Goal: Task Accomplishment & Management: Use online tool/utility

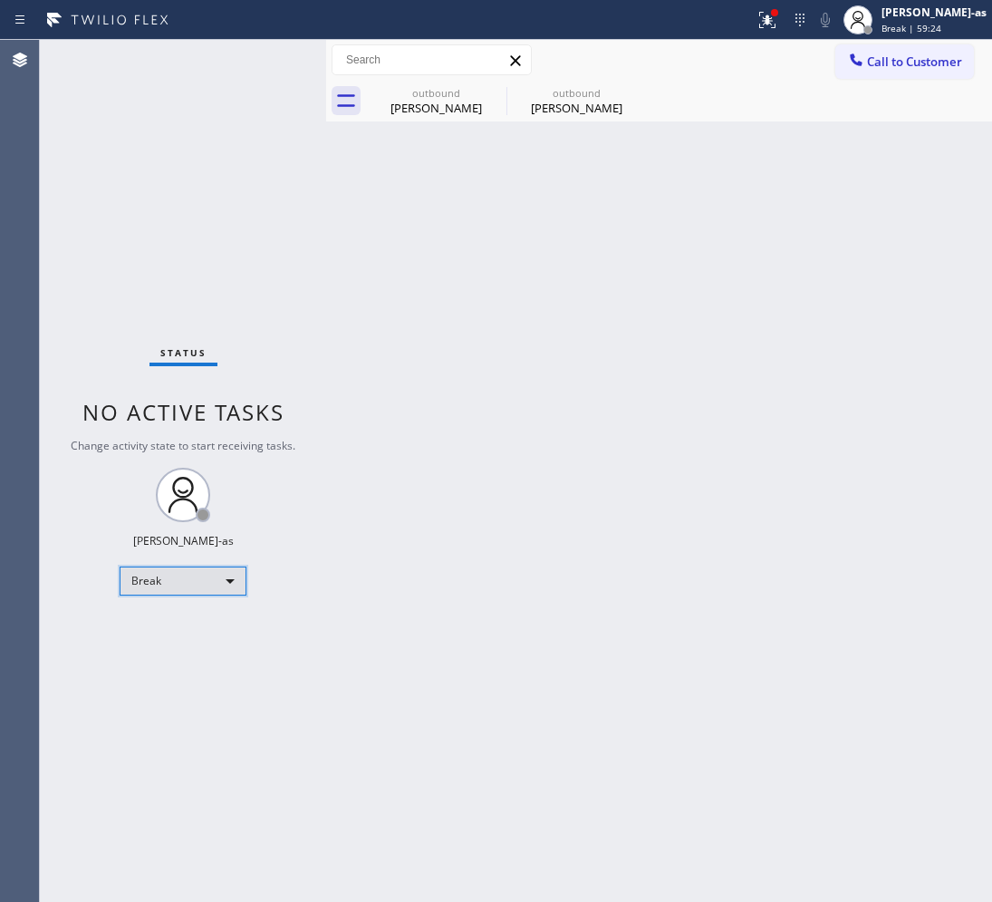
click at [165, 592] on div "Break" at bounding box center [183, 580] width 127 height 29
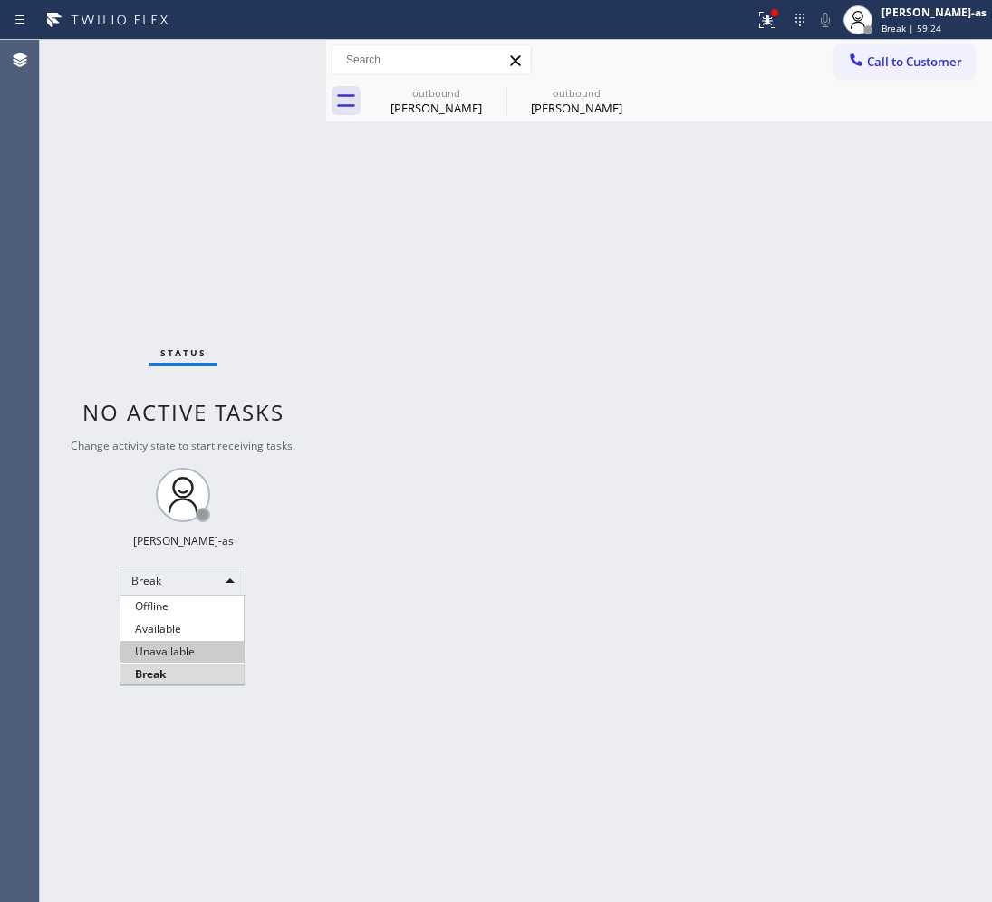
click at [207, 644] on li "Unavailable" at bounding box center [182, 652] width 123 height 22
click at [609, 539] on div "Back to Dashboard Change Sender ID Customers Technicians Select a contact Outbo…" at bounding box center [659, 471] width 666 height 862
click at [880, 68] on span "Call to Customer" at bounding box center [914, 61] width 95 height 16
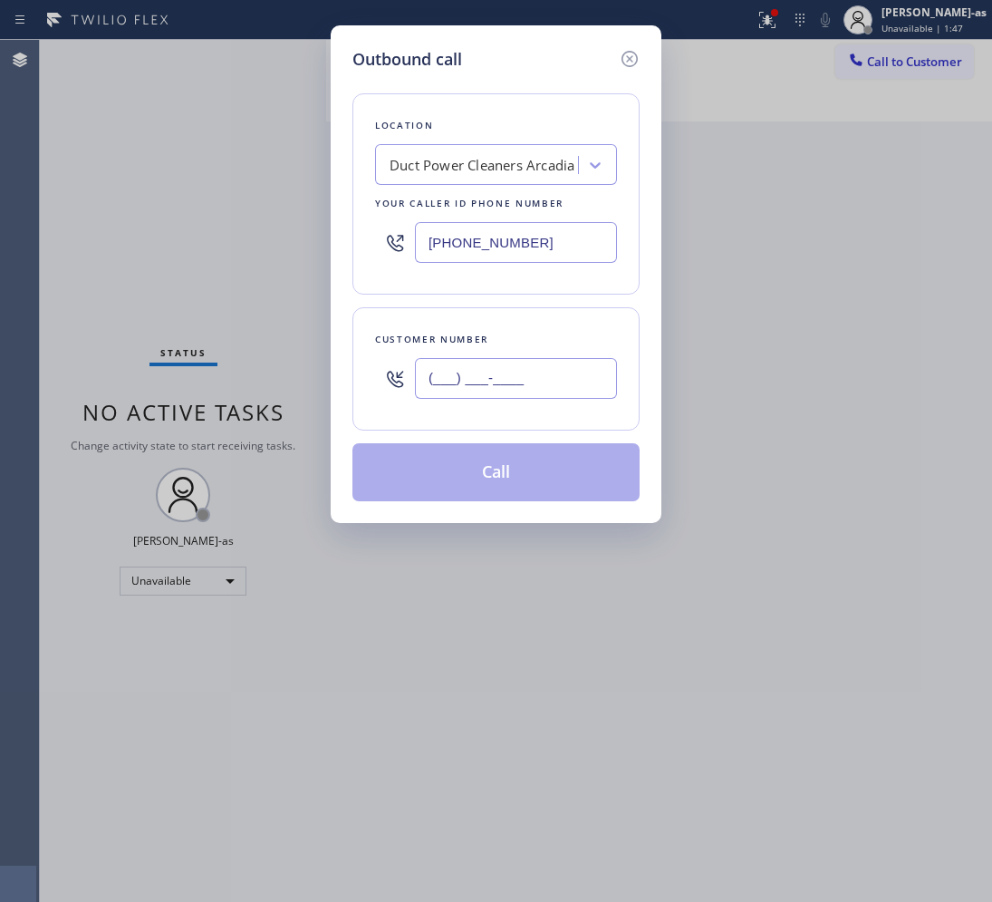
click at [518, 372] on input "(___) ___-____" at bounding box center [516, 378] width 202 height 41
paste input "202) 744-4524"
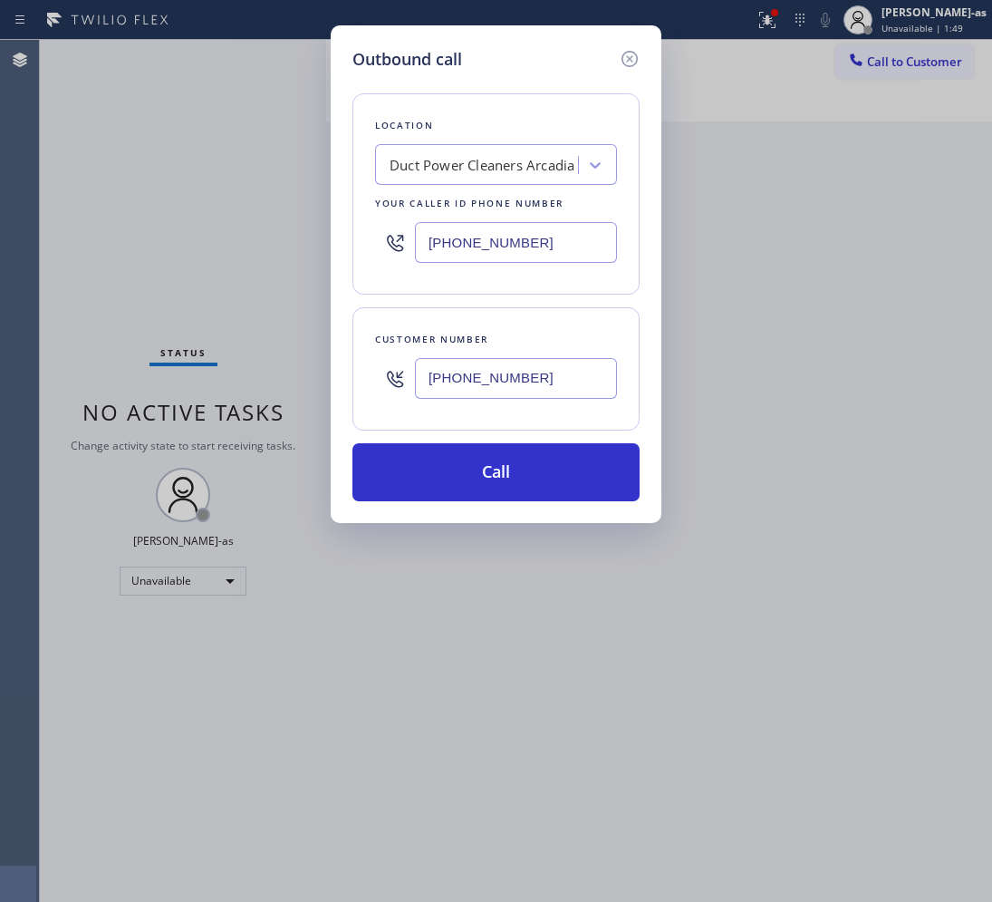
type input "[PHONE_NUMBER]"
click at [442, 168] on div "Duct Power Cleaners Arcadia" at bounding box center [482, 165] width 185 height 21
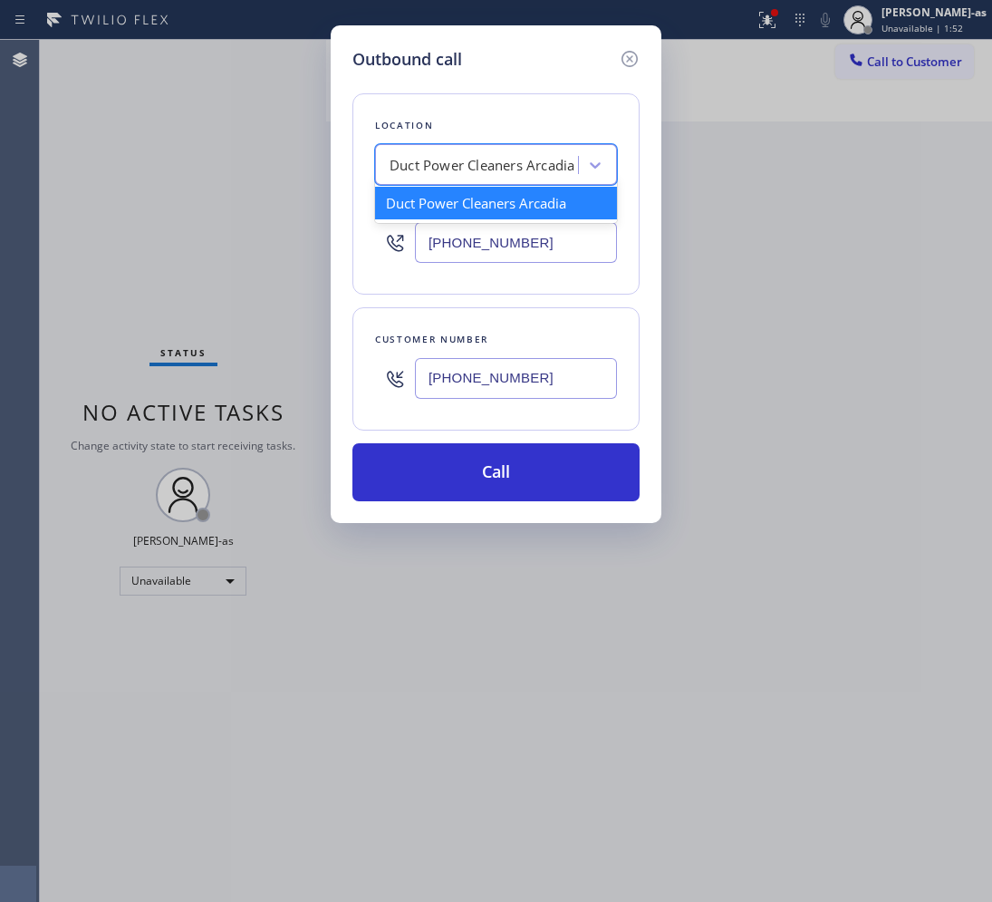
paste input "Kitchenaid Repairs"
type input "Kitchenaid Repairs"
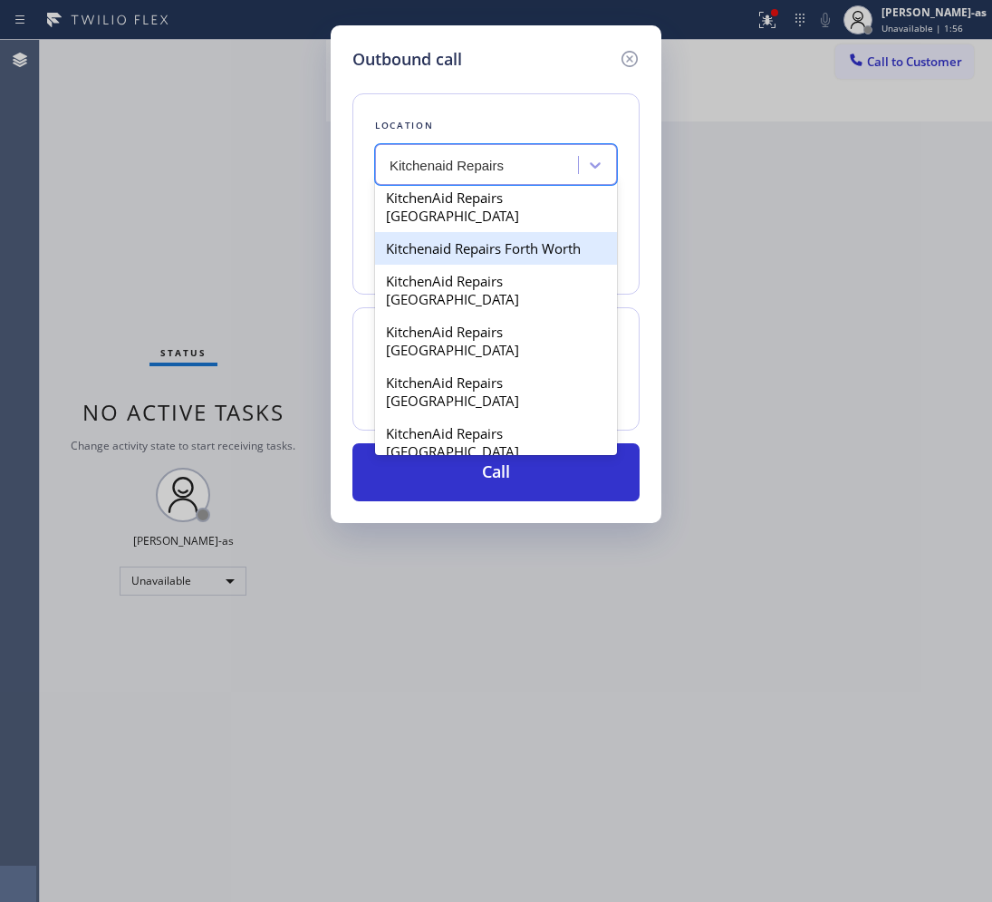
scroll to position [179, 0]
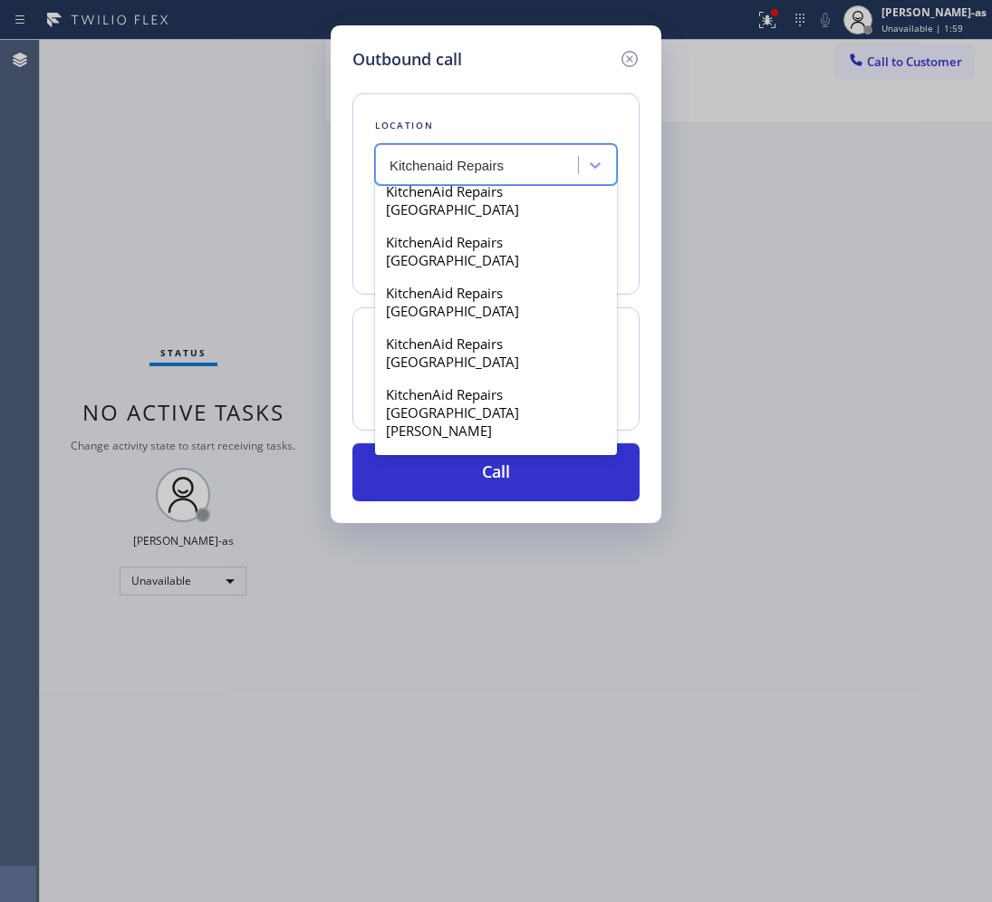
click at [451, 498] on div "Kitchenaid Repairs(TFN)" at bounding box center [496, 514] width 242 height 33
type input "[PHONE_NUMBER]"
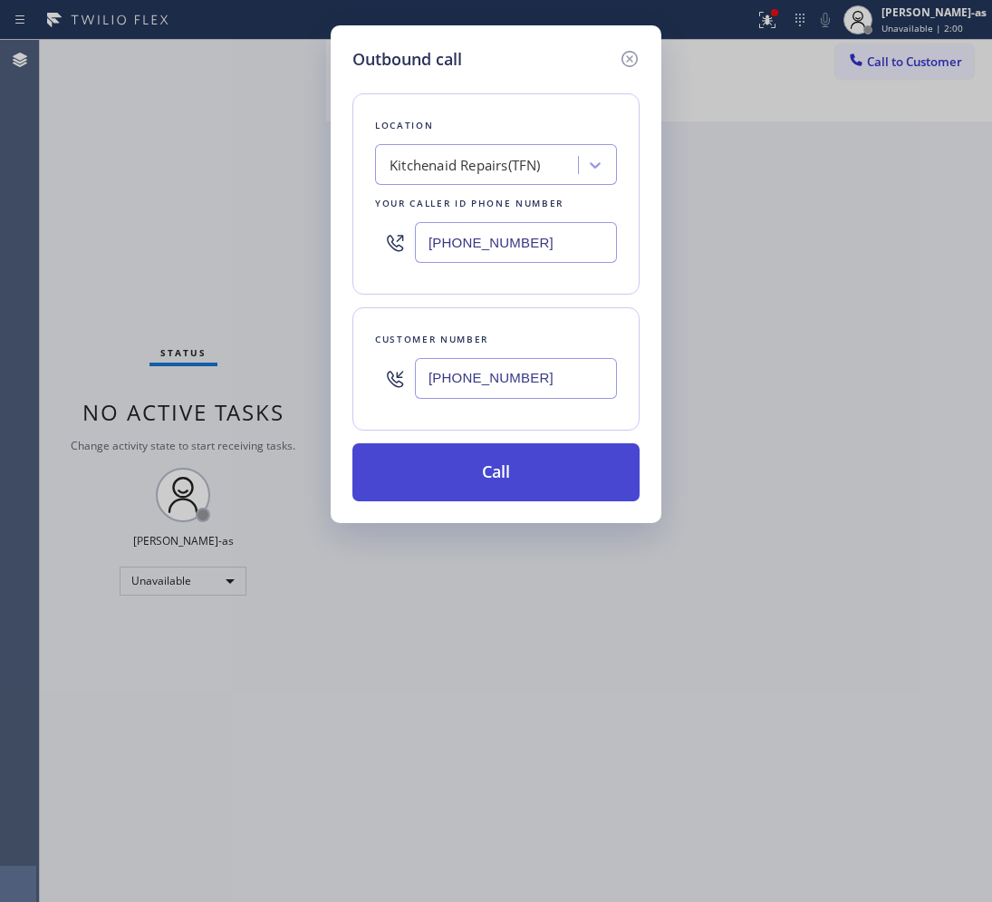
click at [508, 469] on button "Call" at bounding box center [496, 472] width 287 height 58
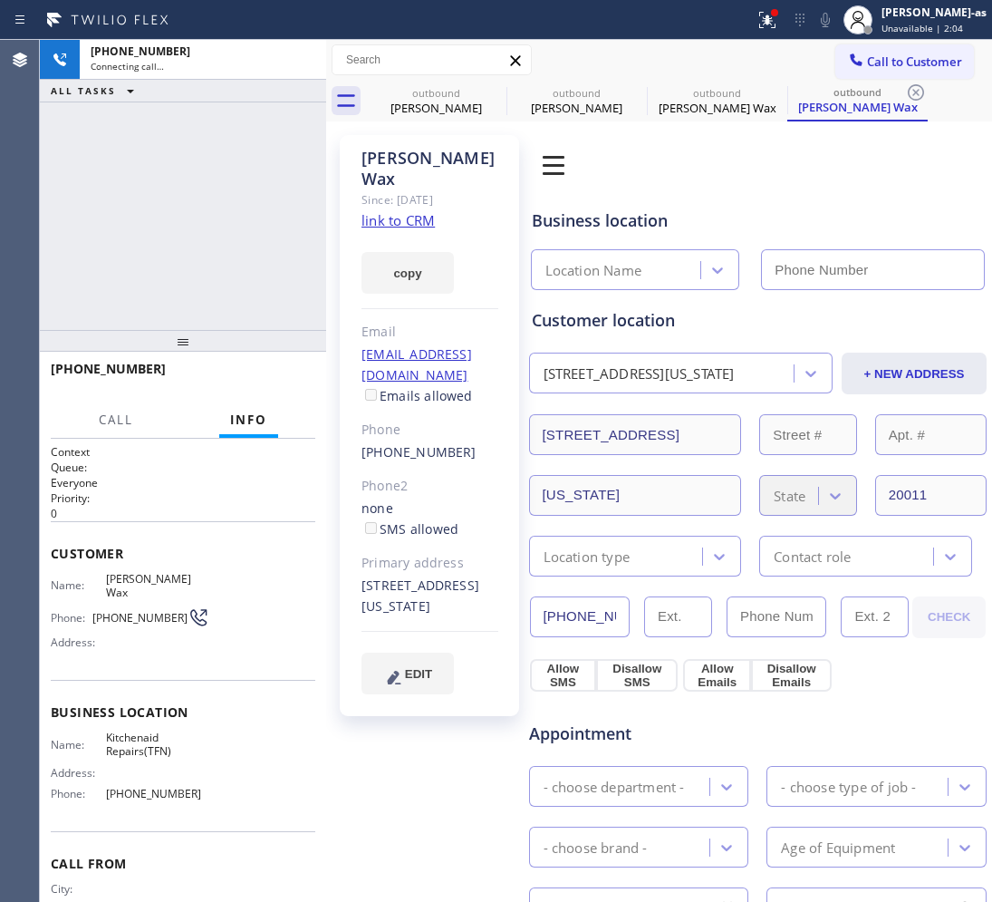
click at [391, 211] on link "link to CRM" at bounding box center [398, 220] width 73 height 18
type input "[PHONE_NUMBER]"
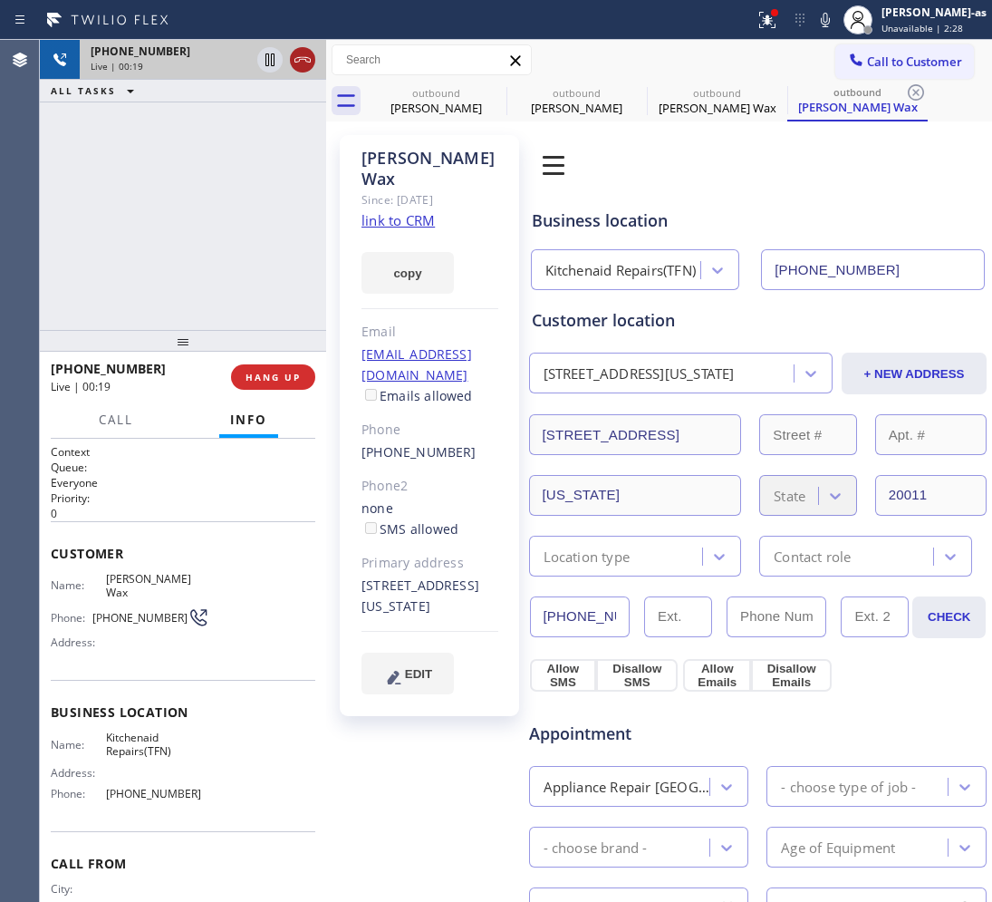
click at [309, 56] on icon at bounding box center [303, 60] width 22 height 22
click at [251, 260] on div "[PHONE_NUMBER] Live | 00:20 ALL TASKS ALL TASKS ACTIVE TASKS TASKS IN WRAP UP" at bounding box center [183, 185] width 286 height 290
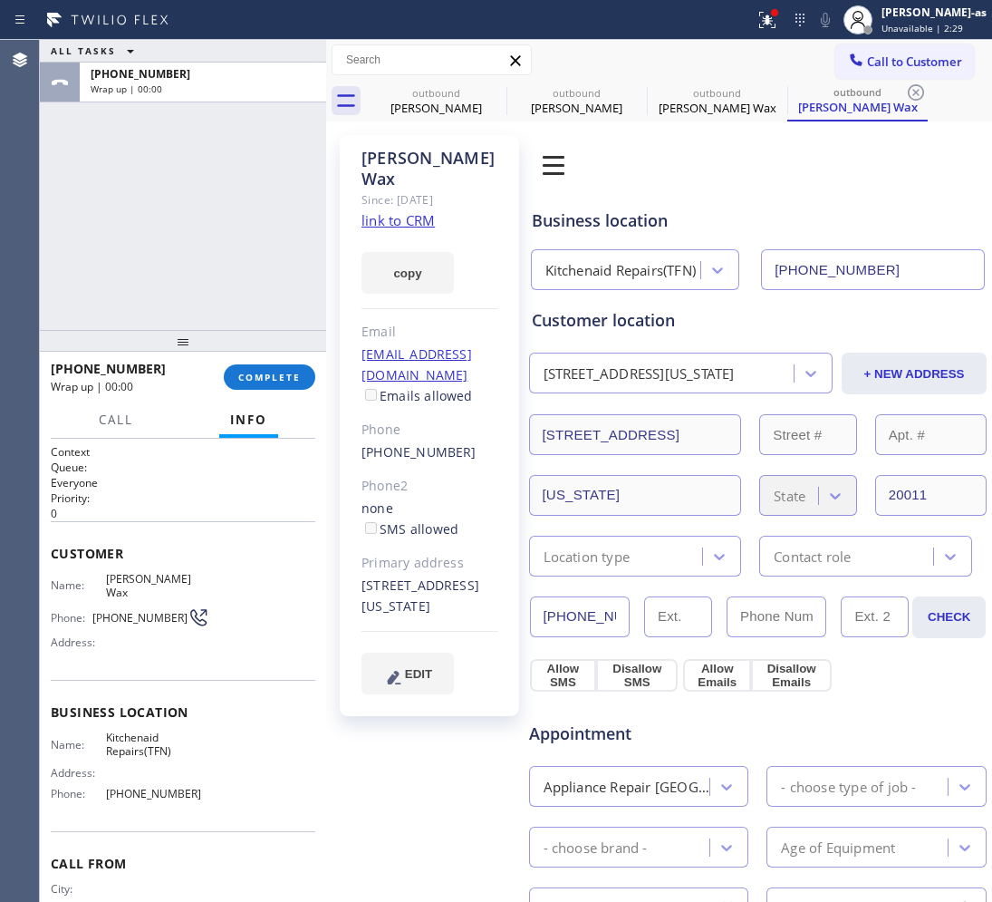
click at [288, 360] on div "[PHONE_NUMBER] Wrap up | 00:00 COMPLETE" at bounding box center [183, 376] width 265 height 47
drag, startPoint x: 247, startPoint y: 369, endPoint x: 268, endPoint y: 368, distance: 21.8
click at [250, 370] on button "COMPLETE" at bounding box center [270, 376] width 92 height 25
click at [247, 314] on div "ALL TASKS ALL TASKS ACTIVE TASKS TASKS IN WRAP UP [PHONE_NUMBER] Wrap up | 00:01" at bounding box center [183, 185] width 286 height 290
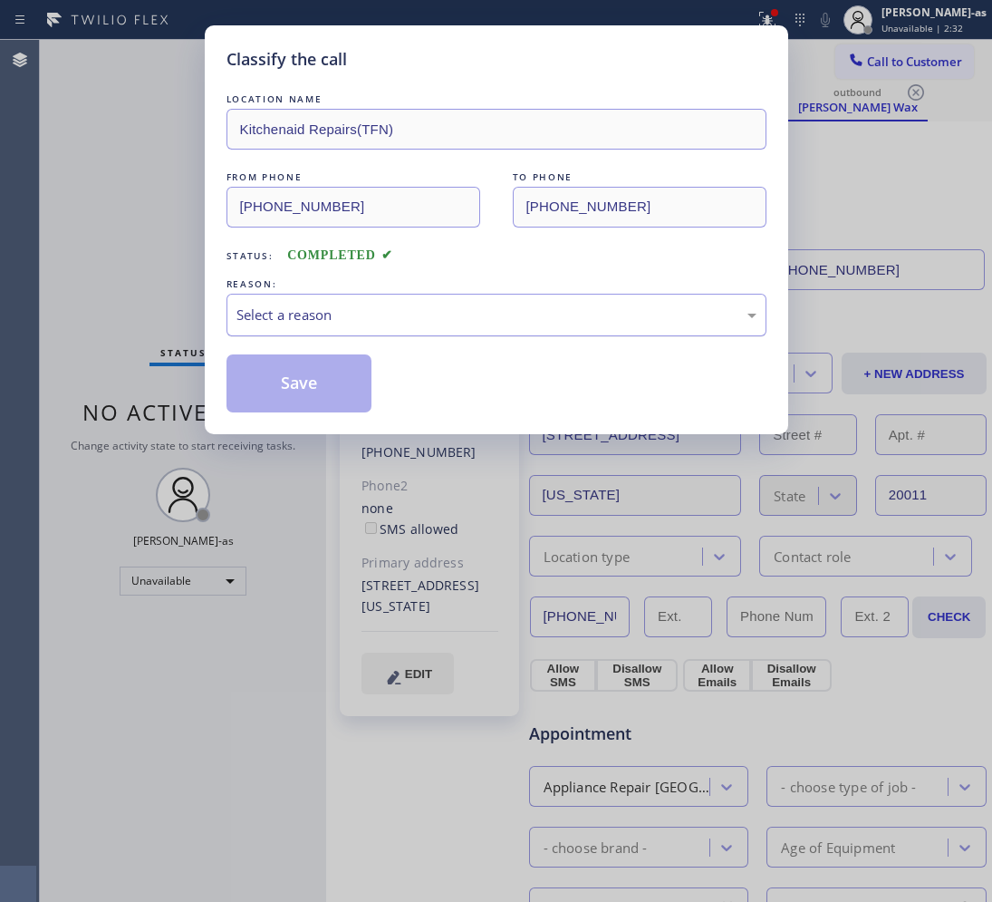
click at [399, 318] on div "Select a reason" at bounding box center [497, 315] width 520 height 21
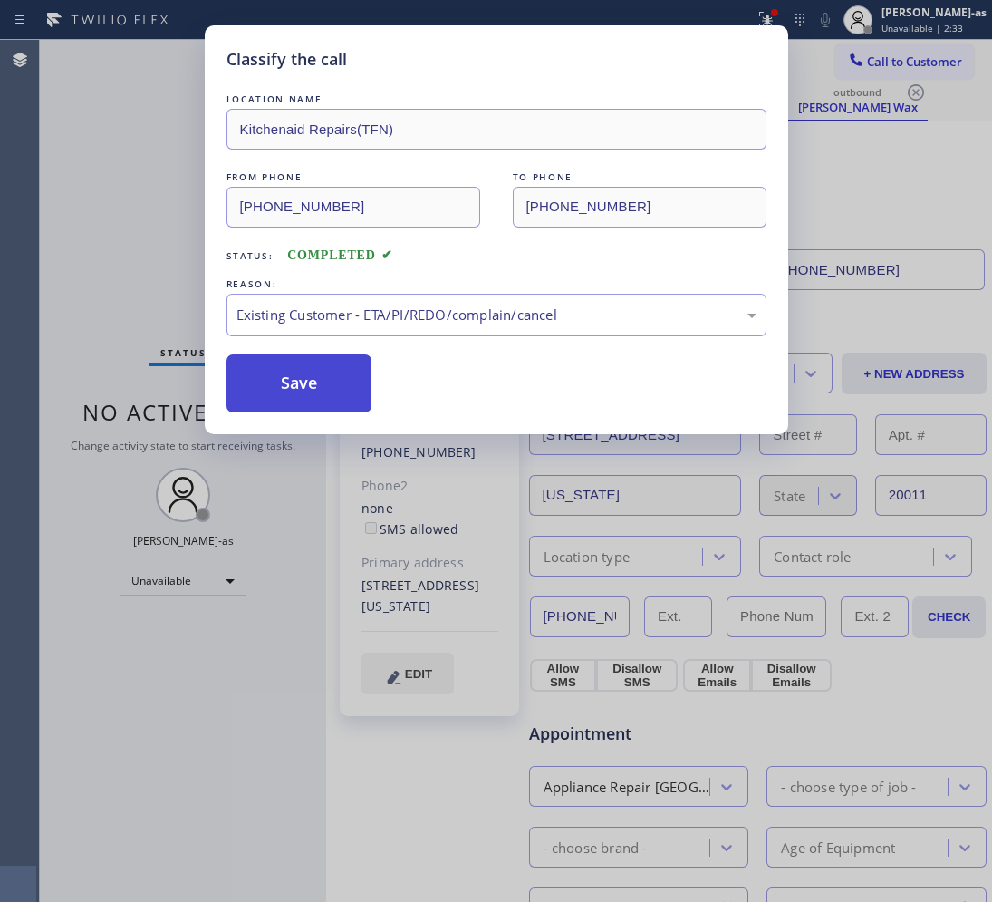
click at [300, 382] on button "Save" at bounding box center [300, 383] width 146 height 58
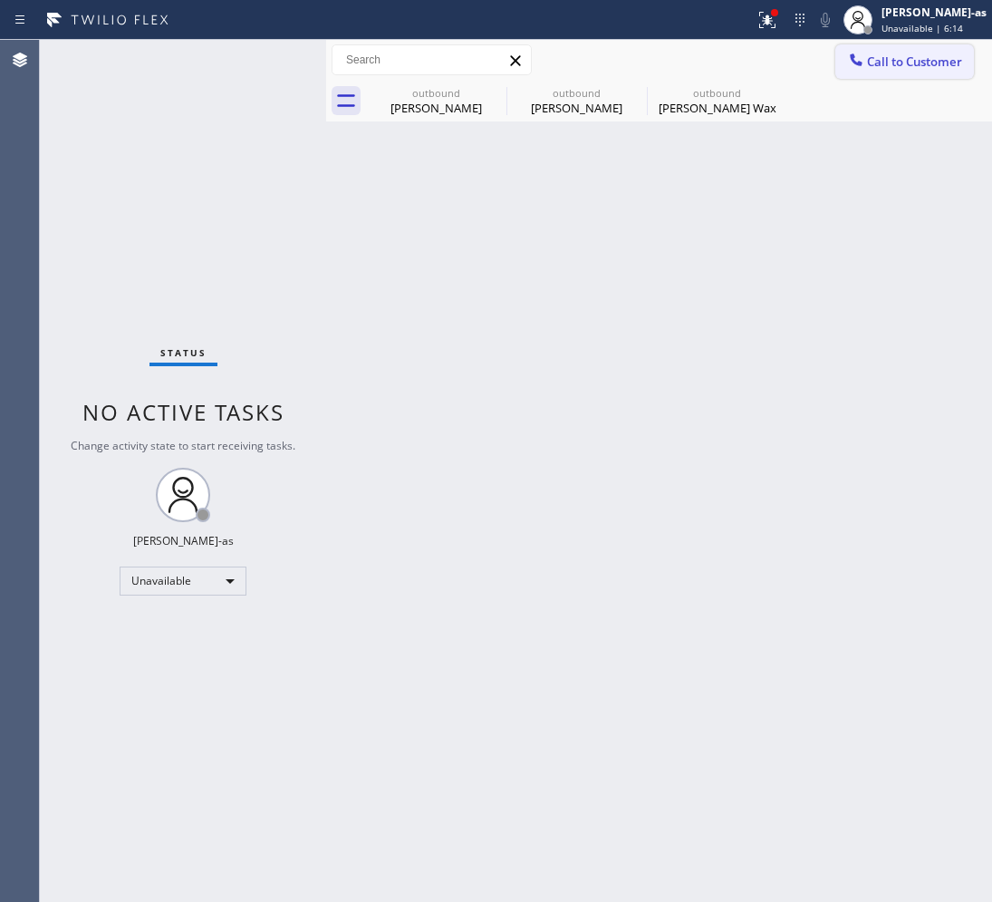
click at [870, 61] on span "Call to Customer" at bounding box center [914, 61] width 95 height 16
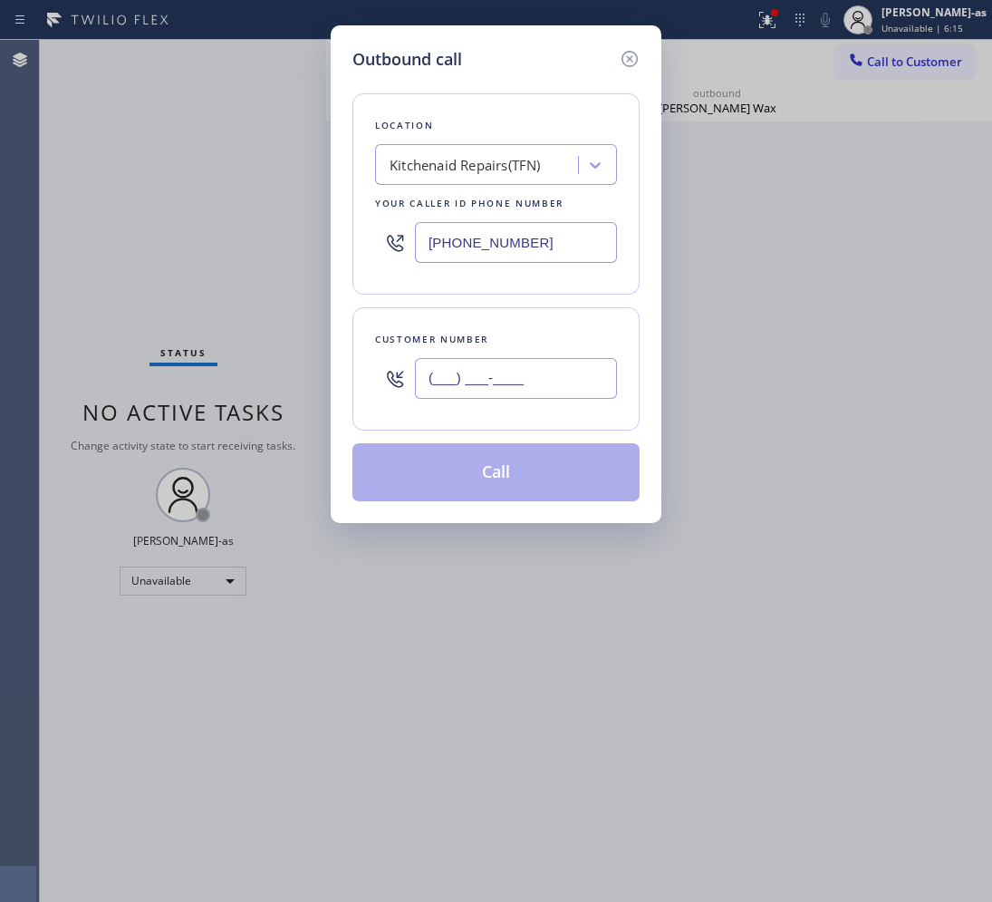
click at [550, 390] on input "(___) ___-____" at bounding box center [516, 378] width 202 height 41
paste input "202) 744-4524"
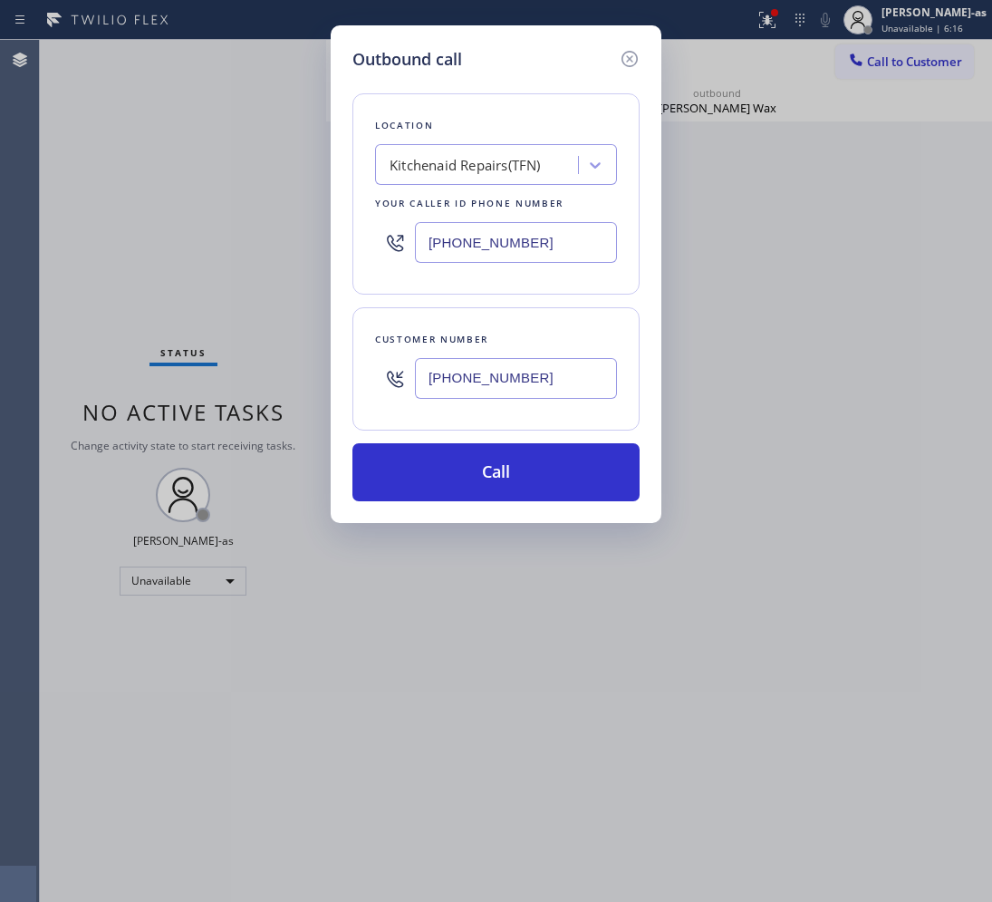
type input "[PHONE_NUMBER]"
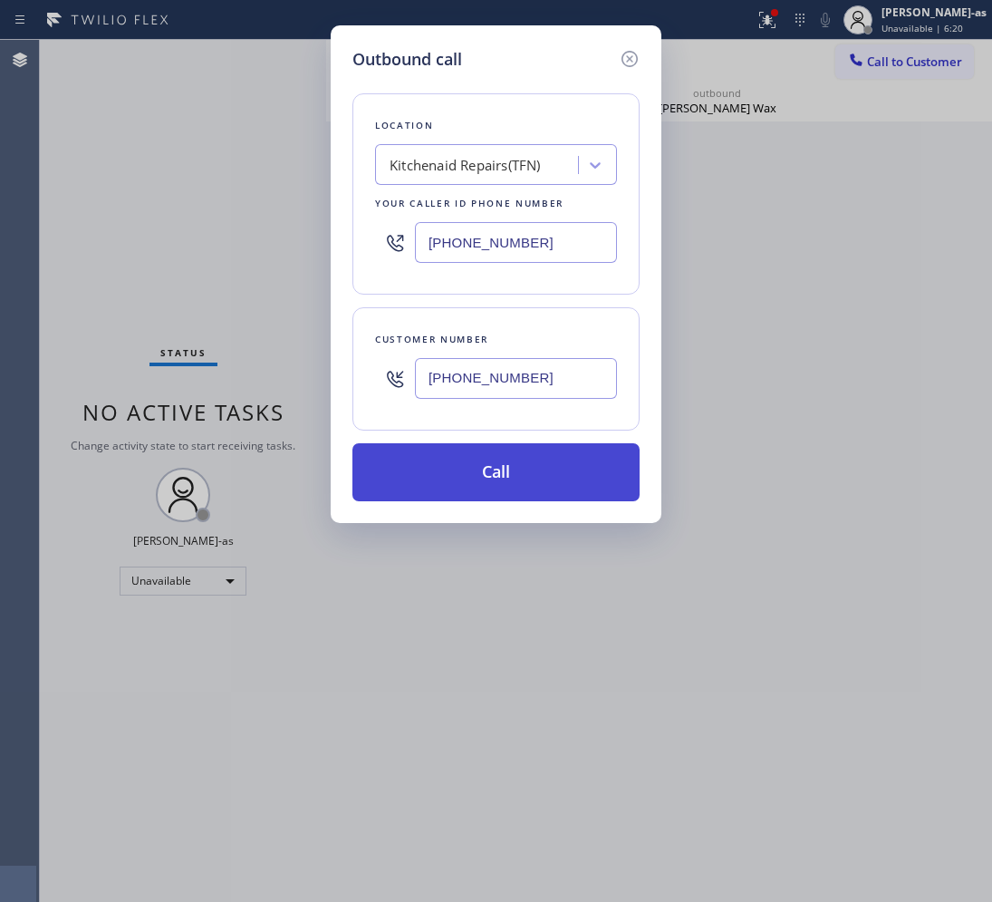
click at [528, 477] on button "Call" at bounding box center [496, 472] width 287 height 58
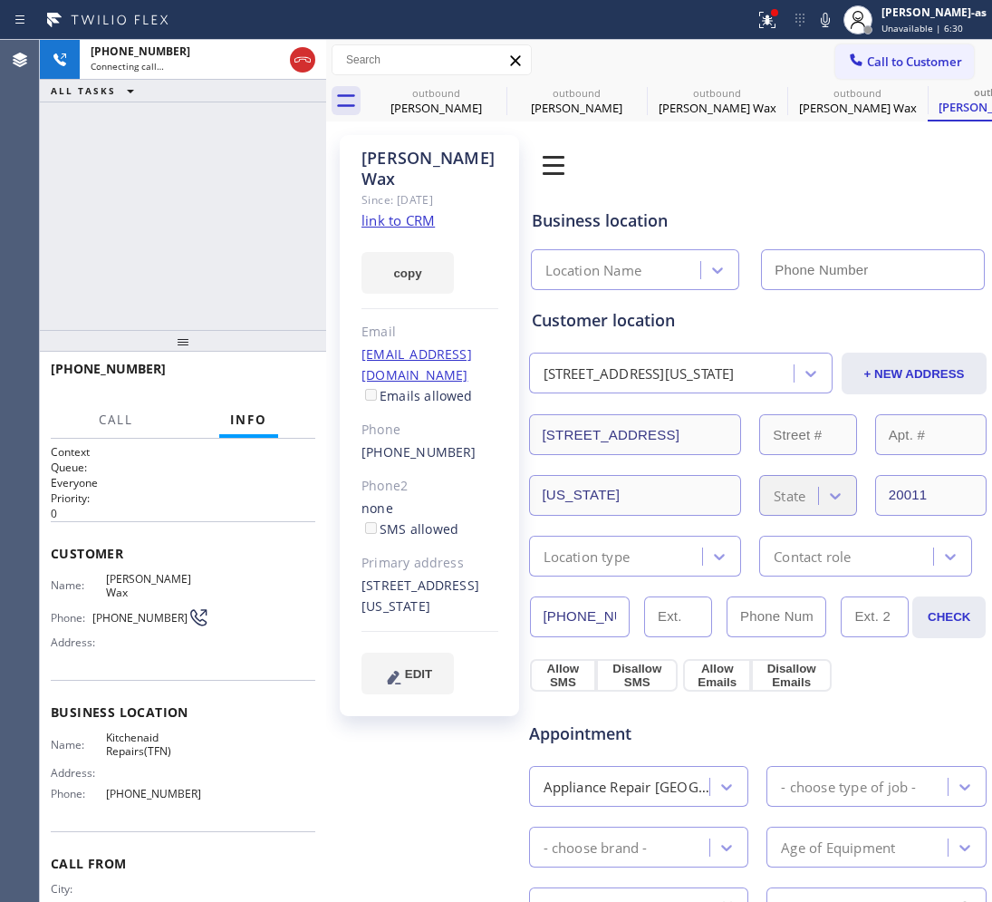
type input "[PHONE_NUMBER]"
click at [247, 213] on div "[PHONE_NUMBER] Live | 00:03 ALL TASKS ALL TASKS ACTIVE TASKS TASKS IN WRAP UP" at bounding box center [183, 185] width 286 height 290
click at [183, 222] on div "[PHONE_NUMBER] Live | 00:14 ALL TASKS ALL TASKS ACTIVE TASKS TASKS IN WRAP UP" at bounding box center [183, 185] width 286 height 290
click at [206, 249] on div "[PHONE_NUMBER] Live | 00:36 ALL TASKS ALL TASKS ACTIVE TASKS TASKS IN WRAP UP" at bounding box center [183, 185] width 286 height 290
click at [276, 382] on span "HANG UP" at bounding box center [273, 377] width 55 height 13
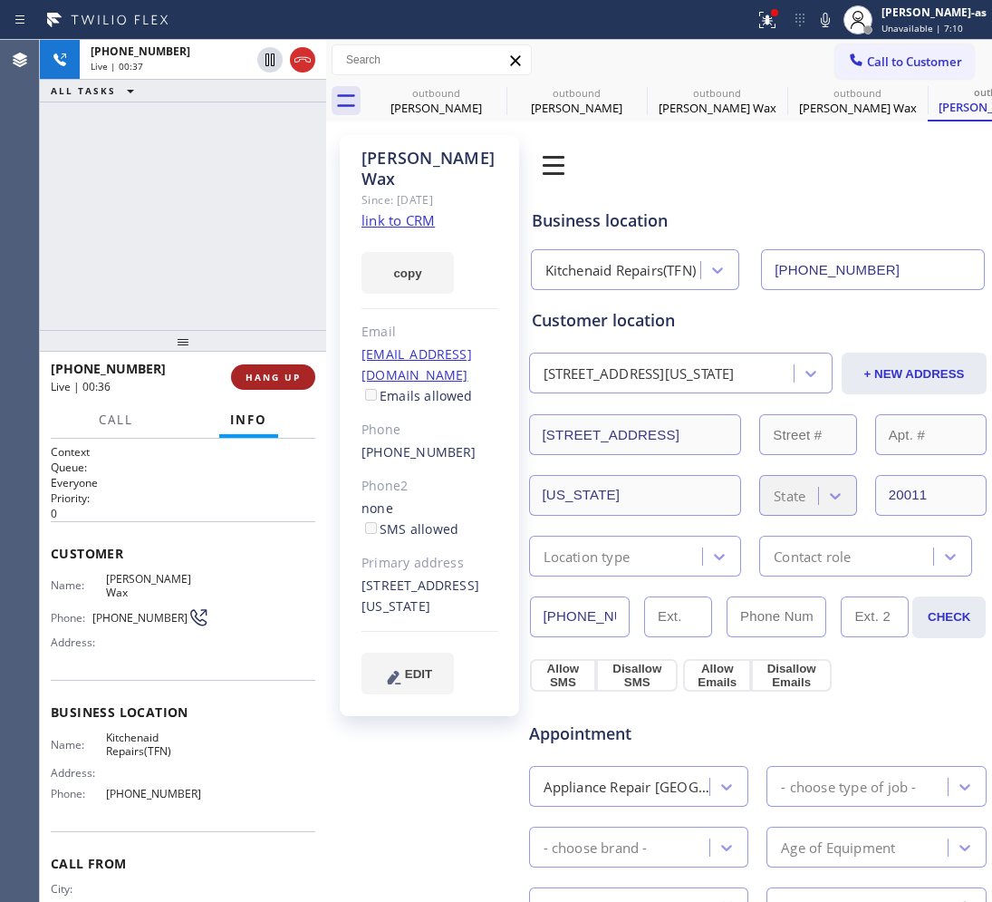
click at [276, 382] on span "HANG UP" at bounding box center [273, 377] width 55 height 13
click at [275, 382] on span "HANG UP" at bounding box center [273, 377] width 55 height 13
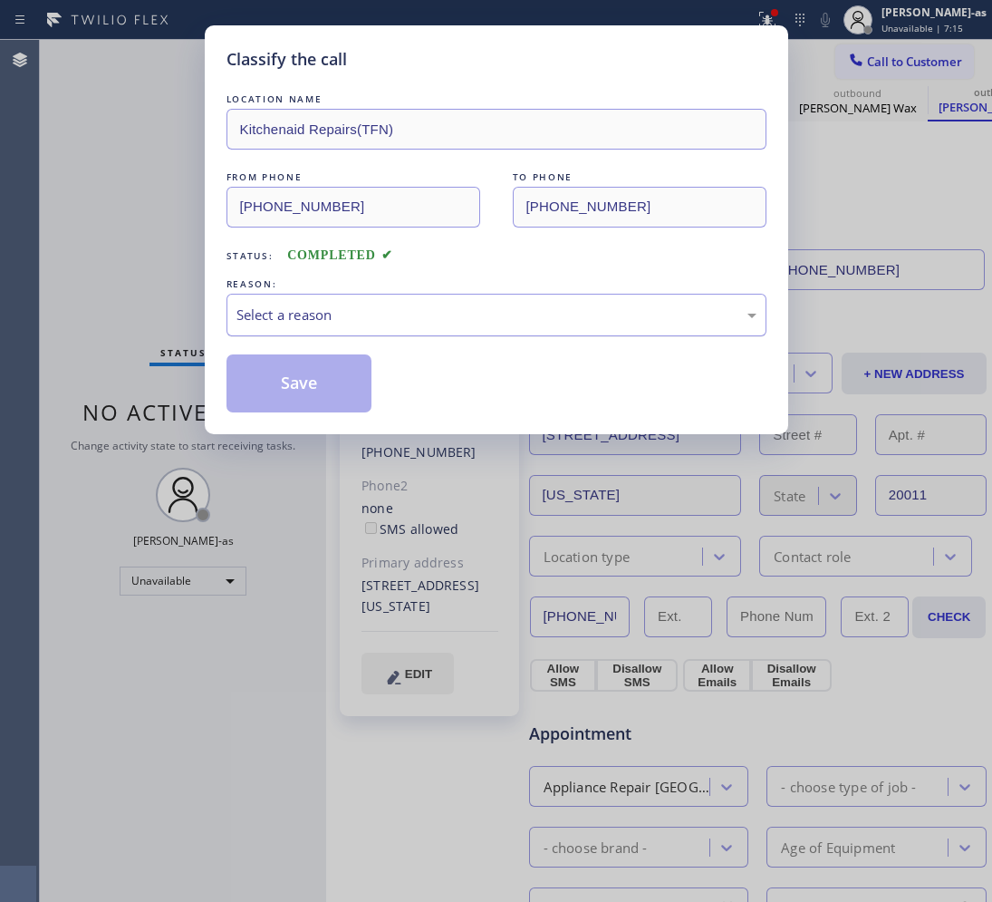
click at [354, 322] on div "Select a reason" at bounding box center [497, 315] width 520 height 21
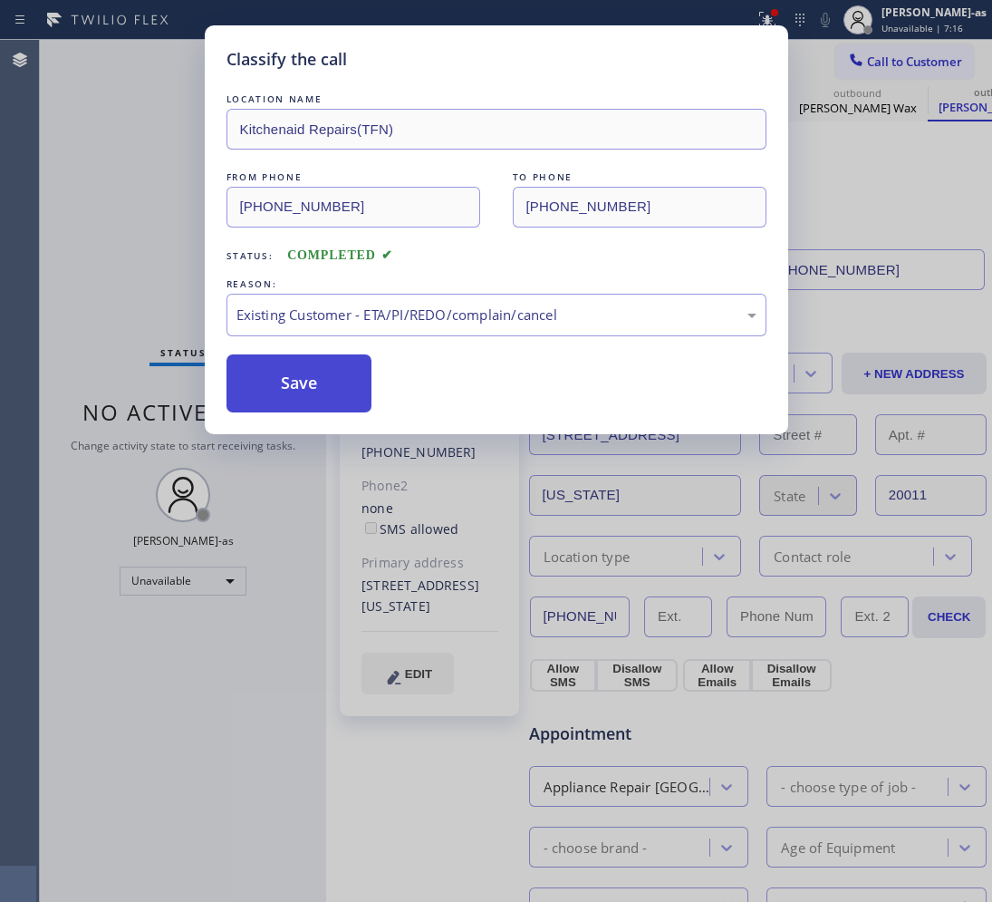
drag, startPoint x: 310, startPoint y: 382, endPoint x: 302, endPoint y: 374, distance: 10.9
click at [310, 379] on button "Save" at bounding box center [300, 383] width 146 height 58
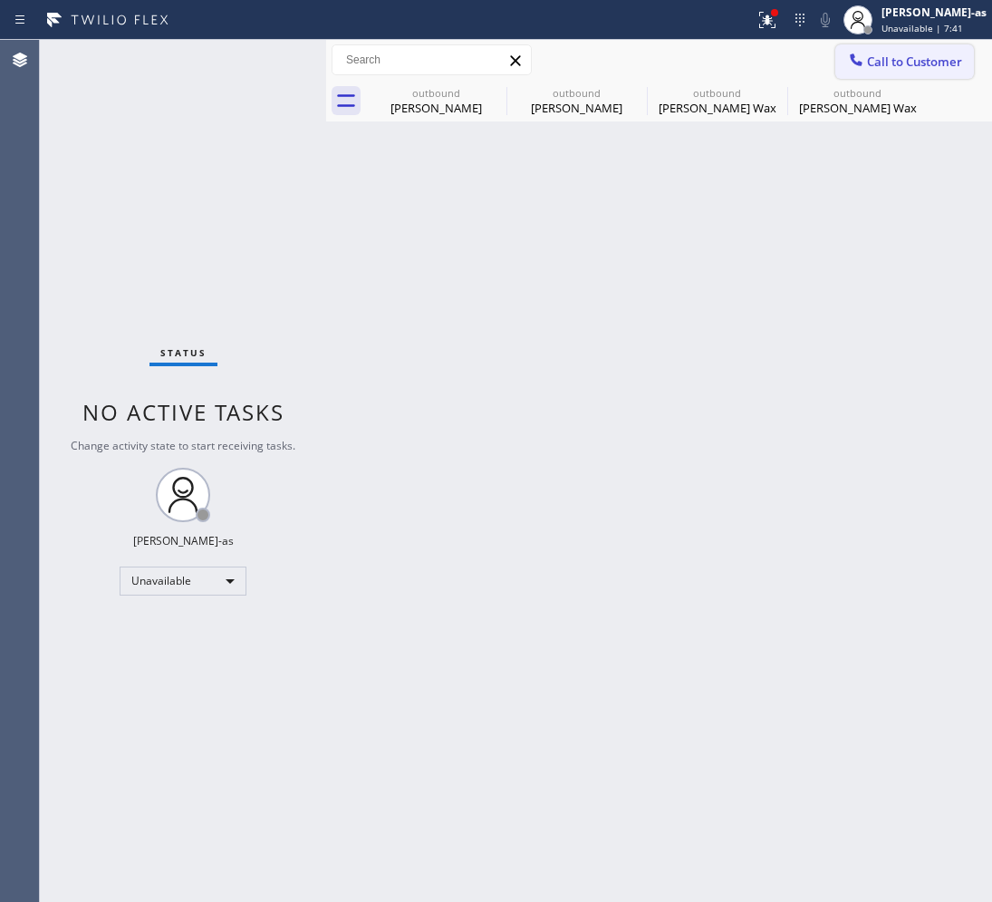
click at [886, 65] on span "Call to Customer" at bounding box center [914, 61] width 95 height 16
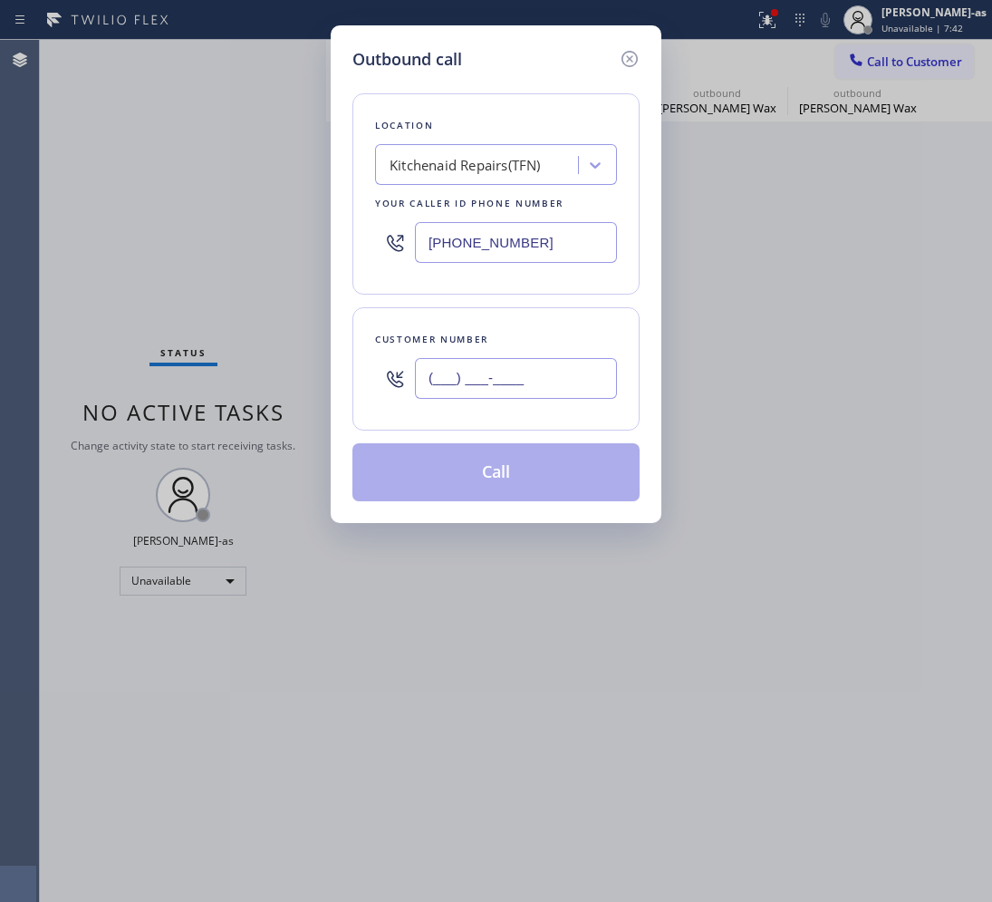
click at [512, 387] on input "(___) ___-____" at bounding box center [516, 378] width 202 height 41
paste input "805) 390-3253"
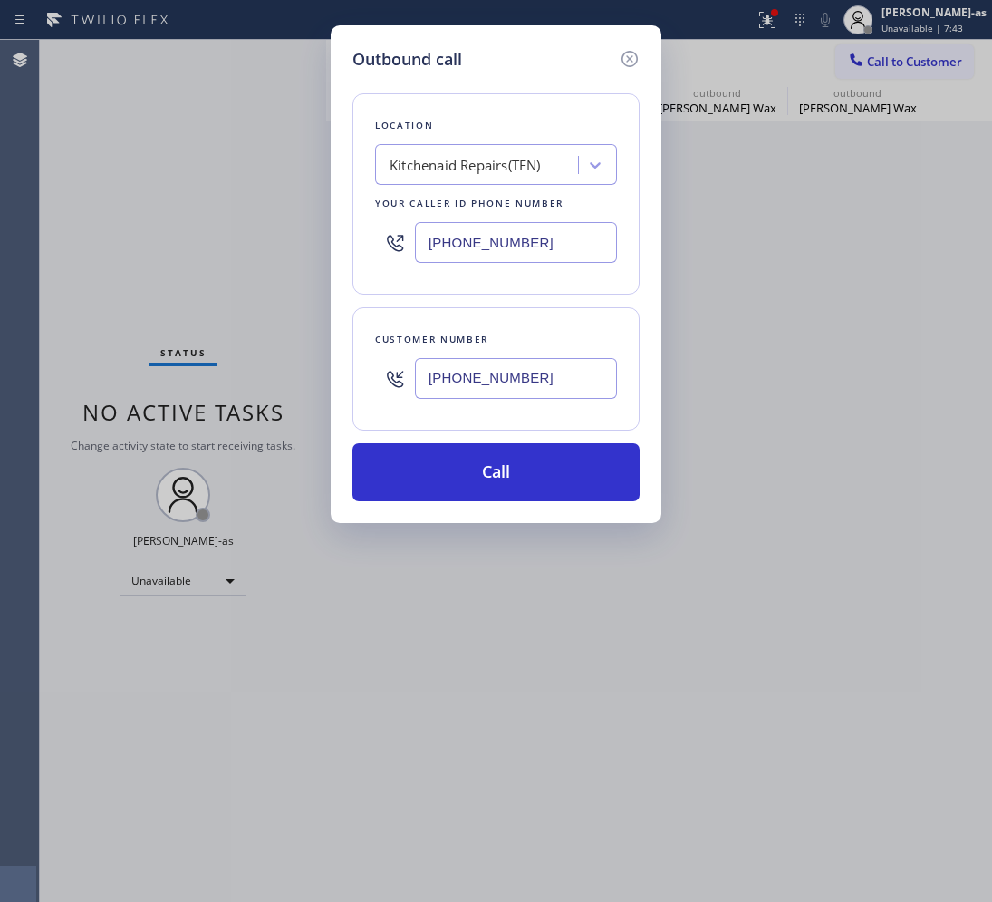
type input "[PHONE_NUMBER]"
click at [479, 155] on div "Kitchenaid Repairs(TFN)" at bounding box center [465, 165] width 151 height 21
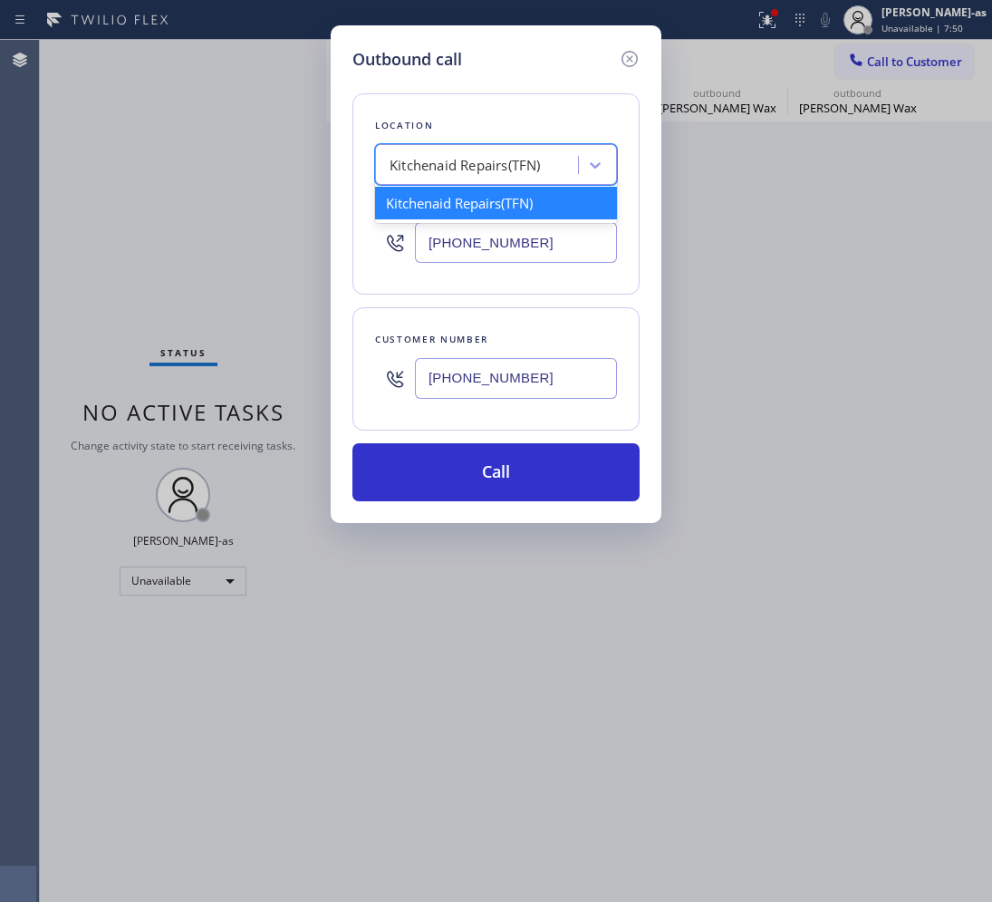
paste input "Axis Air Duct Cleaning [GEOGRAPHIC_DATA]"
type input "Axis Air Duct Cleaning [GEOGRAPHIC_DATA]"
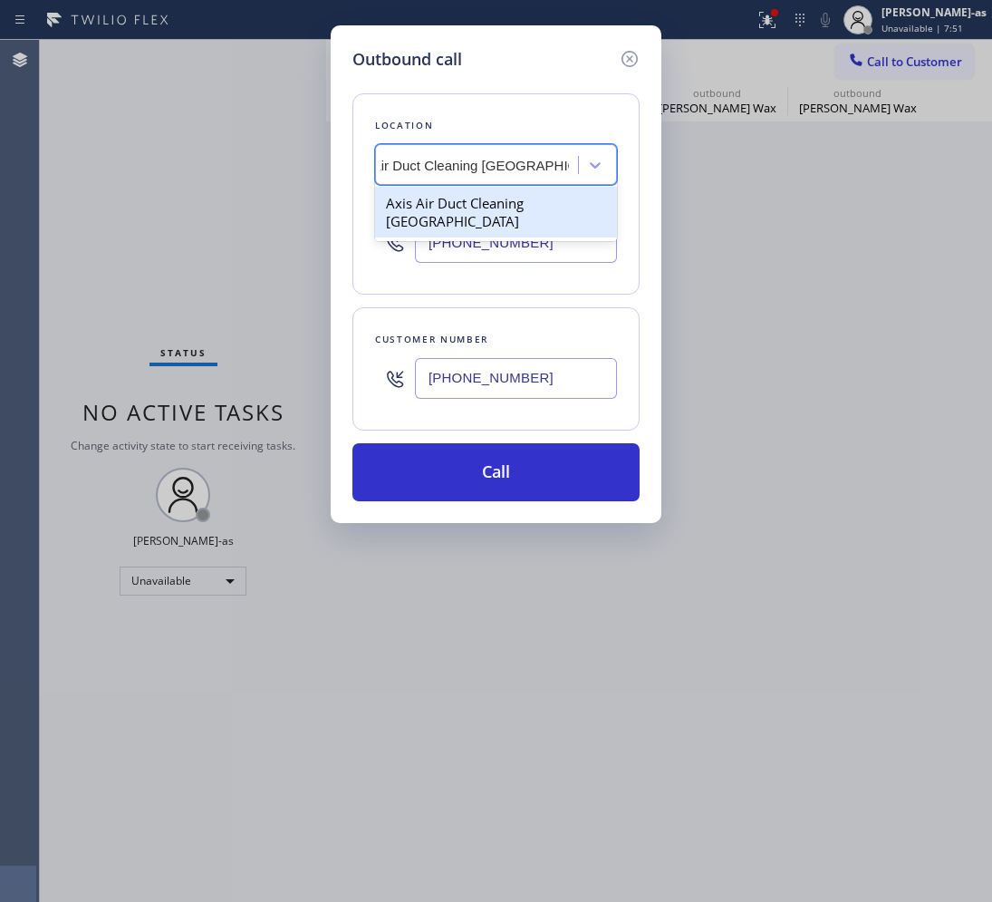
click at [445, 216] on div "Axis Air Duct Cleaning [GEOGRAPHIC_DATA]" at bounding box center [496, 212] width 242 height 51
type input "[PHONE_NUMBER]"
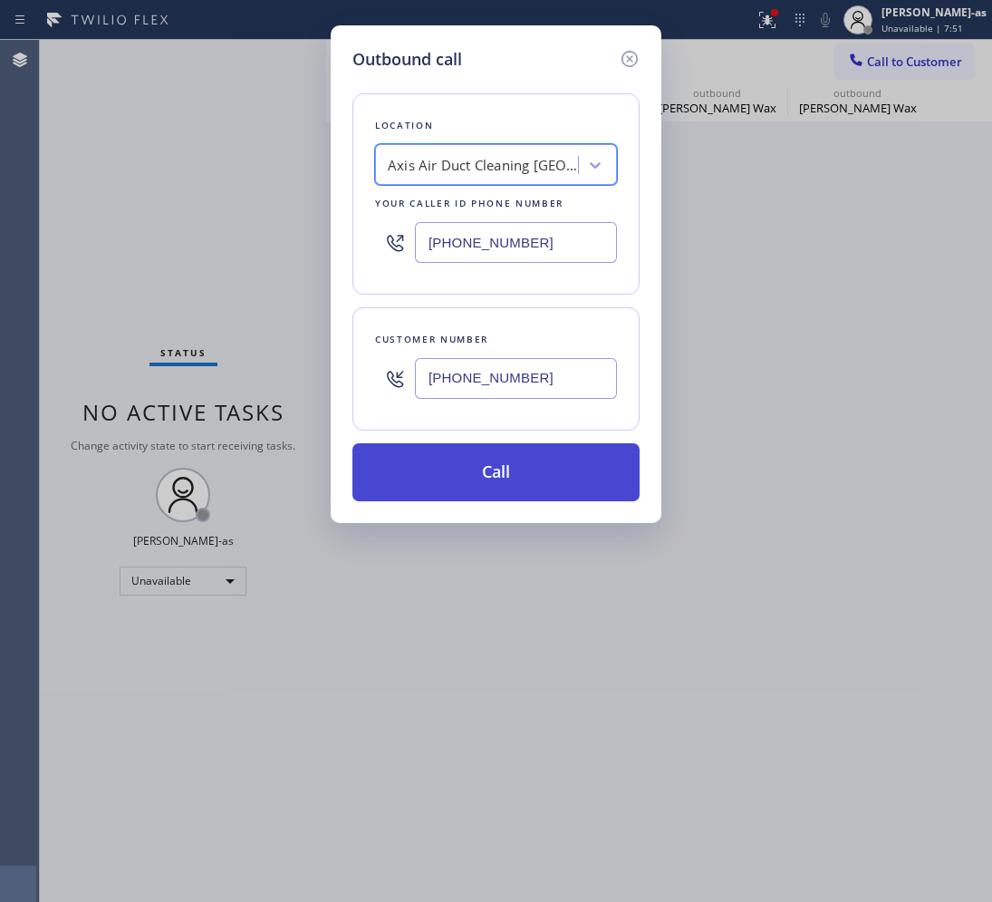
scroll to position [0, 1]
click at [490, 478] on button "Call" at bounding box center [496, 472] width 287 height 58
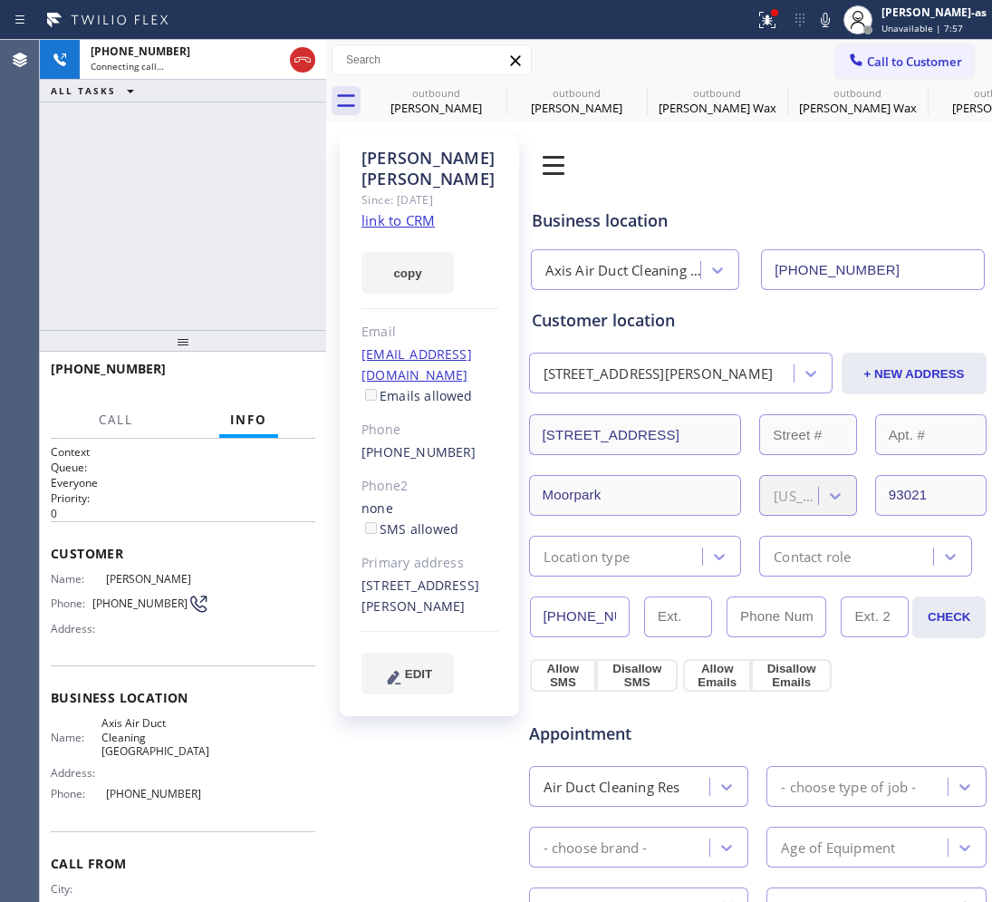
type input "[PHONE_NUMBER]"
click at [427, 211] on link "link to CRM" at bounding box center [398, 220] width 73 height 18
click at [222, 222] on div "[PHONE_NUMBER] Live | 05:40 ALL TASKS ALL TASKS ACTIVE TASKS TASKS IN WRAP UP" at bounding box center [183, 185] width 286 height 290
click at [150, 288] on div "[PHONE_NUMBER] Live | 07:21 ALL TASKS ALL TASKS ACTIVE TASKS TASKS IN WRAP UP" at bounding box center [183, 185] width 286 height 290
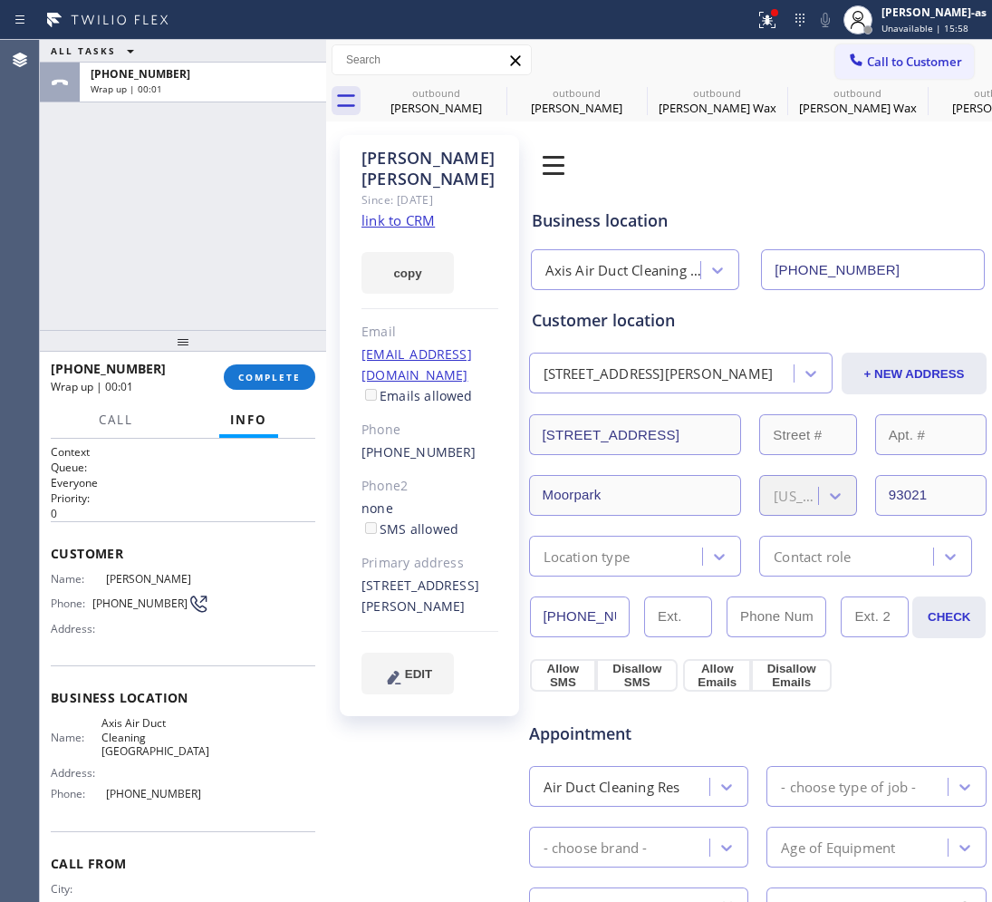
click at [190, 295] on div "ALL TASKS ALL TASKS ACTIVE TASKS TASKS IN WRAP UP [PHONE_NUMBER] Wrap up | 00:01" at bounding box center [183, 185] width 286 height 290
click at [258, 372] on span "COMPLETE" at bounding box center [269, 377] width 63 height 13
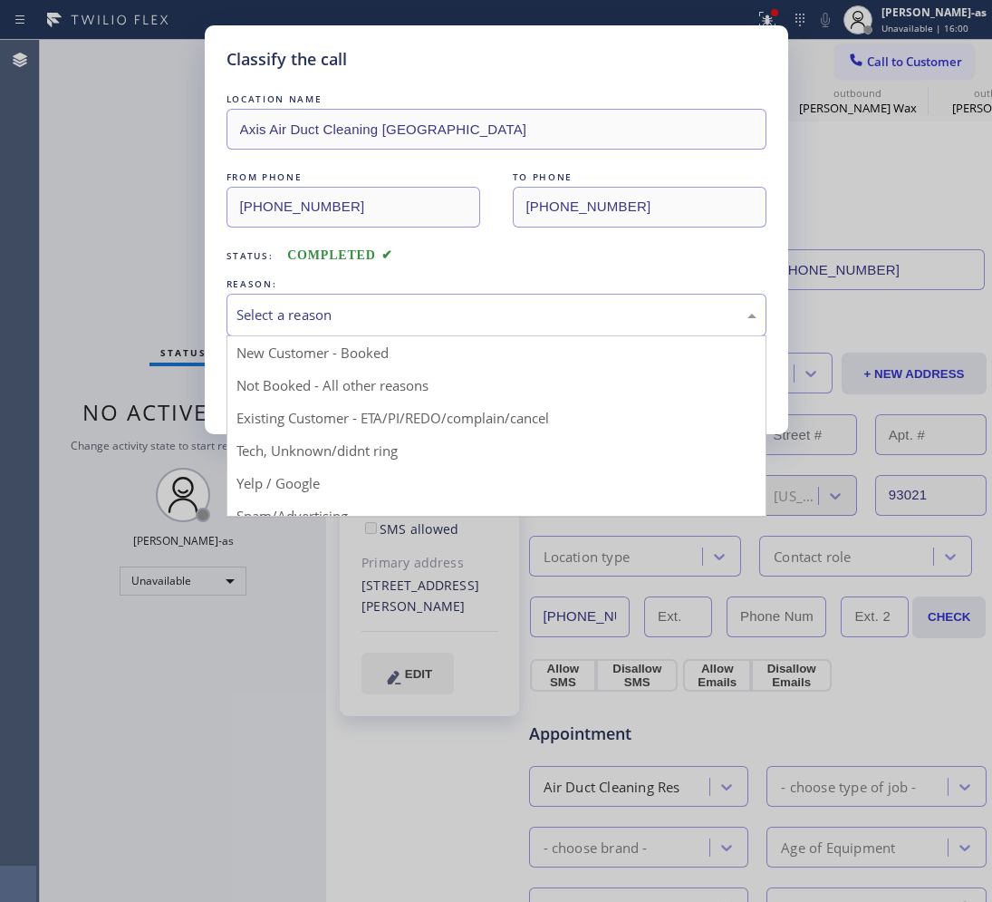
click at [252, 320] on div "Select a reason" at bounding box center [497, 315] width 520 height 21
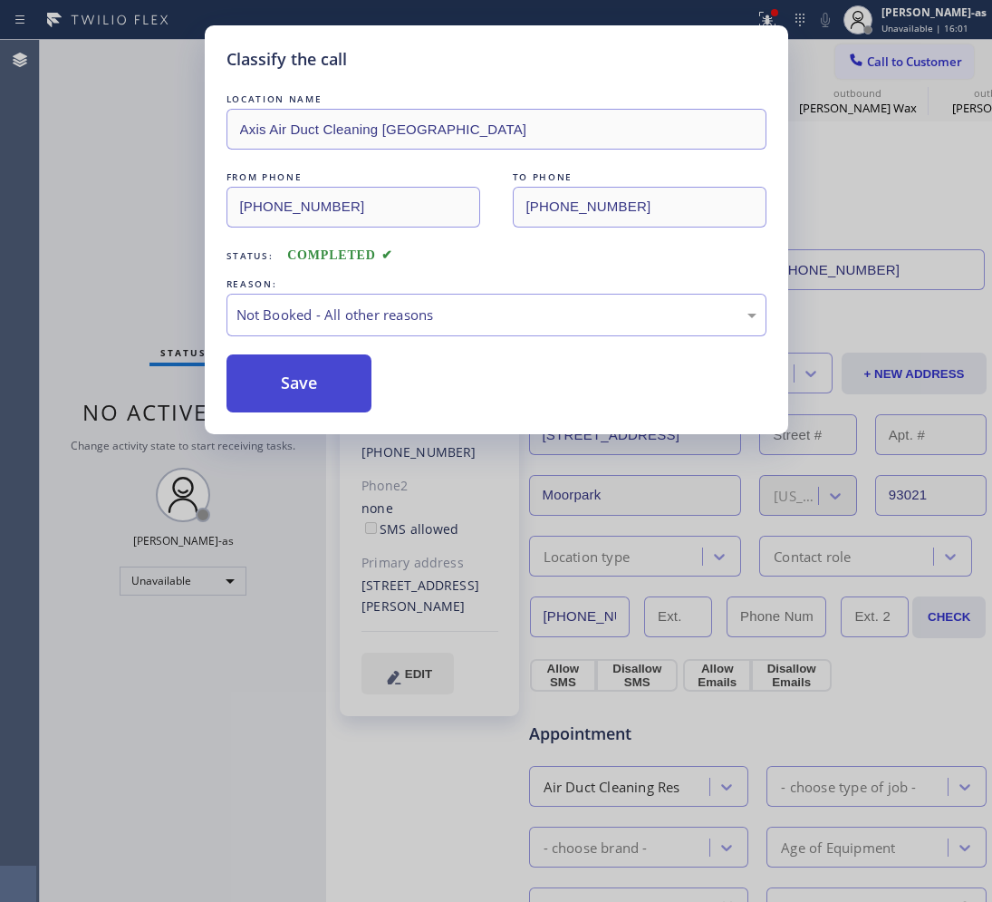
click at [295, 388] on button "Save" at bounding box center [300, 383] width 146 height 58
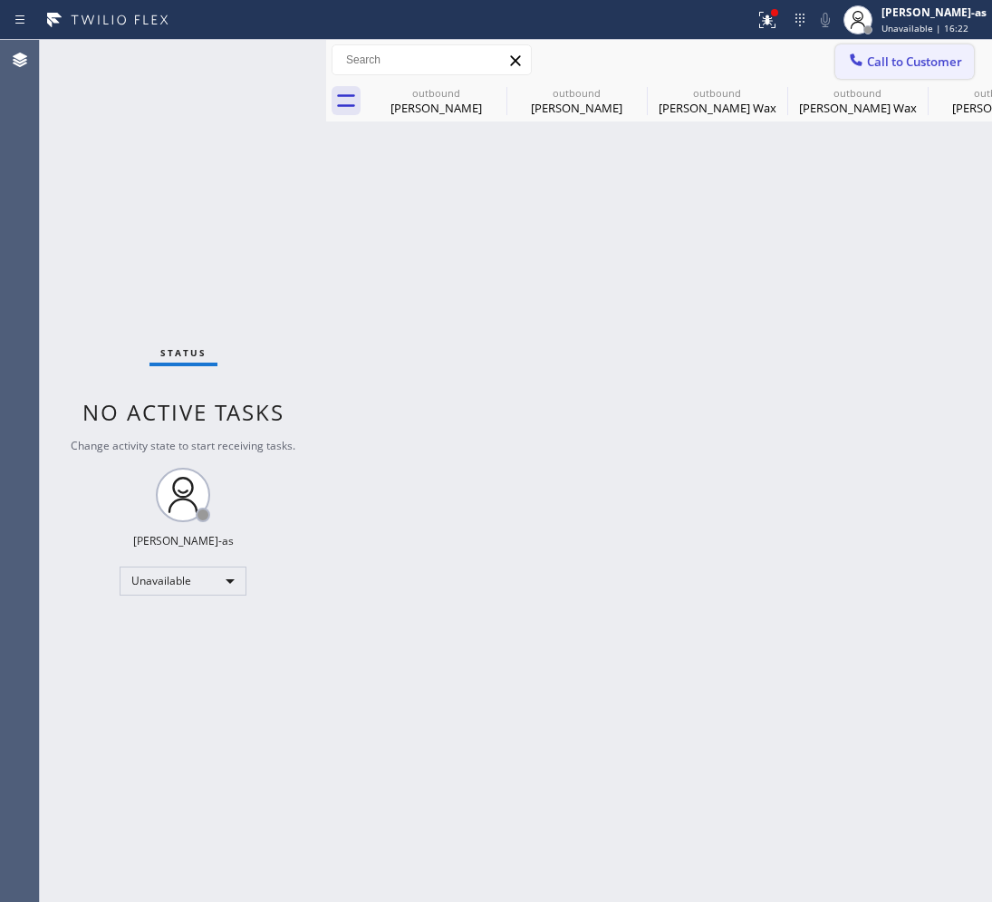
click at [911, 54] on span "Call to Customer" at bounding box center [914, 61] width 95 height 16
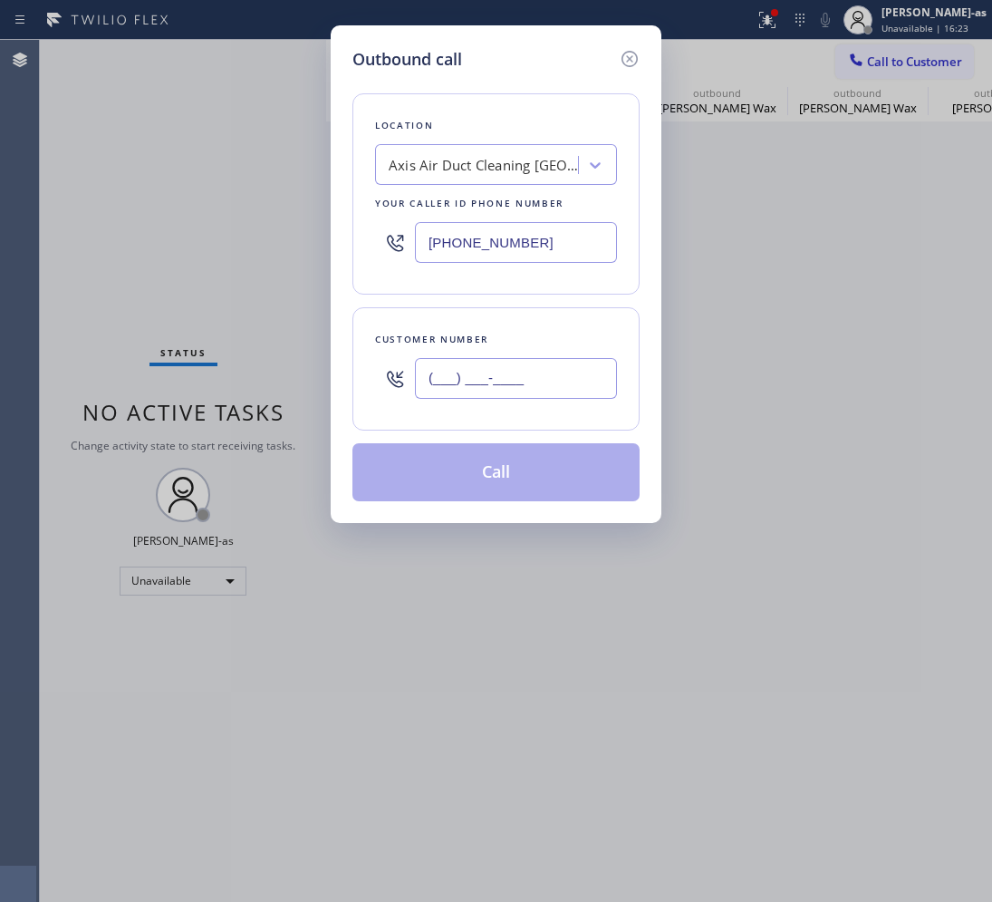
click at [480, 383] on input "(___) ___-____" at bounding box center [516, 378] width 202 height 41
paste input "805) 390-3253"
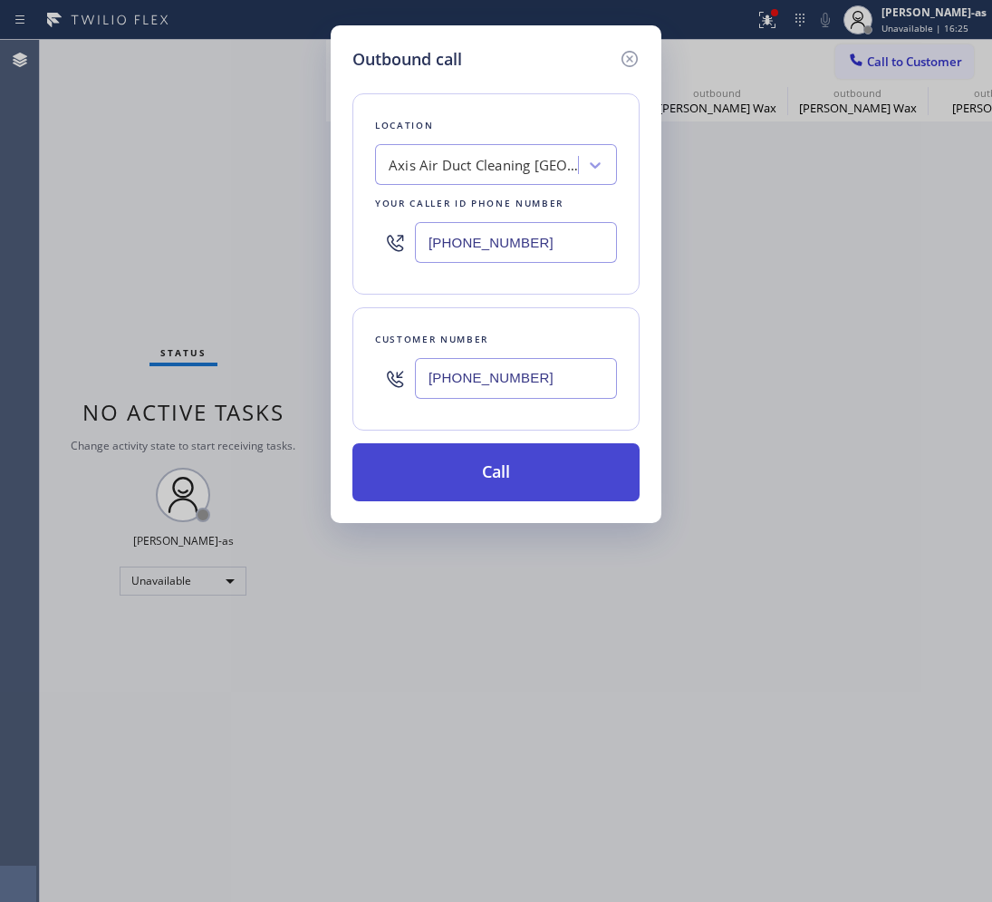
type input "[PHONE_NUMBER]"
click at [491, 469] on button "Call" at bounding box center [496, 472] width 287 height 58
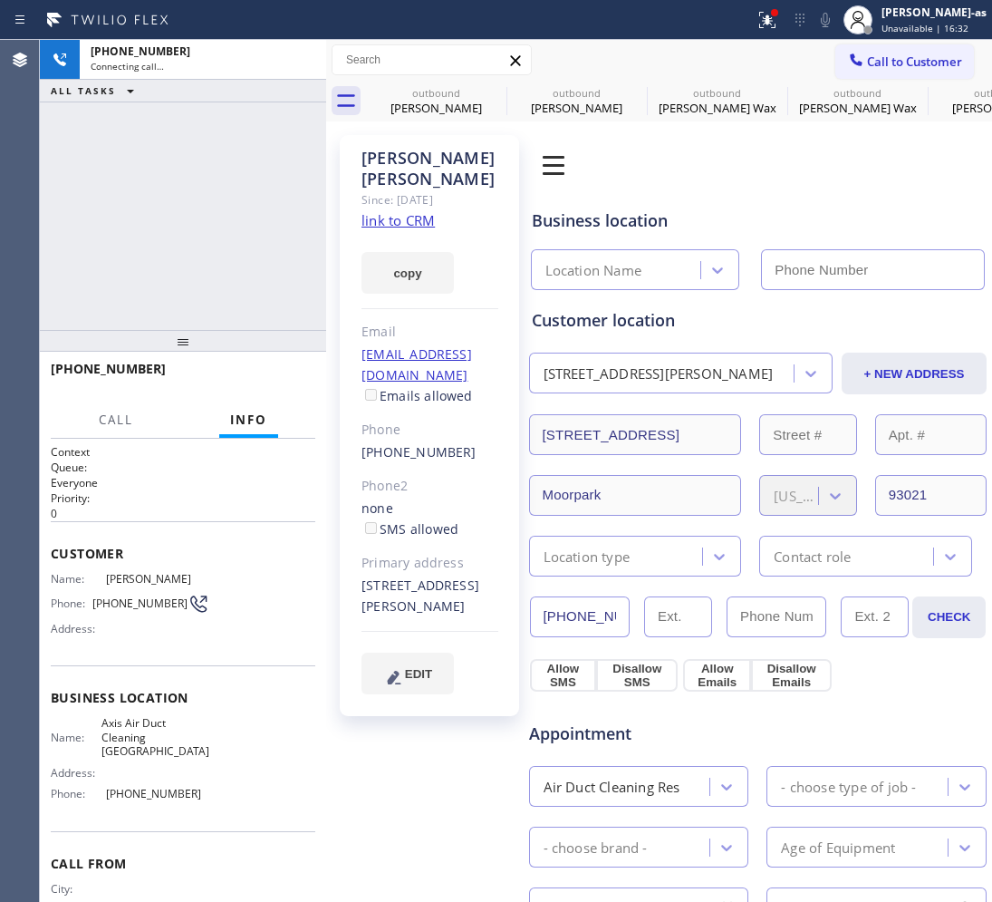
type input "[PHONE_NUMBER]"
click at [169, 223] on div "[PHONE_NUMBER] Live | 00:49 ALL TASKS ALL TASKS ACTIVE TASKS TASKS IN WRAP UP" at bounding box center [183, 185] width 286 height 290
click at [169, 222] on div "[PHONE_NUMBER] Live | 00:50 ALL TASKS ALL TASKS ACTIVE TASKS TASKS IN WRAP UP" at bounding box center [183, 185] width 286 height 290
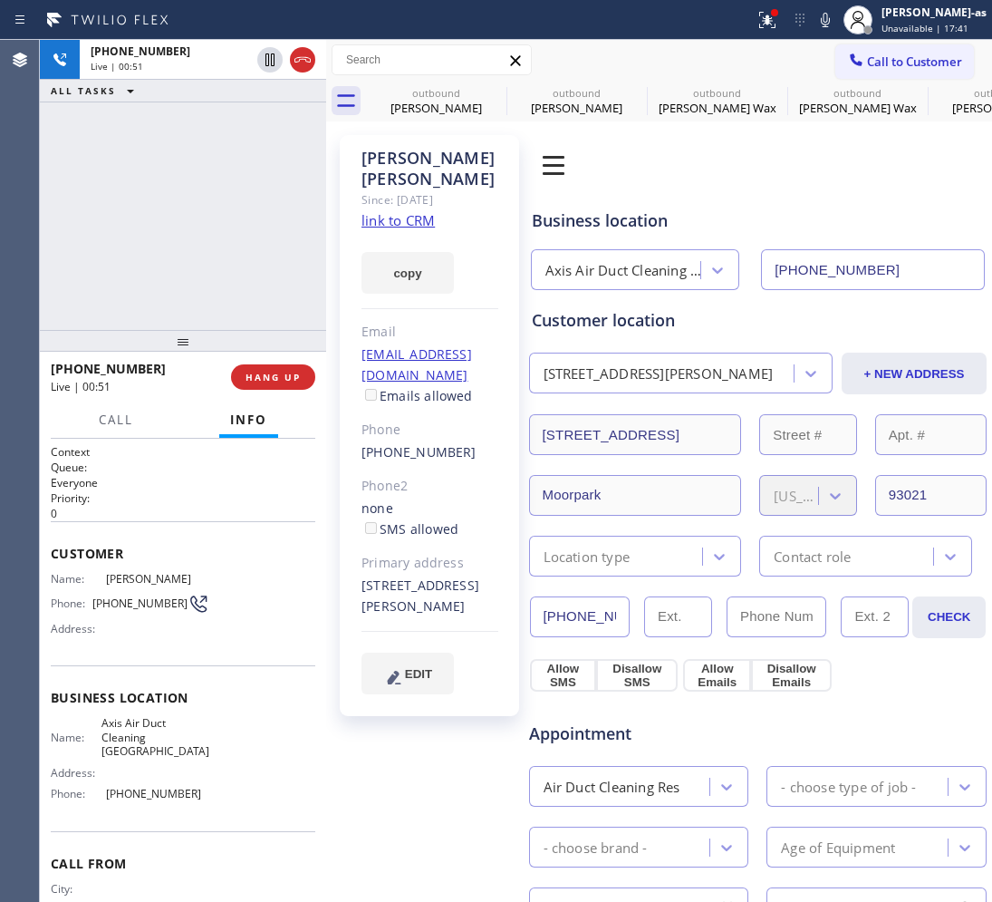
click at [141, 229] on div "[PHONE_NUMBER] Live | 00:51 ALL TASKS ALL TASKS ACTIVE TASKS TASKS IN WRAP UP" at bounding box center [183, 185] width 286 height 290
click at [129, 231] on div "[PHONE_NUMBER] Live | 00:51 ALL TASKS ALL TASKS ACTIVE TASKS TASKS IN WRAP UP" at bounding box center [183, 185] width 286 height 290
click at [259, 377] on span "HANG UP" at bounding box center [273, 377] width 55 height 13
click at [259, 378] on span "HANG UP" at bounding box center [273, 377] width 55 height 13
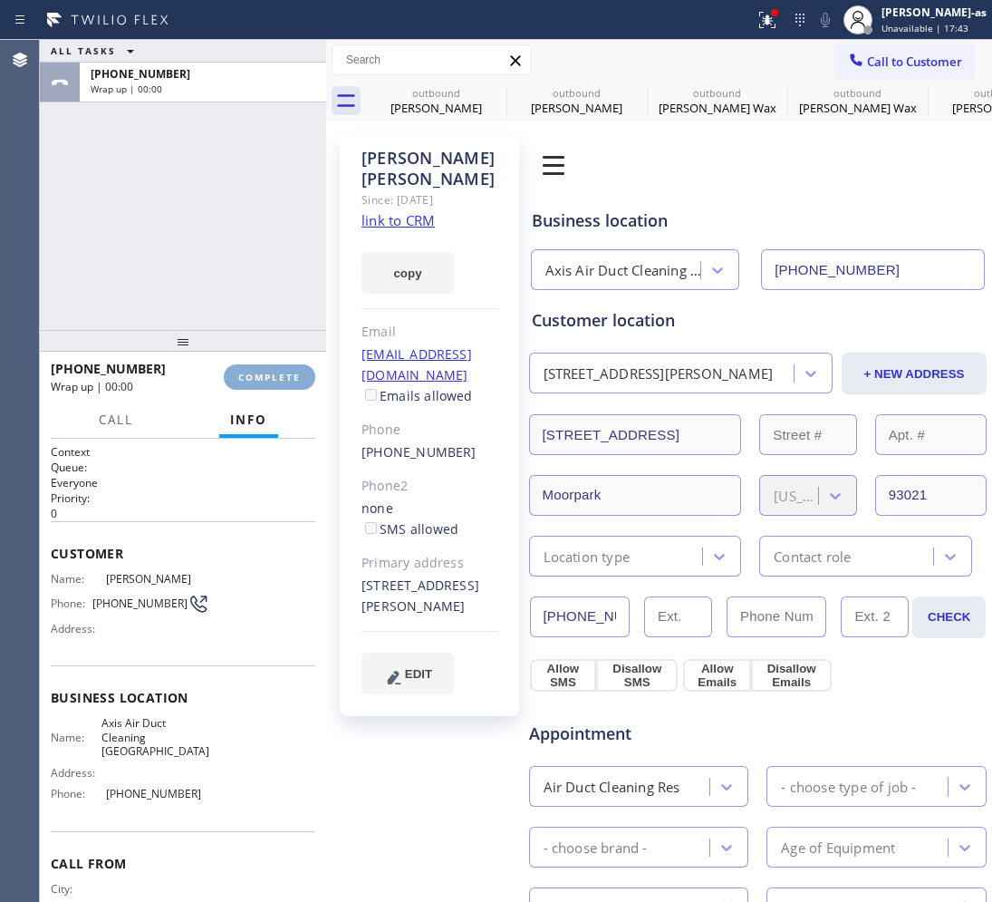
click at [259, 379] on span "COMPLETE" at bounding box center [269, 377] width 63 height 13
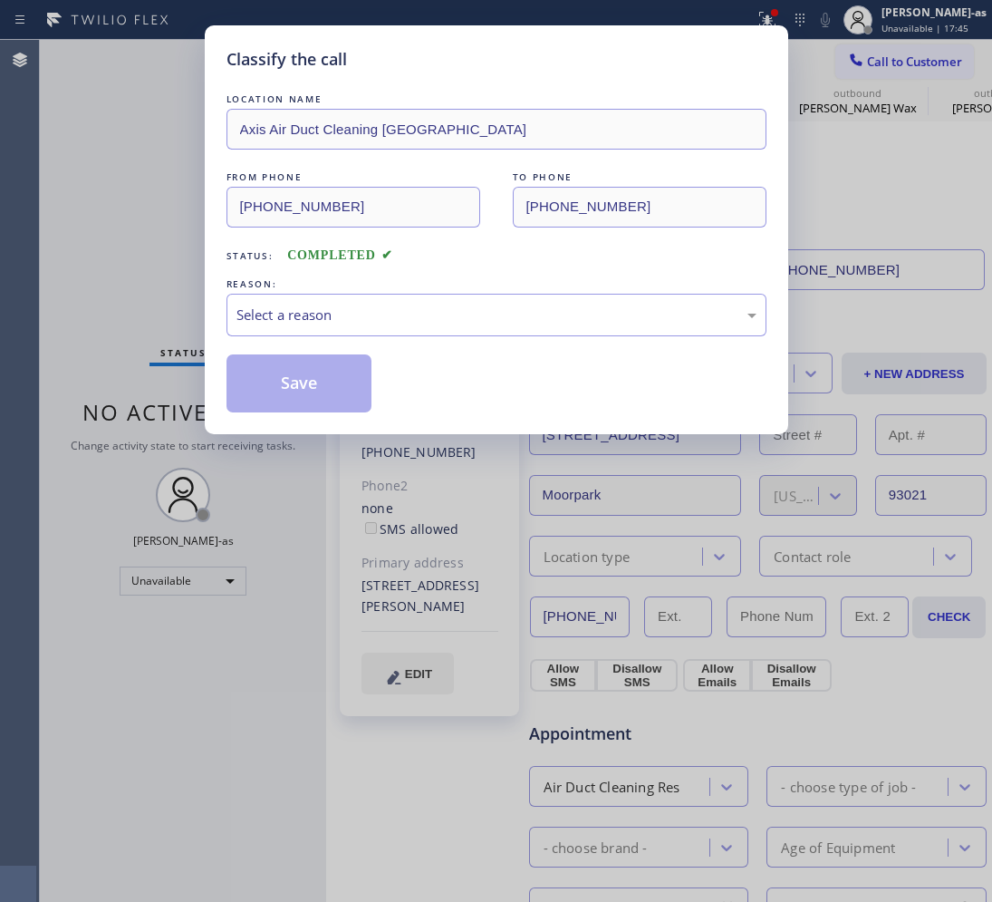
click at [187, 334] on div "Classify the call LOCATION NAME Axis Air Duct Cleaning [GEOGRAPHIC_DATA] FROM P…" at bounding box center [496, 451] width 992 height 902
click at [386, 319] on div "Select a reason" at bounding box center [497, 315] width 520 height 21
click at [309, 385] on button "Save" at bounding box center [300, 383] width 146 height 58
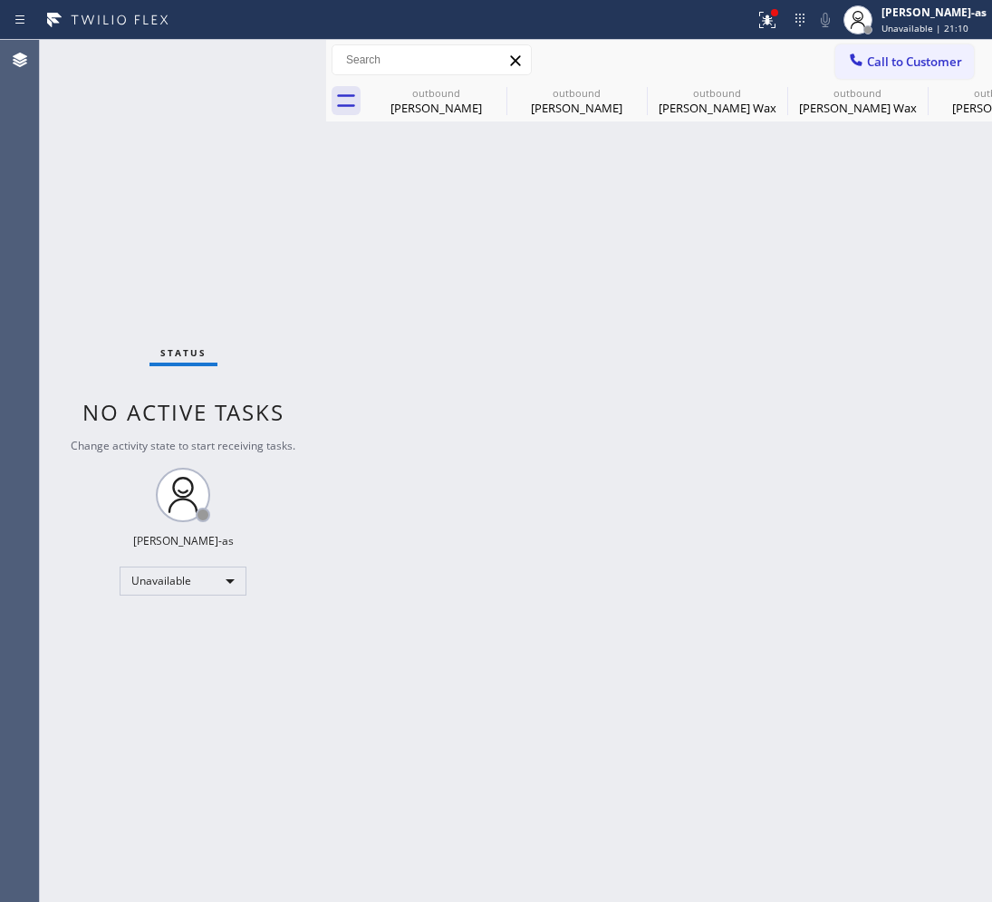
click at [237, 190] on div "Status No active tasks Change activity state to start receiving tasks. [PERSON_…" at bounding box center [183, 471] width 286 height 862
click at [440, 95] on div "outbound" at bounding box center [436, 93] width 137 height 14
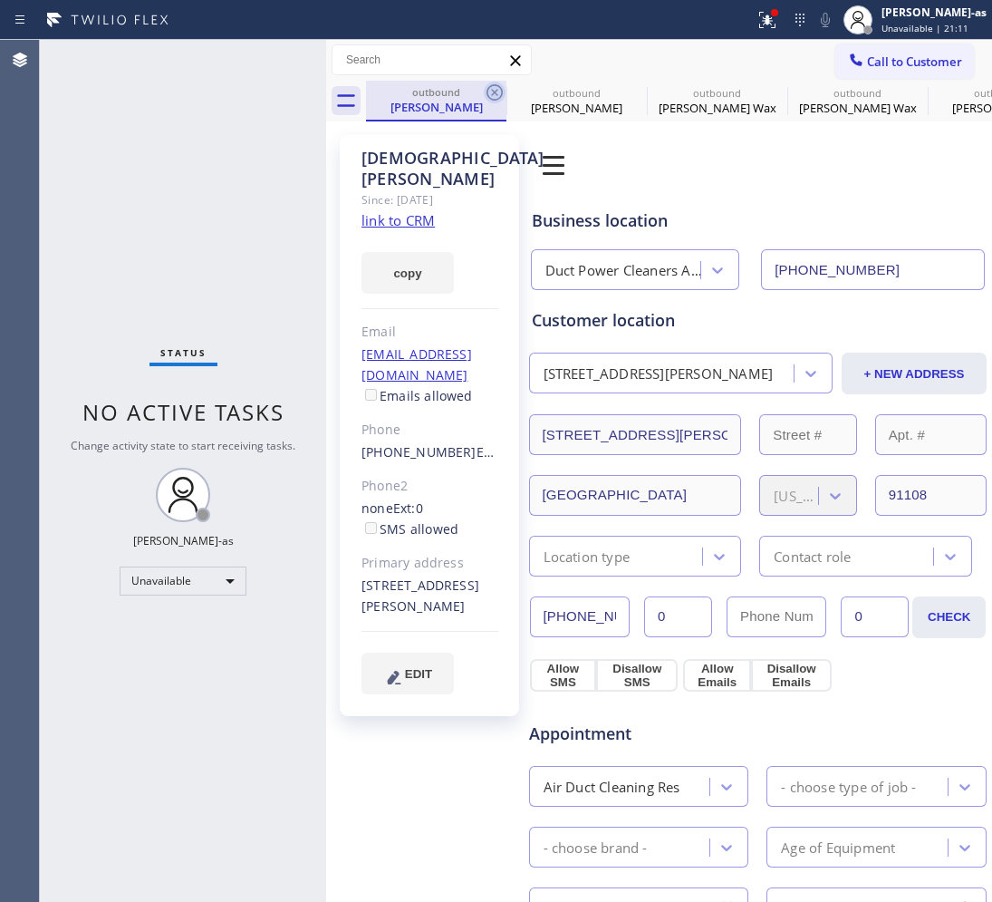
click at [491, 92] on icon at bounding box center [495, 93] width 22 height 22
click at [0, 0] on icon at bounding box center [0, 0] width 0 height 0
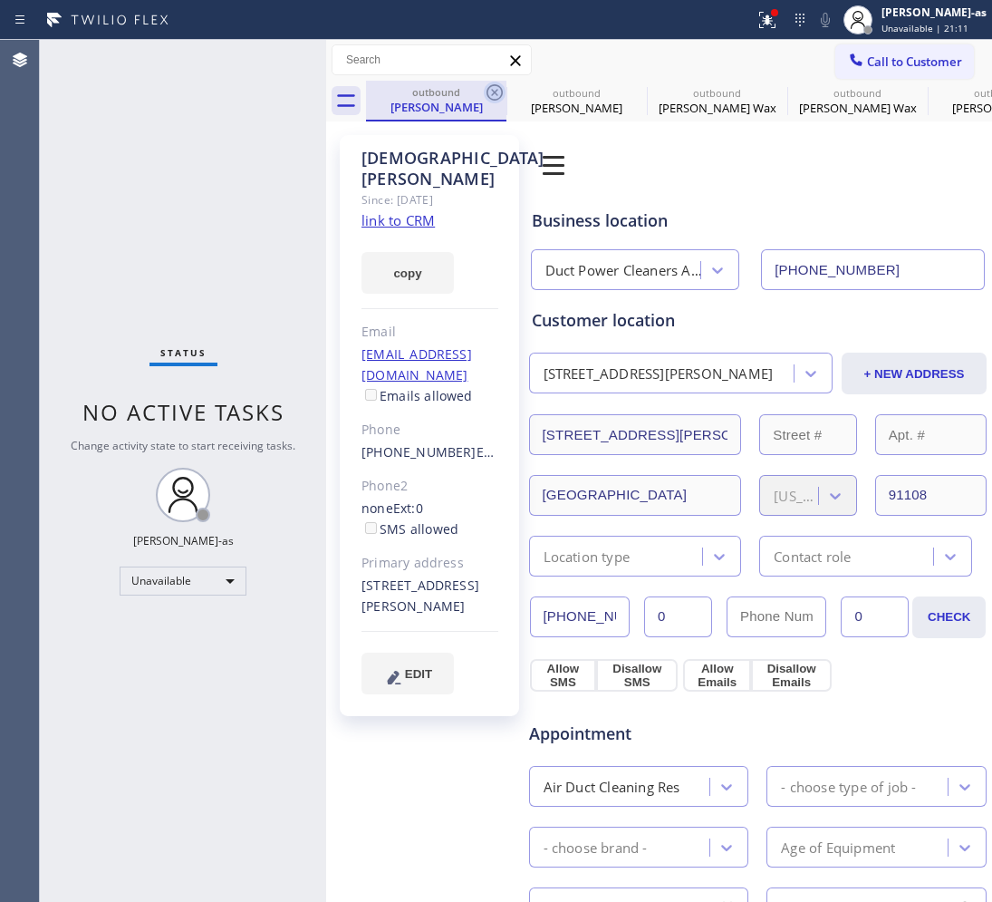
click at [0, 0] on icon at bounding box center [0, 0] width 0 height 0
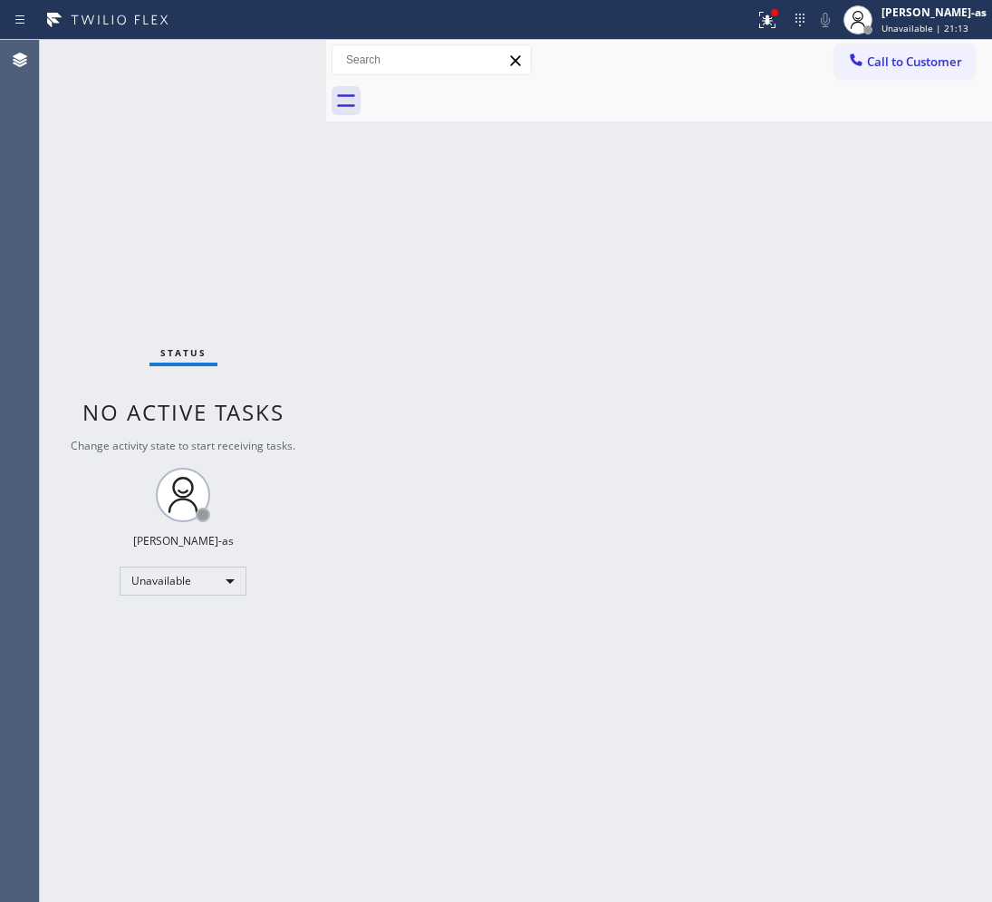
click at [550, 313] on div "Back to Dashboard Change Sender ID Customers Technicians Select a contact Outbo…" at bounding box center [659, 471] width 666 height 862
click at [317, 360] on div "Status No active tasks Change activity state to start receiving tasks. [PERSON_…" at bounding box center [183, 471] width 286 height 862
click at [595, 189] on div "Back to Dashboard Change Sender ID Customers Technicians Select a contact Outbo…" at bounding box center [659, 471] width 666 height 862
click at [889, 47] on button "Call to Customer" at bounding box center [905, 61] width 139 height 34
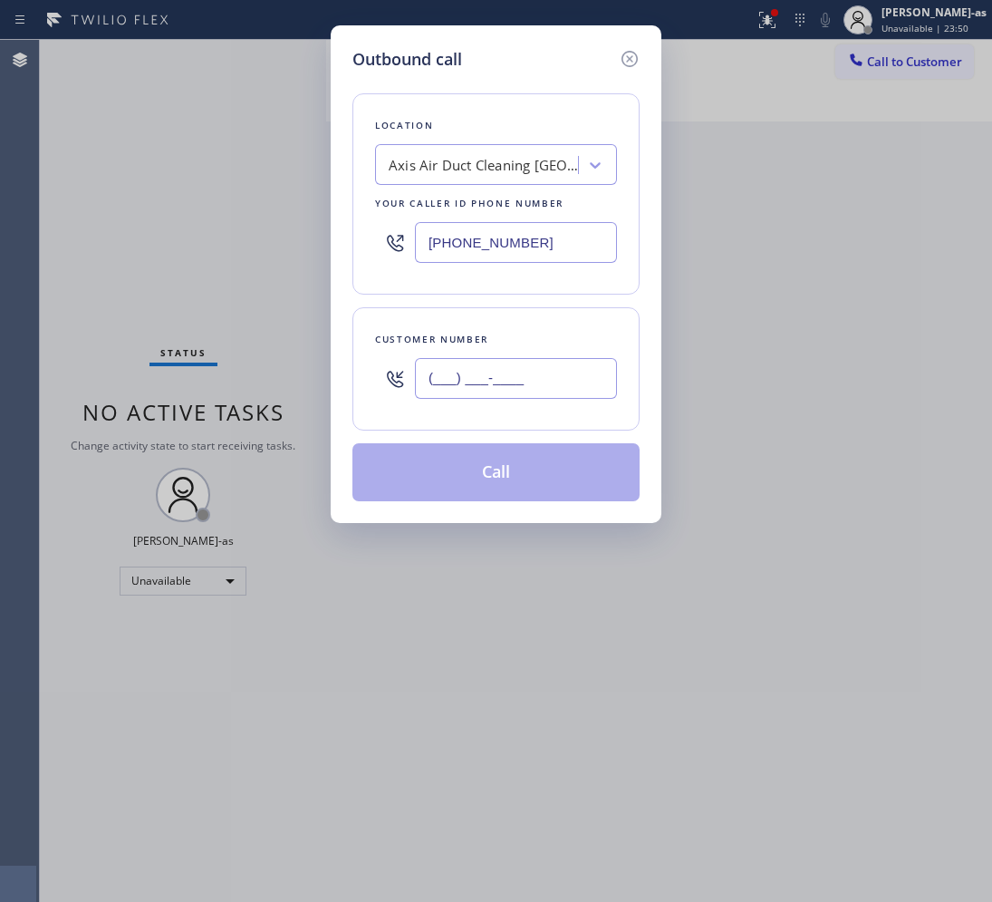
click at [513, 378] on input "(___) ___-____" at bounding box center [516, 378] width 202 height 41
paste input "949) 357-5757"
type input "[PHONE_NUMBER]"
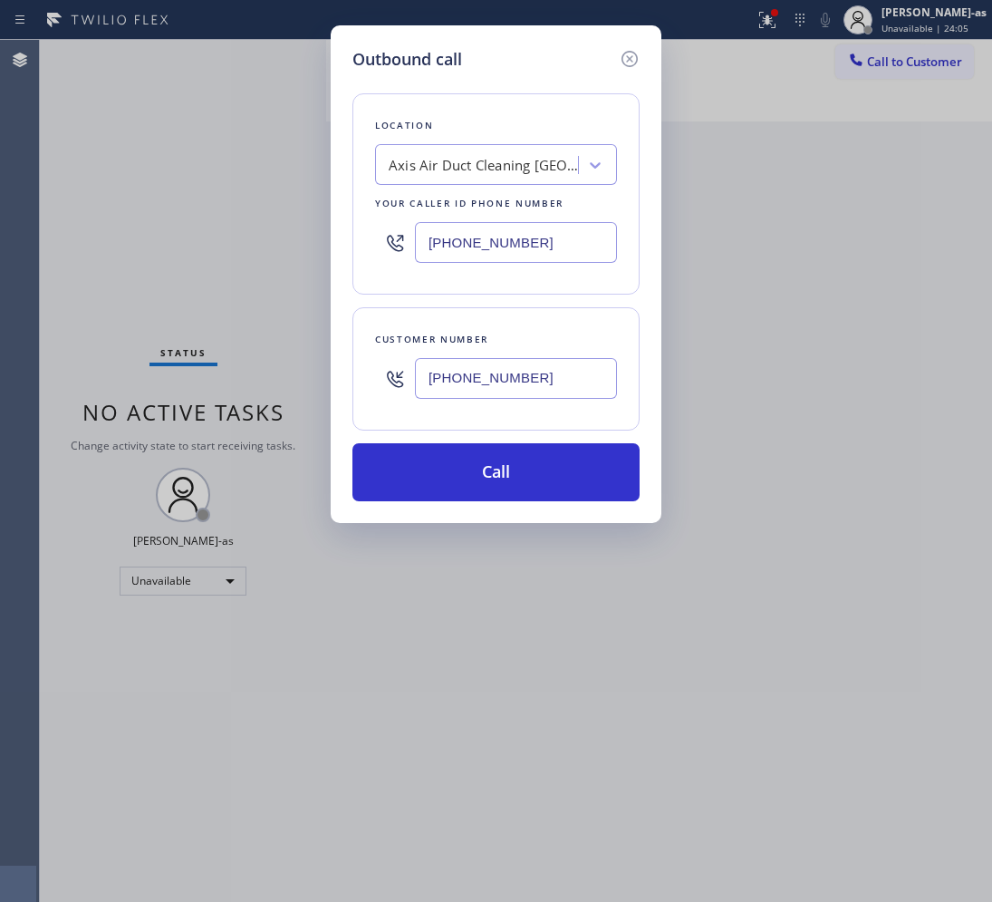
click at [471, 163] on div "Axis Air Duct Cleaning [GEOGRAPHIC_DATA]" at bounding box center [484, 165] width 190 height 21
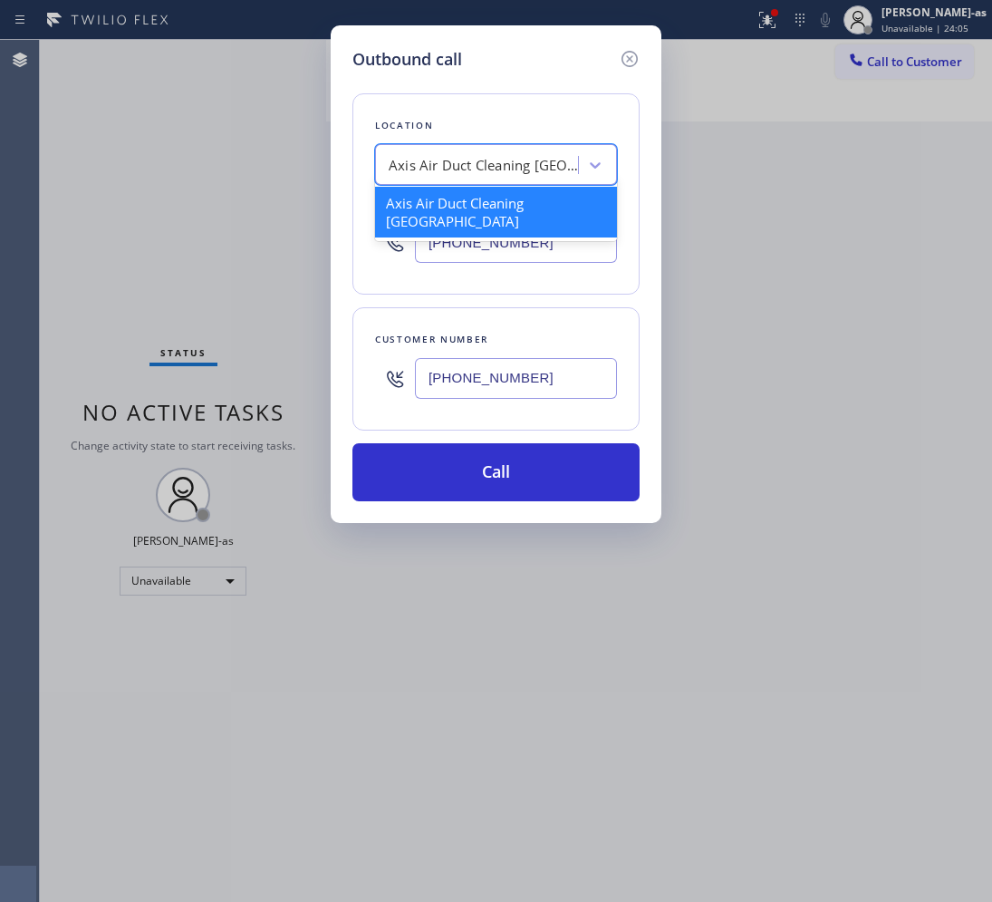
paste input "Elite Heating and Air-conditioning"
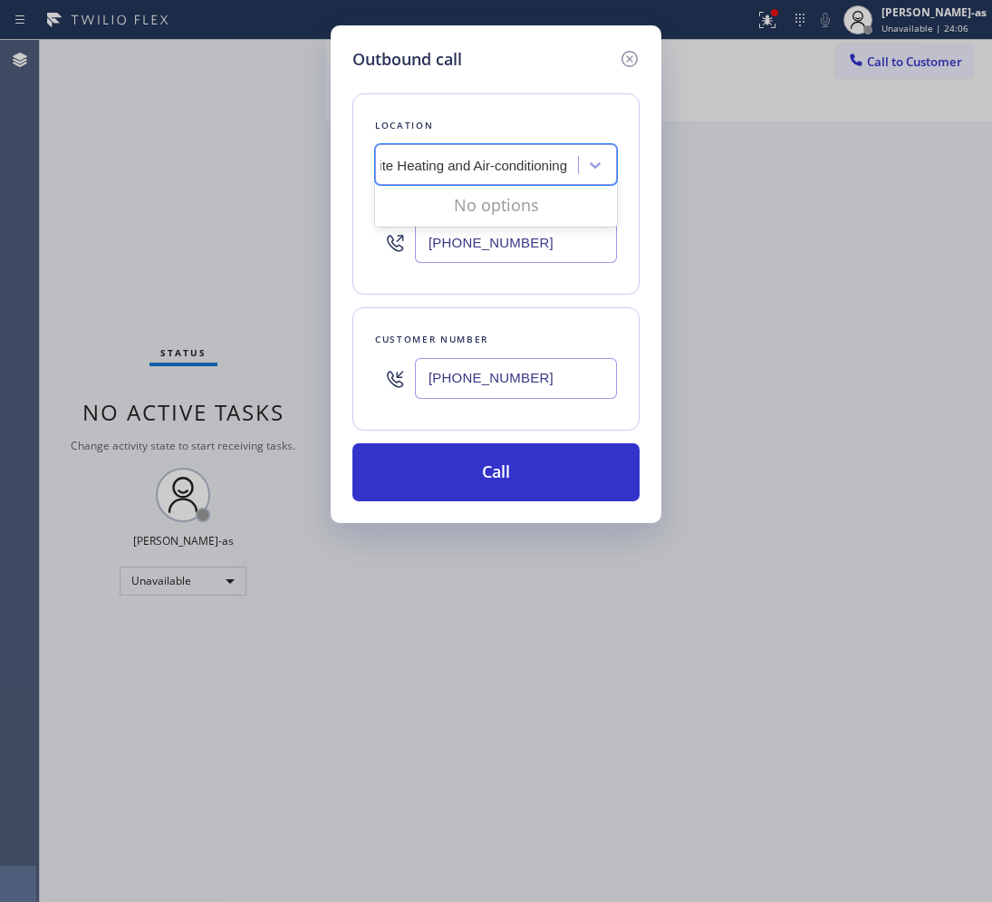
scroll to position [0, 23]
click at [440, 159] on input "Elite Heating and Air-conditioning" at bounding box center [468, 165] width 202 height 15
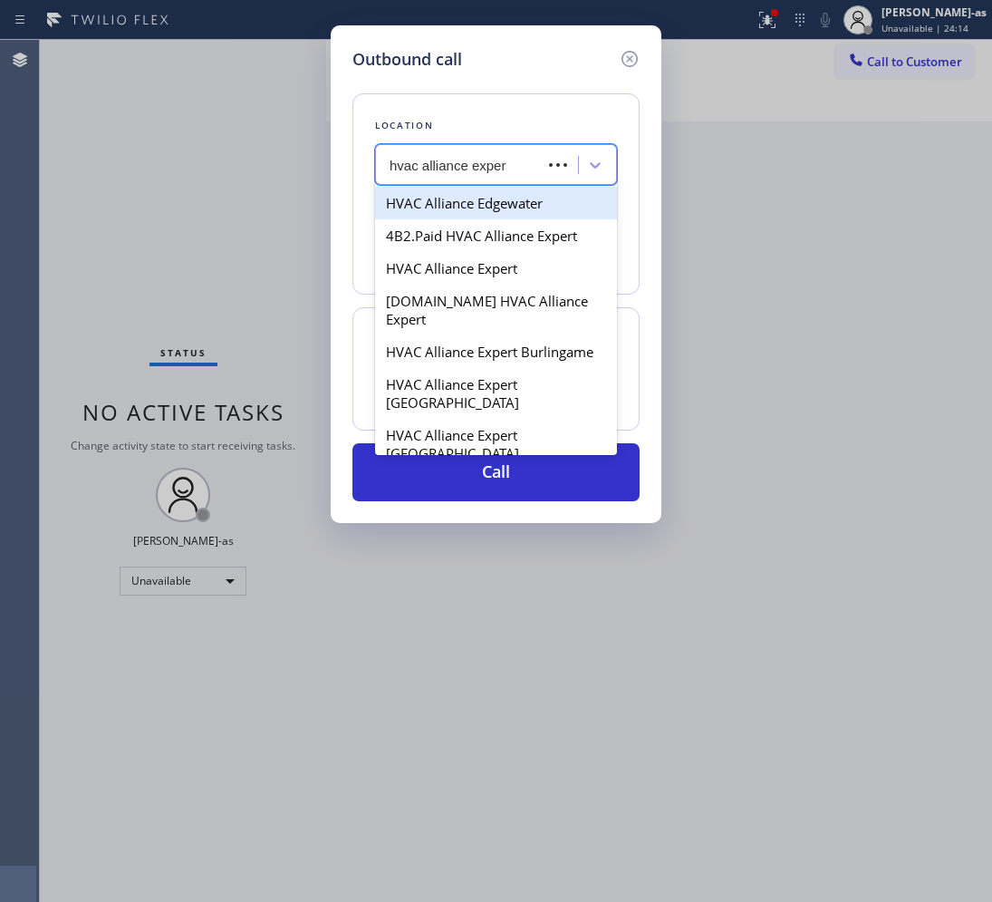
type input "hvac alliance expert"
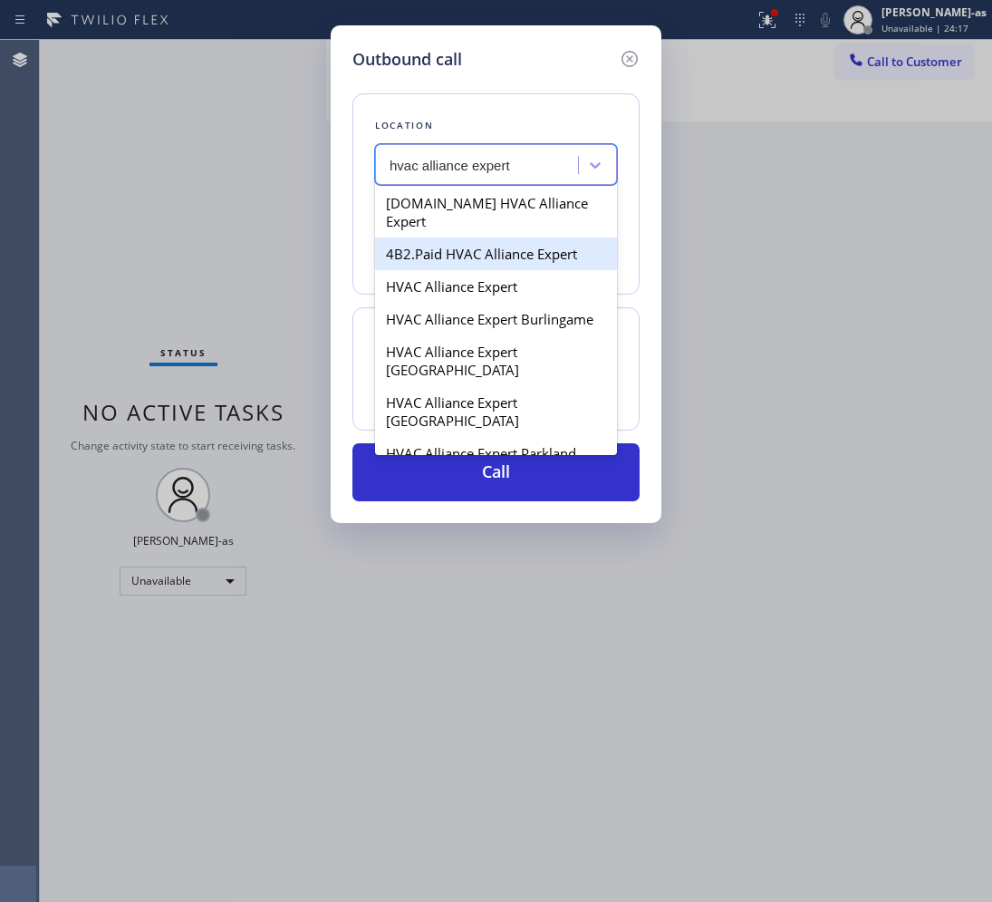
click at [420, 243] on div "4B2.Paid HVAC Alliance Expert" at bounding box center [496, 253] width 242 height 33
type input "[PHONE_NUMBER]"
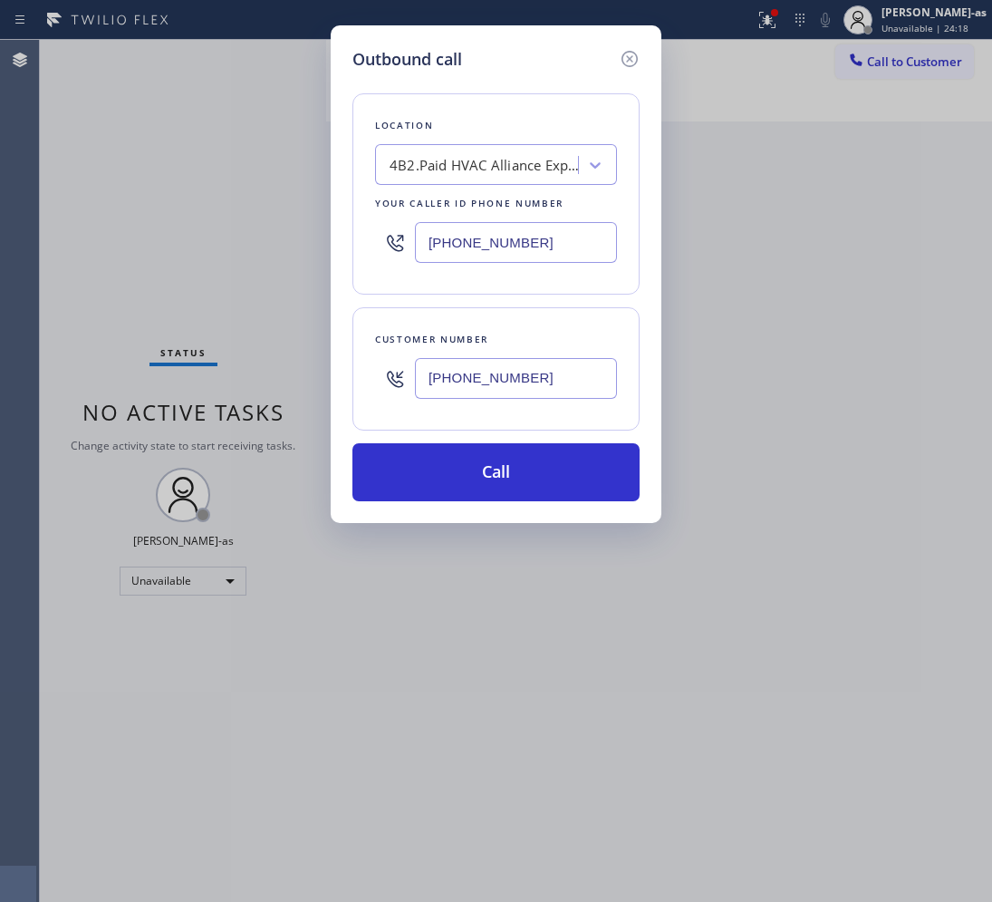
click at [510, 518] on div "Outbound call Location 4B2.Paid HVAC Alliance Expert Your caller id phone numbe…" at bounding box center [496, 274] width 331 height 498
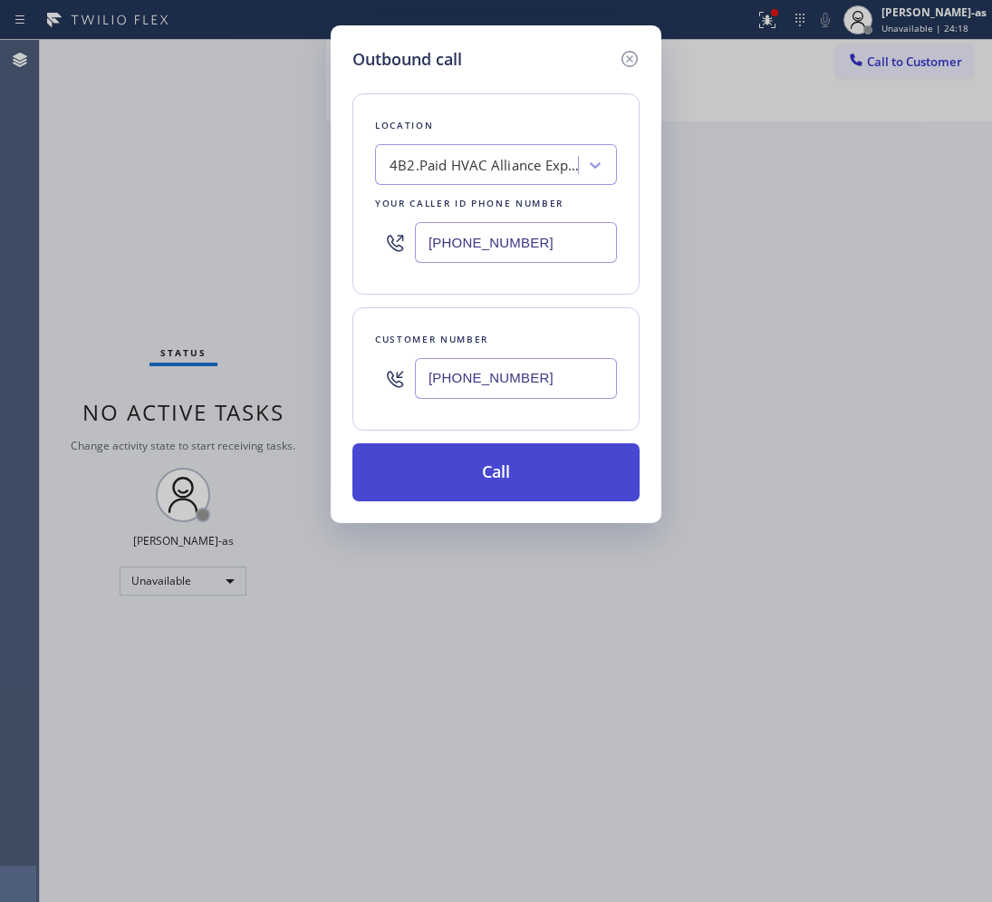
click at [544, 464] on button "Call" at bounding box center [496, 472] width 287 height 58
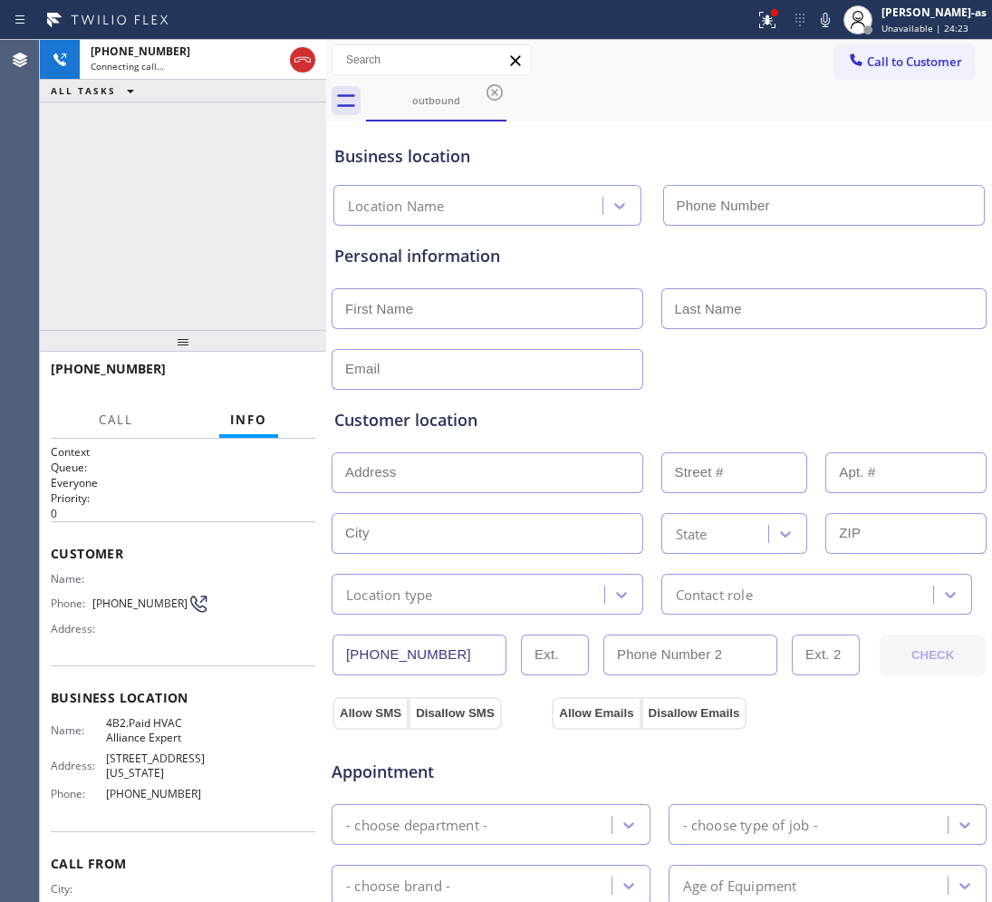
type input "[PHONE_NUMBER]"
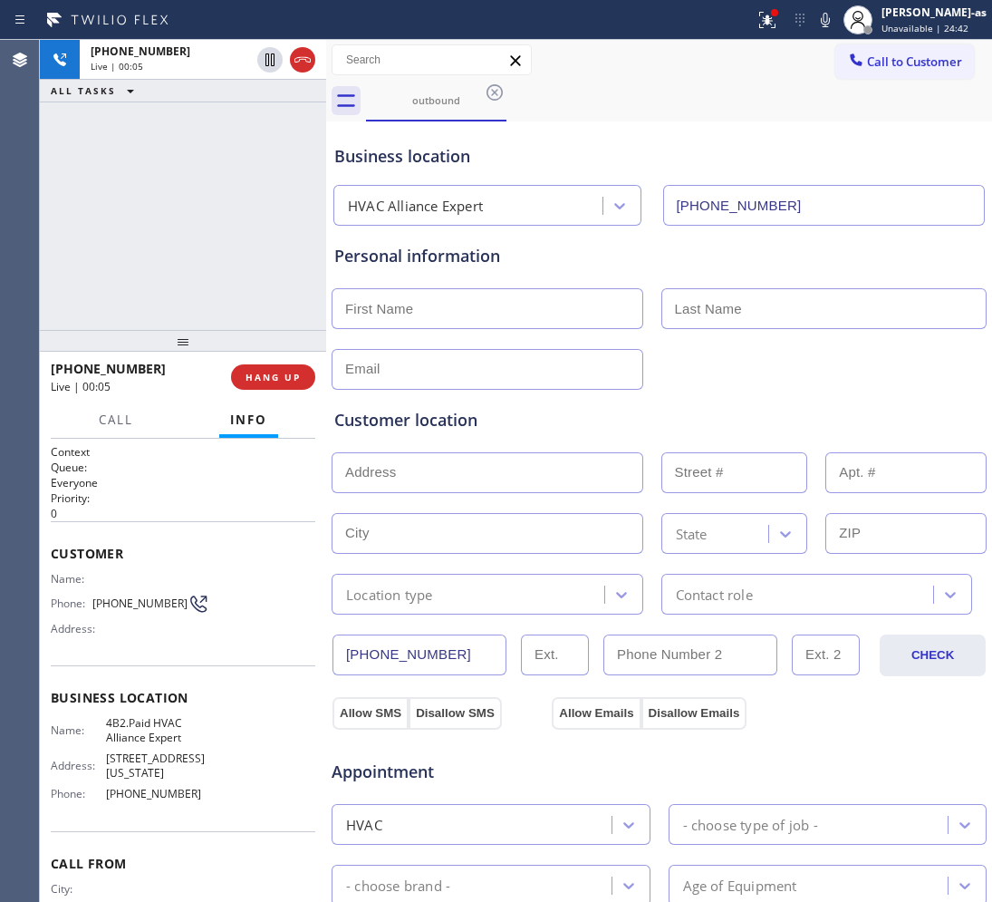
drag, startPoint x: 92, startPoint y: 286, endPoint x: 170, endPoint y: 263, distance: 82.0
click at [95, 283] on div "[PHONE_NUMBER] Live | 00:05 ALL TASKS ALL TASKS ACTIVE TASKS TASKS IN WRAP UP" at bounding box center [183, 185] width 286 height 290
drag, startPoint x: 170, startPoint y: 263, endPoint x: 242, endPoint y: 364, distance: 124.2
click at [172, 263] on div "[PHONE_NUMBER] Live | 00:05 ALL TASKS ALL TASKS ACTIVE TASKS TASKS IN WRAP UP" at bounding box center [183, 185] width 286 height 290
click at [246, 365] on button "HANG UP" at bounding box center [273, 376] width 84 height 25
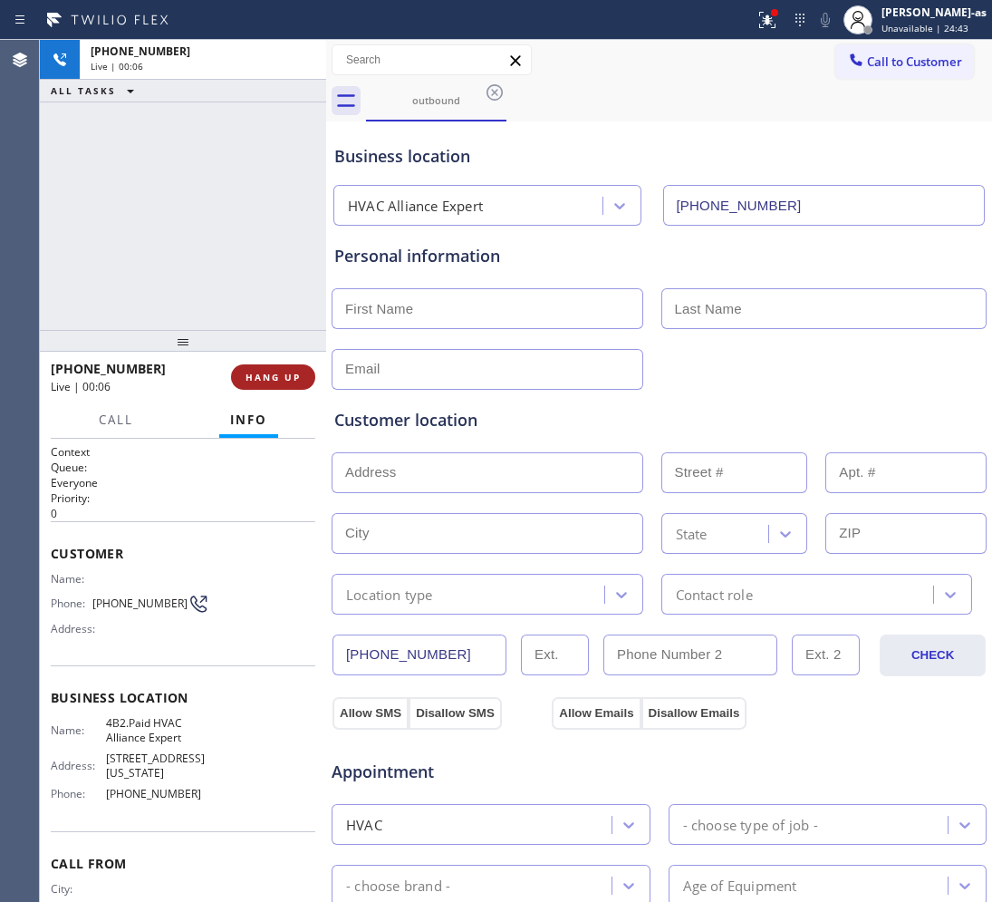
click at [256, 371] on span "HANG UP" at bounding box center [273, 377] width 55 height 13
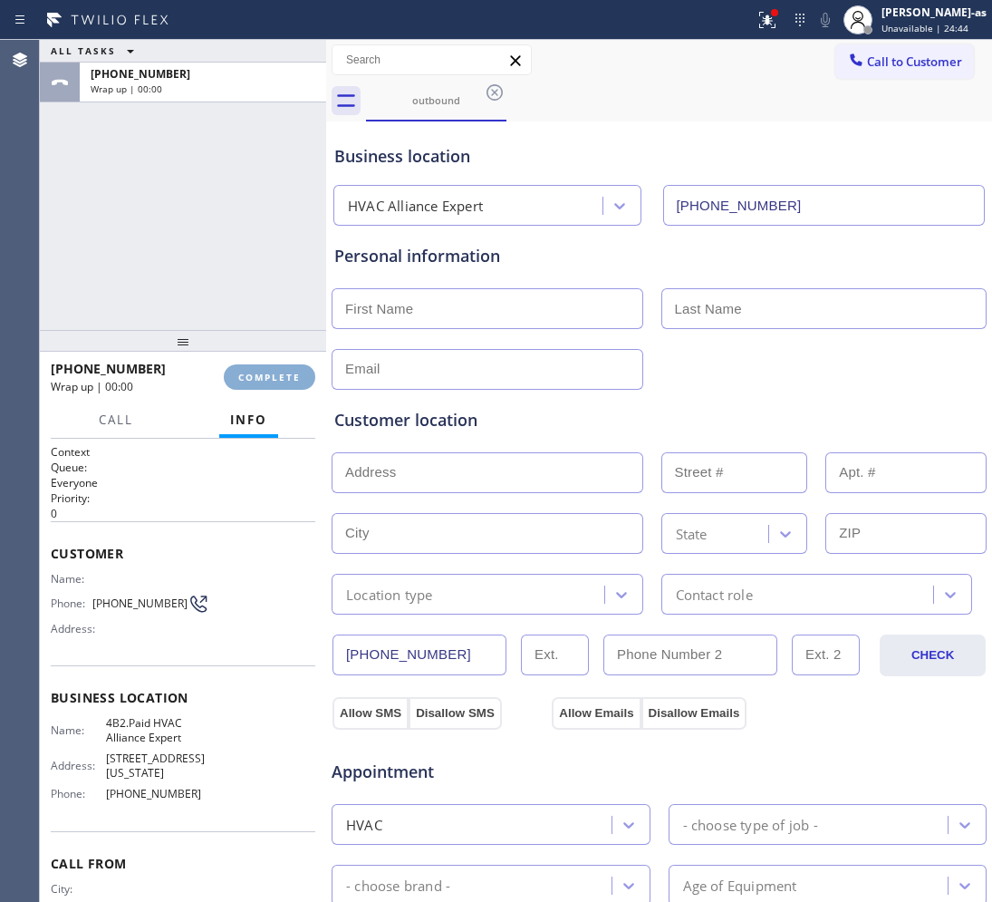
click at [249, 367] on button "COMPLETE" at bounding box center [270, 376] width 92 height 25
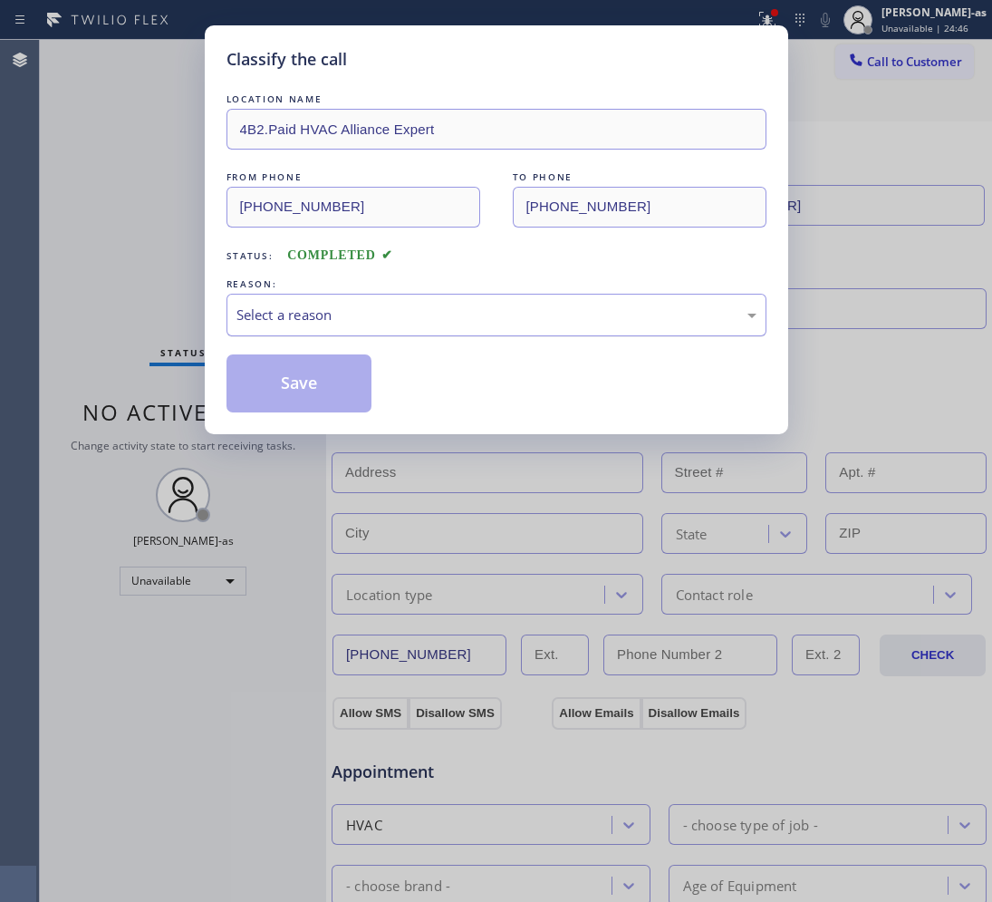
click at [445, 315] on div "Select a reason" at bounding box center [497, 315] width 520 height 21
drag, startPoint x: 315, startPoint y: 382, endPoint x: 533, endPoint y: 264, distance: 247.8
click at [315, 383] on button "Save" at bounding box center [300, 383] width 146 height 58
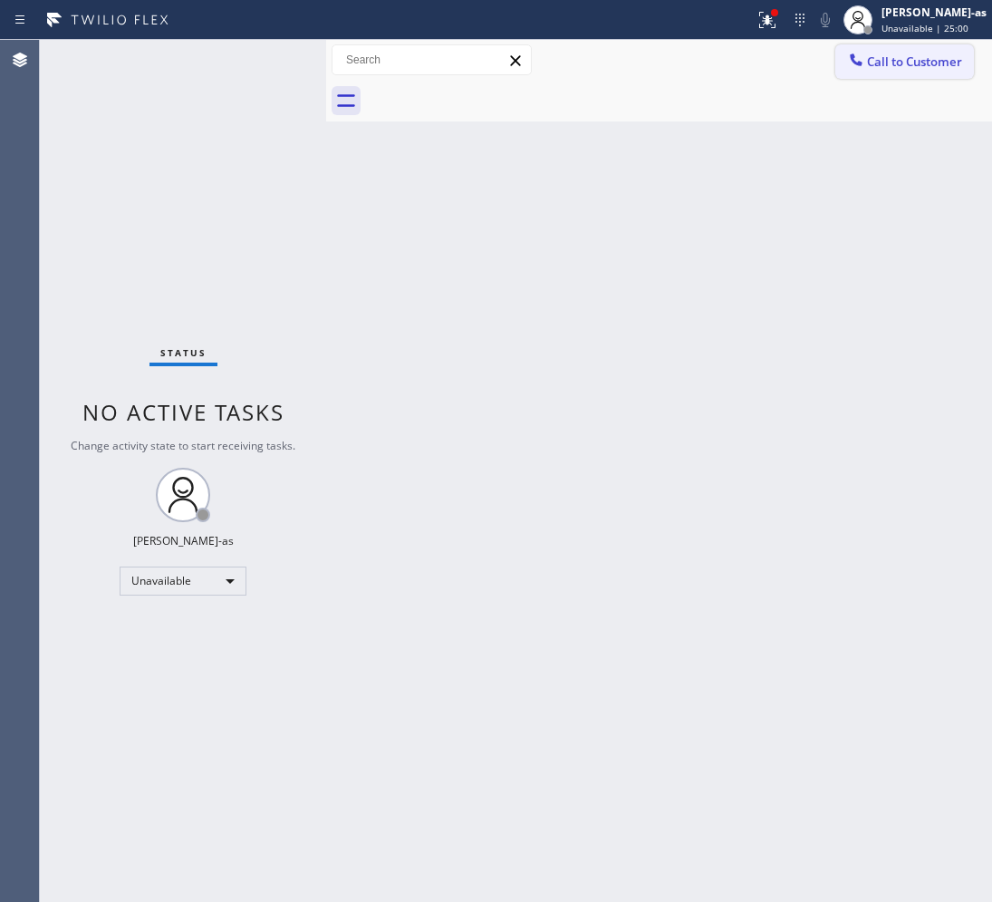
click at [902, 68] on span "Call to Customer" at bounding box center [914, 61] width 95 height 16
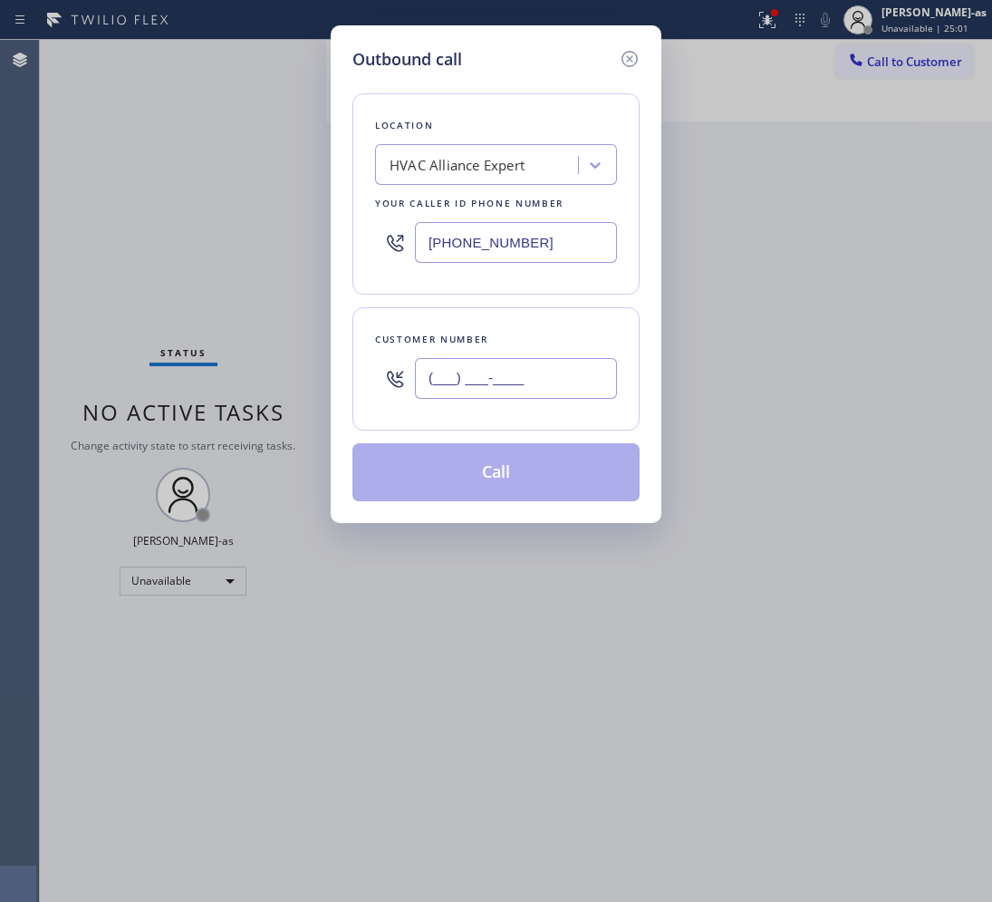
click at [487, 390] on input "(___) ___-____" at bounding box center [516, 378] width 202 height 41
paste input "310) 403-3549"
type input "[PHONE_NUMBER]"
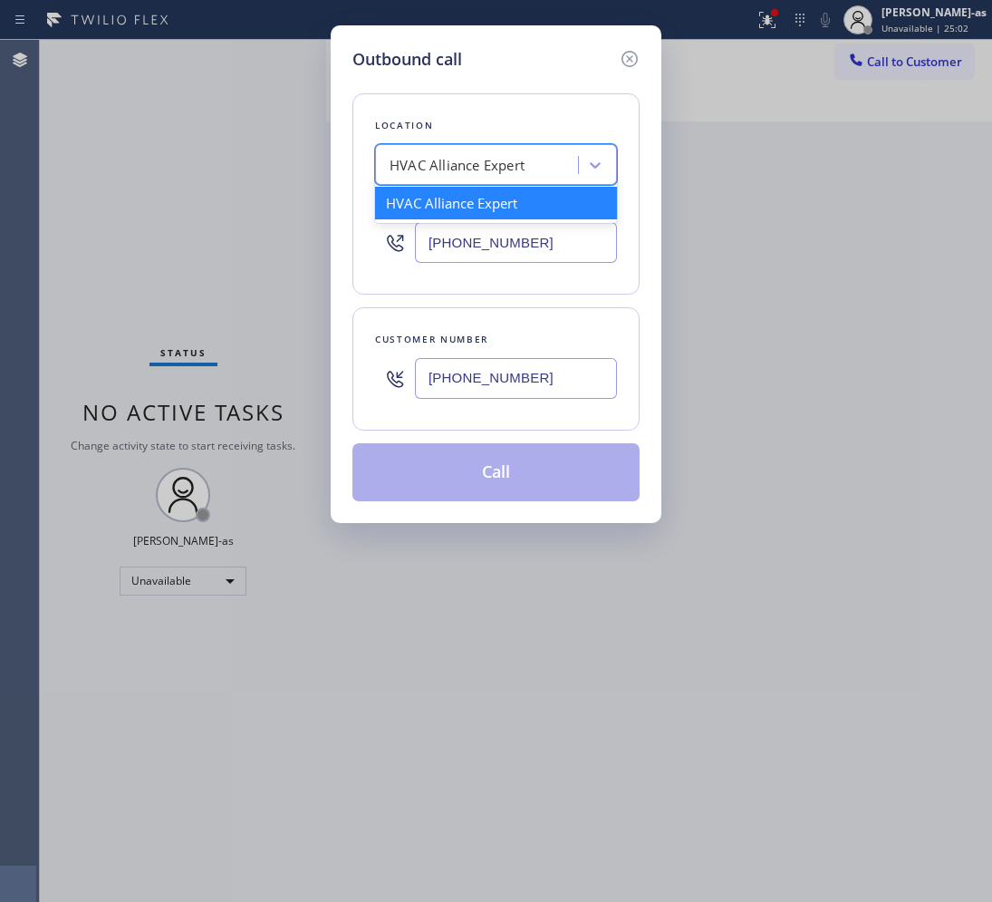
click at [480, 184] on div "HVAC Alliance Expert" at bounding box center [496, 164] width 242 height 41
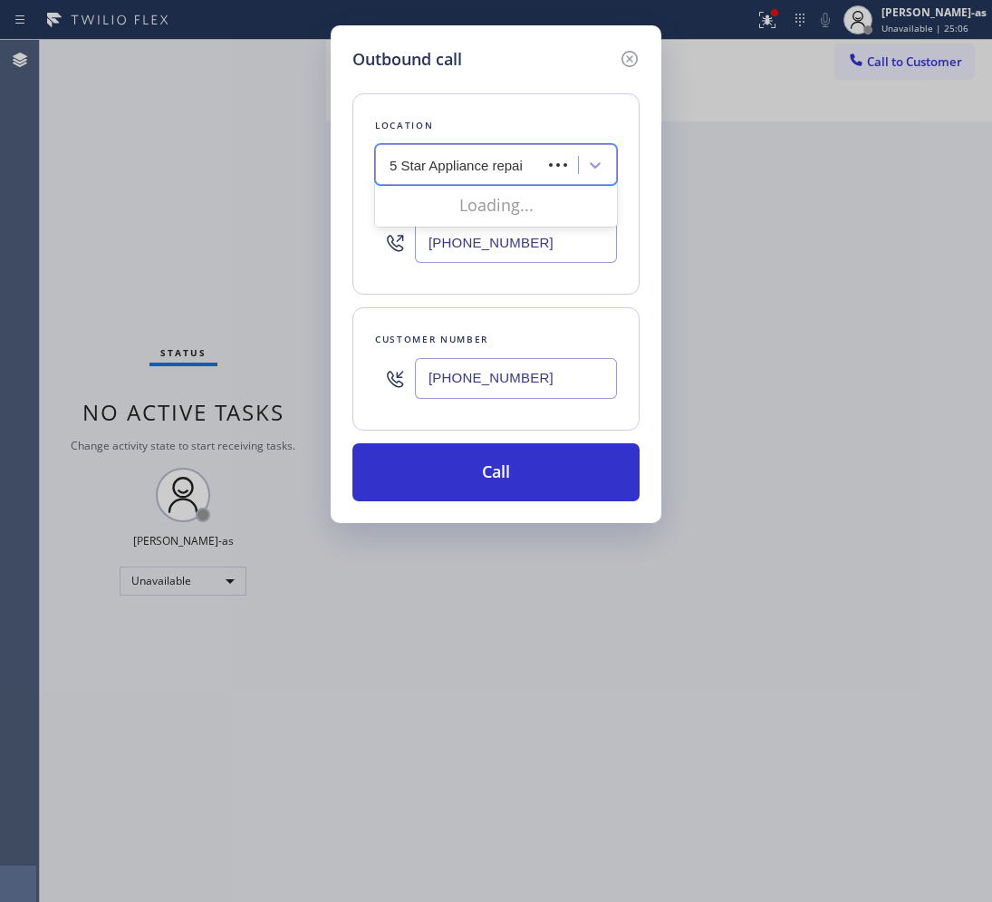
type input "5 Star Appliance repair"
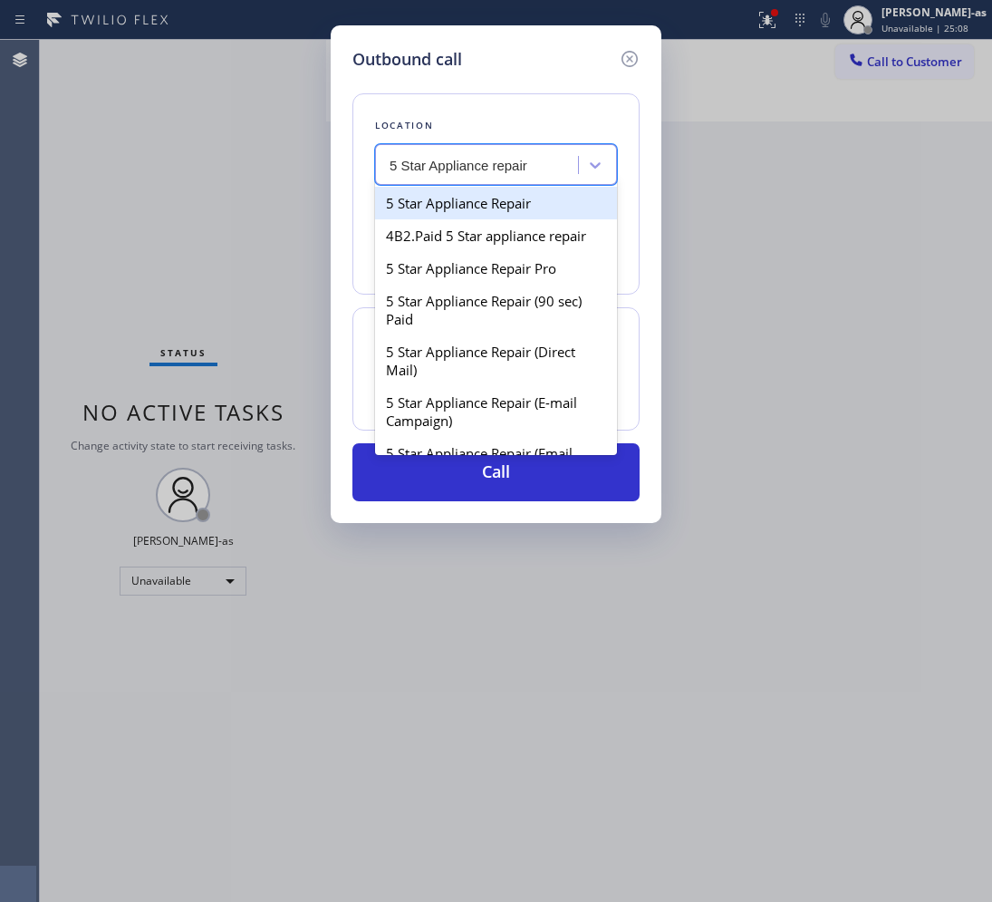
drag, startPoint x: 436, startPoint y: 198, endPoint x: 590, endPoint y: 412, distance: 264.4
click at [437, 198] on div "5 Star Appliance Repair" at bounding box center [496, 203] width 242 height 33
type input "[PHONE_NUMBER]"
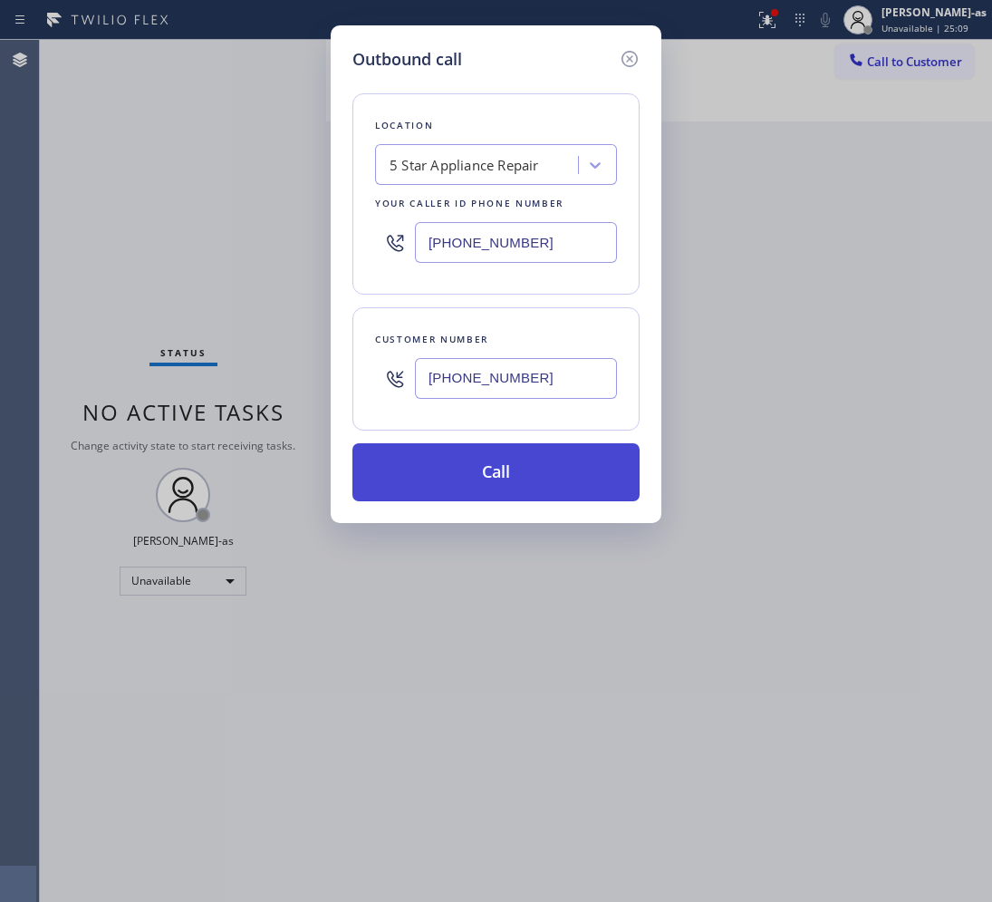
click at [556, 469] on button "Call" at bounding box center [496, 472] width 287 height 58
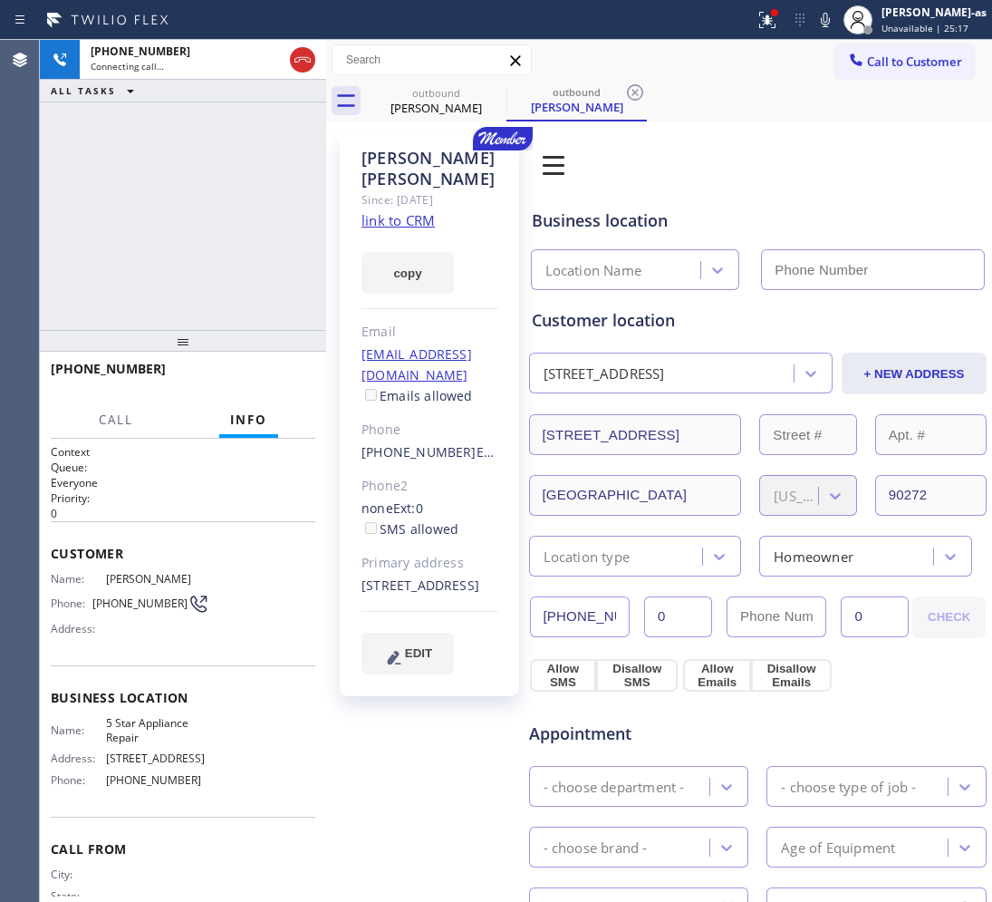
type input "[PHONE_NUMBER]"
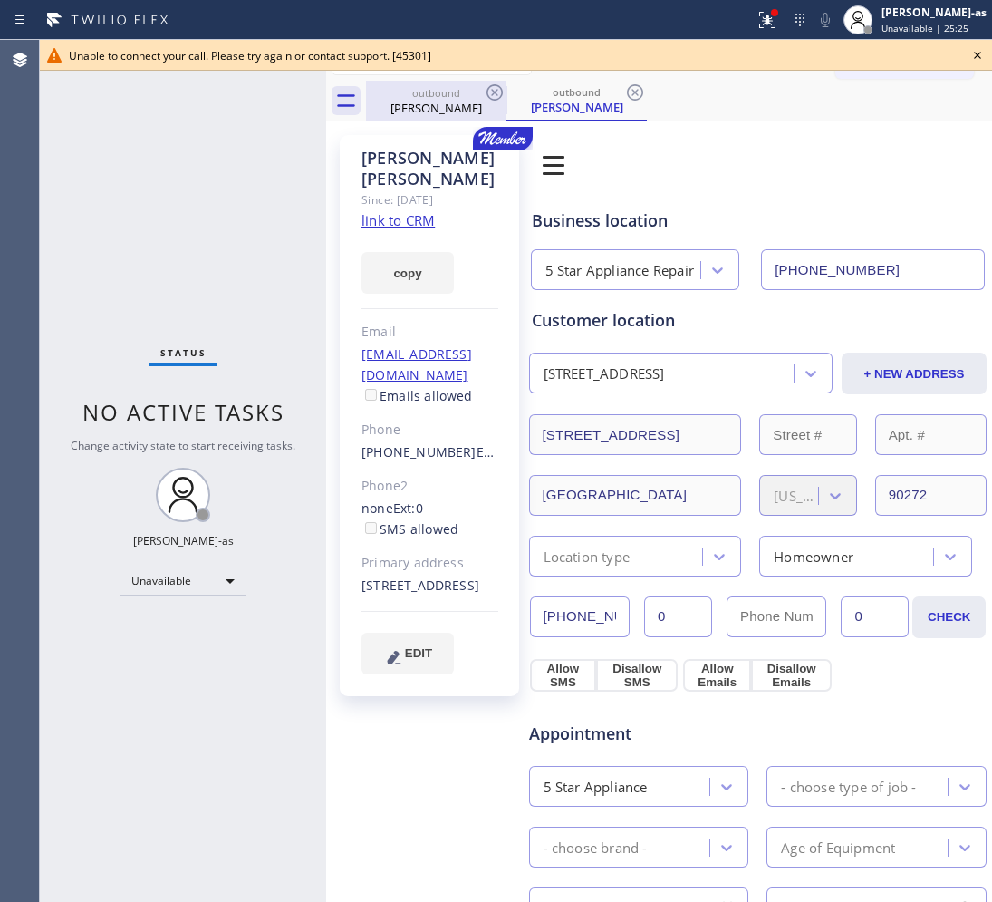
drag, startPoint x: 426, startPoint y: 111, endPoint x: 499, endPoint y: 113, distance: 73.4
click at [426, 111] on div "[PERSON_NAME]" at bounding box center [436, 108] width 137 height 16
click at [494, 98] on icon at bounding box center [495, 93] width 22 height 22
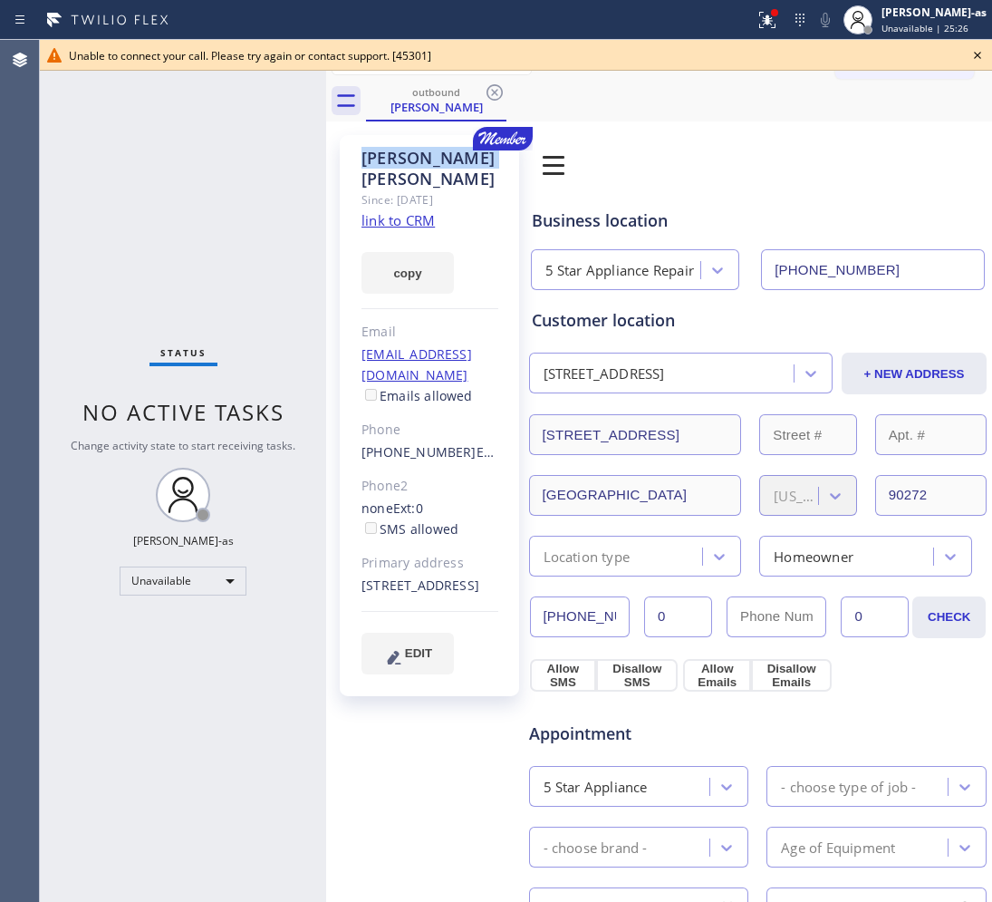
click at [494, 98] on icon at bounding box center [495, 93] width 22 height 22
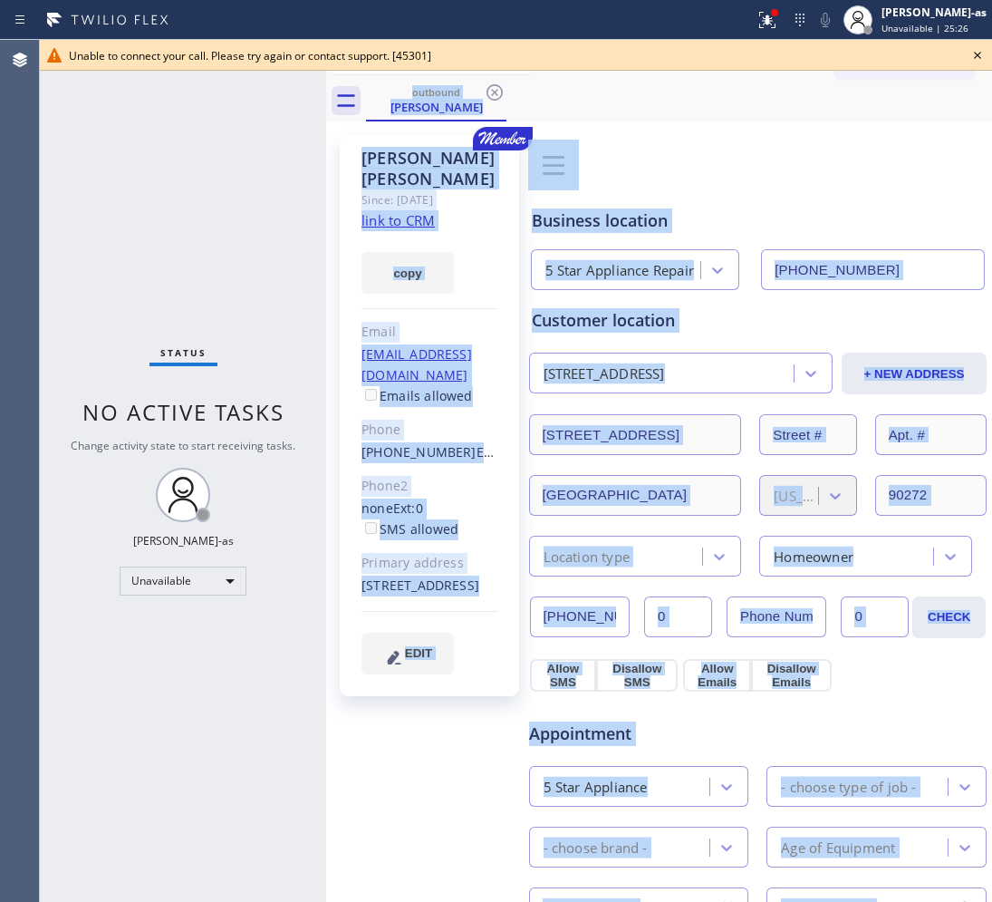
click at [494, 98] on div "outbound [PERSON_NAME]" at bounding box center [679, 101] width 626 height 41
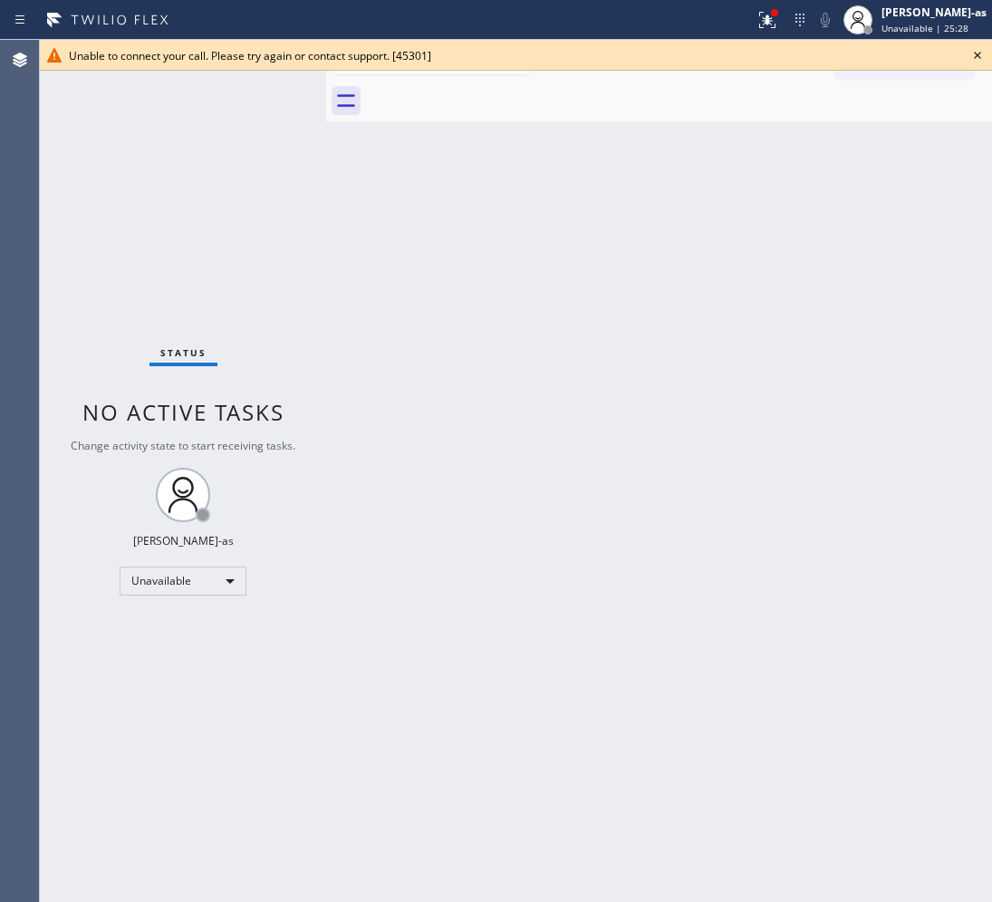
click at [977, 59] on icon at bounding box center [978, 55] width 22 height 22
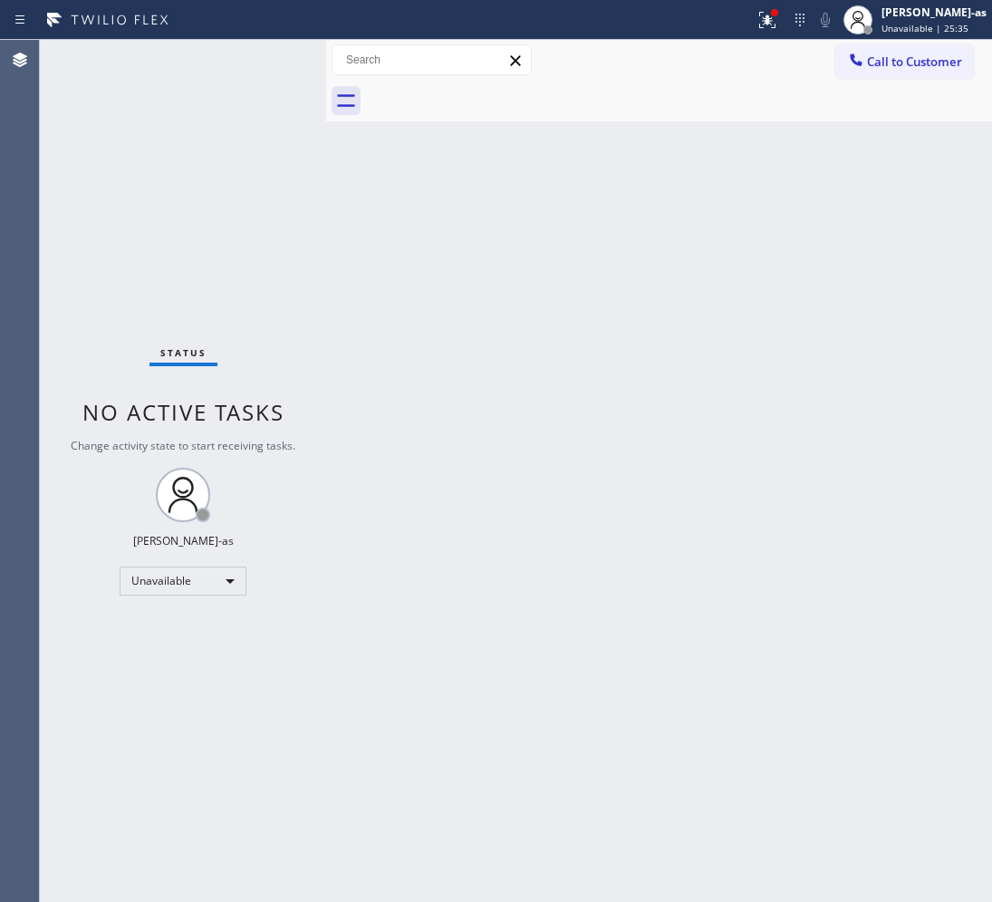
drag, startPoint x: 657, startPoint y: 406, endPoint x: 660, endPoint y: 397, distance: 9.5
click at [658, 404] on div "Back to Dashboard Change Sender ID Customers Technicians Select a contact Outbo…" at bounding box center [659, 471] width 666 height 862
click at [875, 60] on span "Call to Customer" at bounding box center [914, 61] width 95 height 16
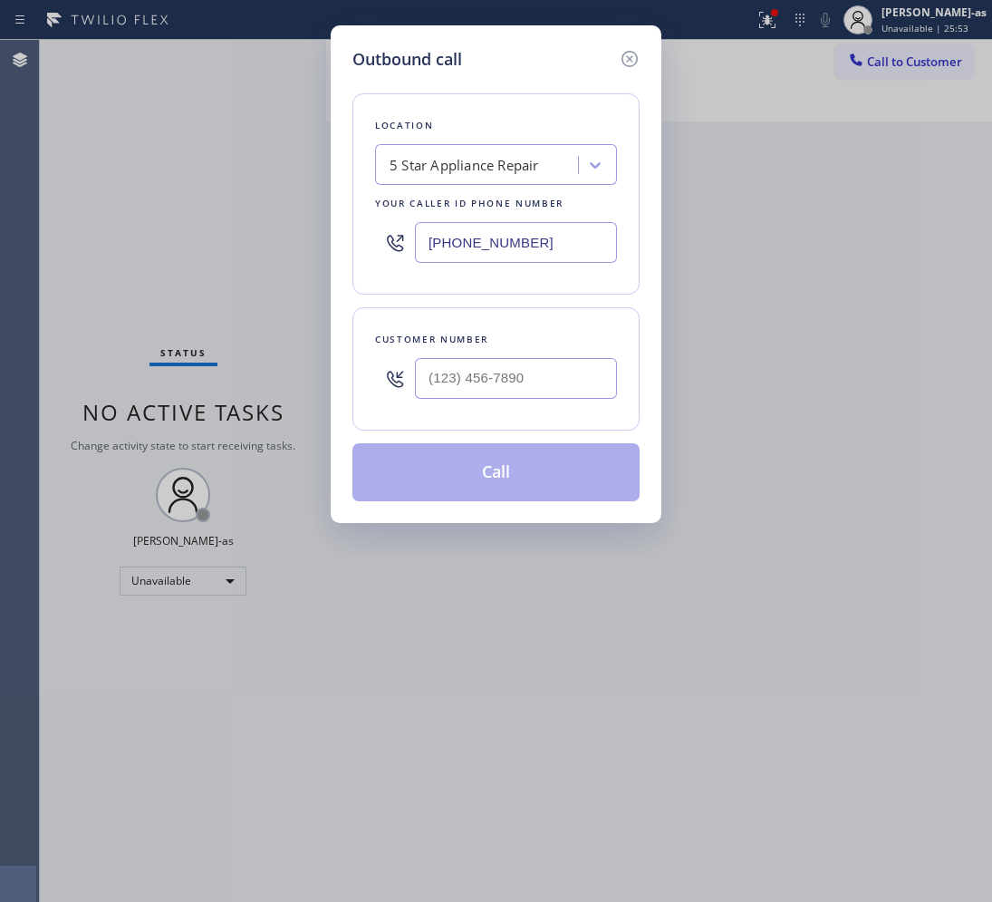
click at [485, 411] on div "Customer number" at bounding box center [496, 368] width 287 height 123
click at [495, 391] on input "(___) ___-____" at bounding box center [516, 378] width 202 height 41
paste input "805) 471-0669"
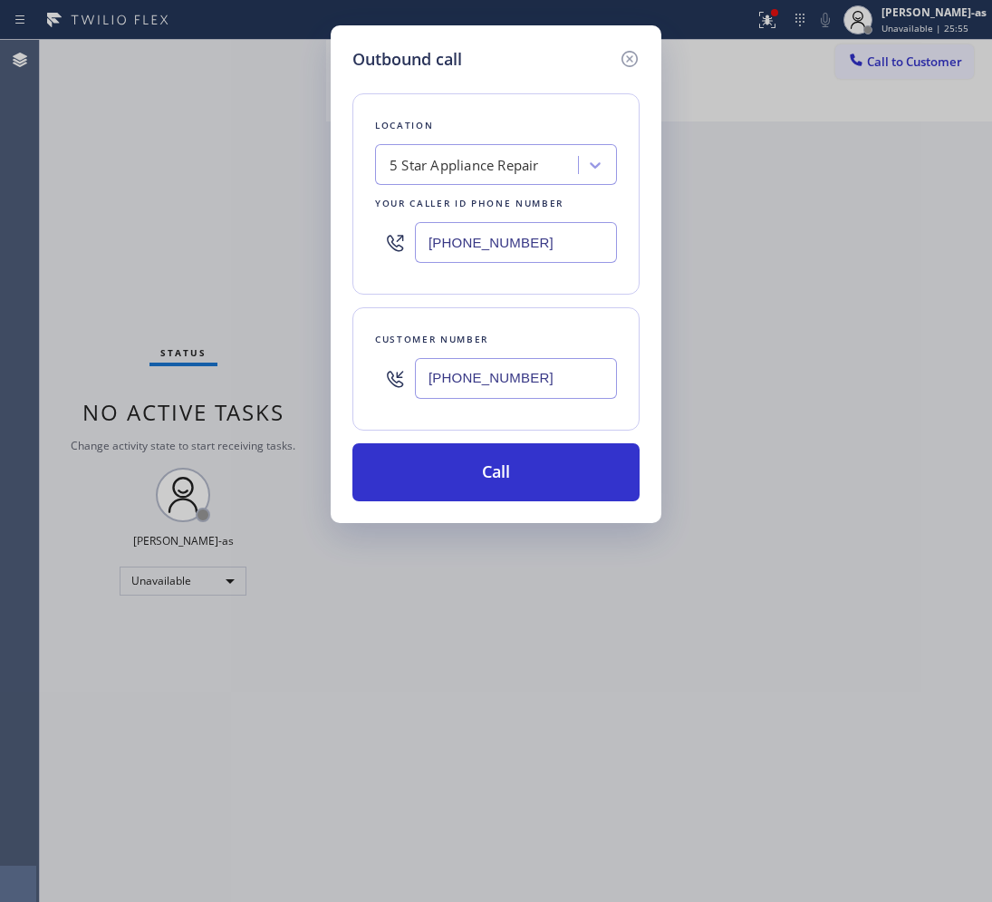
type input "[PHONE_NUMBER]"
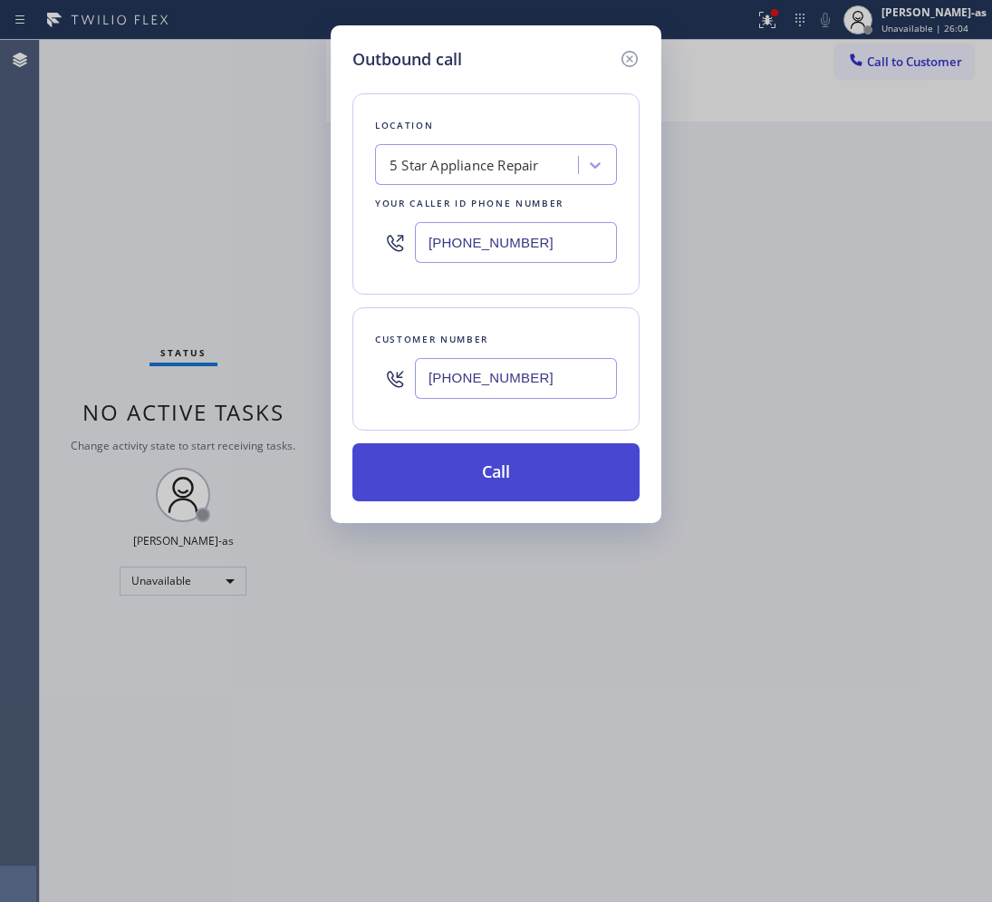
click at [578, 483] on button "Call" at bounding box center [496, 472] width 287 height 58
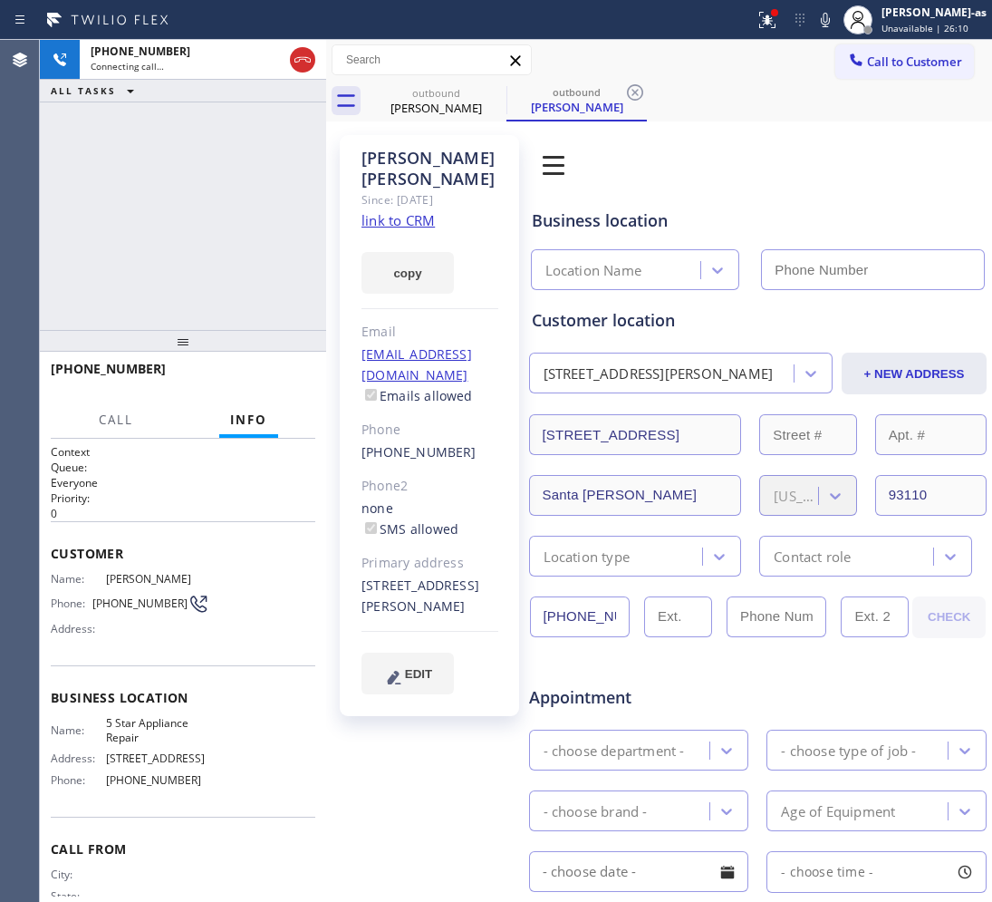
type input "[PHONE_NUMBER]"
click at [270, 373] on span "HANG UP" at bounding box center [273, 377] width 55 height 13
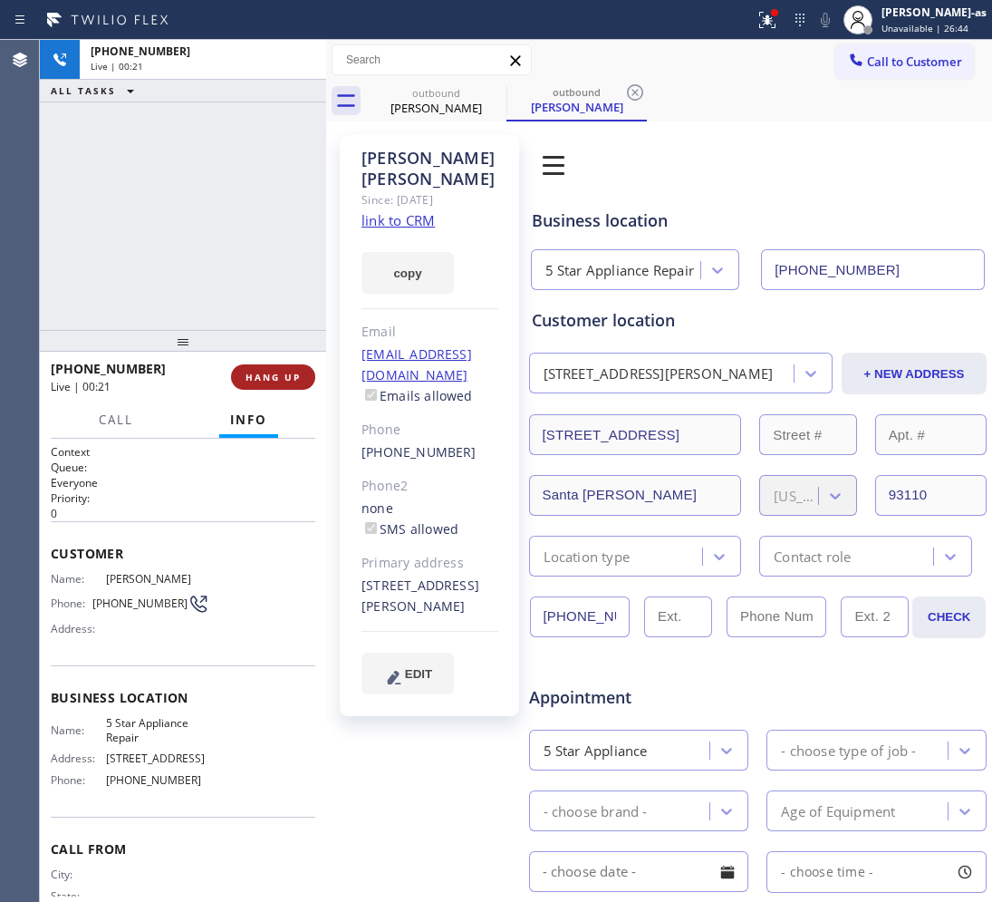
click at [270, 373] on span "HANG UP" at bounding box center [273, 377] width 55 height 13
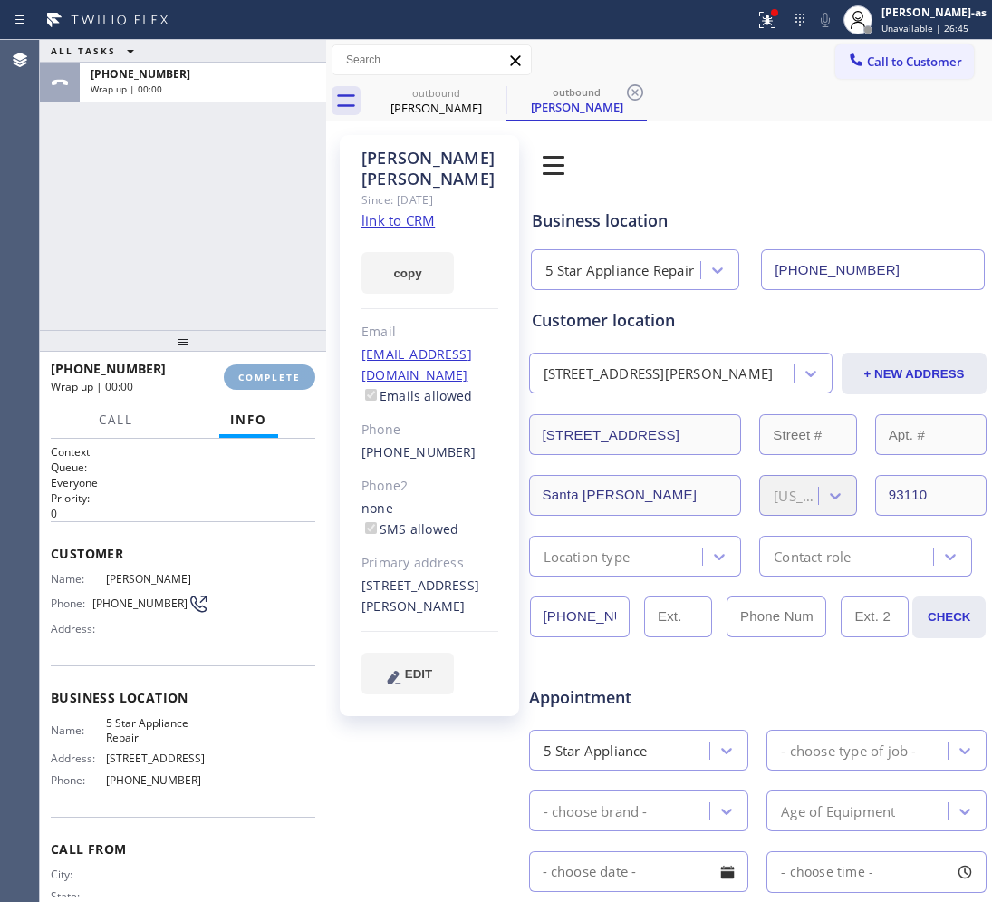
click at [270, 373] on span "COMPLETE" at bounding box center [269, 377] width 63 height 13
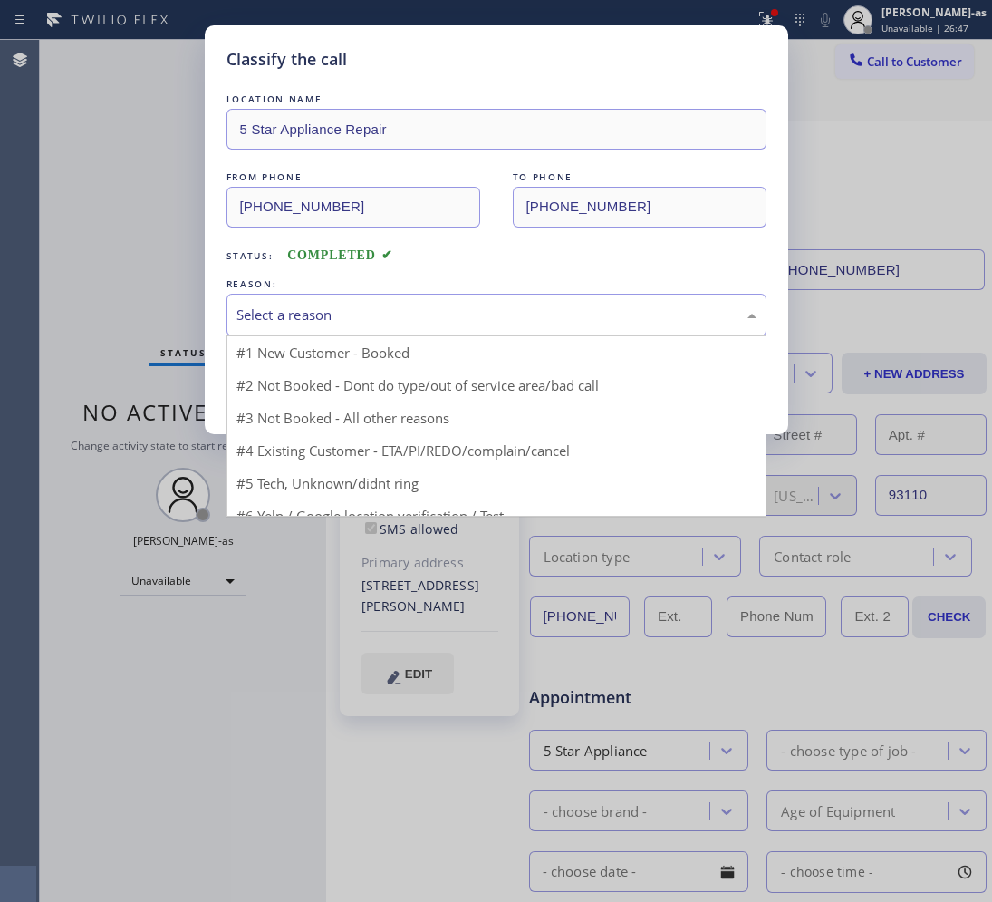
click at [387, 322] on div "Select a reason" at bounding box center [497, 315] width 520 height 21
drag, startPoint x: 424, startPoint y: 422, endPoint x: 395, endPoint y: 418, distance: 29.4
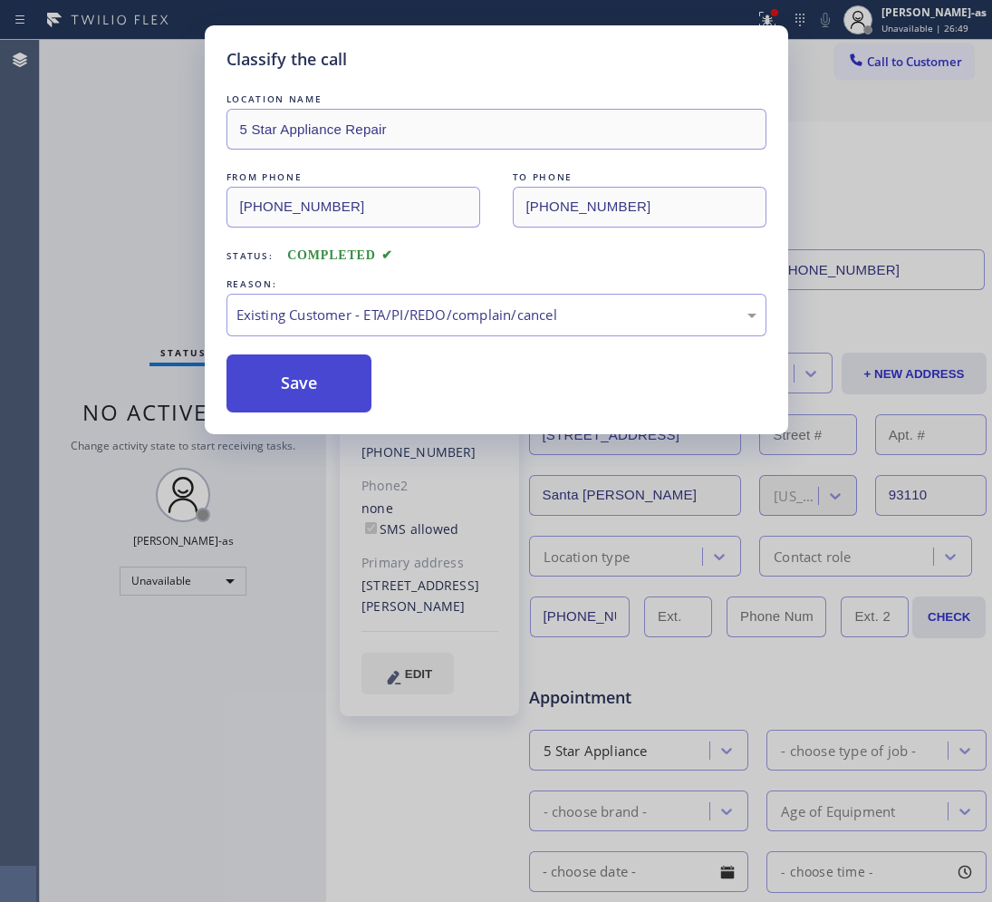
click at [308, 387] on button "Save" at bounding box center [300, 383] width 146 height 58
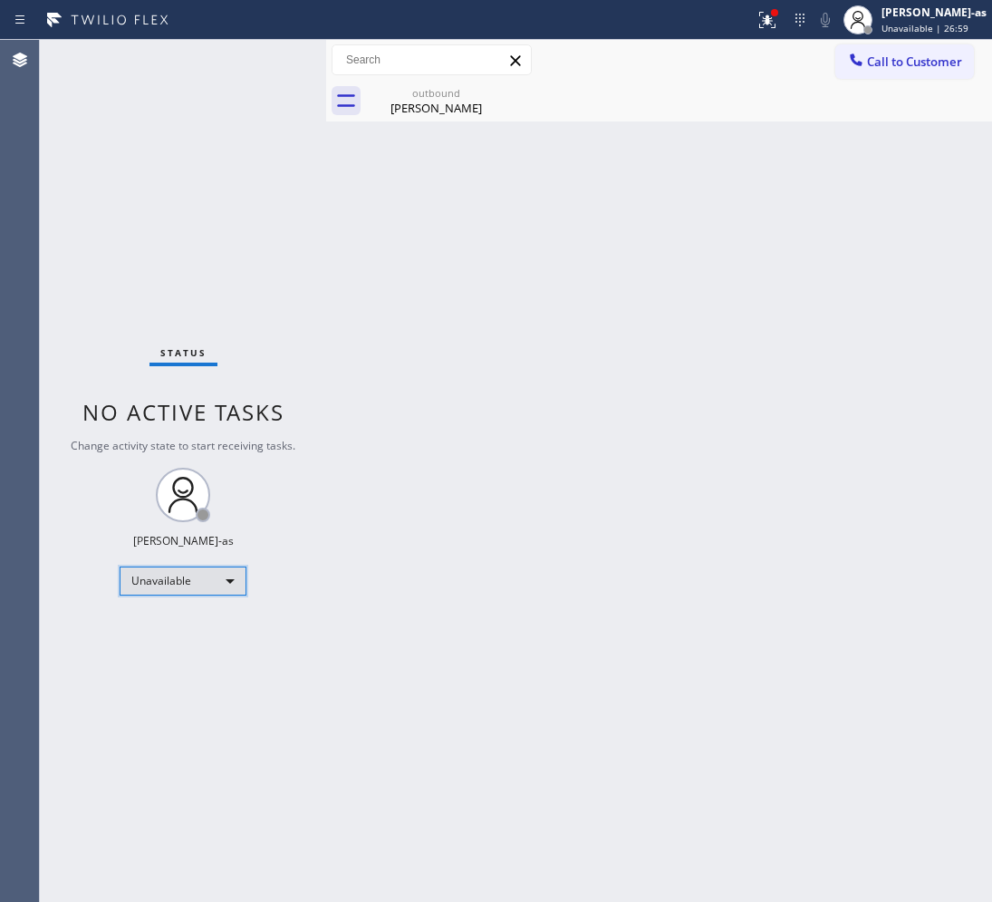
click at [132, 574] on div "Unavailable" at bounding box center [183, 580] width 127 height 29
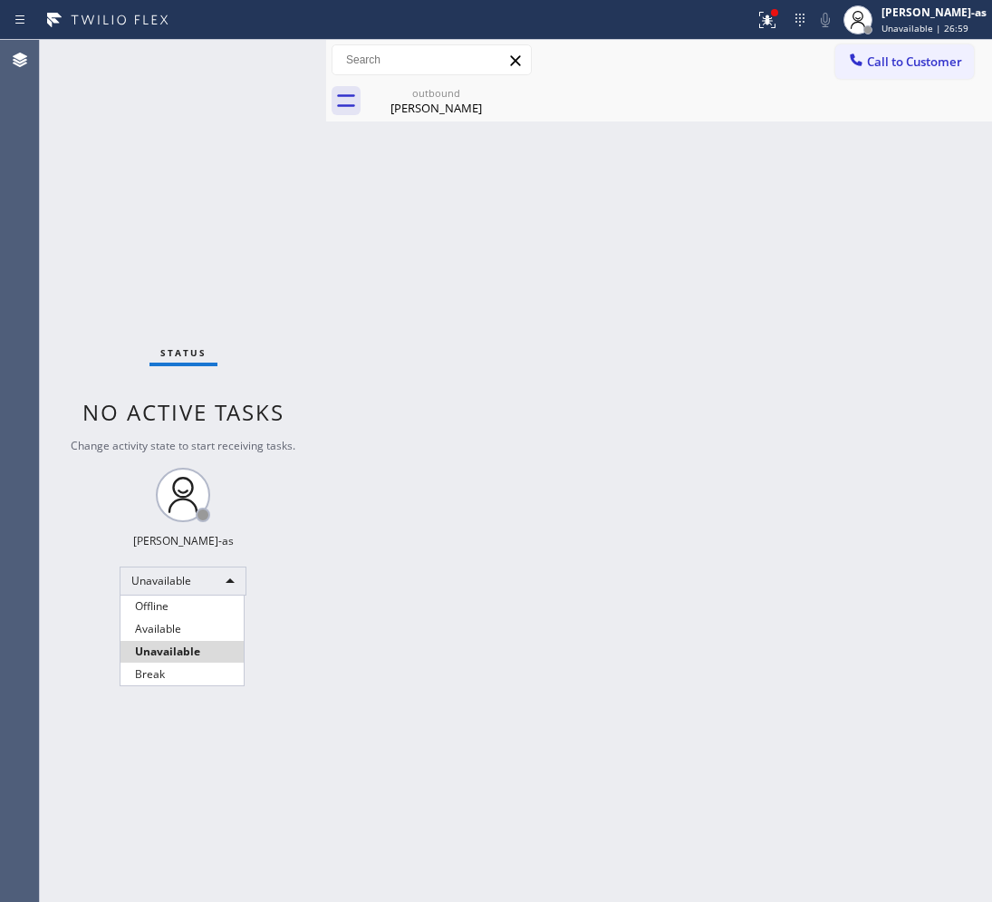
click at [450, 92] on div at bounding box center [496, 451] width 992 height 902
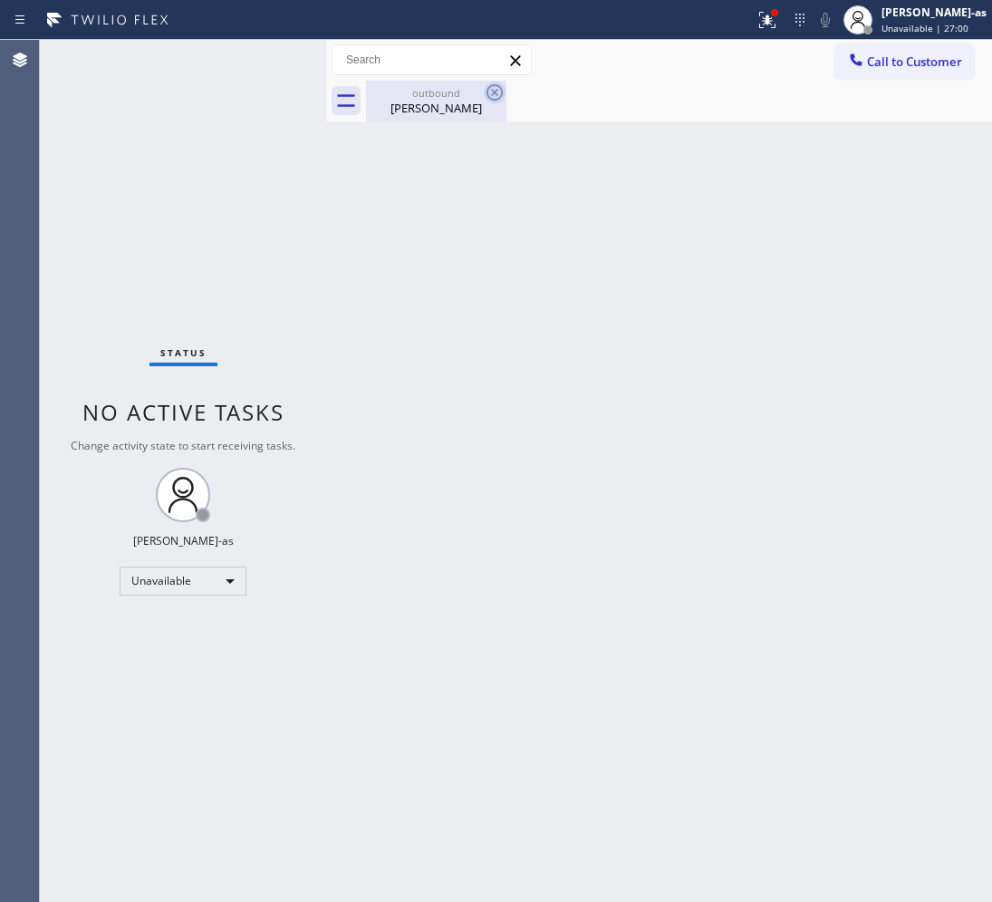
click at [492, 92] on icon at bounding box center [495, 93] width 22 height 22
click at [578, 403] on div "Back to Dashboard Change Sender ID Customers Technicians Select a contact Outbo…" at bounding box center [659, 471] width 666 height 862
drag, startPoint x: 889, startPoint y: 66, endPoint x: 839, endPoint y: 115, distance: 69.9
click at [888, 66] on span "Call to Customer" at bounding box center [914, 61] width 95 height 16
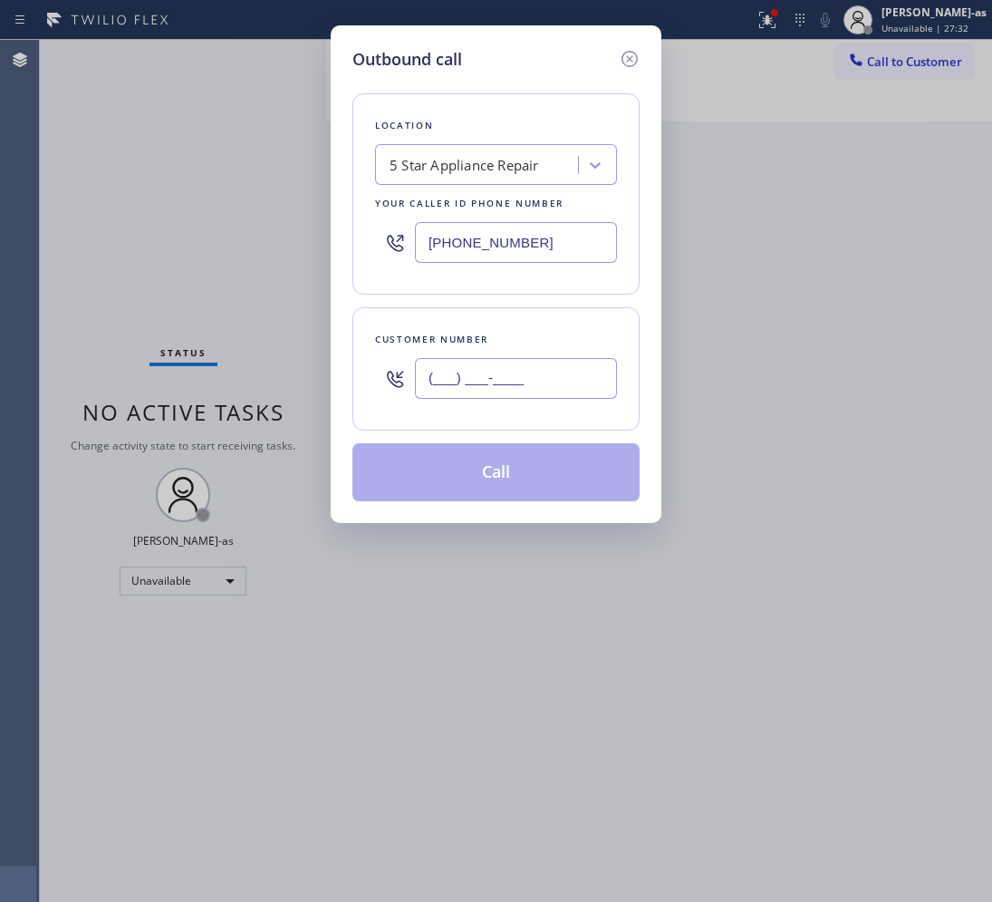
click at [600, 376] on input "(___) ___-____" at bounding box center [516, 378] width 202 height 41
paste input "310) 280-6597"
type input "[PHONE_NUMBER]"
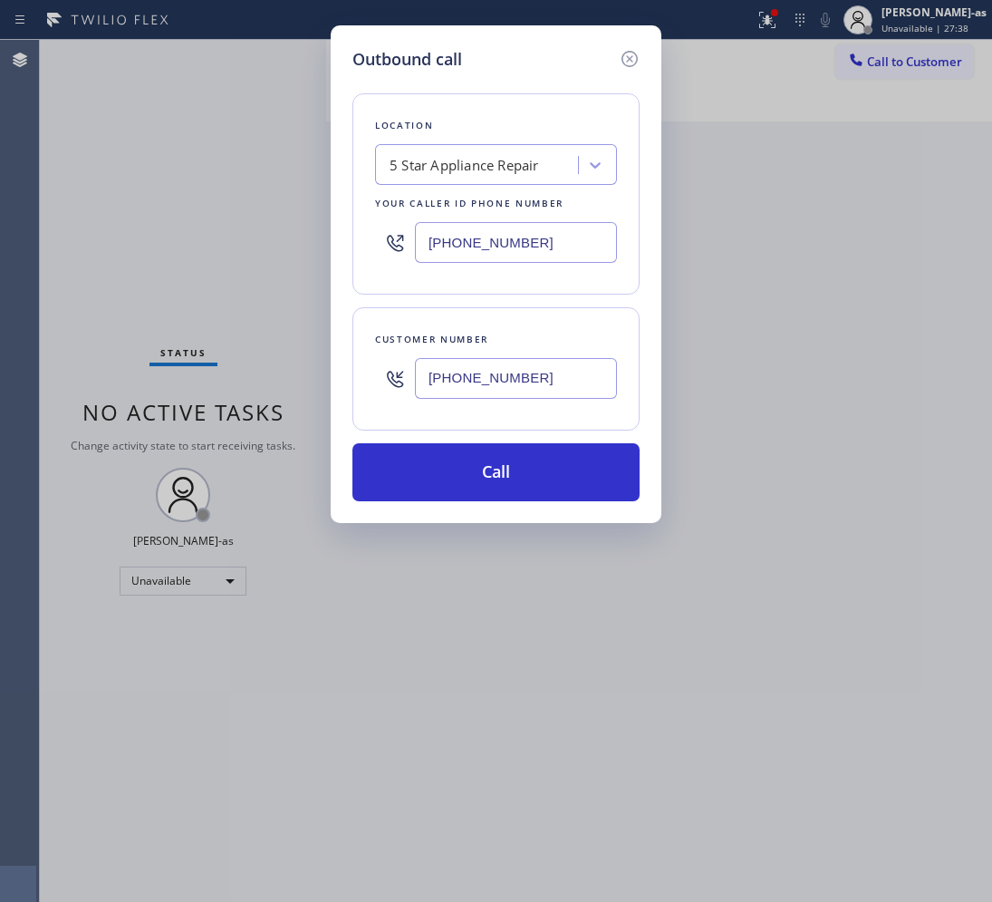
click at [454, 181] on div "5 Star Appliance Repair" at bounding box center [496, 164] width 242 height 41
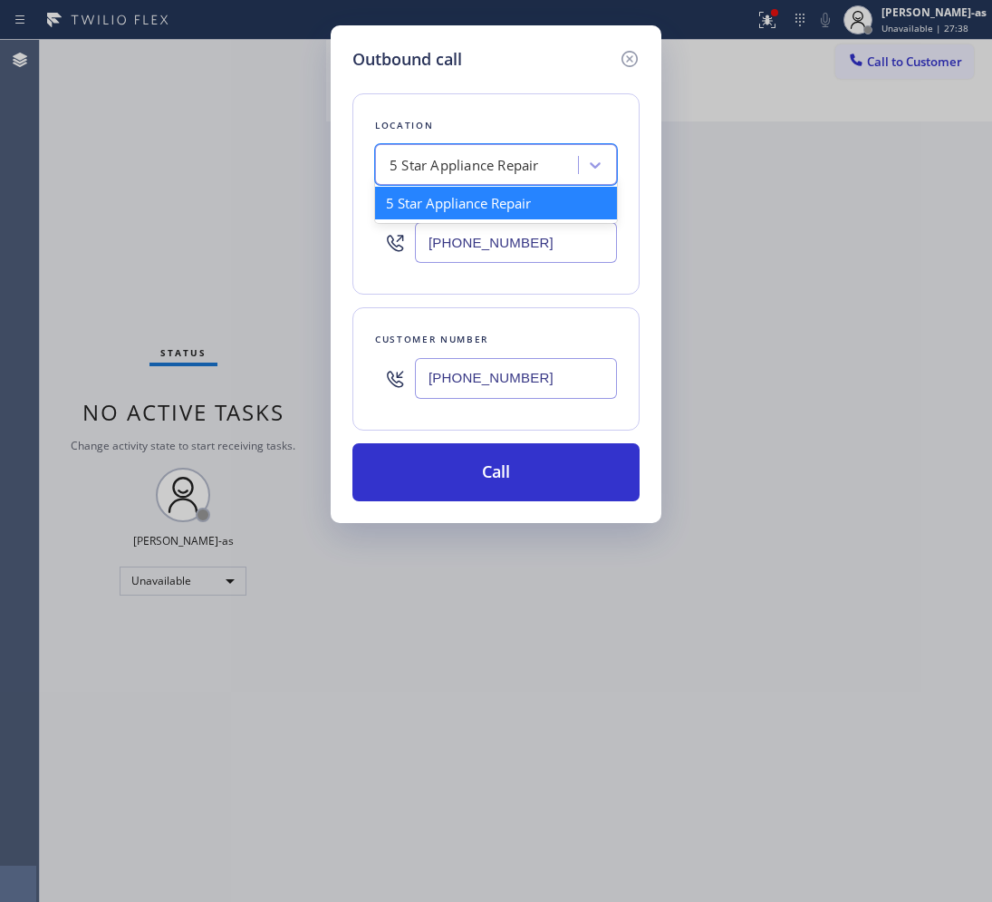
paste input "LA HVAC Pro"
type input "LA HVAC Pro"
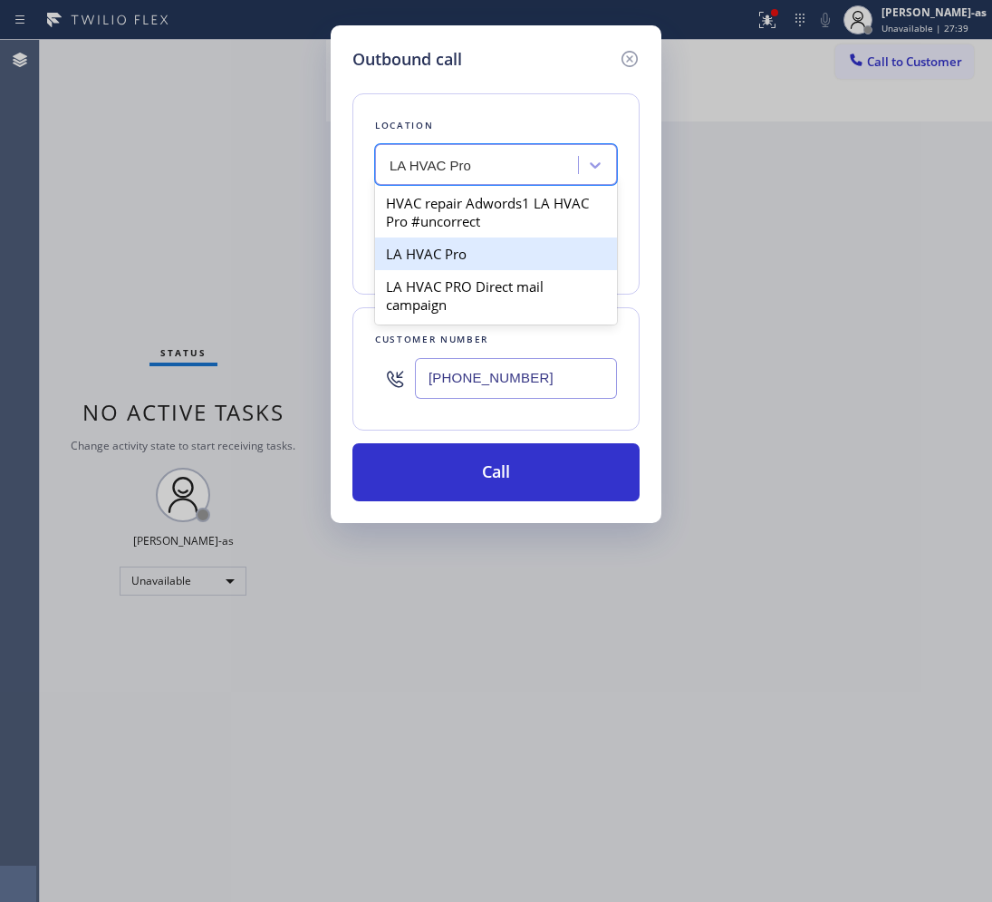
click at [422, 254] on div "LA HVAC Pro" at bounding box center [496, 253] width 242 height 33
type input "[PHONE_NUMBER]"
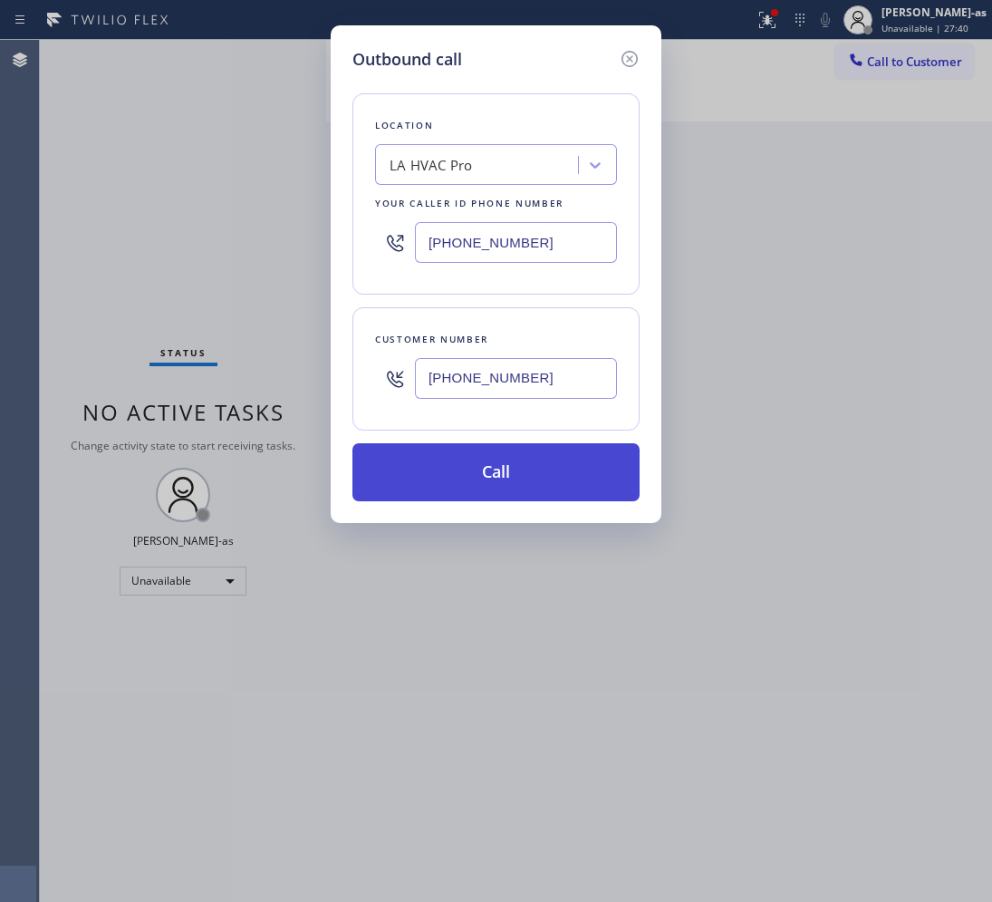
click at [449, 472] on button "Call" at bounding box center [496, 472] width 287 height 58
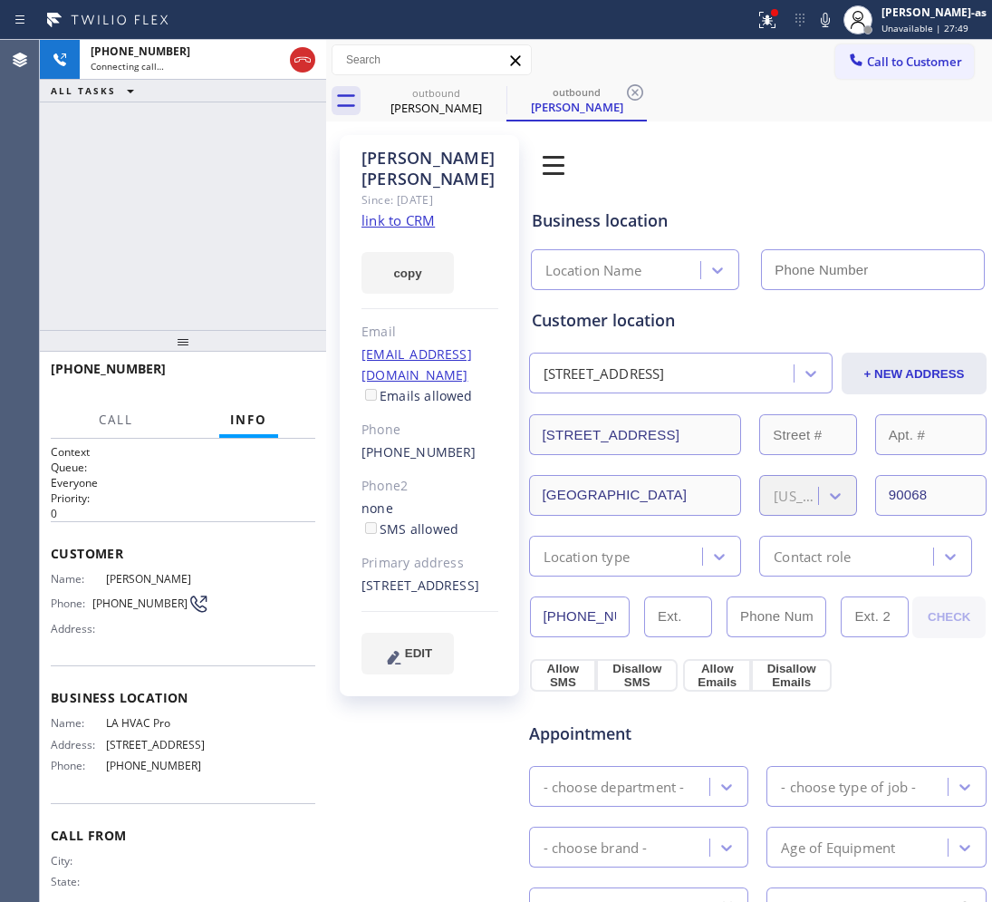
type input "[PHONE_NUMBER]"
click at [228, 219] on div "[PHONE_NUMBER] Live | 00:00 ALL TASKS ALL TASKS ACTIVE TASKS TASKS IN WRAP UP" at bounding box center [183, 185] width 286 height 290
click at [420, 211] on link "link to CRM" at bounding box center [398, 220] width 73 height 18
click at [131, 229] on div "[PHONE_NUMBER] Live | 00:53 ALL TASKS ALL TASKS ACTIVE TASKS TASKS IN WRAP UP" at bounding box center [183, 185] width 286 height 290
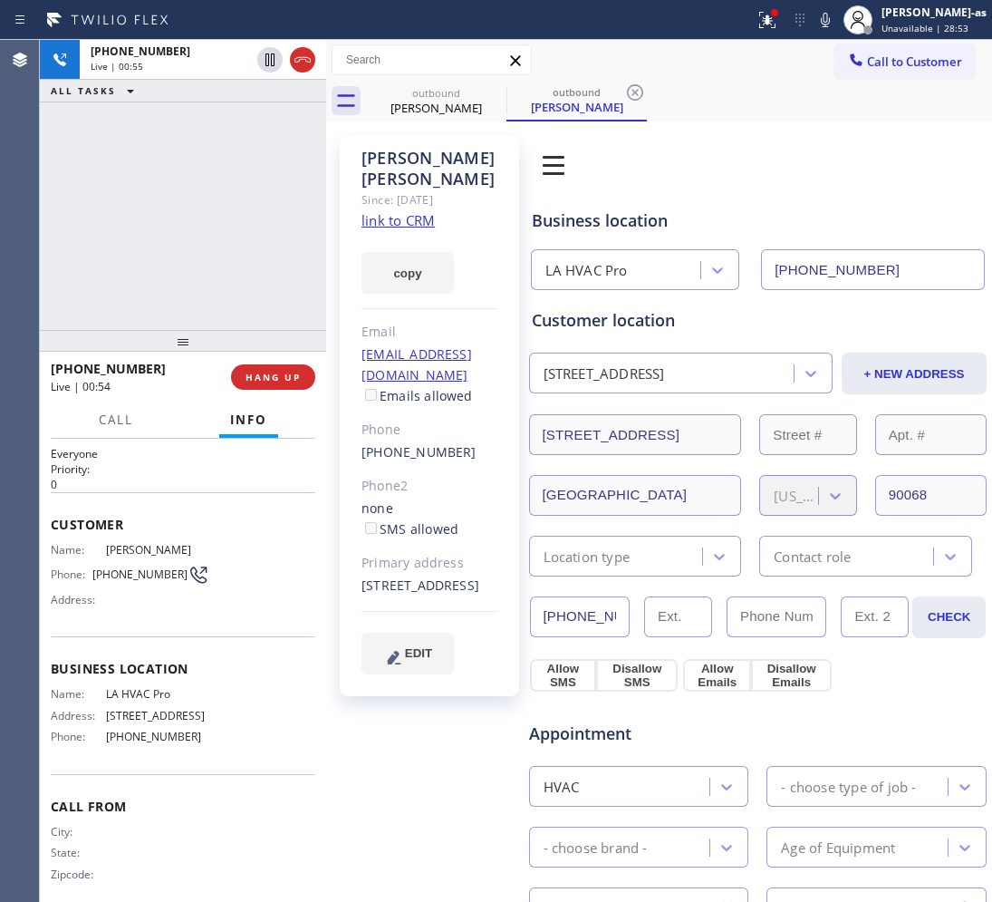
scroll to position [54, 0]
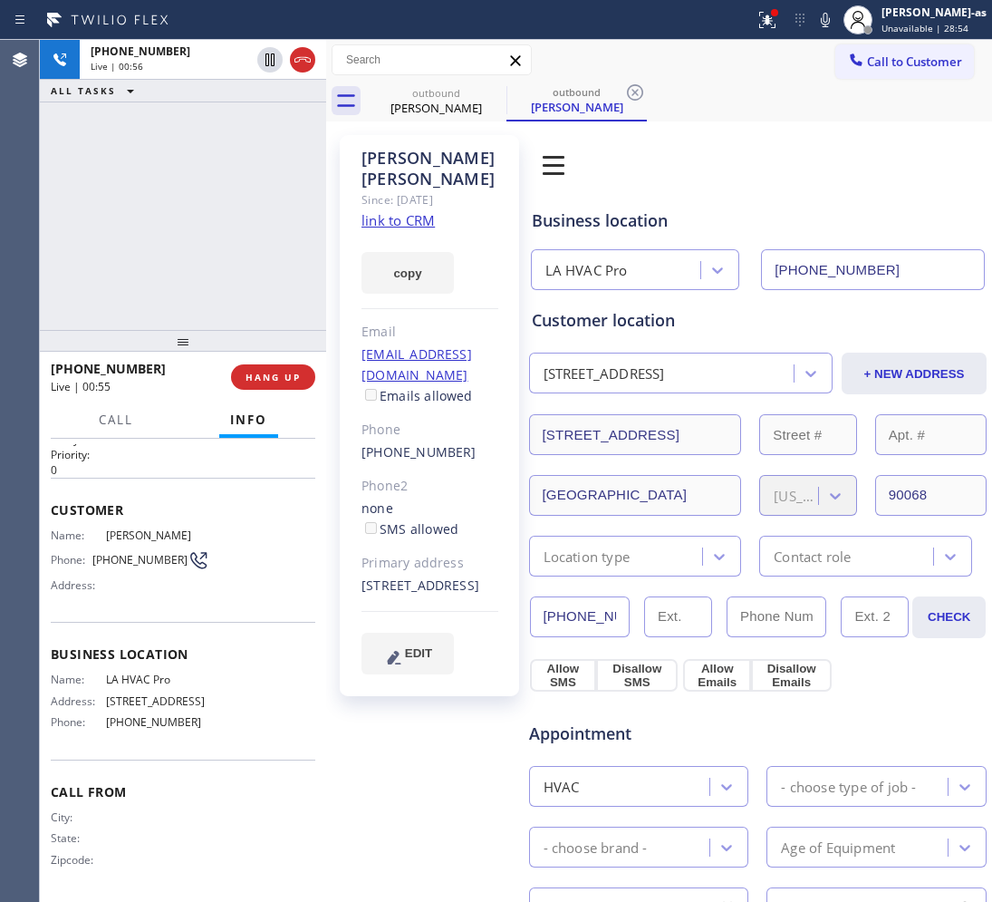
drag, startPoint x: 207, startPoint y: 241, endPoint x: 211, endPoint y: 227, distance: 14.3
click at [207, 236] on div "[PHONE_NUMBER] Live | 00:56 ALL TASKS ALL TASKS ACTIVE TASKS TASKS IN WRAP UP" at bounding box center [183, 185] width 286 height 290
drag, startPoint x: 211, startPoint y: 227, endPoint x: 215, endPoint y: 218, distance: 10.6
click at [213, 225] on div "[PHONE_NUMBER] Live | 00:56 ALL TASKS ALL TASKS ACTIVE TASKS TASKS IN WRAP UP" at bounding box center [183, 185] width 286 height 290
click at [275, 382] on span "HANG UP" at bounding box center [273, 377] width 55 height 13
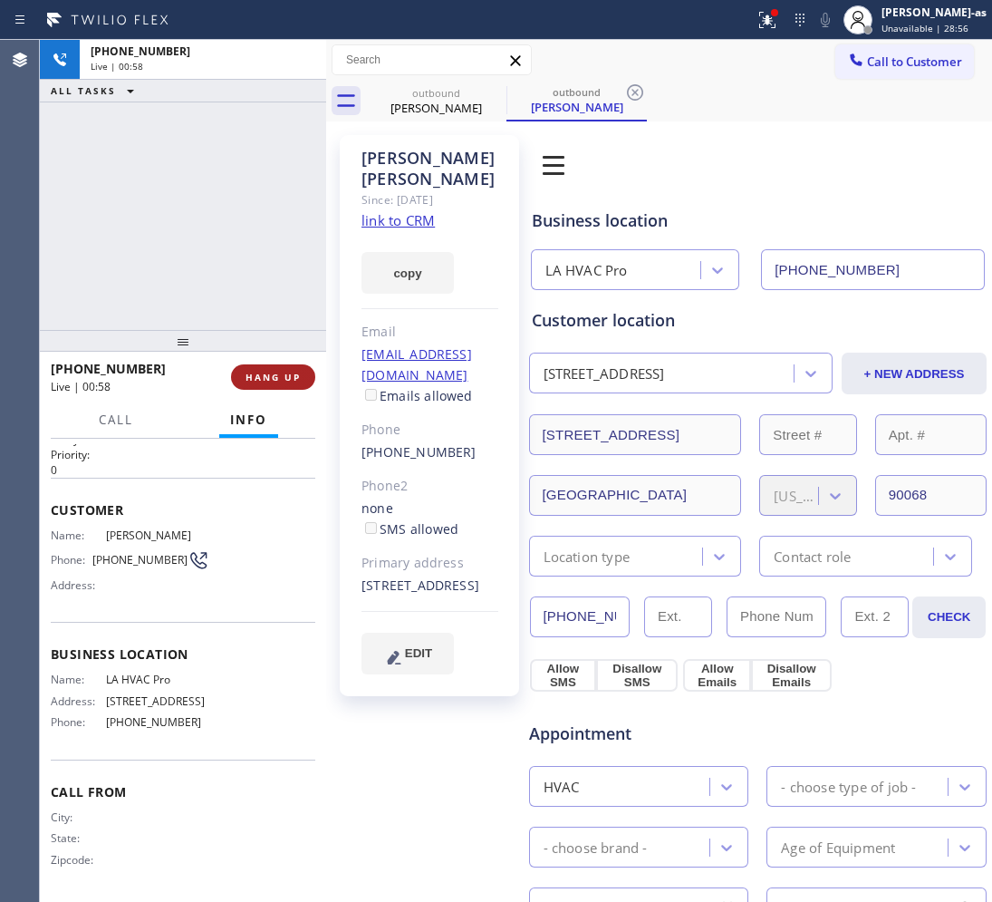
click at [277, 381] on span "HANG UP" at bounding box center [273, 377] width 55 height 13
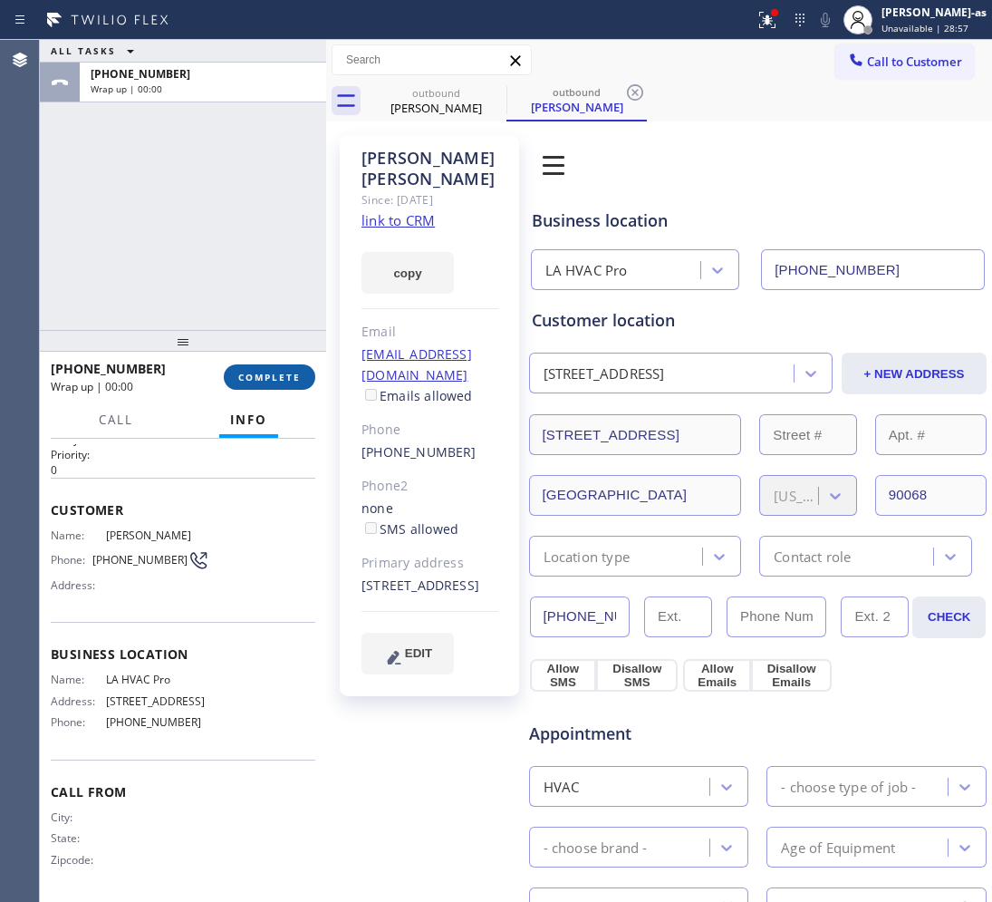
click at [277, 381] on span "COMPLETE" at bounding box center [269, 377] width 63 height 13
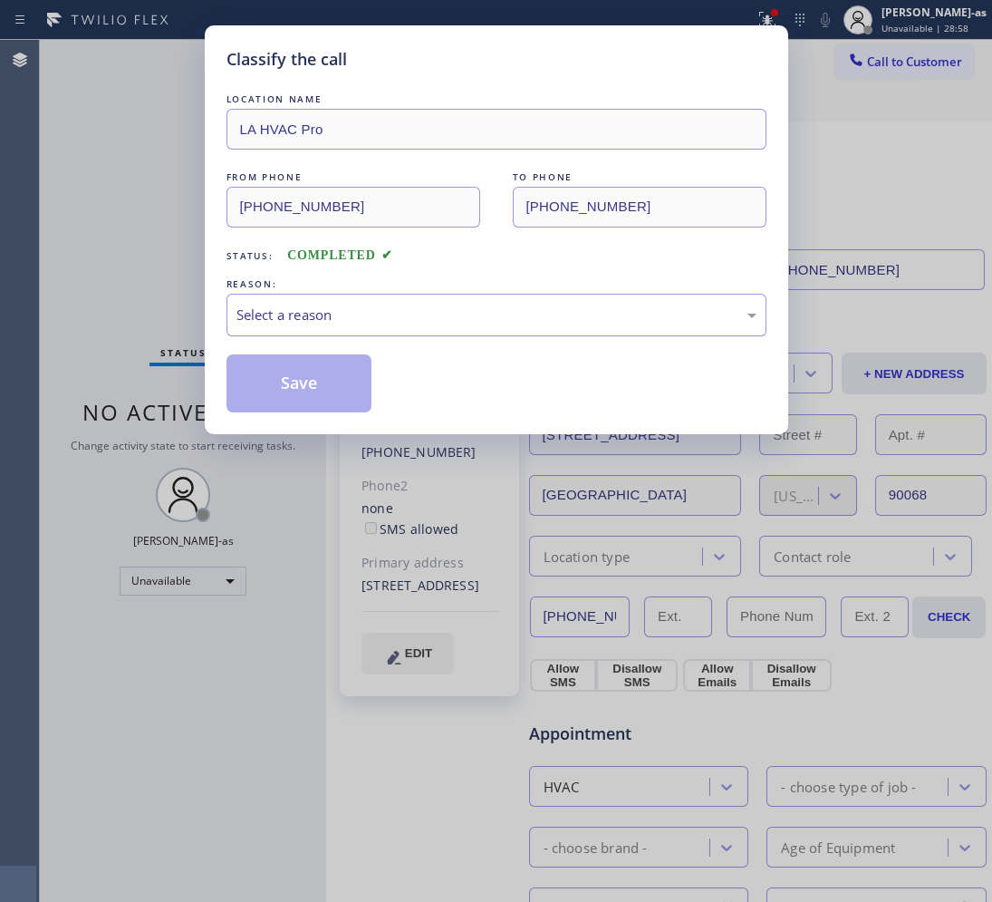
drag, startPoint x: 332, startPoint y: 327, endPoint x: 354, endPoint y: 331, distance: 22.9
click at [334, 327] on div "Select a reason" at bounding box center [497, 315] width 540 height 43
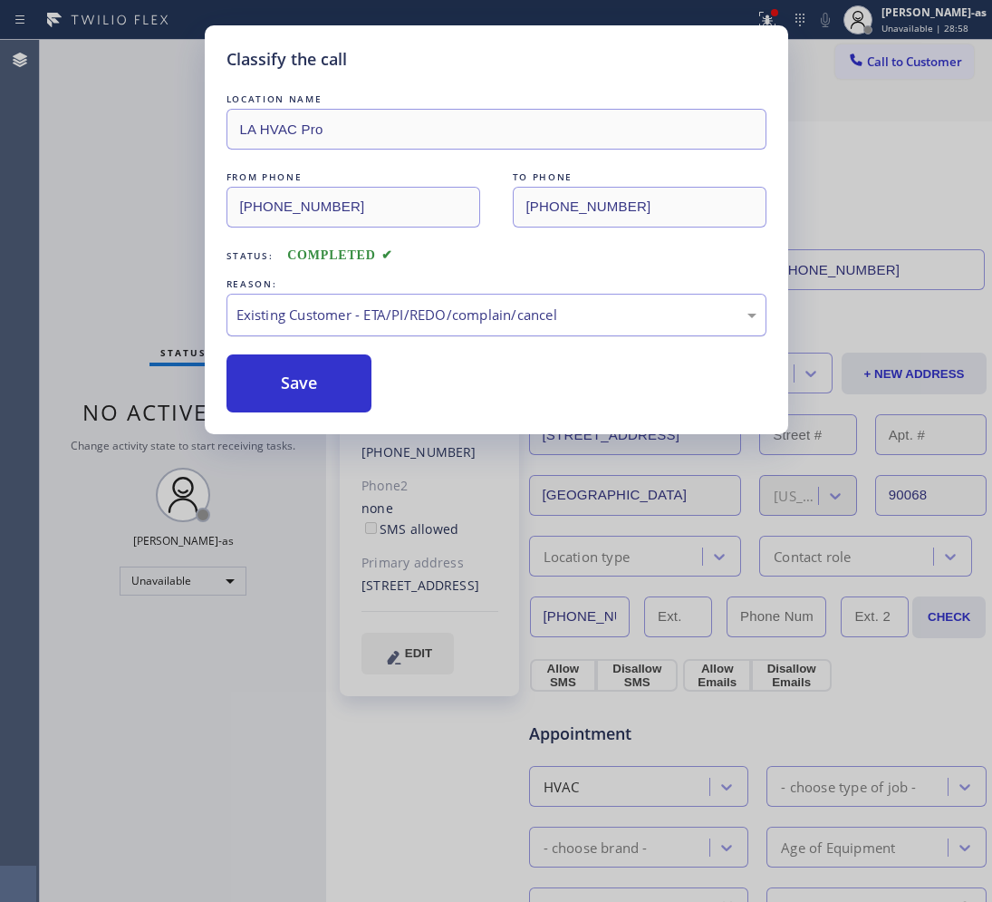
drag, startPoint x: 354, startPoint y: 331, endPoint x: 338, endPoint y: 390, distance: 61.1
click at [310, 386] on button "Save" at bounding box center [300, 383] width 146 height 58
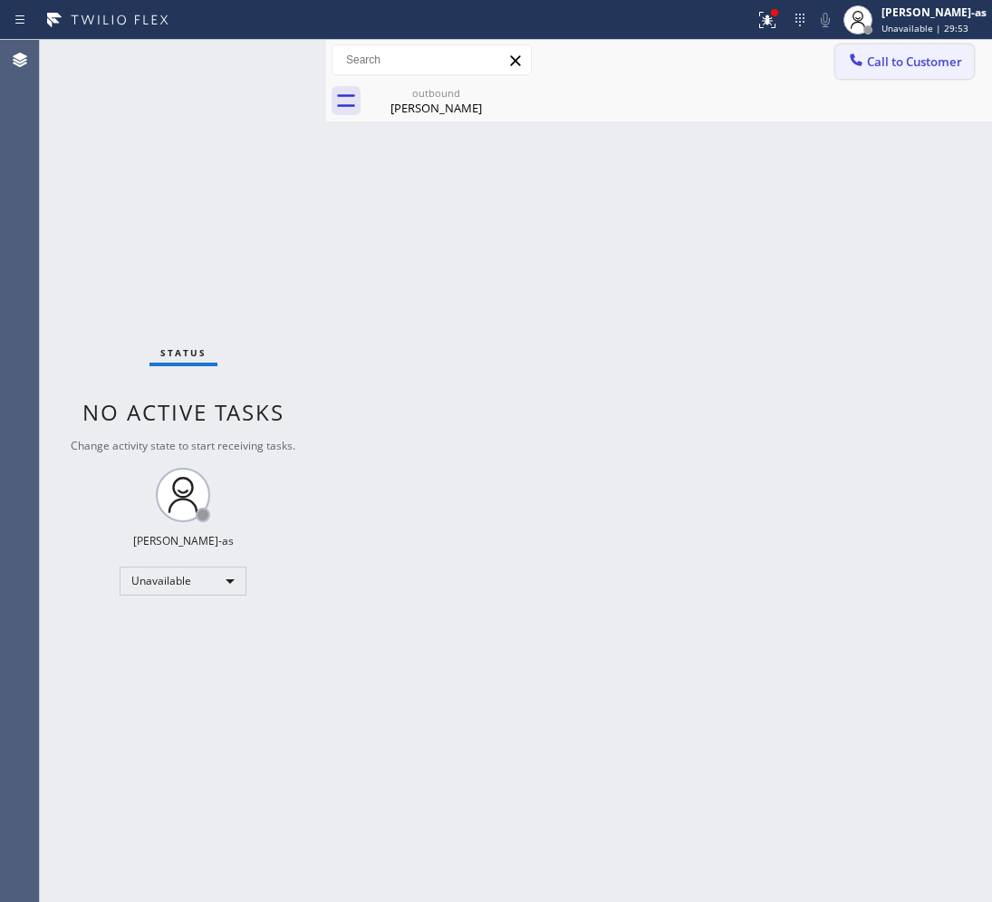
click at [921, 56] on span "Call to Customer" at bounding box center [914, 61] width 95 height 16
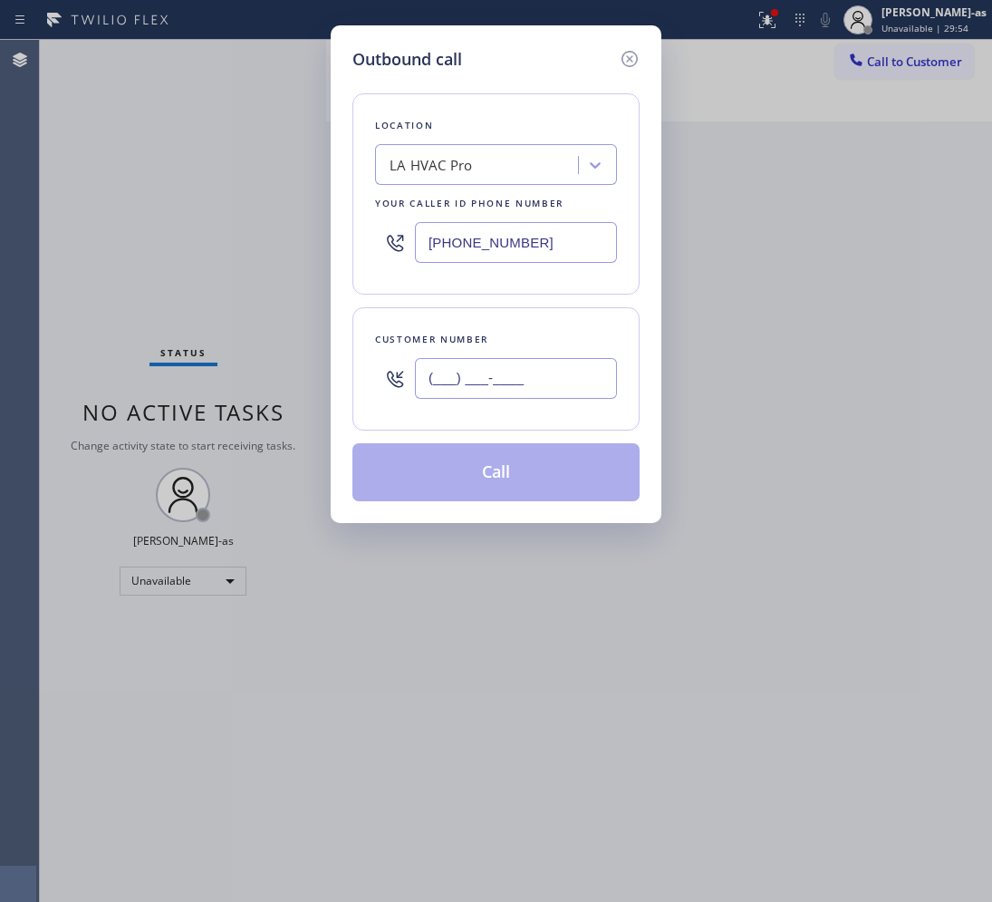
click at [500, 381] on input "(___) ___-____" at bounding box center [516, 378] width 202 height 41
paste input "213) 494-1212"
type input "[PHONE_NUMBER]"
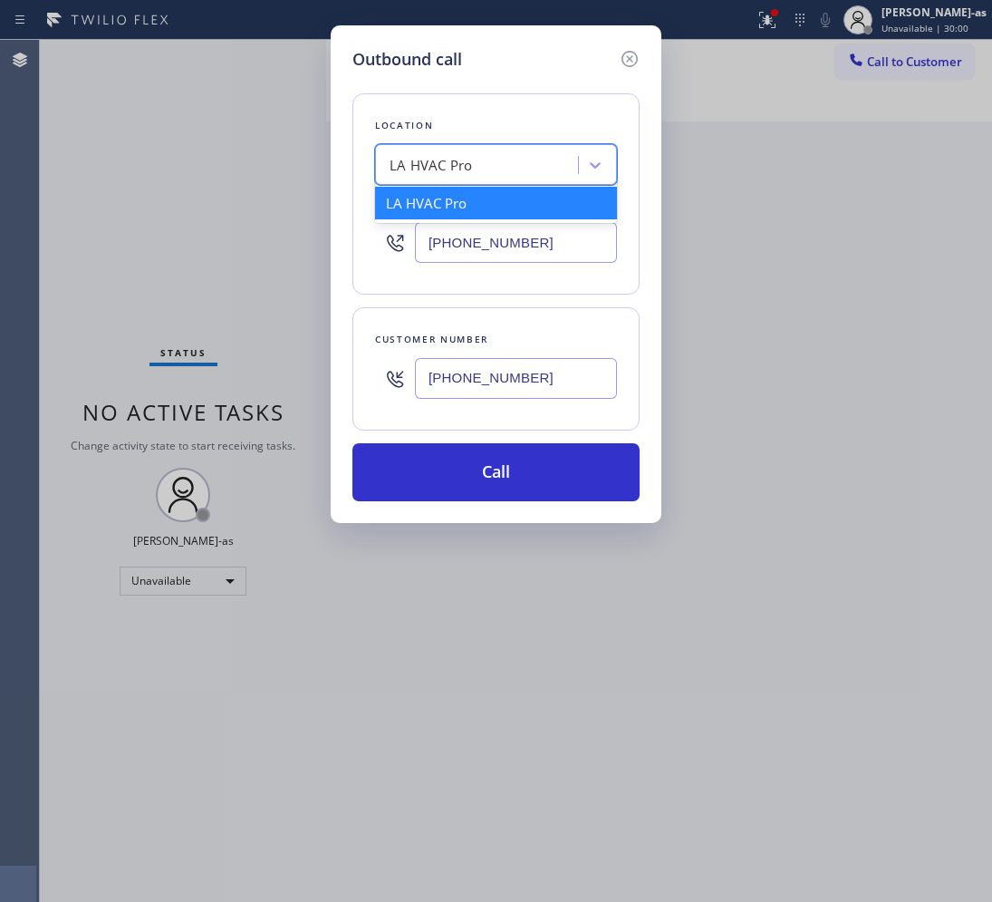
click at [392, 160] on div "LA HVAC Pro" at bounding box center [431, 165] width 82 height 21
paste input "Wolf Appliances Repair [PERSON_NAME][GEOGRAPHIC_DATA]"
type input "Wolf Appliances Repair [PERSON_NAME][GEOGRAPHIC_DATA]"
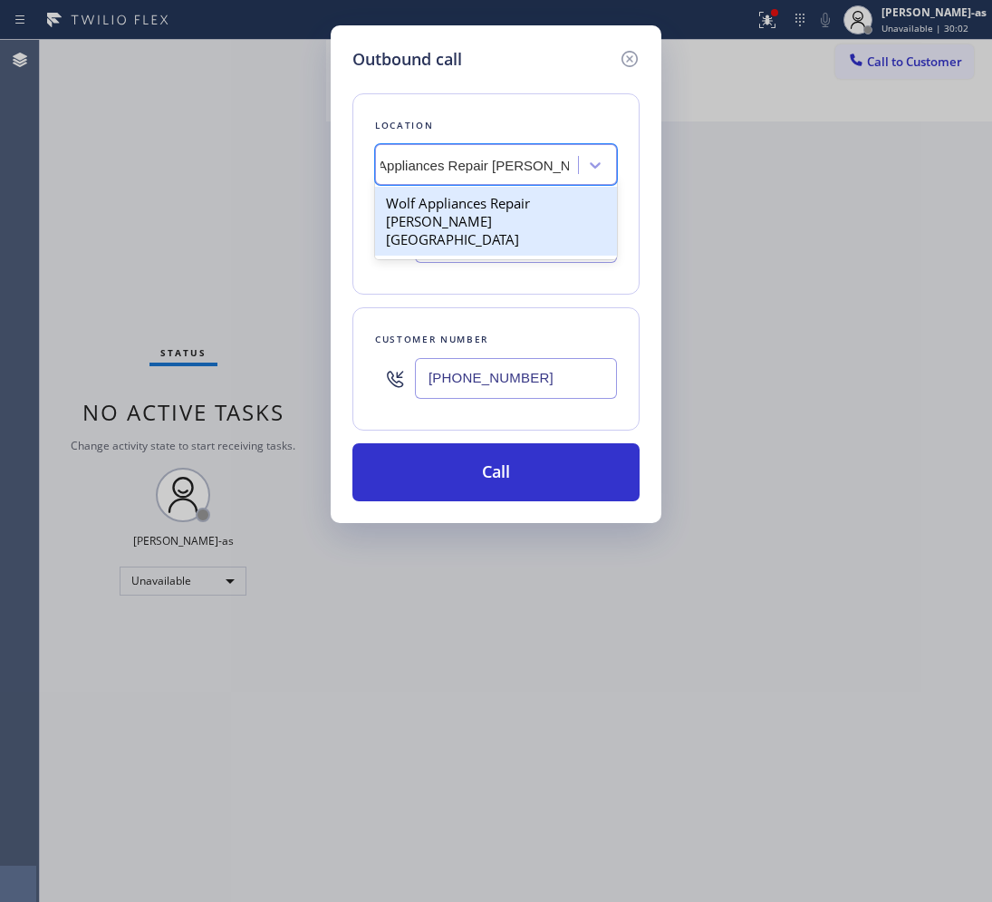
click at [424, 213] on div "Wolf Appliances Repair [PERSON_NAME][GEOGRAPHIC_DATA]" at bounding box center [496, 221] width 242 height 69
type input "[PHONE_NUMBER]"
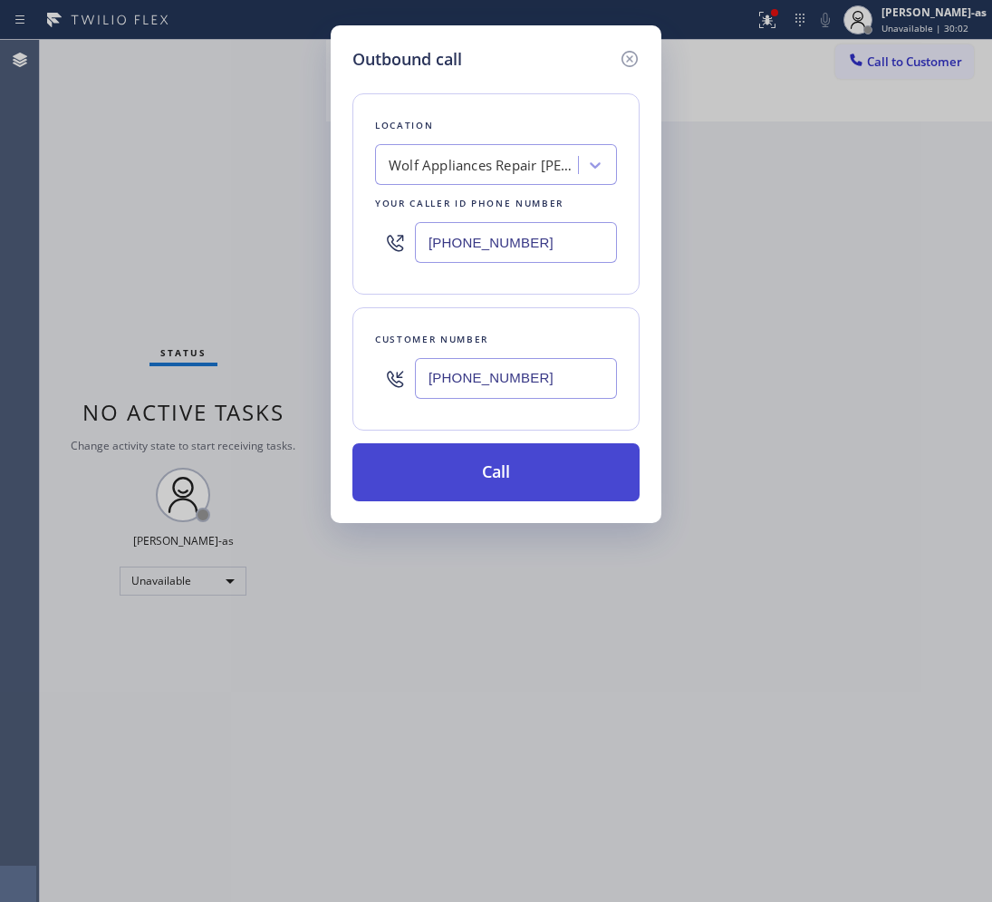
click at [506, 462] on button "Call" at bounding box center [496, 472] width 287 height 58
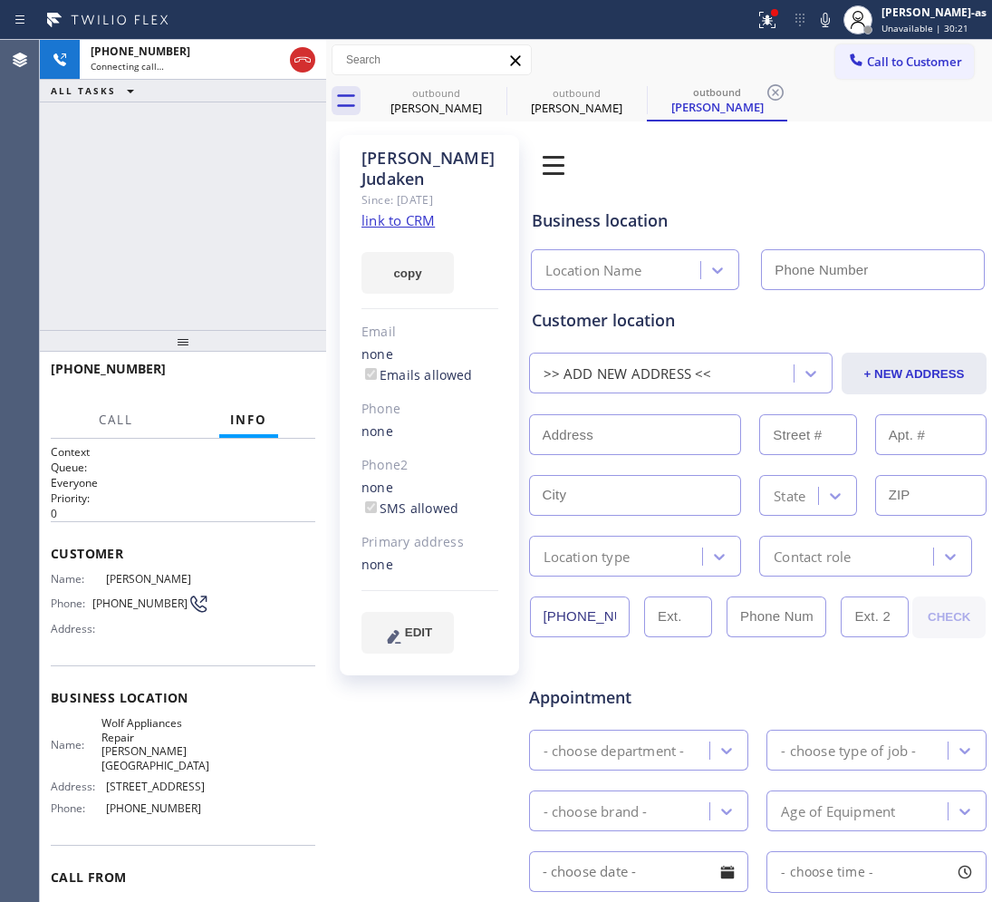
type input "[PHONE_NUMBER]"
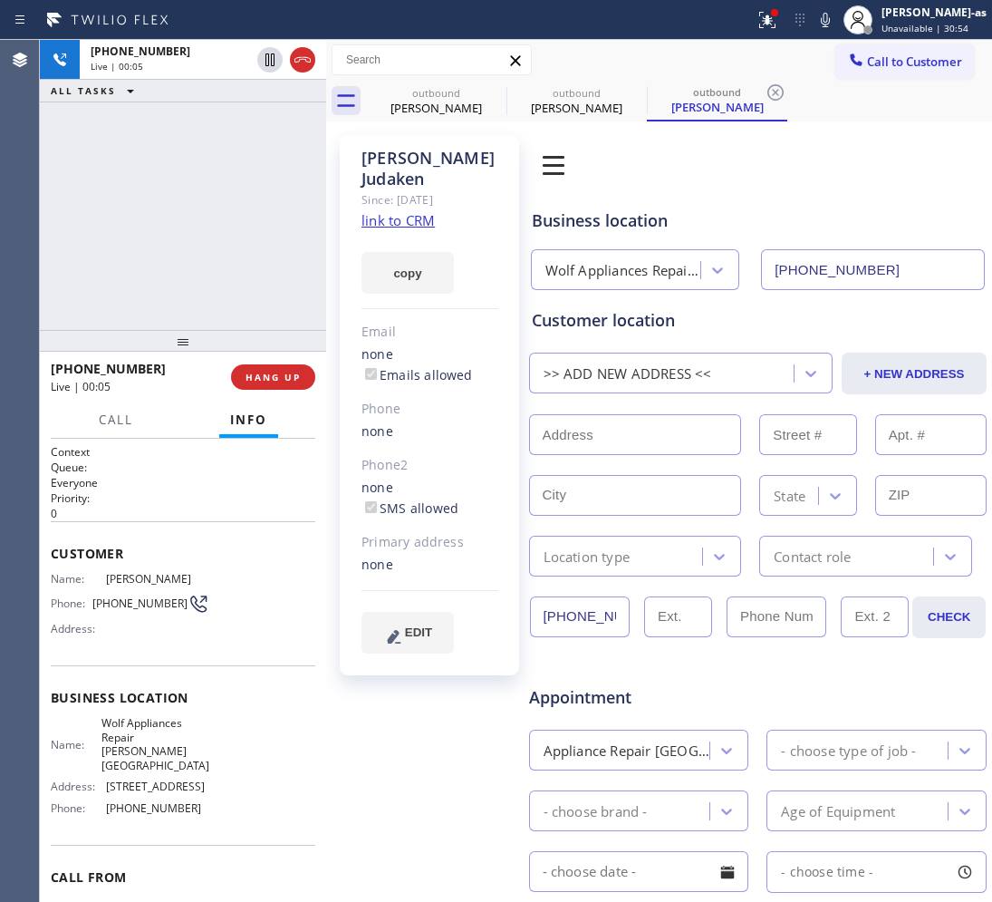
drag, startPoint x: 179, startPoint y: 227, endPoint x: 383, endPoint y: 220, distance: 204.9
click at [179, 227] on div "[PHONE_NUMBER] Live | 00:05 ALL TASKS ALL TASKS ACTIVE TASKS TASKS IN WRAP UP" at bounding box center [183, 185] width 286 height 290
click at [403, 211] on link "link to CRM" at bounding box center [398, 220] width 73 height 18
click at [121, 147] on div "[PHONE_NUMBER] Live | 00:54 ALL TASKS ALL TASKS ACTIVE TASKS TASKS IN WRAP UP" at bounding box center [183, 185] width 286 height 290
drag, startPoint x: 295, startPoint y: 61, endPoint x: 254, endPoint y: 218, distance: 162.9
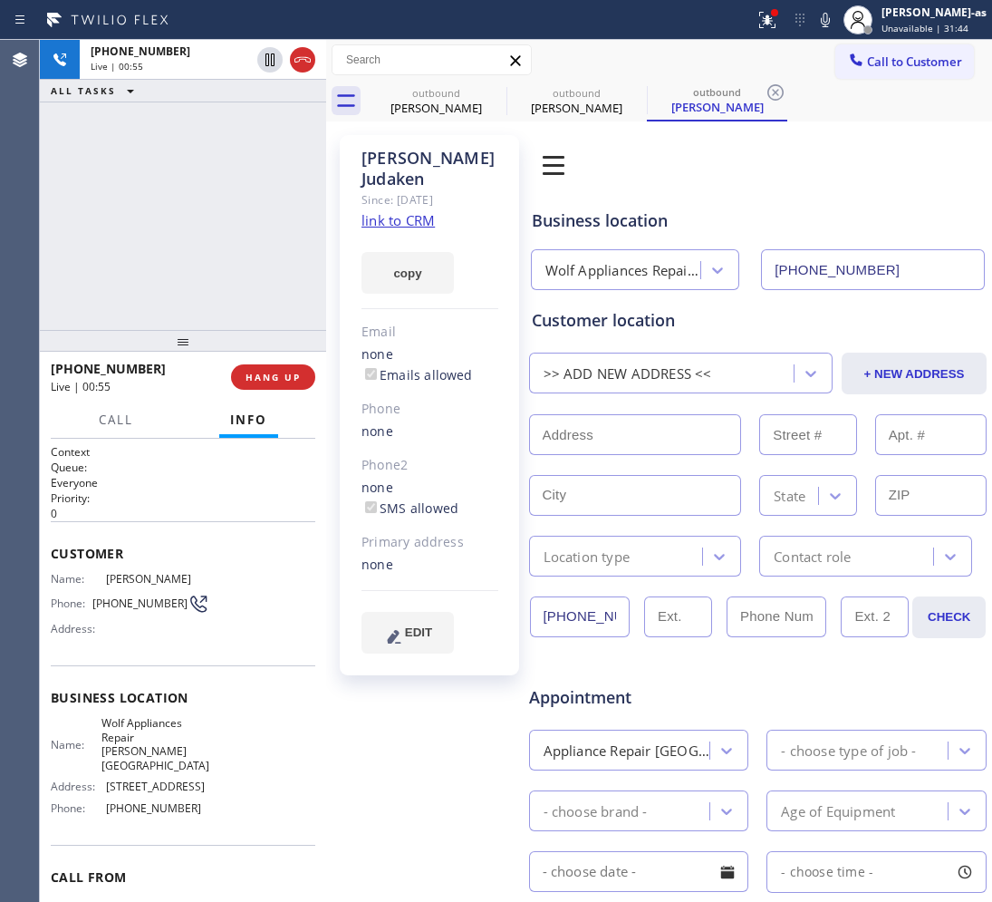
click at [297, 57] on icon at bounding box center [303, 60] width 22 height 22
click at [254, 219] on div "[PHONE_NUMBER] Live | 00:55 ALL TASKS ALL TASKS ACTIVE TASKS TASKS IN WRAP UP" at bounding box center [183, 185] width 286 height 290
click at [270, 385] on button "COMPLETE" at bounding box center [270, 376] width 92 height 25
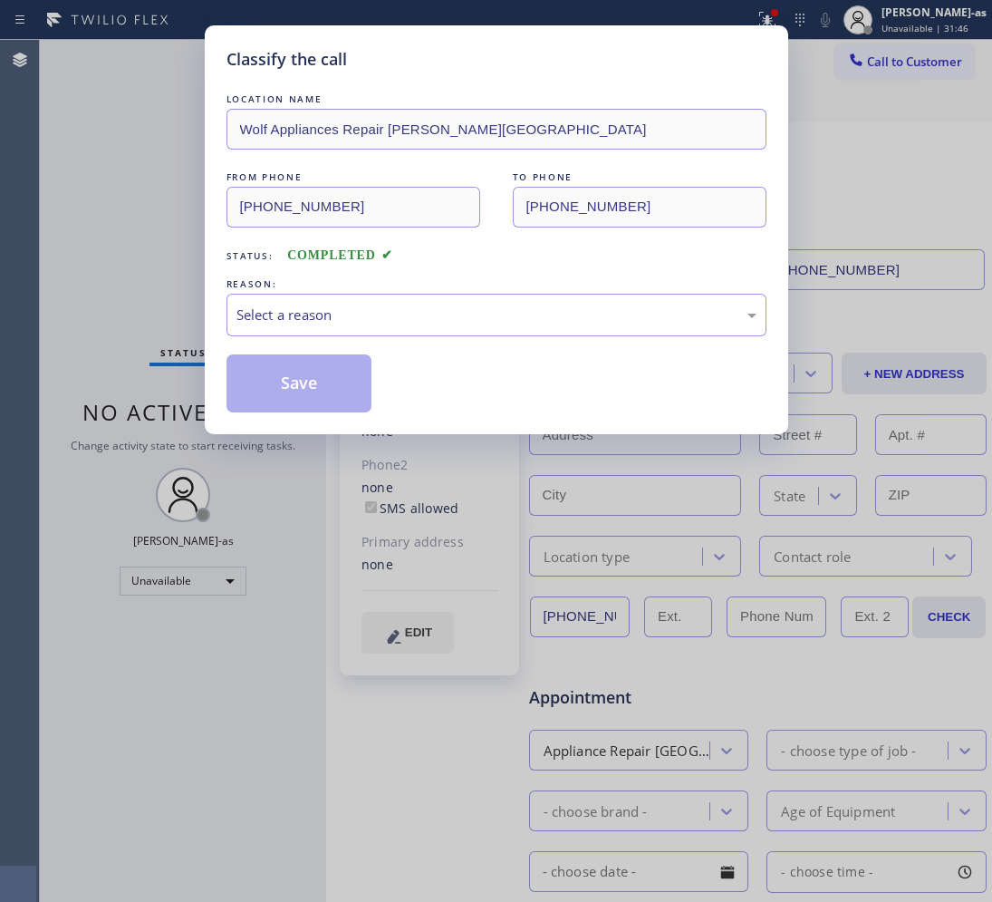
drag, startPoint x: 209, startPoint y: 237, endPoint x: 354, endPoint y: 219, distance: 146.1
click at [210, 237] on div "Classify the call LOCATION NAME Wolf Appliances Repair [PERSON_NAME][GEOGRAPHIC…" at bounding box center [497, 229] width 584 height 409
click at [451, 309] on div "Select a reason" at bounding box center [497, 315] width 520 height 21
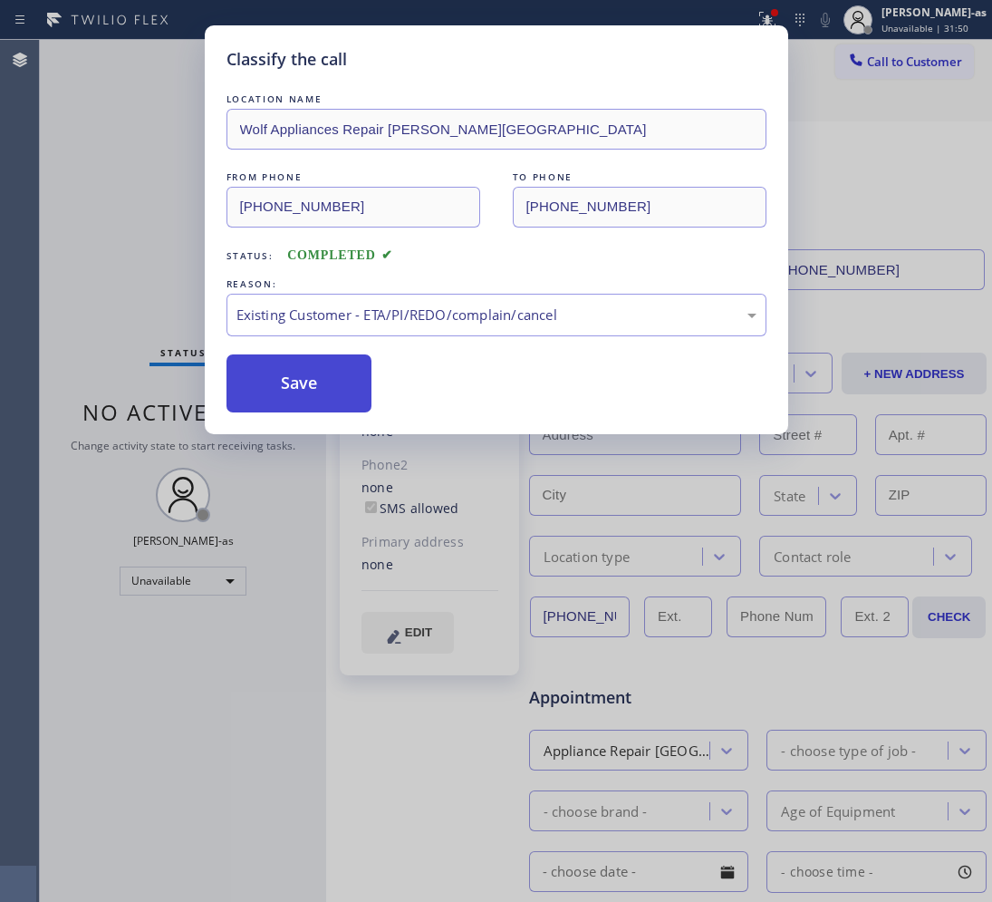
click at [331, 376] on button "Save" at bounding box center [300, 383] width 146 height 58
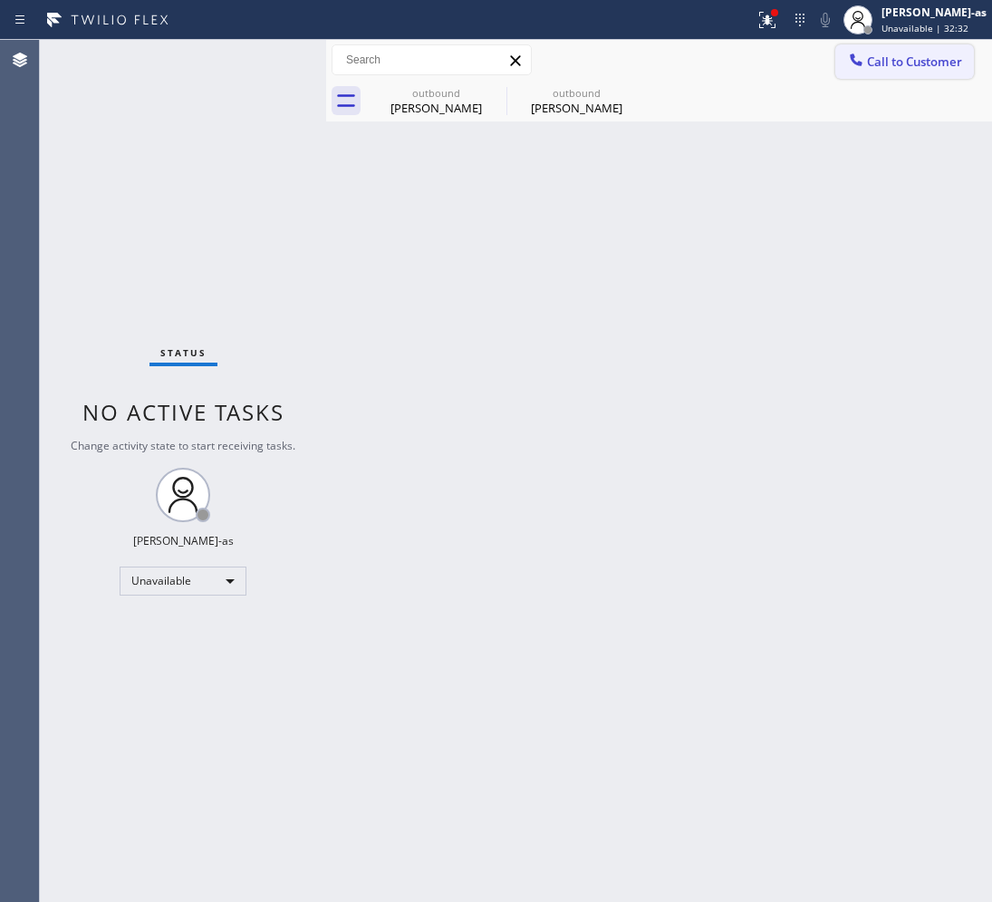
click at [875, 68] on span "Call to Customer" at bounding box center [914, 61] width 95 height 16
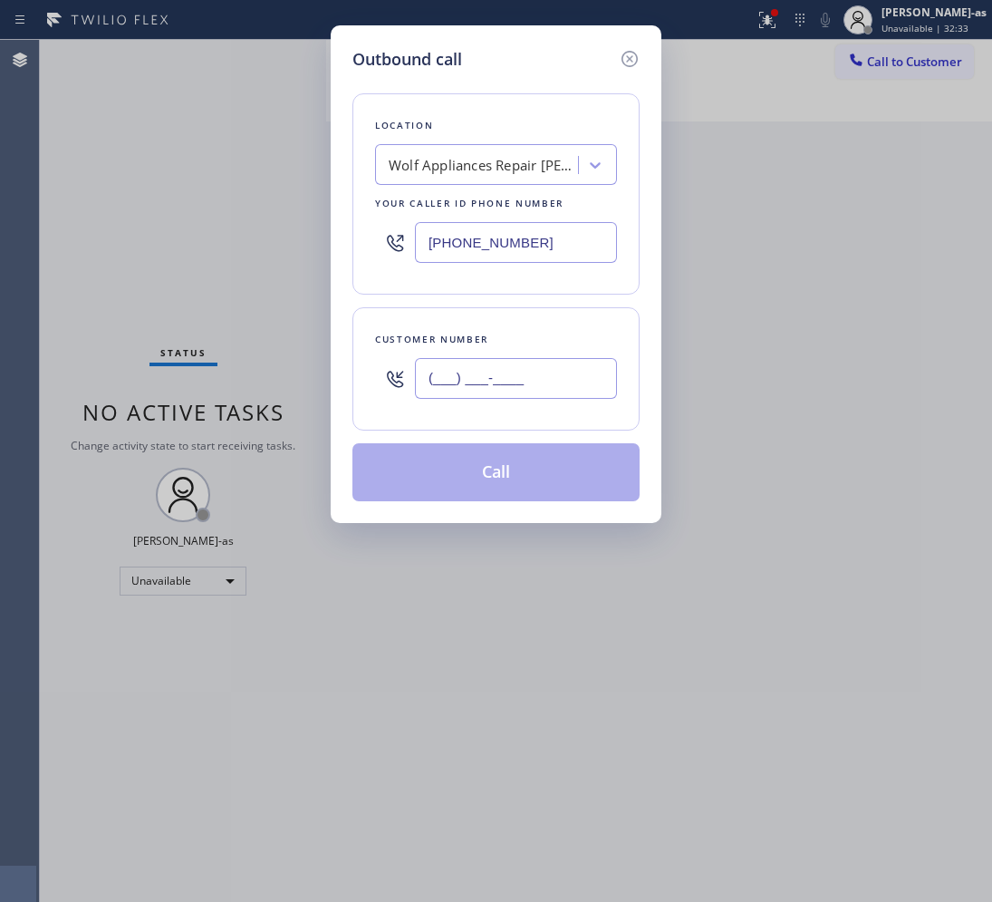
click at [518, 373] on input "(___) ___-____" at bounding box center [516, 378] width 202 height 41
paste input "626) 731-1090"
type input "[PHONE_NUMBER]"
click at [477, 161] on div "Wolf Appliances Repair [PERSON_NAME][GEOGRAPHIC_DATA]" at bounding box center [484, 165] width 190 height 21
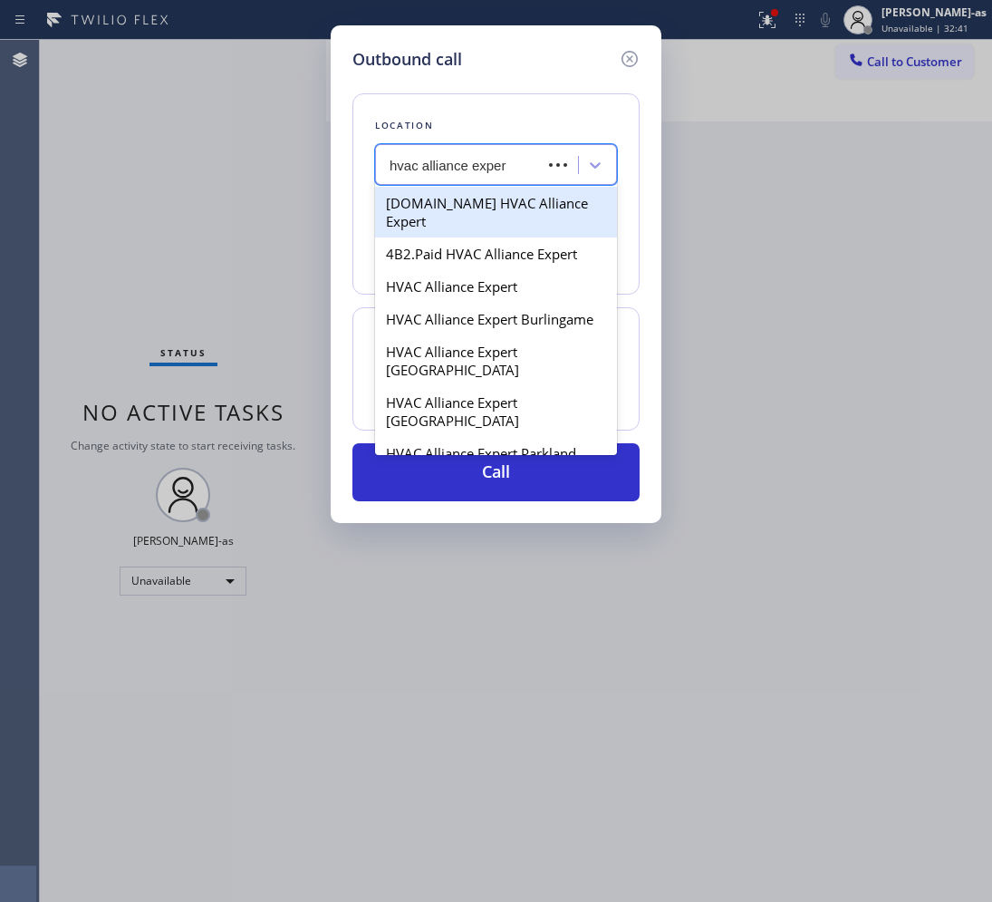
type input "hvac alliance expert"
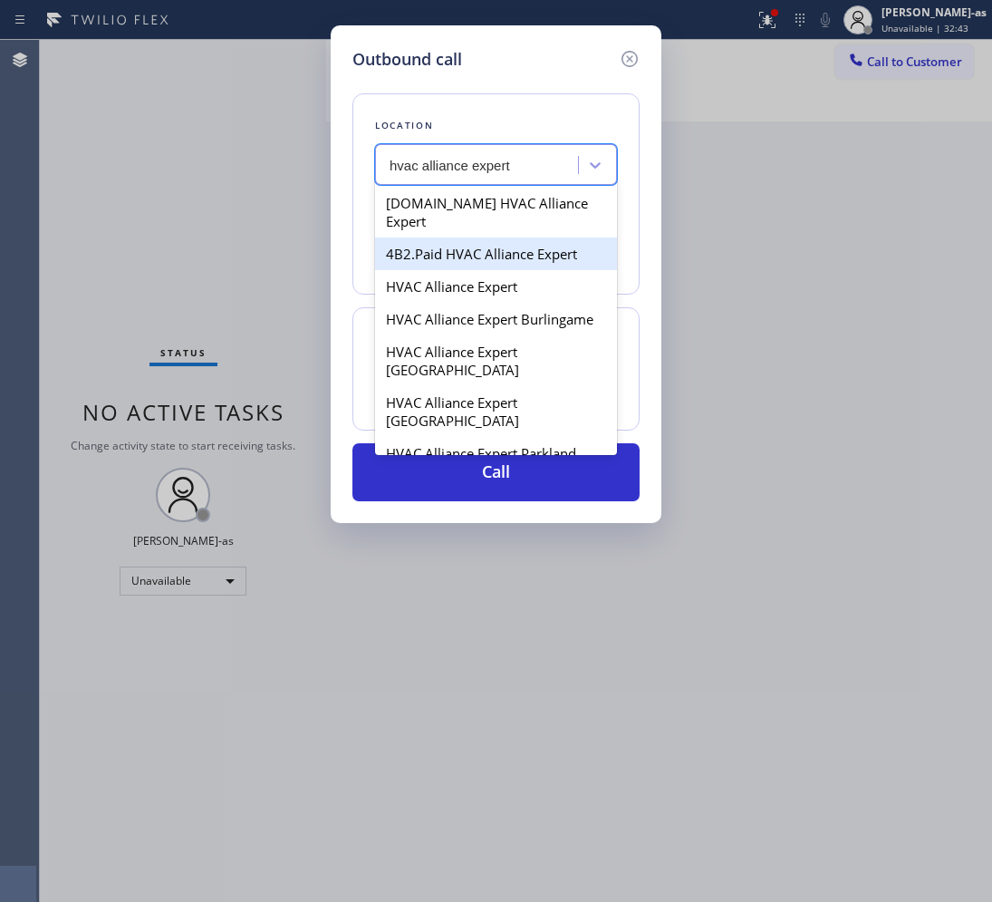
click at [468, 237] on div "4B2.Paid HVAC Alliance Expert" at bounding box center [496, 253] width 242 height 33
type input "[PHONE_NUMBER]"
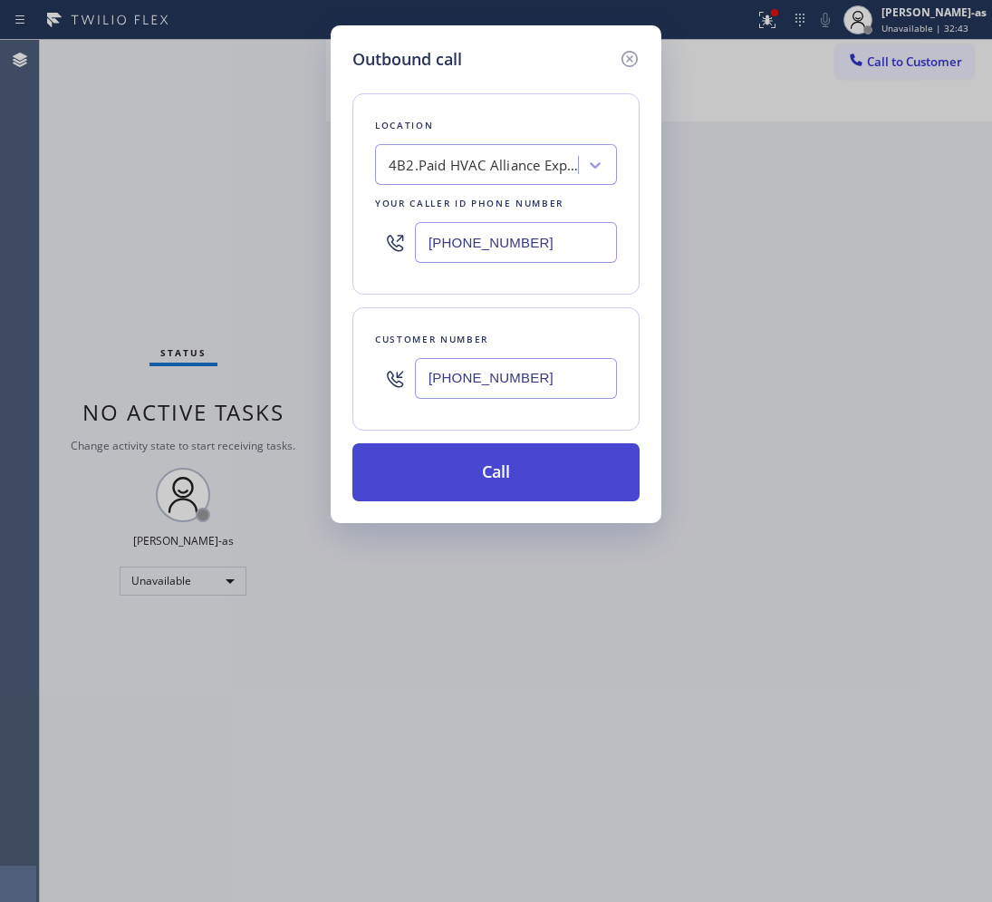
click at [506, 469] on button "Call" at bounding box center [496, 472] width 287 height 58
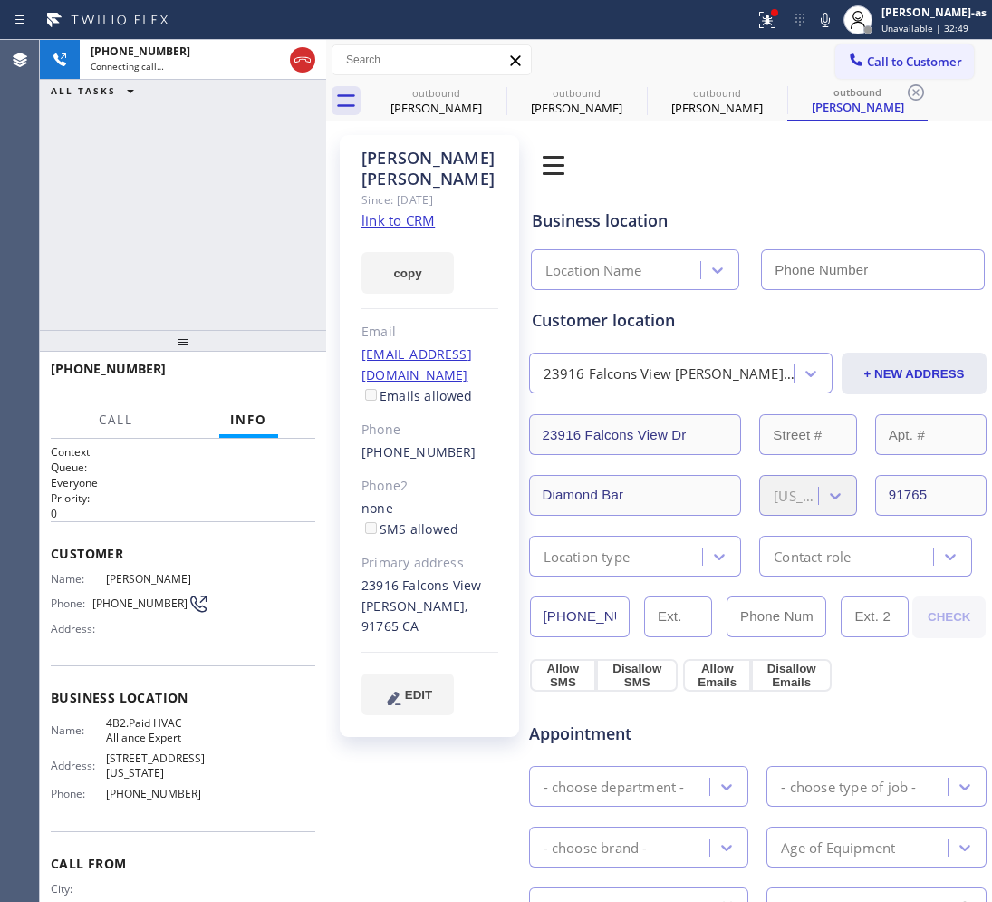
type input "[PHONE_NUMBER]"
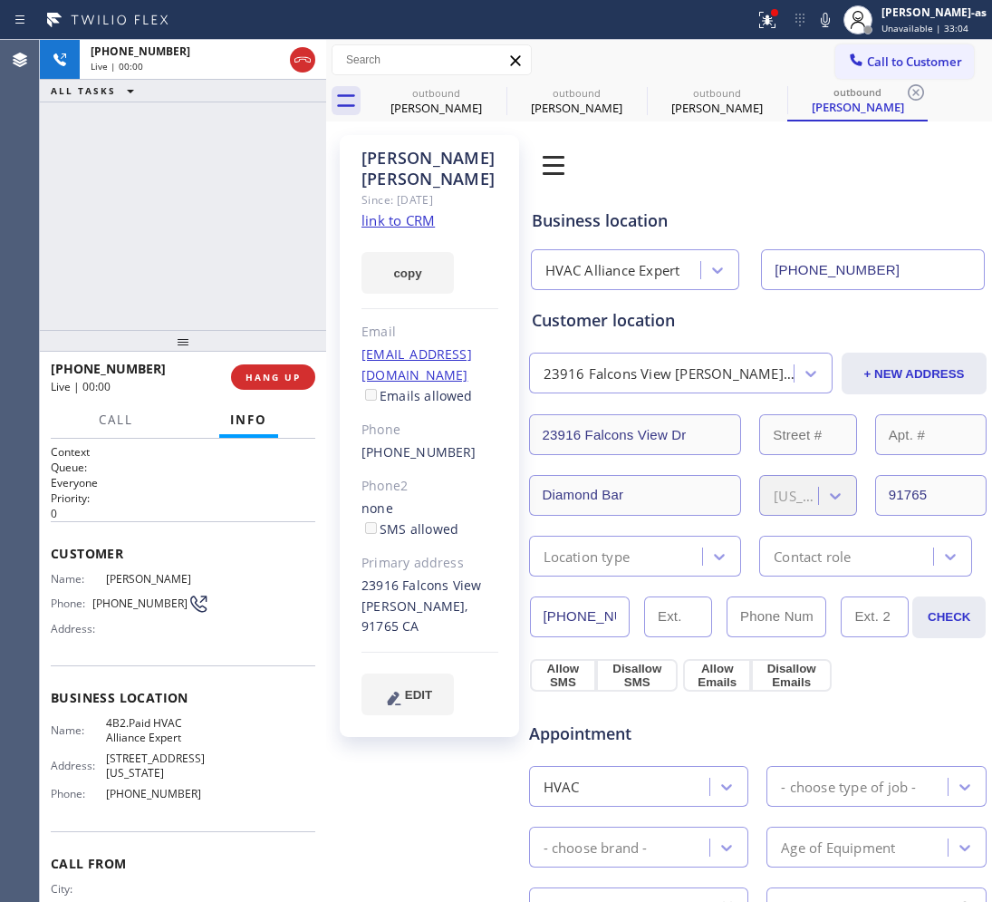
drag, startPoint x: 409, startPoint y: 198, endPoint x: 415, endPoint y: 178, distance: 20.9
click at [409, 211] on link "link to CRM" at bounding box center [398, 220] width 73 height 18
drag, startPoint x: 141, startPoint y: 252, endPoint x: 160, endPoint y: 247, distance: 19.6
click at [147, 249] on div "[PHONE_NUMBER] Live | 01:24 ALL TASKS ALL TASKS ACTIVE TASKS TASKS IN WRAP UP" at bounding box center [183, 185] width 286 height 290
click at [178, 247] on div "[PHONE_NUMBER] Live | 01:24 ALL TASKS ALL TASKS ACTIVE TASKS TASKS IN WRAP UP" at bounding box center [183, 185] width 286 height 290
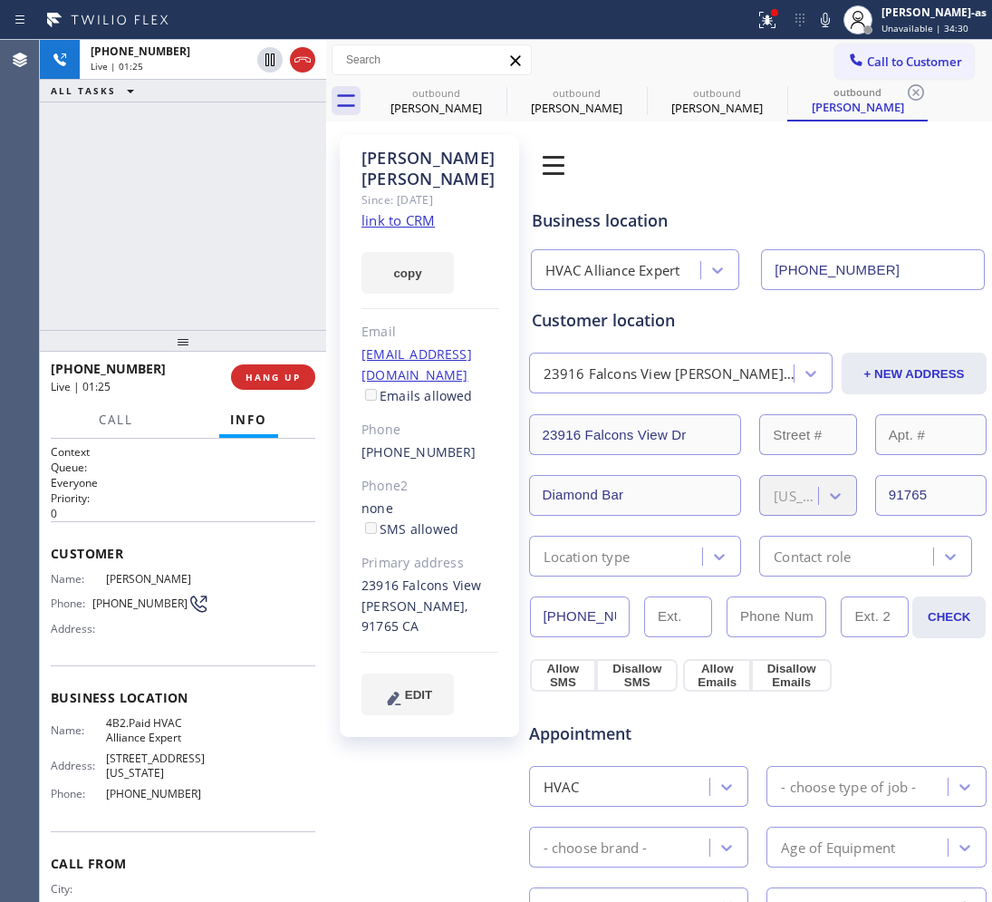
click at [179, 247] on div "[PHONE_NUMBER] Live | 01:25 ALL TASKS ALL TASKS ACTIVE TASKS TASKS IN WRAP UP" at bounding box center [183, 185] width 286 height 290
click at [181, 249] on div "[PHONE_NUMBER] Live | 01:25 ALL TASKS ALL TASKS ACTIVE TASKS TASKS IN WRAP UP" at bounding box center [183, 185] width 286 height 290
click at [286, 381] on span "HANG UP" at bounding box center [273, 377] width 55 height 13
click at [286, 379] on span "HANG UP" at bounding box center [273, 377] width 55 height 13
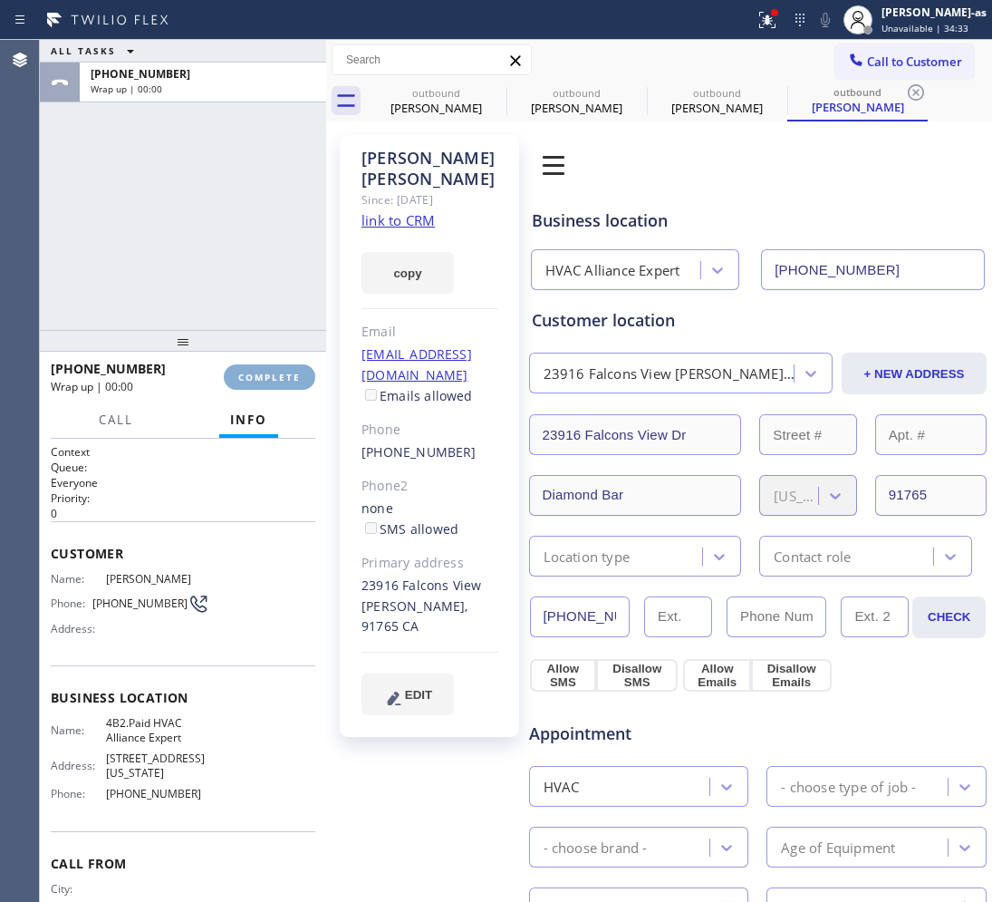
click at [287, 378] on span "COMPLETE" at bounding box center [269, 377] width 63 height 13
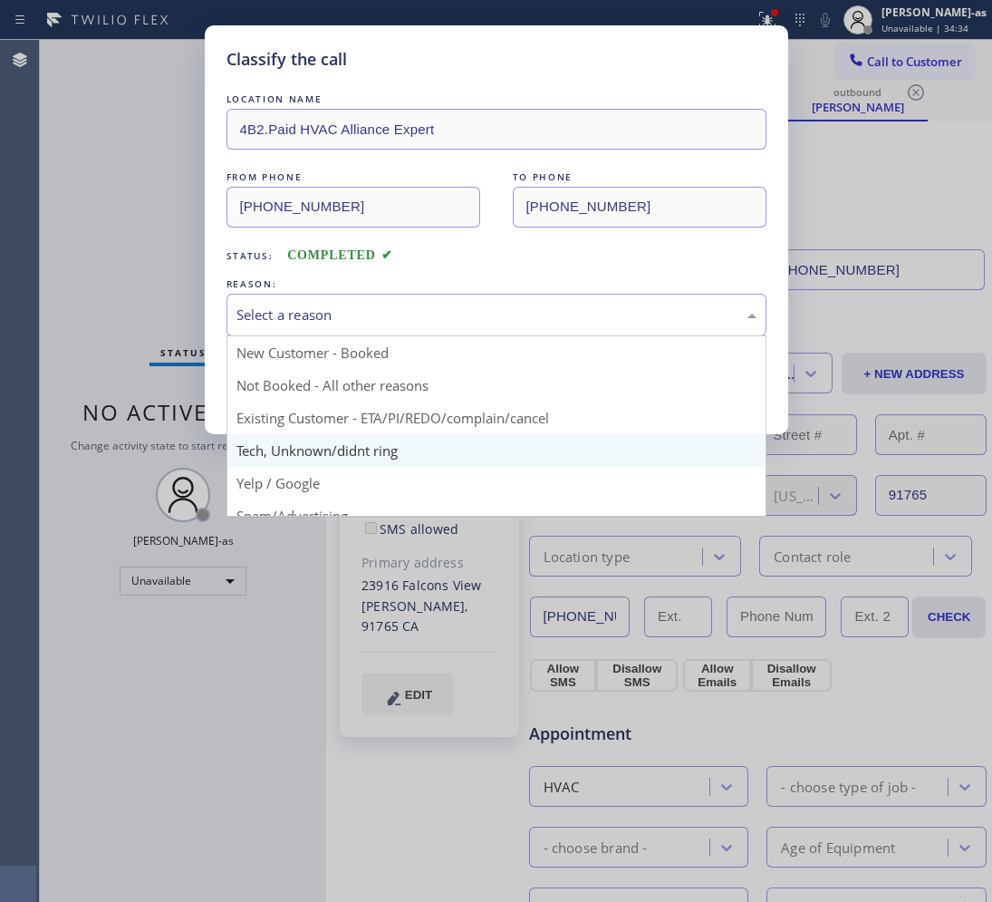
drag, startPoint x: 387, startPoint y: 327, endPoint x: 464, endPoint y: 469, distance: 161.0
click at [391, 328] on div "Select a reason" at bounding box center [497, 315] width 540 height 43
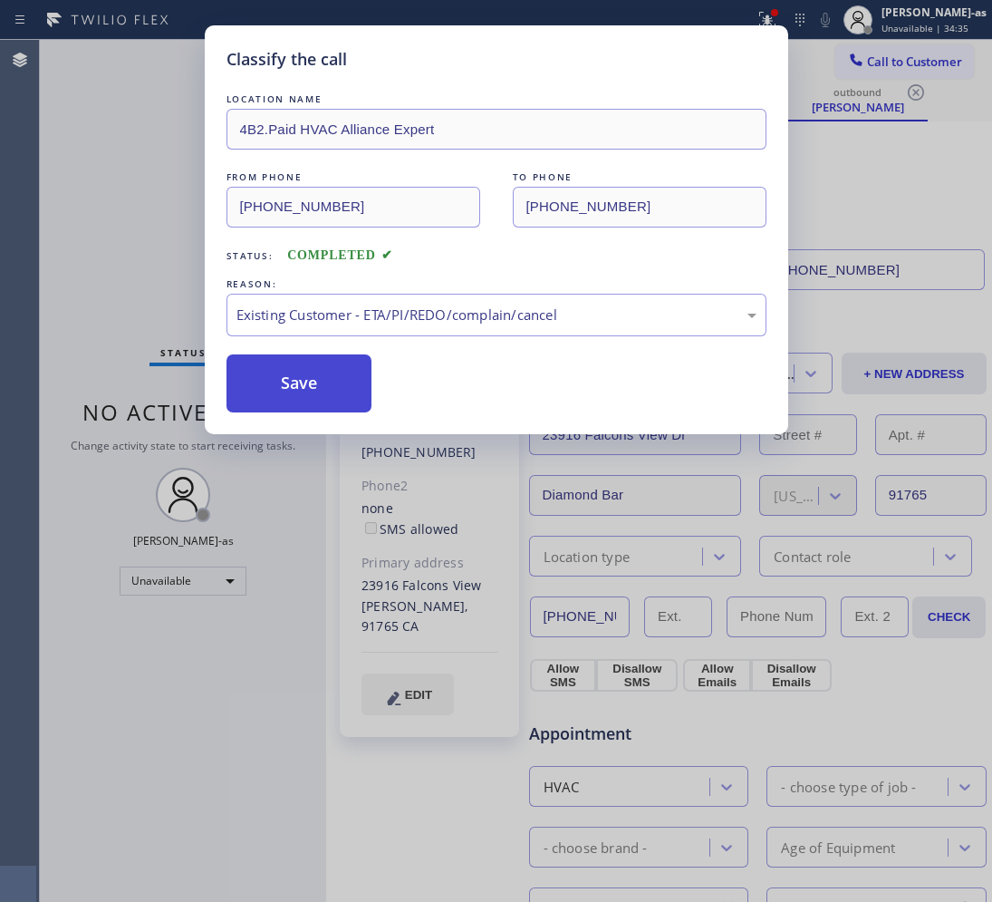
drag, startPoint x: 464, startPoint y: 427, endPoint x: 337, endPoint y: 392, distance: 131.5
drag, startPoint x: 327, startPoint y: 394, endPoint x: 323, endPoint y: 363, distance: 32.0
click at [327, 392] on button "Save" at bounding box center [300, 383] width 146 height 58
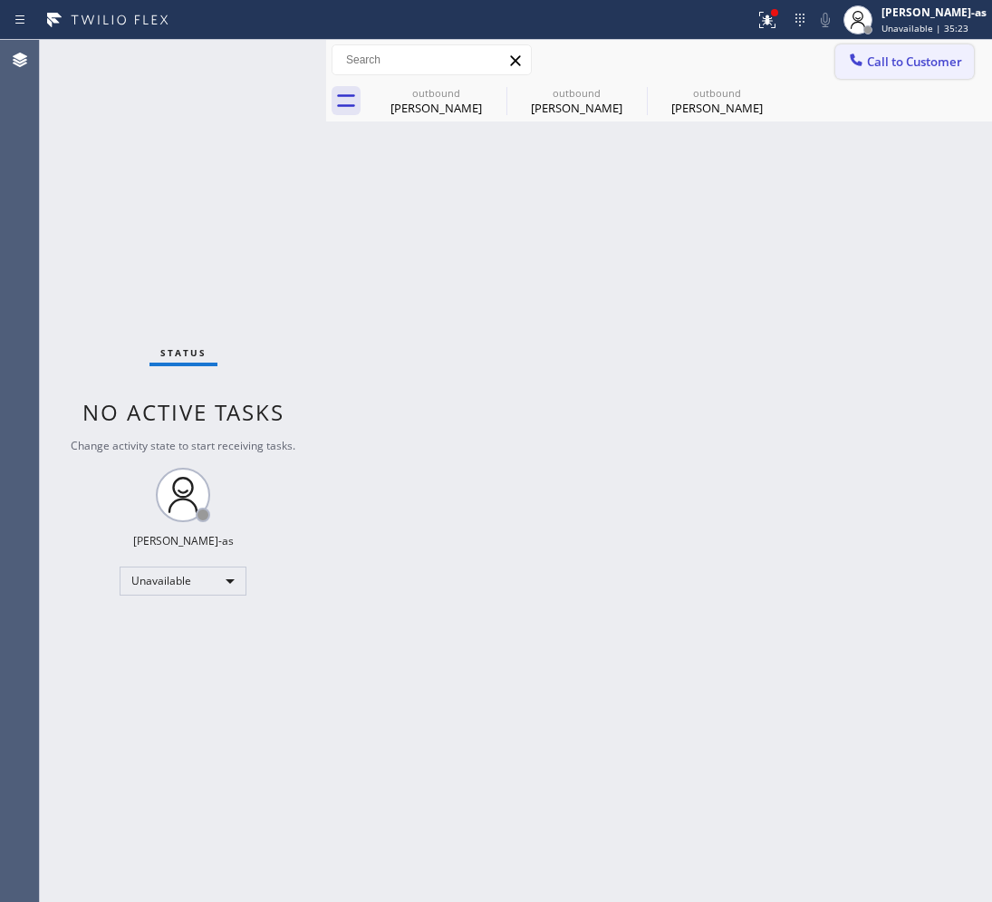
click at [886, 77] on button "Call to Customer" at bounding box center [905, 61] width 139 height 34
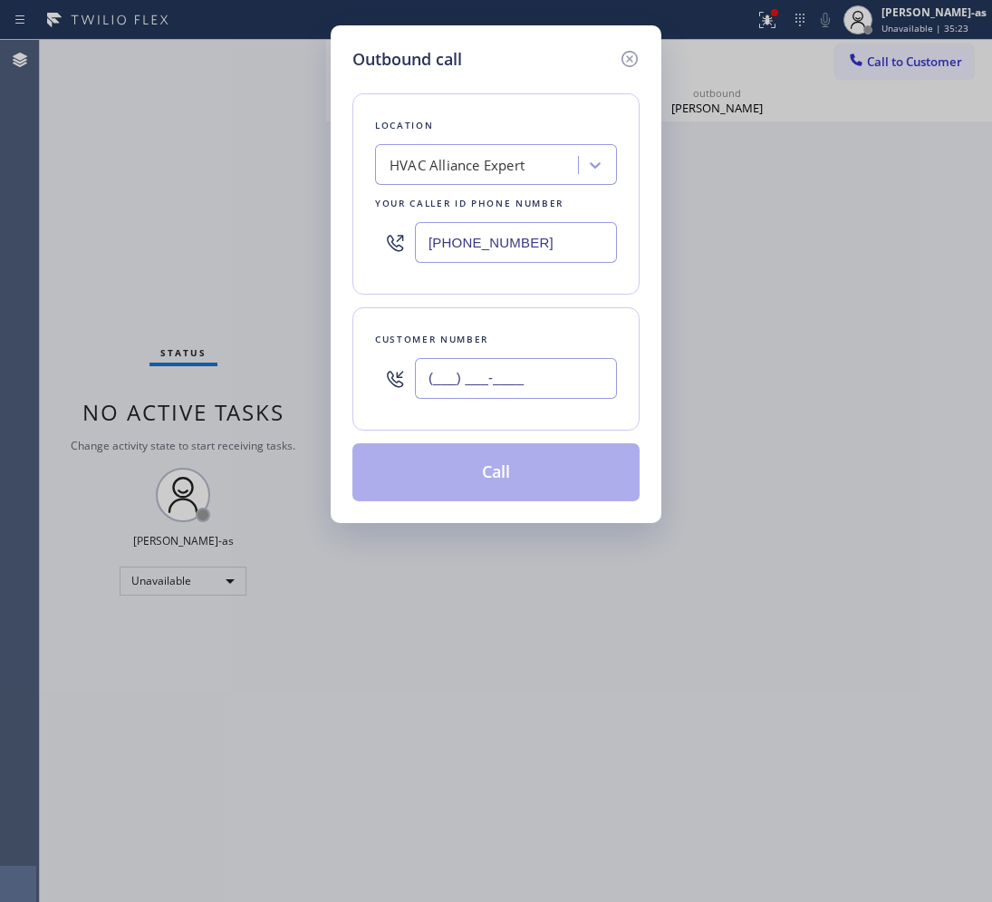
click at [524, 387] on input "(___) ___-____" at bounding box center [516, 378] width 202 height 41
paste input "661) 755-2319"
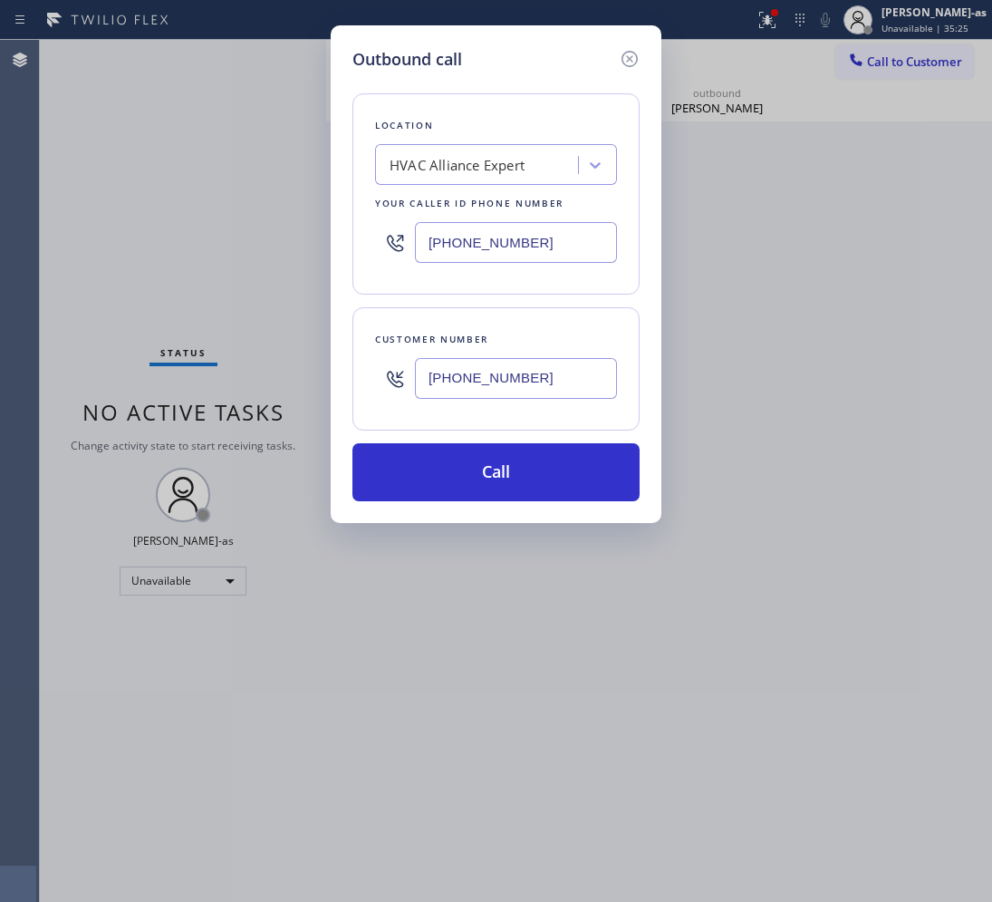
type input "[PHONE_NUMBER]"
click at [410, 156] on div "HVAC Alliance Expert" at bounding box center [457, 165] width 135 height 21
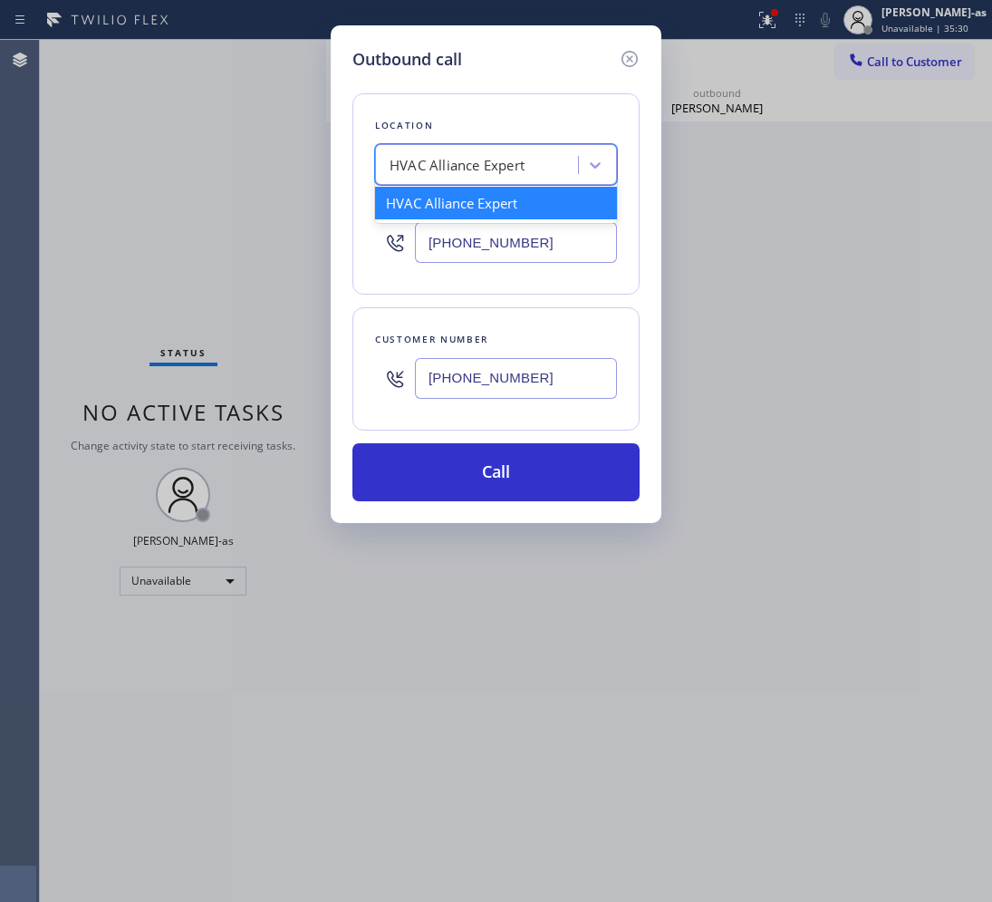
paste input "San [PERSON_NAME] Valley Heating and Air Conditioning"
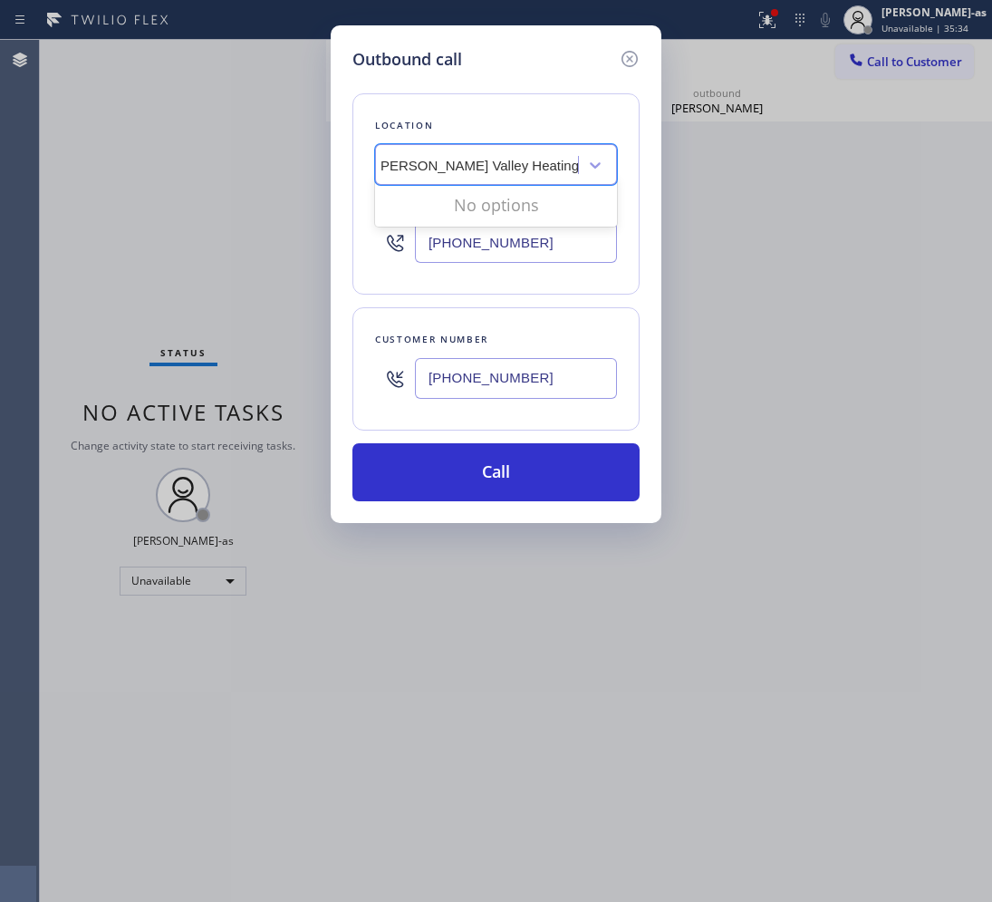
scroll to position [0, 9]
type input "San [PERSON_NAME] Valley Heating and Air Conditioning"
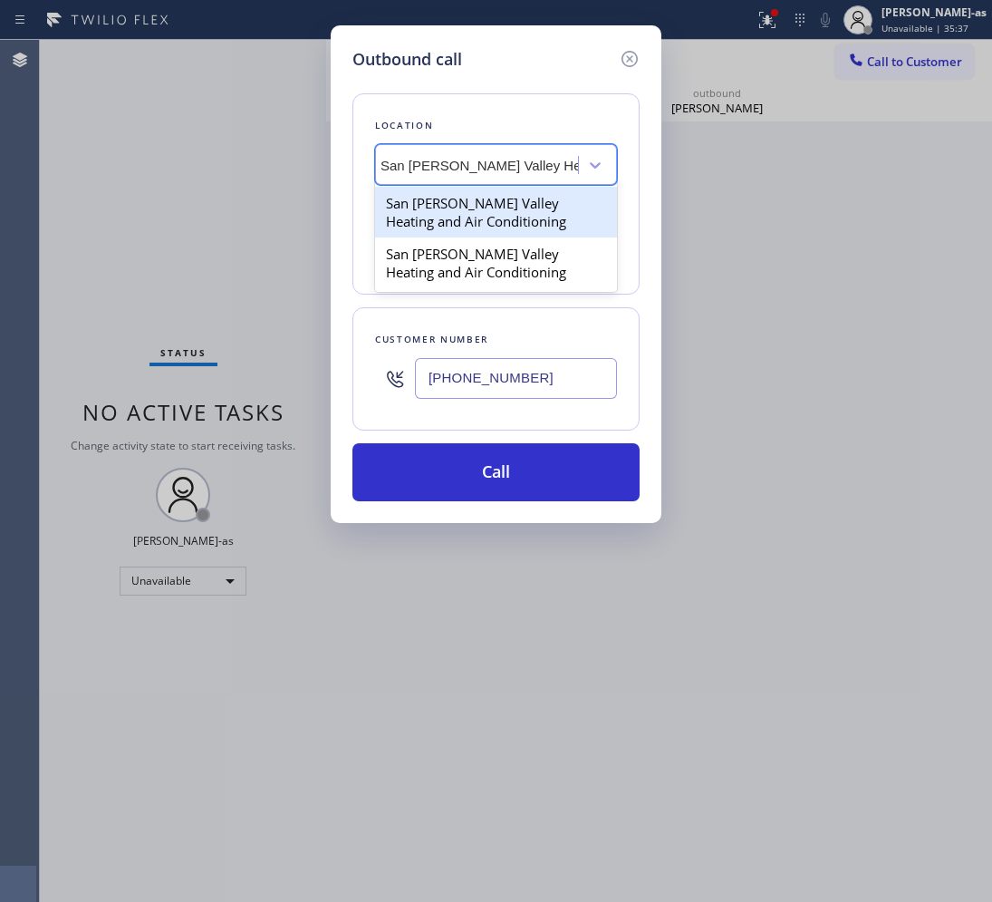
click at [422, 210] on div "San [PERSON_NAME] Valley Heating and Air Conditioning" at bounding box center [496, 212] width 242 height 51
type input "[PHONE_NUMBER]"
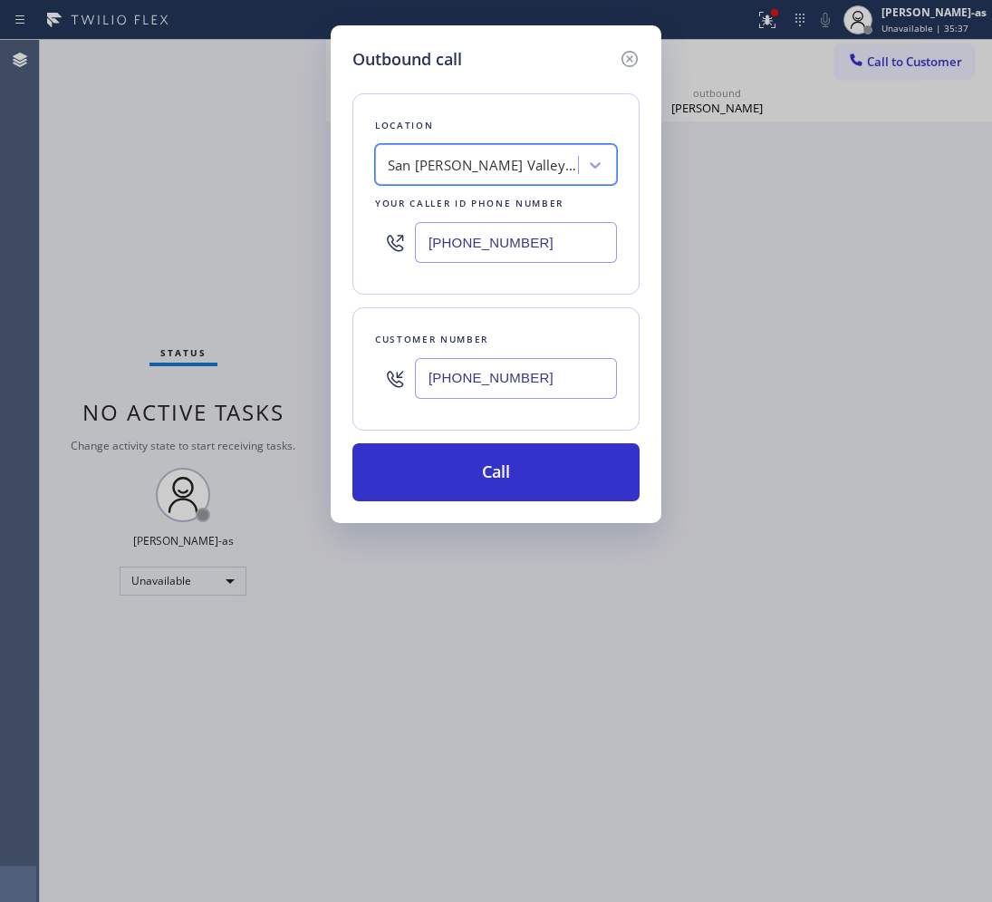
scroll to position [0, 1]
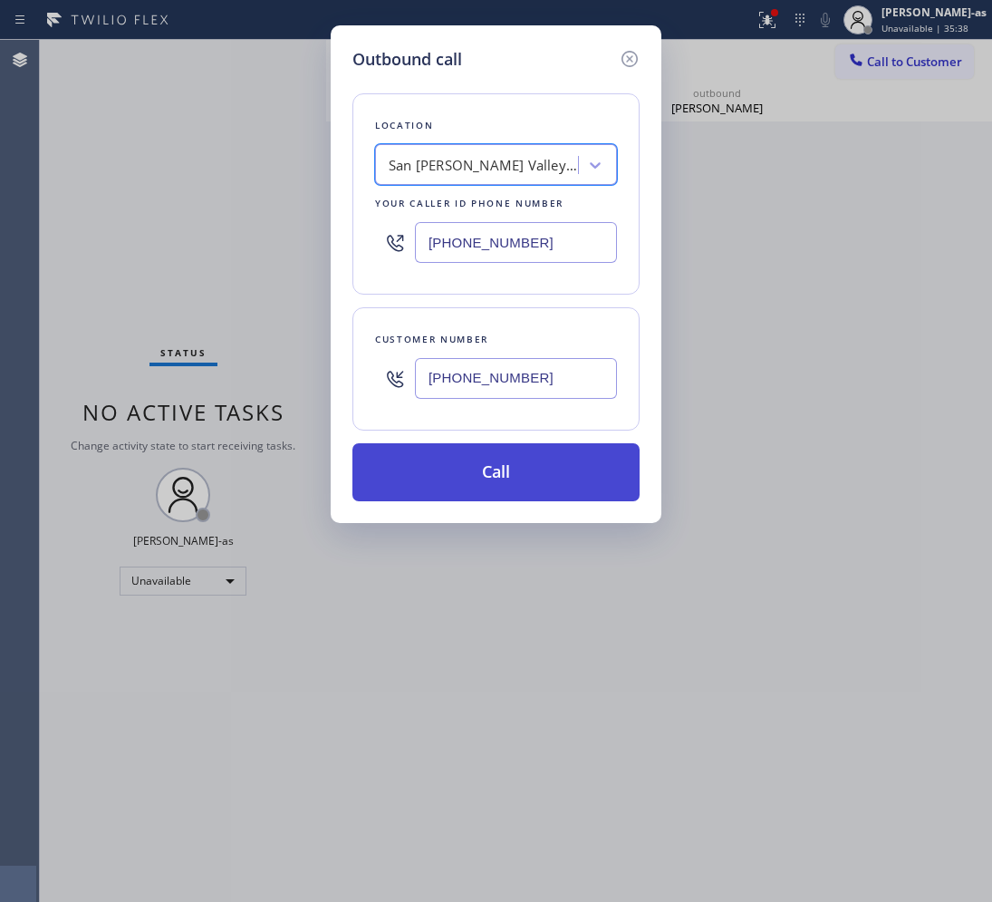
click at [504, 460] on button "Call" at bounding box center [496, 472] width 287 height 58
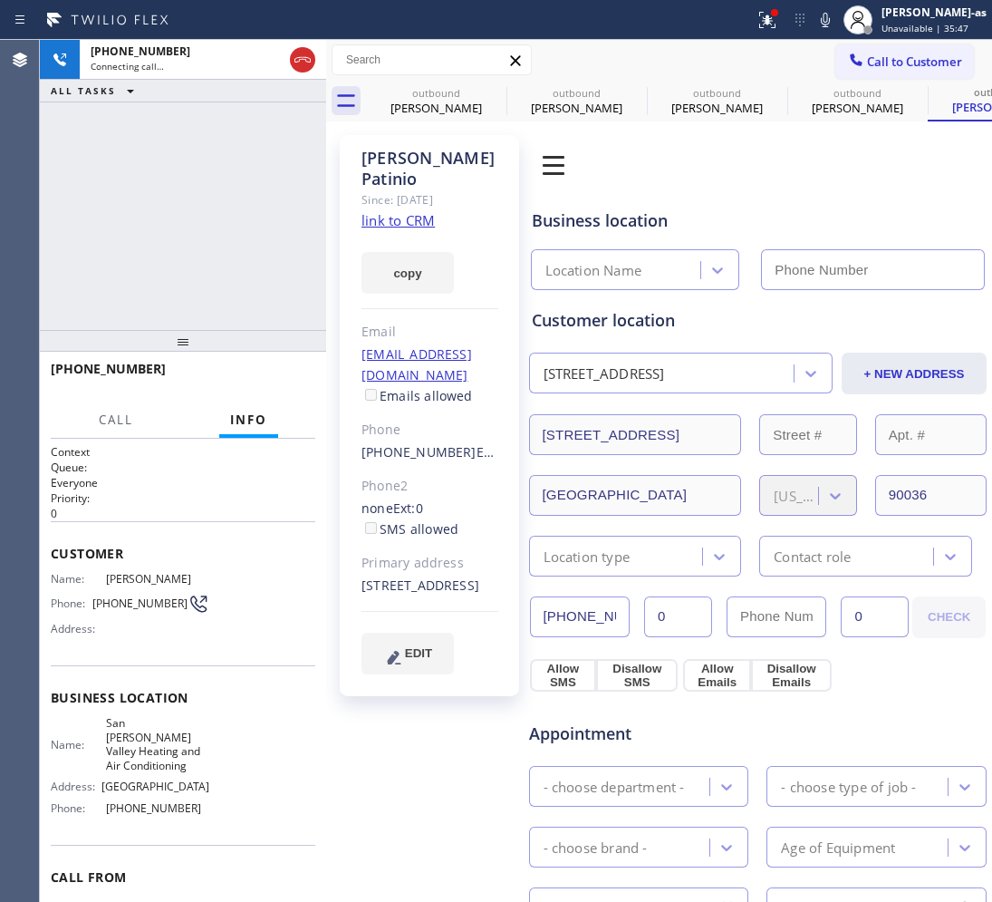
type input "[PHONE_NUMBER]"
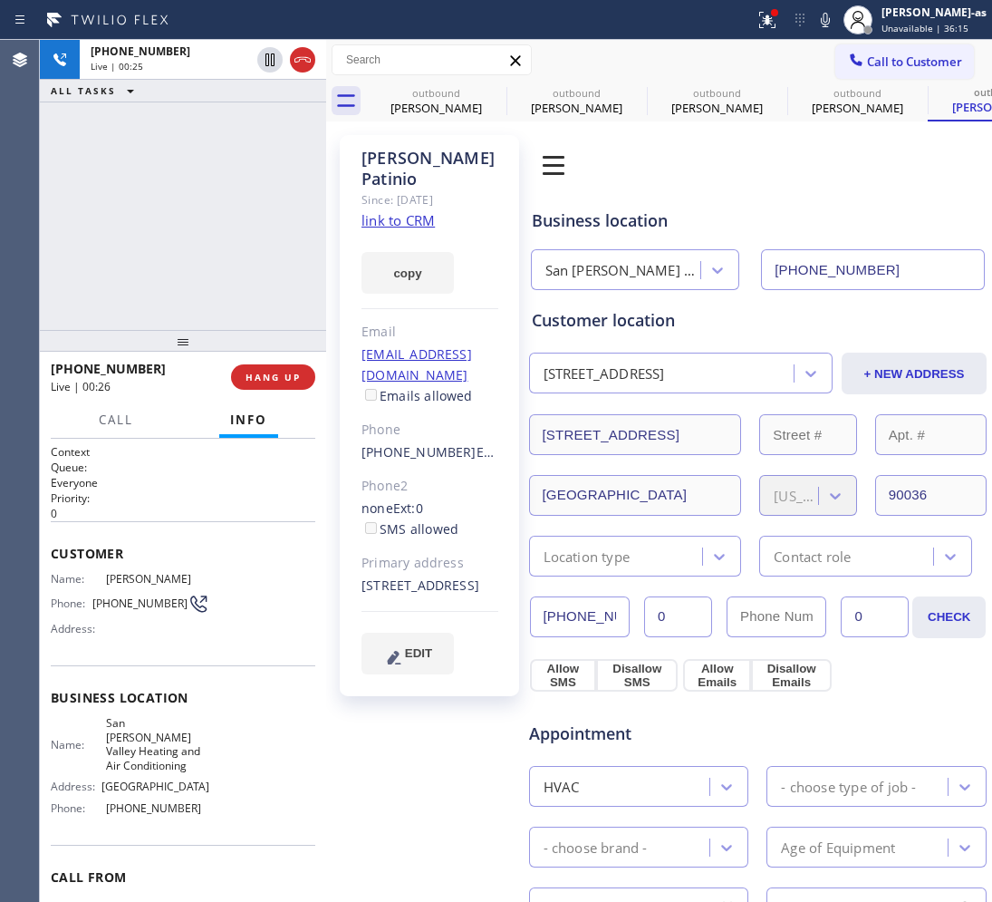
click at [179, 195] on div "[PHONE_NUMBER] Live | 00:25 ALL TASKS ALL TASKS ACTIVE TASKS TASKS IN WRAP UP" at bounding box center [183, 185] width 286 height 290
click at [402, 211] on link "link to CRM" at bounding box center [398, 220] width 73 height 18
click at [191, 256] on div "[PHONE_NUMBER] Live | 01:09 ALL TASKS ALL TASKS ACTIVE TASKS TASKS IN WRAP UP" at bounding box center [183, 185] width 286 height 290
click at [192, 256] on div "[PHONE_NUMBER] Live | 01:10 ALL TASKS ALL TASKS ACTIVE TASKS TASKS IN WRAP UP" at bounding box center [183, 185] width 286 height 290
click at [192, 255] on div "[PHONE_NUMBER] Live | 01:10 ALL TASKS ALL TASKS ACTIVE TASKS TASKS IN WRAP UP" at bounding box center [183, 185] width 286 height 290
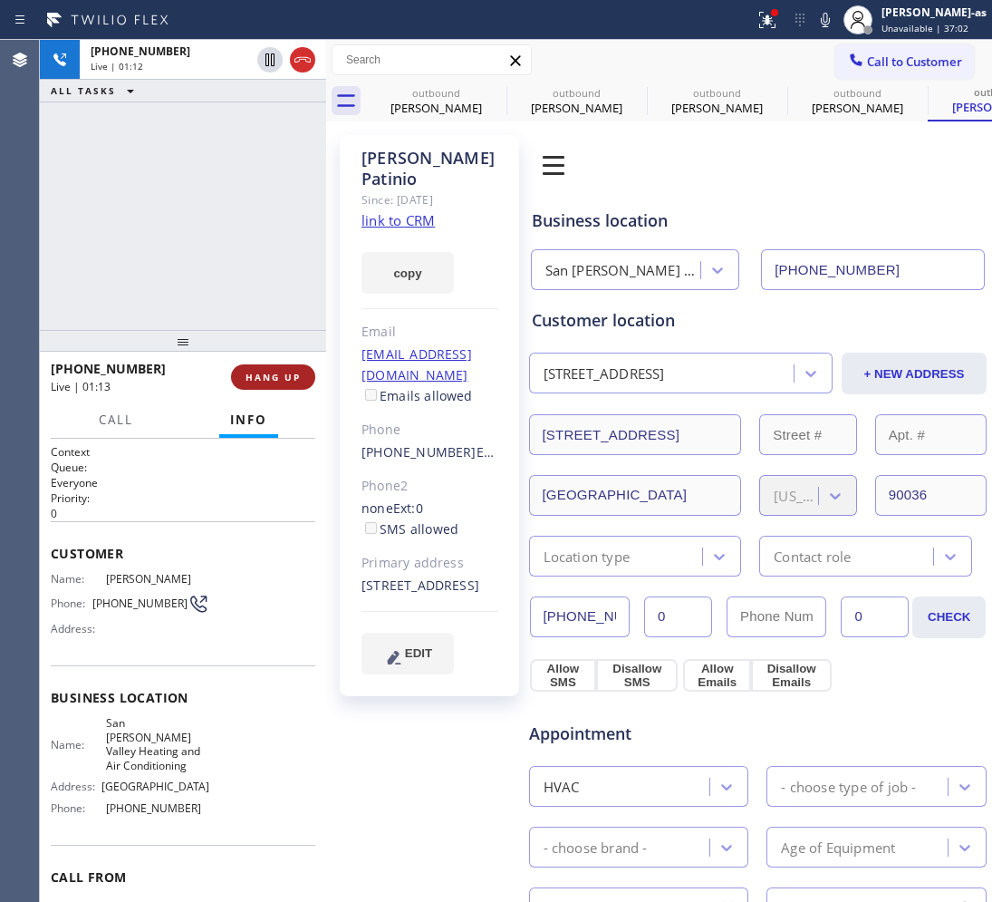
click at [269, 382] on span "HANG UP" at bounding box center [273, 377] width 55 height 13
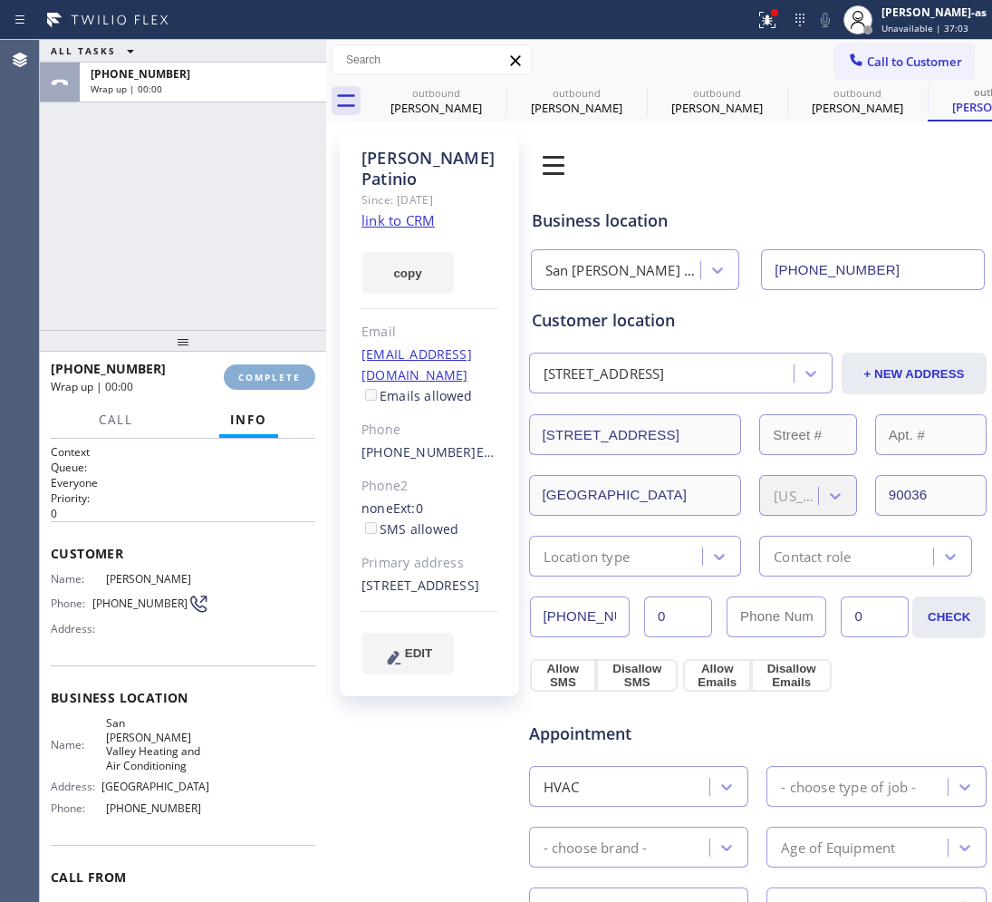
click at [269, 382] on span "COMPLETE" at bounding box center [269, 377] width 63 height 13
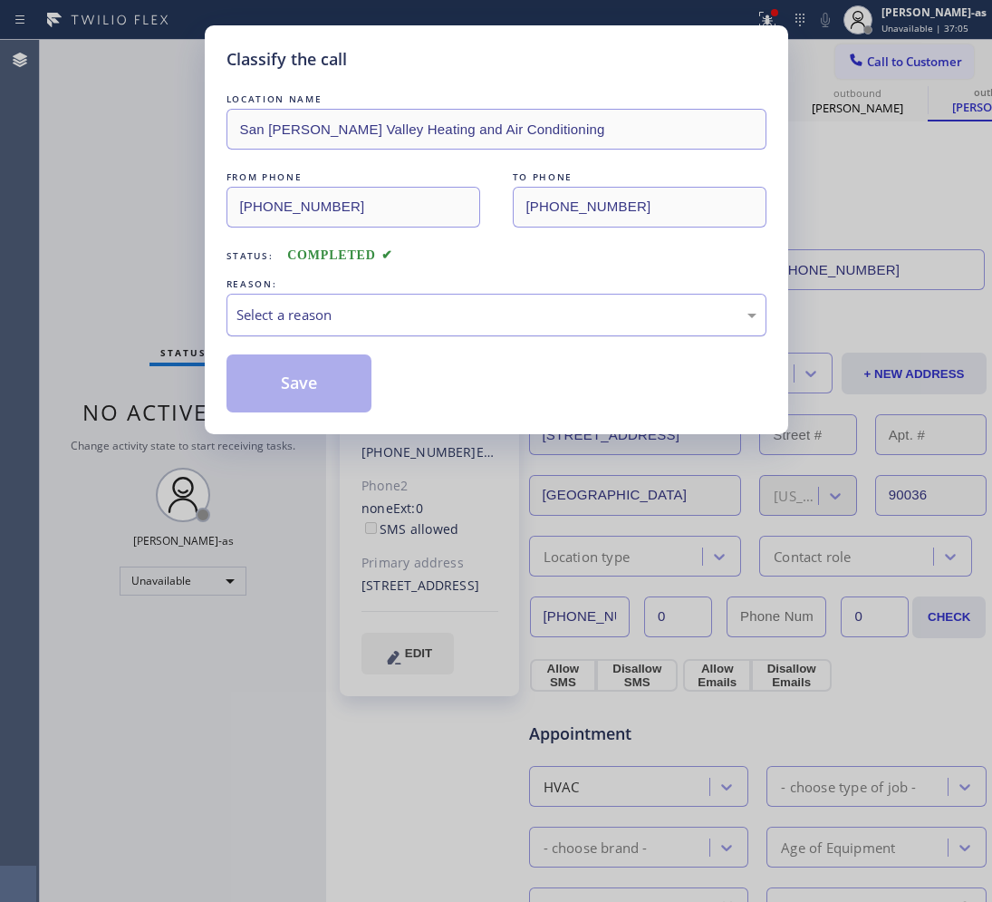
drag, startPoint x: 433, startPoint y: 319, endPoint x: 444, endPoint y: 326, distance: 13.1
click at [433, 318] on div "Select a reason" at bounding box center [497, 315] width 520 height 21
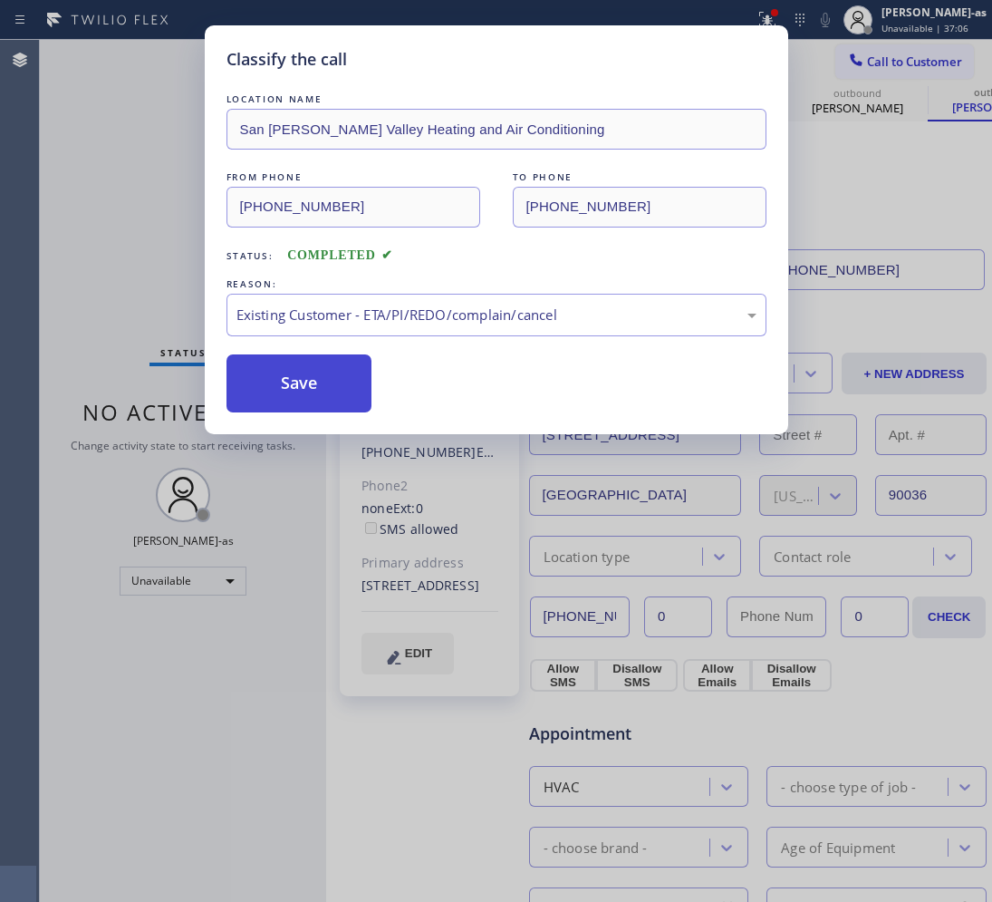
click at [299, 388] on button "Save" at bounding box center [300, 383] width 146 height 58
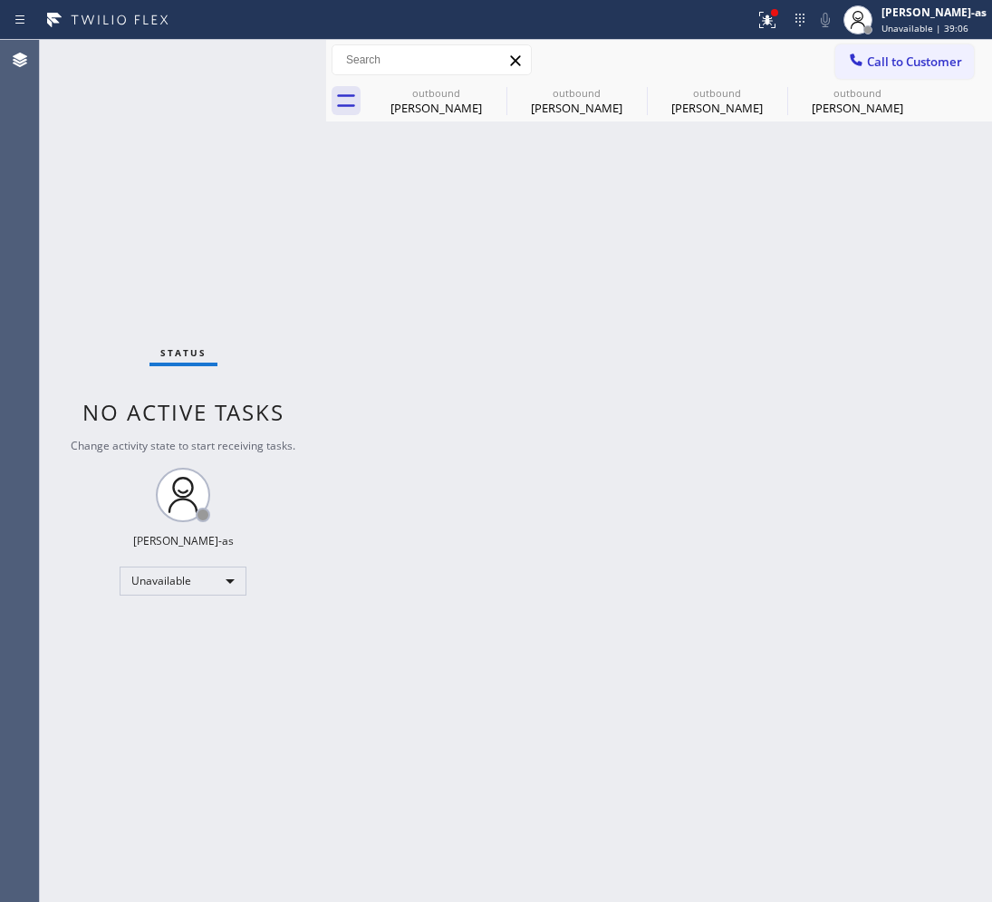
click at [935, 59] on span "Call to Customer" at bounding box center [914, 61] width 95 height 16
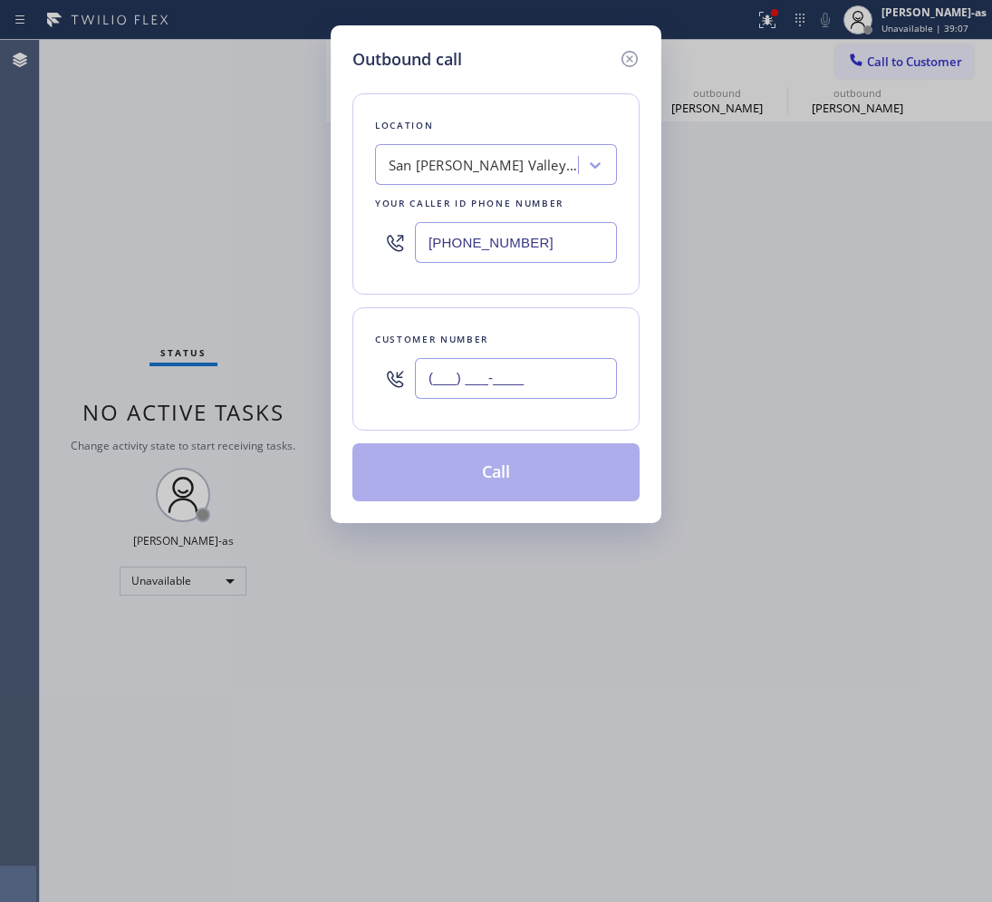
click at [553, 392] on input "(___) ___-____" at bounding box center [516, 378] width 202 height 41
paste input "847) 987-3313"
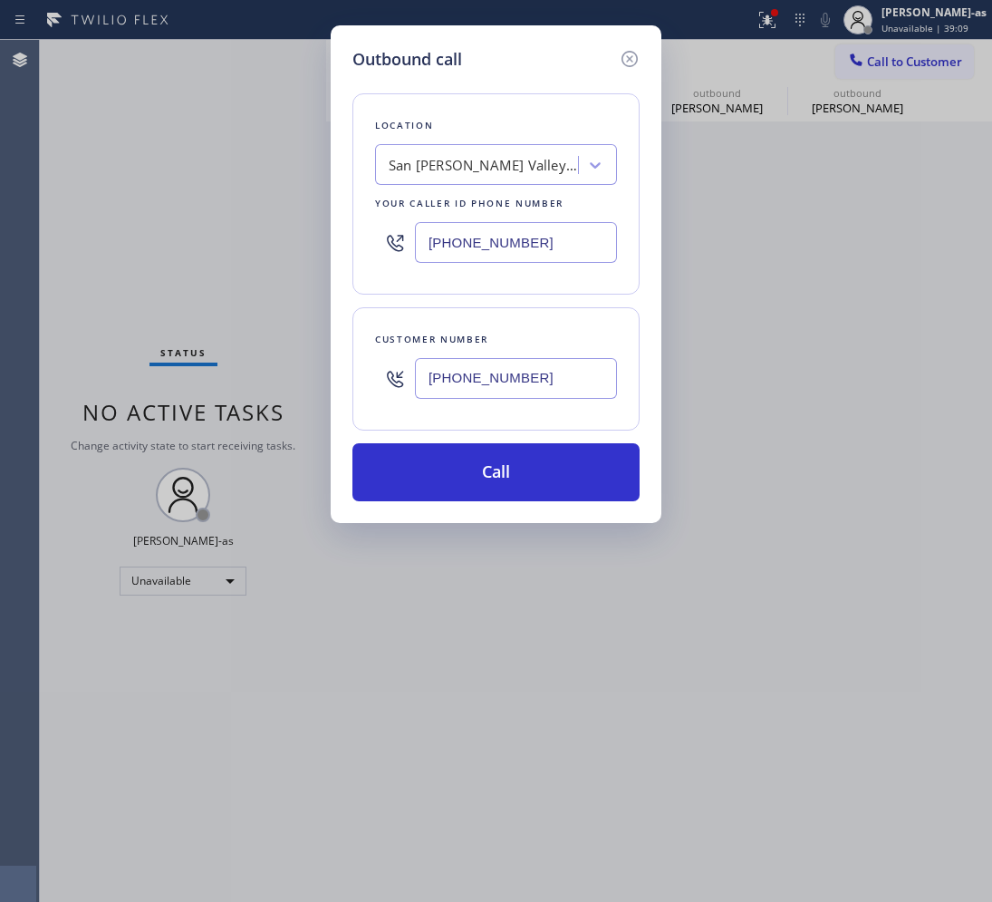
type input "[PHONE_NUMBER]"
click at [541, 240] on input "[PHONE_NUMBER]" at bounding box center [516, 242] width 202 height 41
paste input "55) 731-4952"
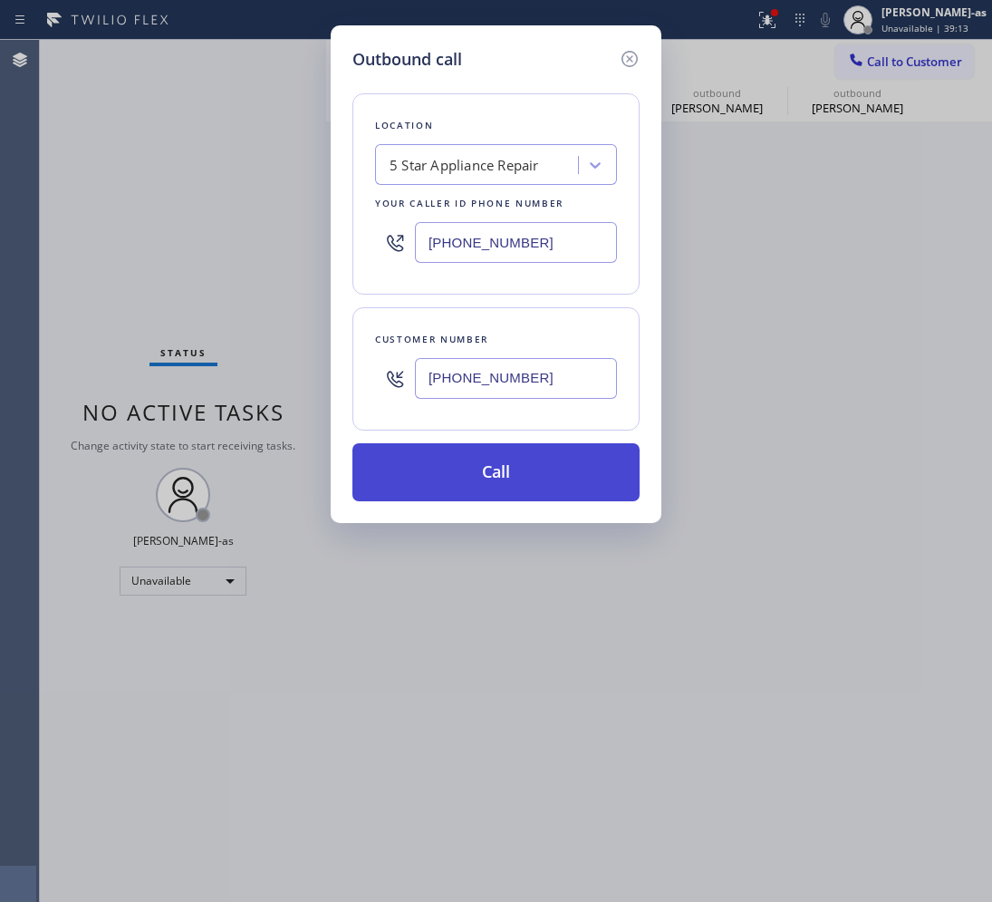
type input "[PHONE_NUMBER]"
click at [546, 471] on button "Call" at bounding box center [496, 472] width 287 height 58
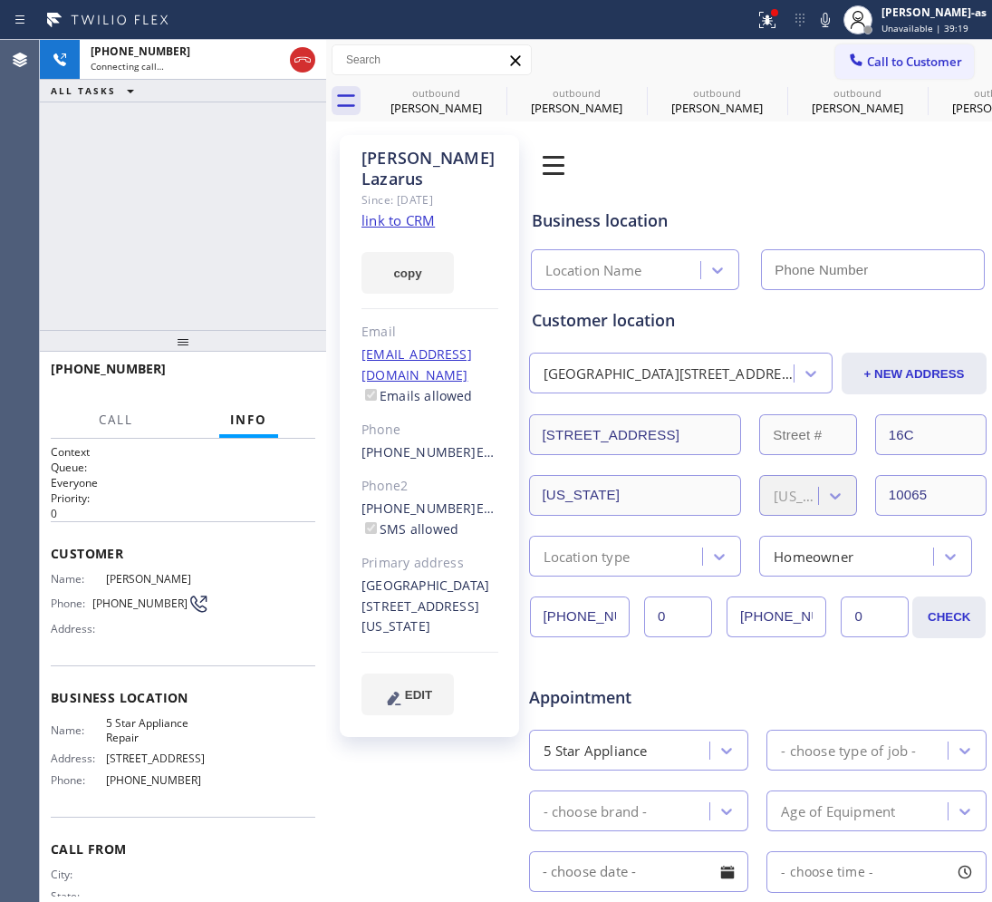
click at [414, 211] on link "link to CRM" at bounding box center [398, 220] width 73 height 18
type input "[PHONE_NUMBER]"
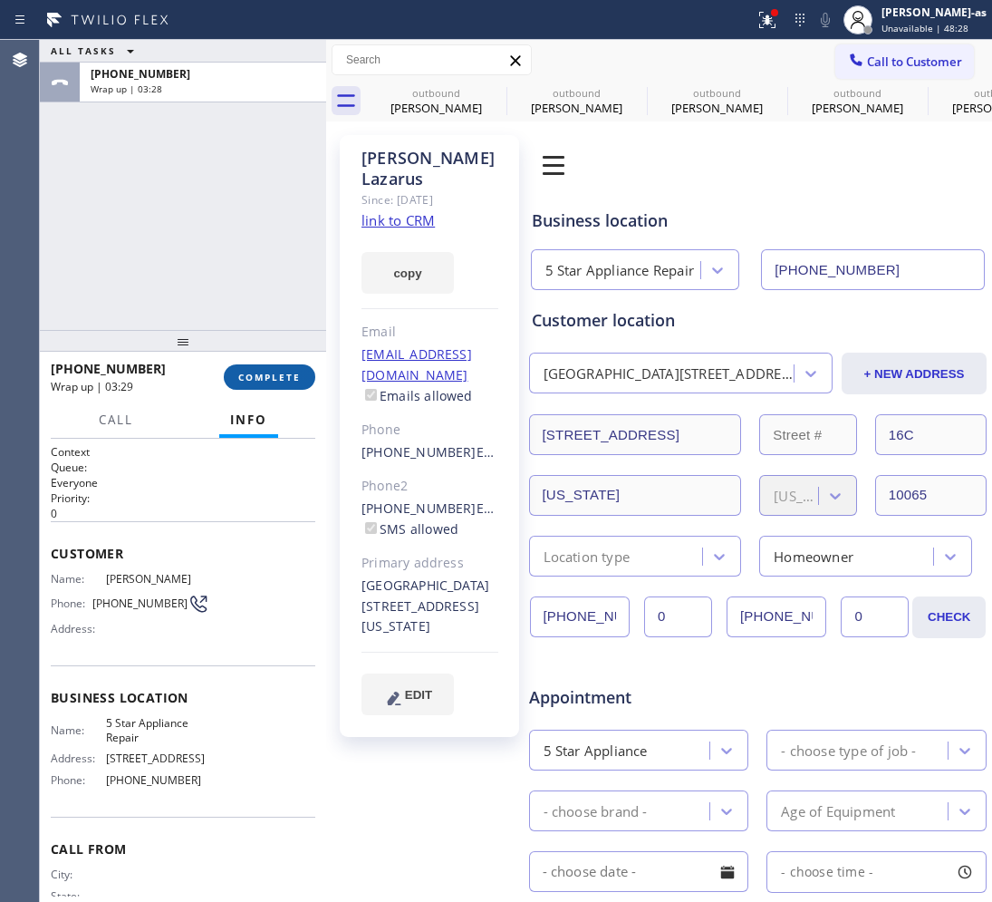
click at [256, 373] on span "COMPLETE" at bounding box center [269, 377] width 63 height 13
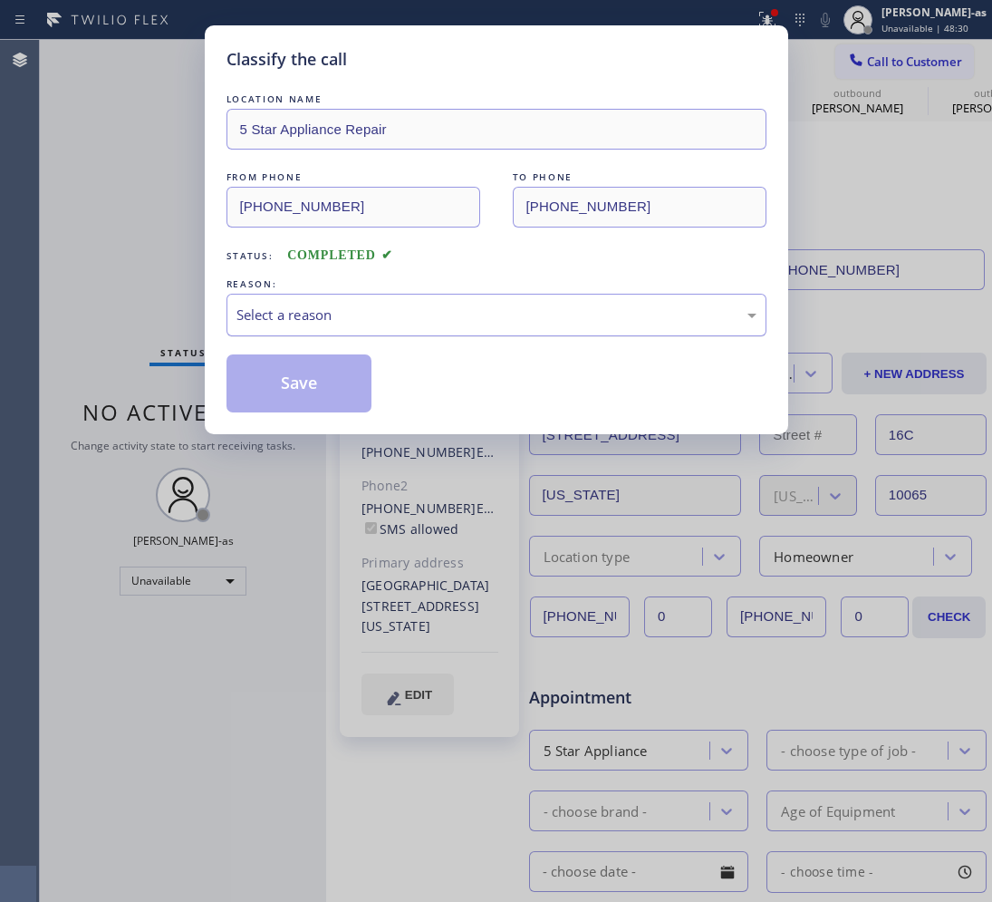
click at [332, 315] on div "Select a reason" at bounding box center [497, 315] width 520 height 21
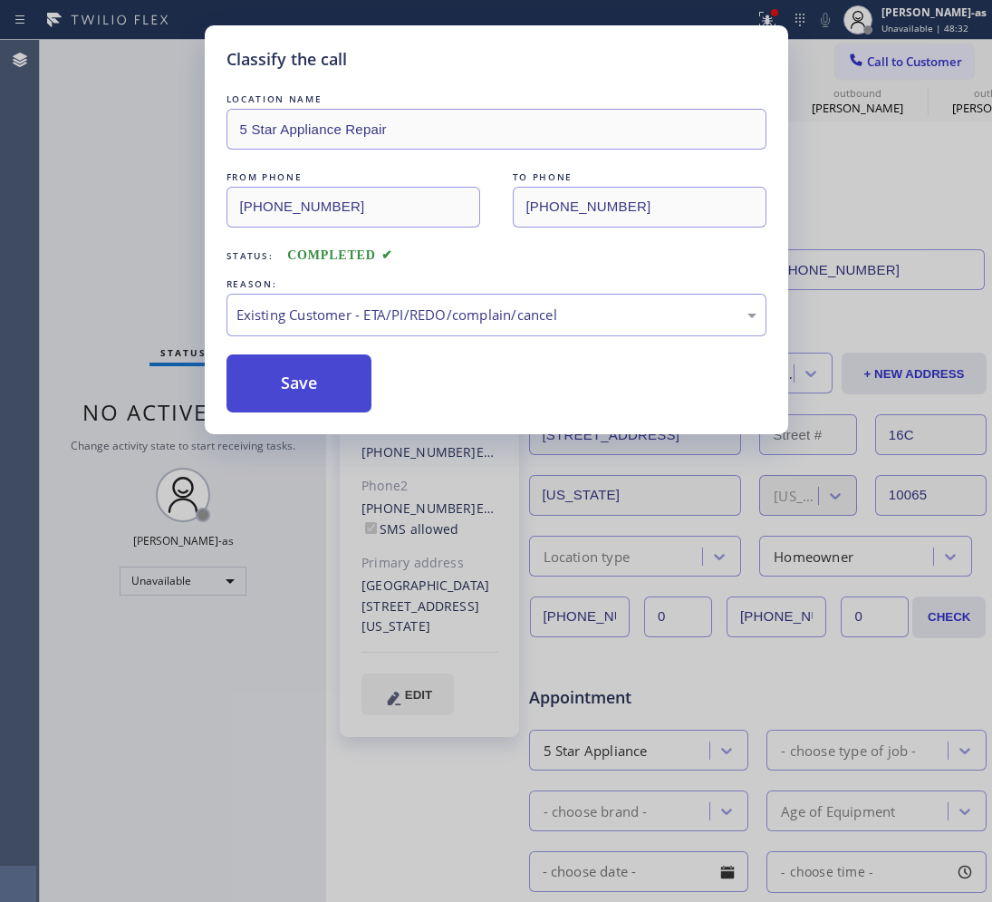
drag, startPoint x: 297, startPoint y: 381, endPoint x: 195, endPoint y: 27, distance: 368.0
click at [296, 378] on button "Save" at bounding box center [300, 383] width 146 height 58
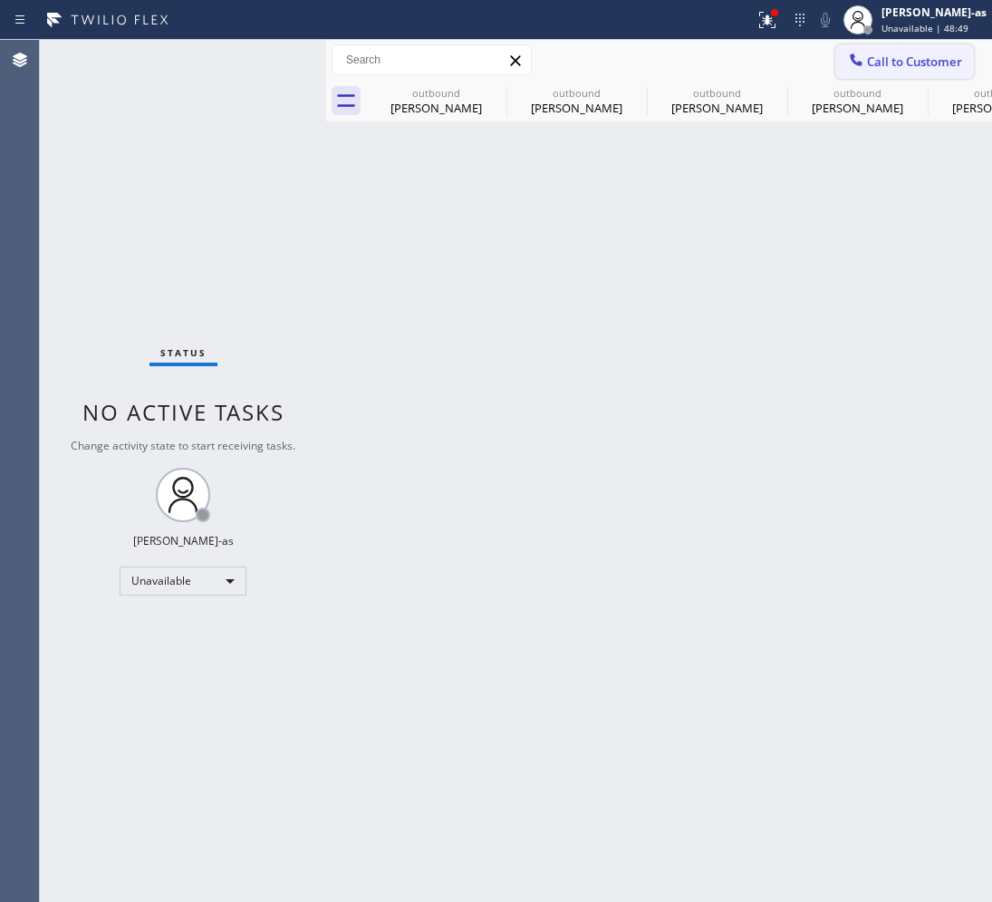
click at [917, 60] on span "Call to Customer" at bounding box center [914, 61] width 95 height 16
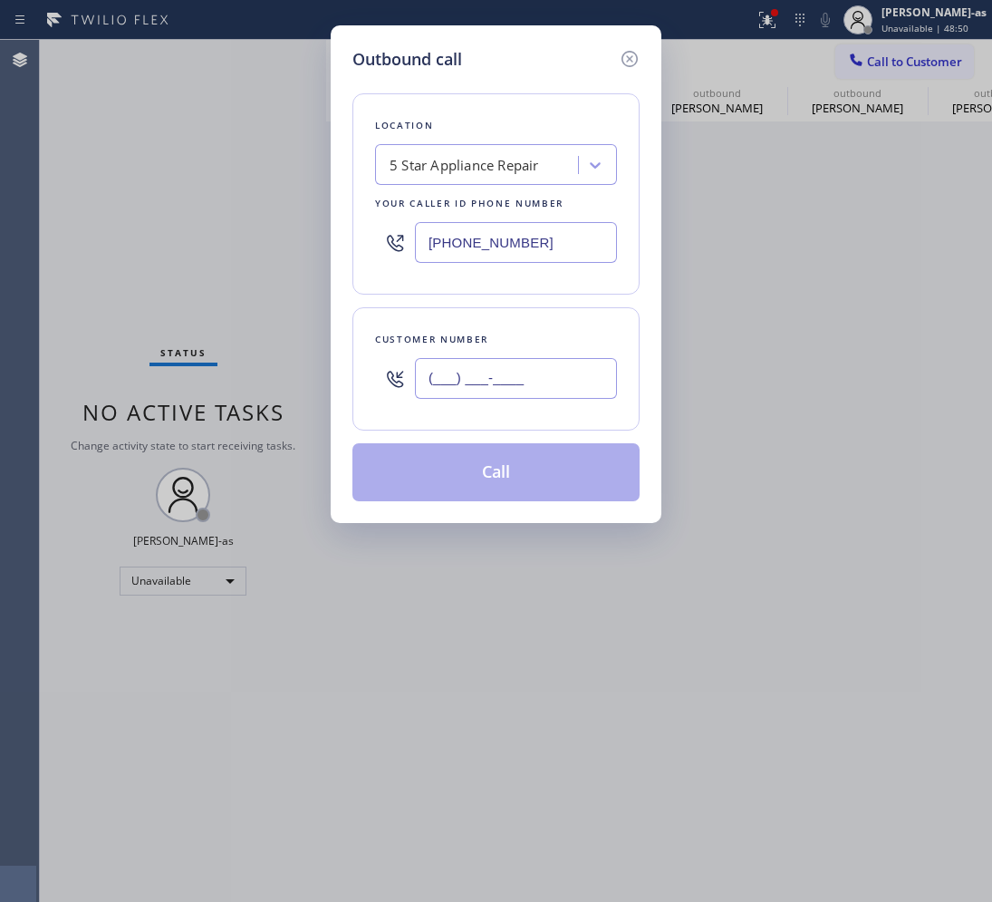
click at [451, 379] on input "(___) ___-____" at bounding box center [516, 378] width 202 height 41
paste input "310) 200-2632"
type input "[PHONE_NUMBER]"
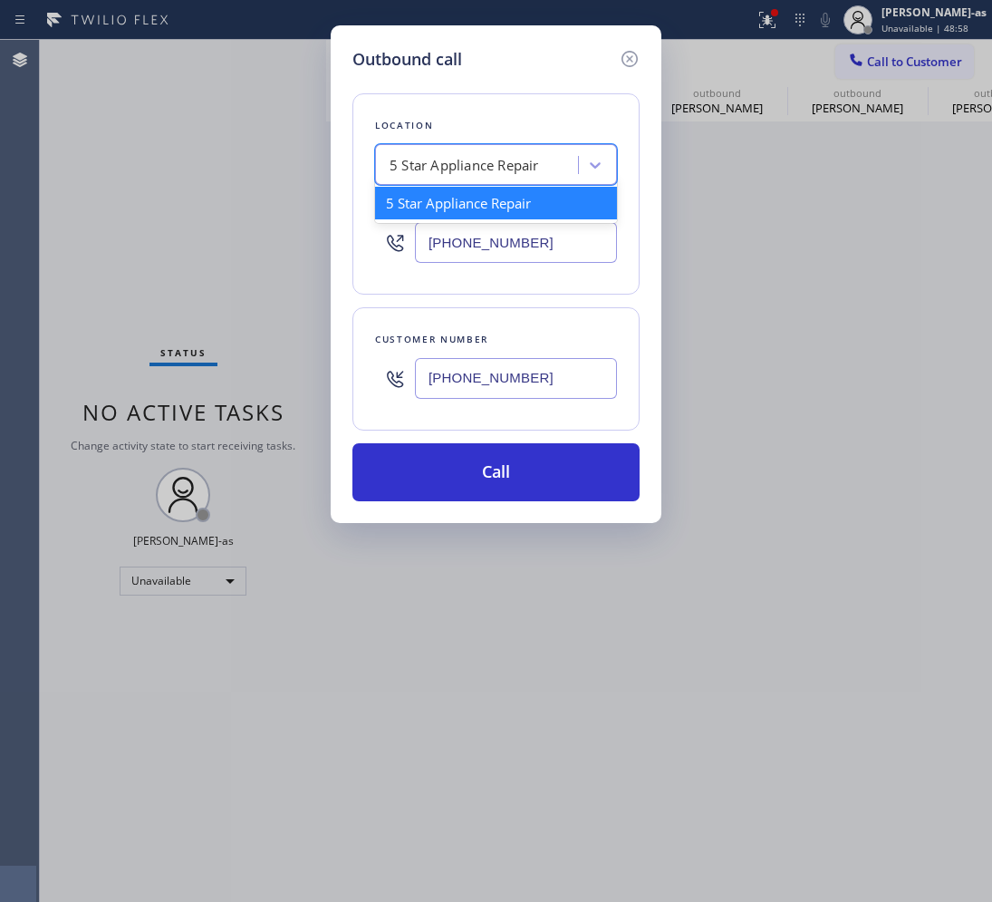
click at [395, 150] on div "5 Star Appliance Repair" at bounding box center [496, 164] width 242 height 41
paste input "San [PERSON_NAME] Valley Heating and Air Conditioning"
type input "San [PERSON_NAME] Valley Heating and Air Conditioning"
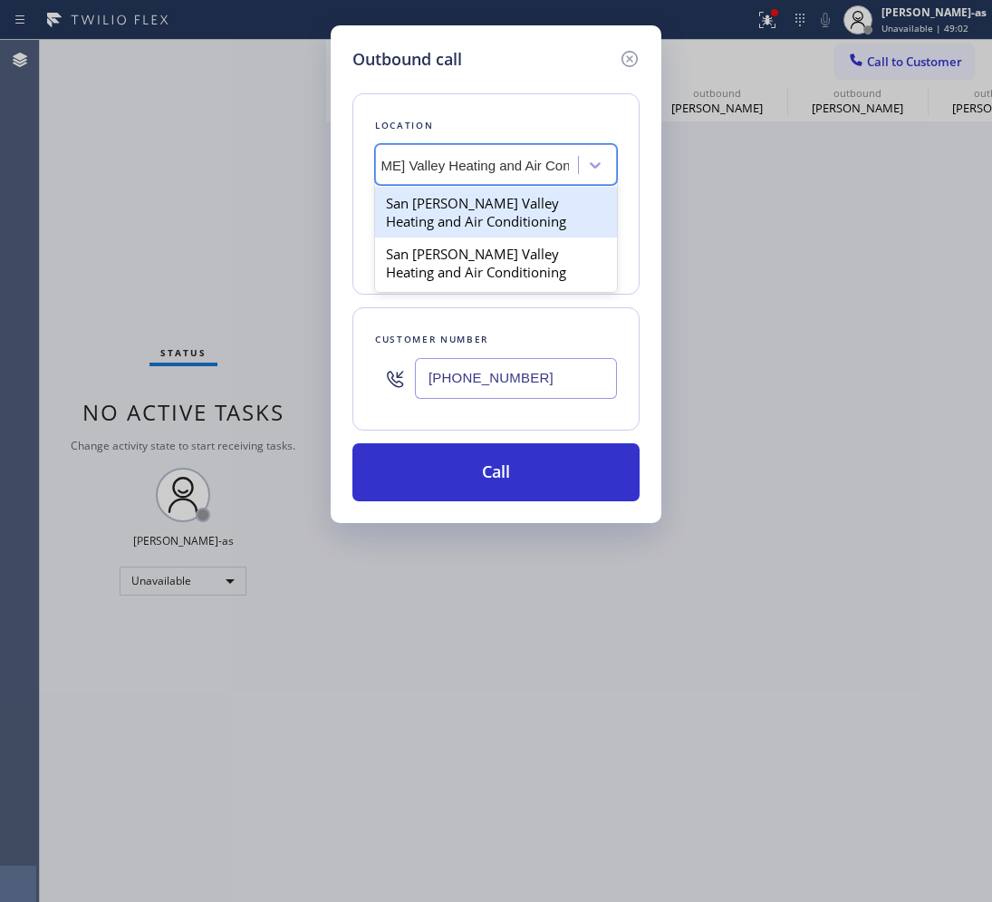
click at [402, 222] on div "San [PERSON_NAME] Valley Heating and Air Conditioning" at bounding box center [496, 212] width 242 height 51
type input "[PHONE_NUMBER]"
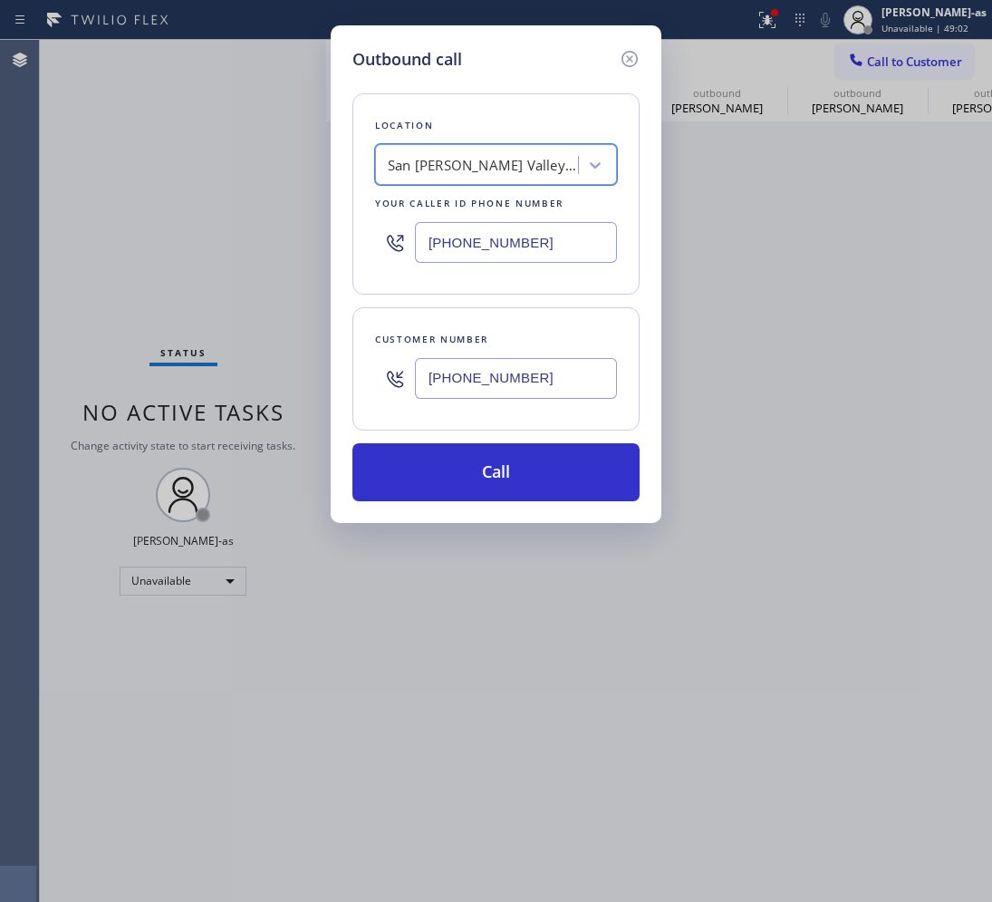
scroll to position [0, 1]
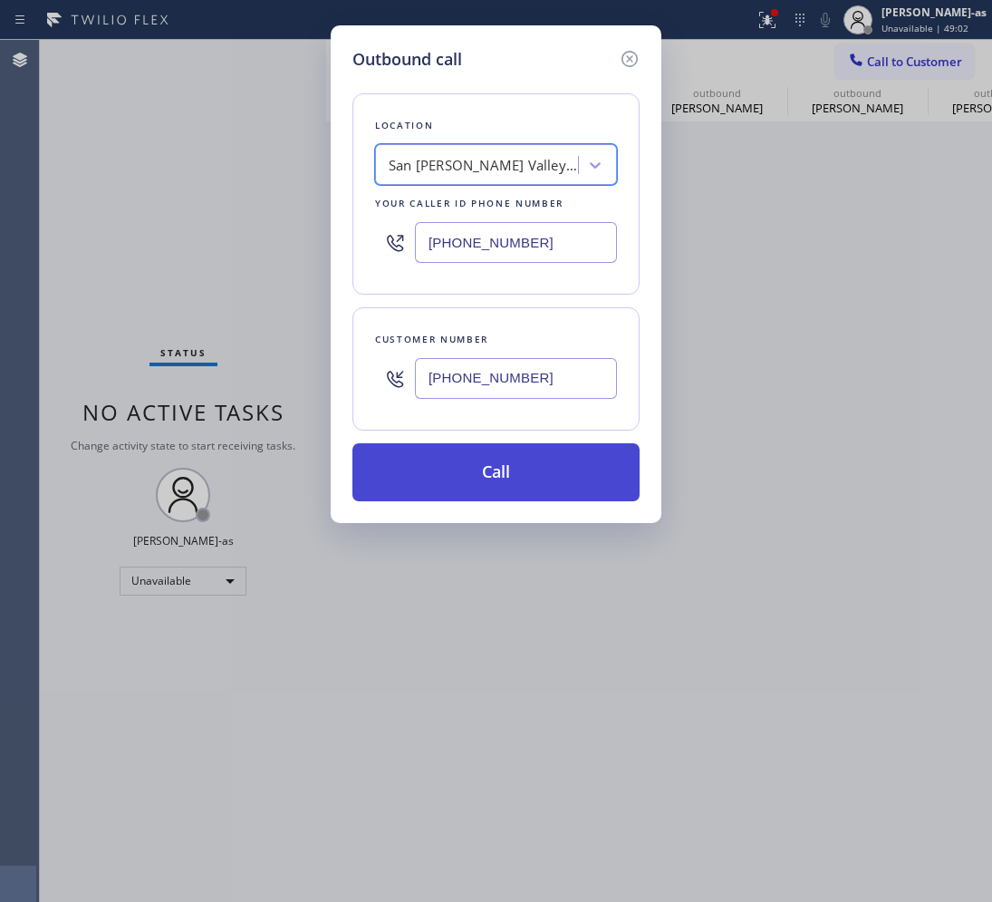
click at [528, 465] on button "Call" at bounding box center [496, 472] width 287 height 58
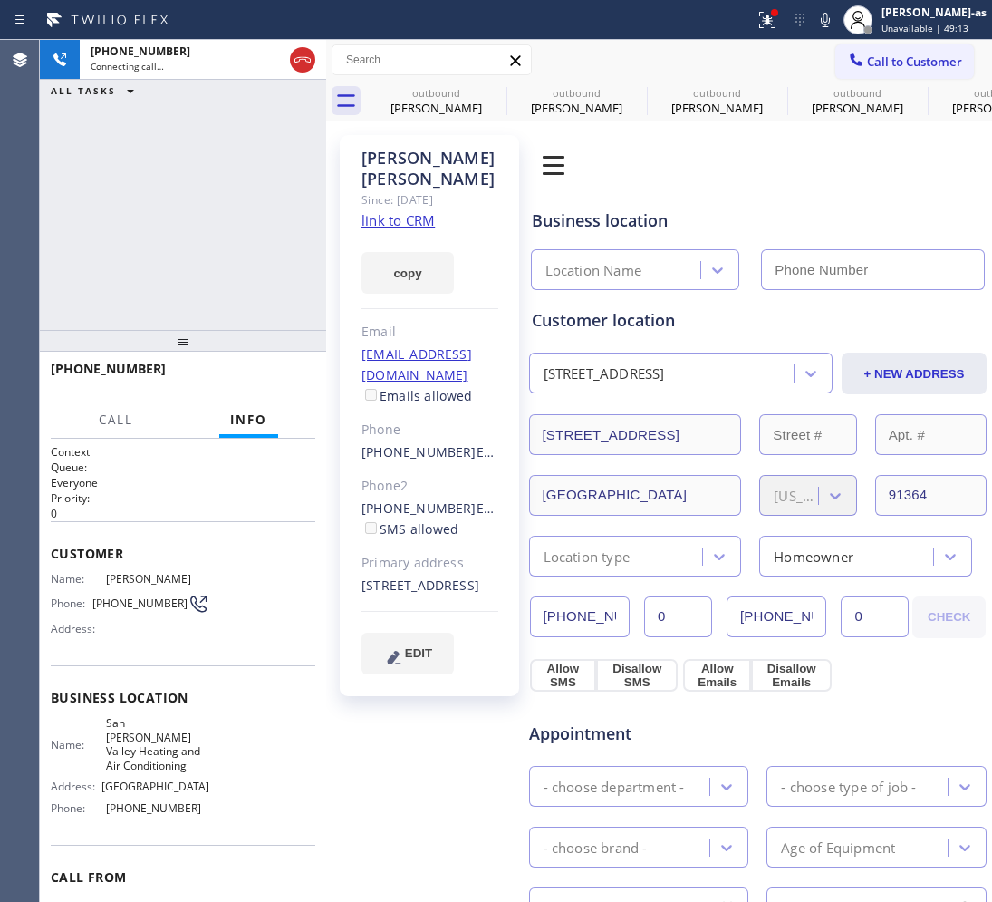
type input "[PHONE_NUMBER]"
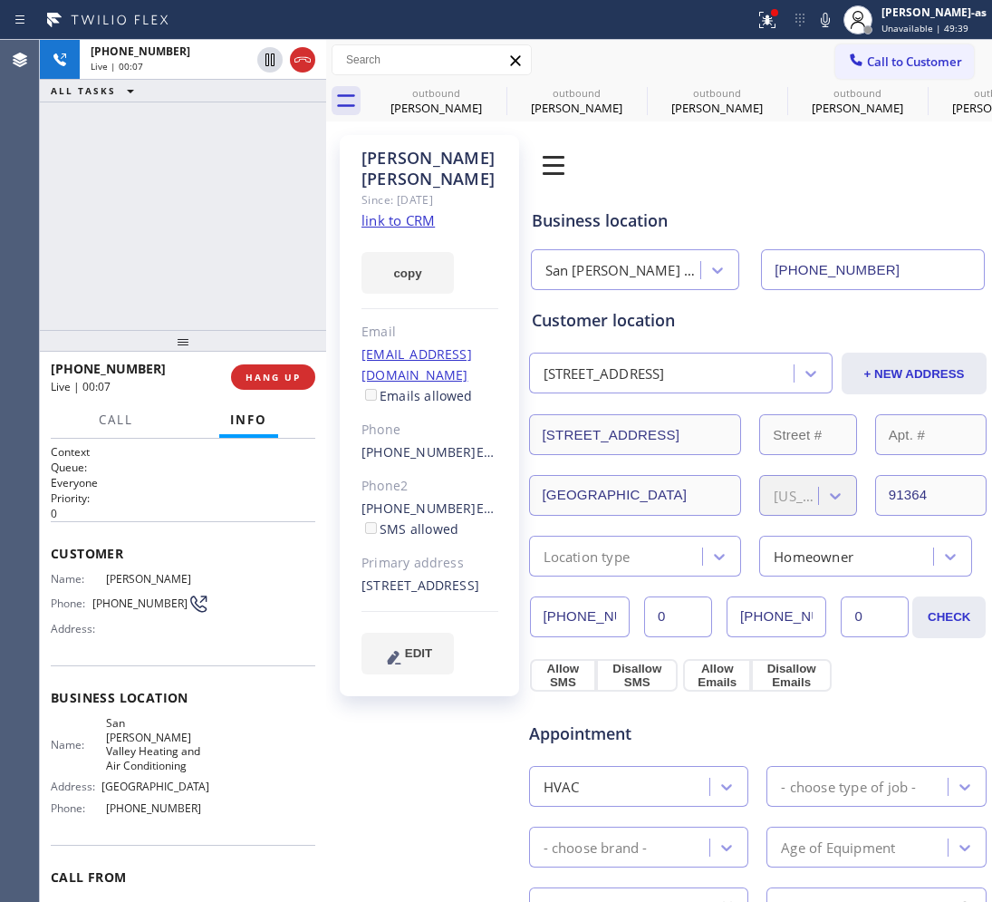
click at [399, 211] on link "link to CRM" at bounding box center [398, 220] width 73 height 18
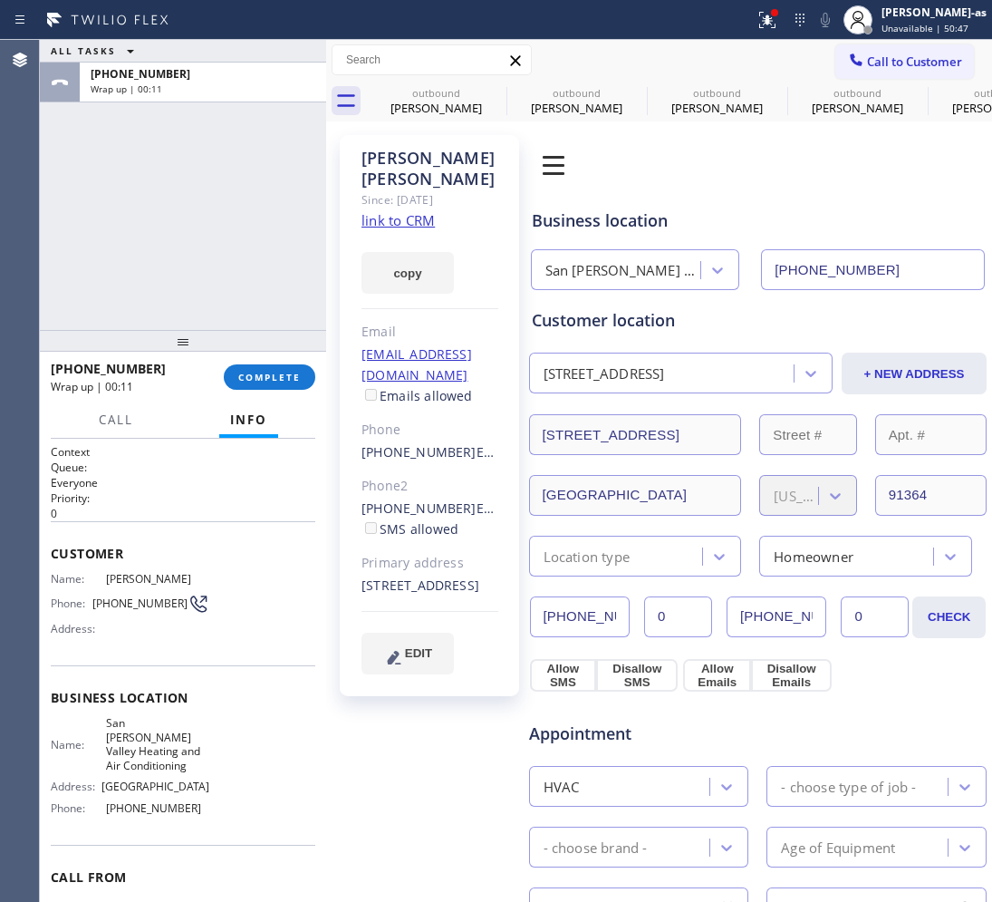
click at [139, 186] on div "ALL TASKS ALL TASKS ACTIVE TASKS TASKS IN WRAP UP [PHONE_NUMBER] Wrap up | 00:11" at bounding box center [183, 185] width 286 height 290
drag, startPoint x: 267, startPoint y: 369, endPoint x: 265, endPoint y: 346, distance: 22.8
click at [267, 363] on div "[PHONE_NUMBER] Wrap up | 00:11 COMPLETE" at bounding box center [183, 376] width 265 height 47
drag, startPoint x: 249, startPoint y: 292, endPoint x: 216, endPoint y: 309, distance: 37.7
click at [247, 291] on div "ALL TASKS ALL TASKS ACTIVE TASKS TASKS IN WRAP UP [PHONE_NUMBER] Wrap up | 00:12" at bounding box center [183, 185] width 286 height 290
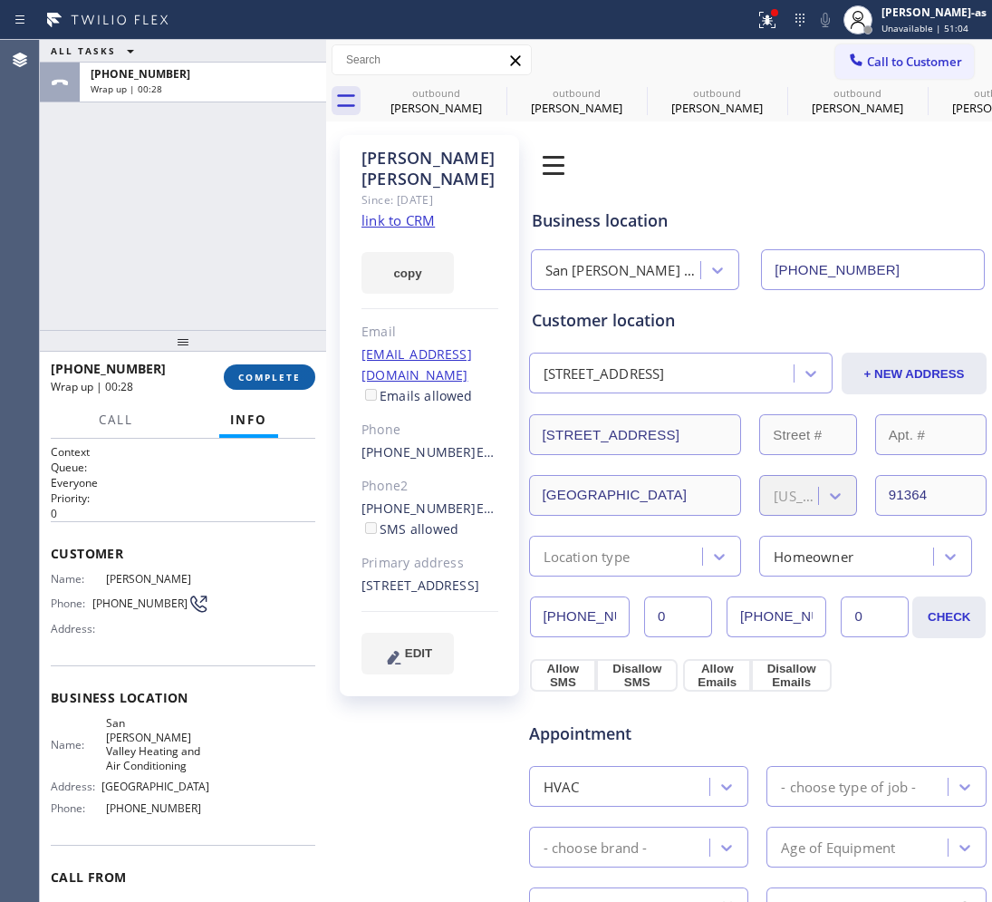
click at [286, 373] on span "COMPLETE" at bounding box center [269, 377] width 63 height 13
click at [266, 330] on div at bounding box center [183, 341] width 286 height 22
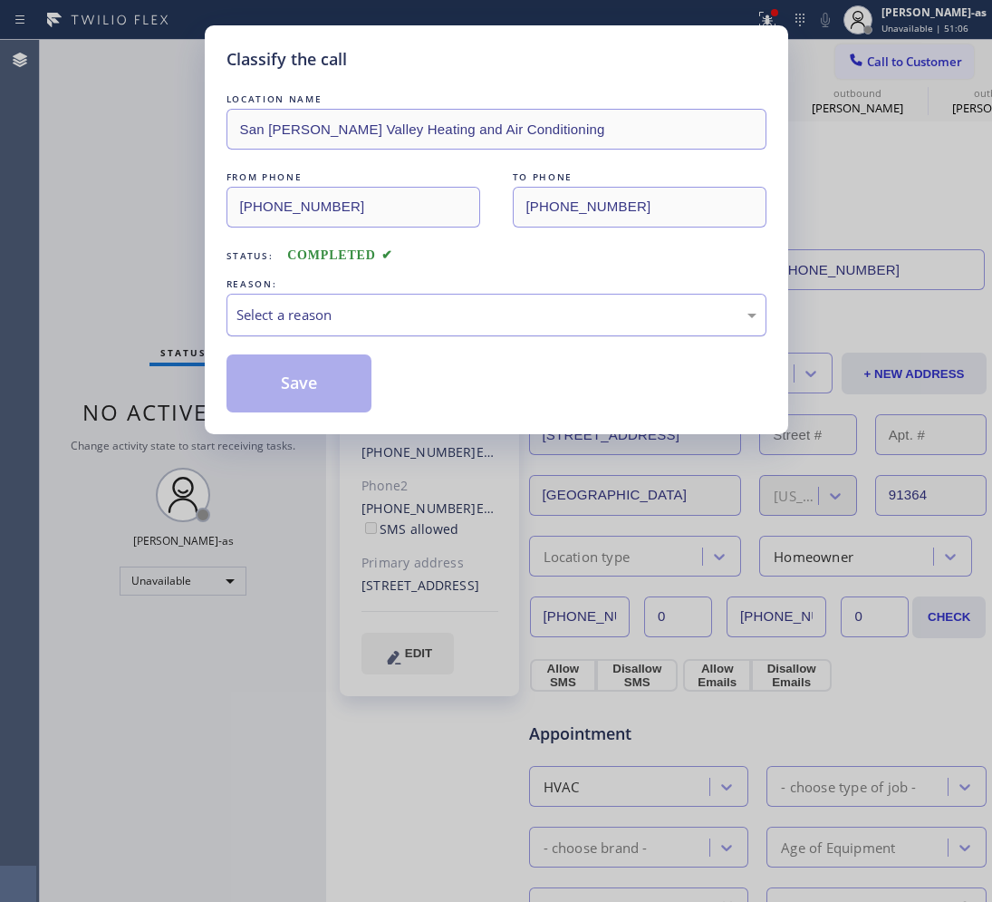
click at [391, 315] on div "Select a reason" at bounding box center [497, 315] width 520 height 21
click at [329, 394] on button "Save" at bounding box center [300, 383] width 146 height 58
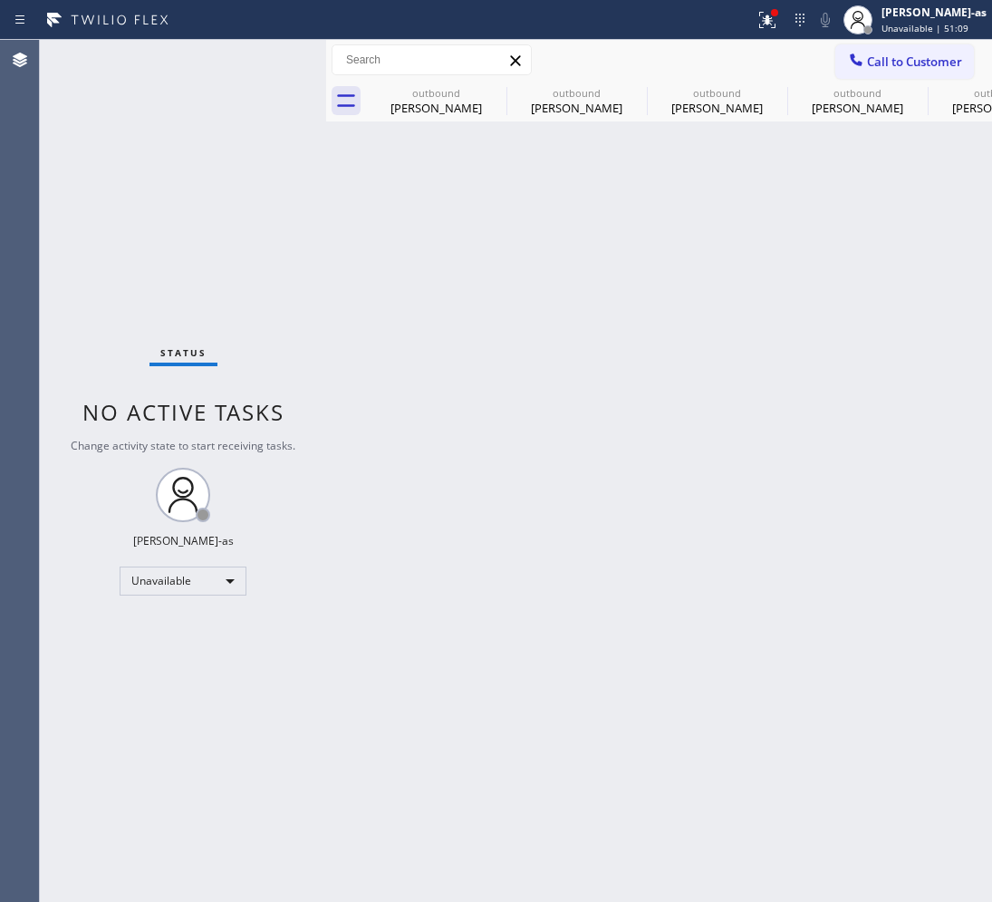
click at [895, 56] on span "Call to Customer" at bounding box center [914, 61] width 95 height 16
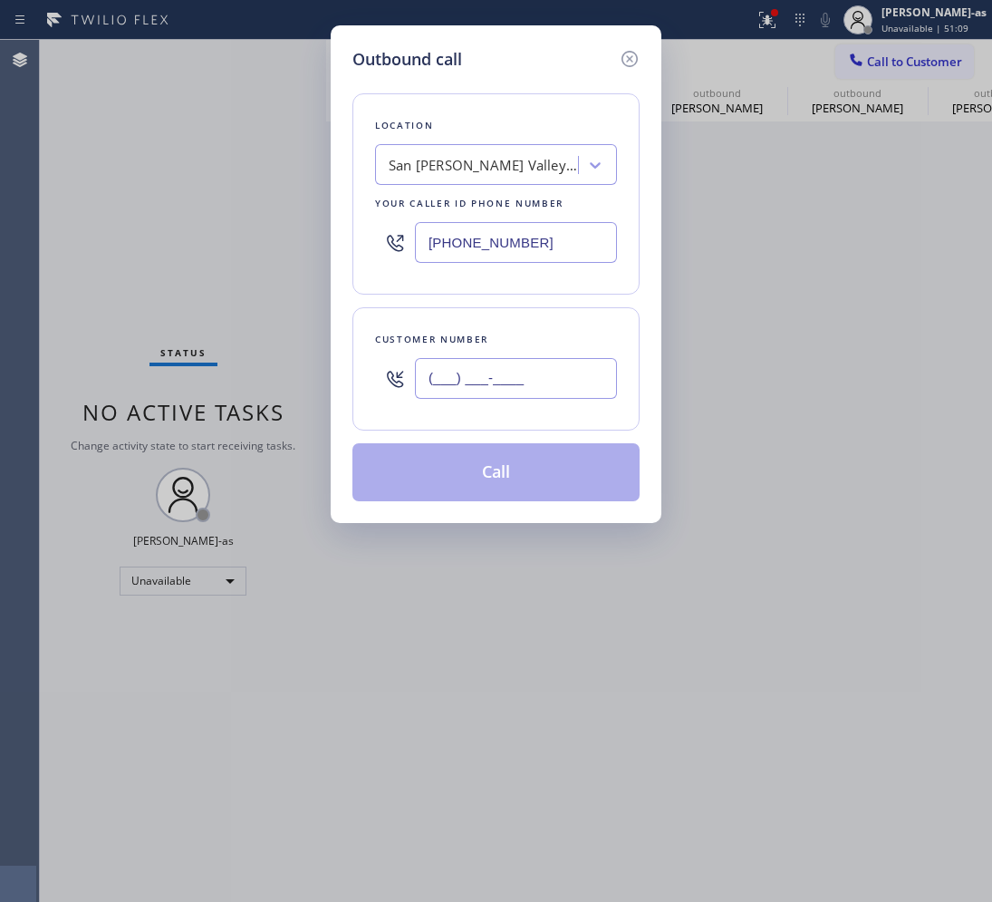
click at [483, 399] on input "(___) ___-____" at bounding box center [516, 378] width 202 height 41
paste input "619) 818-4565"
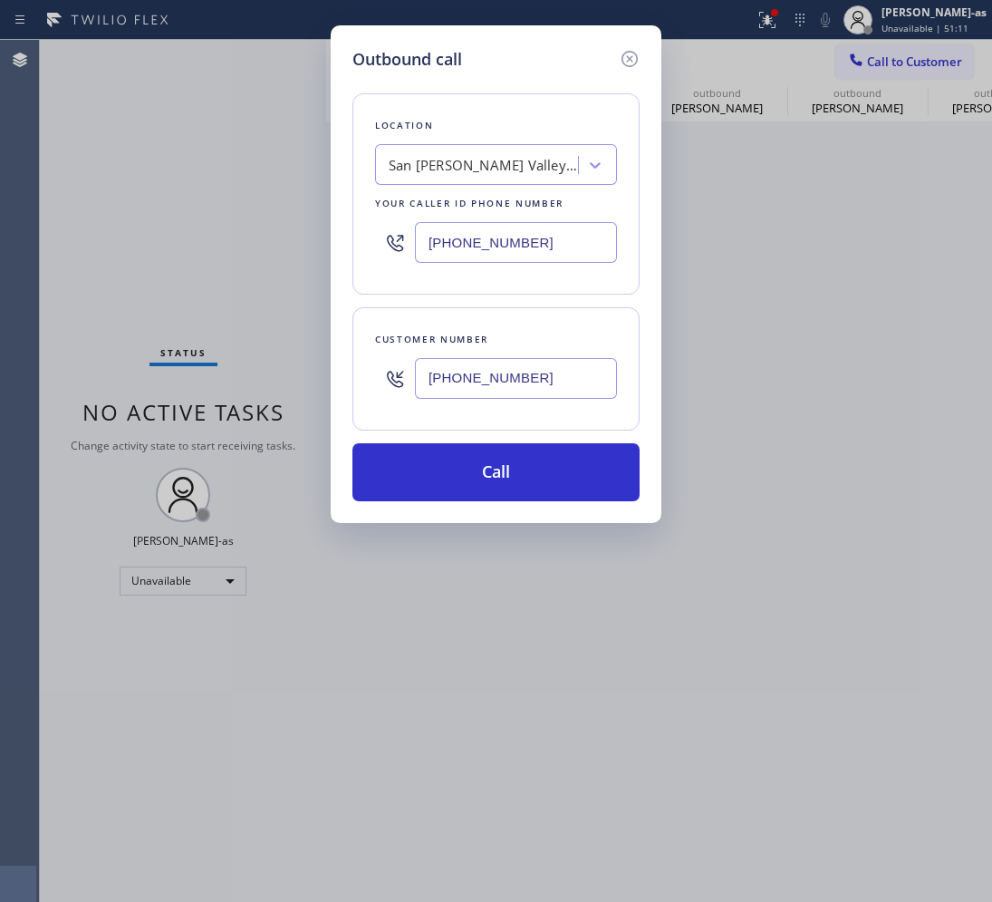
type input "[PHONE_NUMBER]"
click at [459, 157] on div "San [PERSON_NAME] Valley Heating and Air Conditioning" at bounding box center [484, 165] width 190 height 21
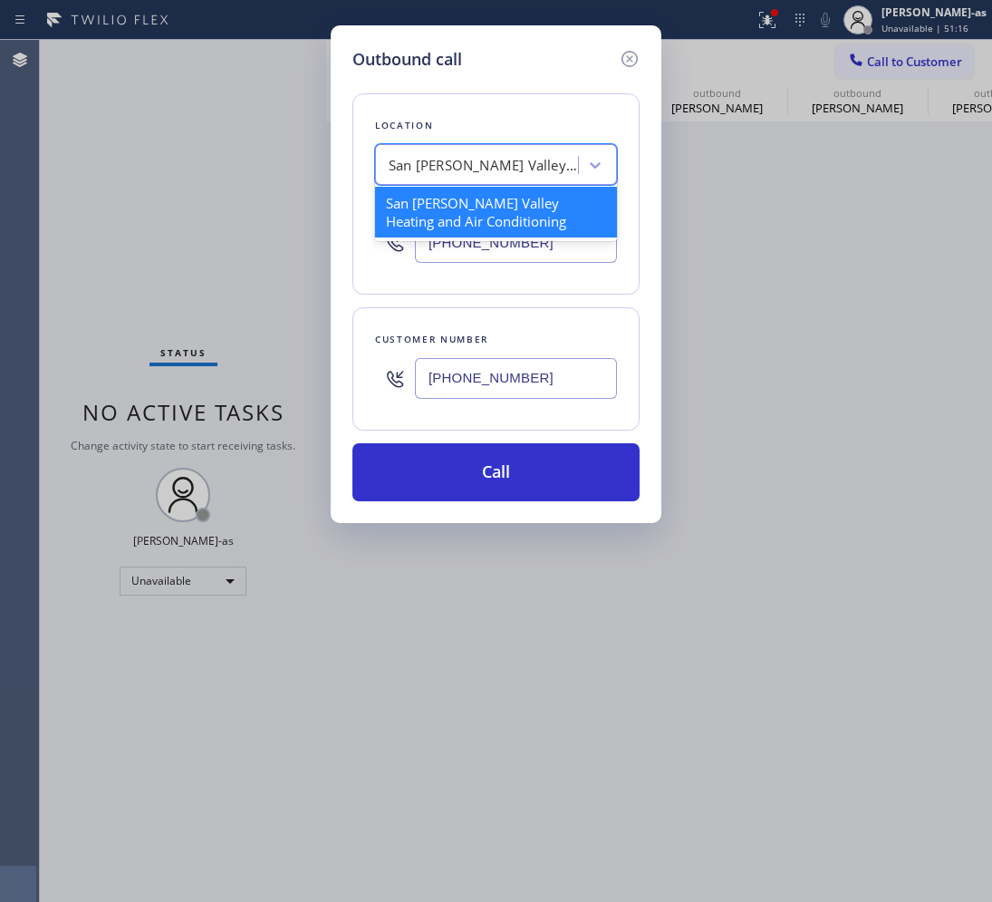
paste input "Coronado Best HVAC Service"
type input "Coronado Best HVAC Service"
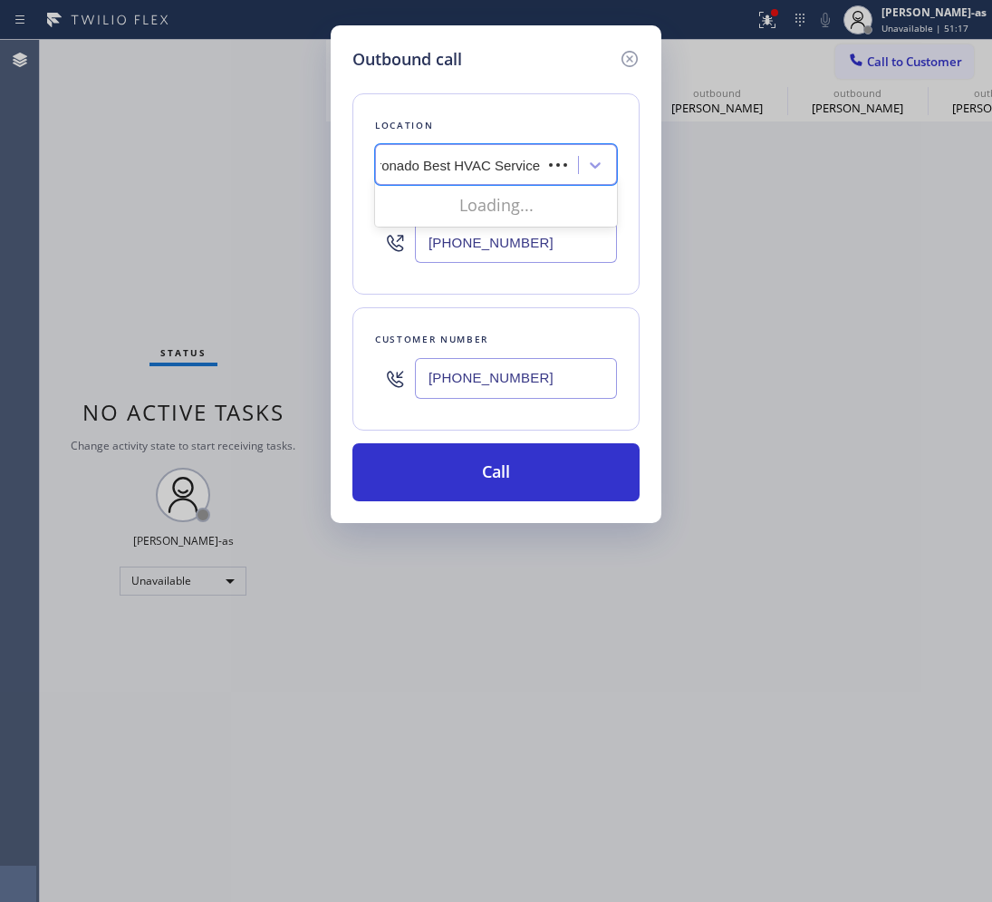
scroll to position [0, 3]
click at [419, 195] on div "Coronado Best HVAC Service" at bounding box center [496, 203] width 242 height 33
type input "[PHONE_NUMBER]"
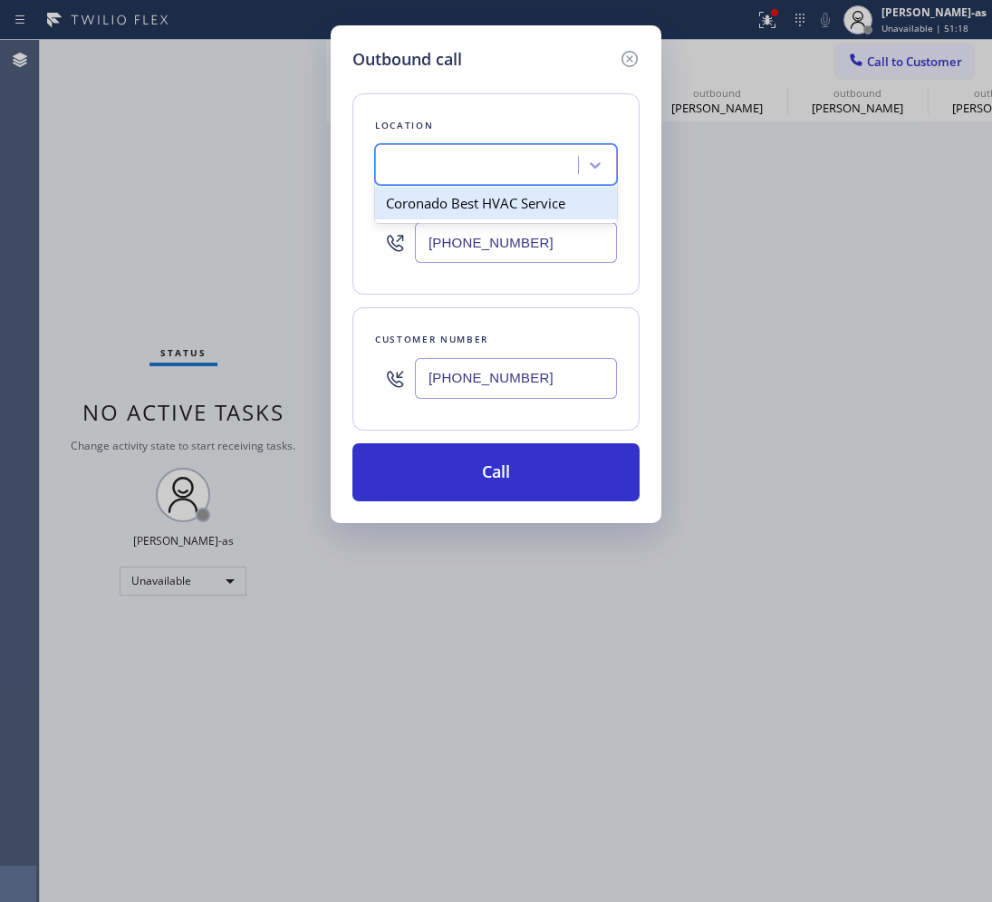
scroll to position [0, 0]
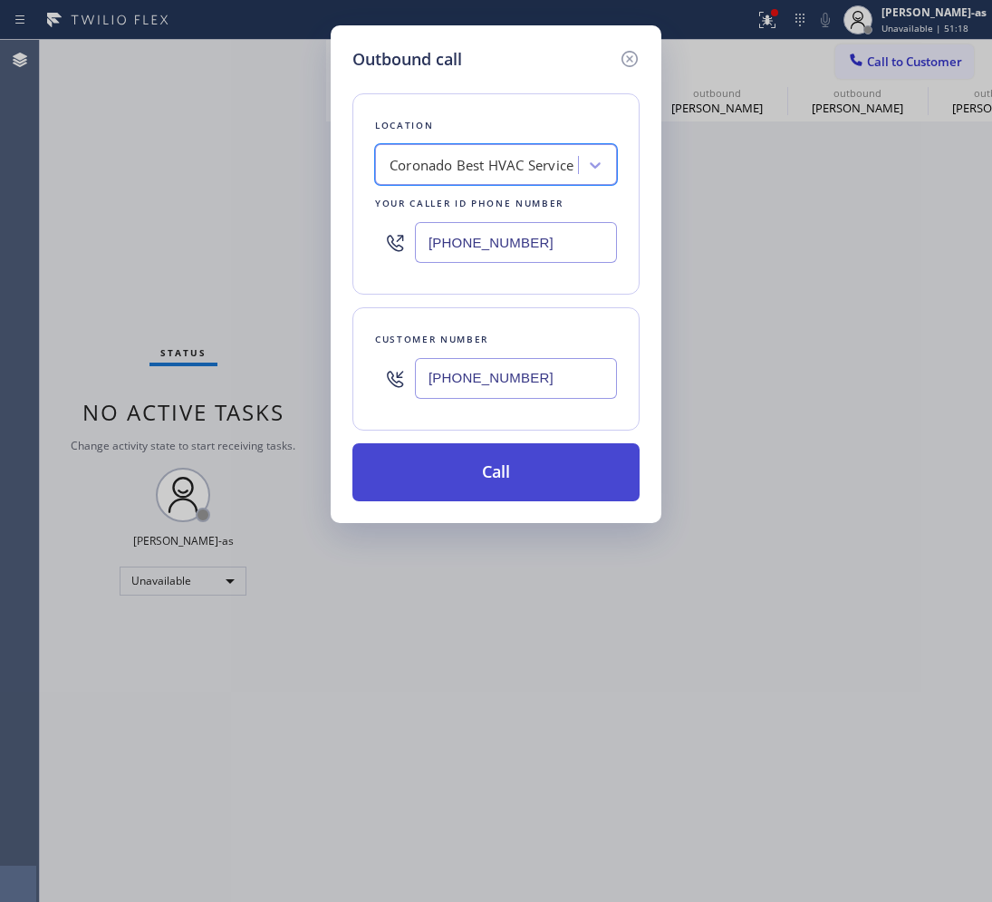
drag, startPoint x: 533, startPoint y: 465, endPoint x: 576, endPoint y: 417, distance: 64.8
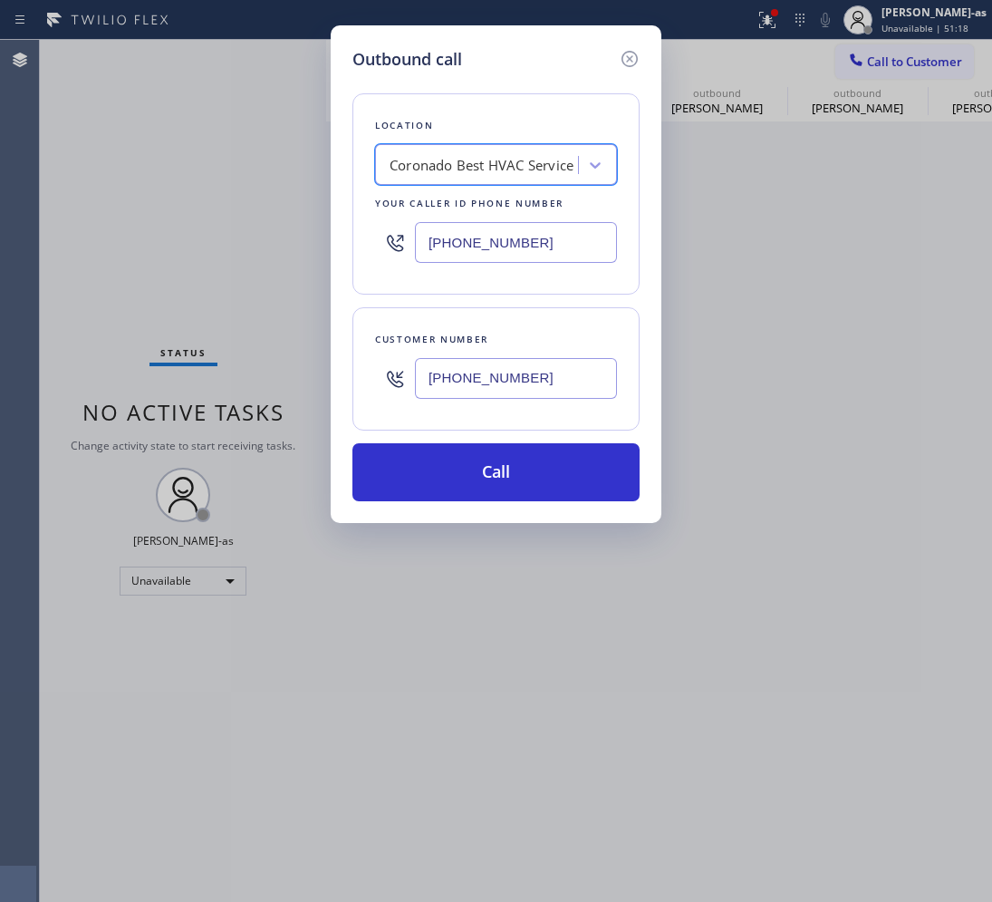
click at [537, 464] on button "Call" at bounding box center [496, 472] width 287 height 58
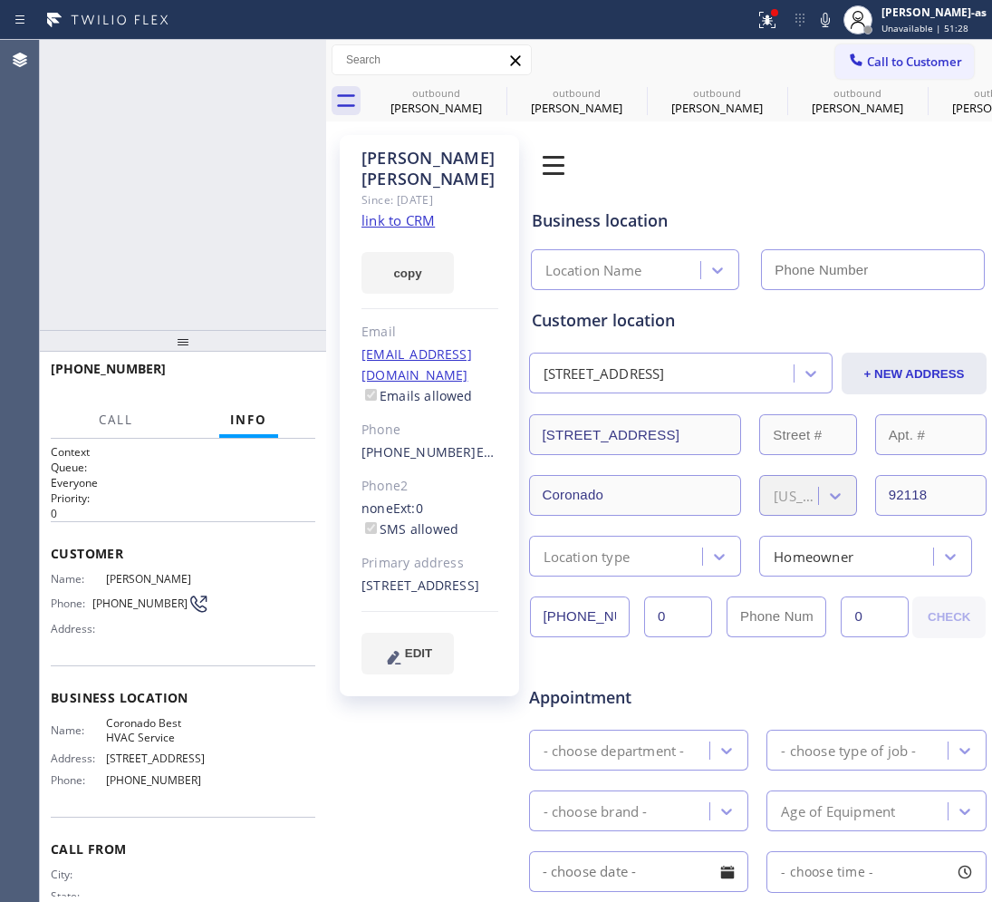
type input "[PHONE_NUMBER]"
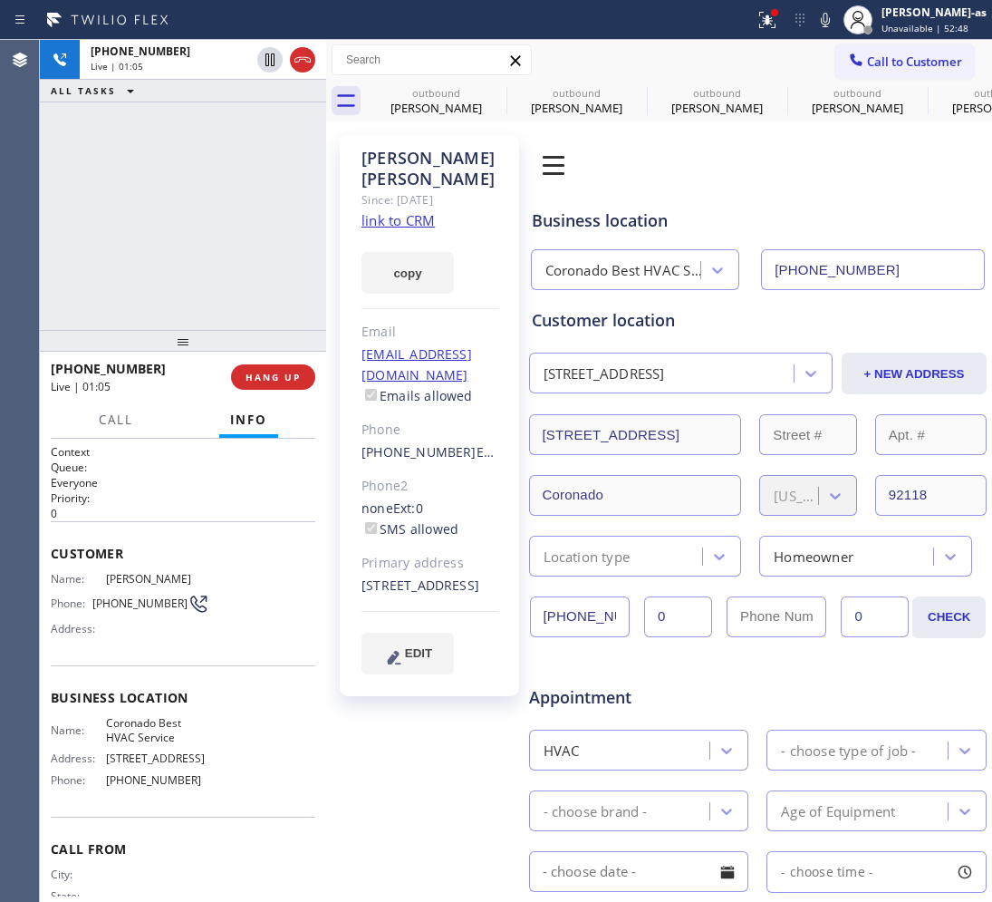
click at [169, 216] on div "[PHONE_NUMBER] Live | 01:05 ALL TASKS ALL TASKS ACTIVE TASKS TASKS IN WRAP UP" at bounding box center [183, 185] width 286 height 290
click at [169, 213] on div "[PHONE_NUMBER] Live | 01:06 ALL TASKS ALL TASKS ACTIVE TASKS TASKS IN WRAP UP" at bounding box center [183, 185] width 286 height 290
click at [274, 374] on span "HANG UP" at bounding box center [273, 377] width 55 height 13
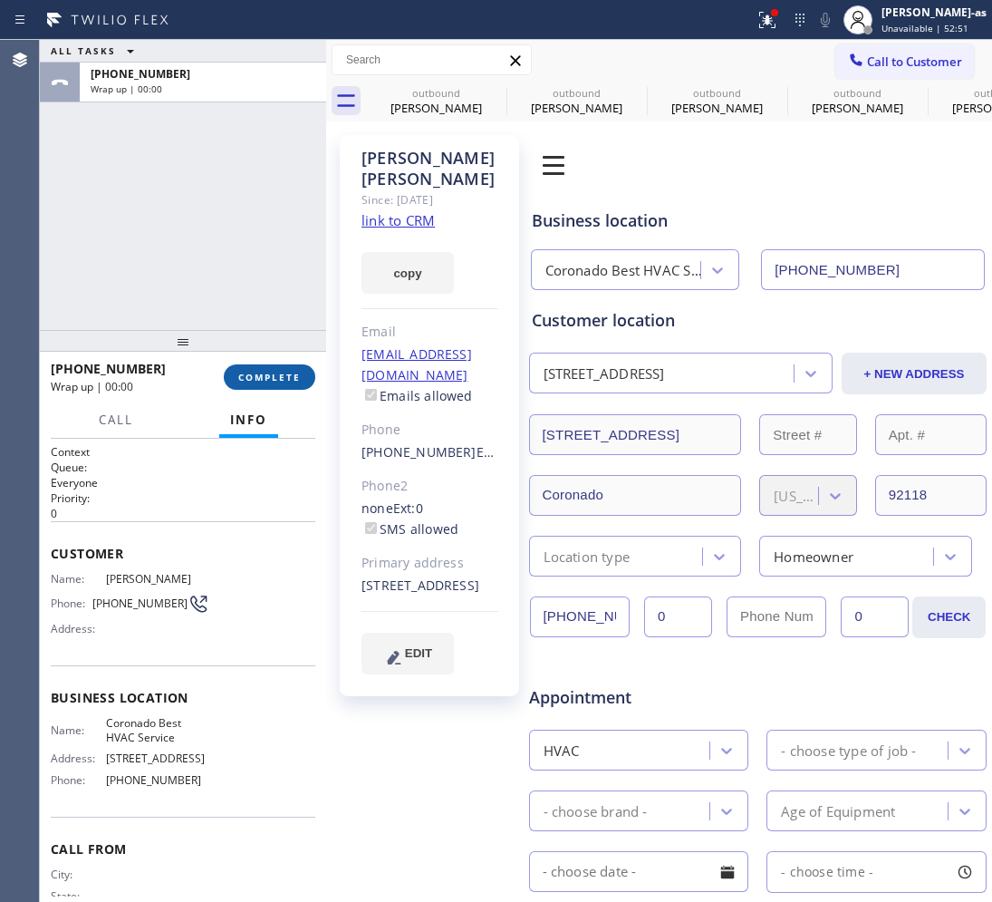
click at [274, 374] on span "COMPLETE" at bounding box center [269, 377] width 63 height 13
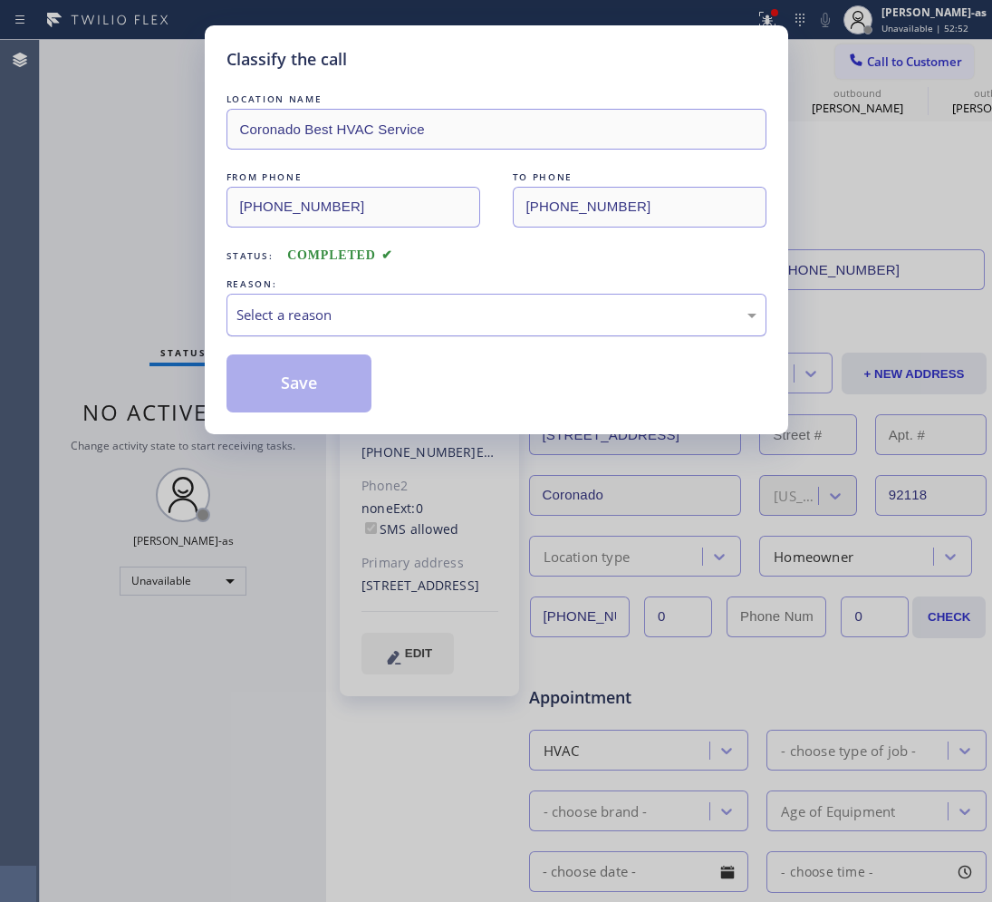
click at [276, 319] on div "Select a reason" at bounding box center [497, 315] width 520 height 21
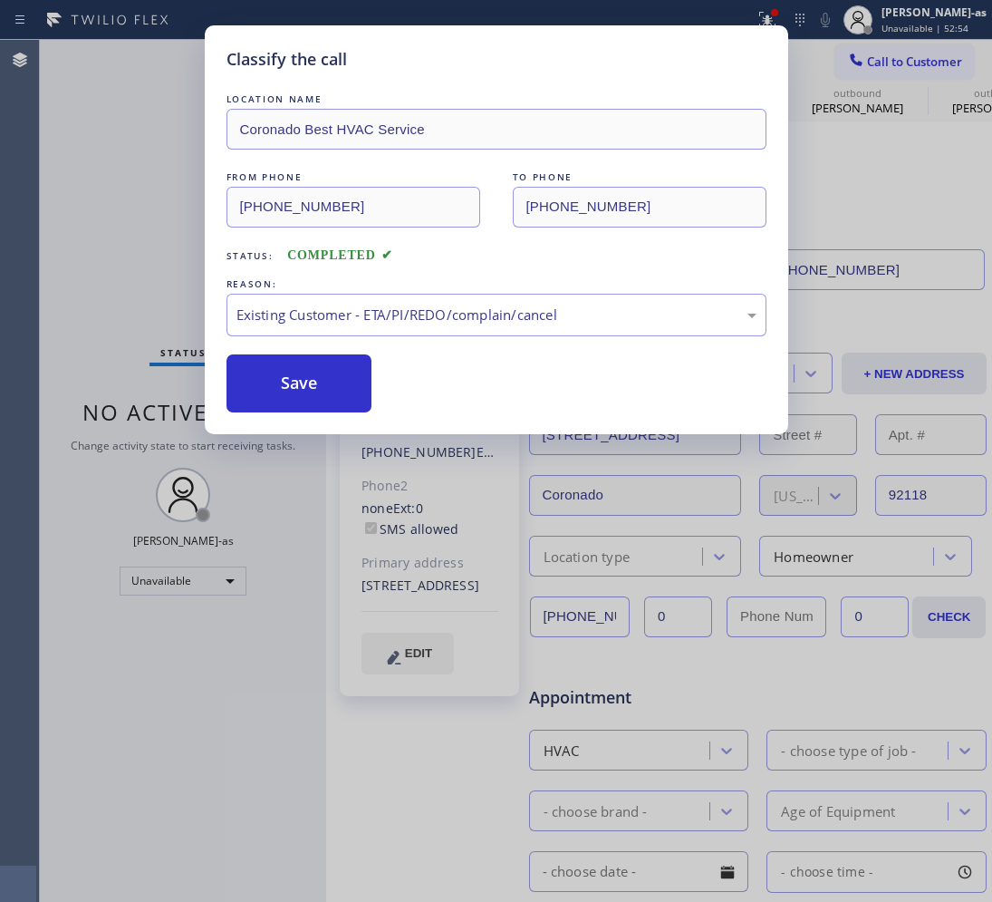
drag, startPoint x: 302, startPoint y: 379, endPoint x: 941, endPoint y: 342, distance: 640.1
click at [305, 379] on button "Save" at bounding box center [300, 383] width 146 height 58
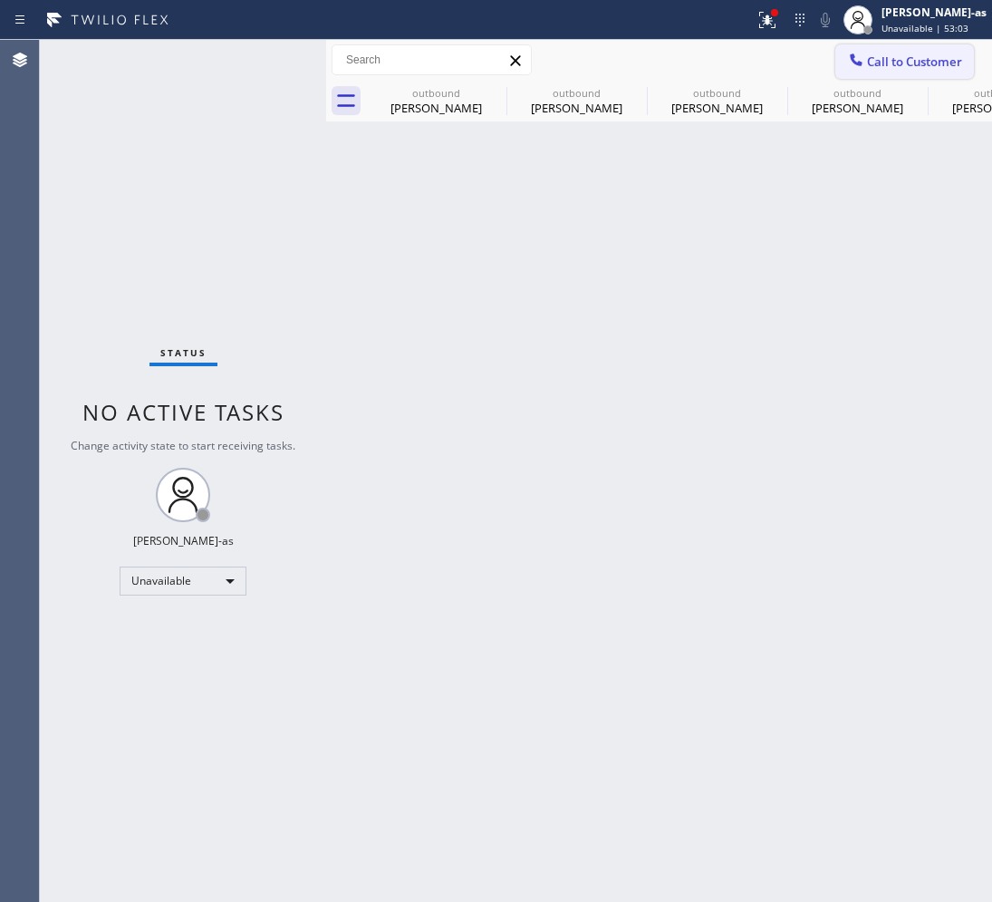
click at [882, 55] on span "Call to Customer" at bounding box center [914, 61] width 95 height 16
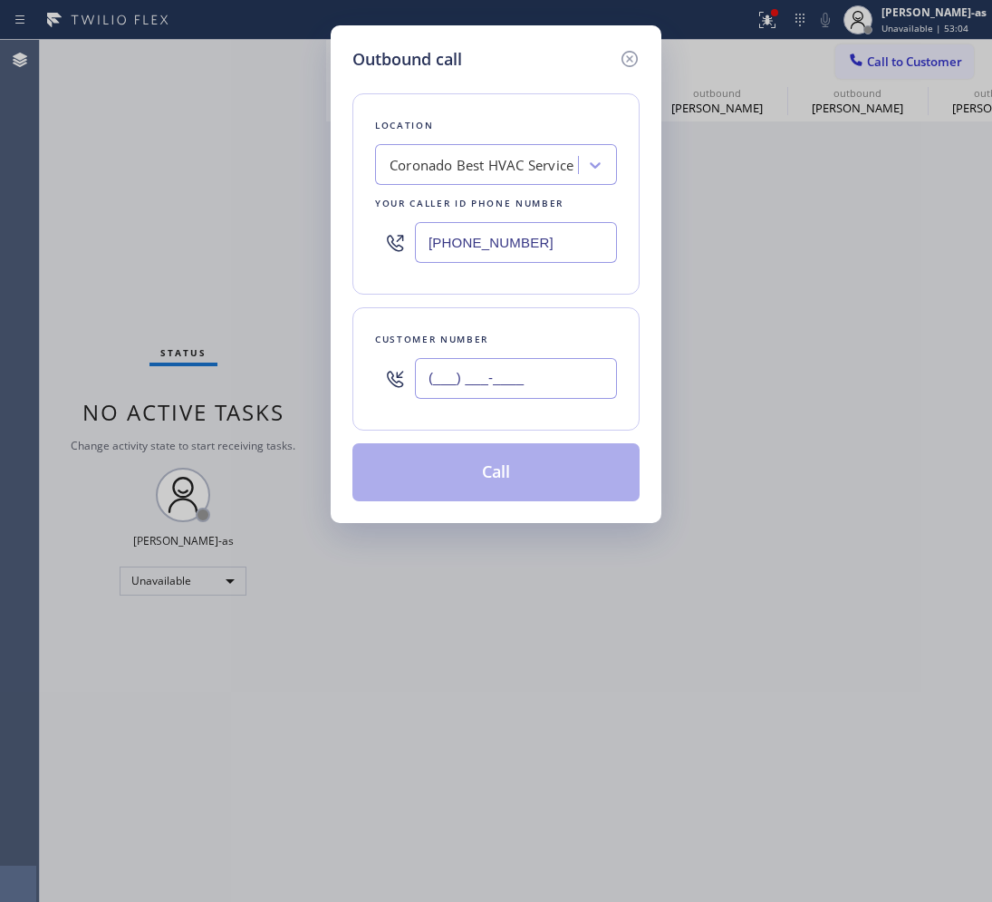
click at [467, 370] on input "(___) ___-____" at bounding box center [516, 378] width 202 height 41
paste input "757) 839-5291"
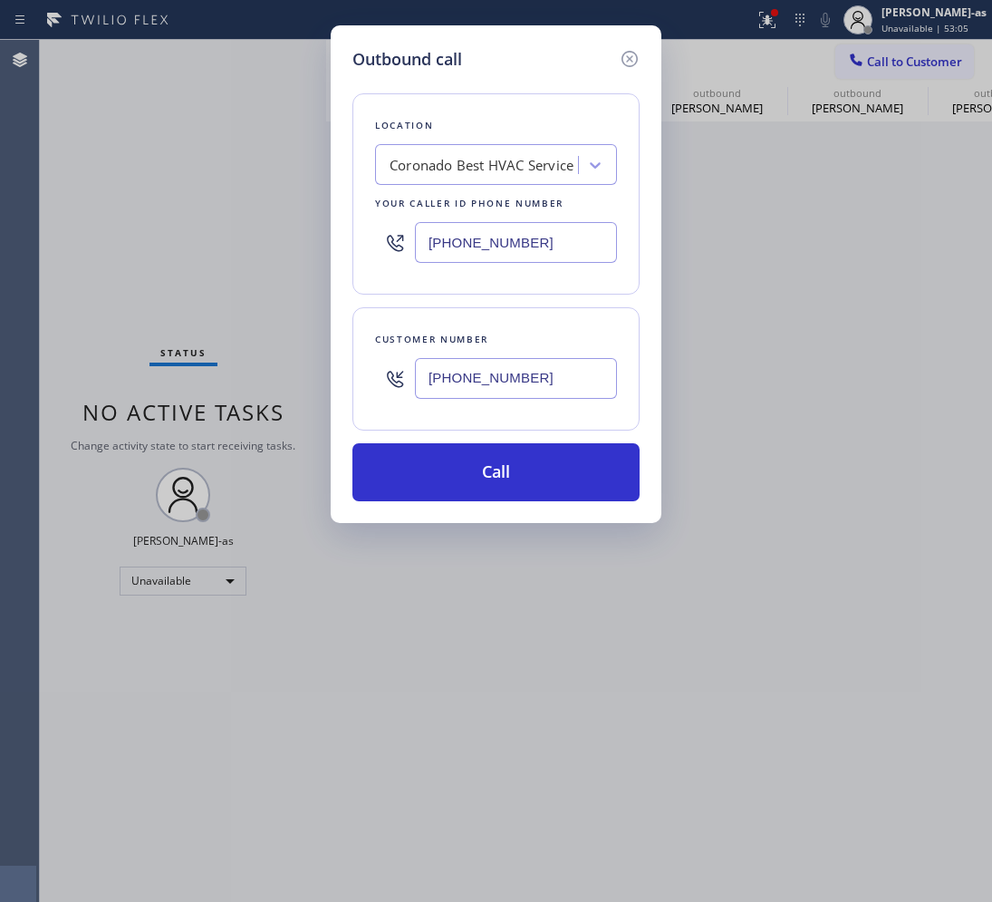
type input "[PHONE_NUMBER]"
click at [482, 233] on input "[PHONE_NUMBER]" at bounding box center [516, 242] width 202 height 41
paste input "720) 741-7377"
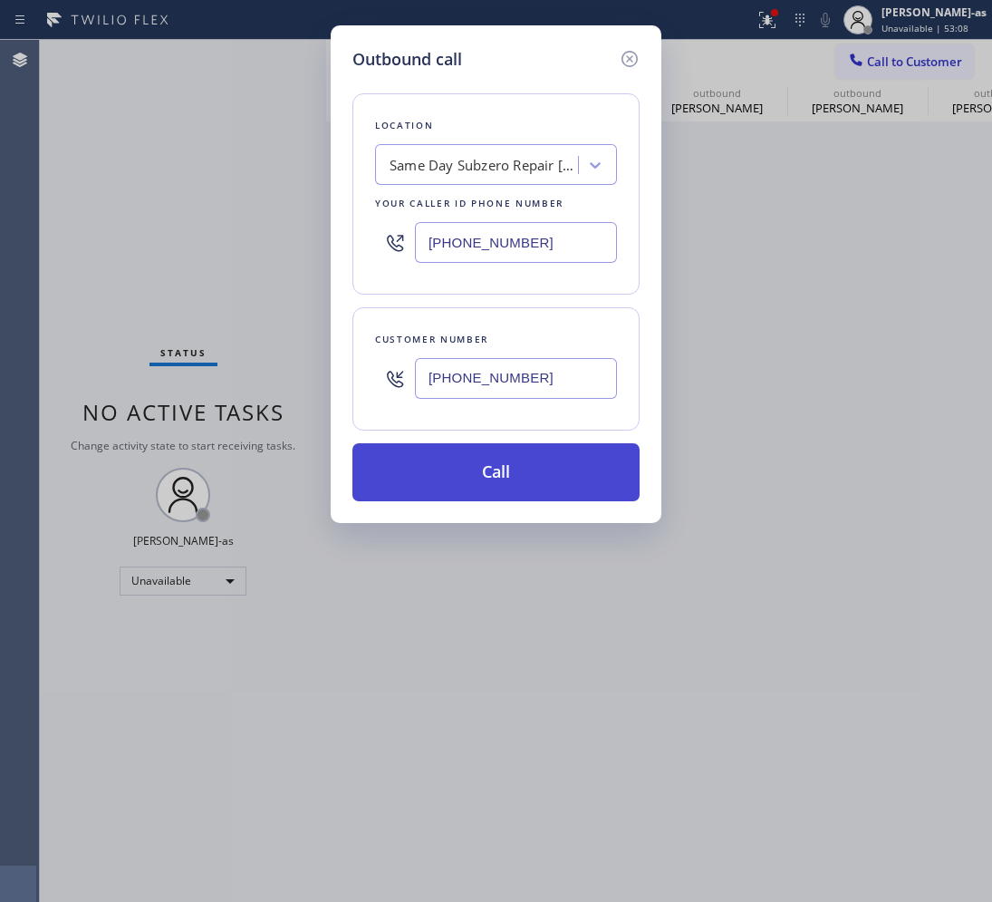
type input "[PHONE_NUMBER]"
click at [476, 488] on button "Call" at bounding box center [496, 472] width 287 height 58
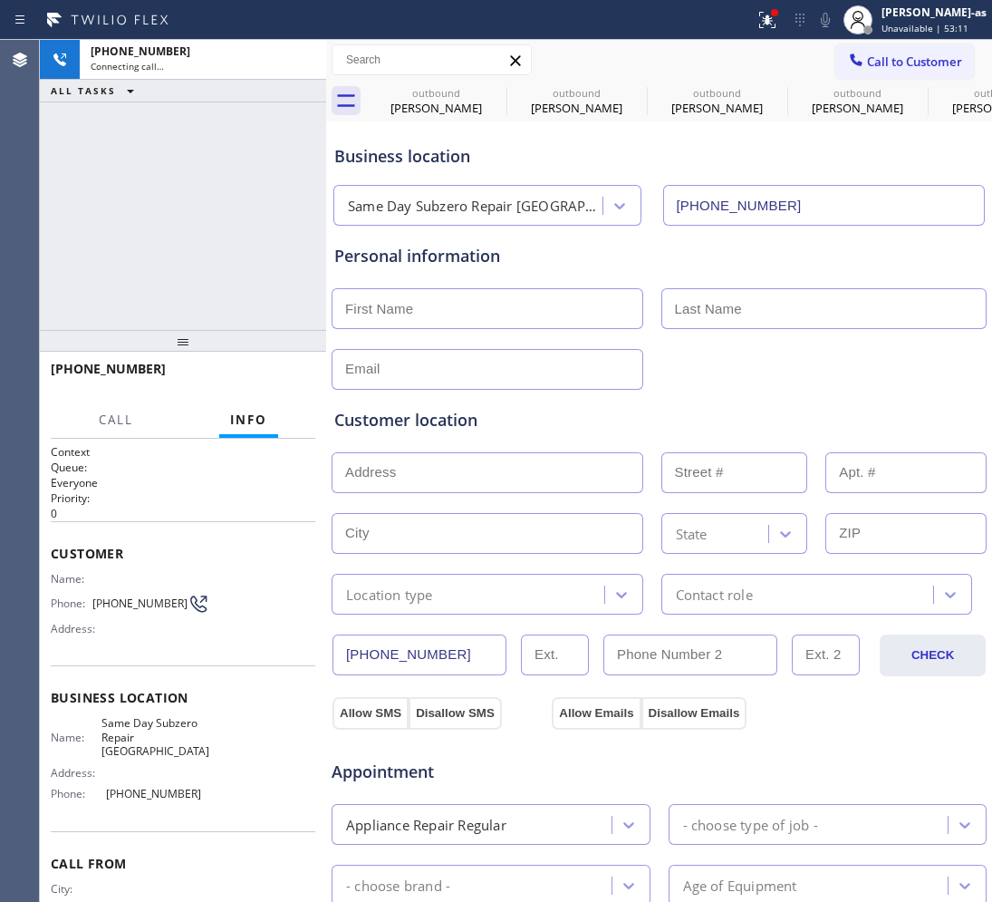
type input "[PHONE_NUMBER]"
drag, startPoint x: 129, startPoint y: 216, endPoint x: 143, endPoint y: 205, distance: 18.1
click at [134, 207] on div "[PHONE_NUMBER] Live | 00:14 ALL TASKS ALL TASKS ACTIVE TASKS TASKS IN WRAP UP" at bounding box center [183, 185] width 286 height 290
click at [193, 290] on div "[PHONE_NUMBER] Live | 00:36 ALL TASKS ALL TASKS ACTIVE TASKS TASKS IN WRAP UP" at bounding box center [183, 185] width 286 height 290
click at [269, 365] on button "HANG UP" at bounding box center [273, 376] width 84 height 25
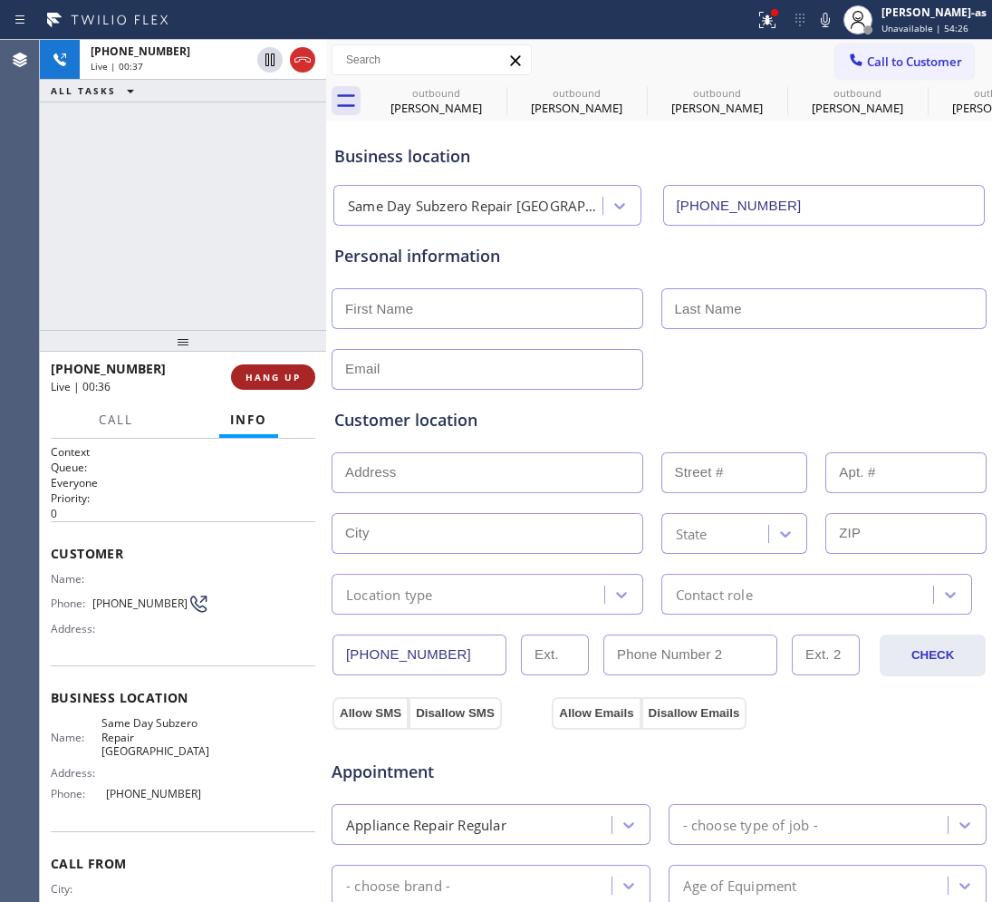
click at [270, 367] on button "HANG UP" at bounding box center [273, 376] width 84 height 25
click at [274, 383] on button "HANG UP" at bounding box center [273, 376] width 84 height 25
click at [276, 383] on button "HANG UP" at bounding box center [273, 376] width 84 height 25
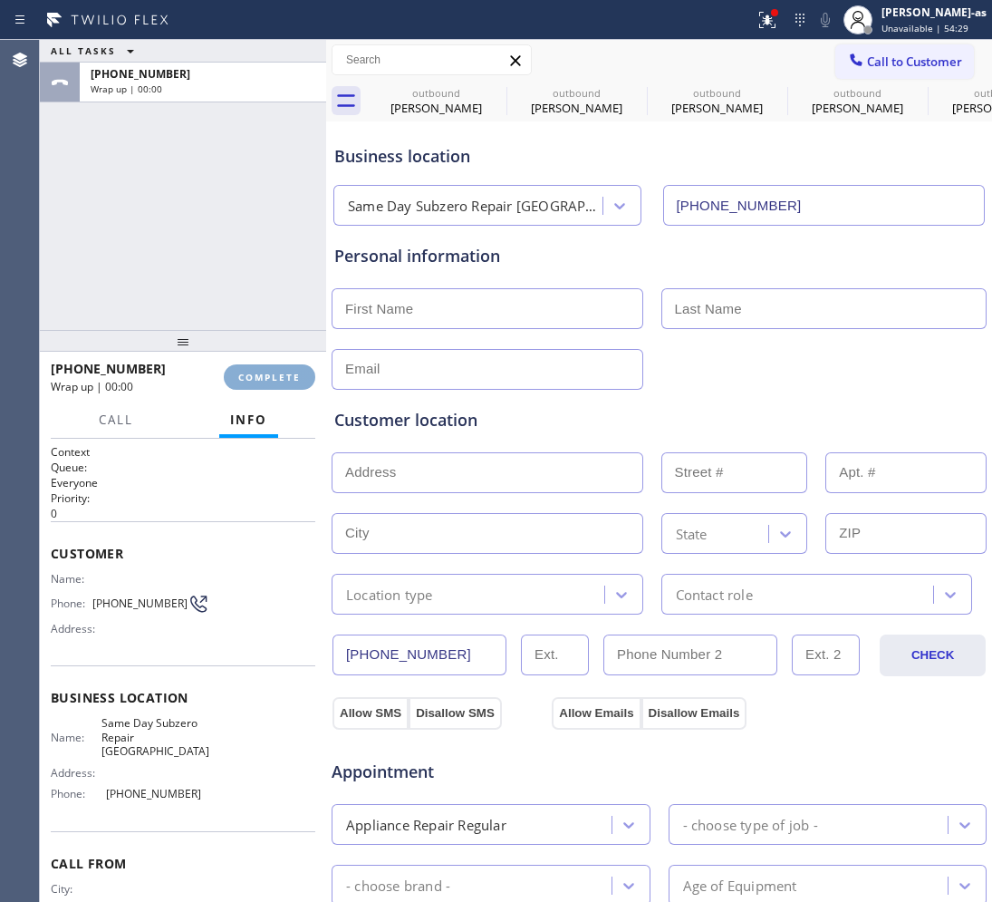
click at [276, 382] on span "COMPLETE" at bounding box center [269, 377] width 63 height 13
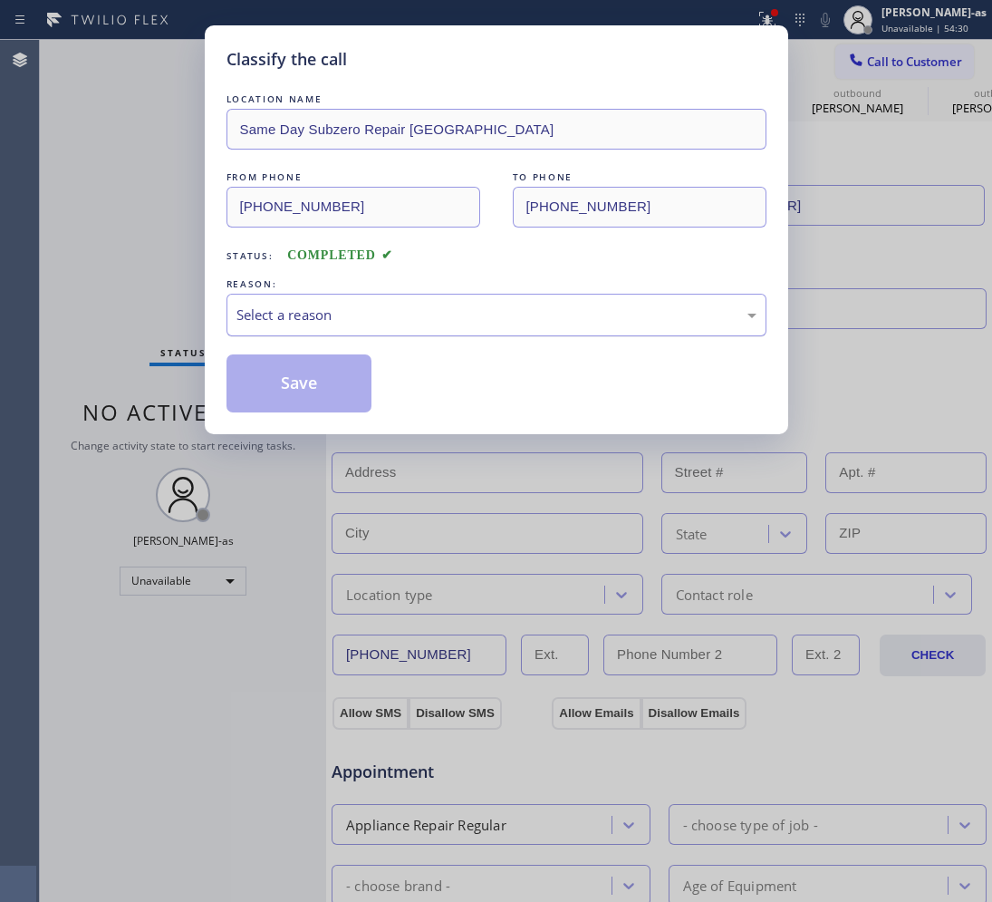
click at [363, 323] on div "Select a reason" at bounding box center [497, 315] width 520 height 21
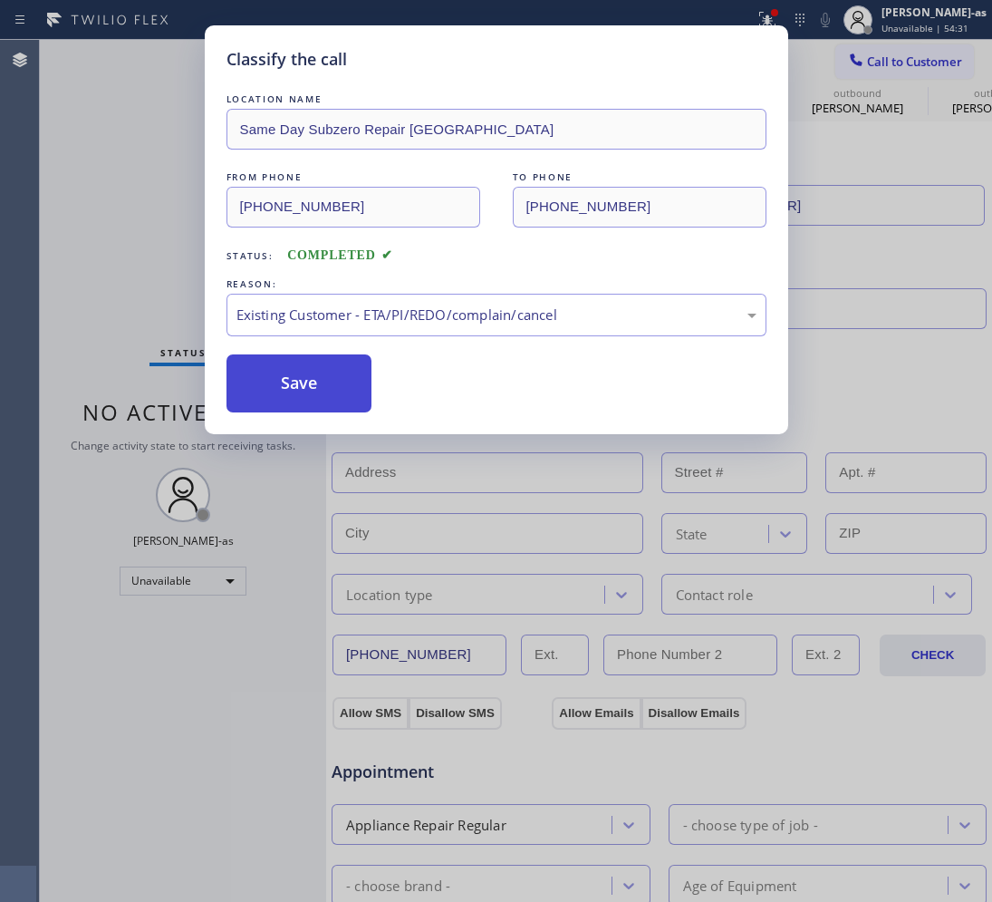
click at [311, 390] on button "Save" at bounding box center [300, 383] width 146 height 58
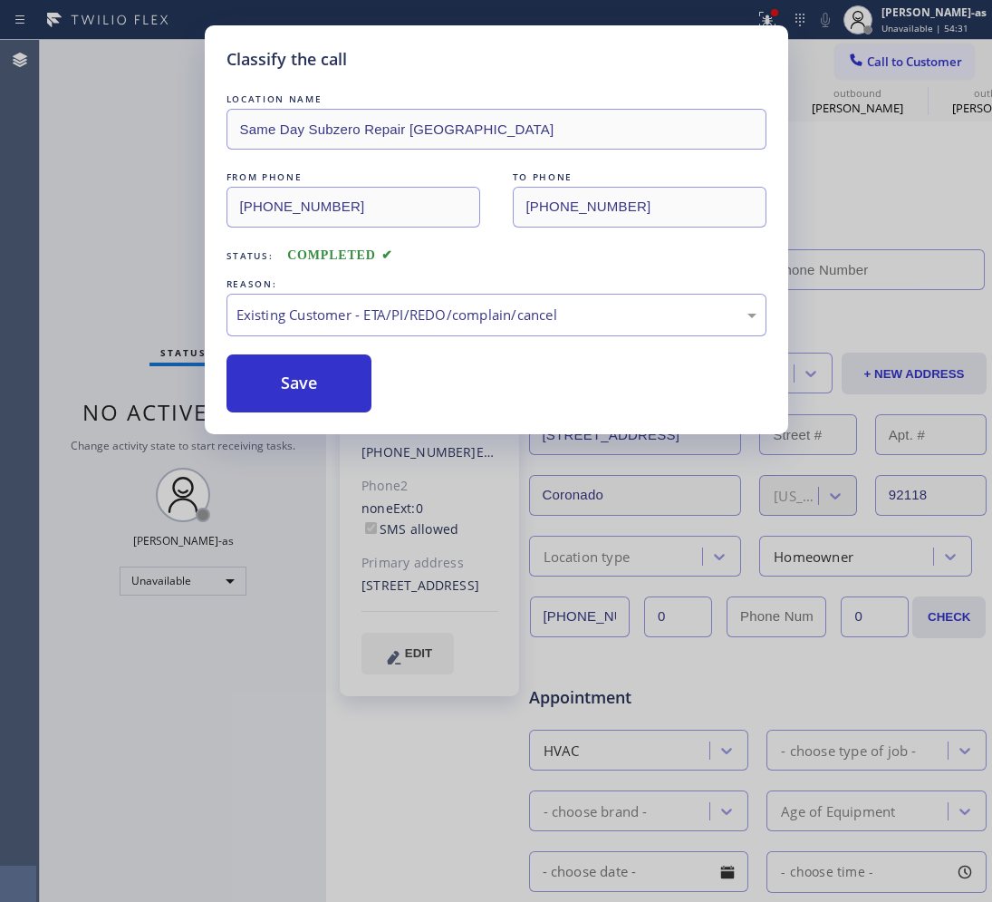
type input "[PHONE_NUMBER]"
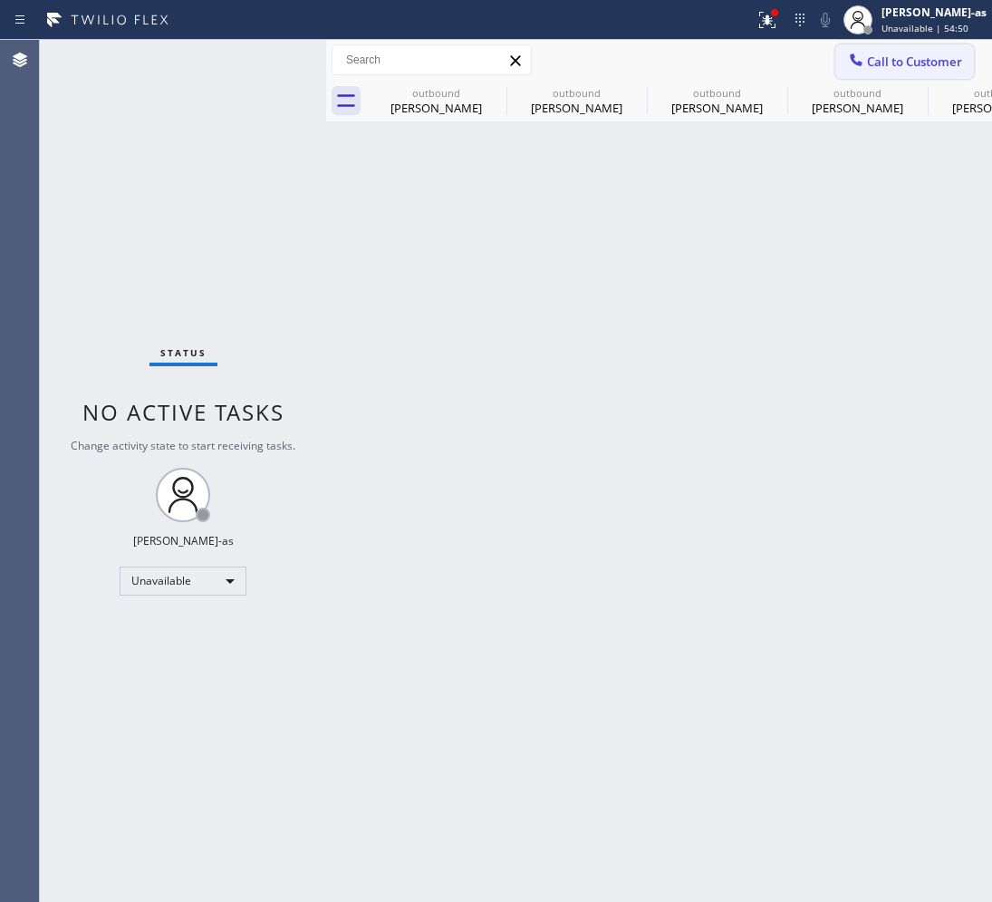
click at [904, 53] on span "Call to Customer" at bounding box center [914, 61] width 95 height 16
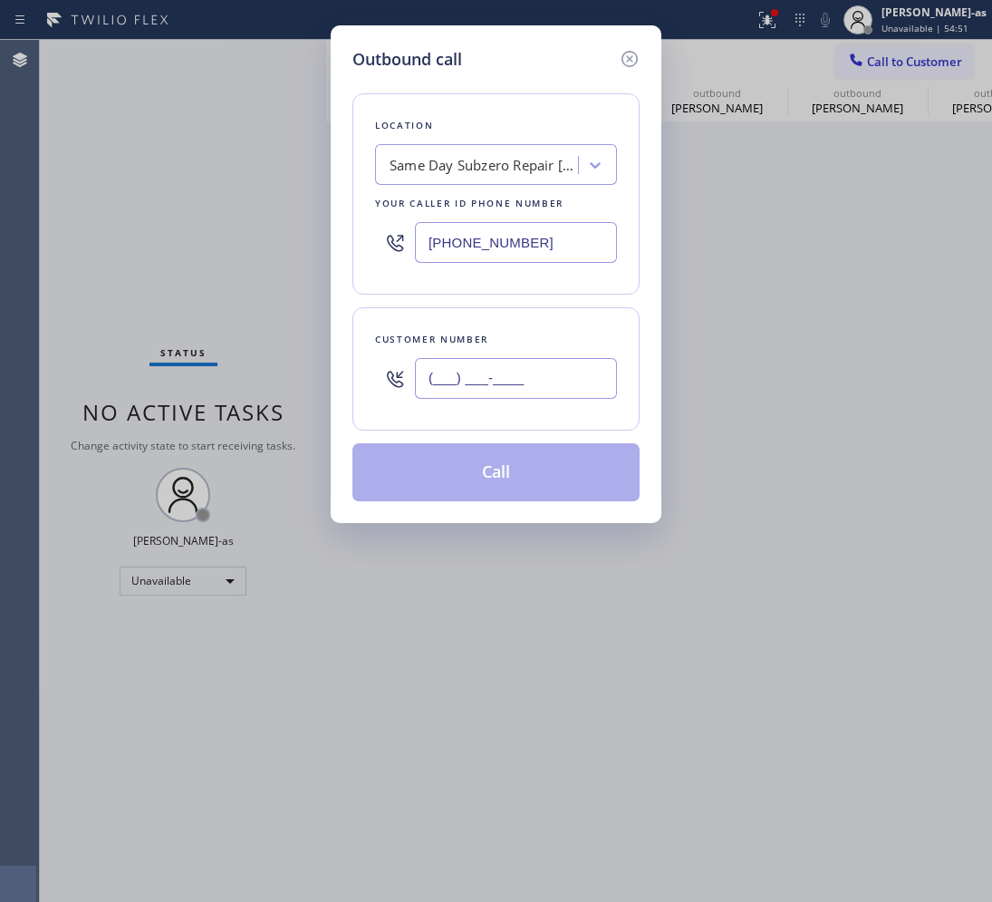
click at [479, 364] on input "(___) ___-____" at bounding box center [516, 378] width 202 height 41
paste input "818) 220-7119"
type input "[PHONE_NUMBER]"
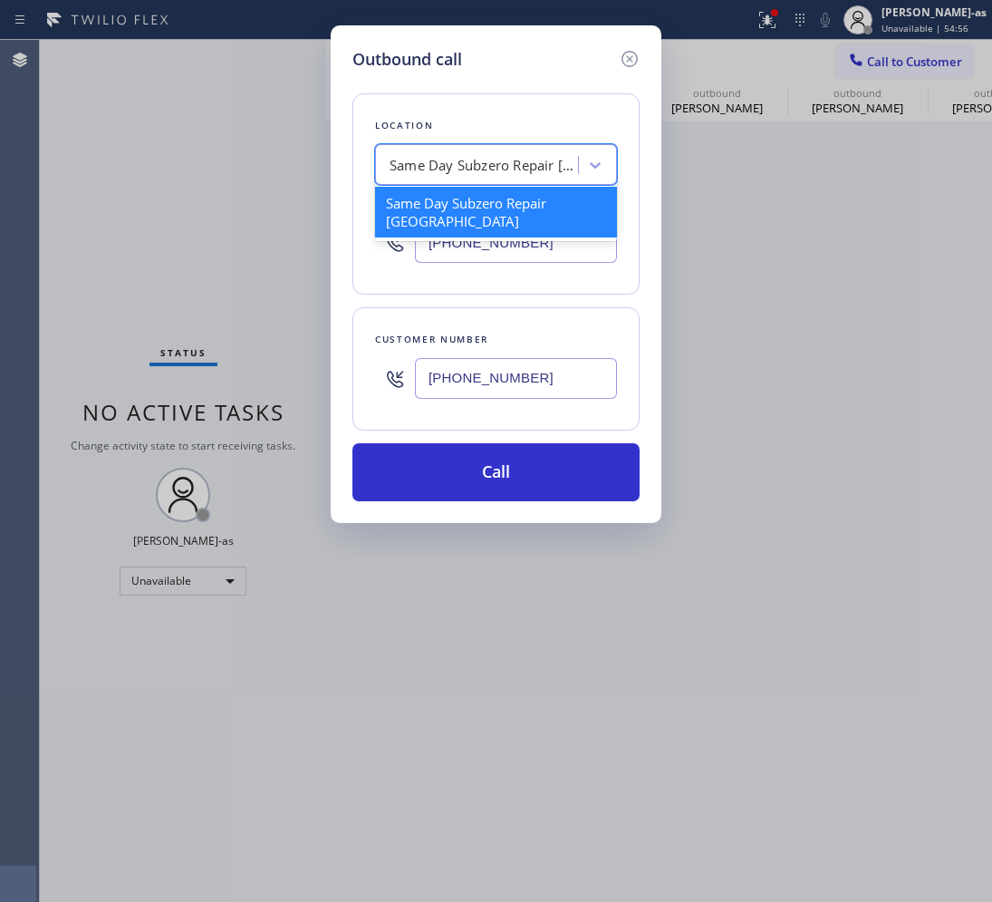
click at [487, 169] on div "Same Day Subzero Repair [GEOGRAPHIC_DATA]" at bounding box center [485, 165] width 190 height 21
paste input "5 Star Appliance Repair"
type input "5 Star Appliance Repair"
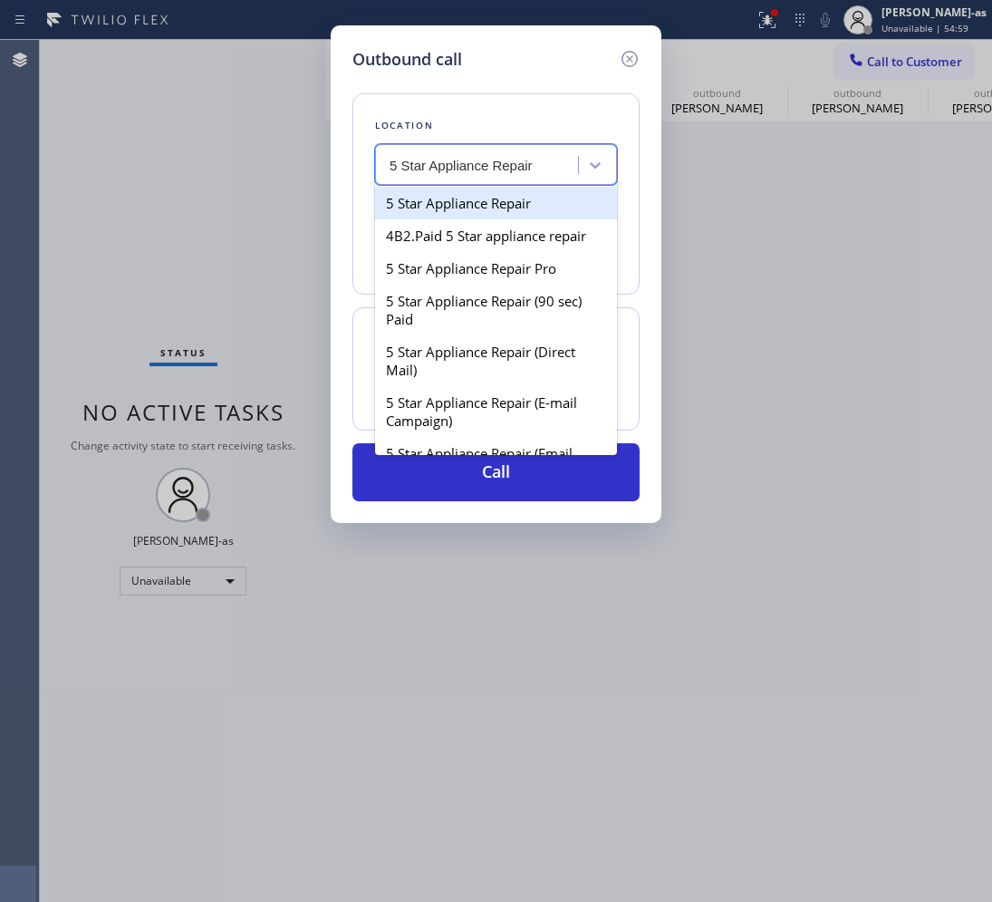
click at [487, 210] on div "5 Star Appliance Repair" at bounding box center [496, 203] width 242 height 33
type input "[PHONE_NUMBER]"
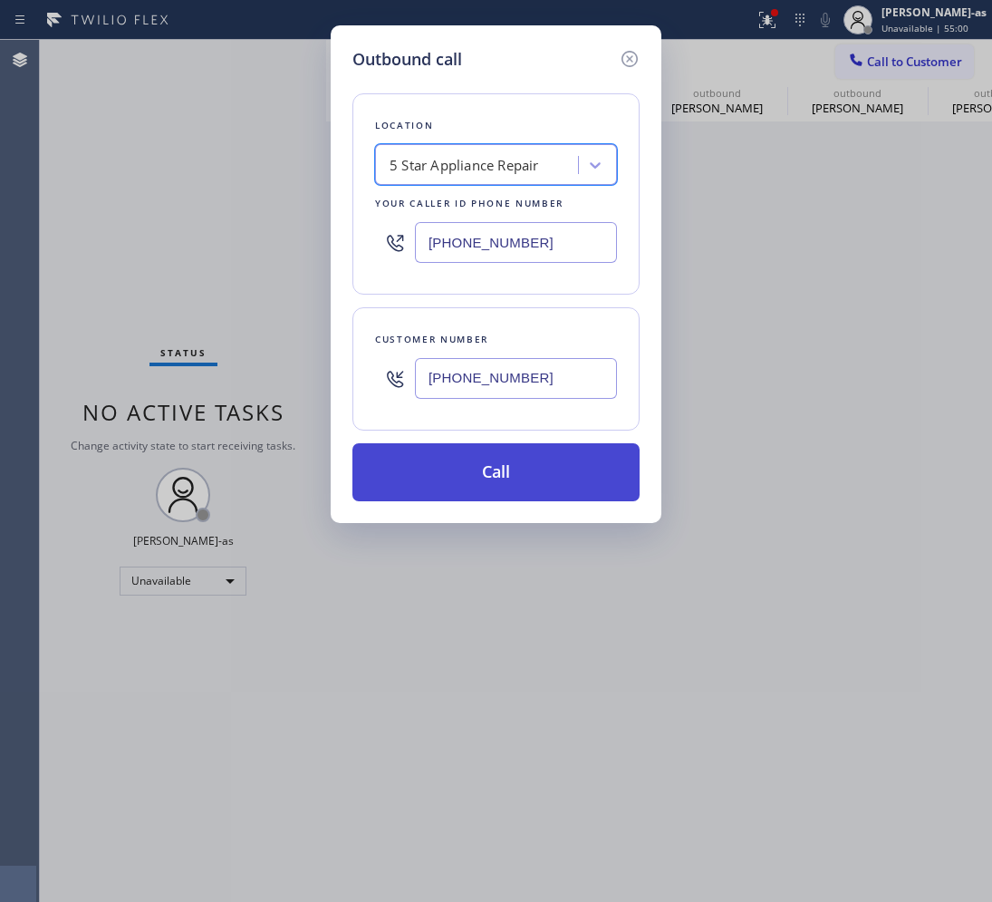
drag, startPoint x: 585, startPoint y: 464, endPoint x: 601, endPoint y: 460, distance: 16.9
click at [589, 463] on button "Call" at bounding box center [496, 472] width 287 height 58
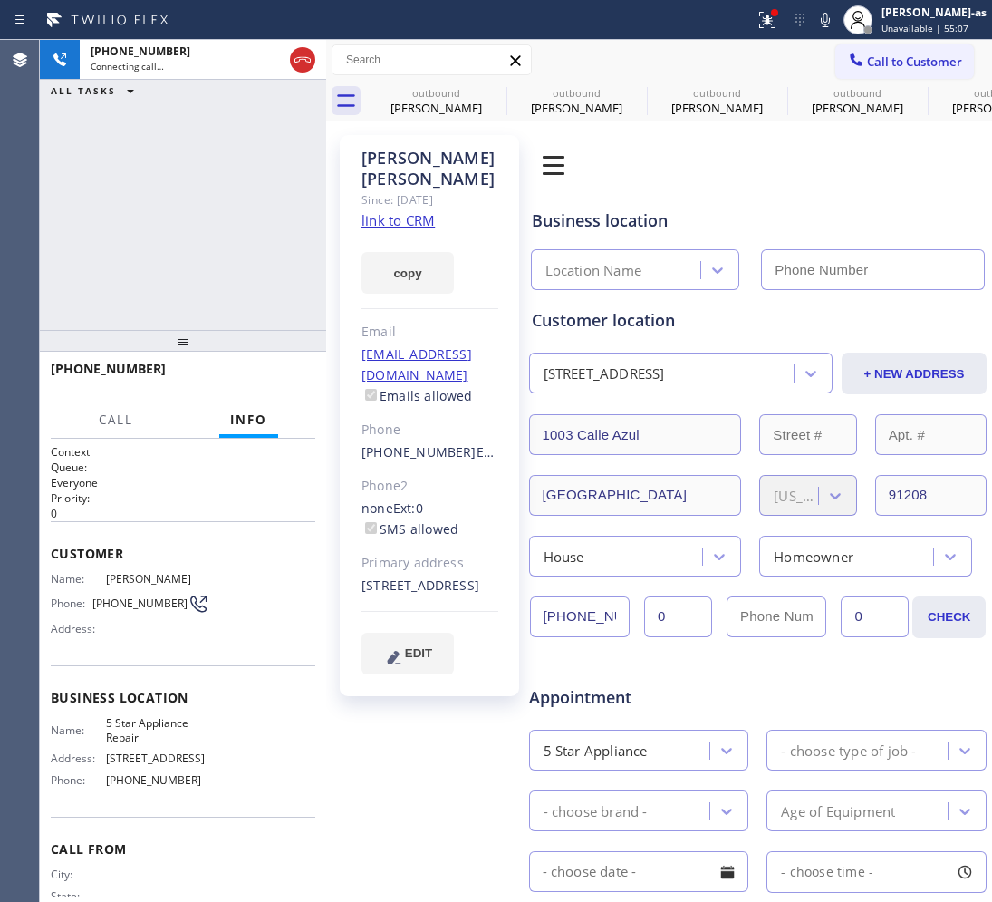
type input "[PHONE_NUMBER]"
click at [172, 233] on div "[PHONE_NUMBER] Live | 00:11 ALL TASKS ALL TASKS ACTIVE TASKS TASKS IN WRAP UP" at bounding box center [183, 185] width 286 height 290
click at [301, 59] on icon at bounding box center [303, 59] width 16 height 5
click at [243, 329] on div "[PHONE_NUMBER] Live | 00:13 ALL TASKS ALL TASKS ACTIVE TASKS TASKS IN WRAP UP […" at bounding box center [183, 471] width 286 height 862
click at [273, 386] on button "HANG UP" at bounding box center [273, 376] width 84 height 25
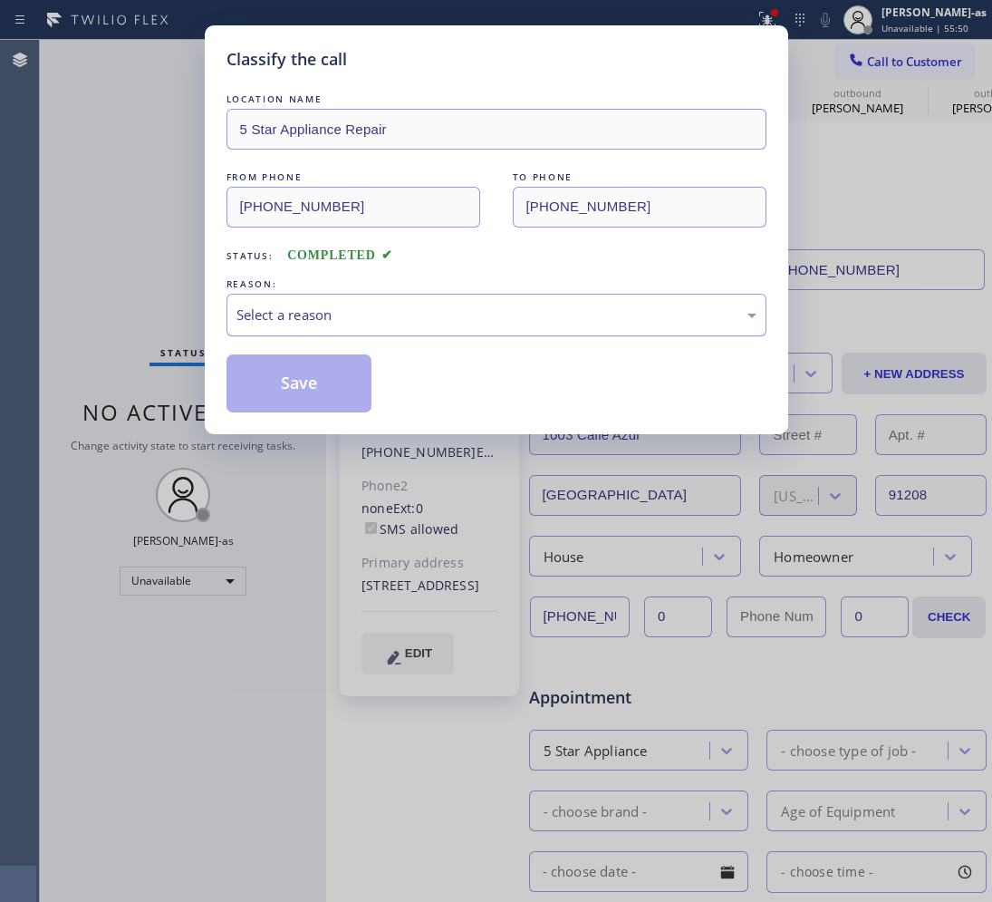
click at [406, 315] on div "Select a reason" at bounding box center [497, 315] width 520 height 21
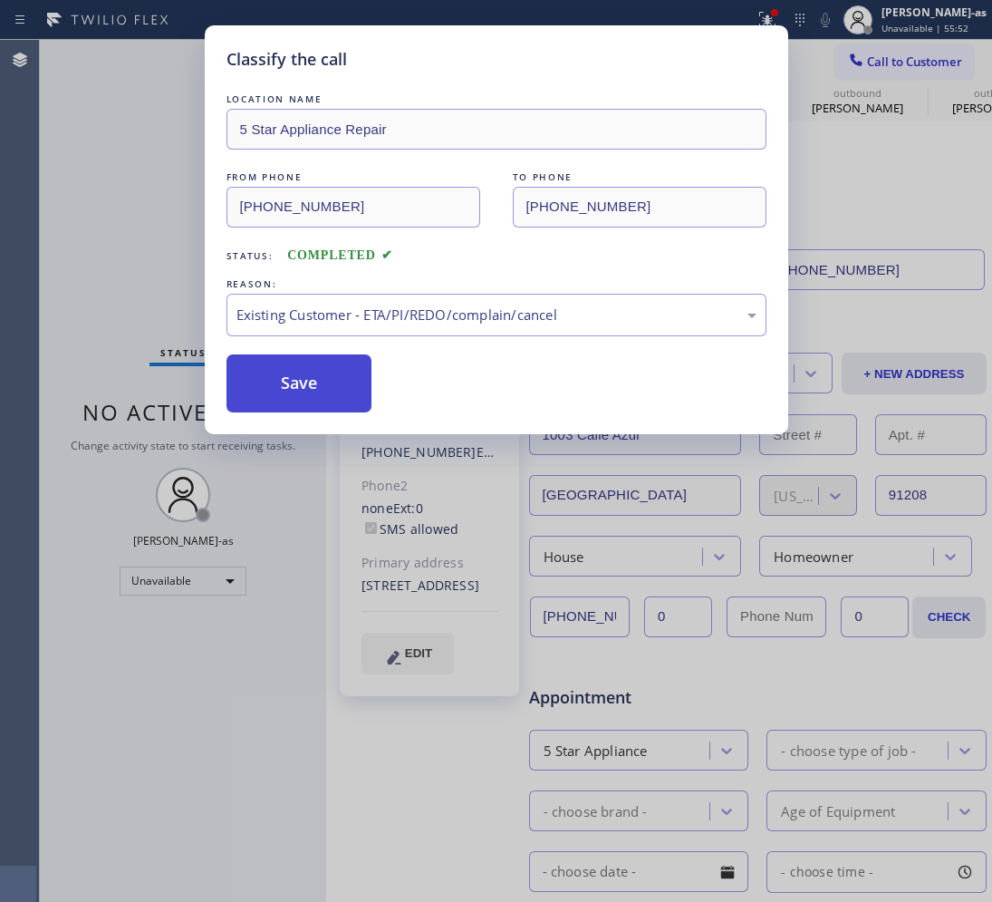
click at [296, 378] on button "Save" at bounding box center [300, 383] width 146 height 58
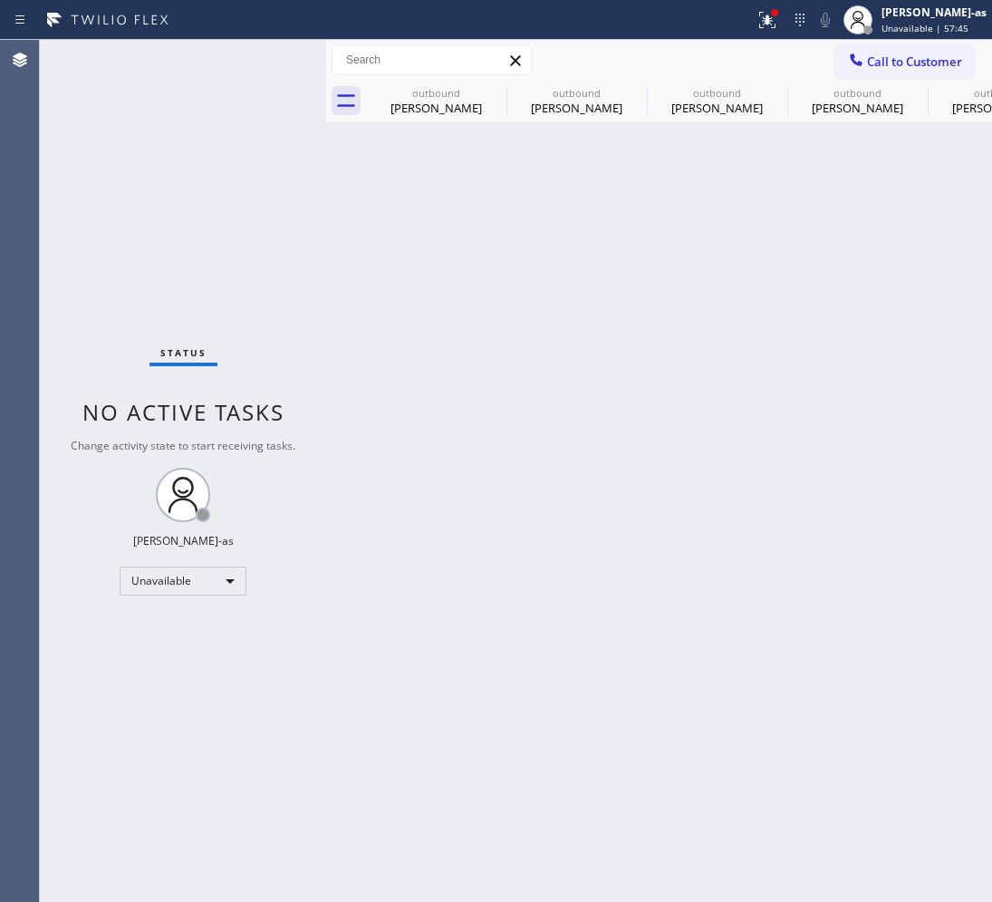
click at [205, 258] on div "Status No active tasks Change activity state to start receiving tasks. [PERSON_…" at bounding box center [183, 471] width 286 height 862
drag, startPoint x: 433, startPoint y: 111, endPoint x: 488, endPoint y: 92, distance: 57.6
click at [435, 111] on div "[PERSON_NAME]" at bounding box center [436, 108] width 137 height 16
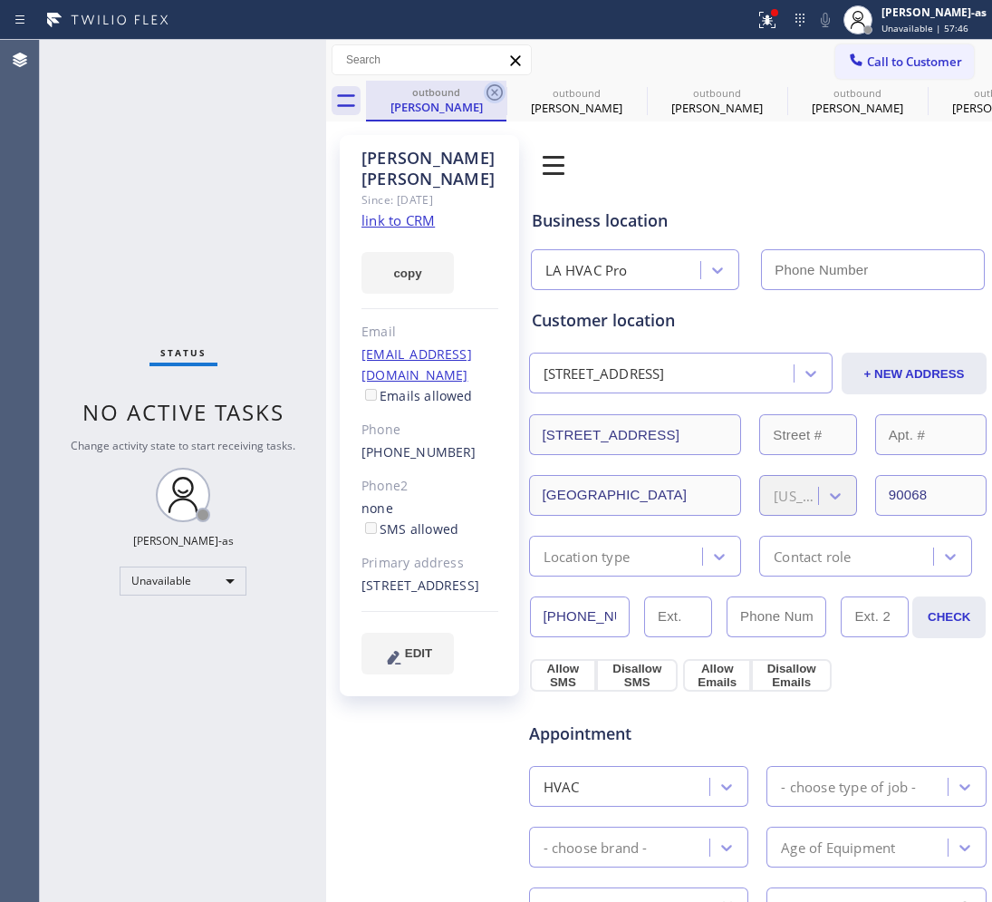
type input "[PHONE_NUMBER]"
click at [495, 87] on icon at bounding box center [495, 93] width 22 height 22
click at [0, 0] on icon at bounding box center [0, 0] width 0 height 0
type input "[PHONE_NUMBER]"
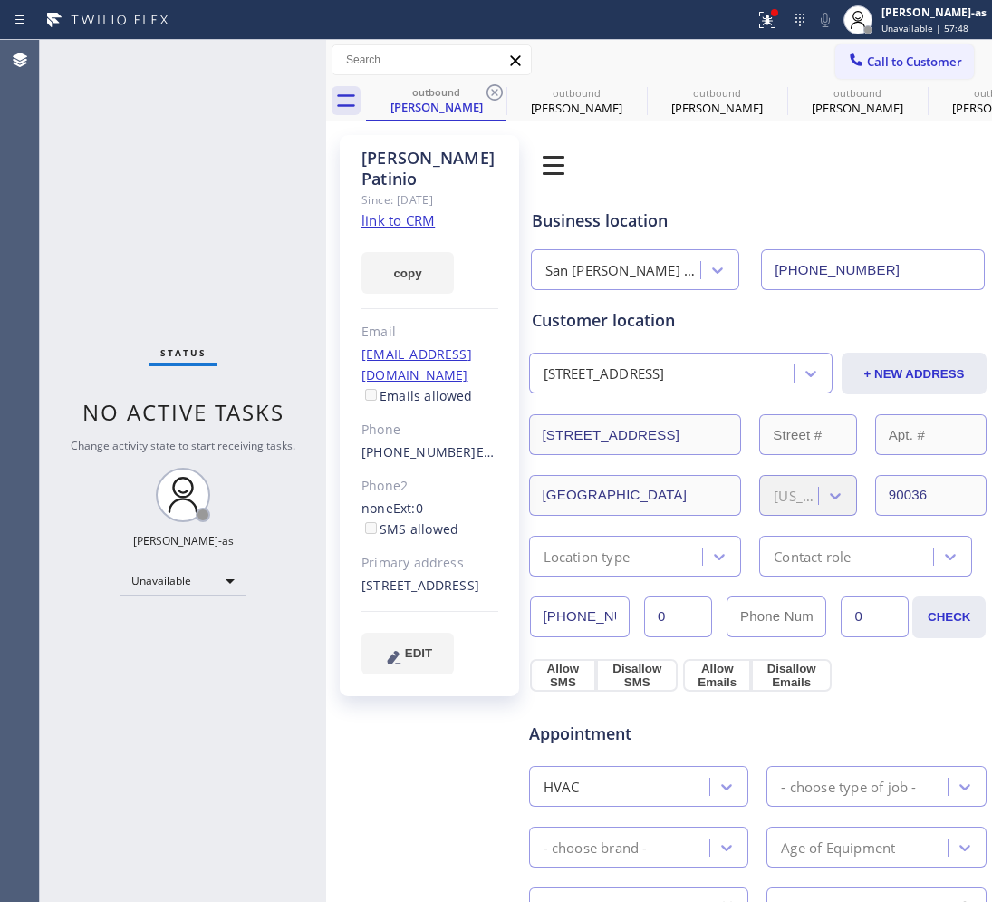
click at [495, 87] on icon at bounding box center [495, 93] width 22 height 22
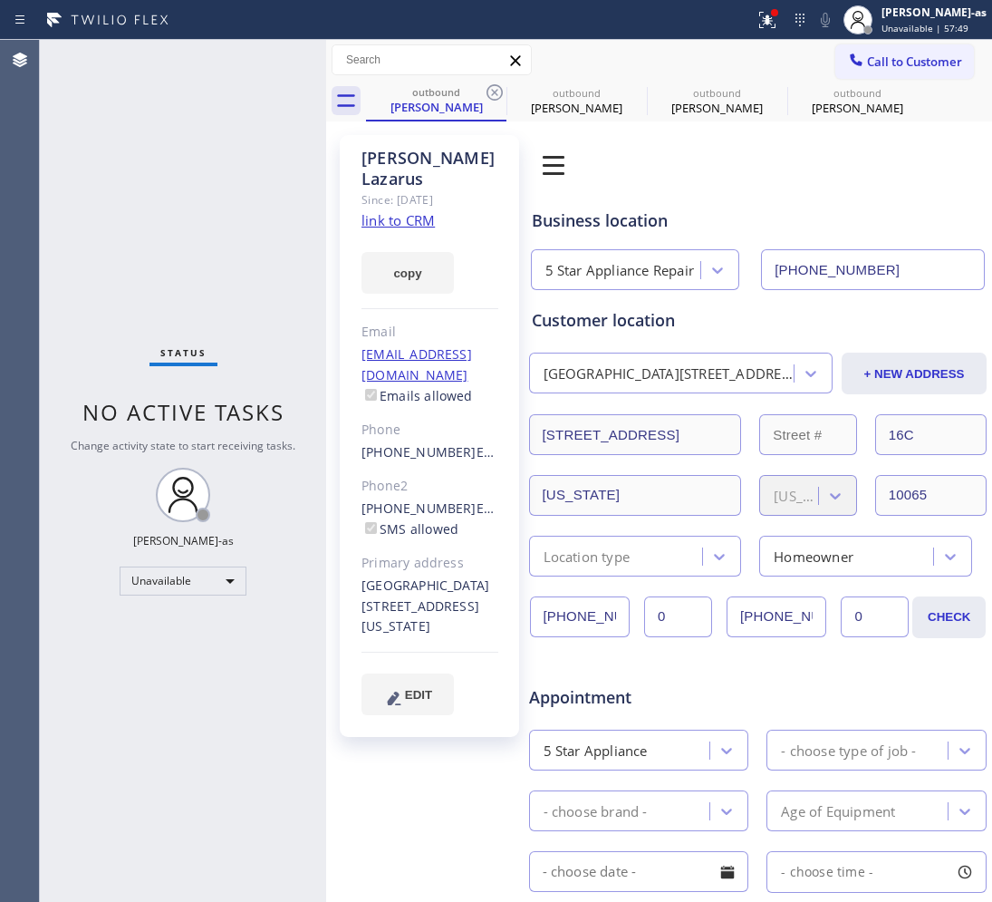
click at [495, 87] on icon at bounding box center [495, 93] width 22 height 22
click at [0, 0] on icon at bounding box center [0, 0] width 0 height 0
type input "[PHONE_NUMBER]"
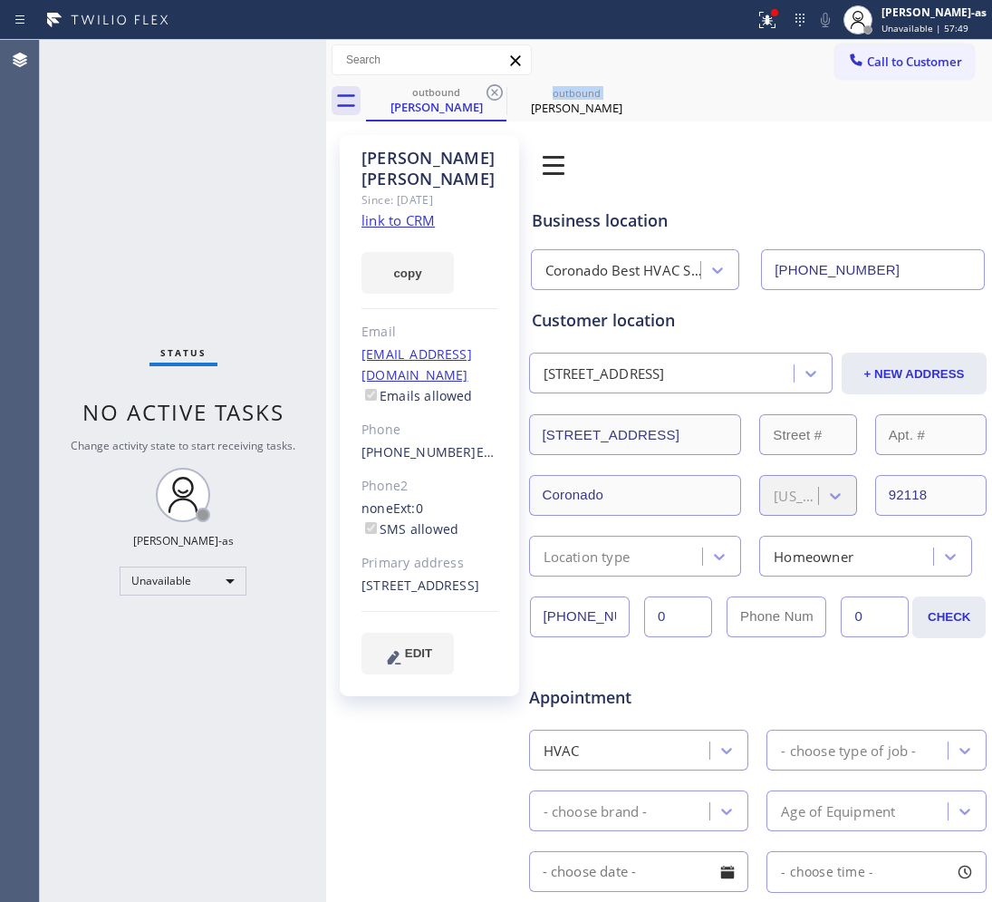
click at [495, 87] on icon at bounding box center [495, 93] width 22 height 22
type input "[PHONE_NUMBER]"
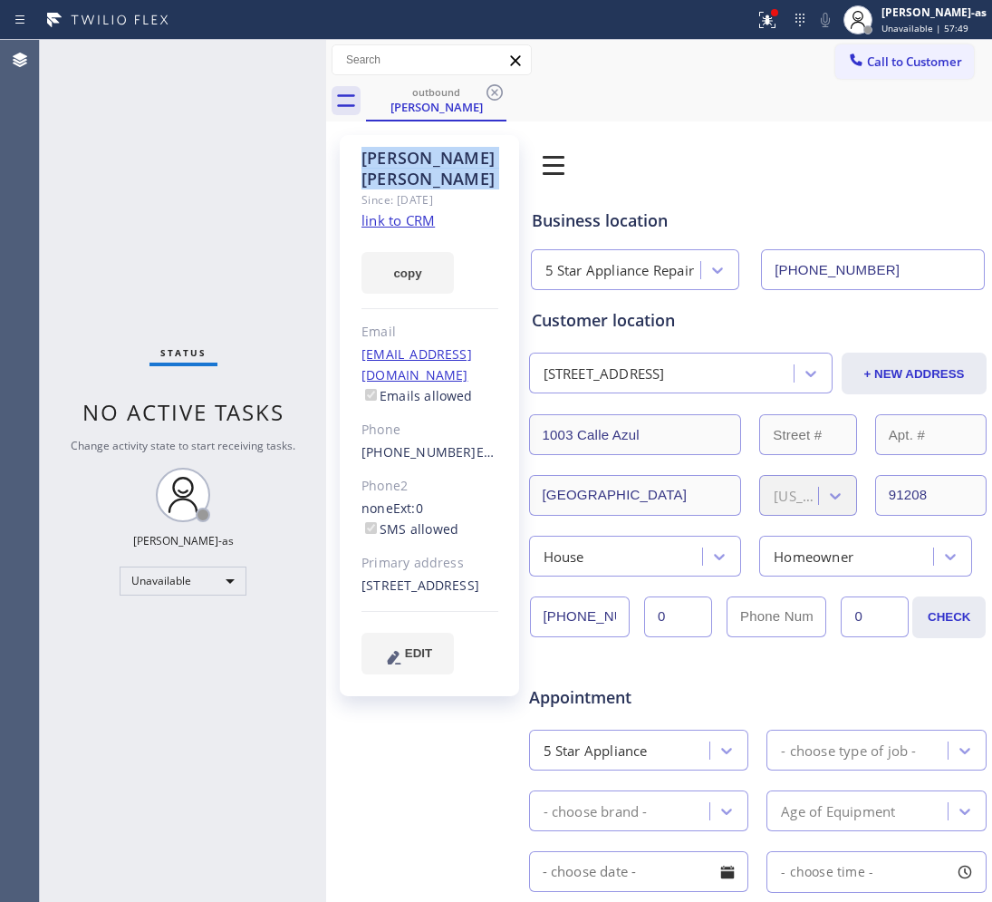
click at [495, 87] on icon at bounding box center [495, 93] width 22 height 22
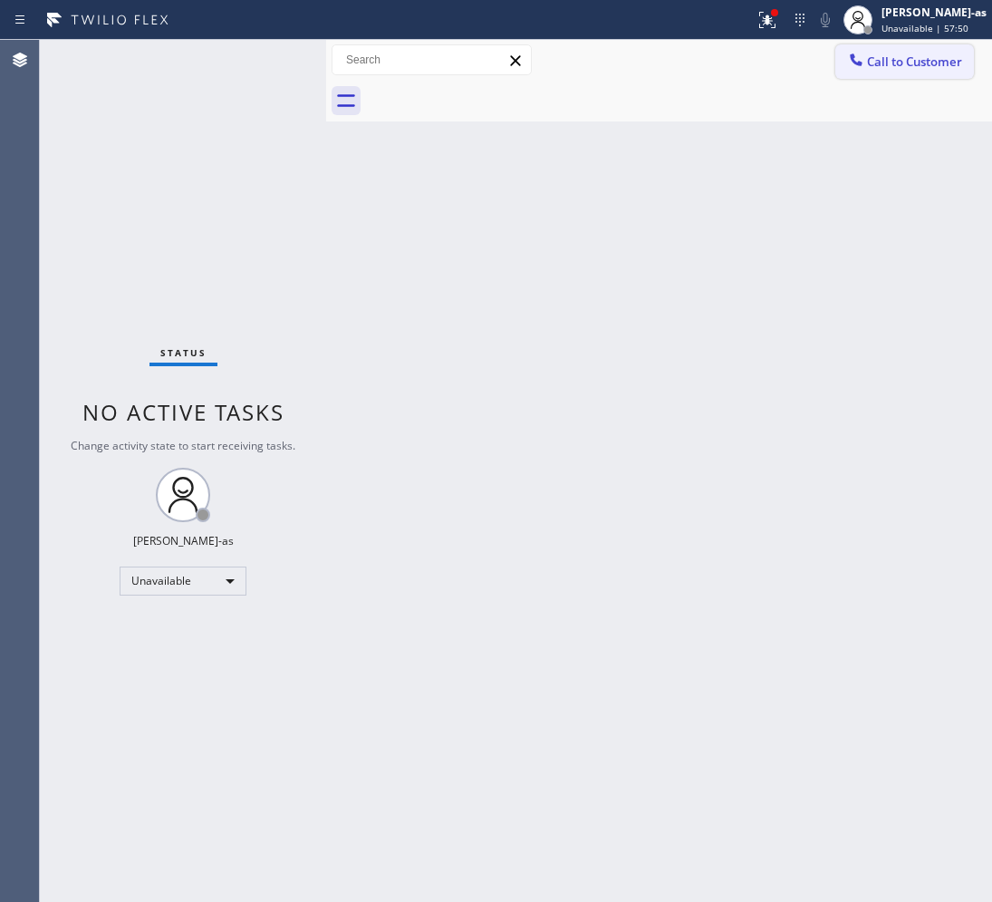
click at [889, 70] on button "Call to Customer" at bounding box center [905, 61] width 139 height 34
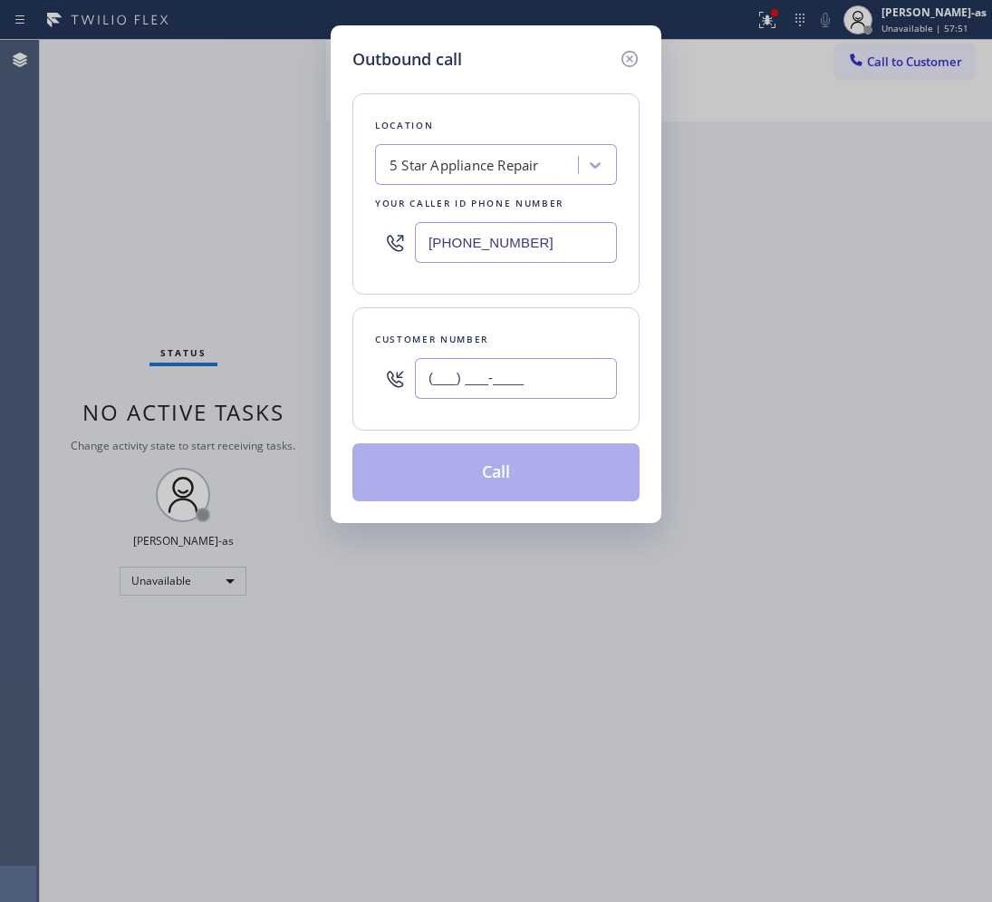
click at [537, 369] on input "(___) ___-____" at bounding box center [516, 378] width 202 height 41
paste input "619) 890-1033"
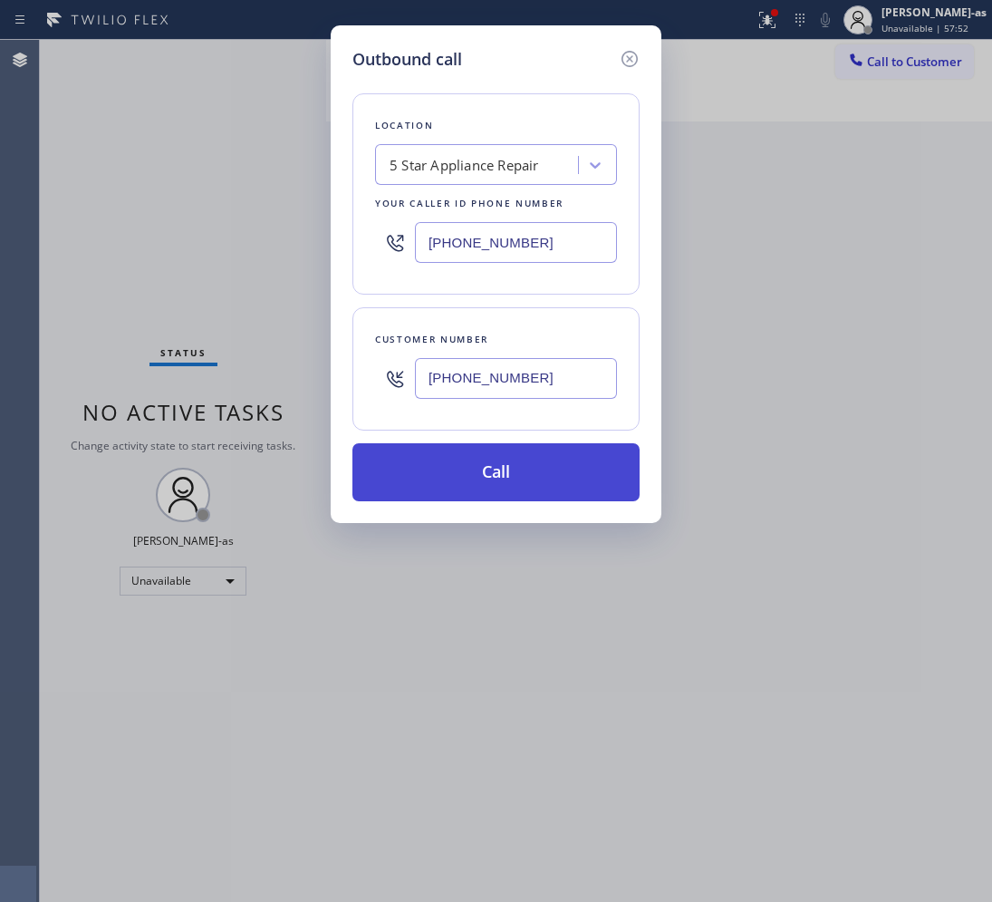
type input "[PHONE_NUMBER]"
click at [560, 467] on button "Call" at bounding box center [496, 472] width 287 height 58
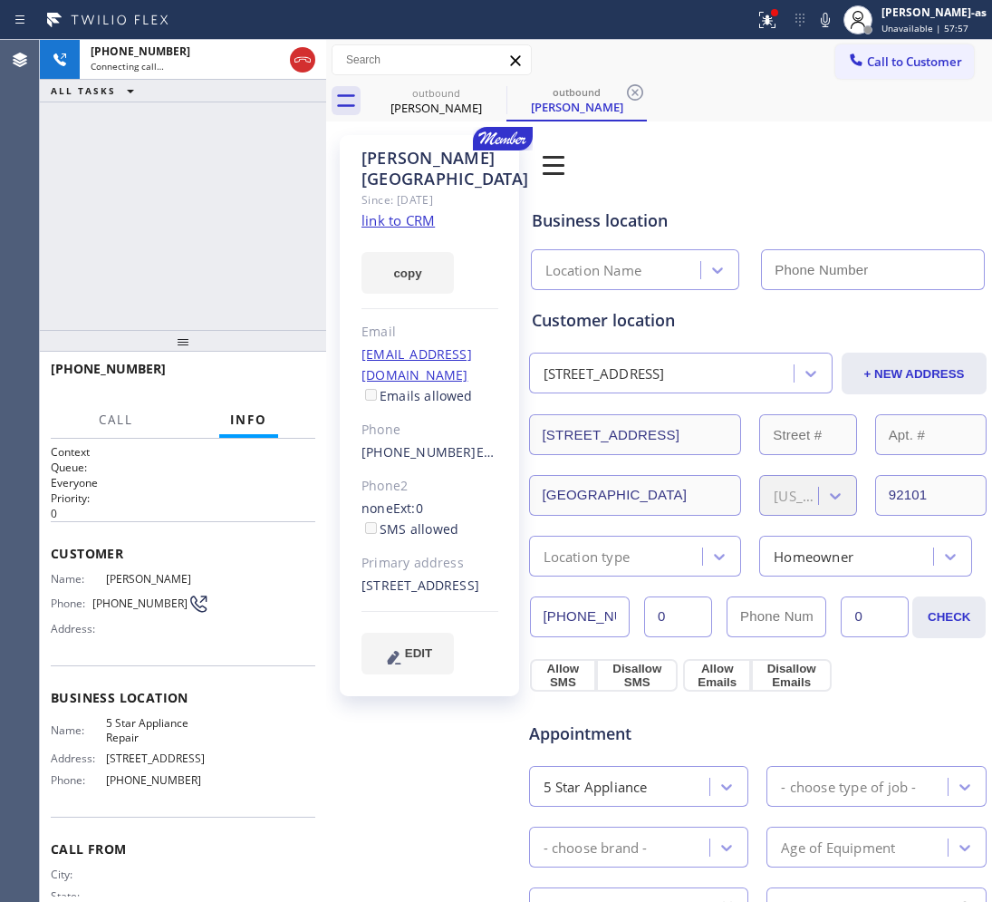
click at [400, 211] on link "link to CRM" at bounding box center [398, 220] width 73 height 18
type input "[PHONE_NUMBER]"
click at [343, 410] on div "[PERSON_NAME] Since: [DATE] link to CRM copy Email [EMAIL_ADDRESS][DOMAIN_NAME]…" at bounding box center [429, 415] width 179 height 561
click at [227, 256] on div "[PHONE_NUMBER] Live | 01:00 ALL TASKS ALL TASKS ACTIVE TASKS TASKS IN WRAP UP" at bounding box center [183, 185] width 286 height 290
click at [223, 255] on div "[PHONE_NUMBER] Live | 01:02 ALL TASKS ALL TASKS ACTIVE TASKS TASKS IN WRAP UP" at bounding box center [183, 185] width 286 height 290
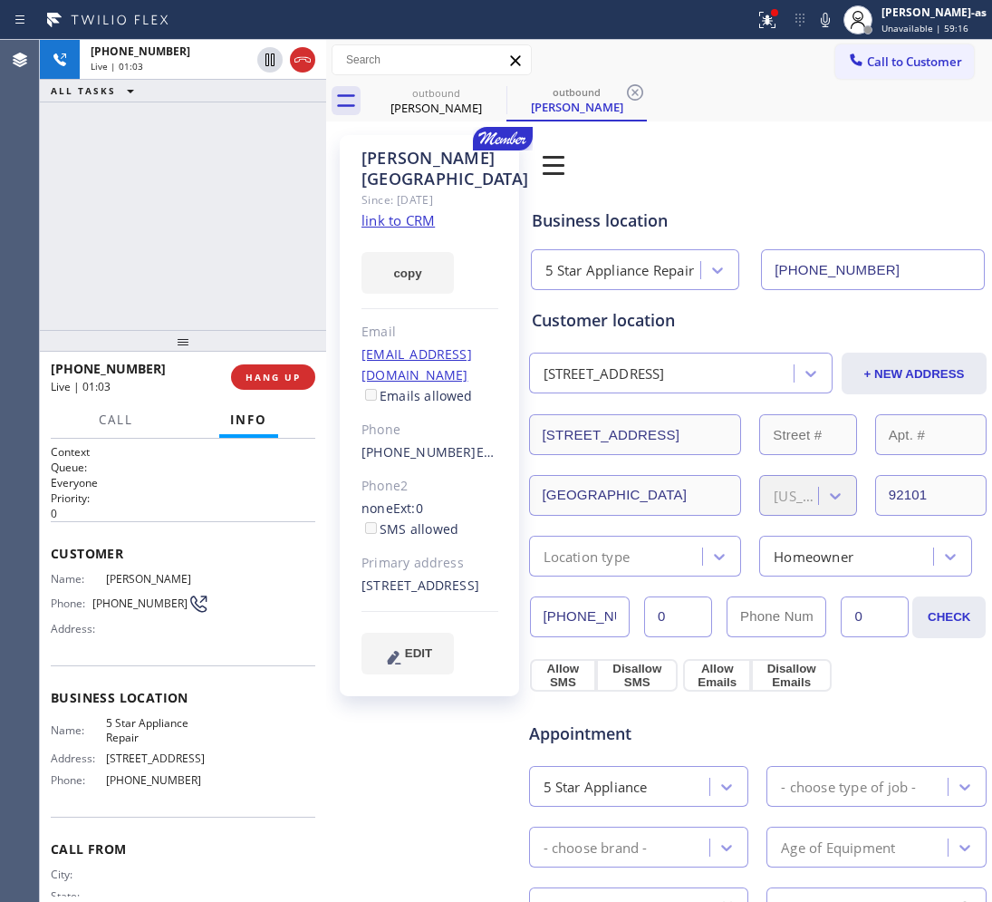
drag, startPoint x: 79, startPoint y: 266, endPoint x: 118, endPoint y: 269, distance: 39.1
click at [101, 270] on div "[PHONE_NUMBER] Live | 01:03 ALL TASKS ALL TASKS ACTIVE TASKS TASKS IN WRAP UP" at bounding box center [183, 185] width 286 height 290
click at [308, 376] on button "HANG UP" at bounding box center [273, 376] width 84 height 25
drag, startPoint x: 251, startPoint y: 382, endPoint x: 301, endPoint y: 379, distance: 50.0
click at [254, 381] on span "HANG UP" at bounding box center [273, 377] width 55 height 13
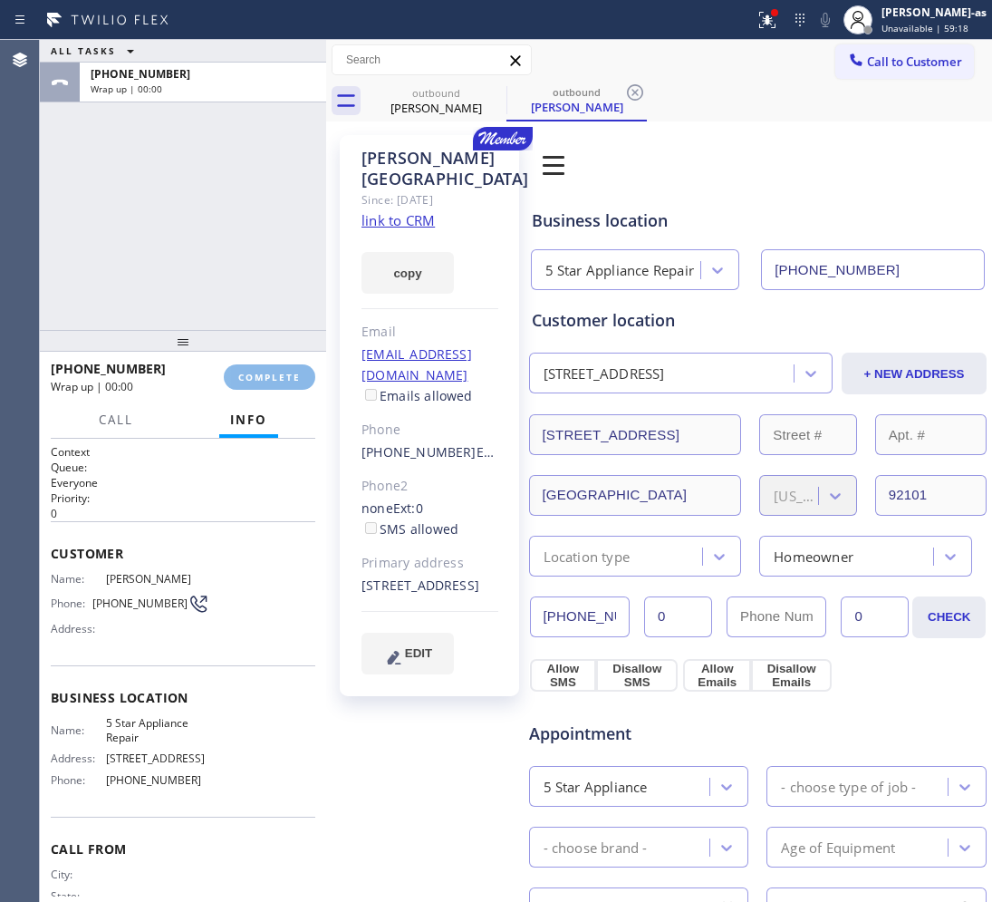
click at [231, 249] on div "ALL TASKS ALL TASKS ACTIVE TASKS TASKS IN WRAP UP [PHONE_NUMBER] Wrap up | 00:00" at bounding box center [183, 185] width 286 height 290
click at [265, 378] on span "COMPLETE" at bounding box center [269, 377] width 63 height 13
drag, startPoint x: 225, startPoint y: 310, endPoint x: 269, endPoint y: 322, distance: 45.9
click at [224, 308] on div "ALL TASKS ALL TASKS ACTIVE TASKS TASKS IN WRAP UP [PHONE_NUMBER] Wrap up | 00:01" at bounding box center [183, 185] width 286 height 290
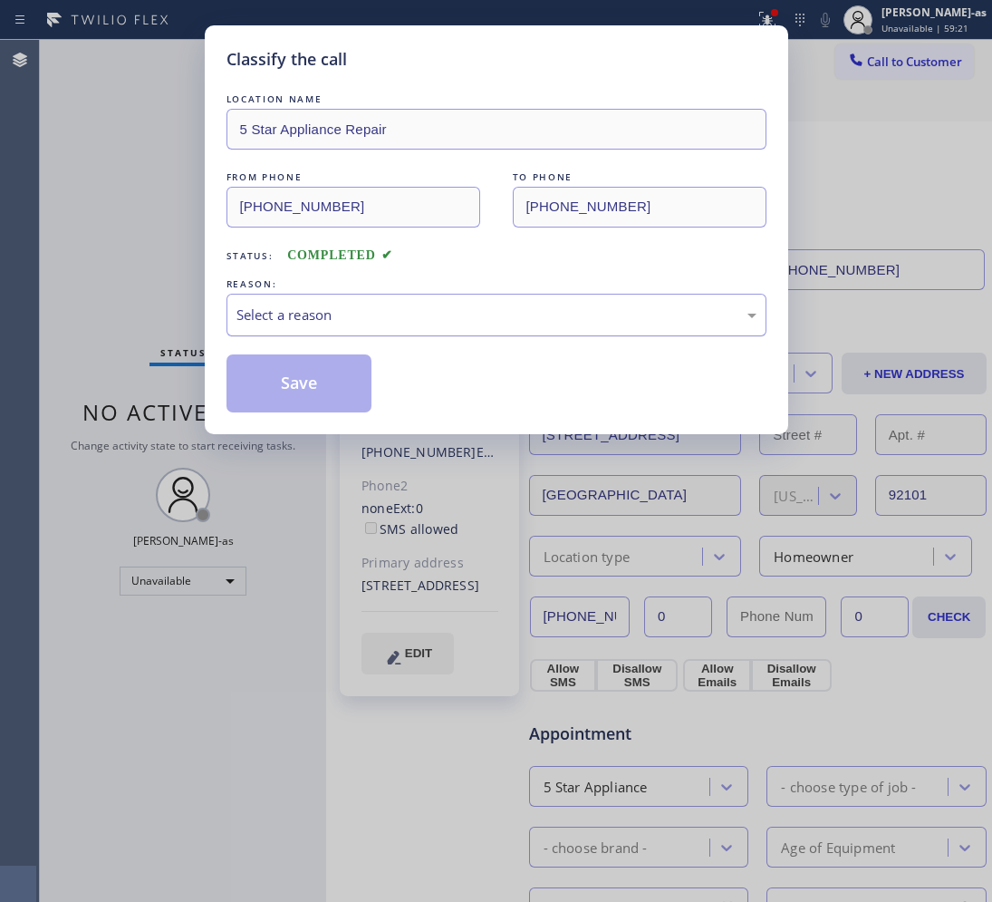
drag, startPoint x: 391, startPoint y: 319, endPoint x: 420, endPoint y: 322, distance: 29.1
click at [392, 319] on div "Select a reason" at bounding box center [497, 315] width 520 height 21
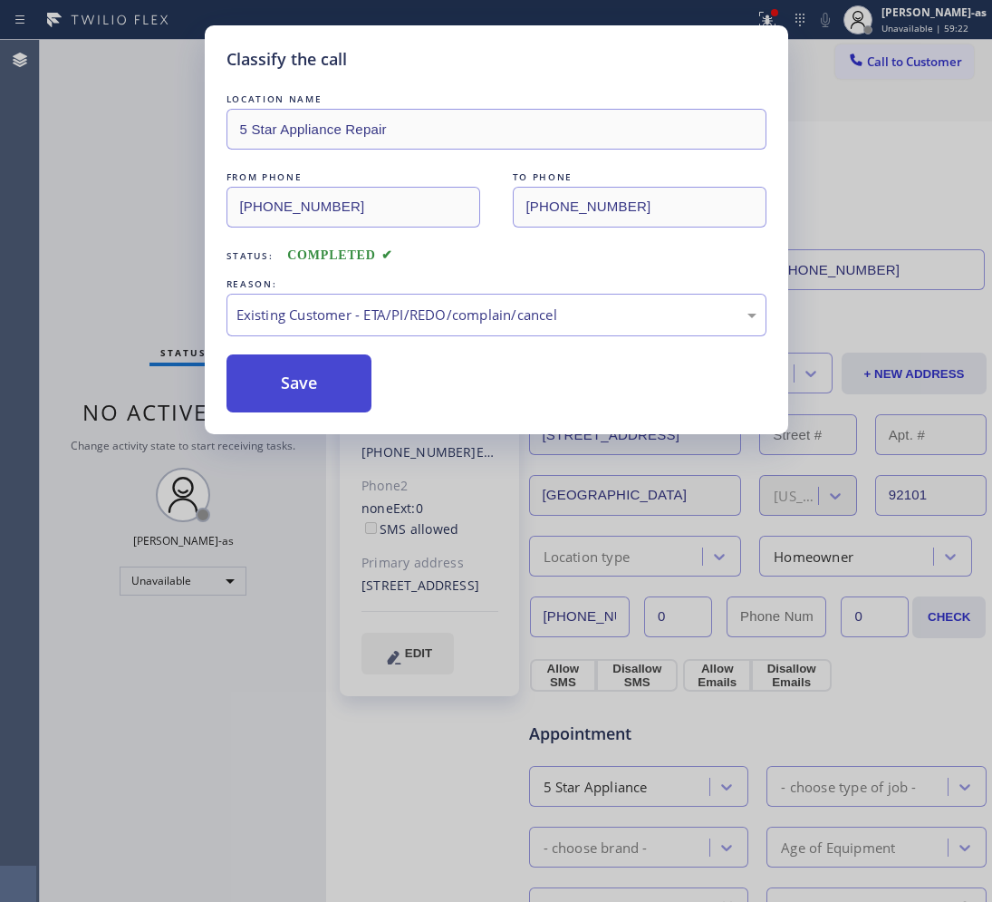
click at [315, 391] on button "Save" at bounding box center [300, 383] width 146 height 58
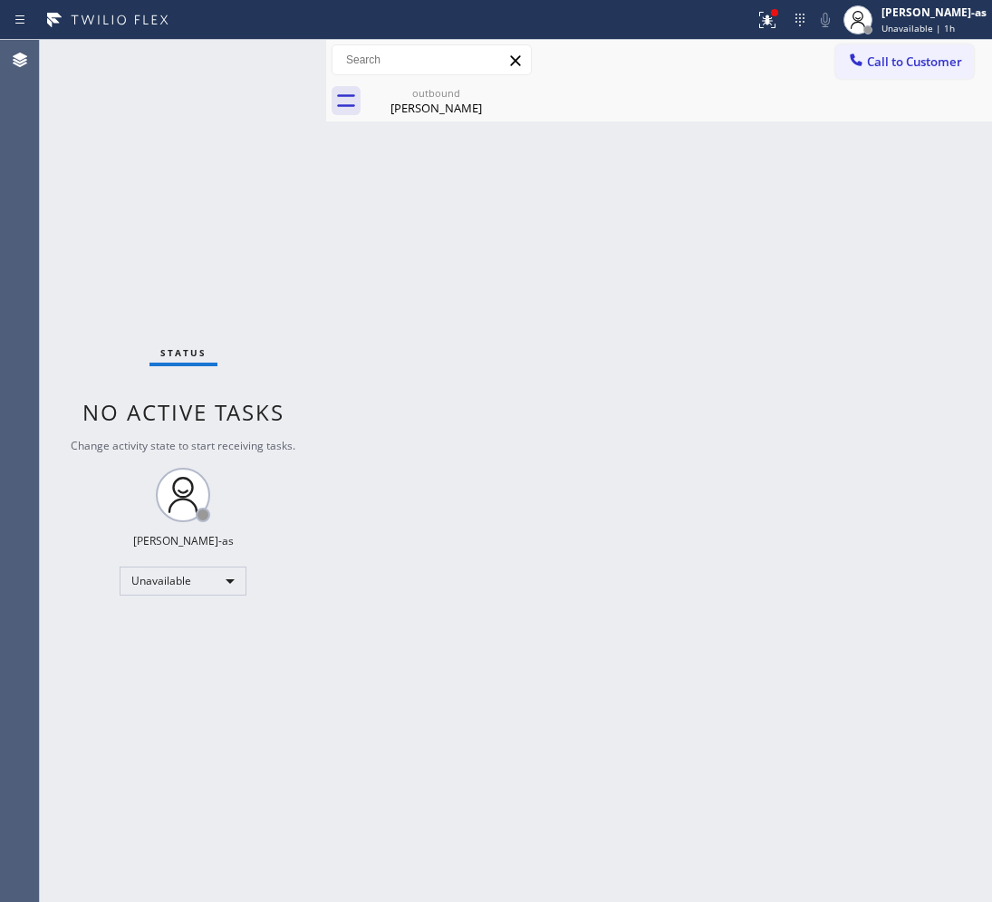
click at [872, 61] on span "Call to Customer" at bounding box center [914, 61] width 95 height 16
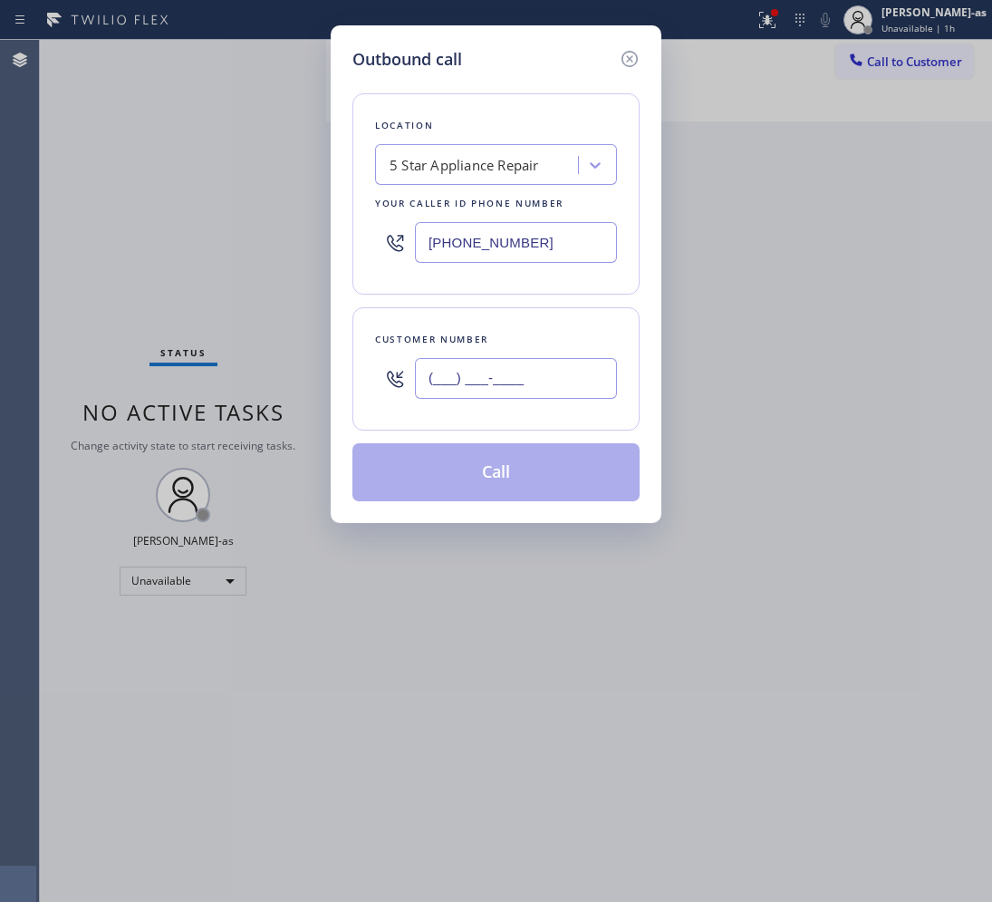
click at [522, 383] on input "(___) ___-____" at bounding box center [516, 378] width 202 height 41
paste input "202) 744-4524"
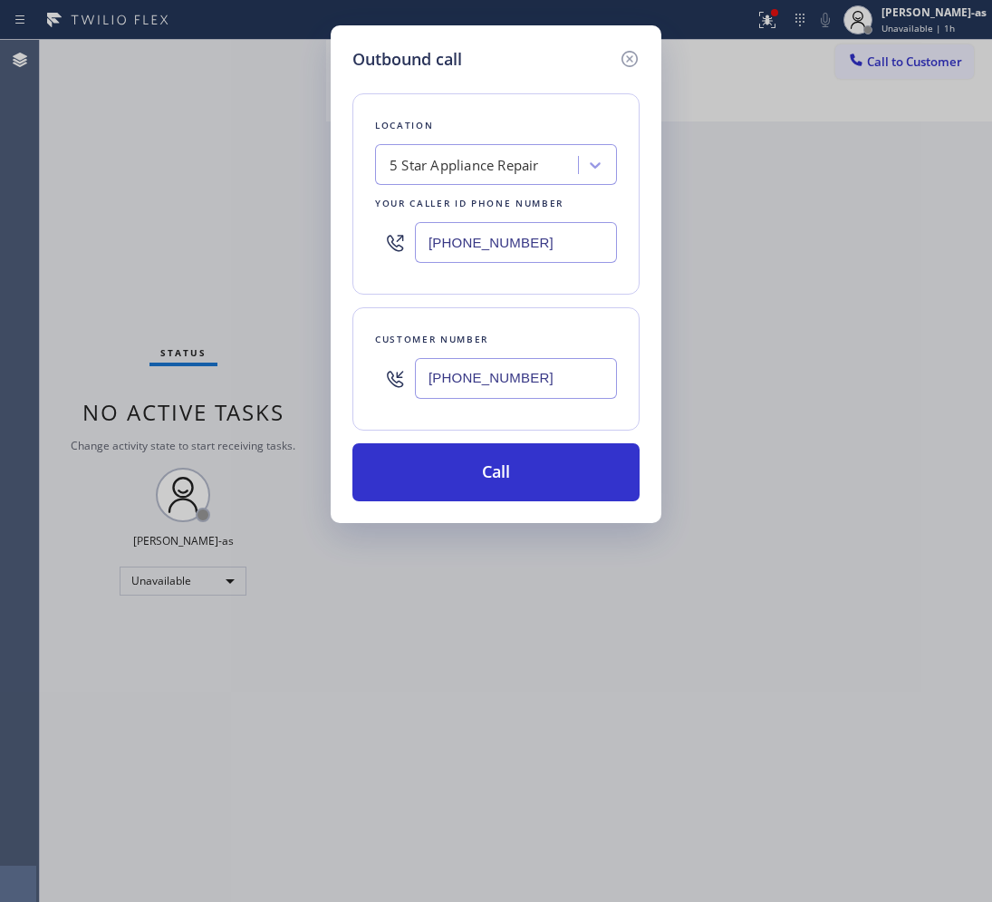
type input "[PHONE_NUMBER]"
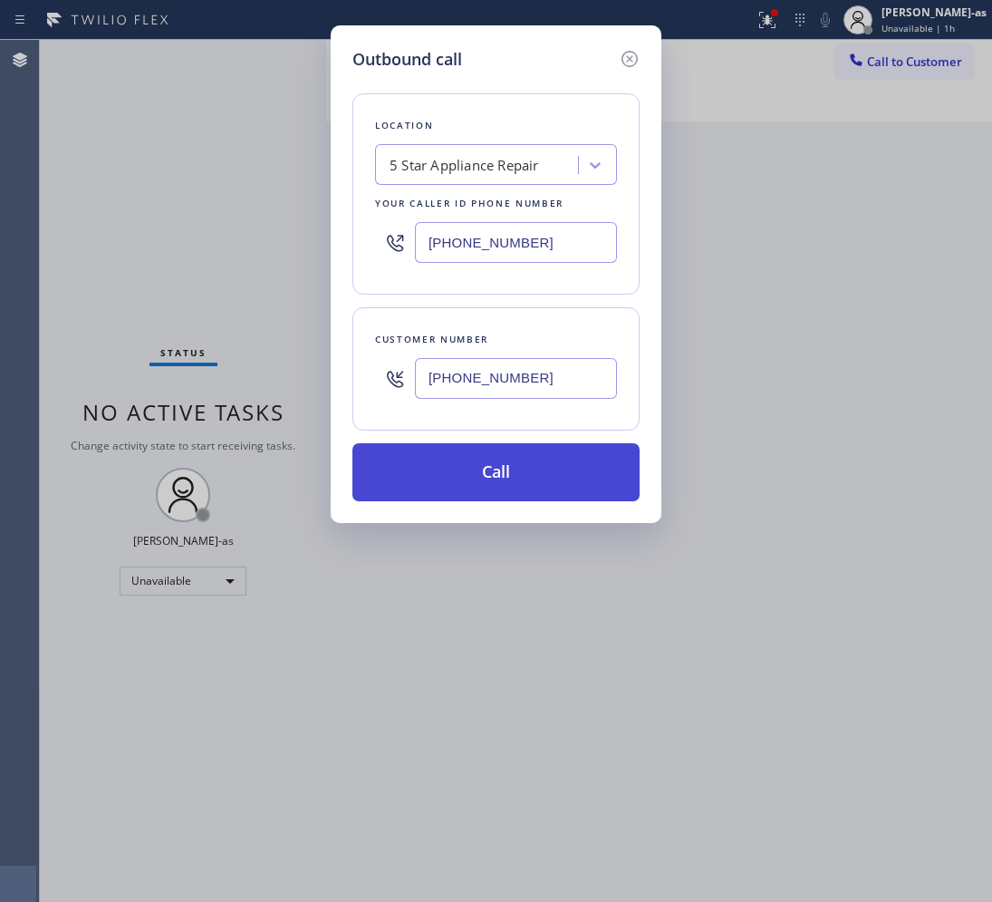
click at [546, 459] on button "Call" at bounding box center [496, 472] width 287 height 58
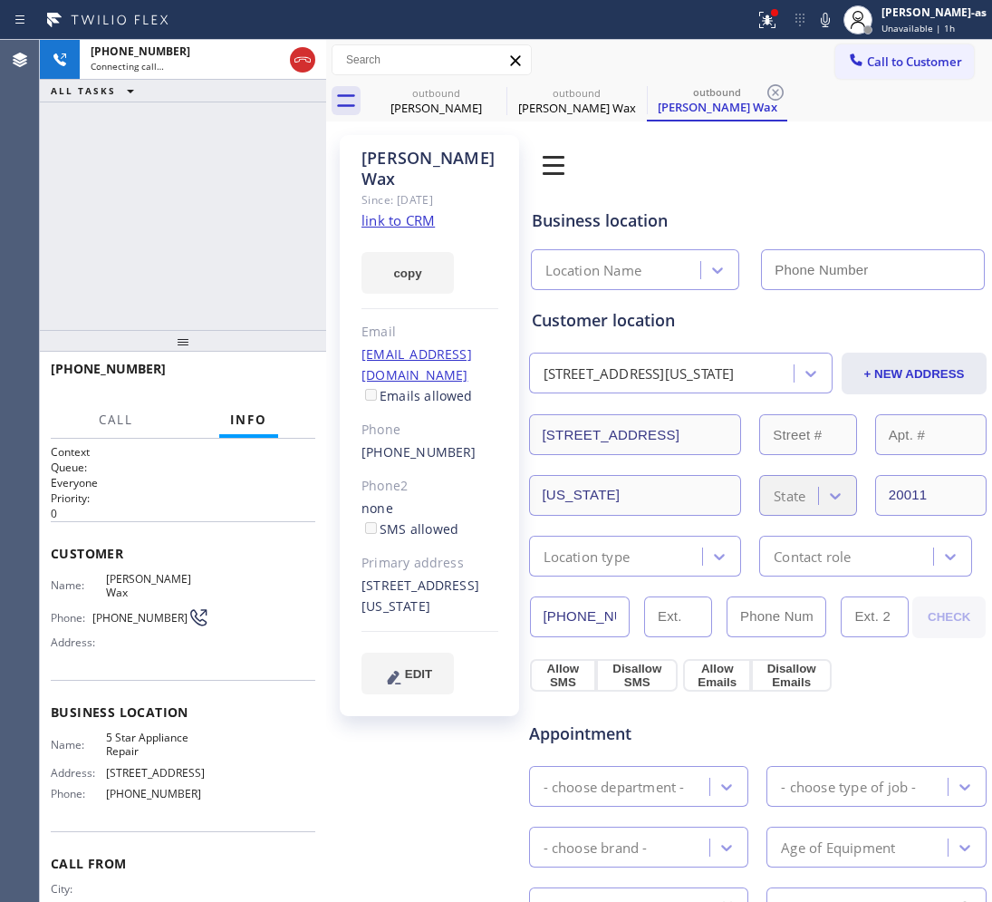
type input "[PHONE_NUMBER]"
drag, startPoint x: 199, startPoint y: 202, endPoint x: 450, endPoint y: 105, distance: 269.1
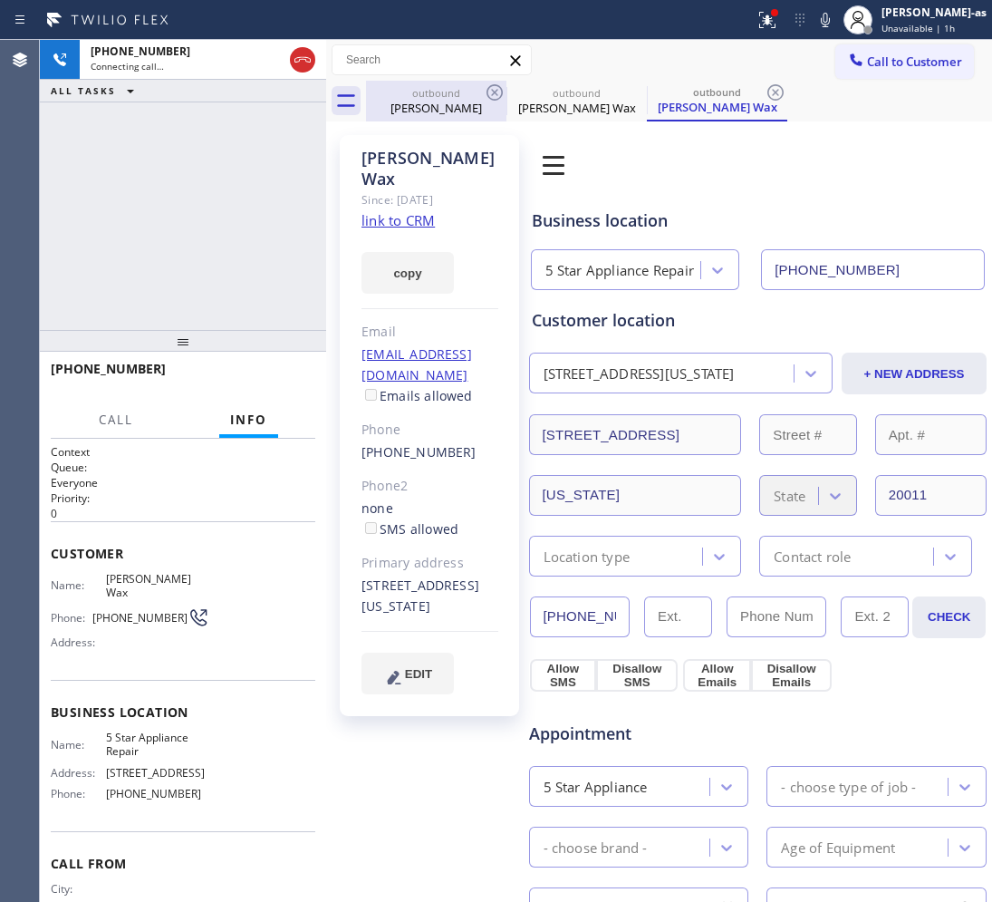
click at [201, 202] on div "[PHONE_NUMBER] Connecting call… ALL TASKS ALL TASKS ACTIVE TASKS TASKS IN WRAP …" at bounding box center [183, 185] width 286 height 290
click at [450, 96] on div "outbound" at bounding box center [436, 93] width 137 height 14
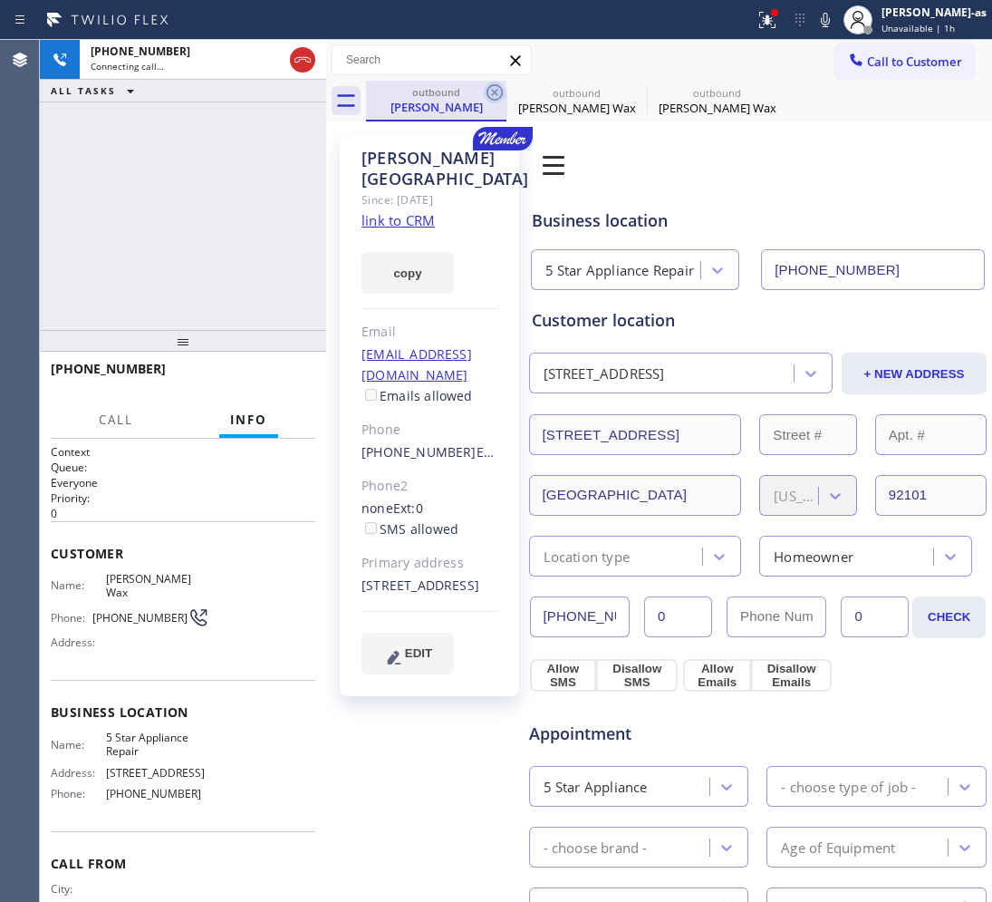
click at [489, 91] on icon at bounding box center [495, 93] width 22 height 22
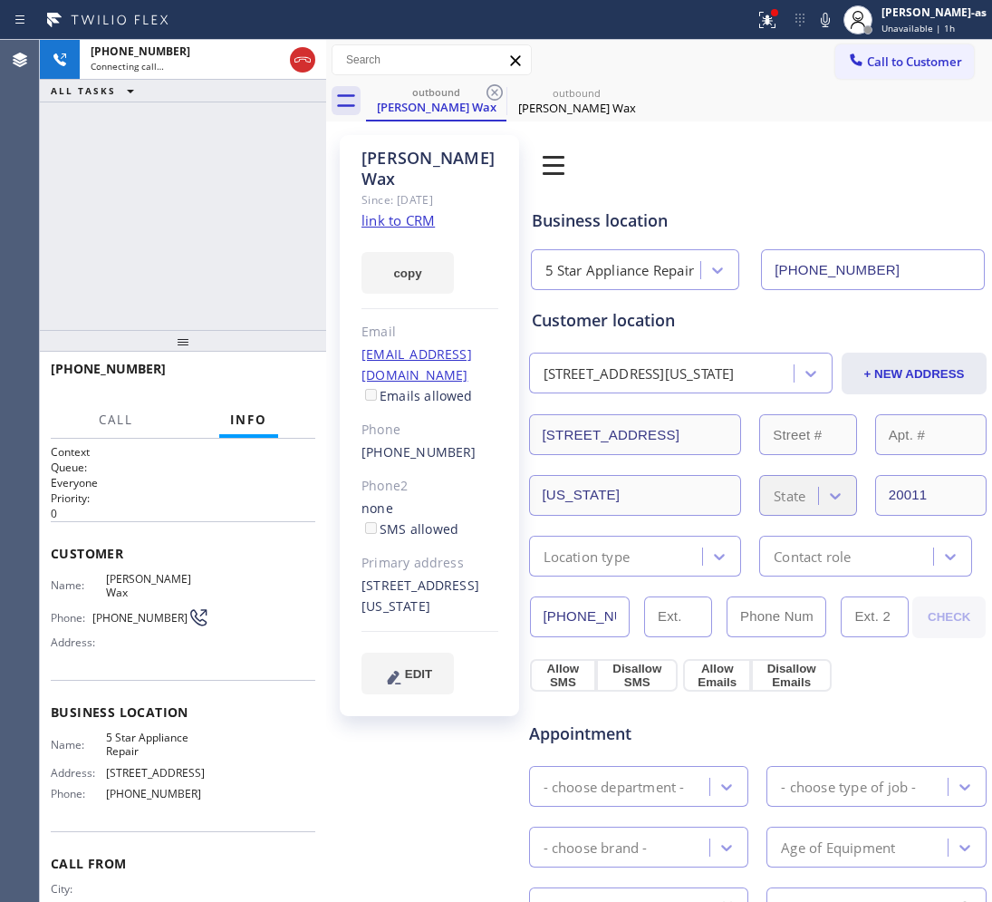
click at [300, 190] on div "[PHONE_NUMBER] Connecting call… ALL TASKS ALL TASKS ACTIVE TASKS TASKS IN WRAP …" at bounding box center [183, 185] width 286 height 290
click at [424, 211] on link "link to CRM" at bounding box center [398, 220] width 73 height 18
drag, startPoint x: 136, startPoint y: 255, endPoint x: 148, endPoint y: 247, distance: 14.3
click at [137, 255] on div "[PHONE_NUMBER] Live | 08:25 ALL TASKS ALL TASKS ACTIVE TASKS TASKS IN WRAP UP" at bounding box center [183, 185] width 286 height 290
drag, startPoint x: 219, startPoint y: 225, endPoint x: 305, endPoint y: 110, distance: 143.7
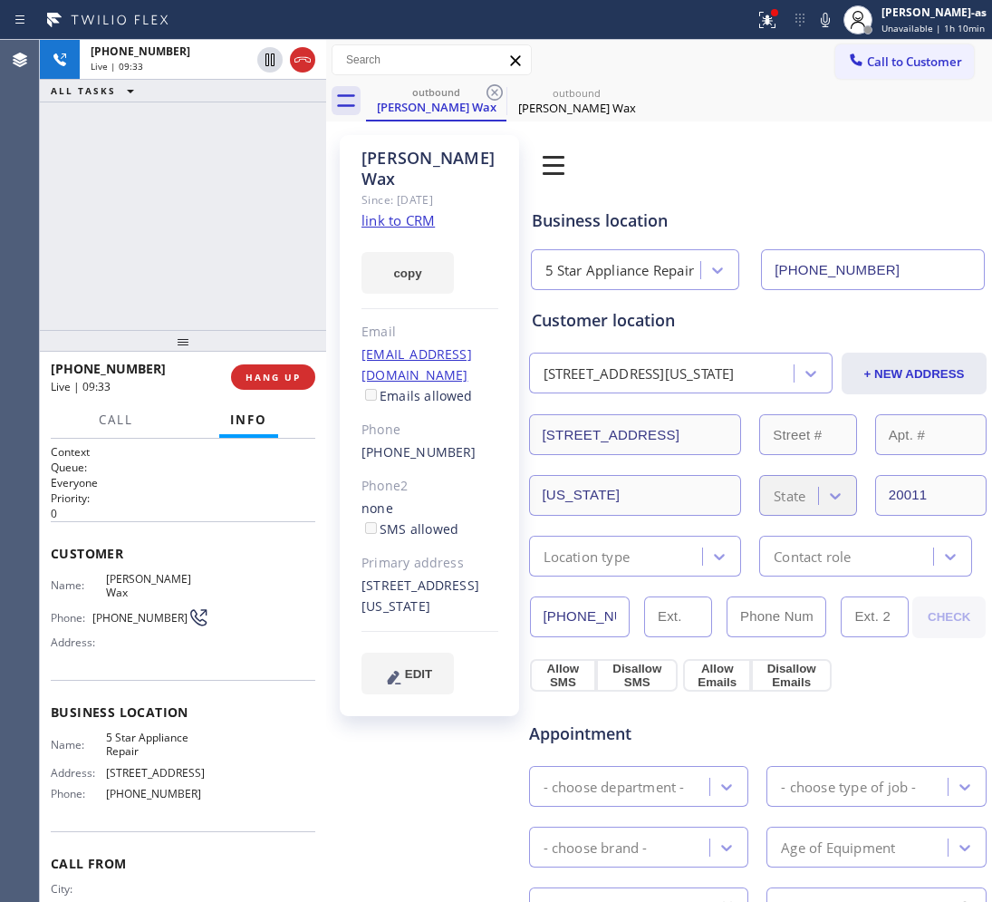
click at [225, 219] on div "[PHONE_NUMBER] Live | 09:33 ALL TASKS ALL TASKS ACTIVE TASKS TASKS IN WRAP UP" at bounding box center [183, 185] width 286 height 290
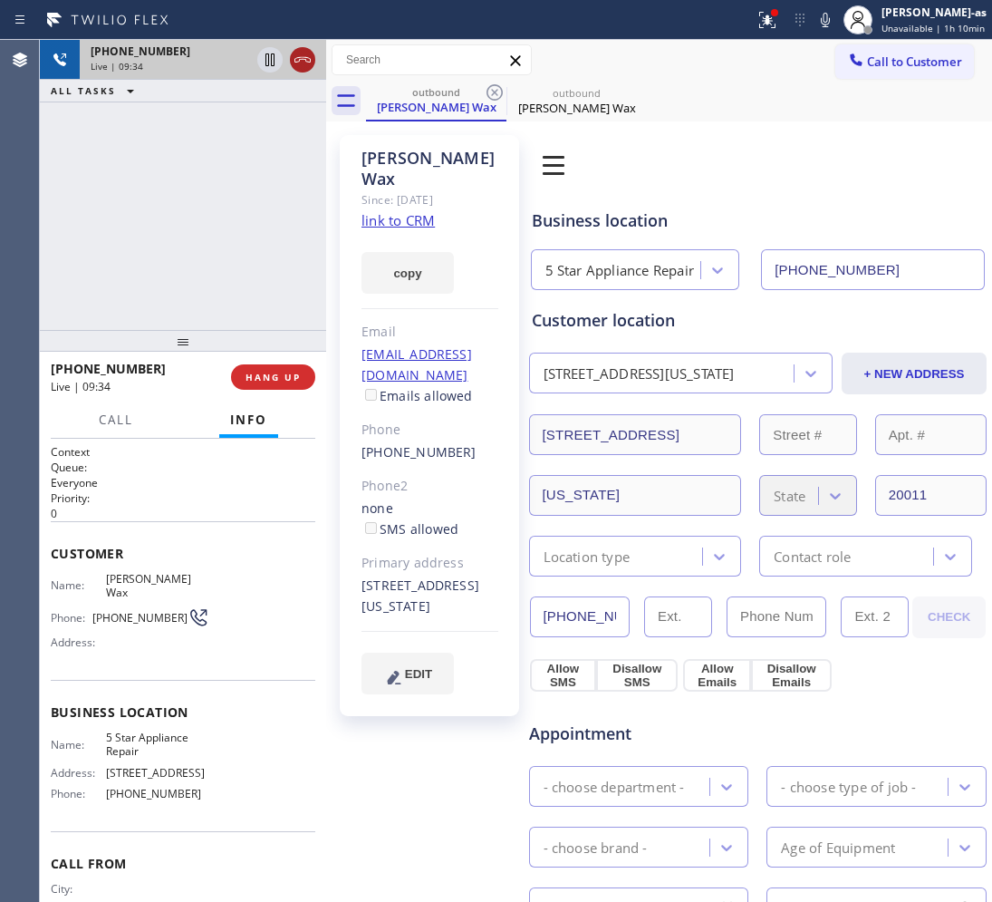
click at [309, 64] on icon at bounding box center [303, 60] width 22 height 22
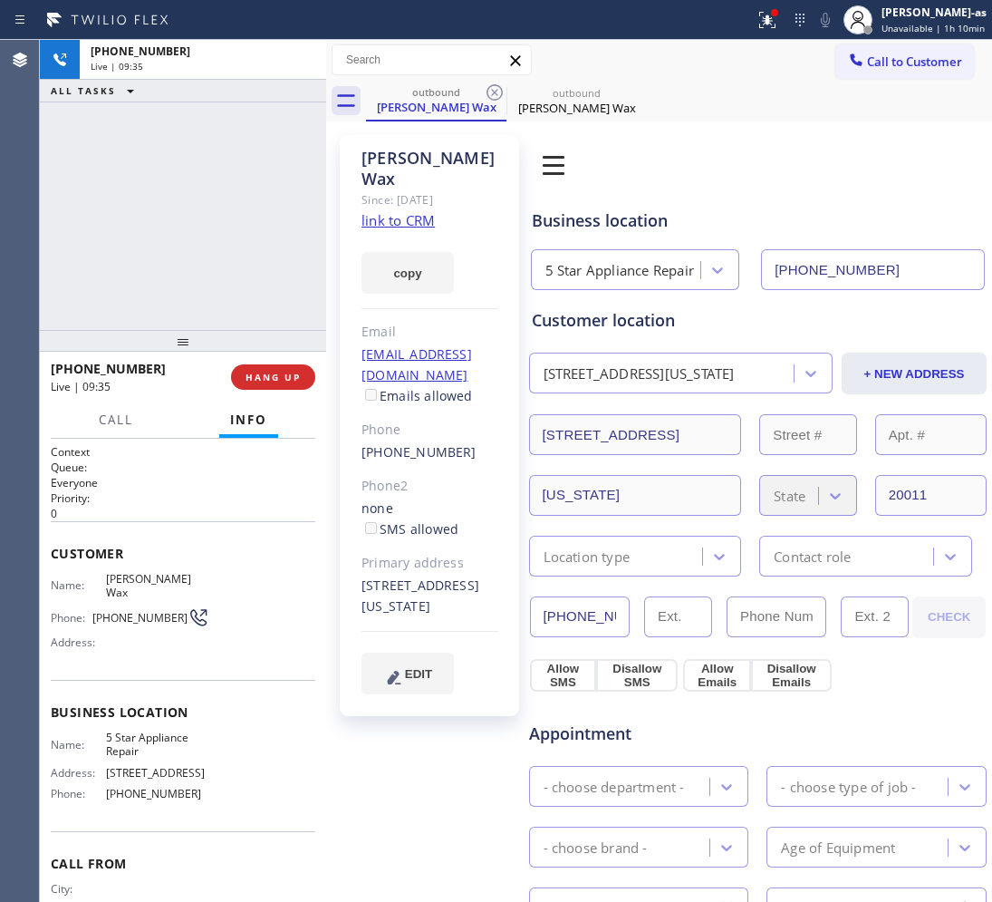
click at [250, 249] on div "[PHONE_NUMBER] Live | 09:35 ALL TASKS ALL TASKS ACTIVE TASKS TASKS IN WRAP UP" at bounding box center [183, 185] width 286 height 290
click at [266, 378] on span "COMPLETE" at bounding box center [269, 377] width 63 height 13
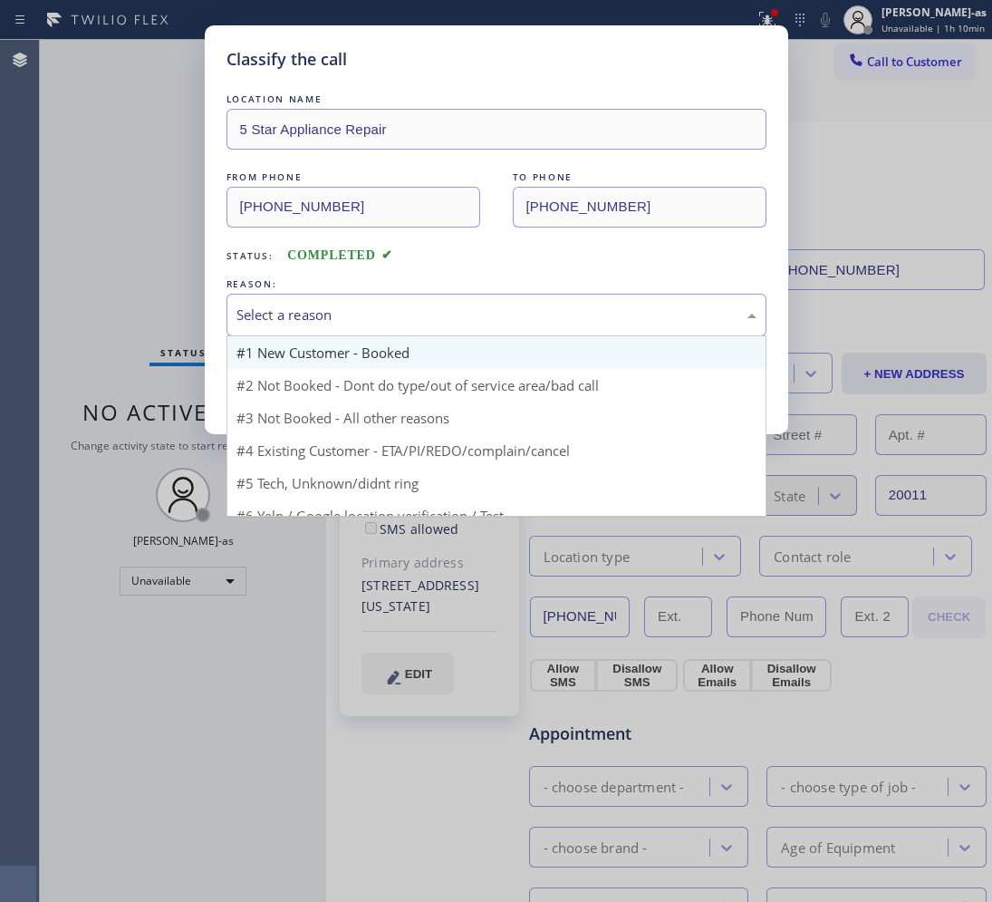
drag, startPoint x: 284, startPoint y: 311, endPoint x: 349, endPoint y: 352, distance: 77.0
click at [286, 310] on div "Select a reason" at bounding box center [497, 315] width 520 height 21
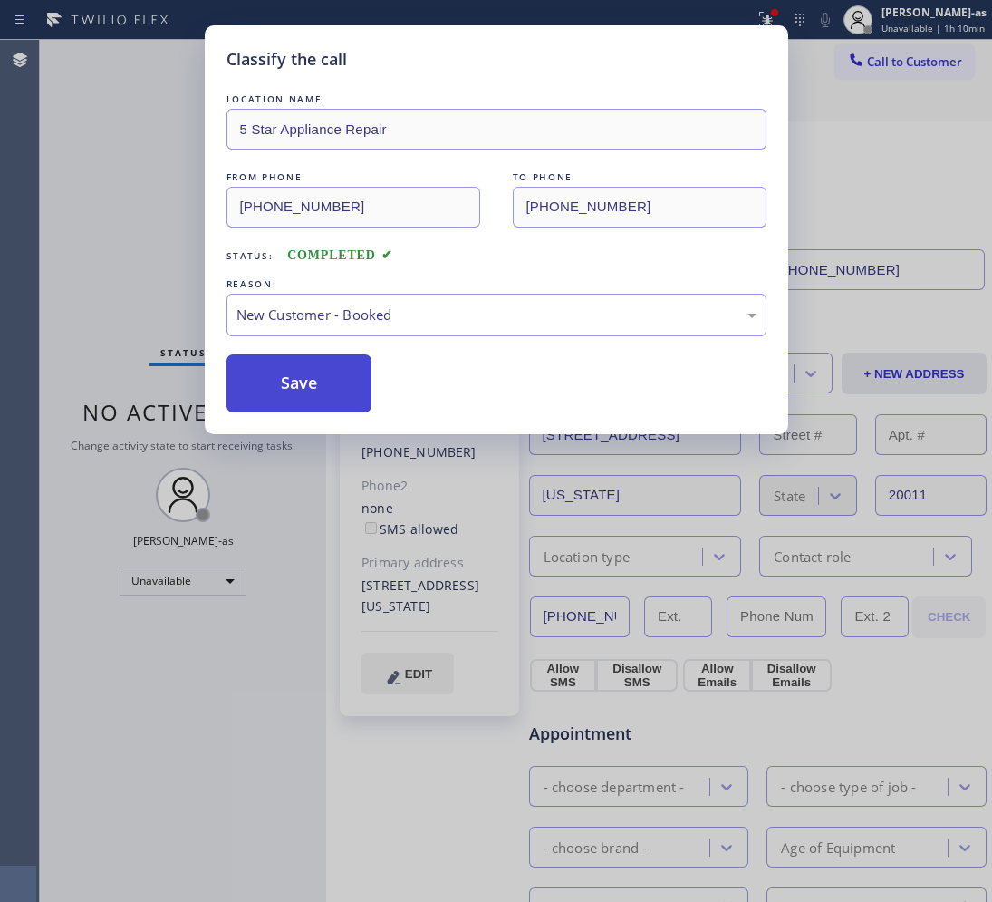
click at [320, 385] on button "Save" at bounding box center [300, 383] width 146 height 58
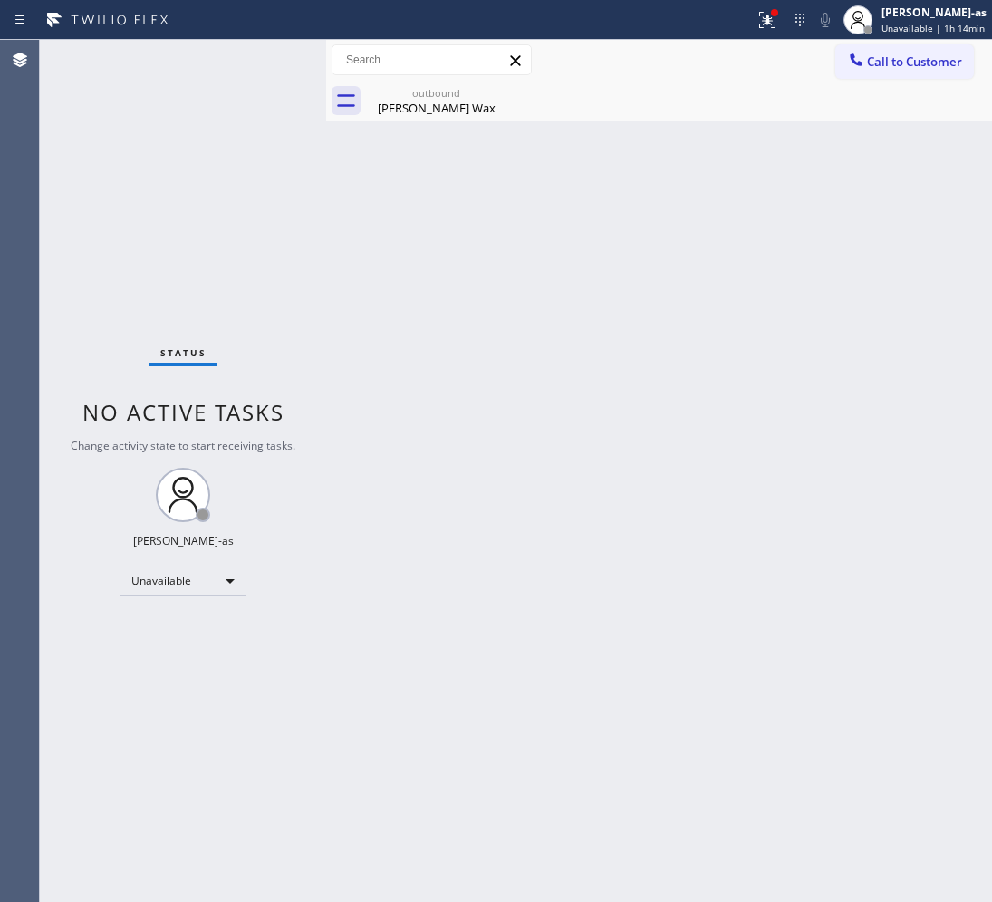
drag, startPoint x: 378, startPoint y: 305, endPoint x: 428, endPoint y: 231, distance: 88.7
click at [382, 288] on div "Back to Dashboard Change Sender ID Customers Technicians Select a contact Outbo…" at bounding box center [659, 471] width 666 height 862
click at [449, 121] on div "outbound [PERSON_NAME] Wax" at bounding box center [436, 101] width 137 height 41
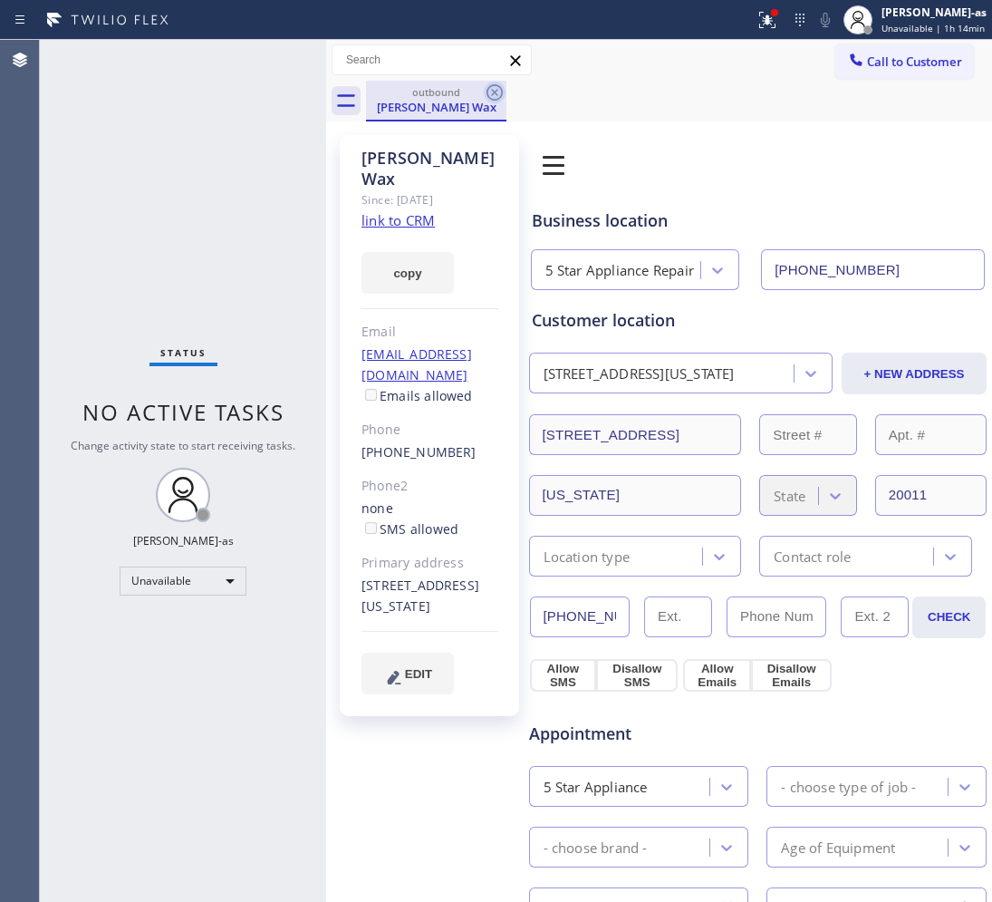
click at [498, 92] on icon at bounding box center [495, 93] width 22 height 22
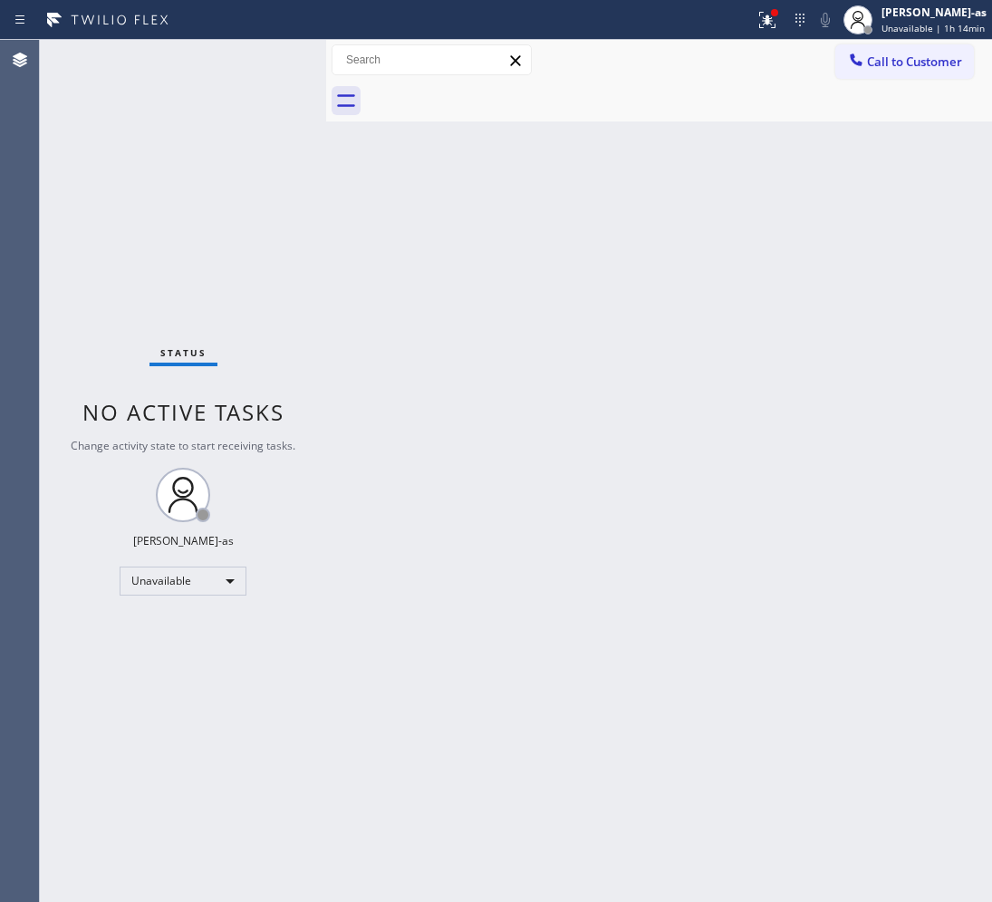
click at [51, 227] on div "Status No active tasks Change activity state to start receiving tasks. [PERSON_…" at bounding box center [183, 471] width 286 height 862
drag, startPoint x: 931, startPoint y: 66, endPoint x: 880, endPoint y: 92, distance: 56.7
click at [930, 66] on span "Call to Customer" at bounding box center [914, 61] width 95 height 16
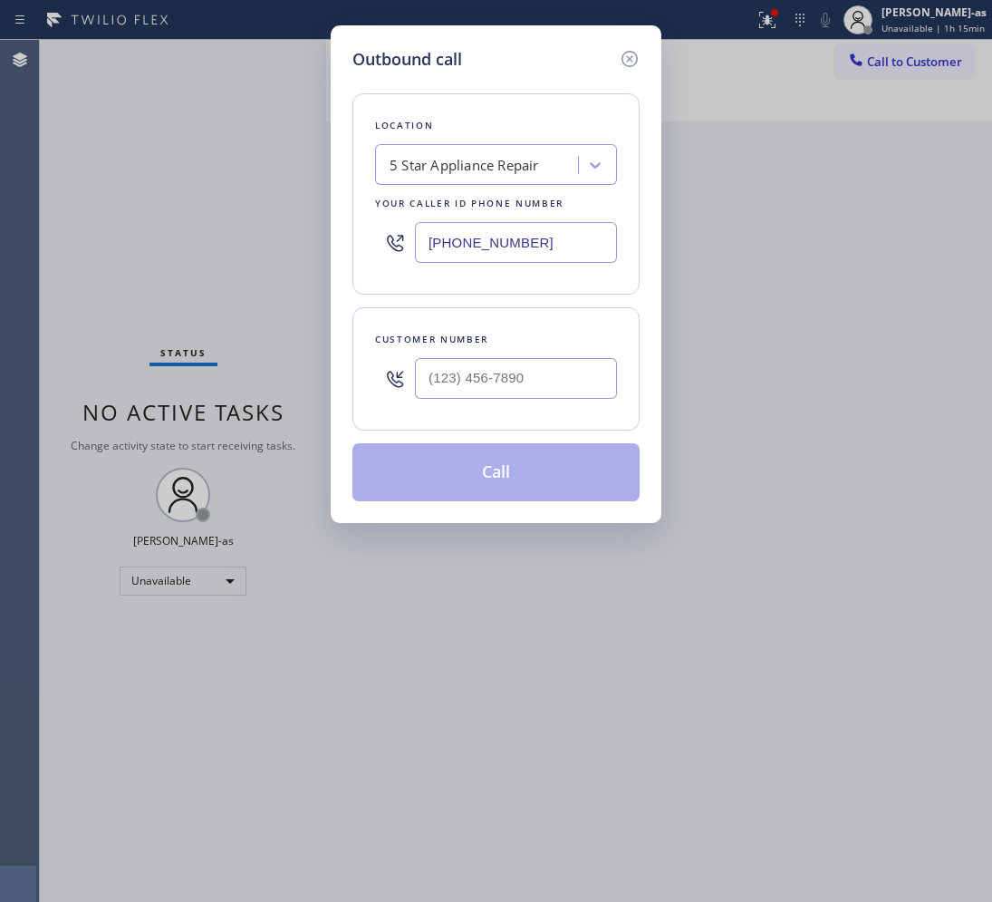
click at [576, 340] on div "Customer number" at bounding box center [496, 339] width 242 height 19
click at [582, 374] on input "(___) ___-____" at bounding box center [516, 378] width 202 height 41
paste input "757) 839-5291"
type input "[PHONE_NUMBER]"
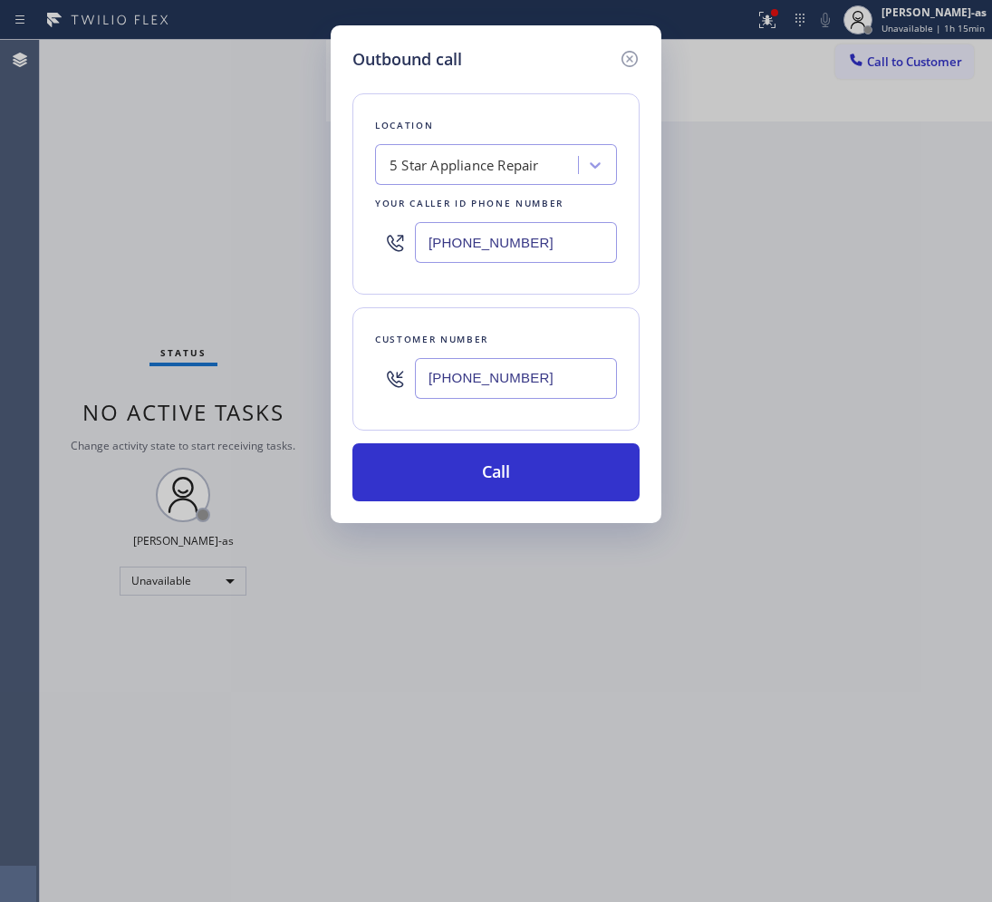
click at [524, 379] on input "[PHONE_NUMBER]" at bounding box center [516, 378] width 202 height 41
click at [551, 247] on input "[PHONE_NUMBER]" at bounding box center [516, 242] width 202 height 41
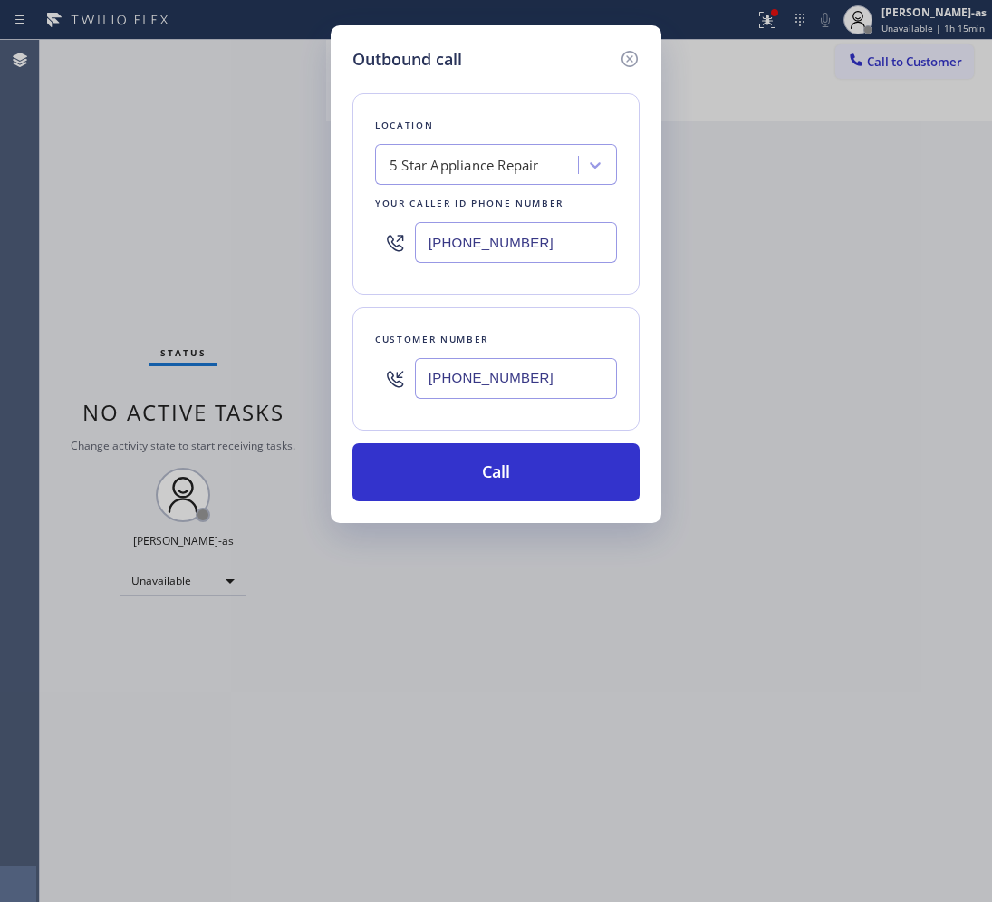
click at [551, 247] on input "[PHONE_NUMBER]" at bounding box center [516, 242] width 202 height 41
paste input "720) 741-7377"
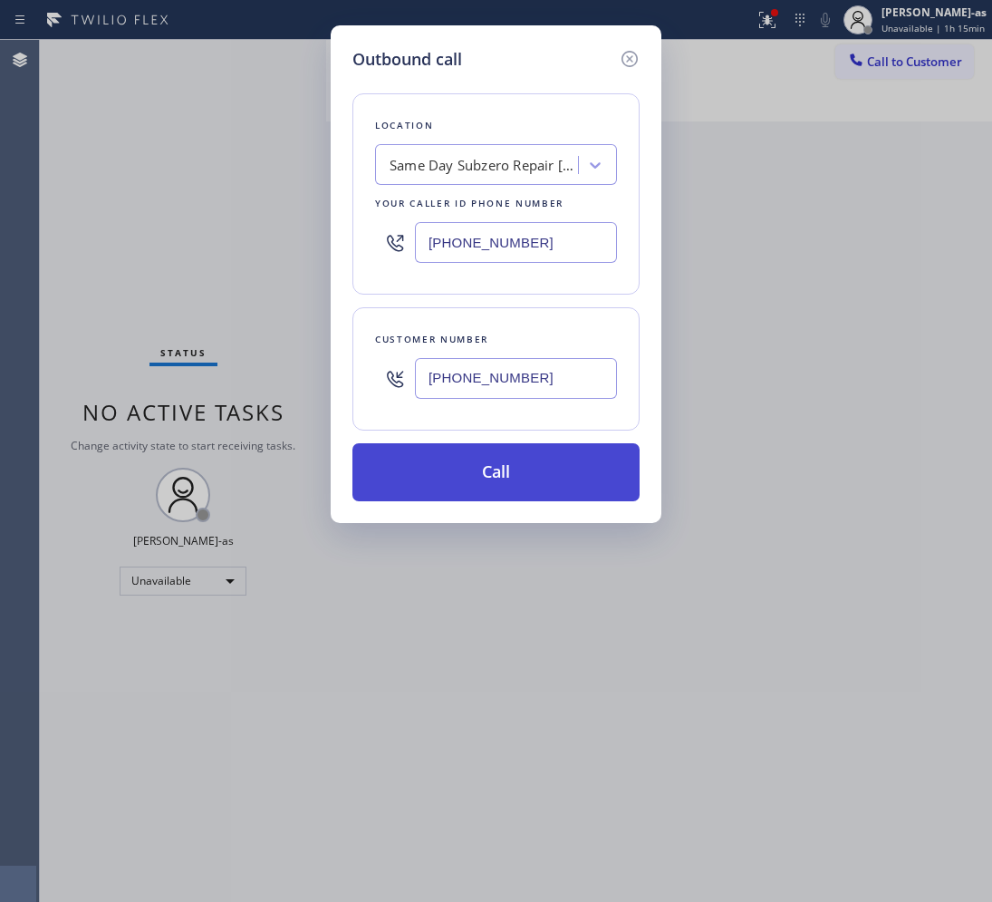
type input "[PHONE_NUMBER]"
click at [550, 463] on button "Call" at bounding box center [496, 472] width 287 height 58
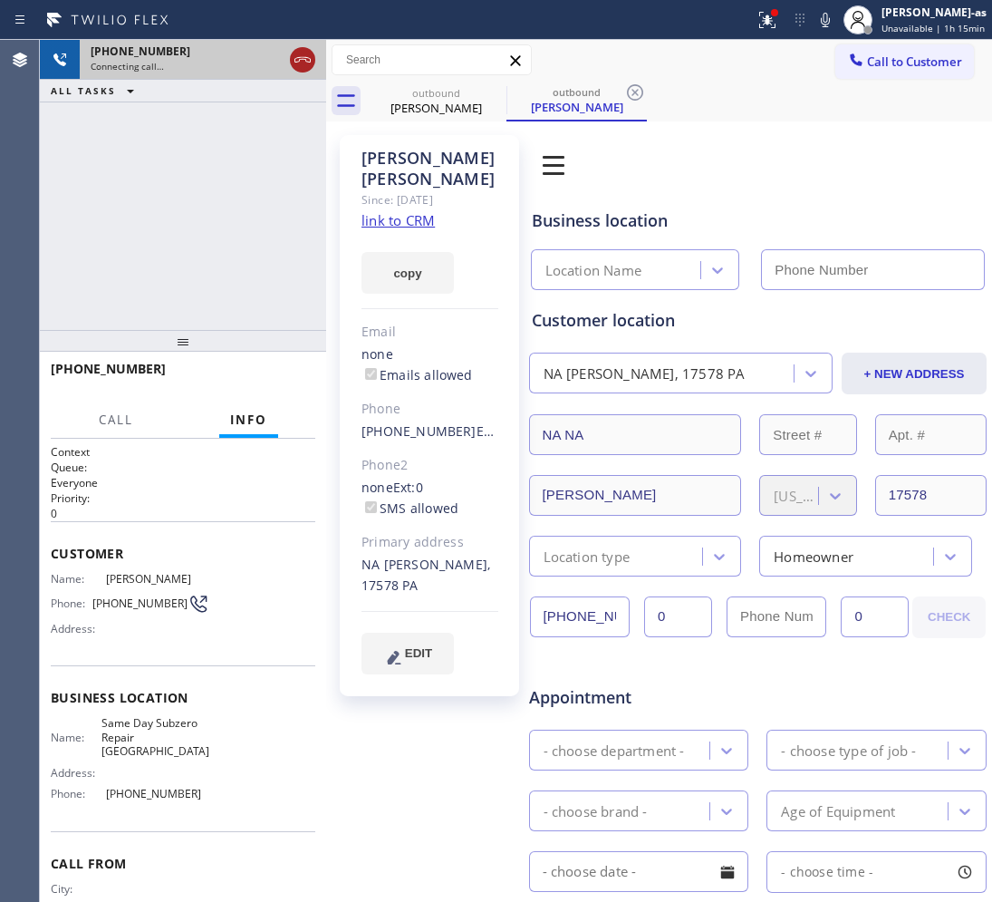
click at [301, 55] on icon at bounding box center [303, 60] width 22 height 22
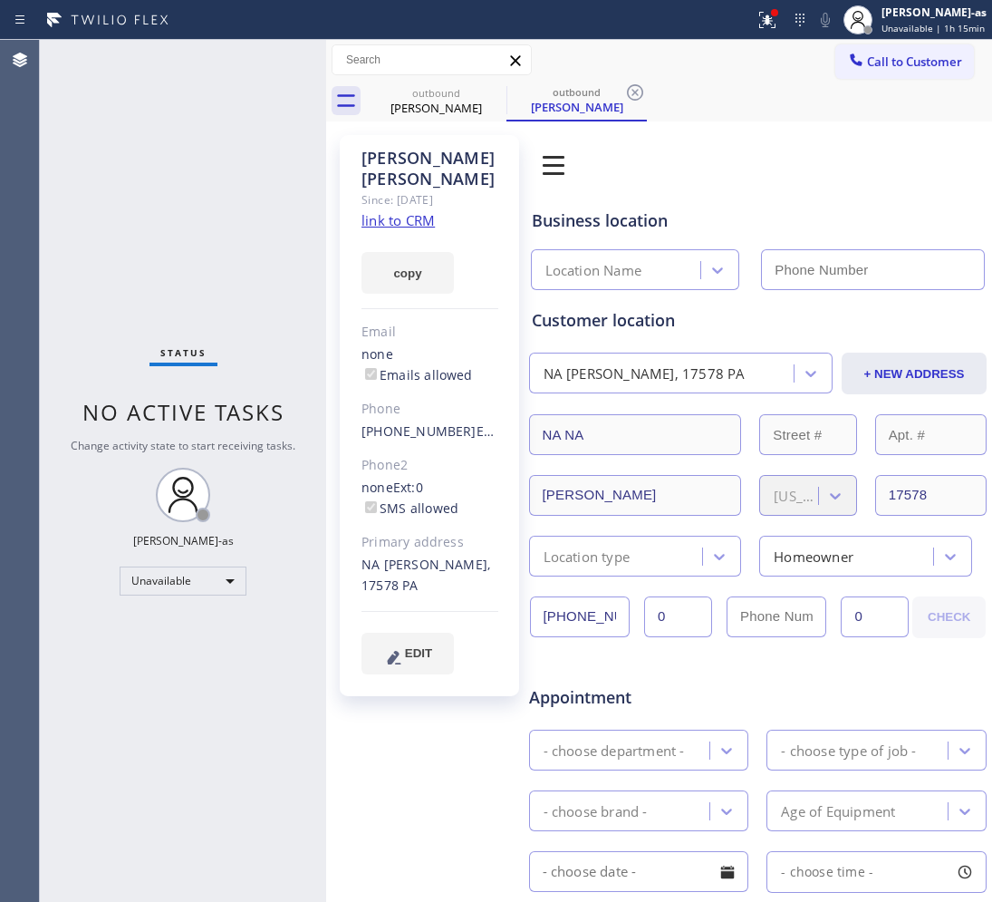
type input "[PHONE_NUMBER]"
click at [410, 211] on link "link to CRM" at bounding box center [398, 220] width 73 height 18
click at [911, 53] on span "Call to Customer" at bounding box center [914, 61] width 95 height 16
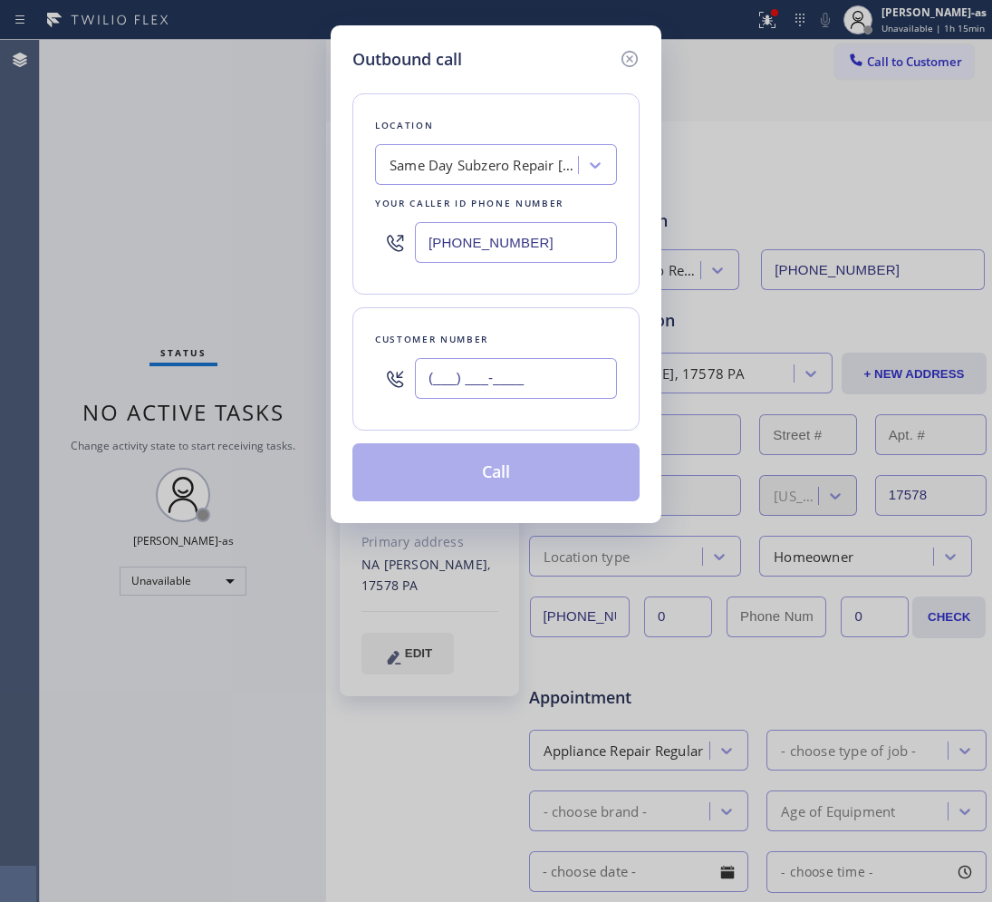
click at [547, 382] on input "(___) ___-____" at bounding box center [516, 378] width 202 height 41
paste input "303) 587-8959"
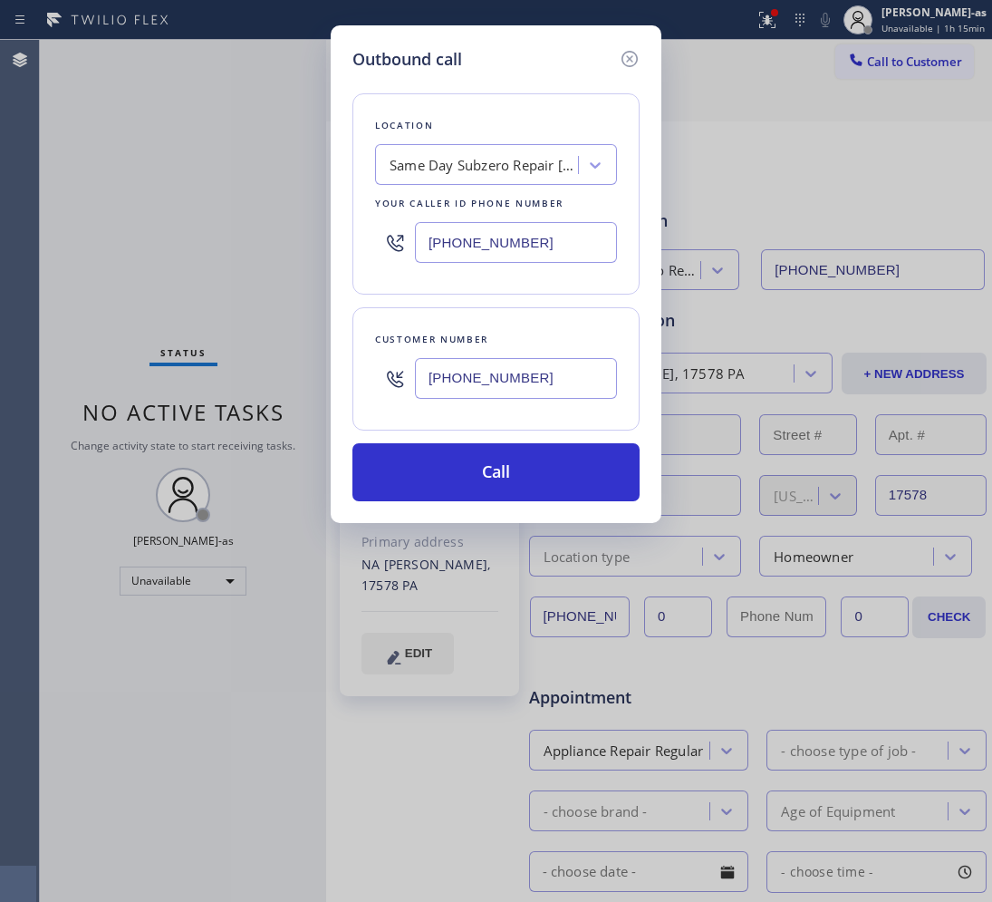
type input "[PHONE_NUMBER]"
click at [556, 243] on input "[PHONE_NUMBER]" at bounding box center [516, 242] width 202 height 41
paste input "636-8623"
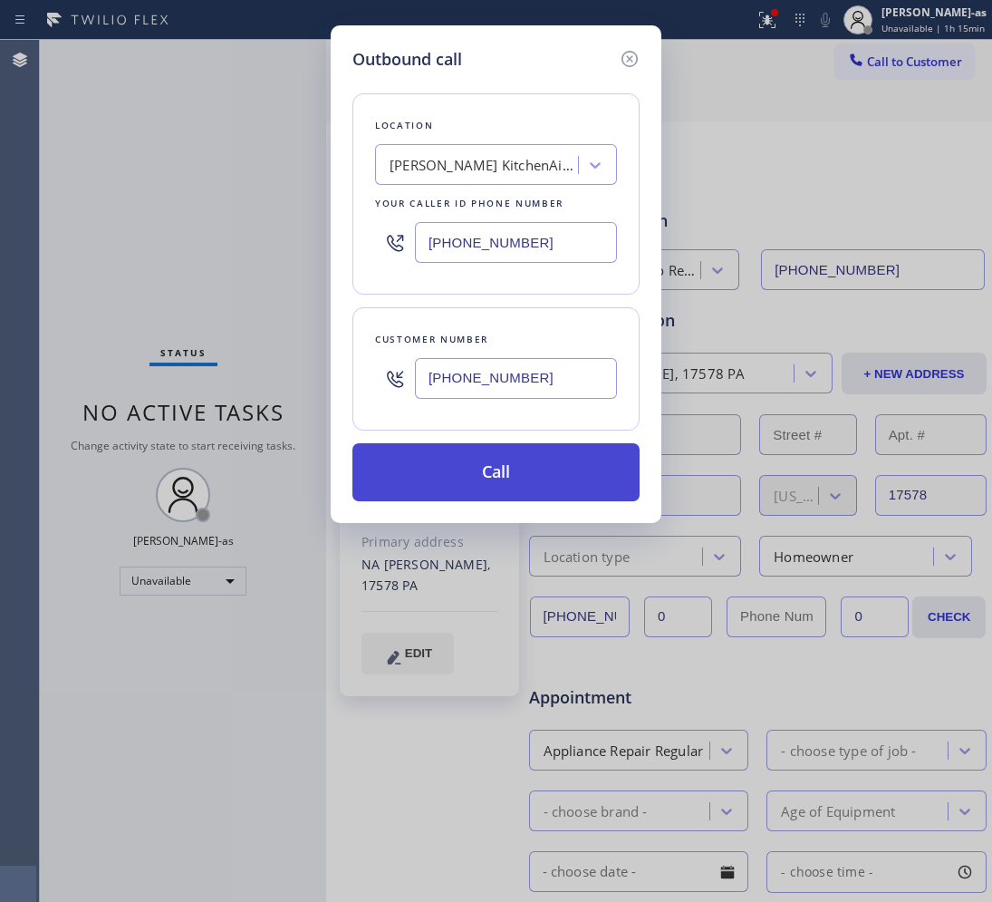
type input "[PHONE_NUMBER]"
click at [482, 485] on button "Call" at bounding box center [496, 472] width 287 height 58
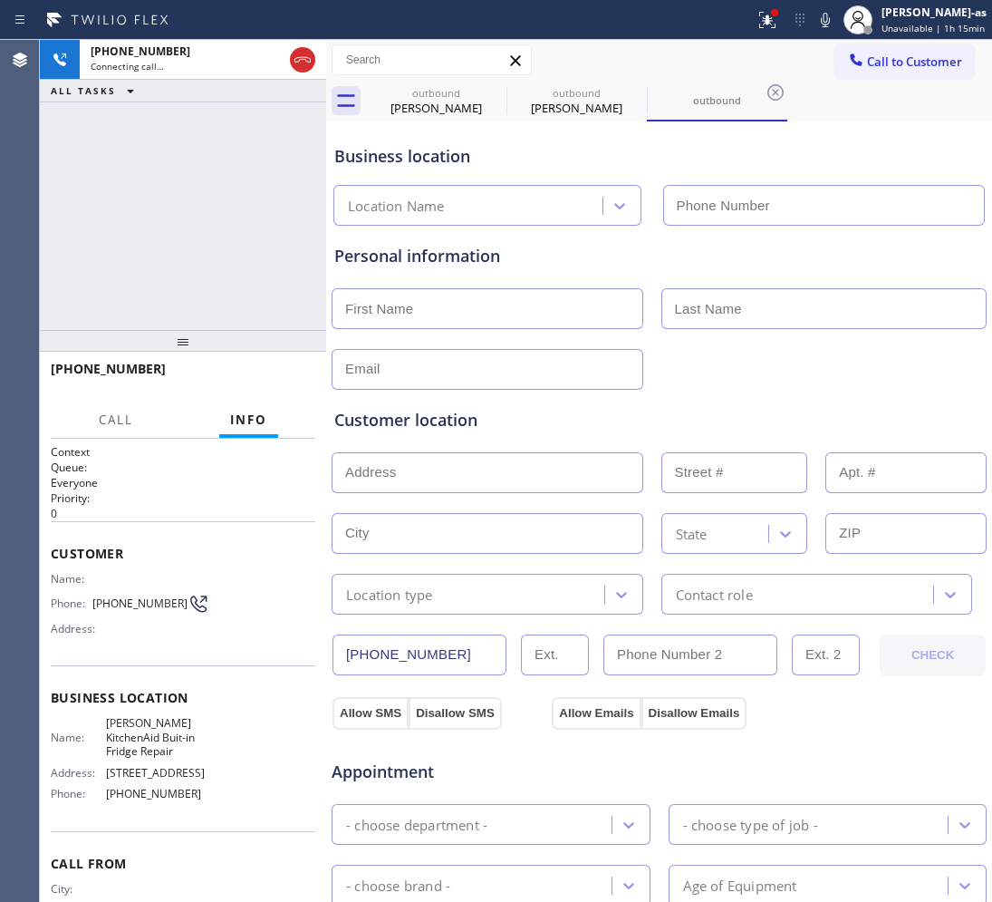
type input "[PHONE_NUMBER]"
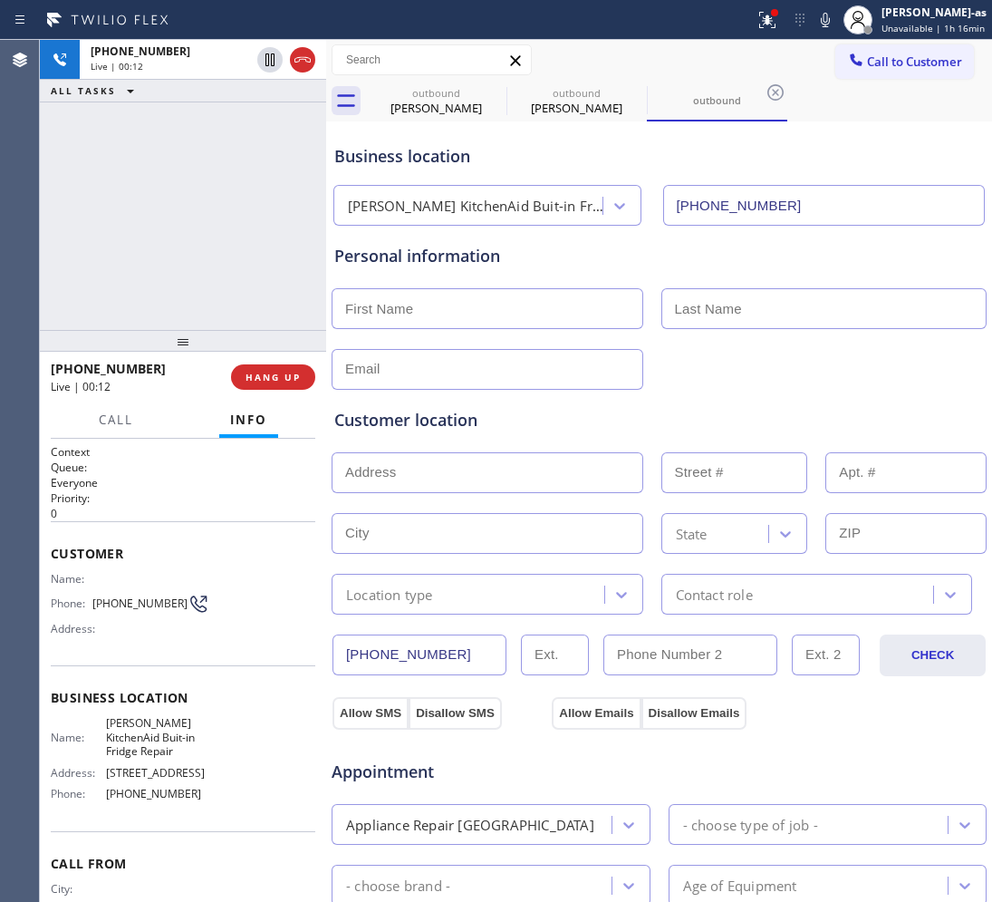
click at [186, 209] on div "[PHONE_NUMBER] Live | 00:12 ALL TASKS ALL TASKS ACTIVE TASKS TASKS IN WRAP UP" at bounding box center [183, 185] width 286 height 290
click at [174, 199] on div "[PHONE_NUMBER] Live | 00:52 ALL TASKS ALL TASKS ACTIVE TASKS TASKS IN WRAP UP" at bounding box center [183, 185] width 286 height 290
click at [223, 256] on div "[PHONE_NUMBER] Live | 01:02 ALL TASKS ALL TASKS ACTIVE TASKS TASKS IN WRAP UP" at bounding box center [183, 185] width 286 height 290
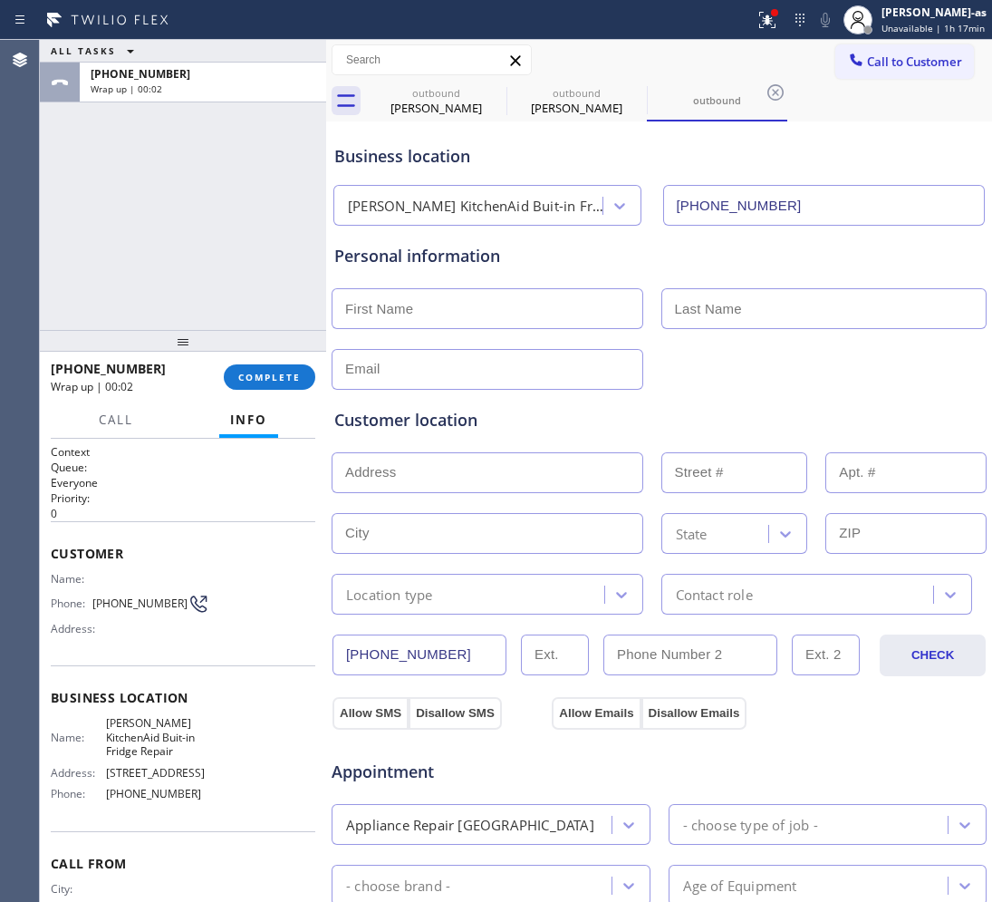
click at [121, 276] on div "ALL TASKS ALL TASKS ACTIVE TASKS TASKS IN WRAP UP [PHONE_NUMBER] Wrap up | 00:02" at bounding box center [183, 185] width 286 height 290
drag, startPoint x: 174, startPoint y: 295, endPoint x: 229, endPoint y: 293, distance: 55.4
click at [183, 269] on div "ALL TASKS ALL TASKS ACTIVE TASKS TASKS IN WRAP UP [PHONE_NUMBER] Wrap up | 00:02" at bounding box center [183, 185] width 286 height 290
click at [260, 382] on span "COMPLETE" at bounding box center [269, 377] width 63 height 13
drag, startPoint x: 192, startPoint y: 256, endPoint x: 220, endPoint y: 269, distance: 30.8
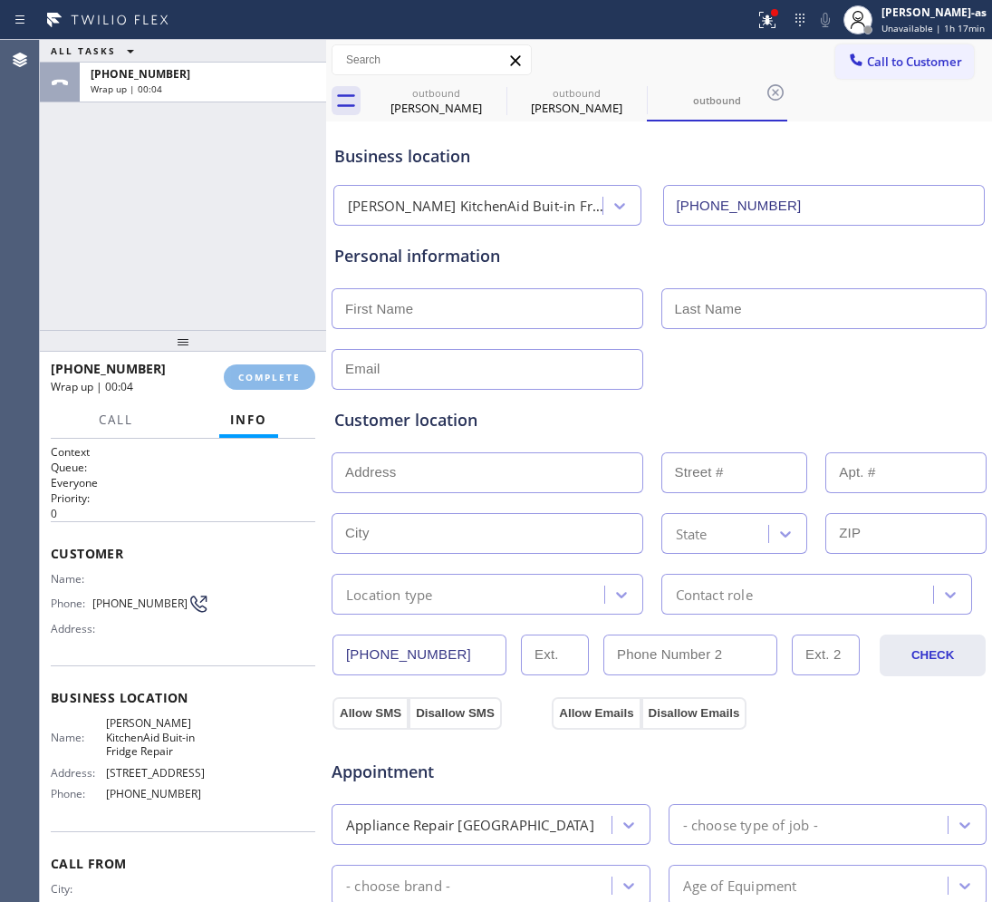
click at [192, 260] on div "ALL TASKS ALL TASKS ACTIVE TASKS TASKS IN WRAP UP [PHONE_NUMBER] Wrap up | 00:04" at bounding box center [183, 185] width 286 height 290
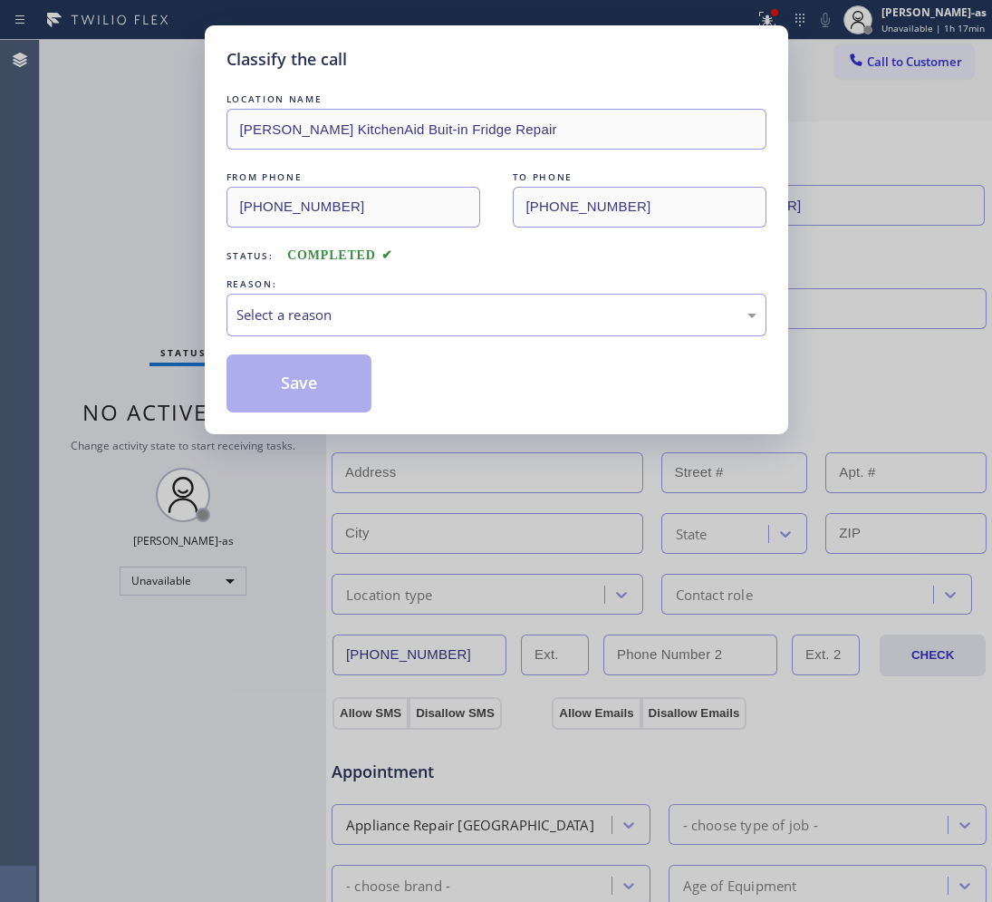
click at [150, 308] on div "Classify the call LOCATION NAME [PERSON_NAME] KitchenAid Buit-in Fridge Repair …" at bounding box center [496, 451] width 992 height 902
click at [288, 318] on div "Select a reason" at bounding box center [497, 315] width 520 height 21
drag, startPoint x: 336, startPoint y: 386, endPoint x: 286, endPoint y: 382, distance: 50.0
drag, startPoint x: 279, startPoint y: 382, endPoint x: 967, endPoint y: 342, distance: 689.1
click at [281, 382] on button "Save" at bounding box center [300, 383] width 146 height 58
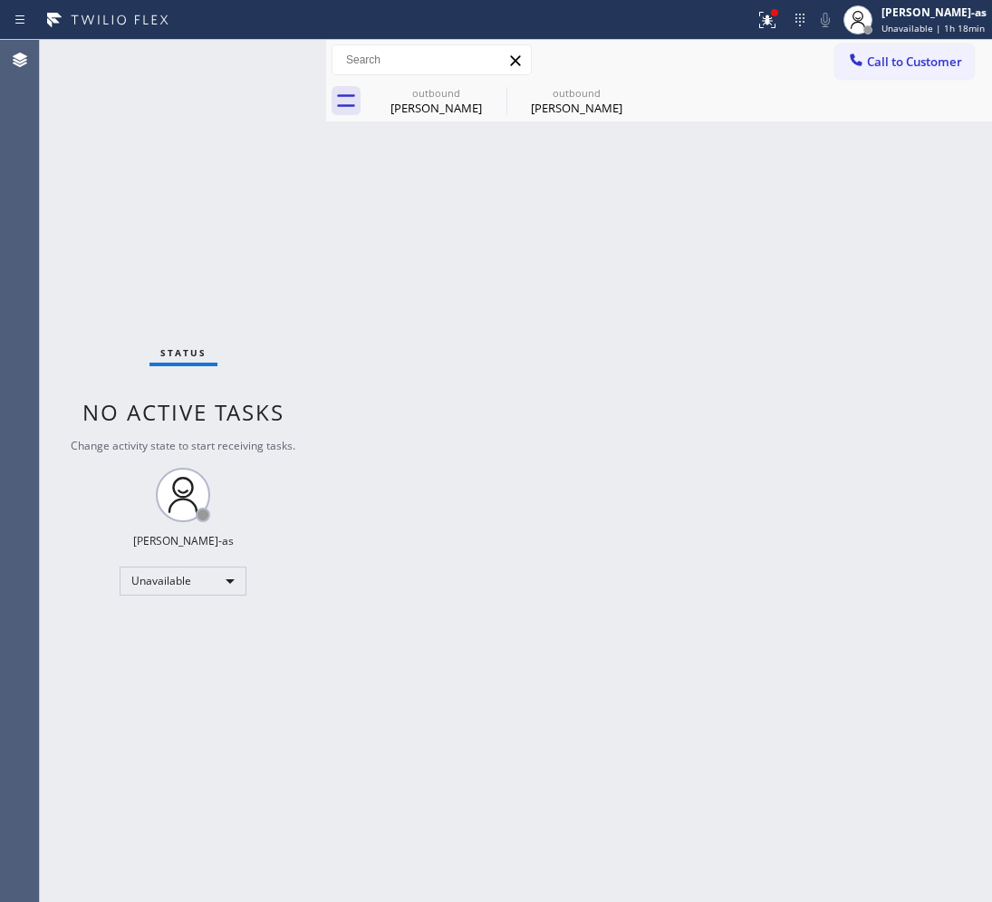
drag, startPoint x: 537, startPoint y: 397, endPoint x: 542, endPoint y: 385, distance: 13.0
click at [537, 396] on div "Back to Dashboard Change Sender ID Customers Technicians Select a contact Outbo…" at bounding box center [659, 471] width 666 height 862
click at [540, 105] on div "[PERSON_NAME]" at bounding box center [576, 108] width 137 height 16
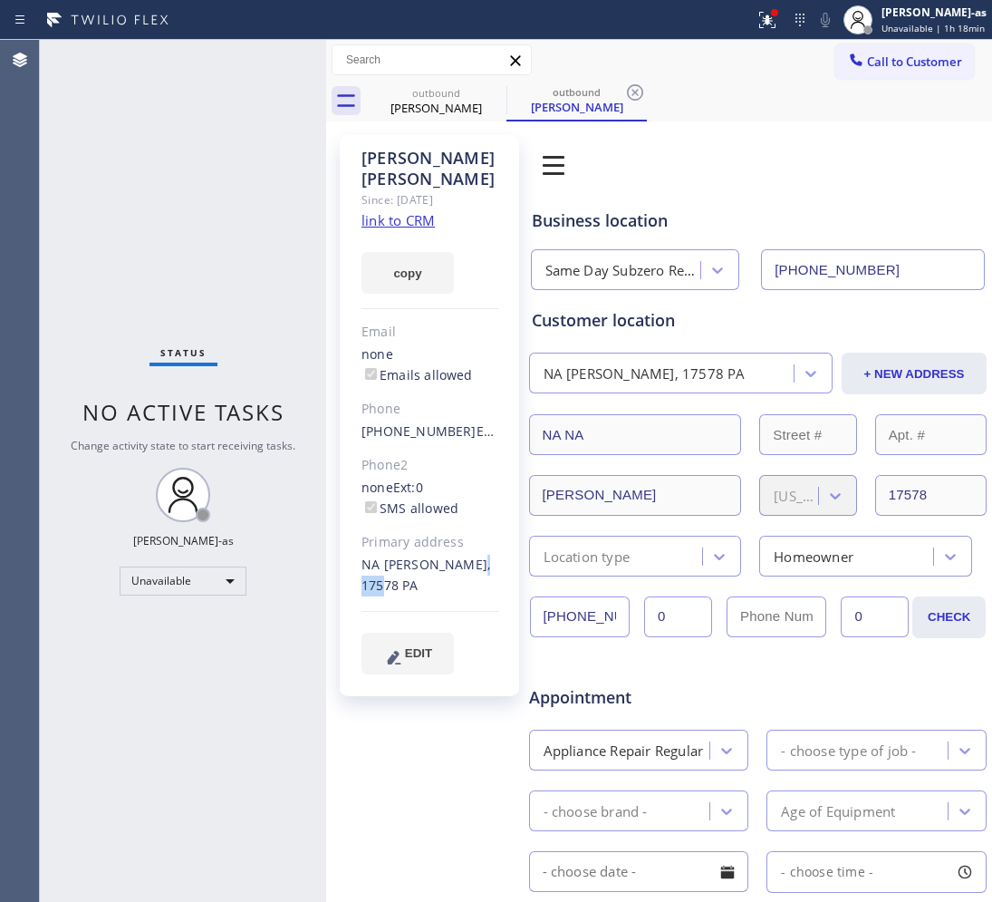
drag, startPoint x: 358, startPoint y: 566, endPoint x: 397, endPoint y: 567, distance: 39.0
click at [397, 567] on div "[PERSON_NAME] Since: [DATE] link to CRM copy Email none Emails allowed Phone [P…" at bounding box center [429, 415] width 179 height 561
copy div "17578"
drag, startPoint x: 218, startPoint y: 82, endPoint x: 337, endPoint y: 61, distance: 121.6
click at [222, 80] on div "Status No active tasks Change activity state to start receiving tasks. [PERSON_…" at bounding box center [183, 471] width 286 height 862
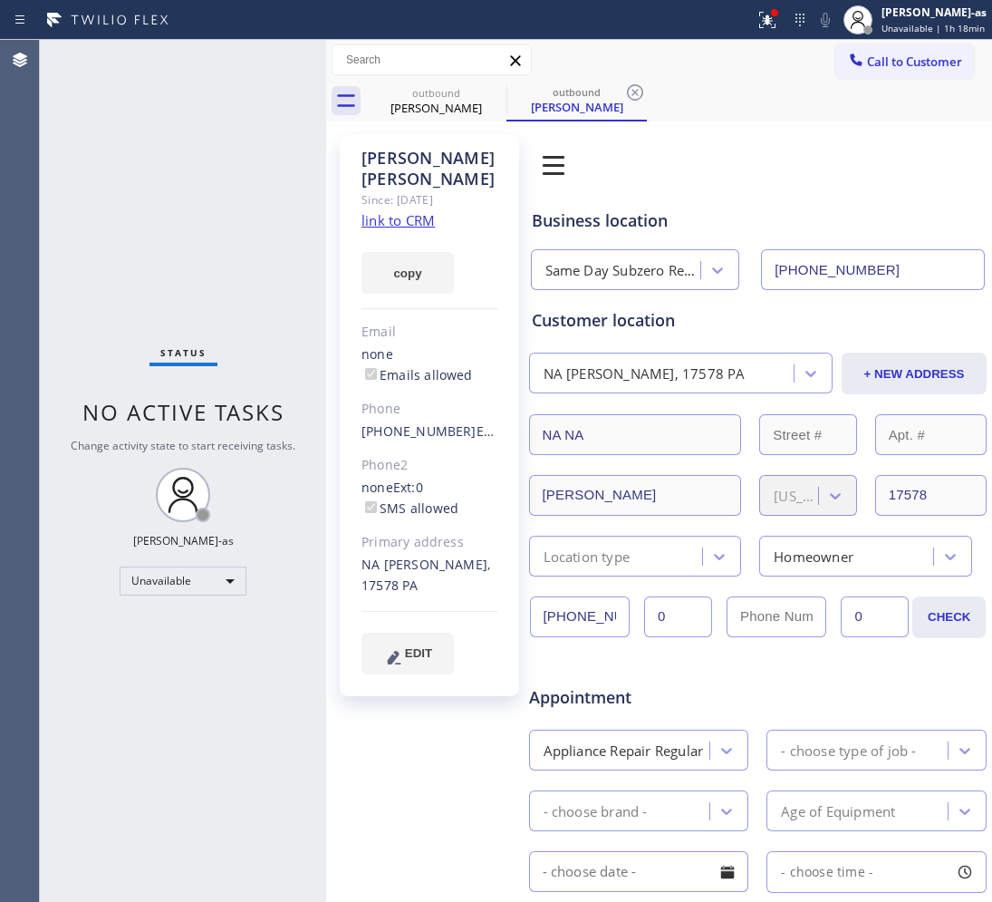
click at [440, 121] on div "[PERSON_NAME] Since: [DATE] link to CRM copy Email none Emails allowed Phone [P…" at bounding box center [659, 725] width 666 height 1209
click at [496, 88] on icon at bounding box center [495, 93] width 22 height 22
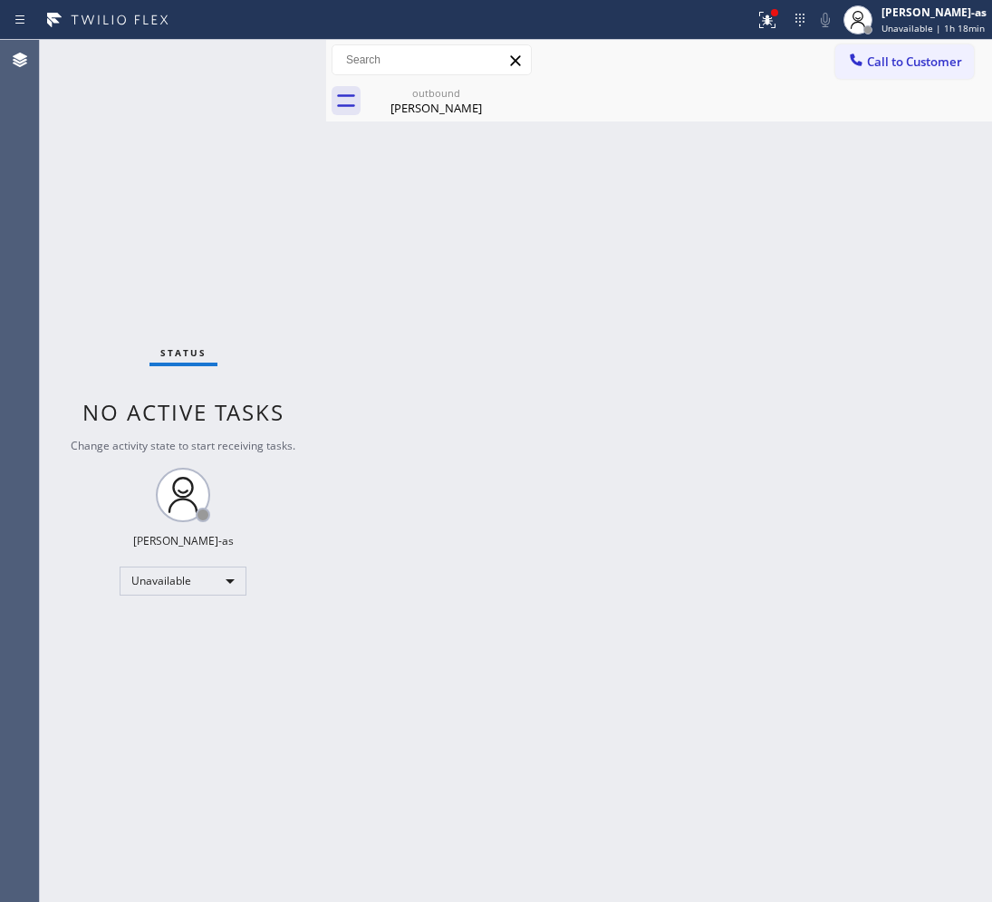
click at [0, 0] on icon at bounding box center [0, 0] width 0 height 0
drag, startPoint x: 417, startPoint y: 390, endPoint x: 441, endPoint y: 20, distance: 370.6
click at [426, 383] on div "Back to Dashboard Change Sender ID Customers Technicians Select a contact Outbo…" at bounding box center [659, 471] width 666 height 862
drag, startPoint x: 228, startPoint y: 229, endPoint x: 353, endPoint y: 189, distance: 131.6
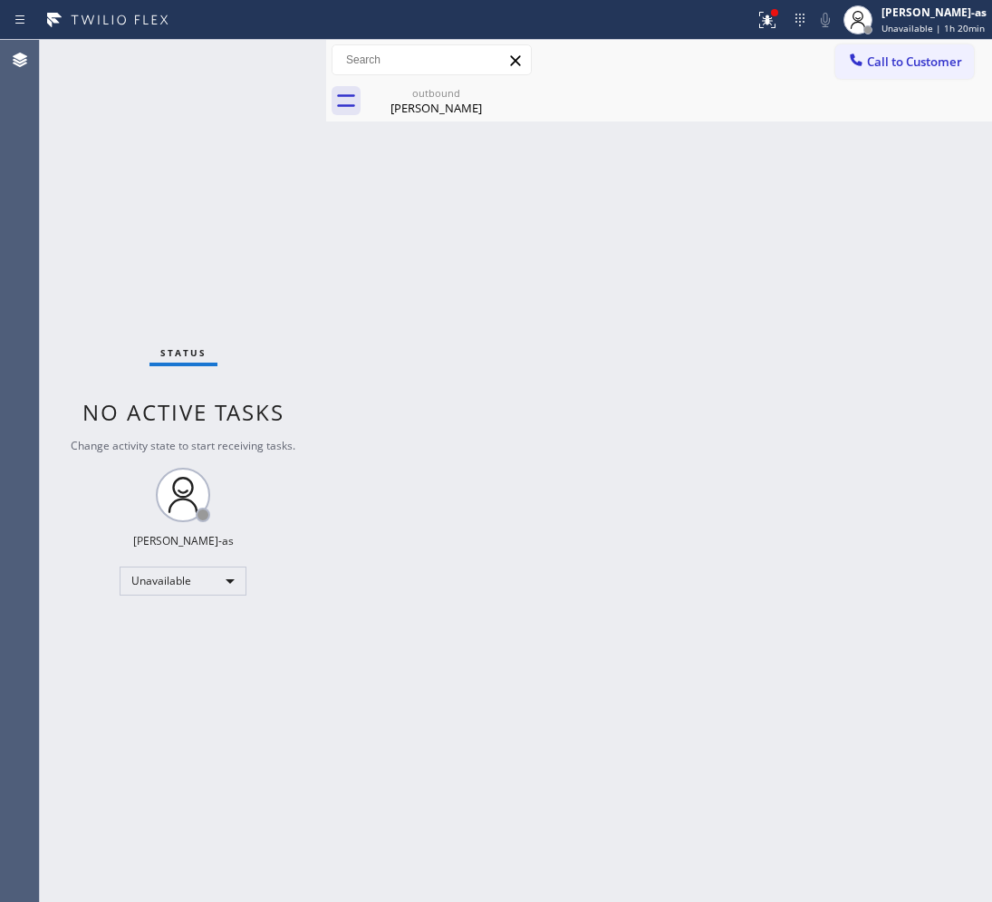
click at [240, 232] on div "Status No active tasks Change activity state to start receiving tasks. [PERSON_…" at bounding box center [183, 471] width 286 height 862
drag, startPoint x: 431, startPoint y: 105, endPoint x: 486, endPoint y: 106, distance: 55.3
click at [436, 104] on div "[PERSON_NAME]" at bounding box center [436, 108] width 137 height 16
drag, startPoint x: 500, startPoint y: 349, endPoint x: 931, endPoint y: 390, distance: 432.4
click at [523, 350] on div "Back to Dashboard Change Sender ID Customers Technicians Select a contact Outbo…" at bounding box center [659, 471] width 666 height 862
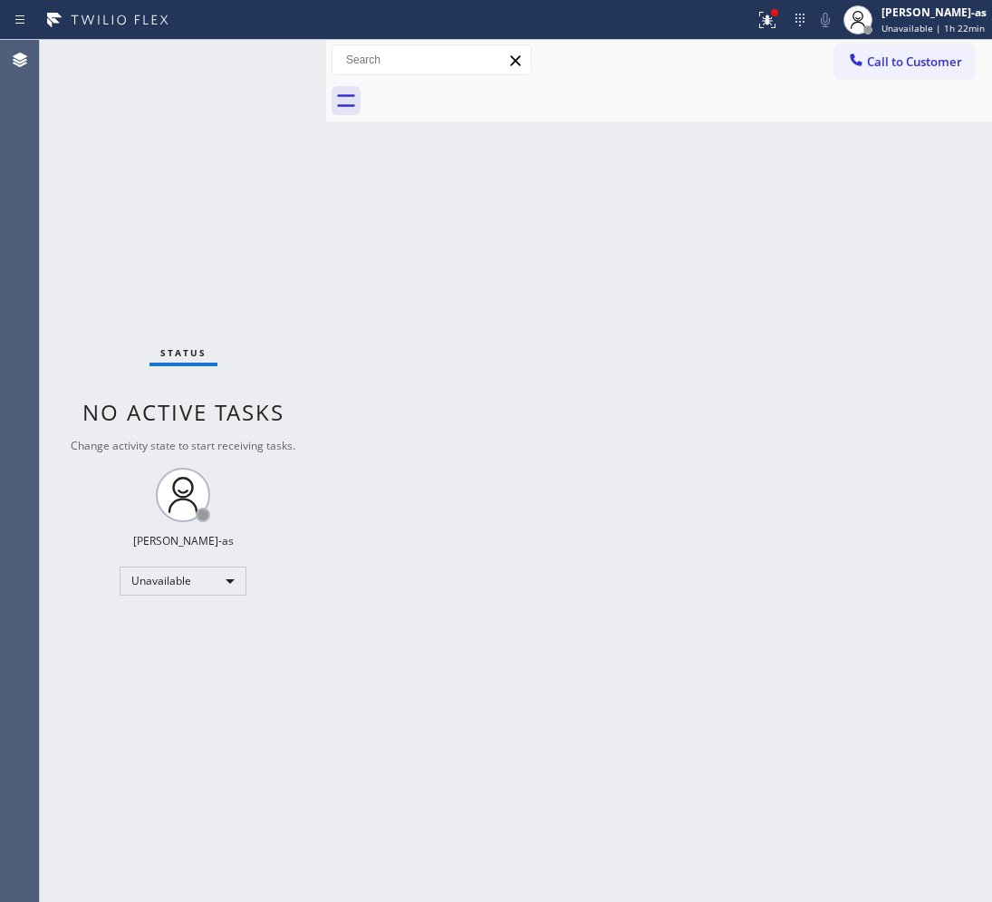
click at [913, 41] on div "Call to Customer Outbound call Location [GEOGRAPHIC_DATA] KitchenAid Buit-in Fr…" at bounding box center [659, 60] width 666 height 41
click at [907, 61] on span "Call to Customer" at bounding box center [914, 61] width 95 height 16
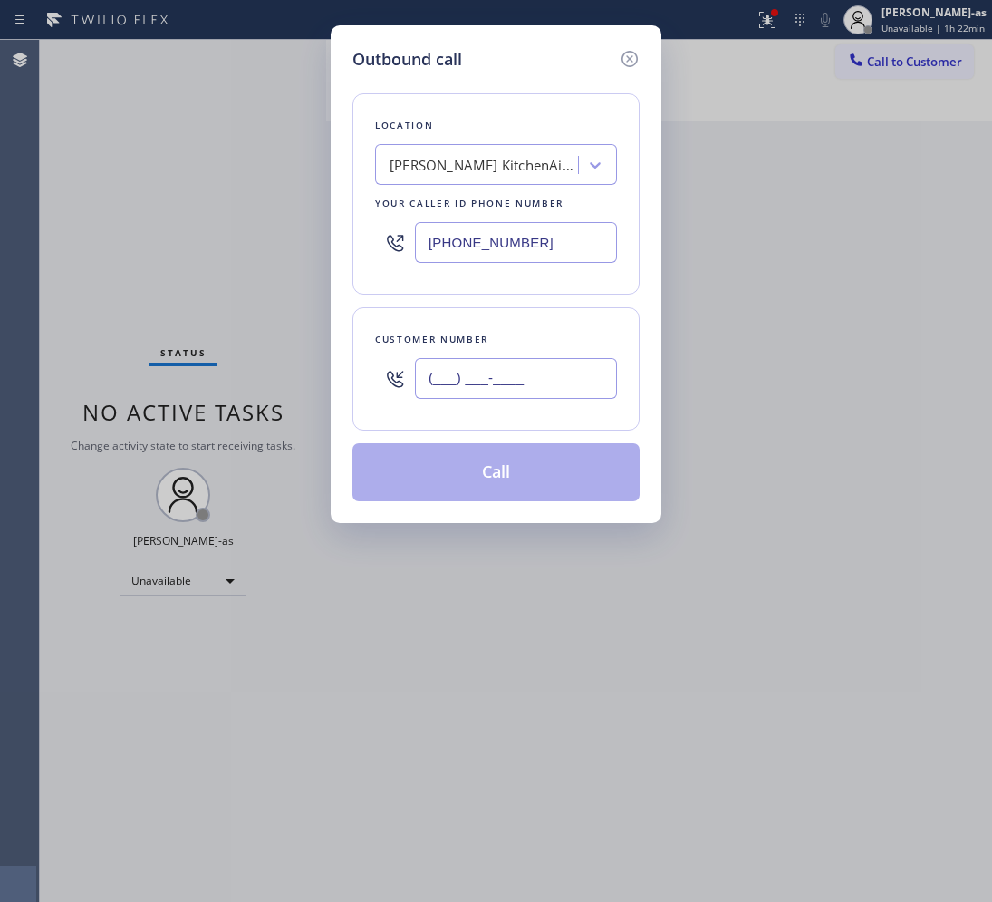
click at [524, 388] on input "(___) ___-____" at bounding box center [516, 378] width 202 height 41
paste input "619) 808-5868"
type input "[PHONE_NUMBER]"
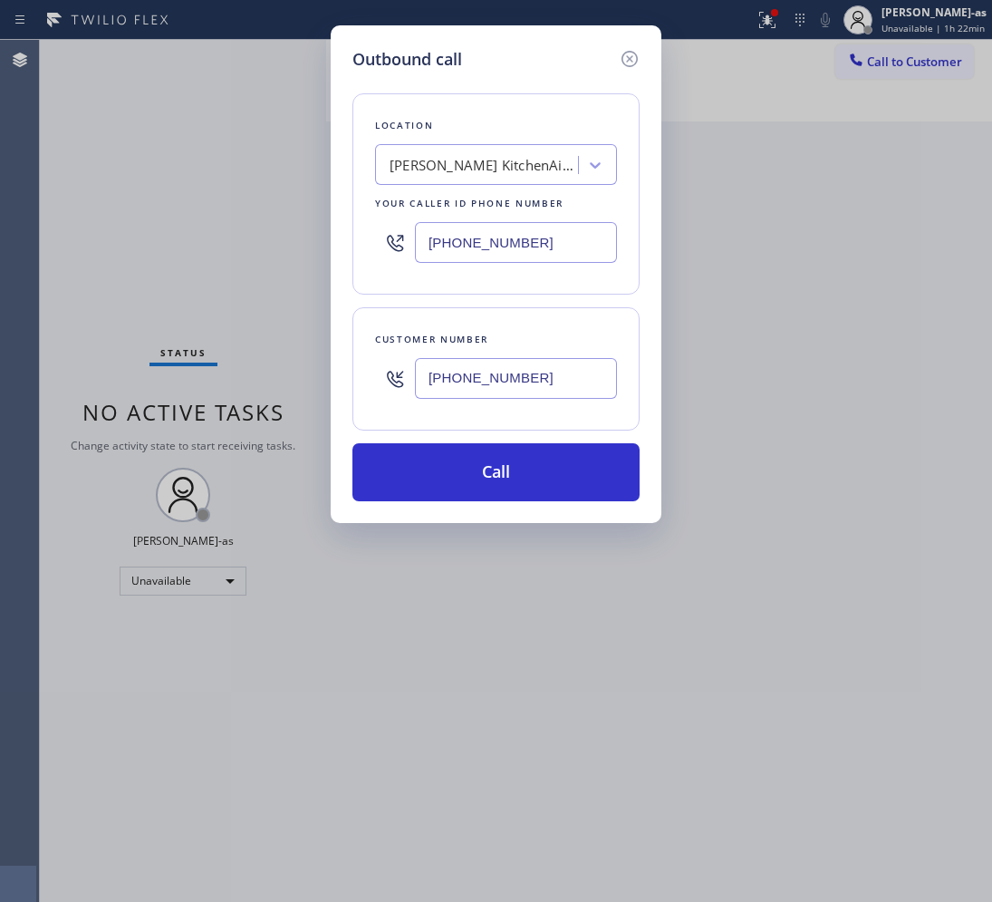
click at [436, 166] on div "[PERSON_NAME] KitchenAid Buit-in Fridge Repair" at bounding box center [485, 165] width 190 height 21
type input "5 Star Appliance Repair"
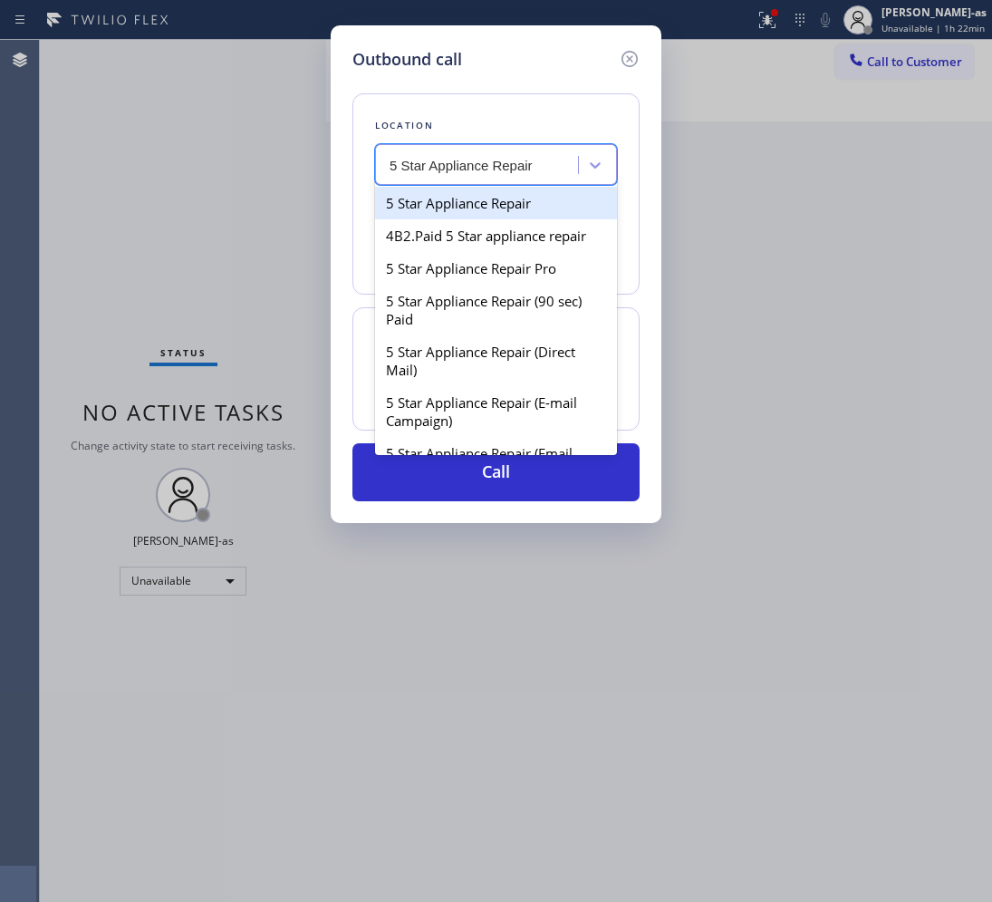
click at [469, 209] on div "5 Star Appliance Repair" at bounding box center [496, 203] width 242 height 33
type input "[PHONE_NUMBER]"
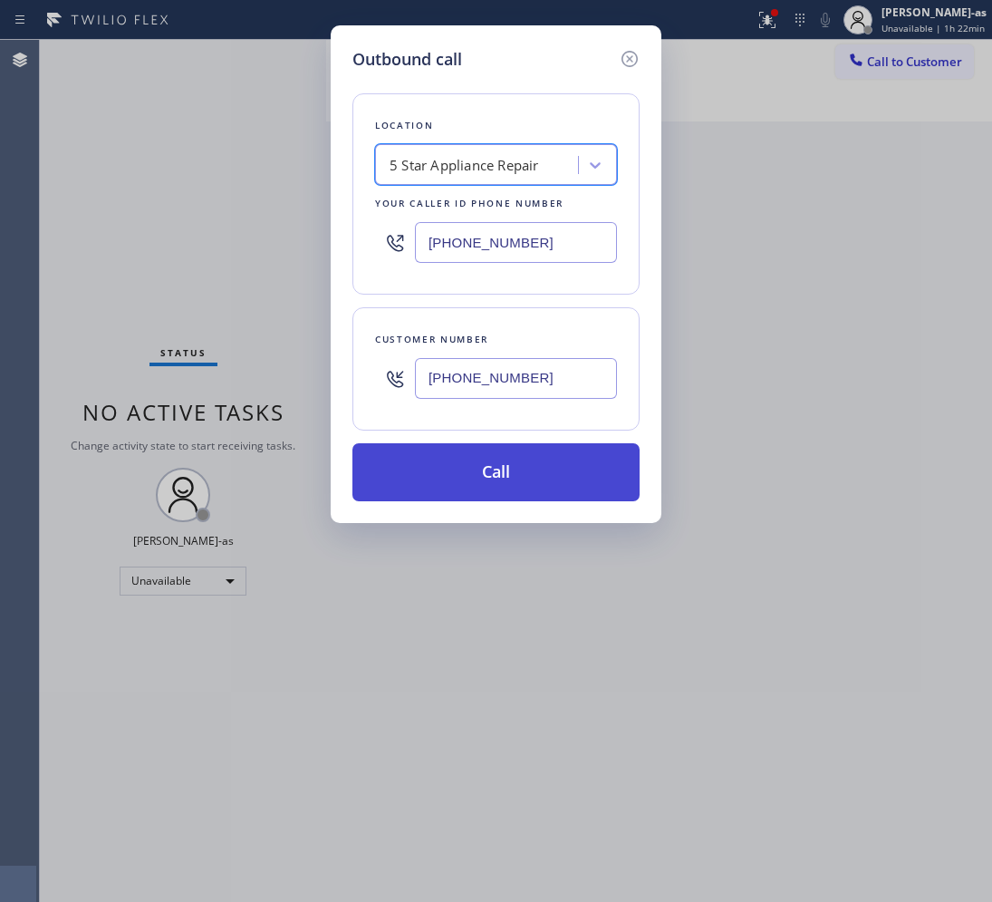
click at [555, 465] on button "Call" at bounding box center [496, 472] width 287 height 58
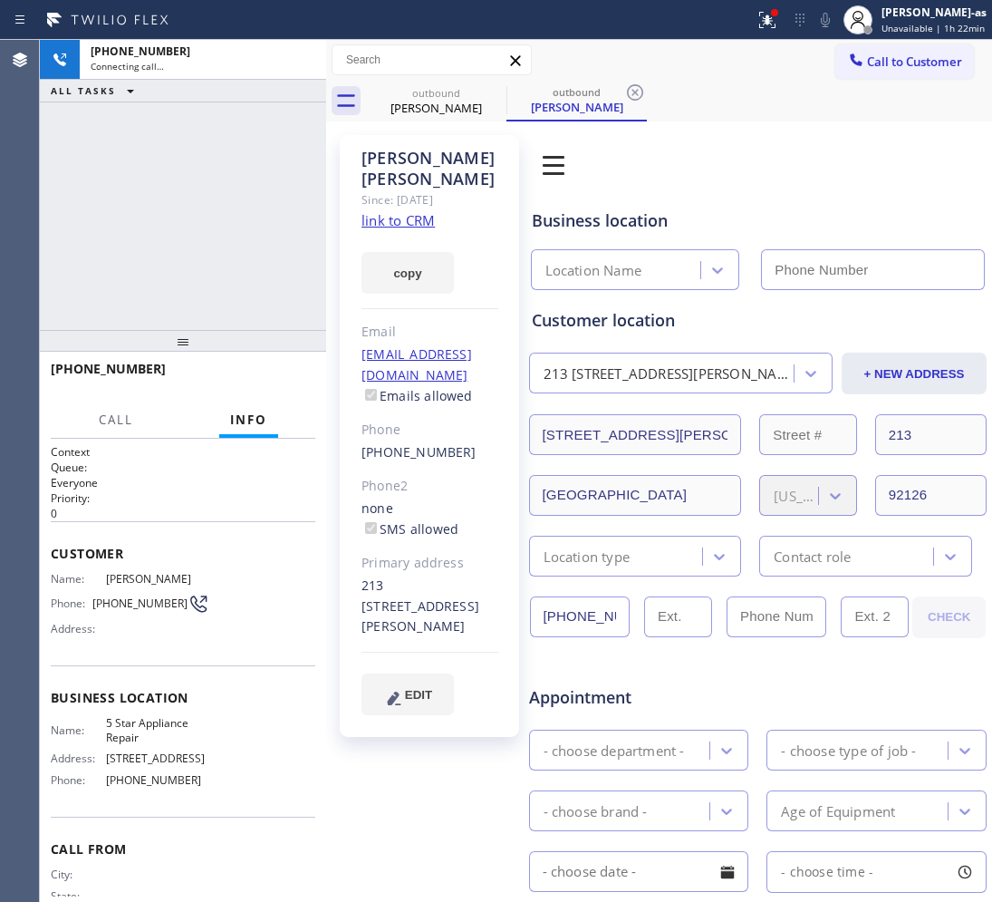
click at [408, 220] on link "link to CRM" at bounding box center [398, 220] width 73 height 18
type input "[PHONE_NUMBER]"
click at [265, 255] on div "[PHONE_NUMBER] Connecting call… ALL TASKS ALL TASKS ACTIVE TASKS TASKS IN WRAP …" at bounding box center [183, 185] width 286 height 290
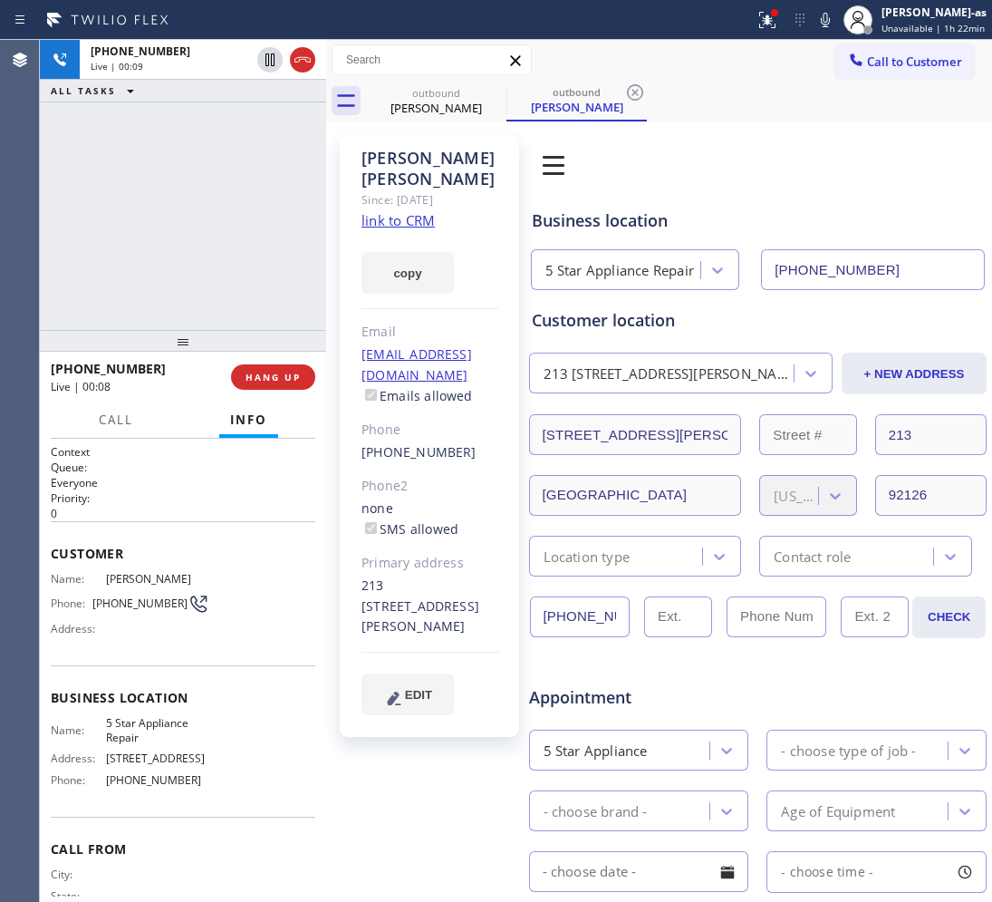
click at [150, 232] on div "[PHONE_NUMBER] Live | 00:09 ALL TASKS ALL TASKS ACTIVE TASKS TASKS IN WRAP UP" at bounding box center [183, 185] width 286 height 290
click at [392, 219] on link "link to CRM" at bounding box center [398, 220] width 73 height 18
drag, startPoint x: 106, startPoint y: 206, endPoint x: 237, endPoint y: 314, distance: 170.0
click at [120, 223] on div "[PHONE_NUMBER] Live | 00:45 ALL TASKS ALL TASKS ACTIVE TASKS TASKS IN WRAP UP" at bounding box center [183, 185] width 286 height 290
click at [276, 372] on span "HANG UP" at bounding box center [273, 377] width 55 height 13
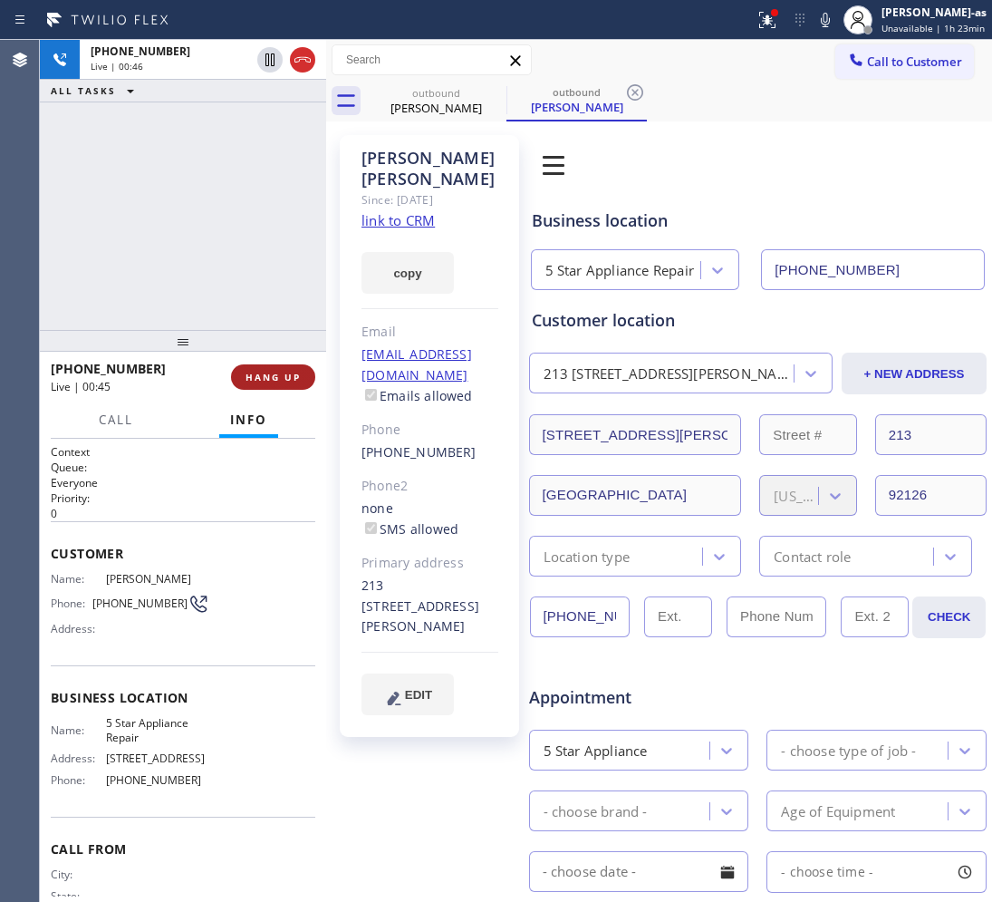
click at [276, 372] on span "HANG UP" at bounding box center [273, 377] width 55 height 13
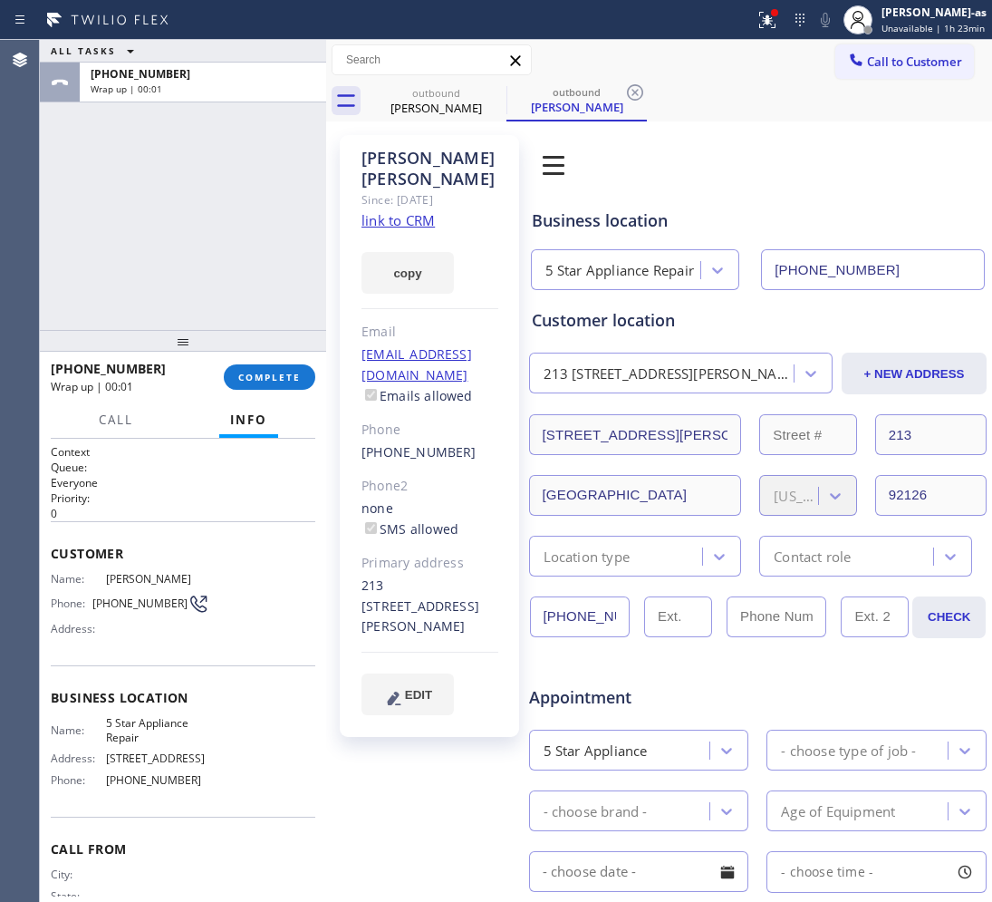
drag, startPoint x: 287, startPoint y: 374, endPoint x: 300, endPoint y: 351, distance: 26.8
click at [286, 377] on span "COMPLETE" at bounding box center [269, 377] width 63 height 13
click at [242, 317] on div "ALL TASKS ALL TASKS ACTIVE TASKS TASKS IN WRAP UP [PHONE_NUMBER] Wrap up | 00:02" at bounding box center [183, 185] width 286 height 290
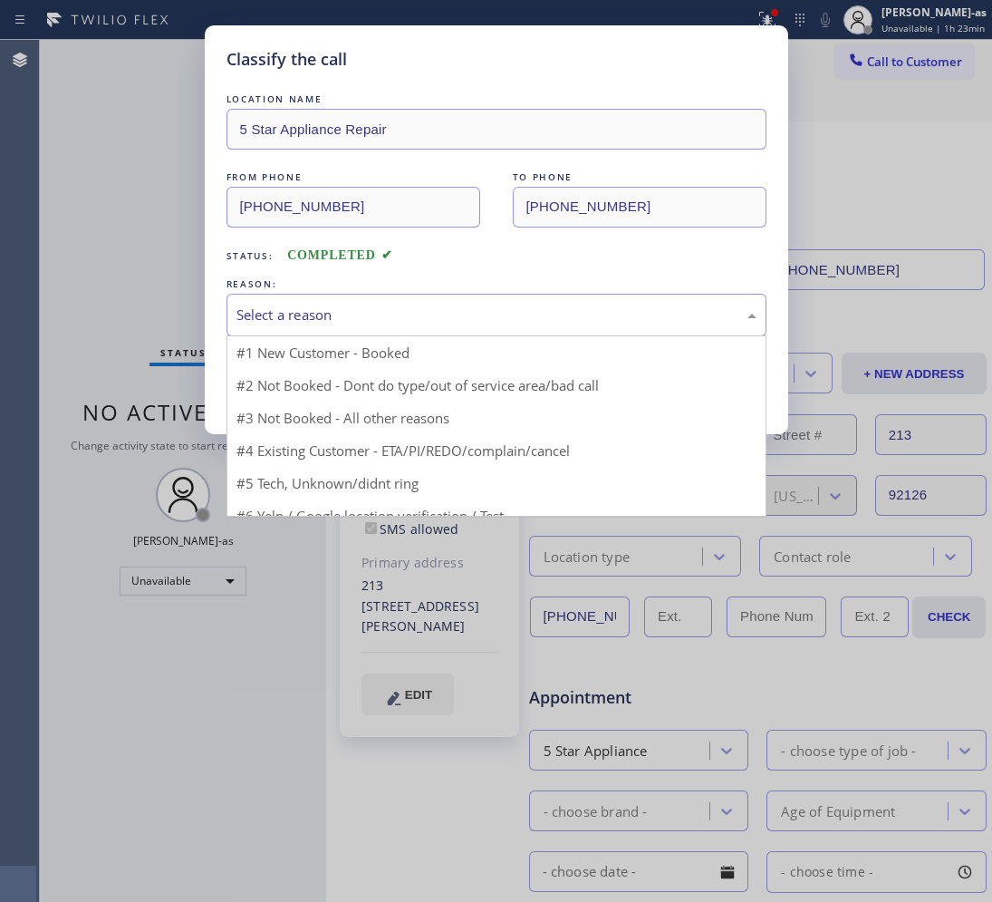
drag, startPoint x: 413, startPoint y: 324, endPoint x: 442, endPoint y: 419, distance: 98.6
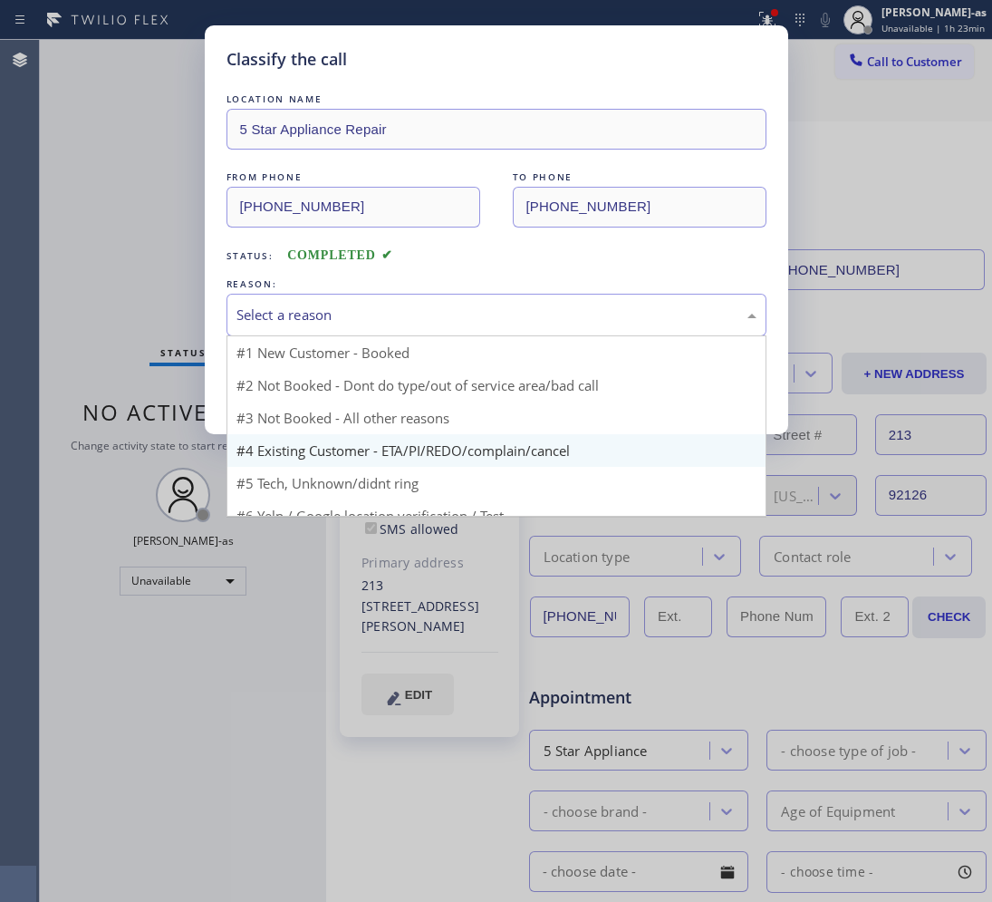
click at [415, 325] on div "Select a reason" at bounding box center [497, 315] width 520 height 21
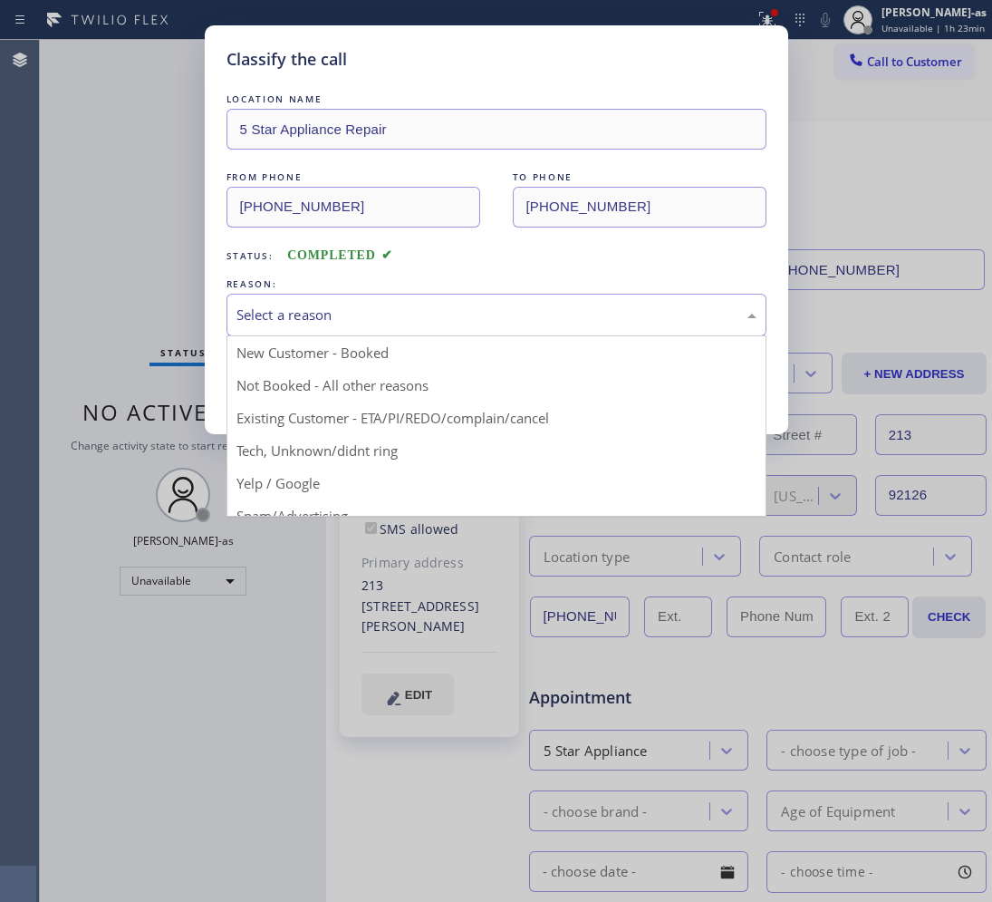
drag, startPoint x: 455, startPoint y: 418, endPoint x: 363, endPoint y: 382, distance: 98.5
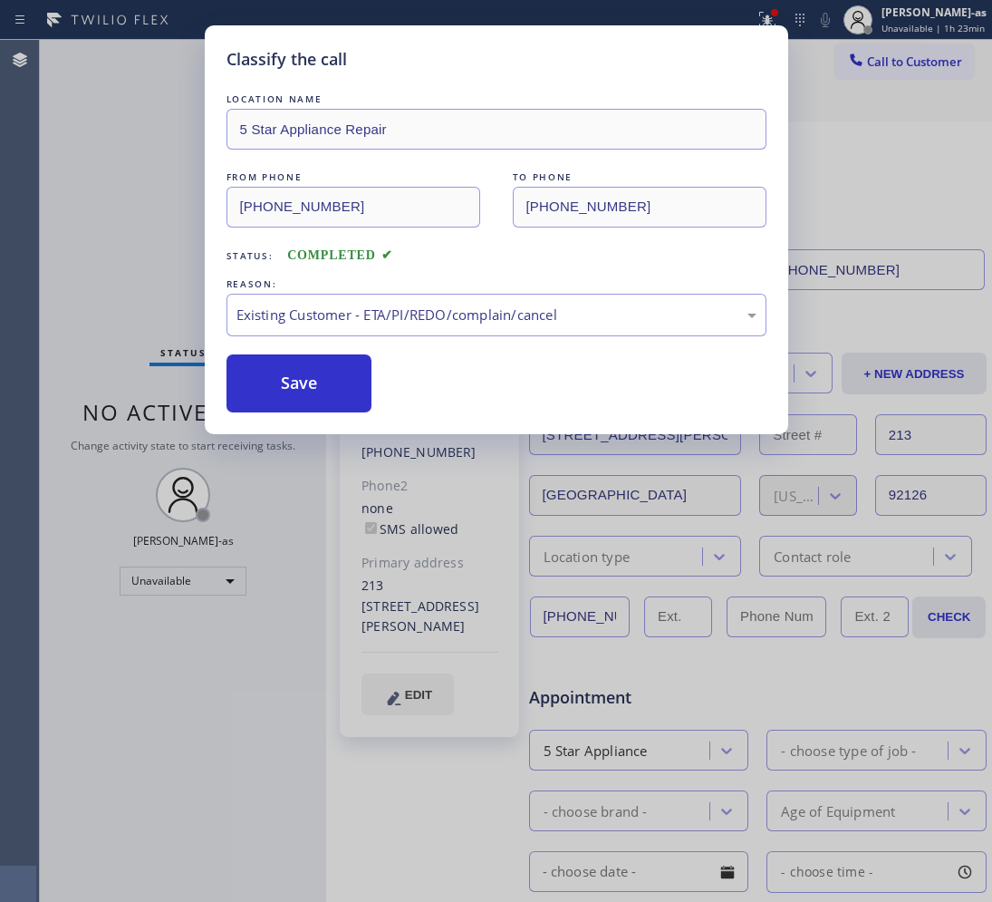
click at [319, 367] on button "Save" at bounding box center [300, 383] width 146 height 58
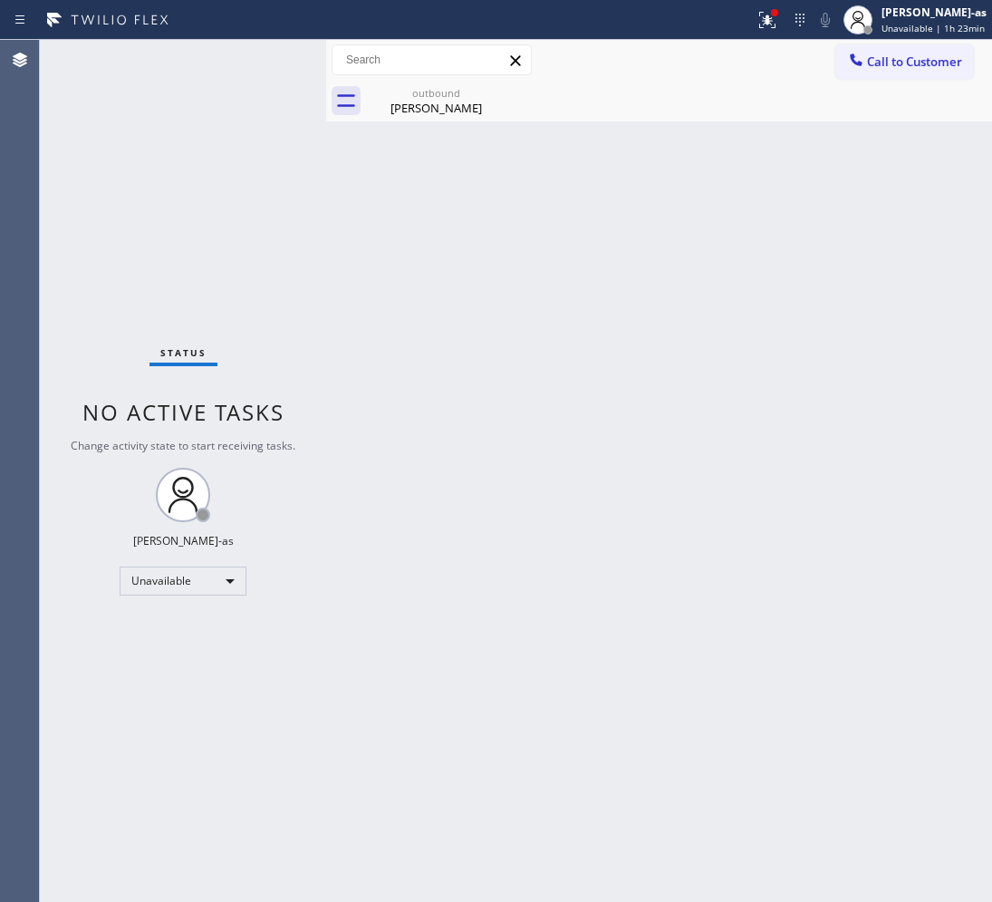
click at [877, 61] on span "Call to Customer" at bounding box center [914, 61] width 95 height 16
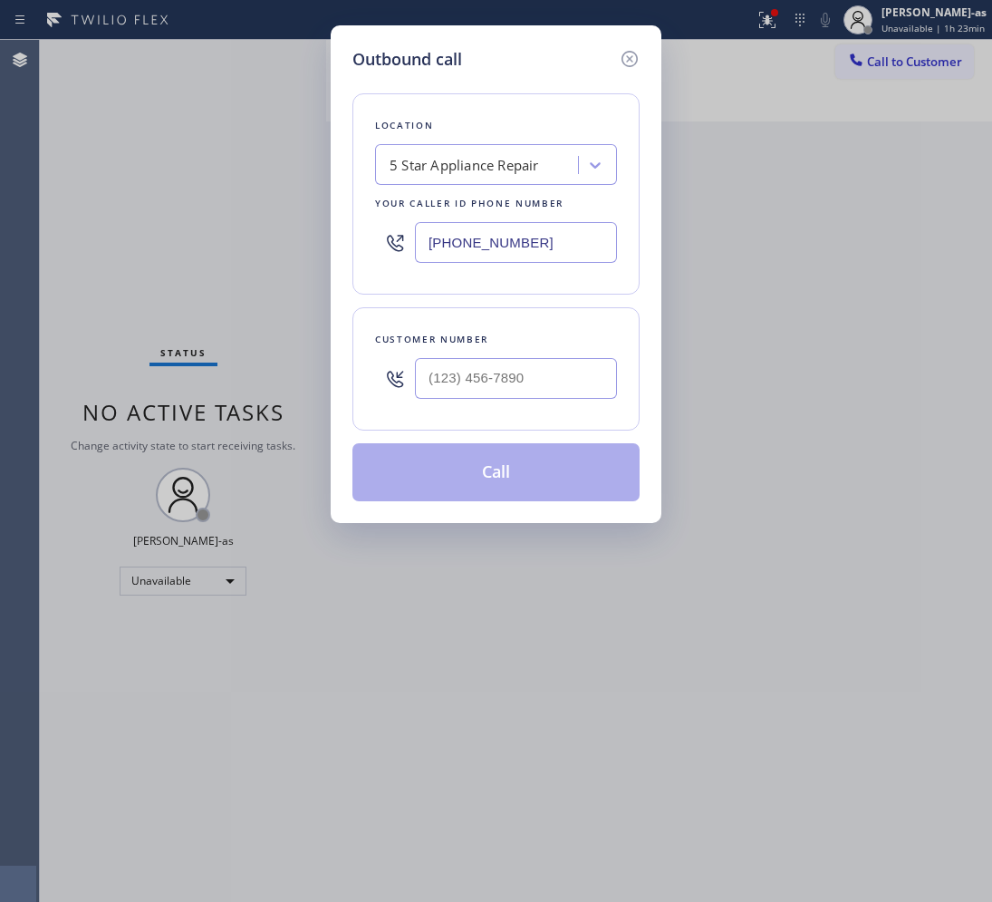
click at [489, 408] on div at bounding box center [516, 378] width 202 height 59
click at [503, 382] on input "(___) ___-____" at bounding box center [516, 378] width 202 height 41
paste input "213) 700-6631"
type input "[PHONE_NUMBER]"
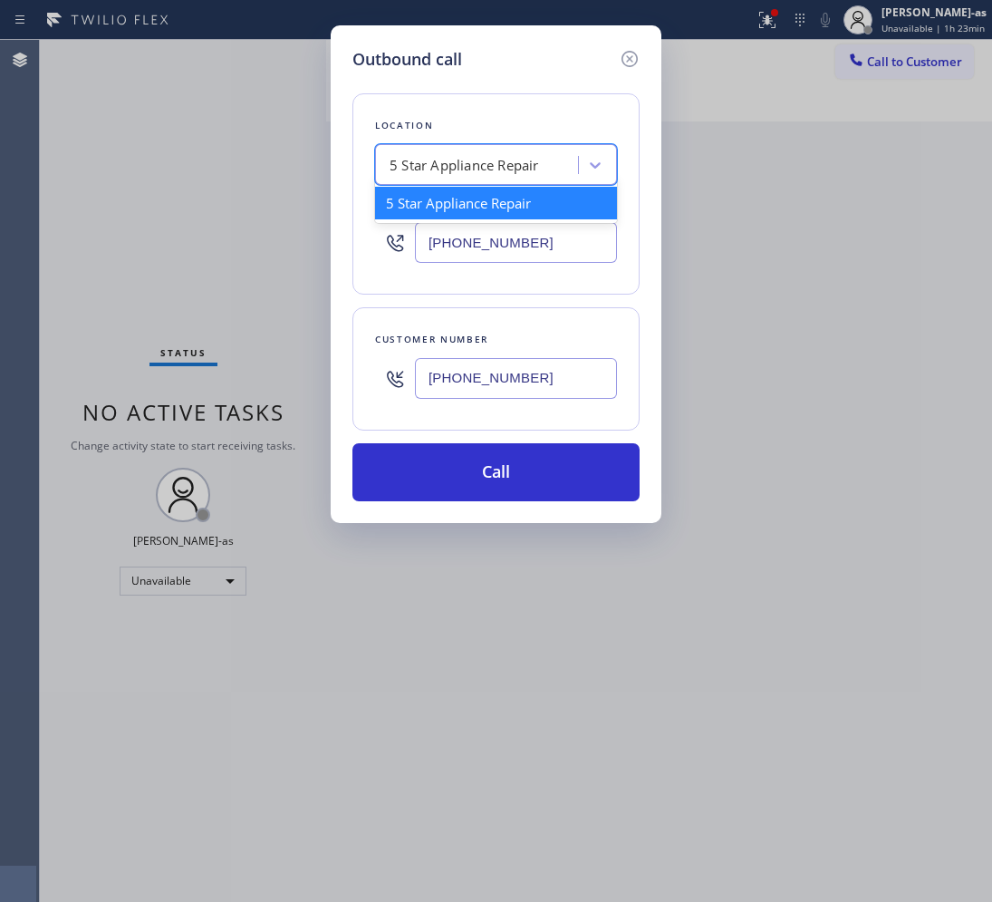
click at [509, 147] on div "5 Star Appliance Repair" at bounding box center [496, 164] width 242 height 41
paste input "5 Star Air Duct Cleaning"
type input "5 Star Air Duct Cleaning"
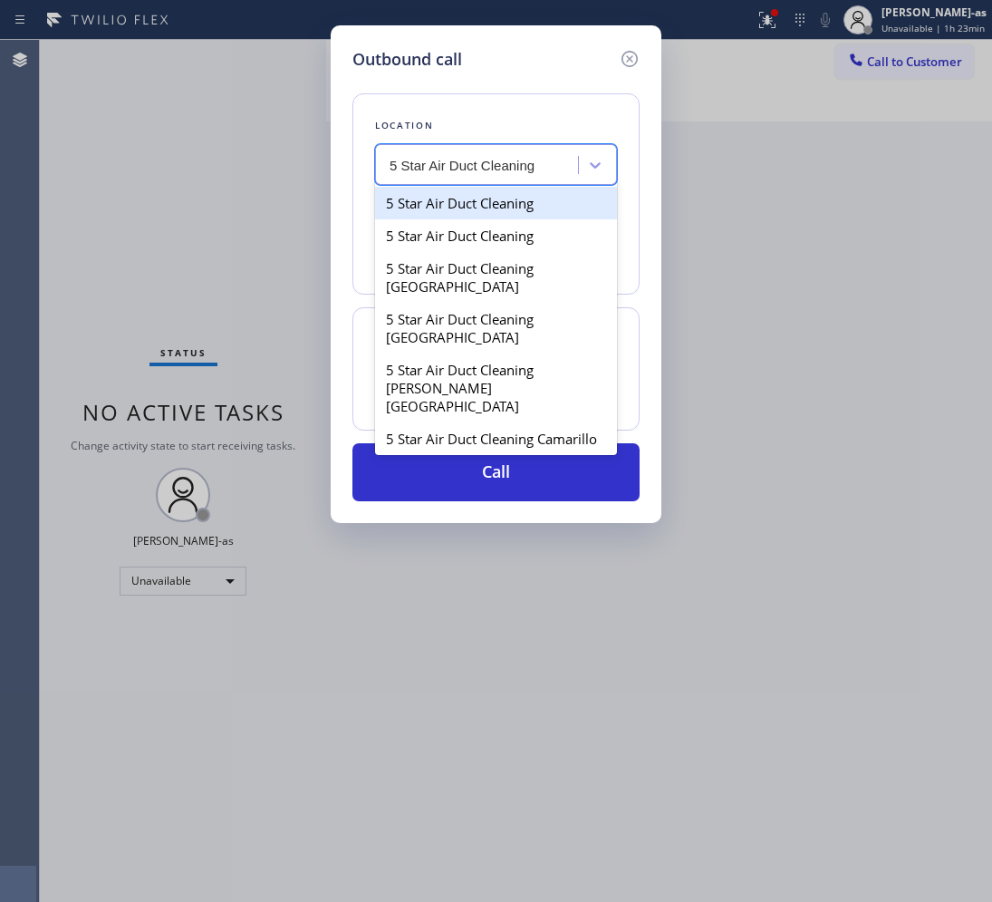
click at [450, 210] on div "5 Star Air Duct Cleaning" at bounding box center [496, 203] width 242 height 33
type input "[PHONE_NUMBER]"
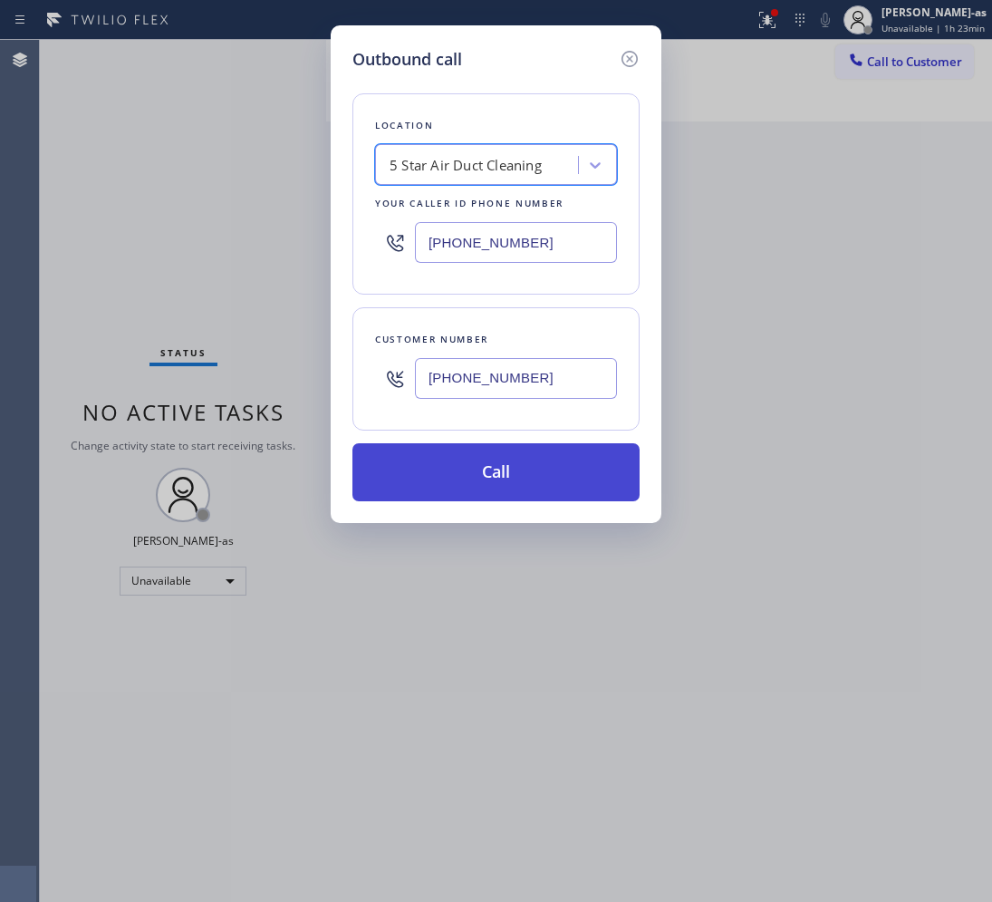
click at [519, 480] on button "Call" at bounding box center [496, 472] width 287 height 58
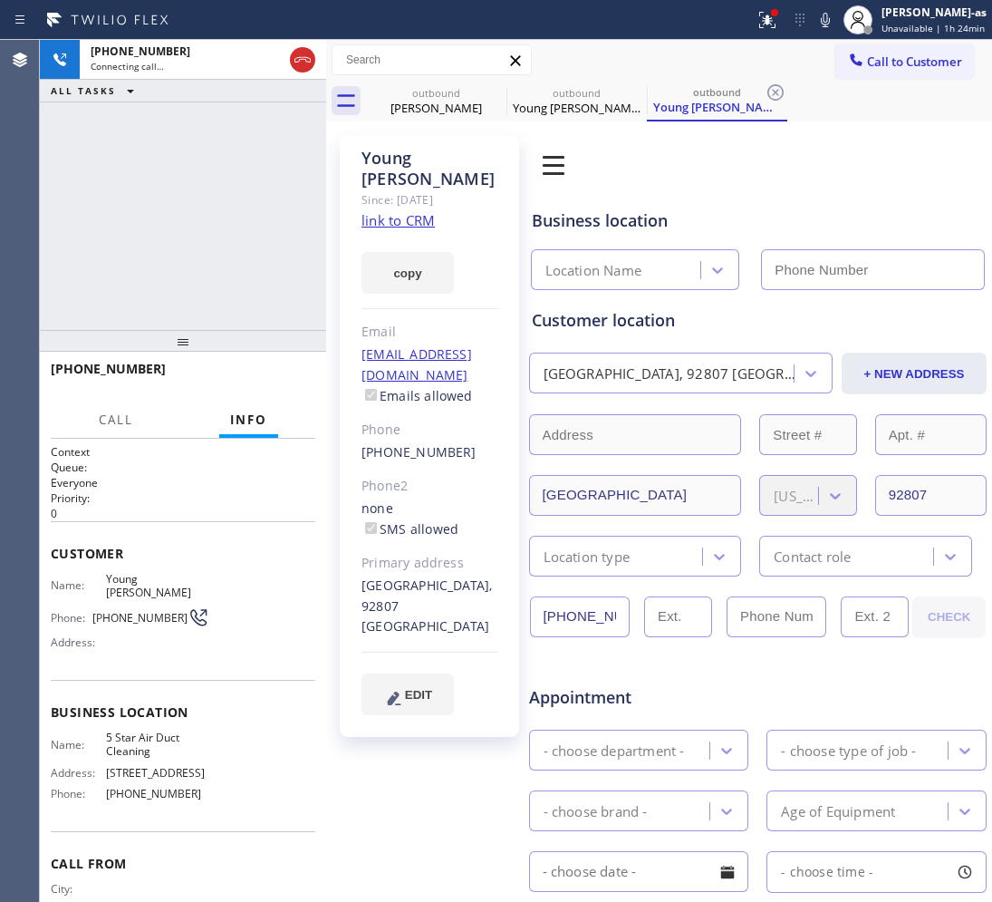
type input "[PHONE_NUMBER]"
click at [426, 211] on link "link to CRM" at bounding box center [398, 220] width 73 height 18
click at [222, 229] on div "[PHONE_NUMBER] Live | 00:04 ALL TASKS ALL TASKS ACTIVE TASKS TASKS IN WRAP UP" at bounding box center [183, 185] width 286 height 290
click at [186, 206] on div "[PHONE_NUMBER] Live | 00:58 ALL TASKS ALL TASKS ACTIVE TASKS TASKS IN WRAP UP" at bounding box center [183, 185] width 286 height 290
click at [189, 201] on div "[PHONE_NUMBER] Live | 00:59 ALL TASKS ALL TASKS ACTIVE TASKS TASKS IN WRAP UP" at bounding box center [183, 185] width 286 height 290
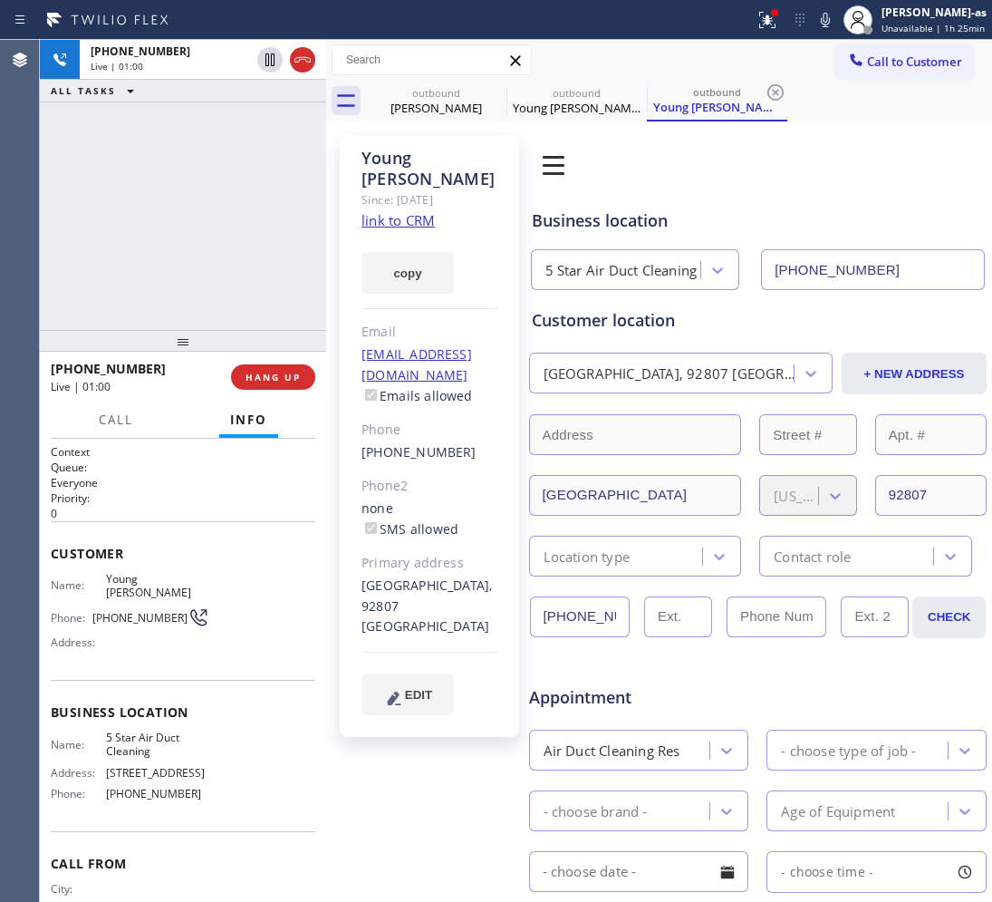
drag, startPoint x: 193, startPoint y: 197, endPoint x: 227, endPoint y: 256, distance: 68.2
click at [196, 191] on div "[PHONE_NUMBER] Live | 01:00 ALL TASKS ALL TASKS ACTIVE TASKS TASKS IN WRAP UP" at bounding box center [183, 185] width 286 height 290
click at [246, 382] on span "HANG UP" at bounding box center [273, 377] width 55 height 13
click at [247, 381] on span "HANG UP" at bounding box center [273, 377] width 55 height 13
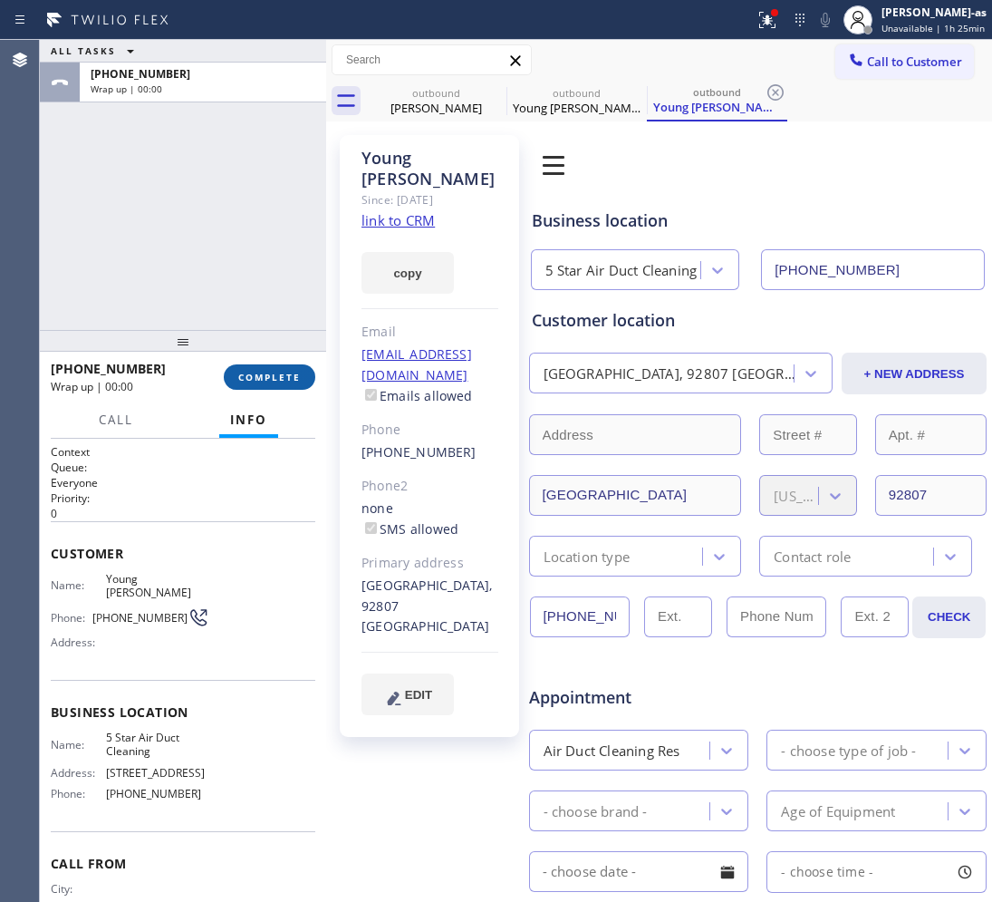
click at [247, 381] on span "COMPLETE" at bounding box center [269, 377] width 63 height 13
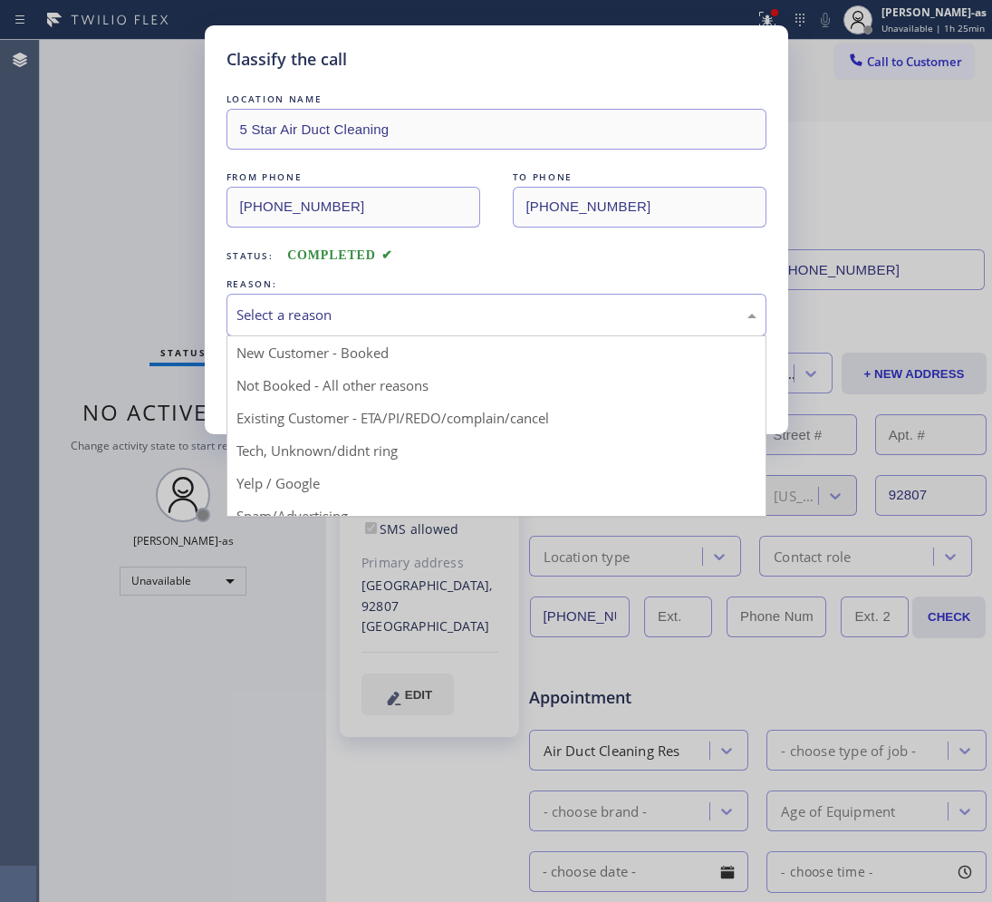
click at [340, 309] on div "Select a reason" at bounding box center [497, 315] width 520 height 21
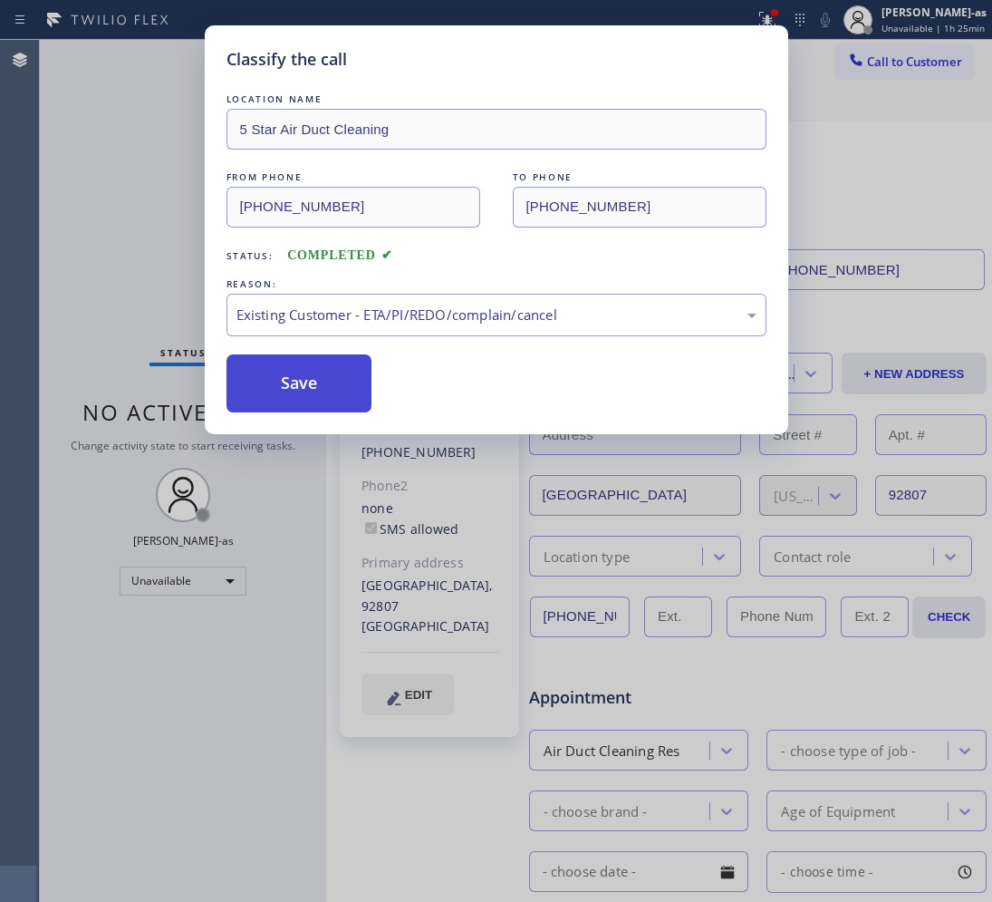
click at [320, 374] on button "Save" at bounding box center [300, 383] width 146 height 58
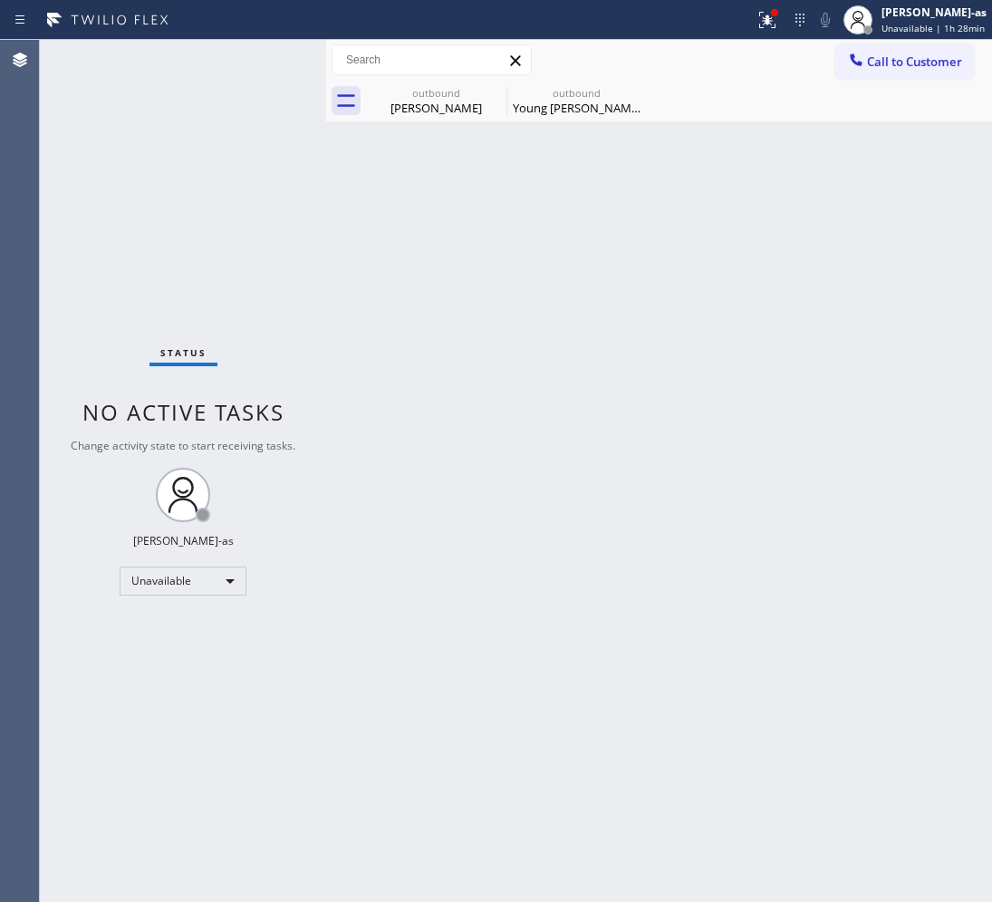
click at [925, 60] on span "Call to Customer" at bounding box center [914, 61] width 95 height 16
click at [0, 0] on div "Location 5 Star Air Duct Cleaning Your caller id phone number [PHONE_NUMBER]" at bounding box center [0, 0] width 0 height 0
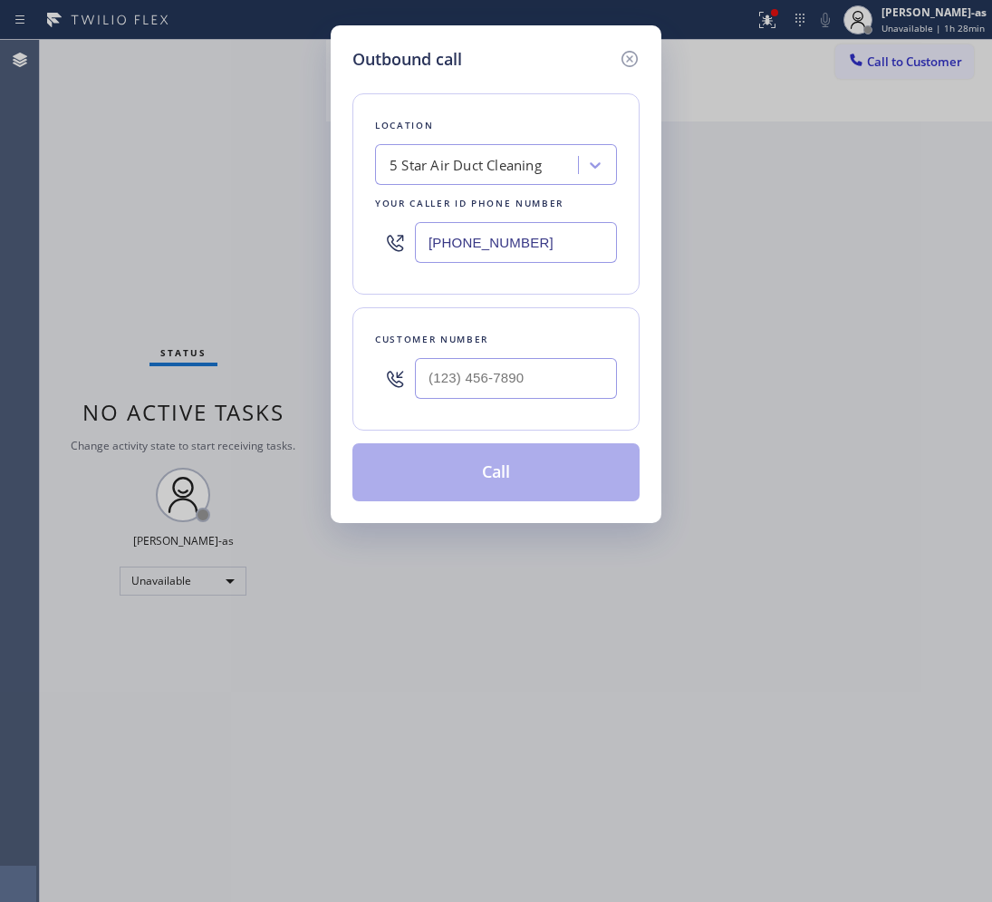
drag, startPoint x: 506, startPoint y: 401, endPoint x: 510, endPoint y: 385, distance: 16.1
click at [508, 396] on div at bounding box center [516, 378] width 202 height 59
click at [510, 385] on input "(___) ___-____" at bounding box center [516, 378] width 202 height 41
paste input "415) 608-0221"
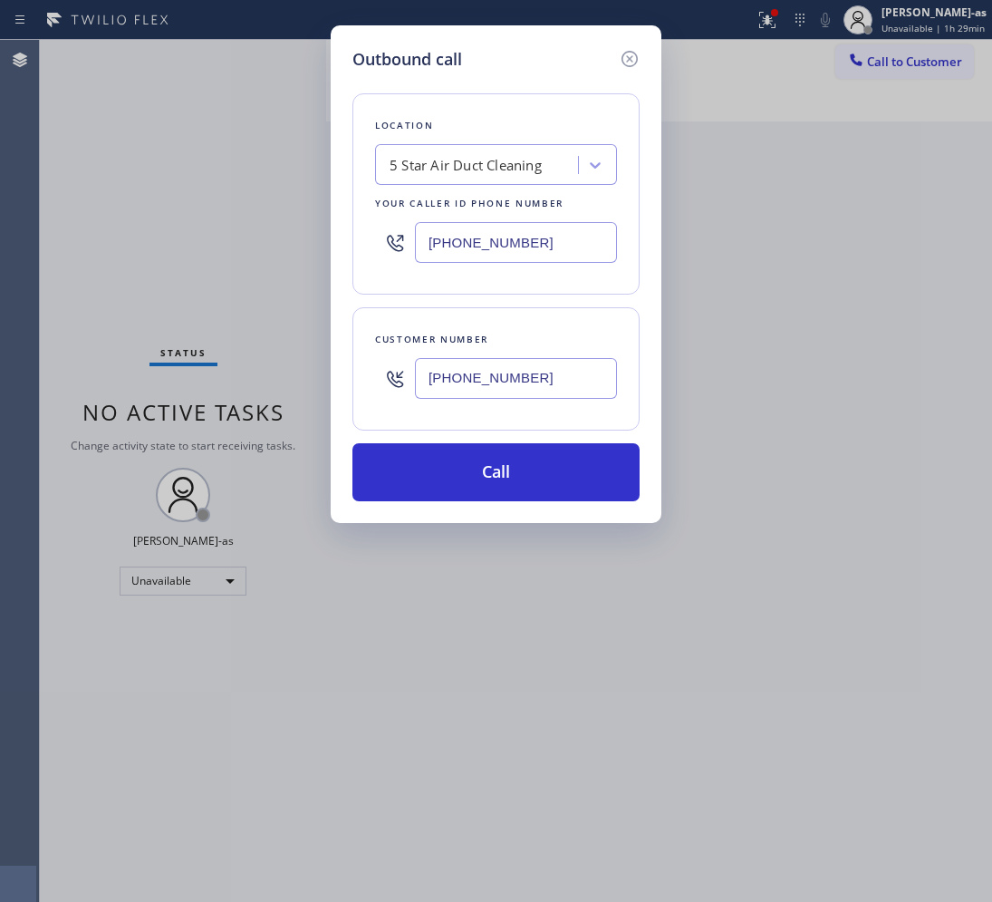
type input "[PHONE_NUMBER]"
click at [494, 188] on div "Location 5 Star Air Duct Cleaning Your caller id phone number [PHONE_NUMBER]" at bounding box center [496, 193] width 287 height 201
click at [480, 156] on div "5 Star Air Duct Cleaning" at bounding box center [480, 166] width 198 height 32
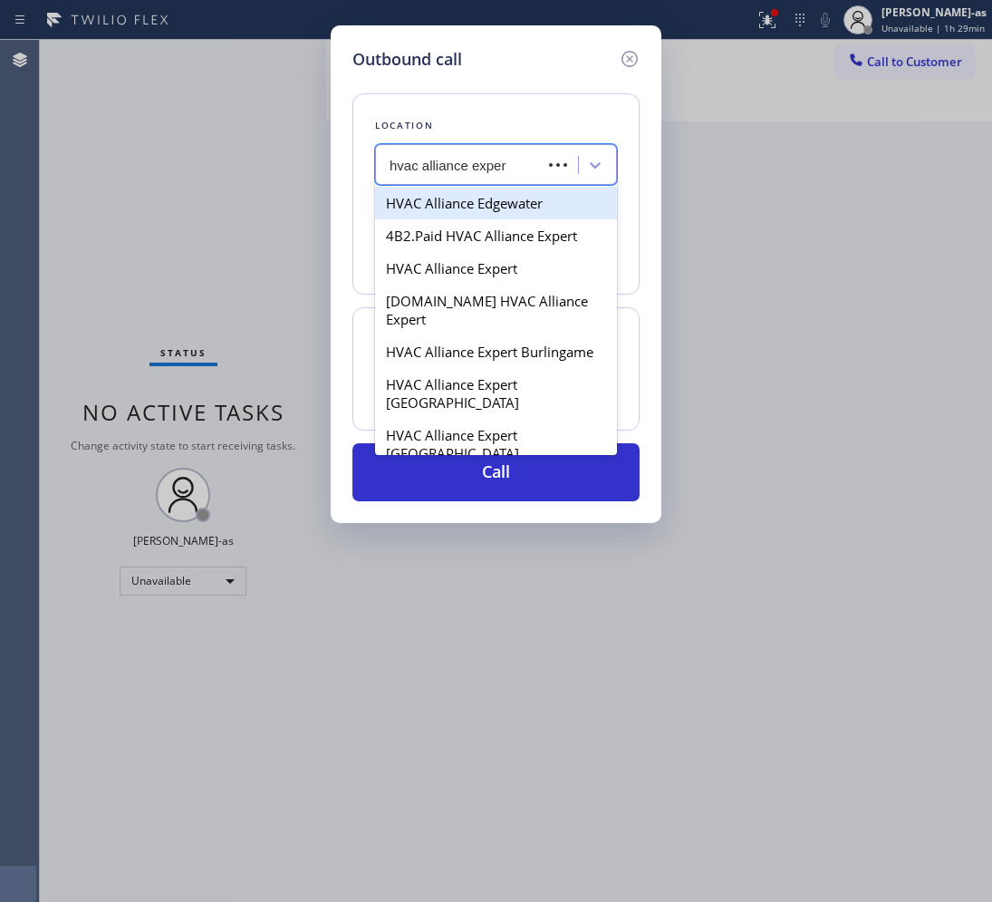
type input "hvac alliance expert"
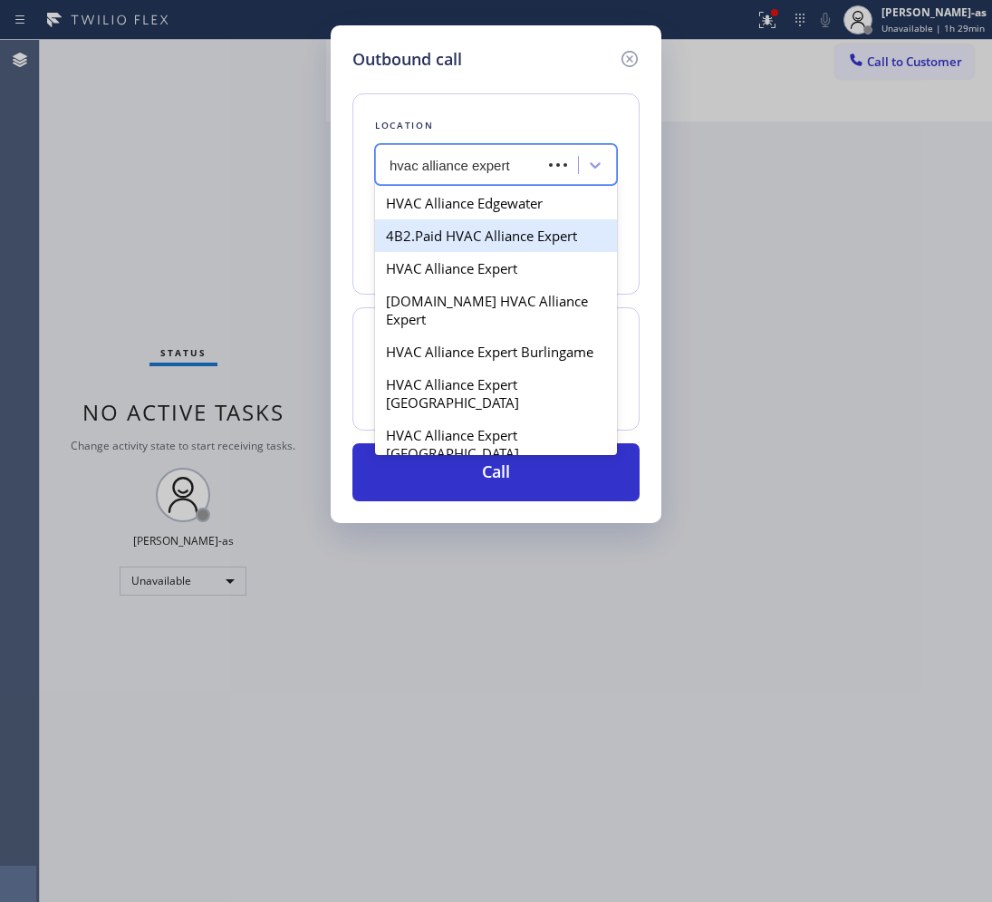
click at [437, 229] on div "4B2.Paid HVAC Alliance Expert" at bounding box center [496, 235] width 242 height 33
type input "[PHONE_NUMBER]"
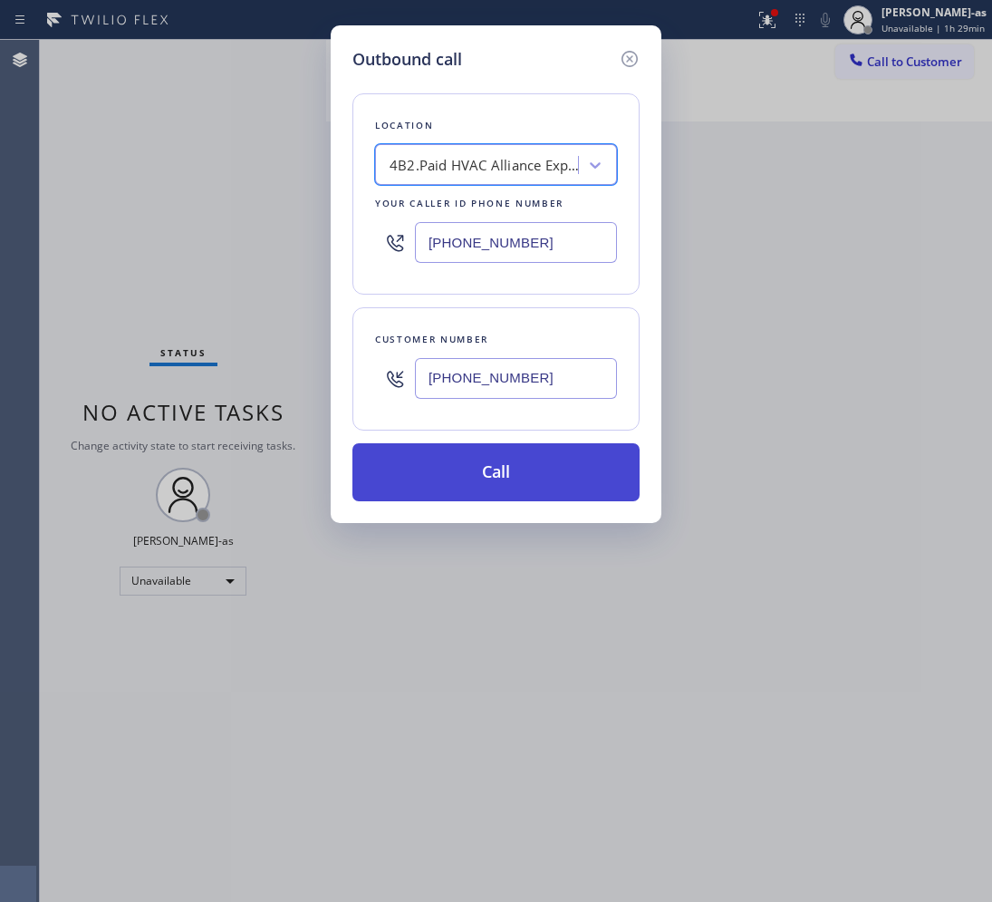
click at [574, 474] on button "Call" at bounding box center [496, 472] width 287 height 58
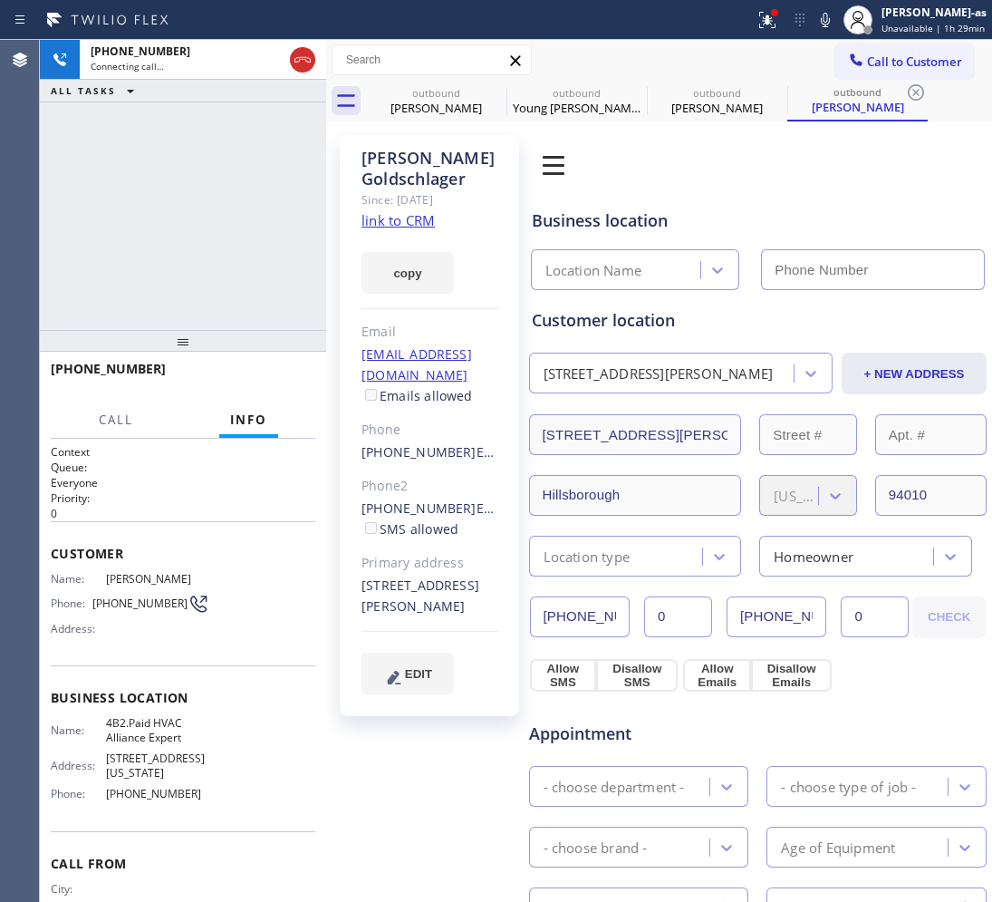
click at [419, 216] on link "link to CRM" at bounding box center [398, 220] width 73 height 18
type input "[PHONE_NUMBER]"
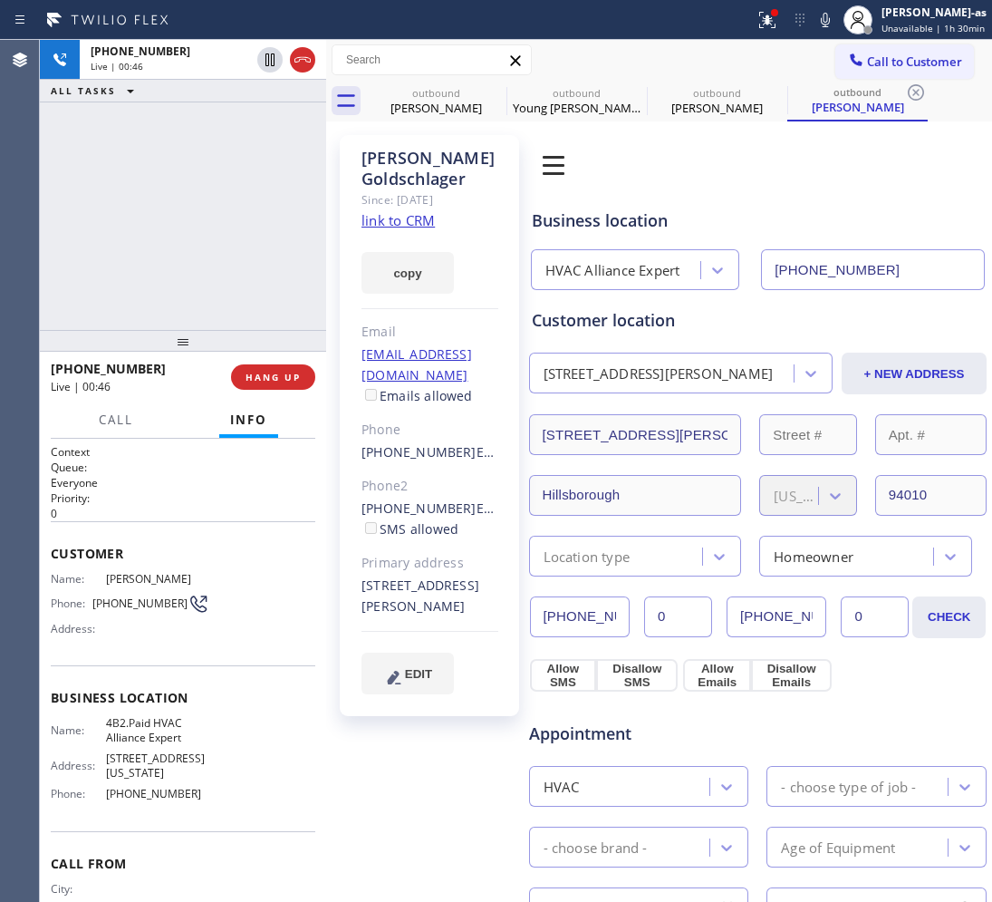
click at [163, 237] on div "[PHONE_NUMBER] Live | 00:46 ALL TASKS ALL TASKS ACTIVE TASKS TASKS IN WRAP UP" at bounding box center [183, 185] width 286 height 290
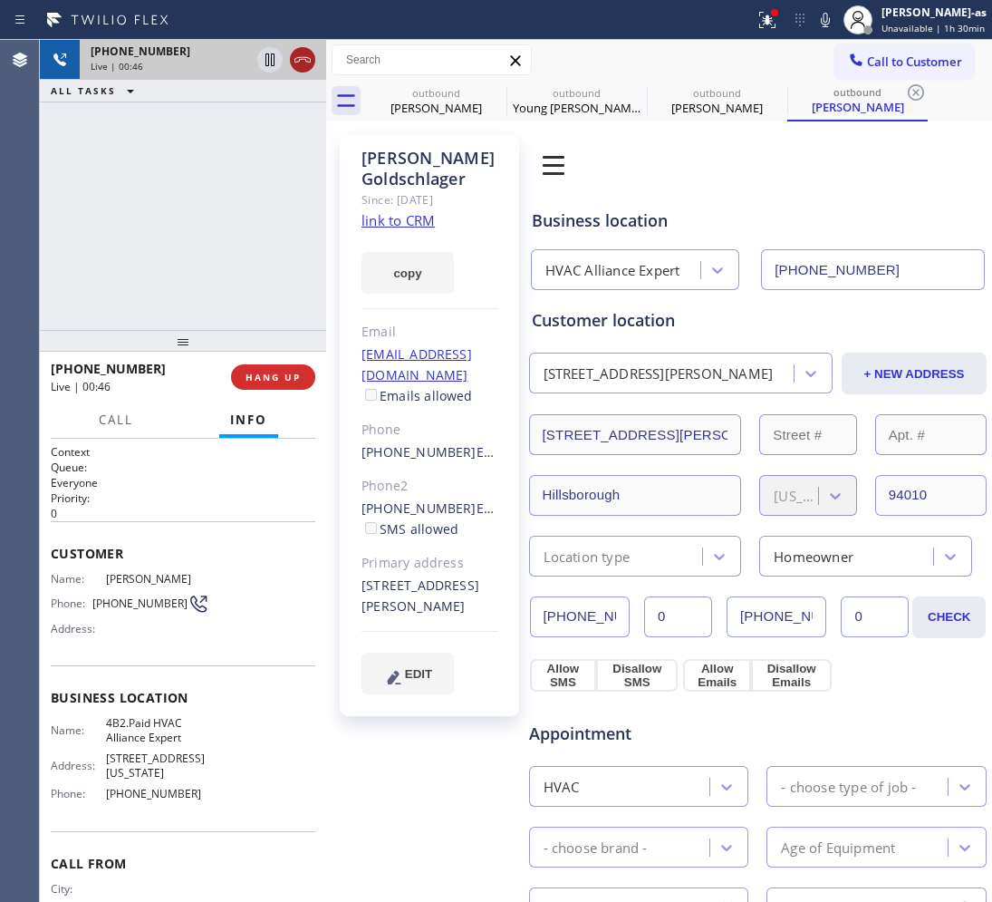
click at [304, 62] on icon at bounding box center [303, 60] width 22 height 22
drag, startPoint x: 211, startPoint y: 269, endPoint x: 208, endPoint y: 292, distance: 22.8
click at [211, 290] on div "[PHONE_NUMBER] Live | 00:47 ALL TASKS ALL TASKS ACTIVE TASKS TASKS IN WRAP UP" at bounding box center [183, 185] width 286 height 290
click at [256, 373] on button "HANG UP" at bounding box center [273, 376] width 84 height 25
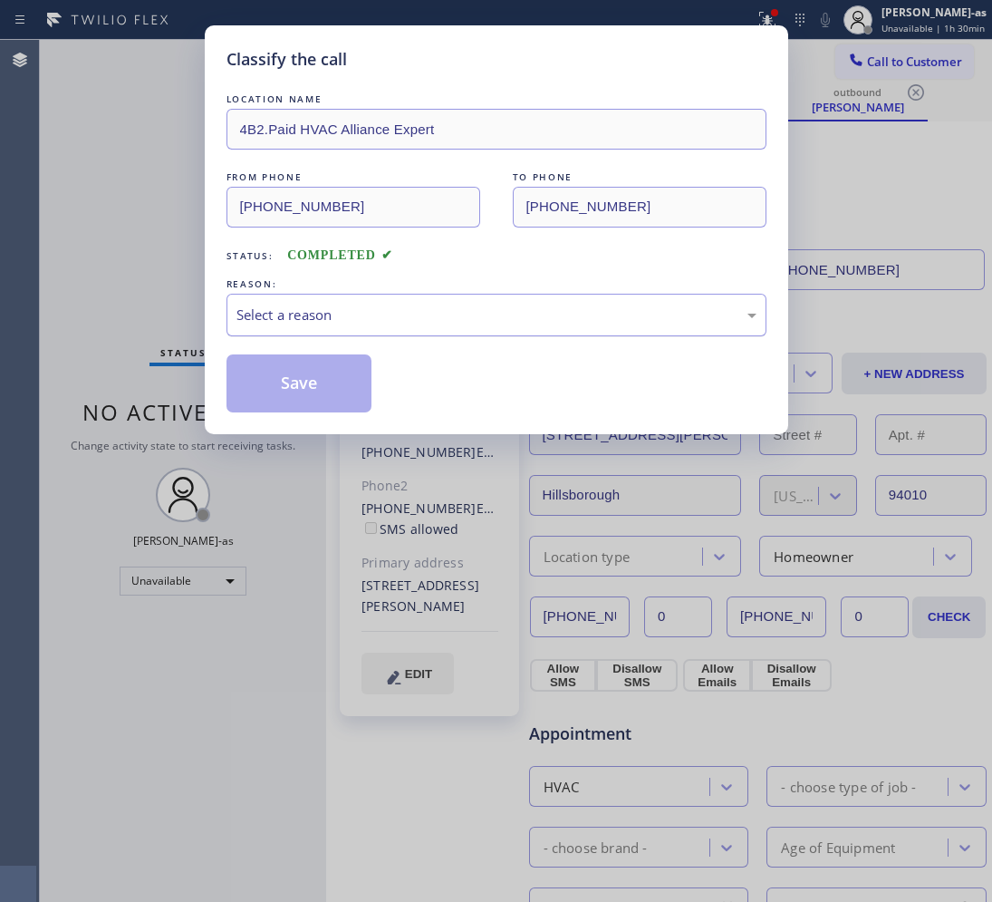
click at [412, 315] on div "Select a reason" at bounding box center [497, 315] width 520 height 21
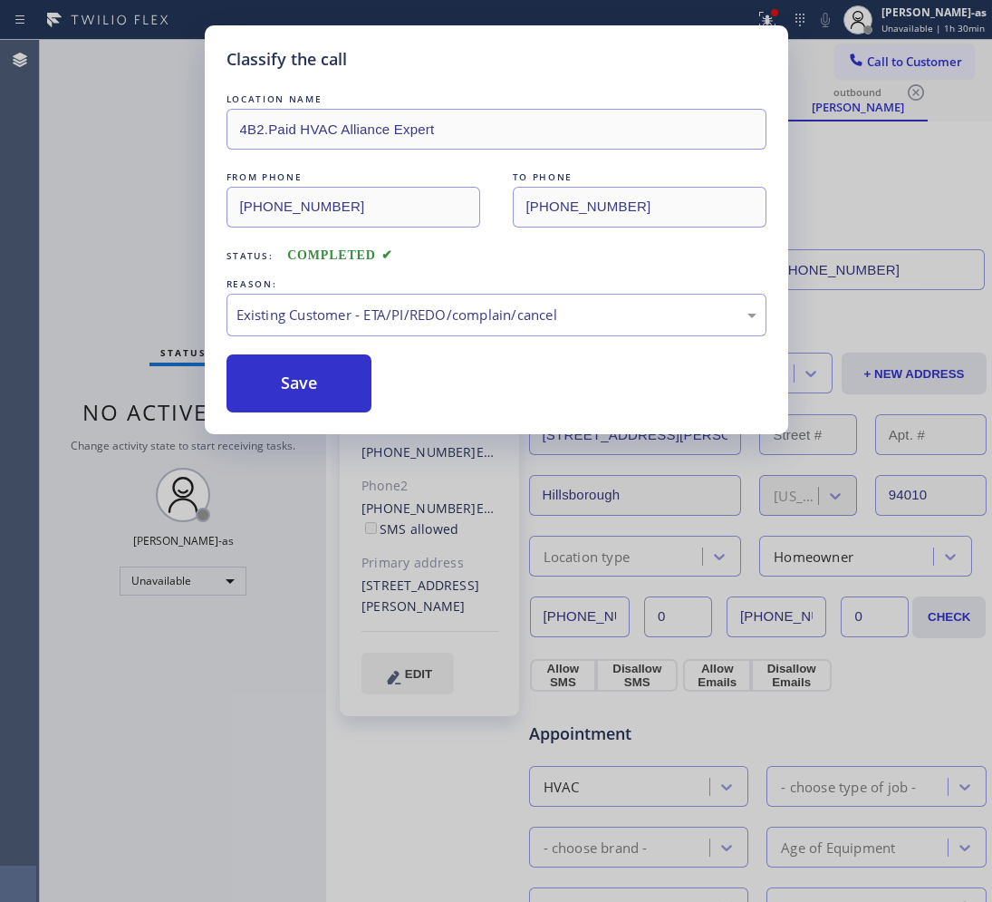
drag, startPoint x: 310, startPoint y: 365, endPoint x: 242, endPoint y: 71, distance: 302.3
click at [309, 367] on button "Save" at bounding box center [300, 383] width 146 height 58
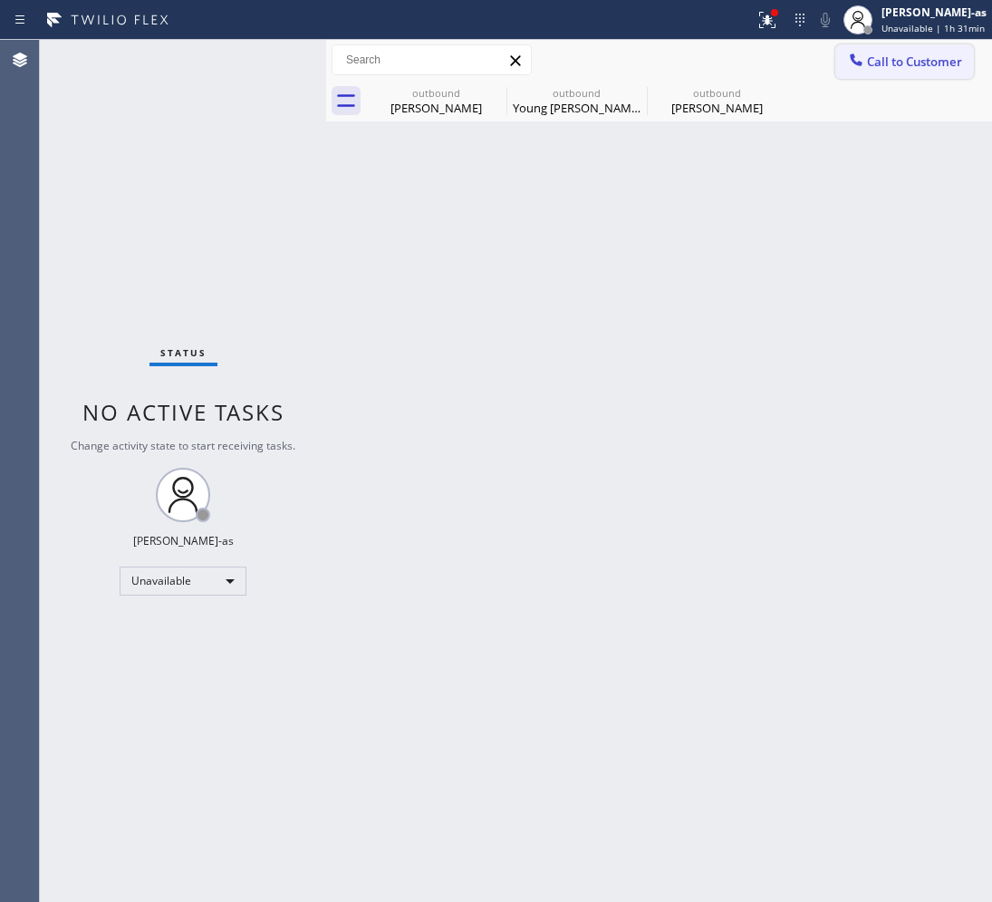
click at [907, 60] on span "Call to Customer" at bounding box center [914, 61] width 95 height 16
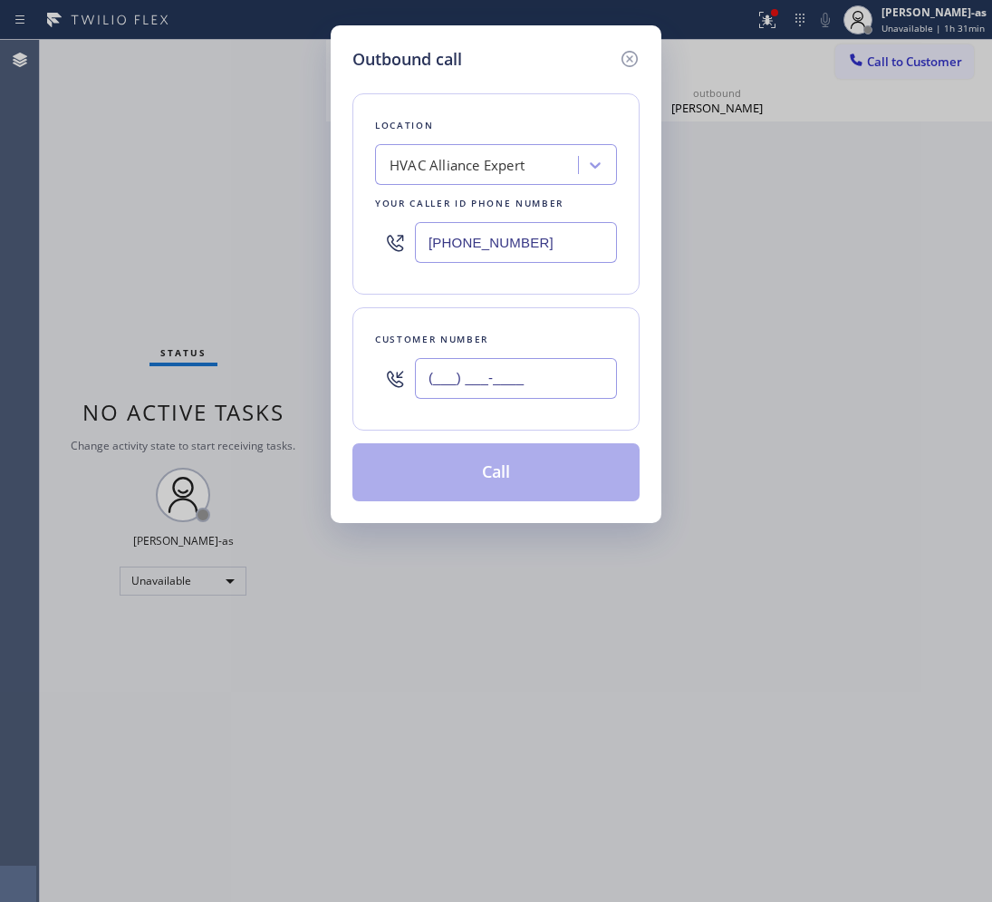
click at [573, 372] on input "(___) ___-____" at bounding box center [516, 378] width 202 height 41
paste input "979) 402-6183"
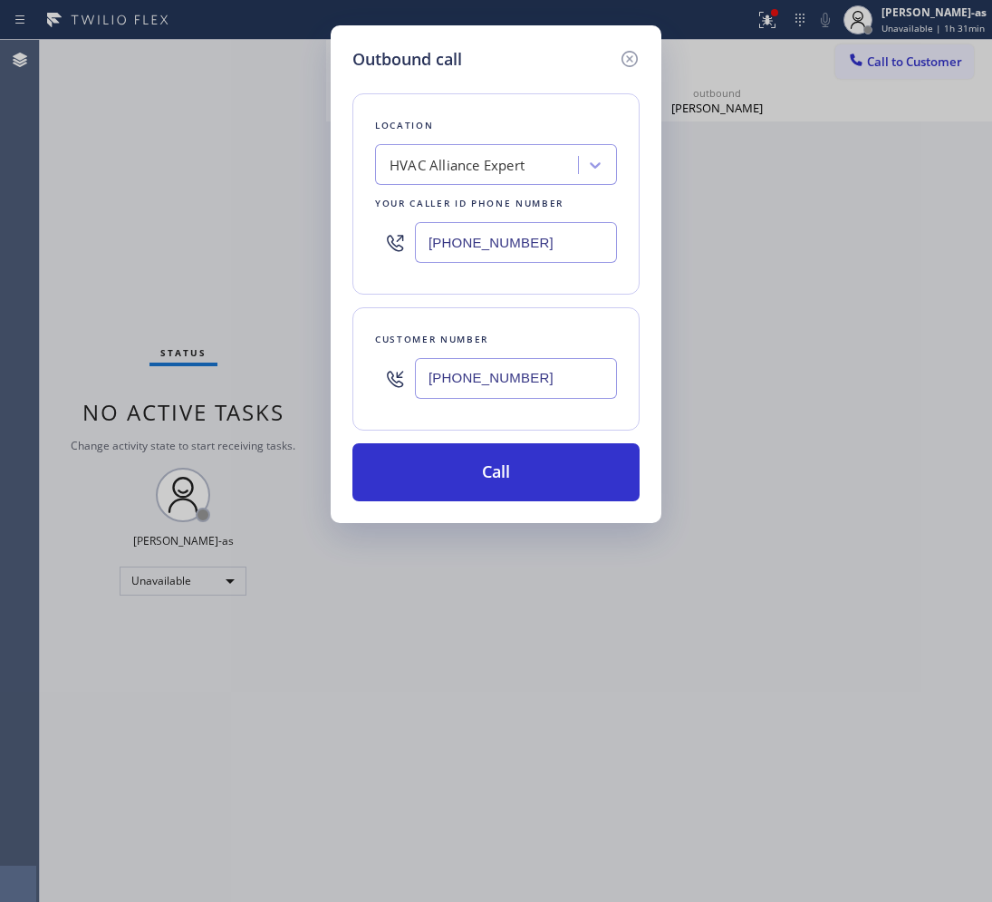
type input "[PHONE_NUMBER]"
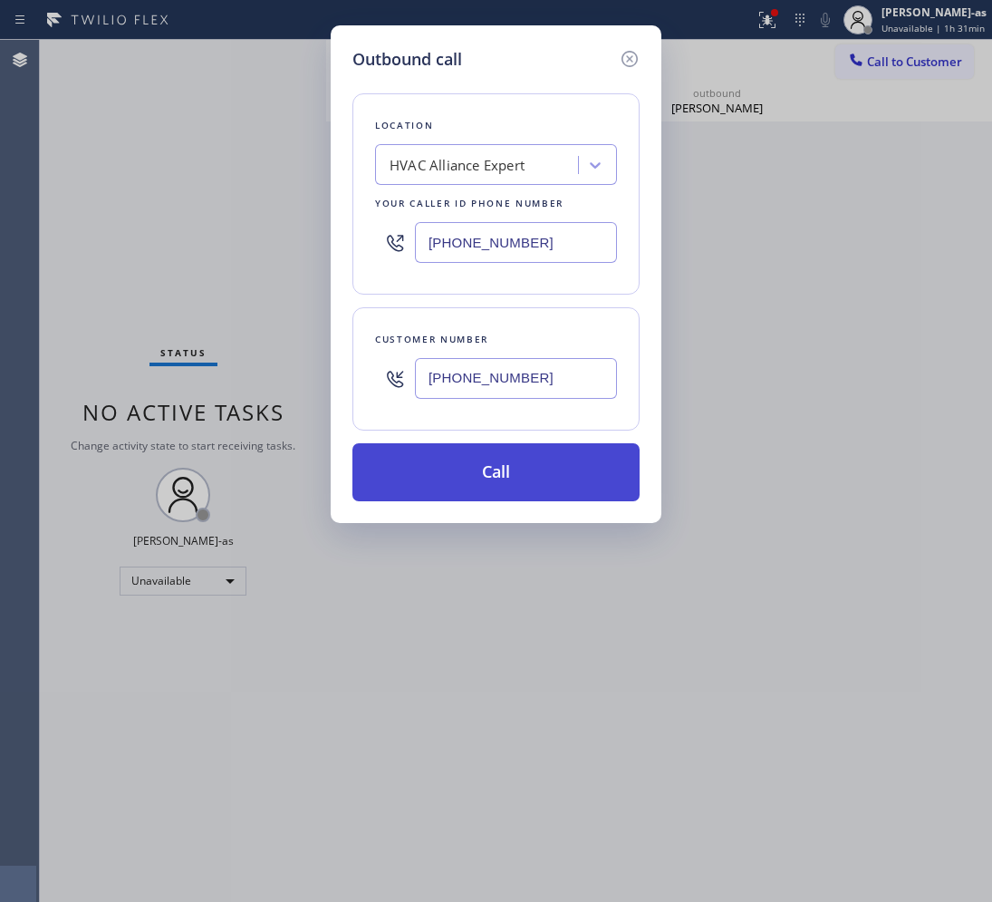
click at [542, 458] on button "Call" at bounding box center [496, 472] width 287 height 58
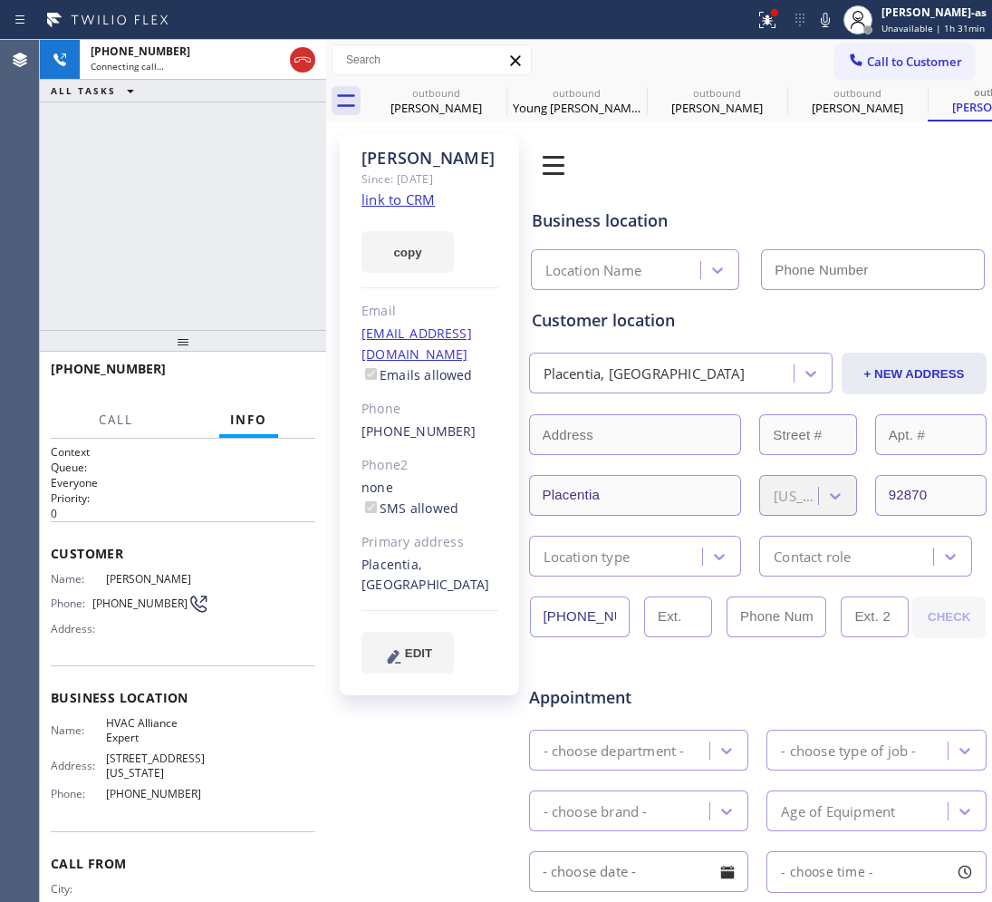
type input "[PHONE_NUMBER]"
click at [270, 376] on span "HANG UP" at bounding box center [273, 377] width 55 height 13
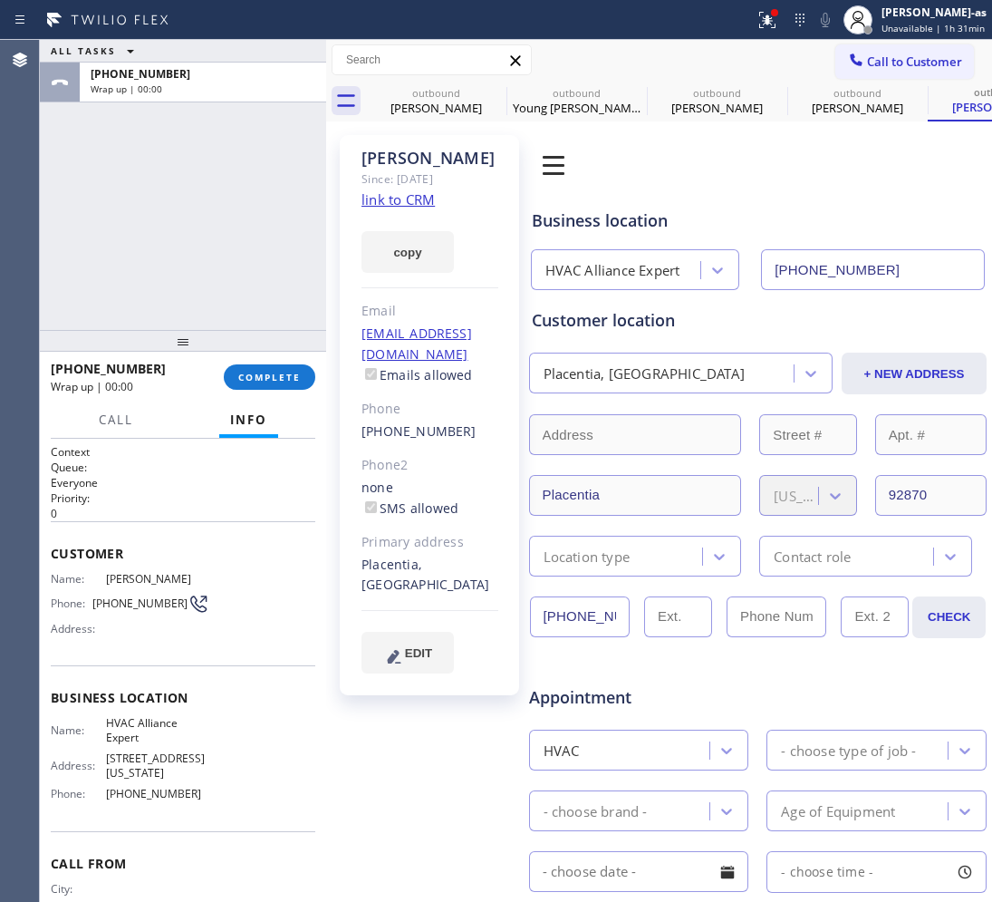
click at [403, 202] on link "link to CRM" at bounding box center [398, 199] width 73 height 18
click at [251, 372] on span "COMPLETE" at bounding box center [269, 377] width 63 height 13
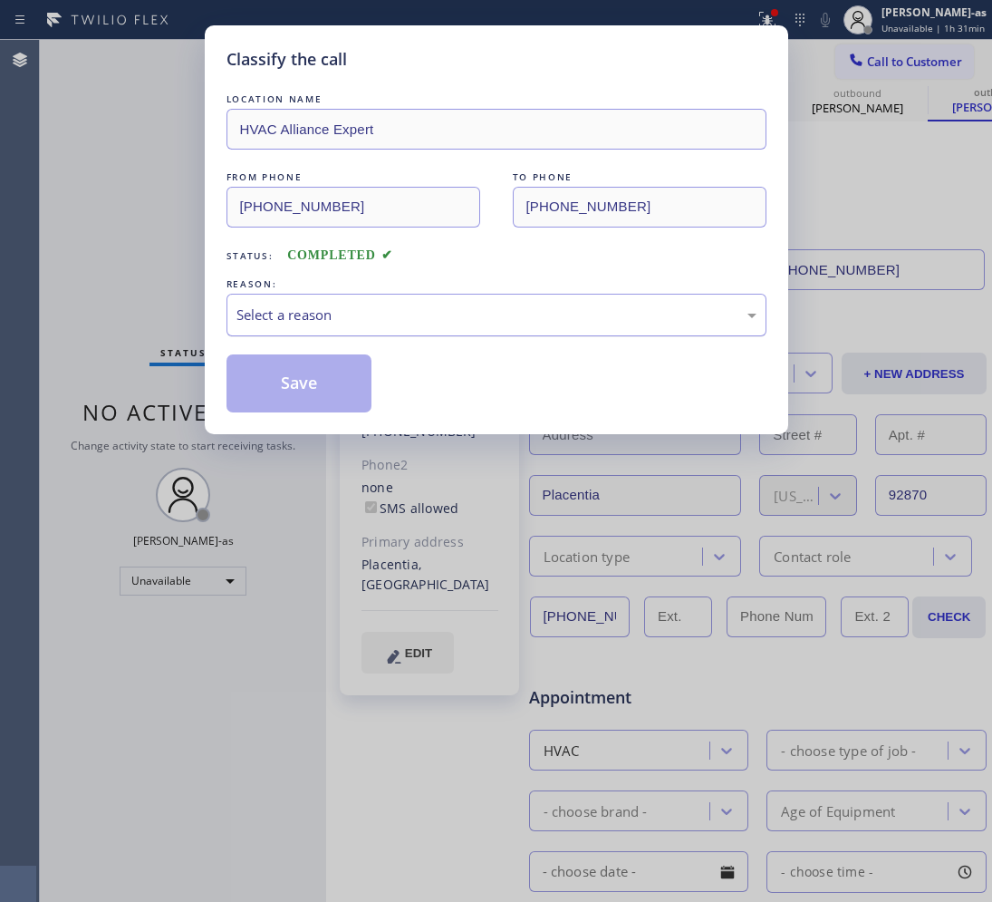
click at [347, 336] on div "Select a reason" at bounding box center [497, 315] width 540 height 43
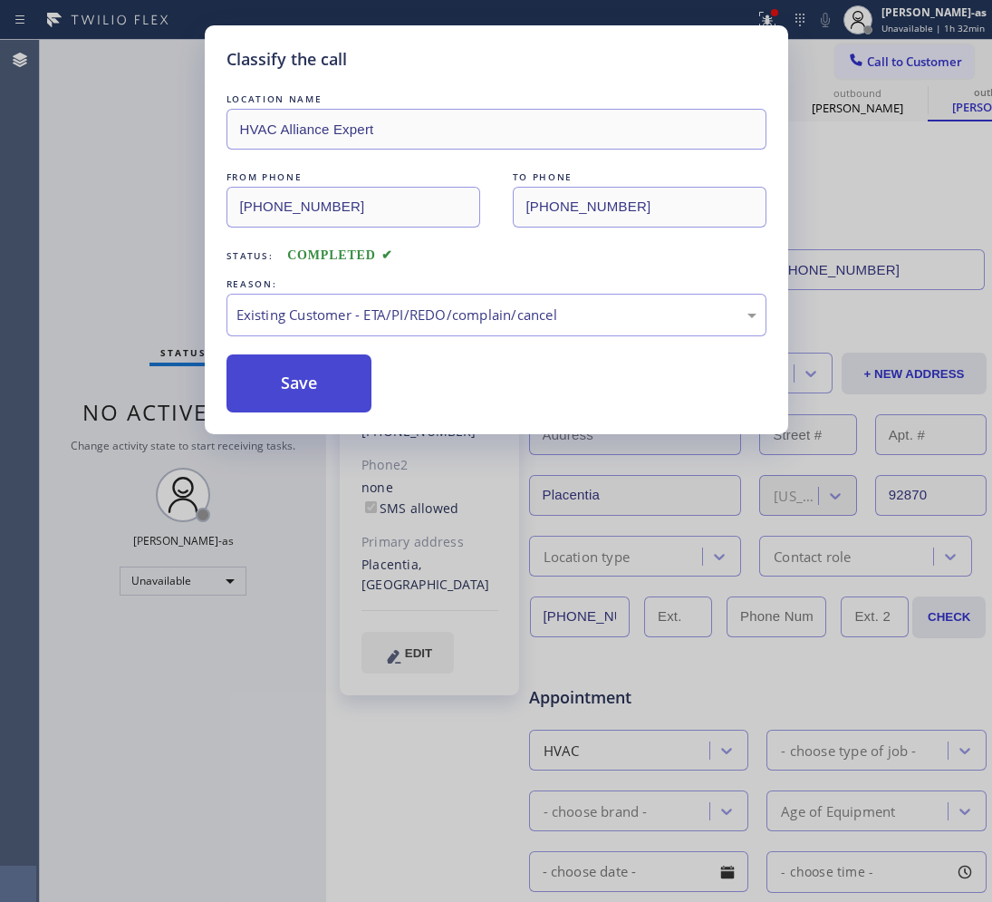
click at [293, 383] on button "Save" at bounding box center [300, 383] width 146 height 58
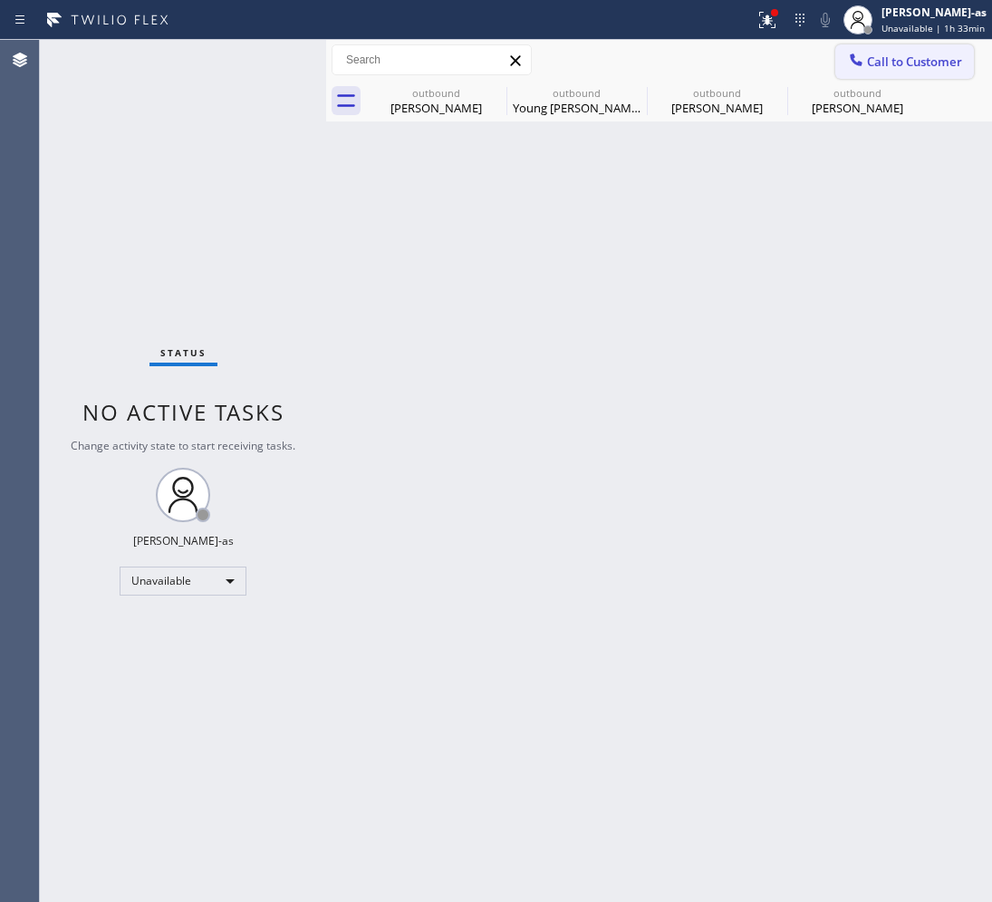
click at [944, 64] on span "Call to Customer" at bounding box center [914, 61] width 95 height 16
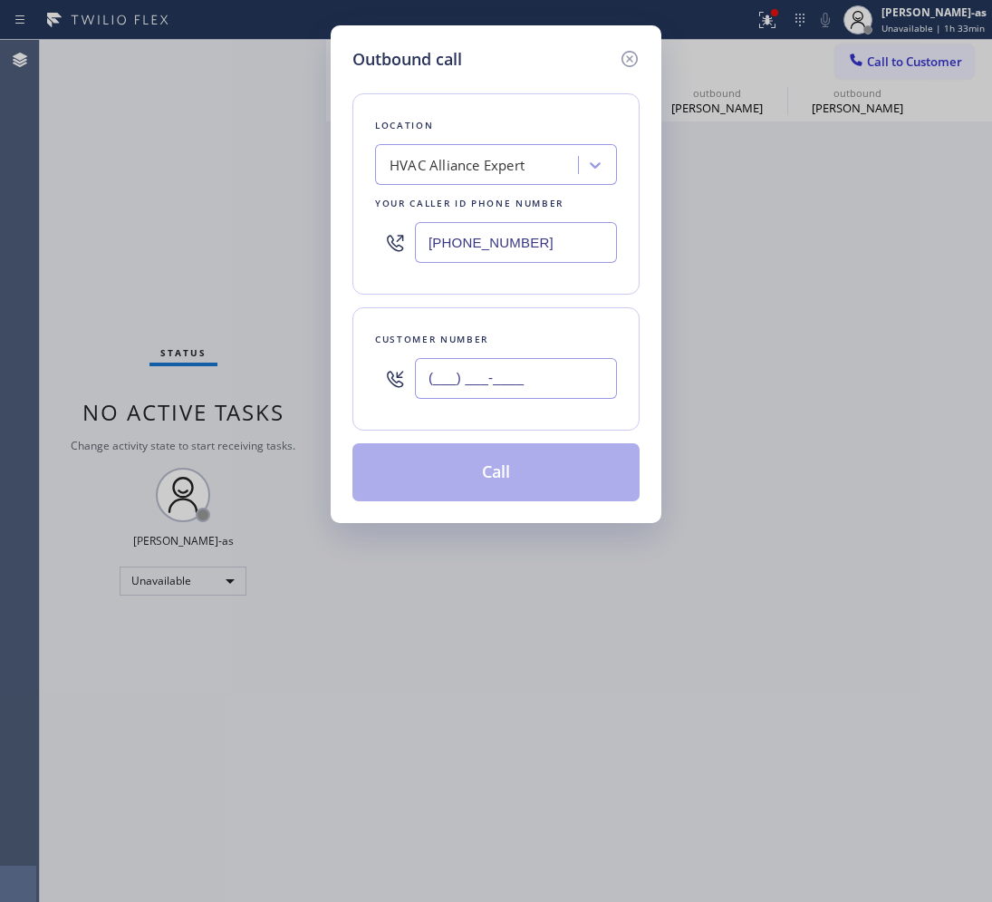
click at [541, 365] on input "(___) ___-____" at bounding box center [516, 378] width 202 height 41
paste input "805) 261-7248"
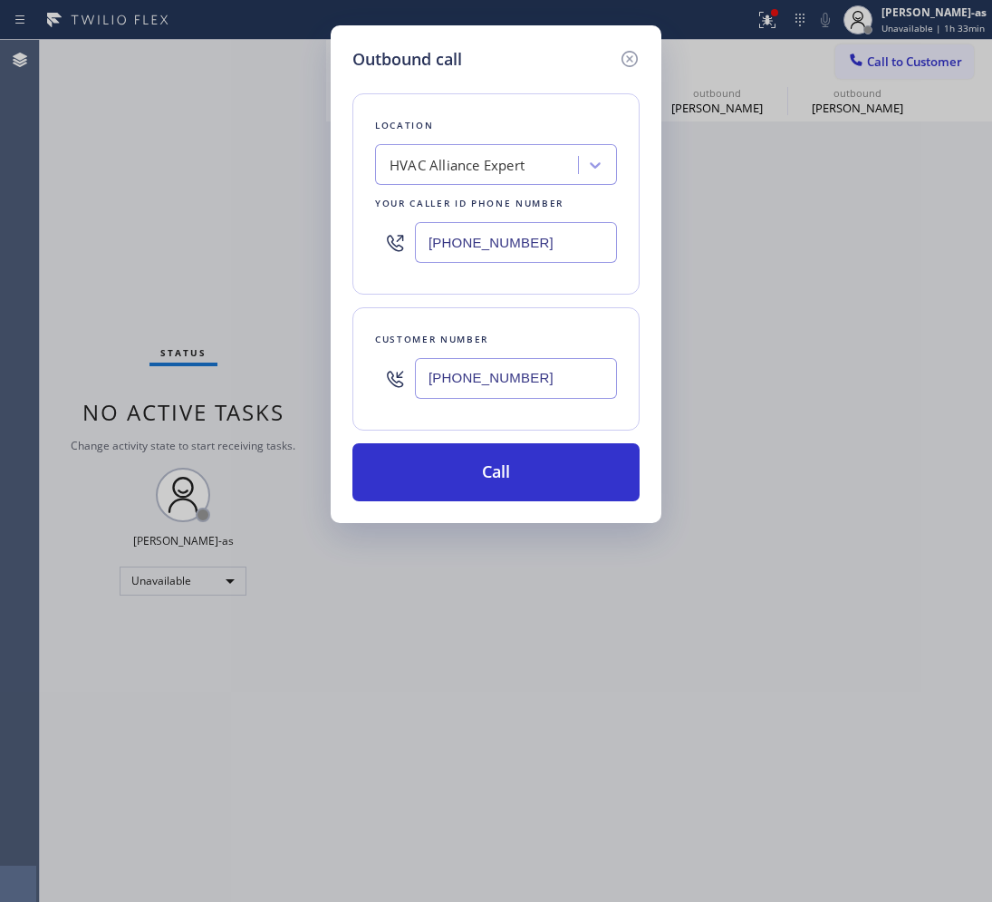
type input "[PHONE_NUMBER]"
click at [526, 258] on input "[PHONE_NUMBER]" at bounding box center [516, 242] width 202 height 41
click at [540, 254] on input "[PHONE_NUMBER]" at bounding box center [516, 242] width 202 height 41
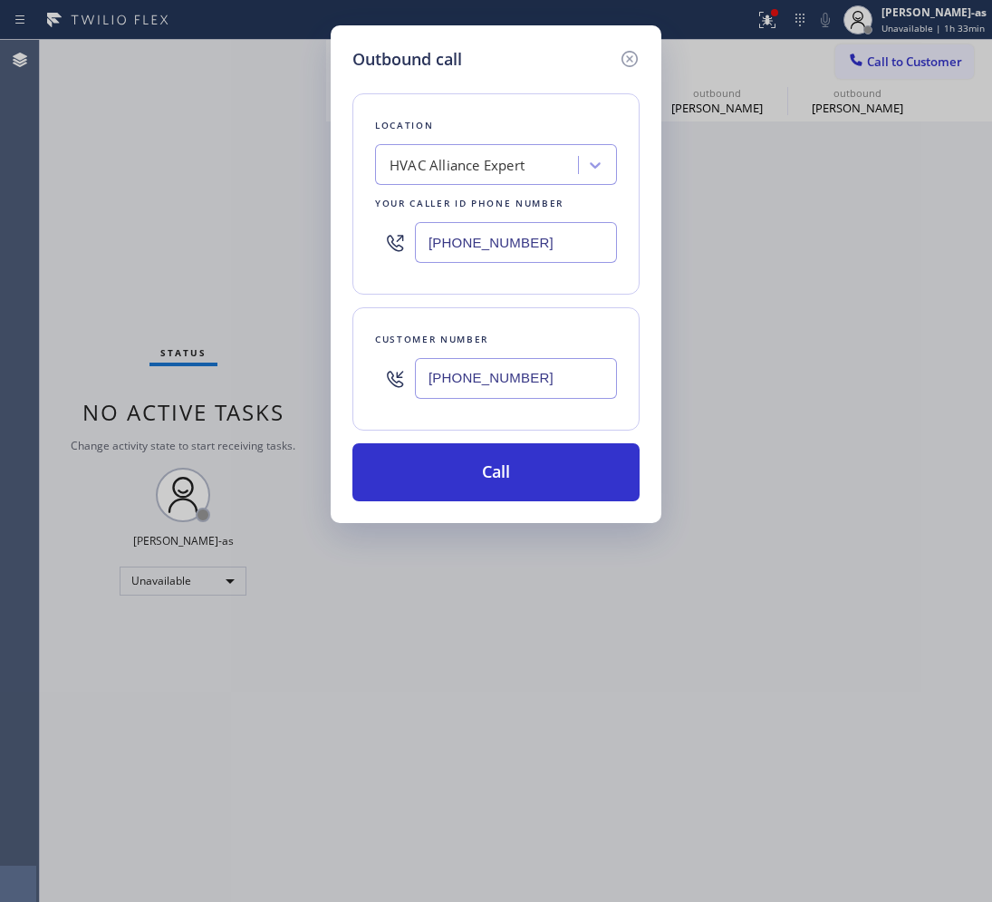
paste input "05) 307-7476"
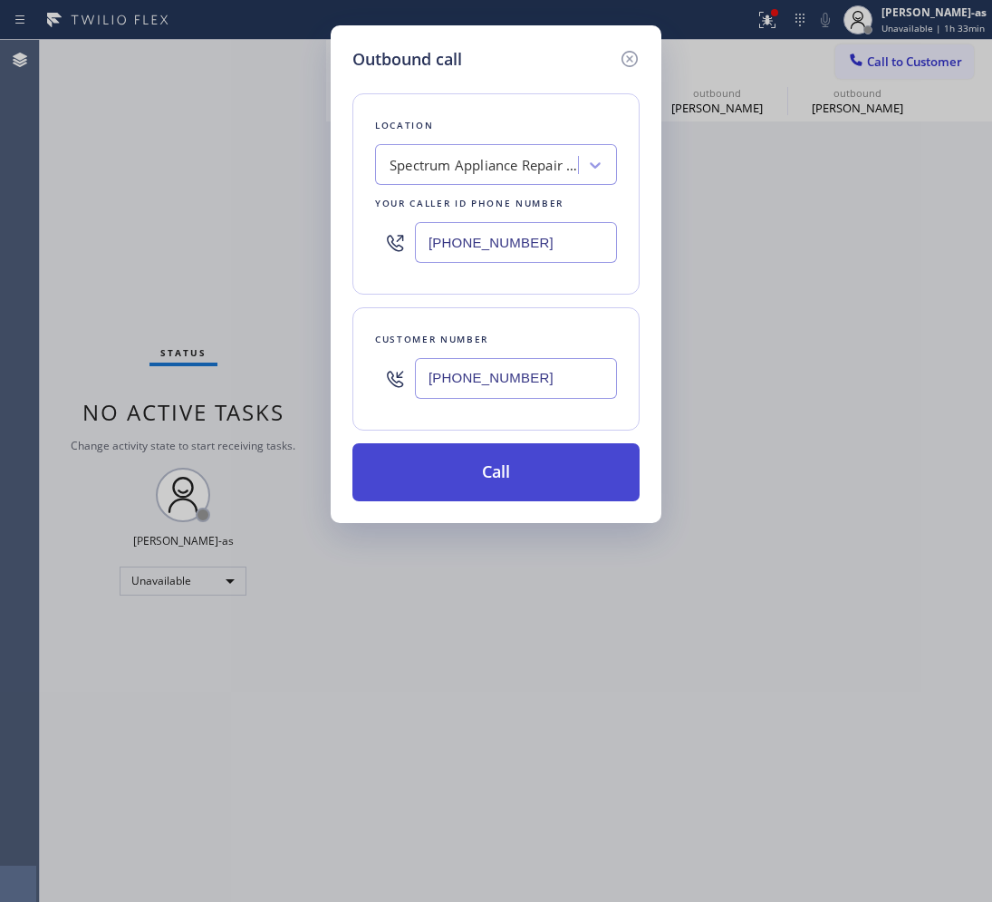
type input "[PHONE_NUMBER]"
click at [505, 486] on button "Call" at bounding box center [496, 472] width 287 height 58
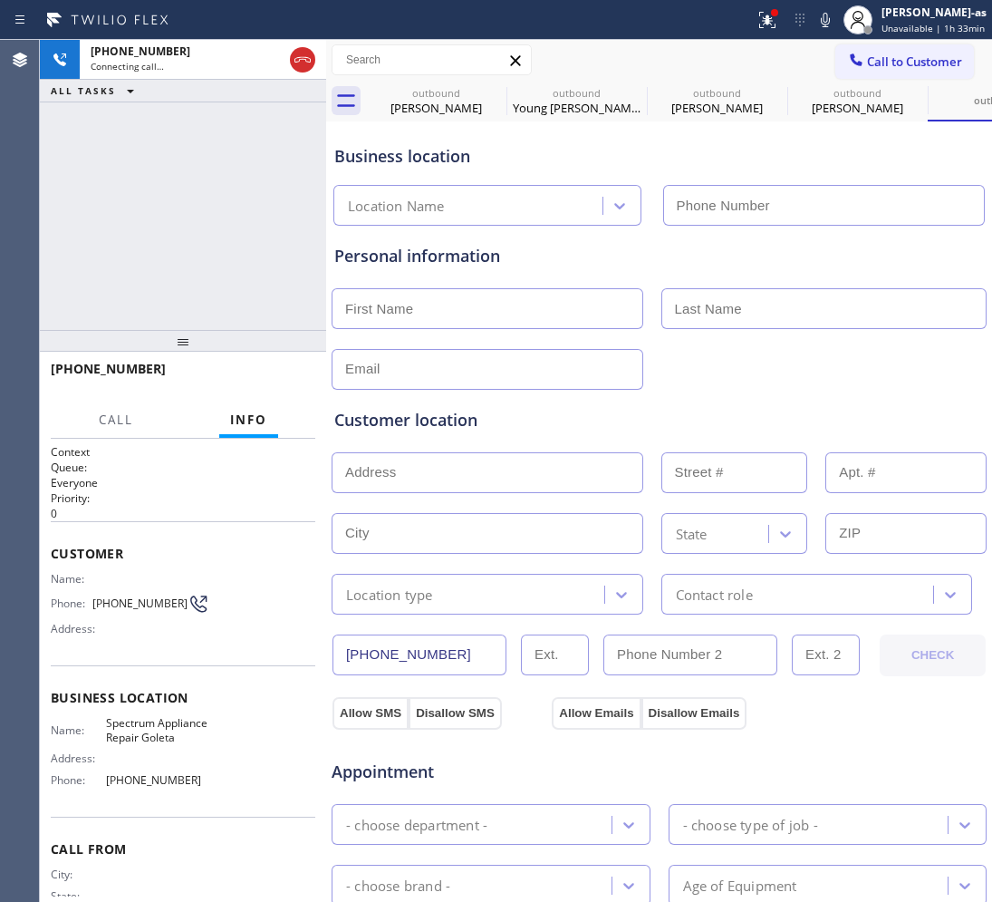
type input "[PHONE_NUMBER]"
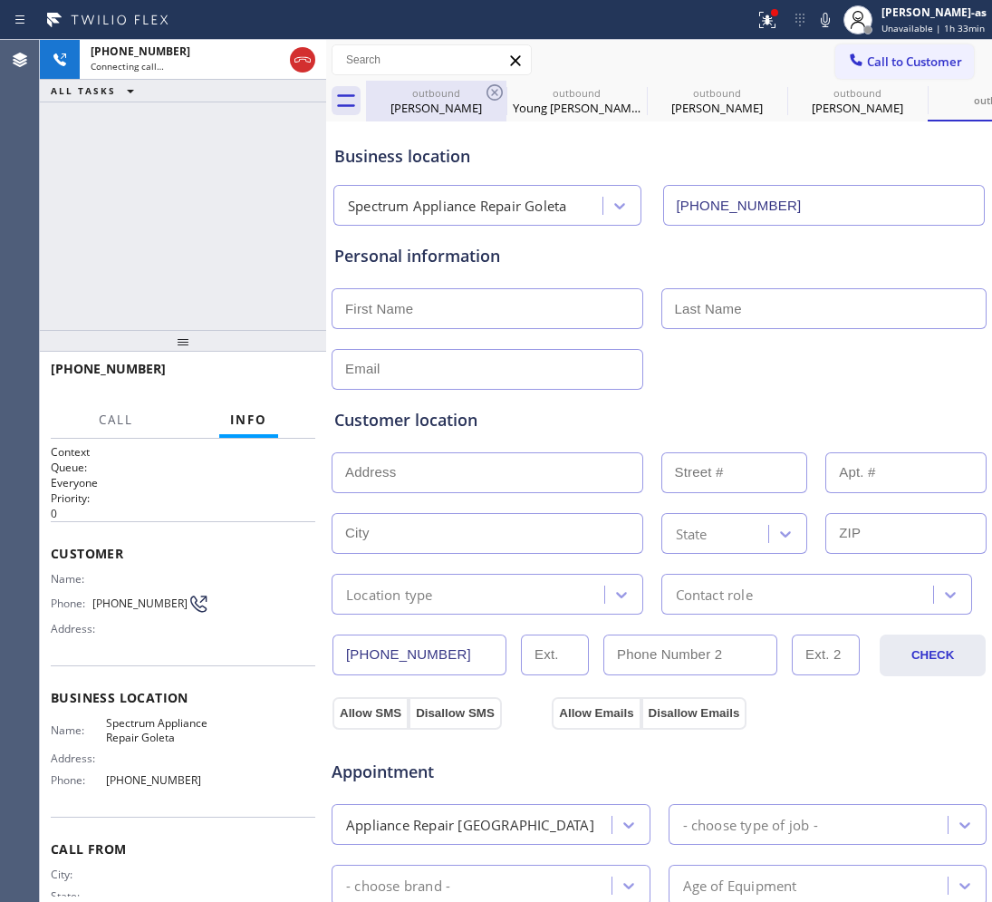
click at [431, 89] on div "outbound" at bounding box center [436, 93] width 137 height 14
type input "[PHONE_NUMBER]"
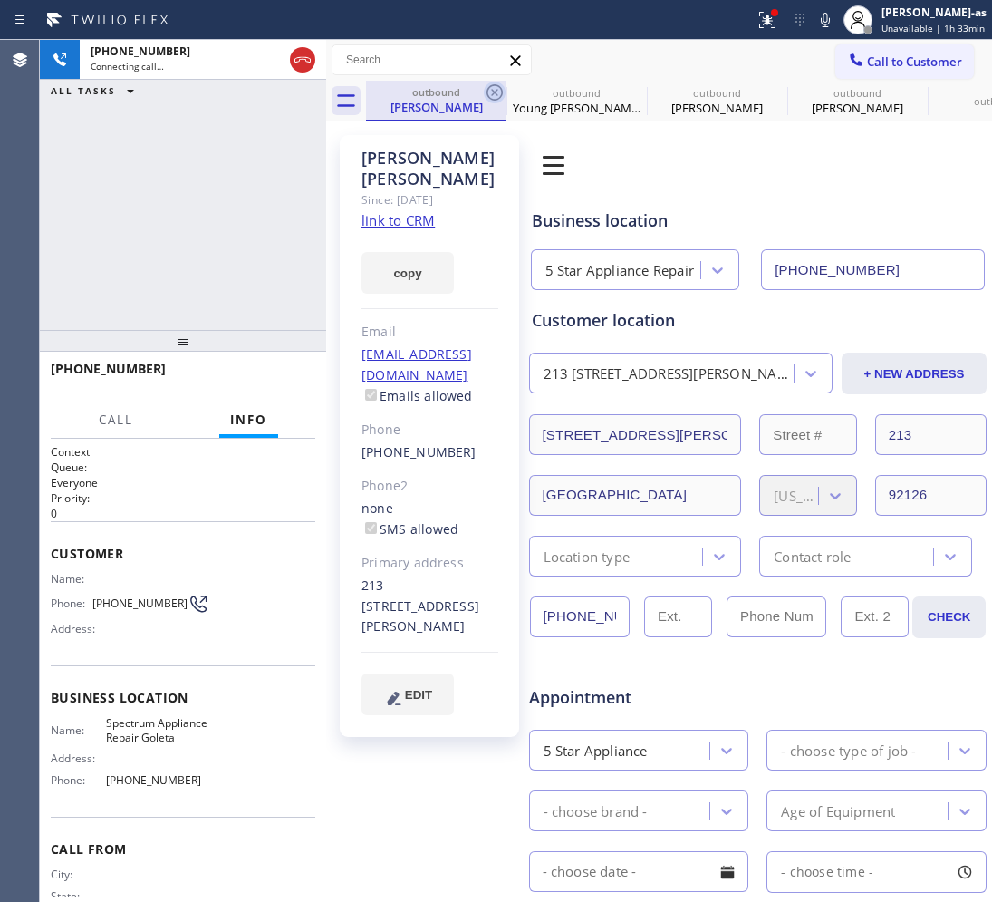
click at [498, 88] on icon at bounding box center [495, 93] width 22 height 22
click at [0, 0] on icon at bounding box center [0, 0] width 0 height 0
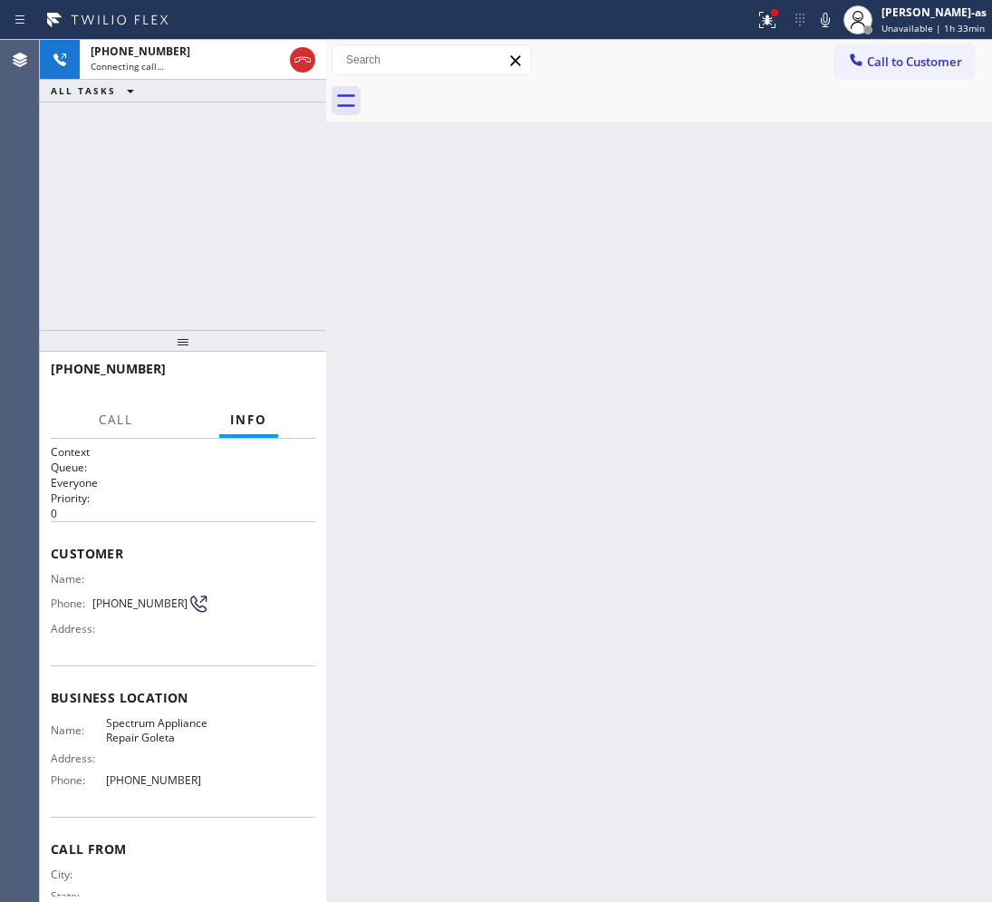
click at [498, 92] on div at bounding box center [679, 101] width 626 height 41
click at [489, 250] on div "Back to Dashboard Change Sender ID Customers Technicians Select a contact Outbo…" at bounding box center [659, 471] width 666 height 862
click at [160, 216] on div "[PHONE_NUMBER] Connecting call… ALL TASKS ALL TASKS ACTIVE TASKS TASKS IN WRAP …" at bounding box center [183, 185] width 286 height 290
drag, startPoint x: 187, startPoint y: 250, endPoint x: 258, endPoint y: 207, distance: 83.8
click at [187, 249] on div "[PHONE_NUMBER] Connecting call… ALL TASKS ALL TASKS ACTIVE TASKS TASKS IN WRAP …" at bounding box center [183, 185] width 286 height 290
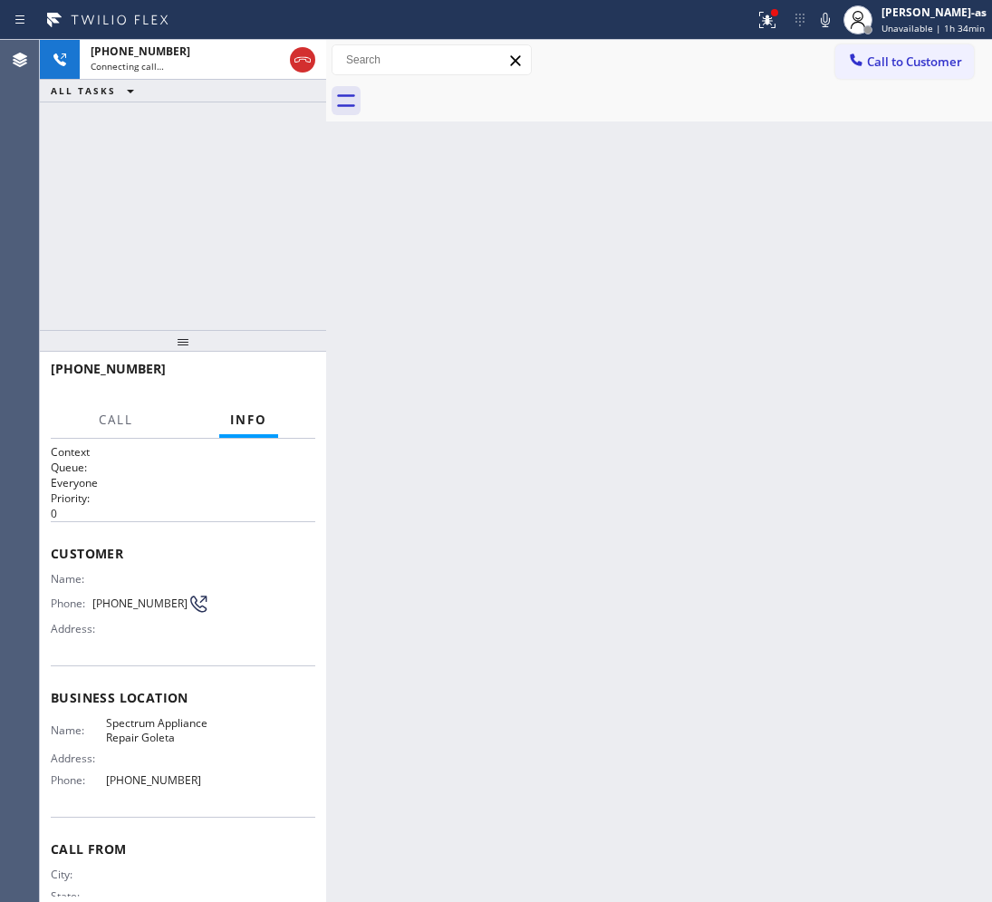
click at [225, 142] on div "[PHONE_NUMBER] Connecting call… ALL TASKS ALL TASKS ACTIVE TASKS TASKS IN WRAP …" at bounding box center [183, 185] width 286 height 290
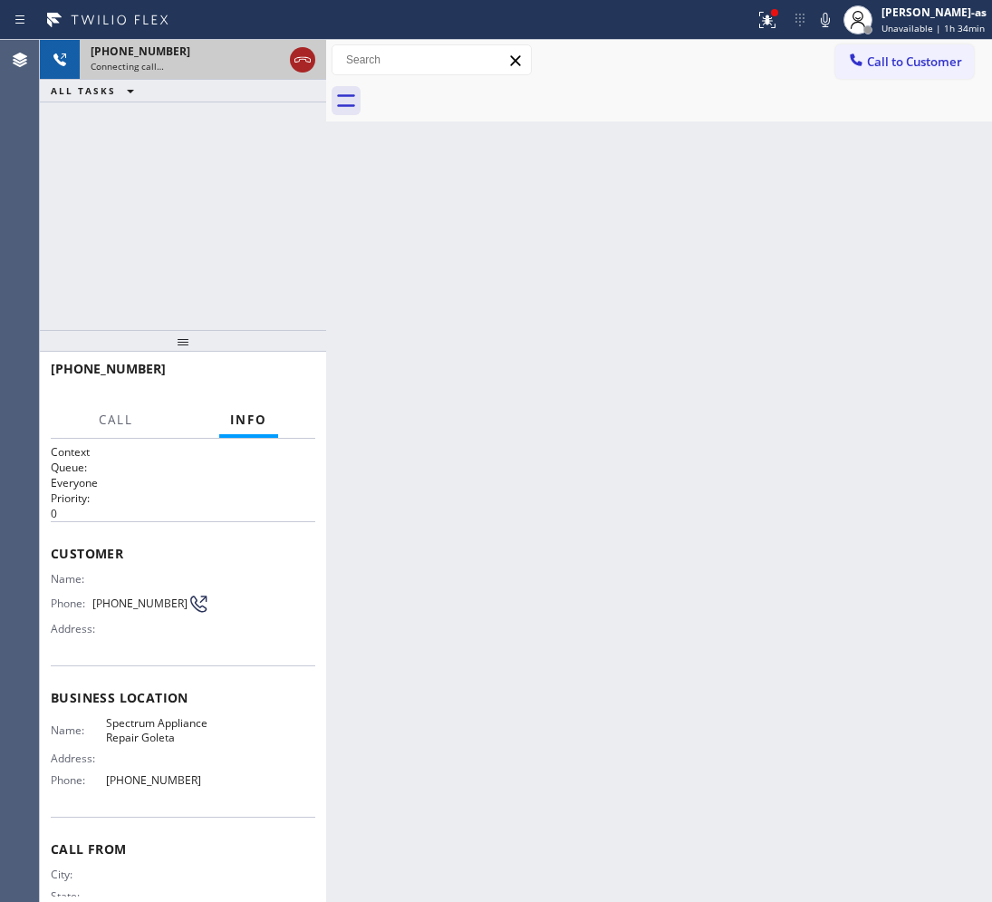
click at [293, 56] on icon at bounding box center [303, 60] width 22 height 22
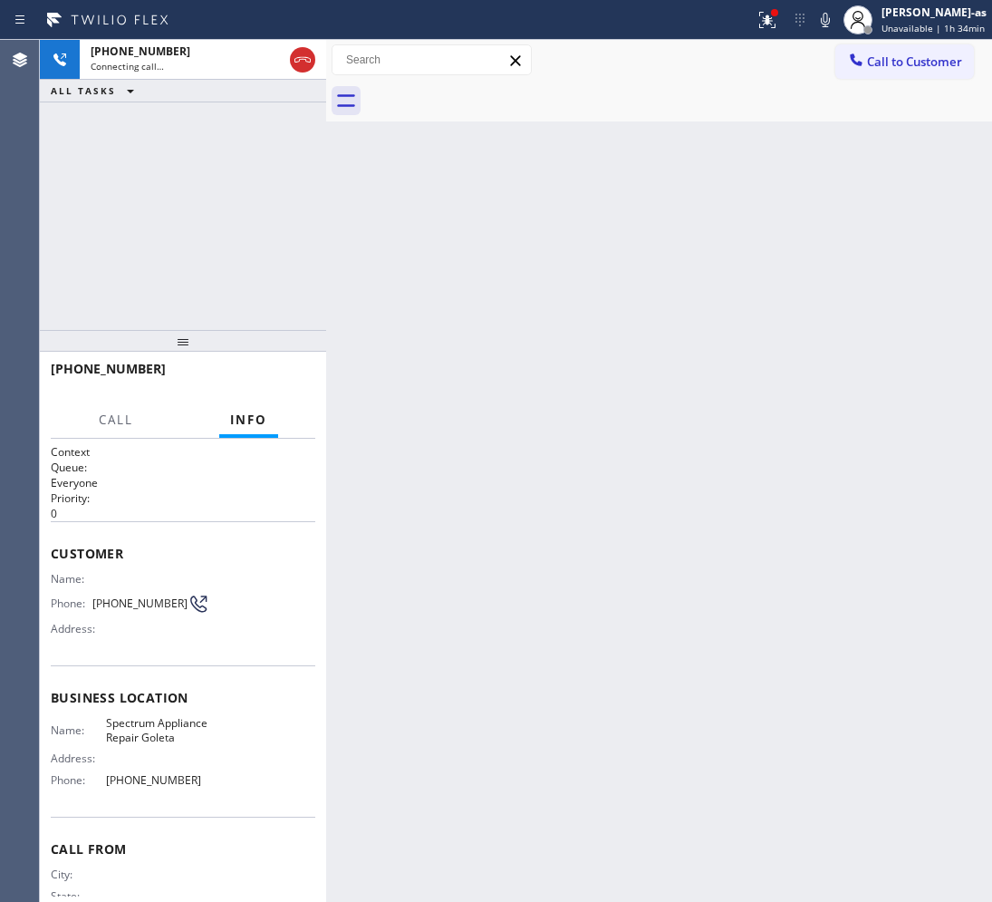
click at [340, 223] on div "[PHONE_NUMBER] Connecting call… ALL TASKS ALL TASKS ACTIVE TASKS TASKS IN WRAP …" at bounding box center [516, 471] width 953 height 862
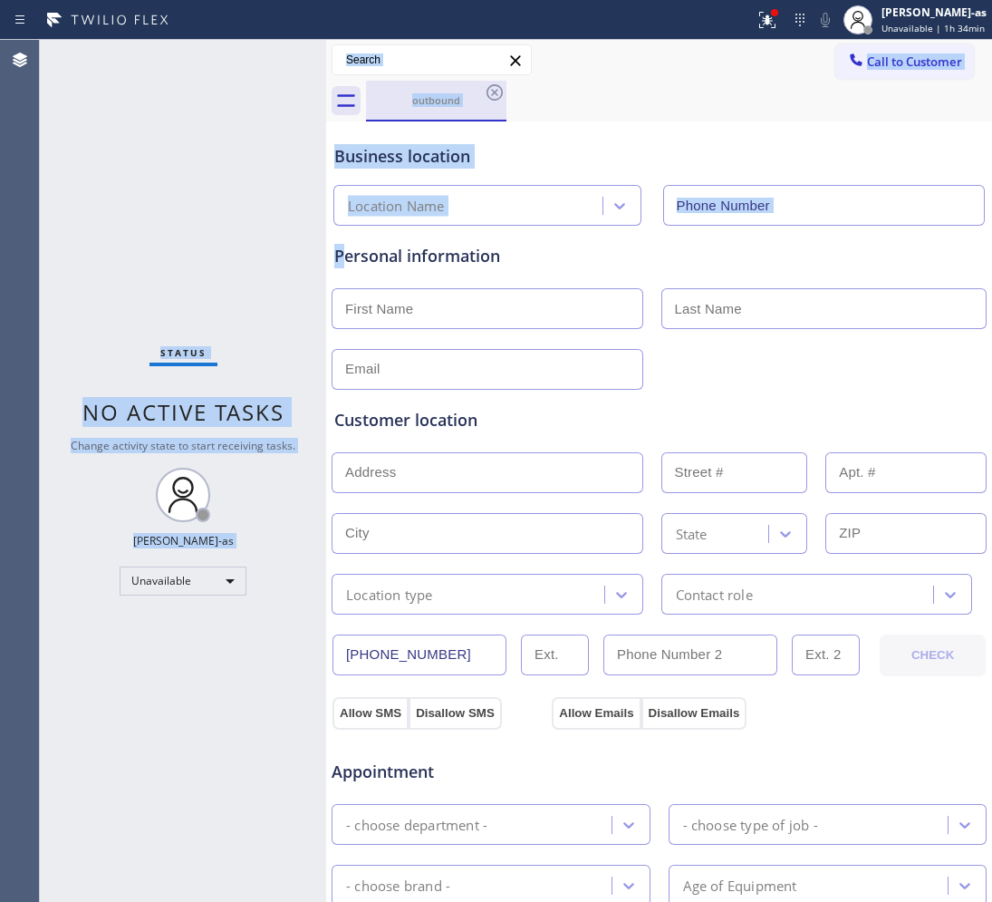
type input "[PHONE_NUMBER]"
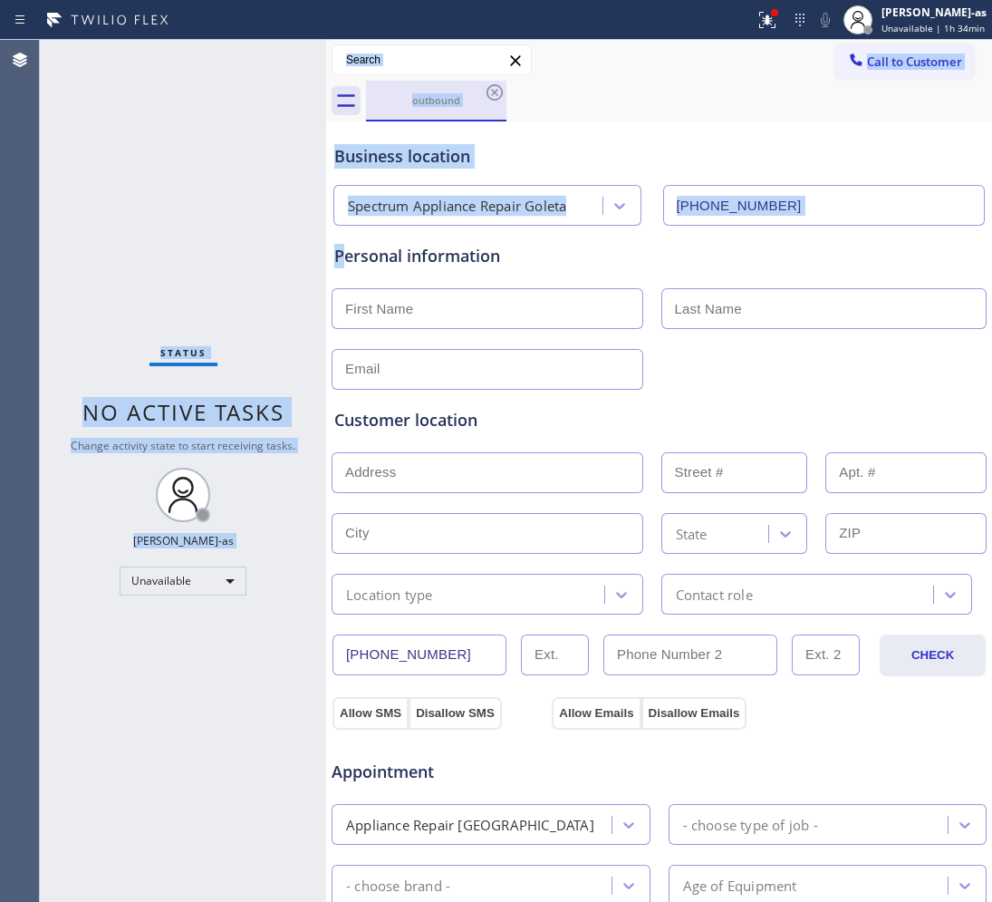
drag, startPoint x: 388, startPoint y: 92, endPoint x: 514, endPoint y: 127, distance: 130.6
click at [392, 93] on div "outbound" at bounding box center [436, 100] width 137 height 14
click at [577, 116] on div "outbound" at bounding box center [679, 101] width 626 height 41
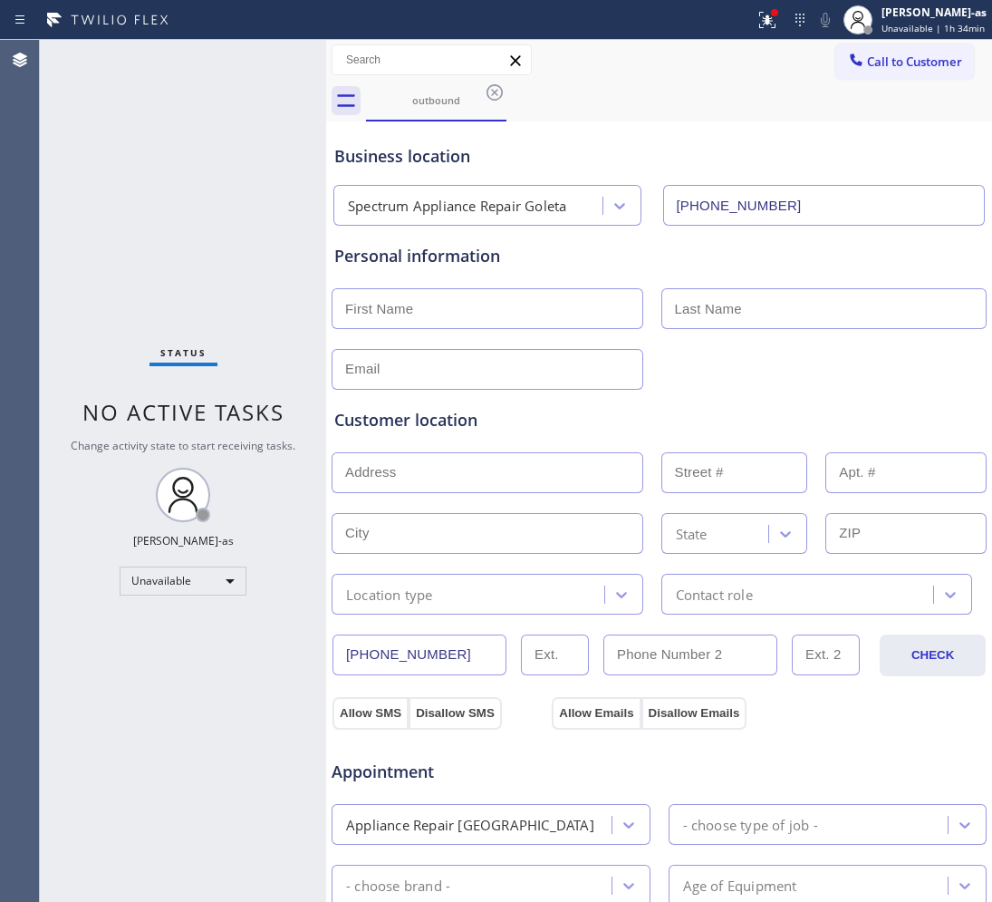
drag, startPoint x: 488, startPoint y: 91, endPoint x: 581, endPoint y: 143, distance: 107.1
click at [488, 92] on icon at bounding box center [495, 93] width 22 height 22
click at [581, 143] on div "Back to Dashboard Change Sender ID Customers Technicians Select a contact Outbo…" at bounding box center [659, 471] width 666 height 862
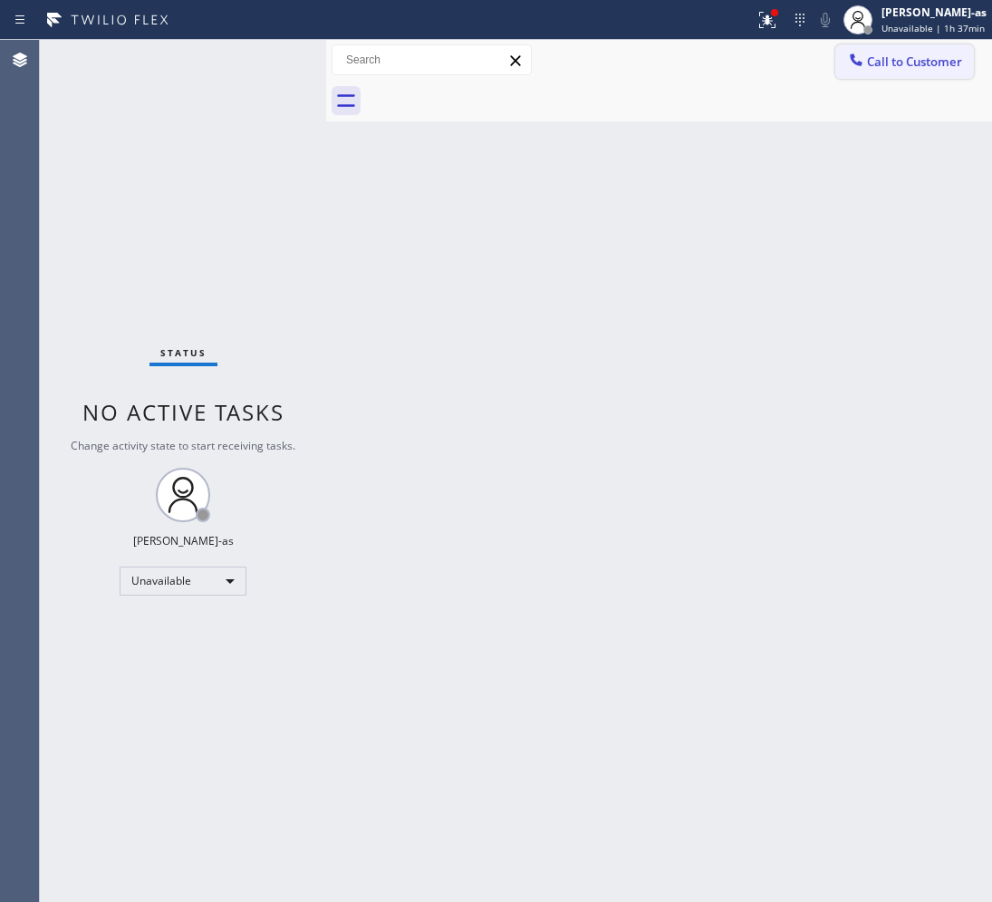
click at [886, 60] on span "Call to Customer" at bounding box center [914, 61] width 95 height 16
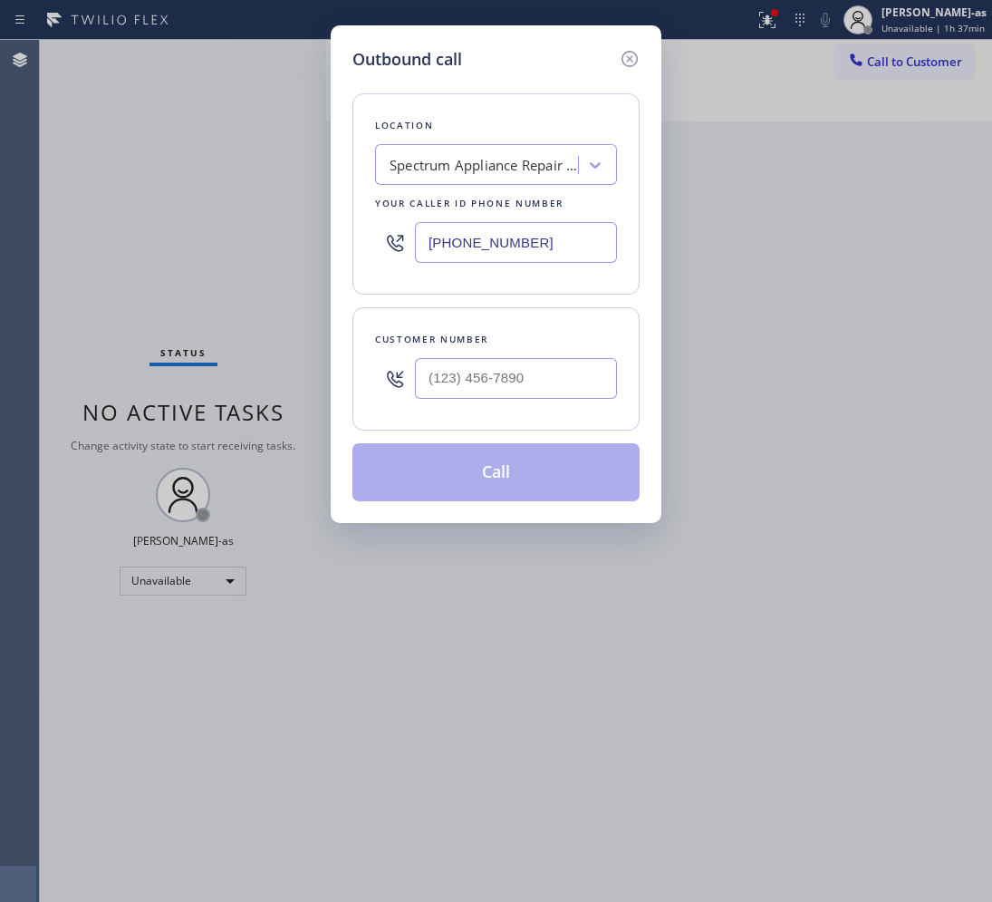
click at [479, 381] on input "text" at bounding box center [516, 378] width 202 height 41
paste input "415) 722-167"
click at [568, 369] on input "(415) 722-167_" at bounding box center [516, 378] width 202 height 41
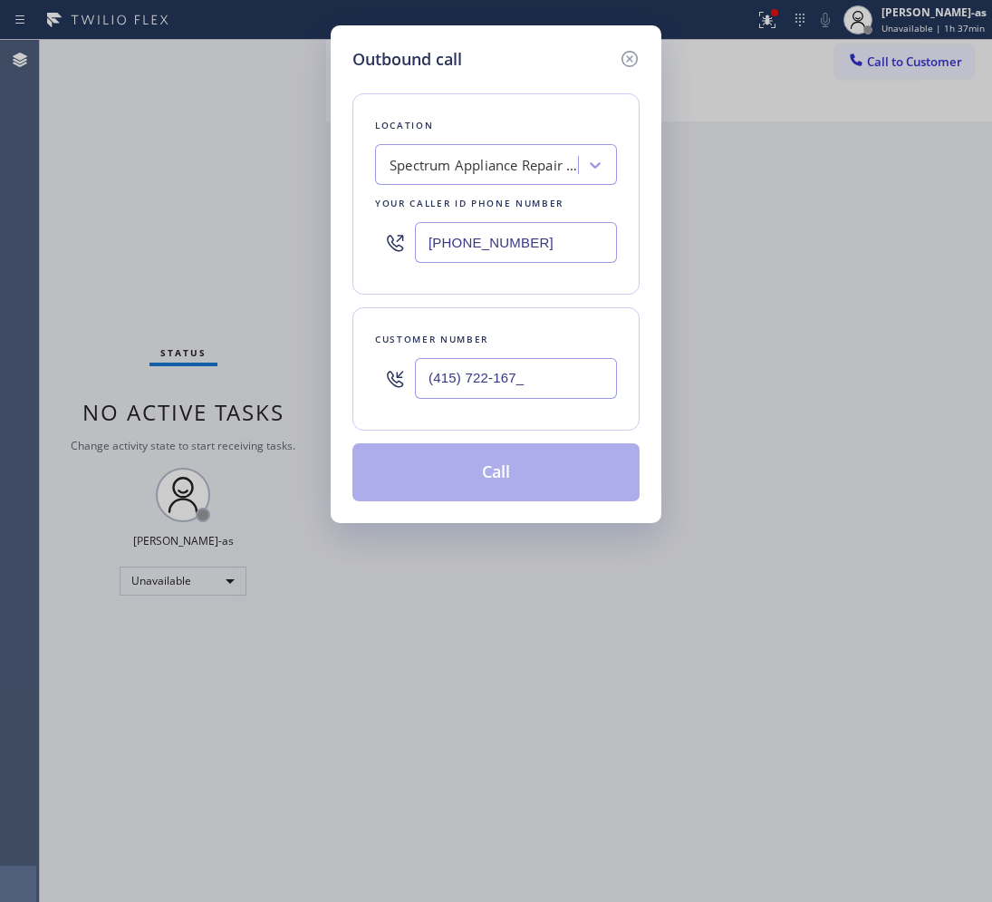
paste input "1"
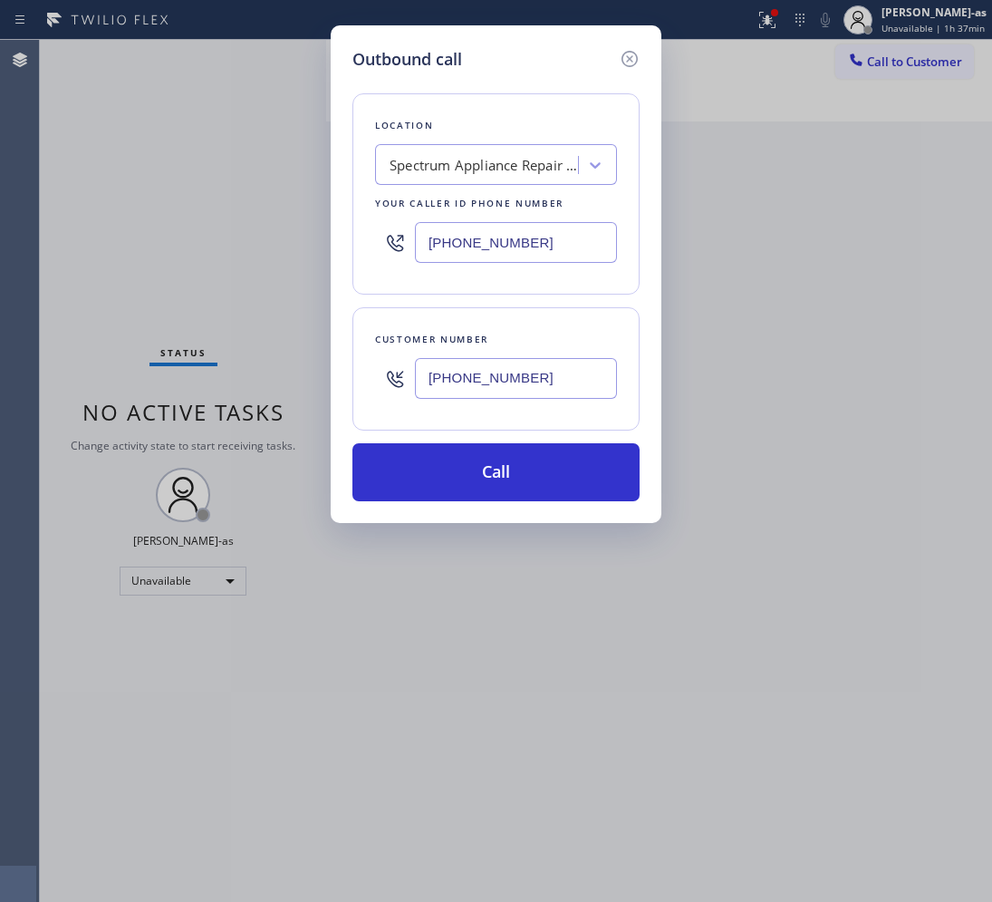
type input "[PHONE_NUMBER]"
click at [462, 150] on div "Spectrum Appliance Repair Goleta" at bounding box center [480, 166] width 198 height 32
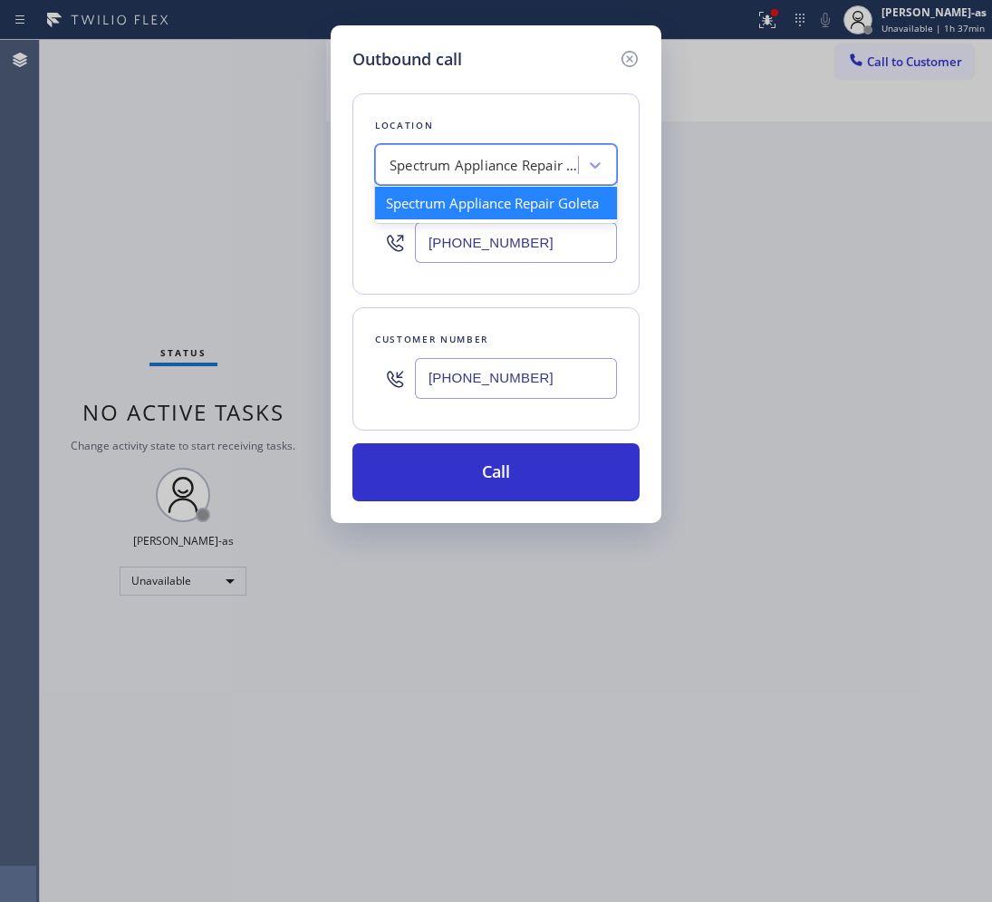
paste input "HVAC Alliance Experts"
type input "HVAC Alliance Experts"
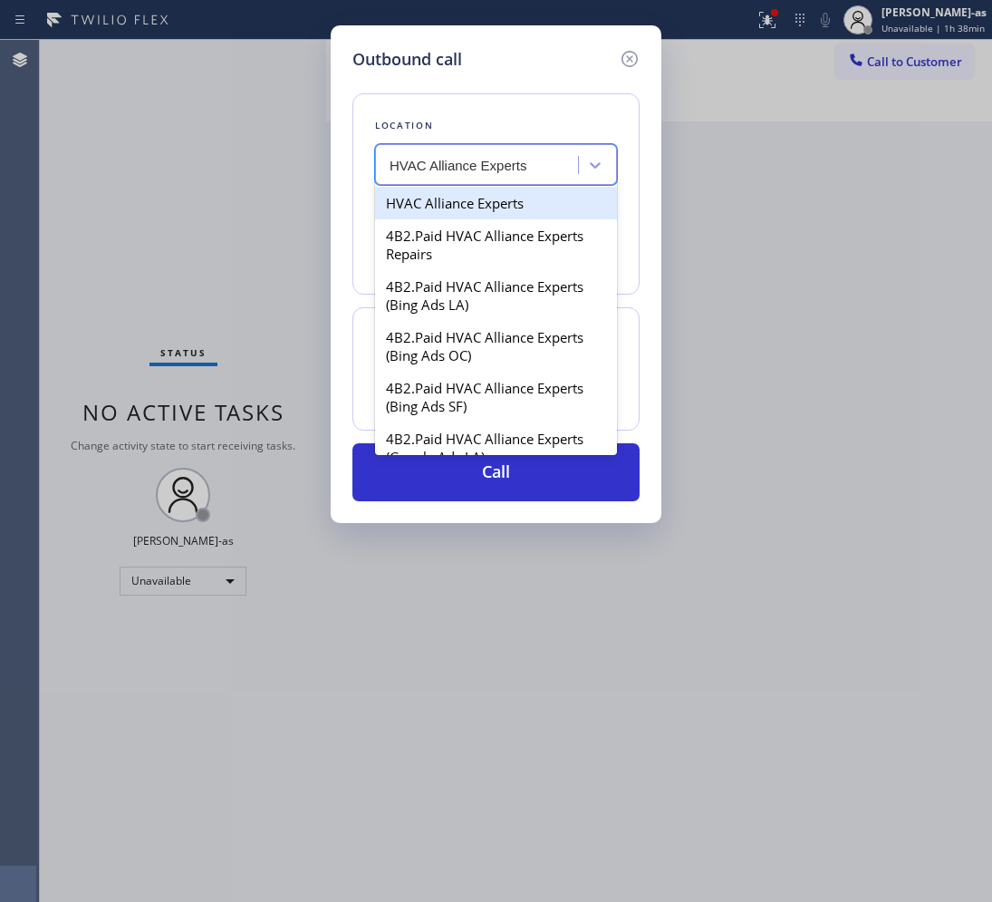
click at [410, 209] on div "HVAC Alliance Experts" at bounding box center [496, 203] width 242 height 33
type input "[PHONE_NUMBER]"
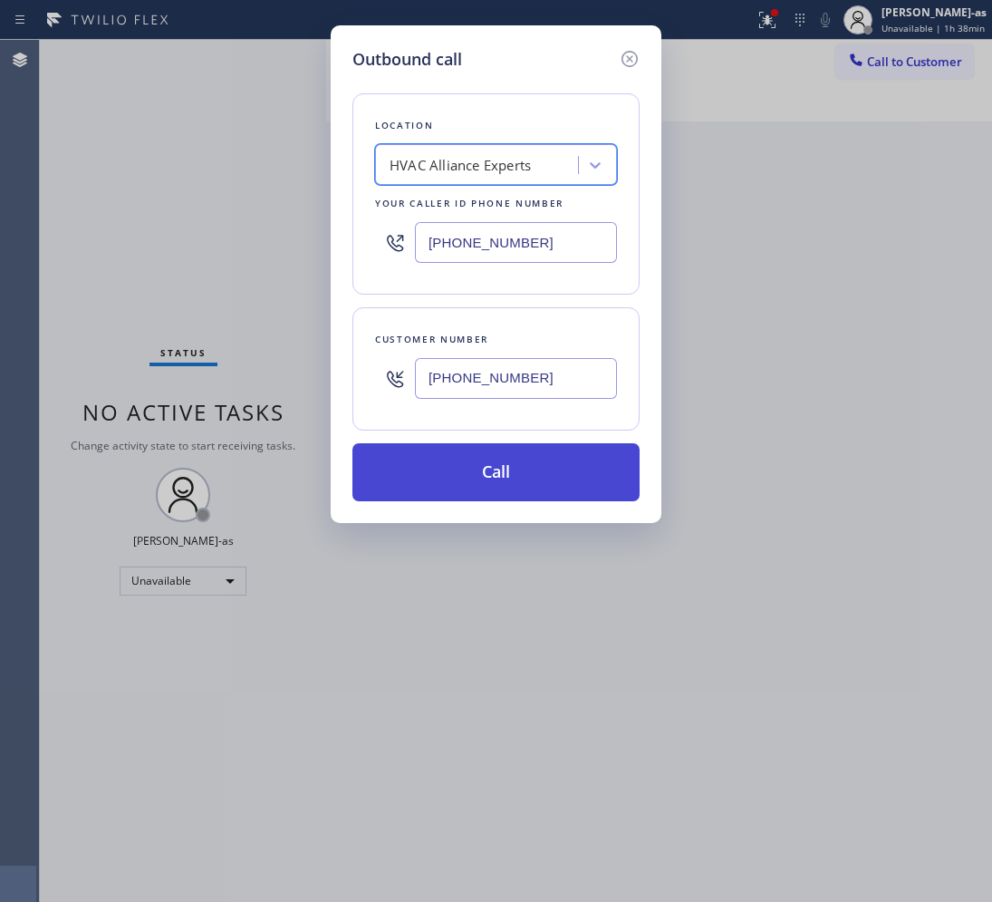
click at [518, 459] on button "Call" at bounding box center [496, 472] width 287 height 58
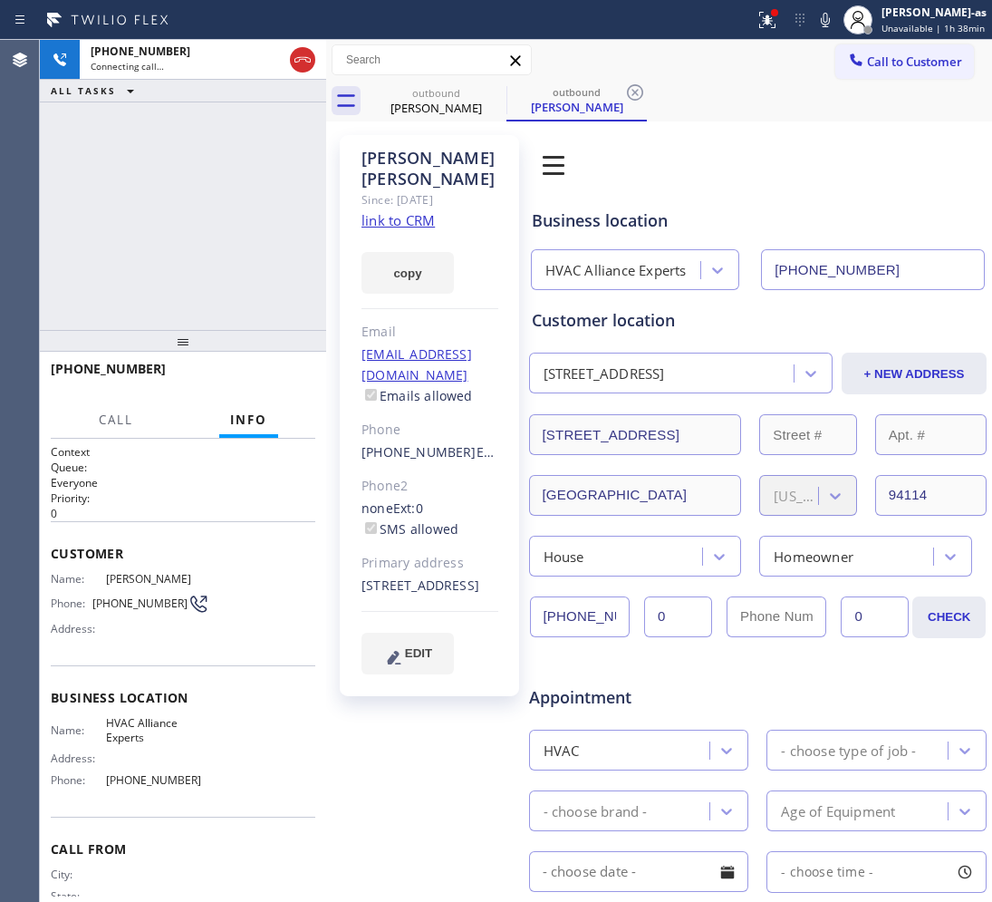
type input "[PHONE_NUMBER]"
drag, startPoint x: 210, startPoint y: 205, endPoint x: 240, endPoint y: 204, distance: 29.9
click at [211, 205] on div "[PHONE_NUMBER] Live | 00:03 ALL TASKS ALL TASKS ACTIVE TASKS TASKS IN WRAP UP" at bounding box center [183, 185] width 286 height 290
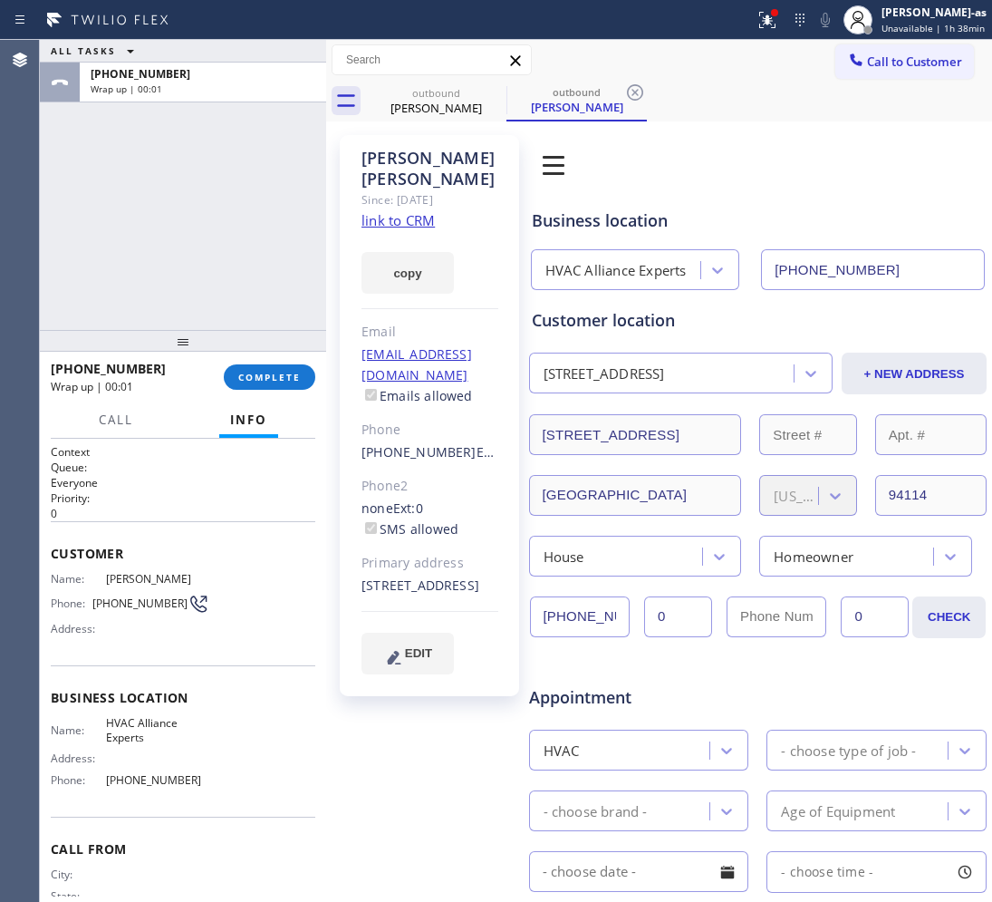
drag, startPoint x: 174, startPoint y: 315, endPoint x: 237, endPoint y: 305, distance: 63.3
click at [179, 305] on div "ALL TASKS ALL TASKS ACTIVE TASKS TASKS IN WRAP UP [PHONE_NUMBER] Wrap up | 00:01" at bounding box center [183, 185] width 286 height 290
click at [269, 390] on div "[PHONE_NUMBER] Wrap up | 00:01 COMPLETE" at bounding box center [183, 376] width 265 height 47
click at [267, 382] on span "COMPLETE" at bounding box center [269, 377] width 63 height 13
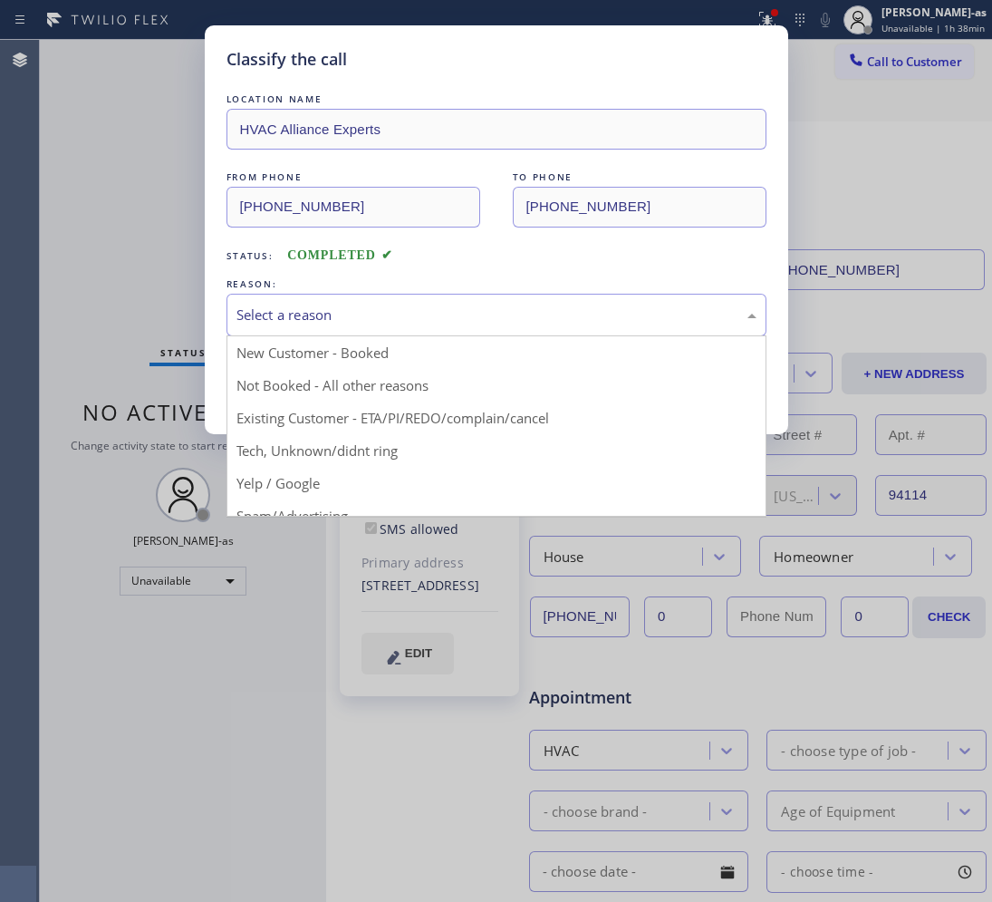
click at [326, 324] on div "Select a reason" at bounding box center [497, 315] width 520 height 21
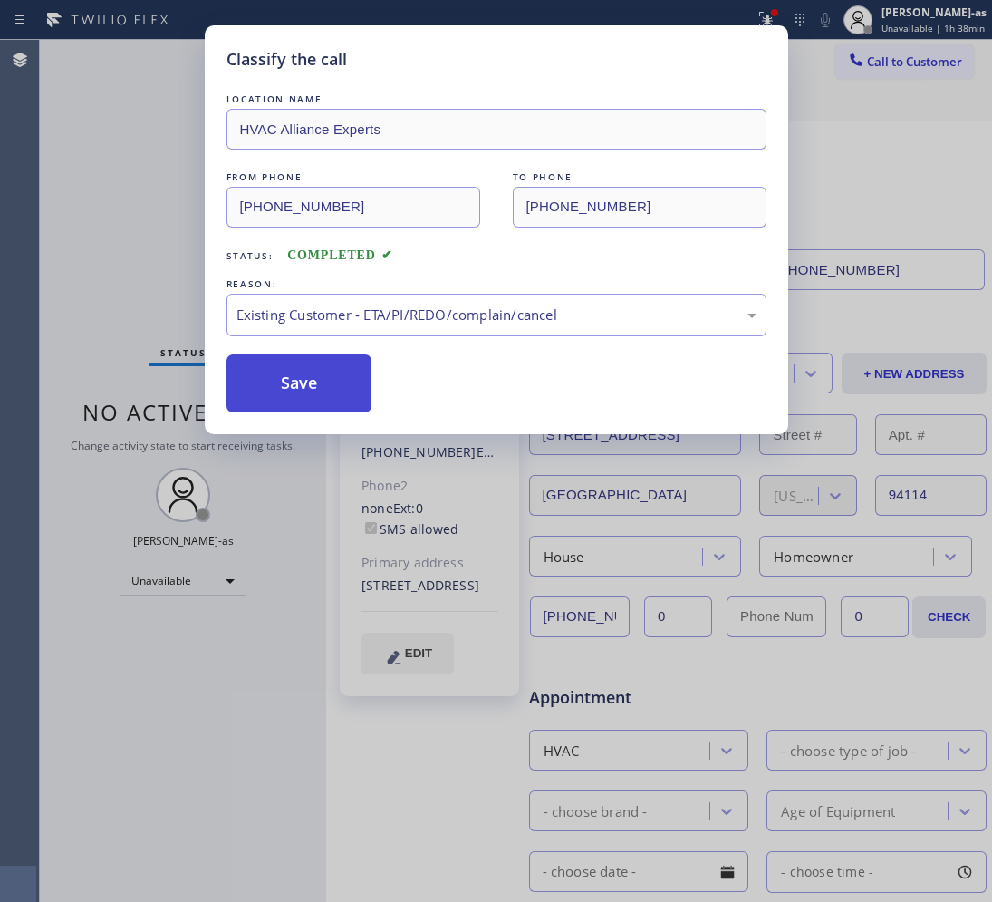
click at [332, 388] on button "Save" at bounding box center [300, 383] width 146 height 58
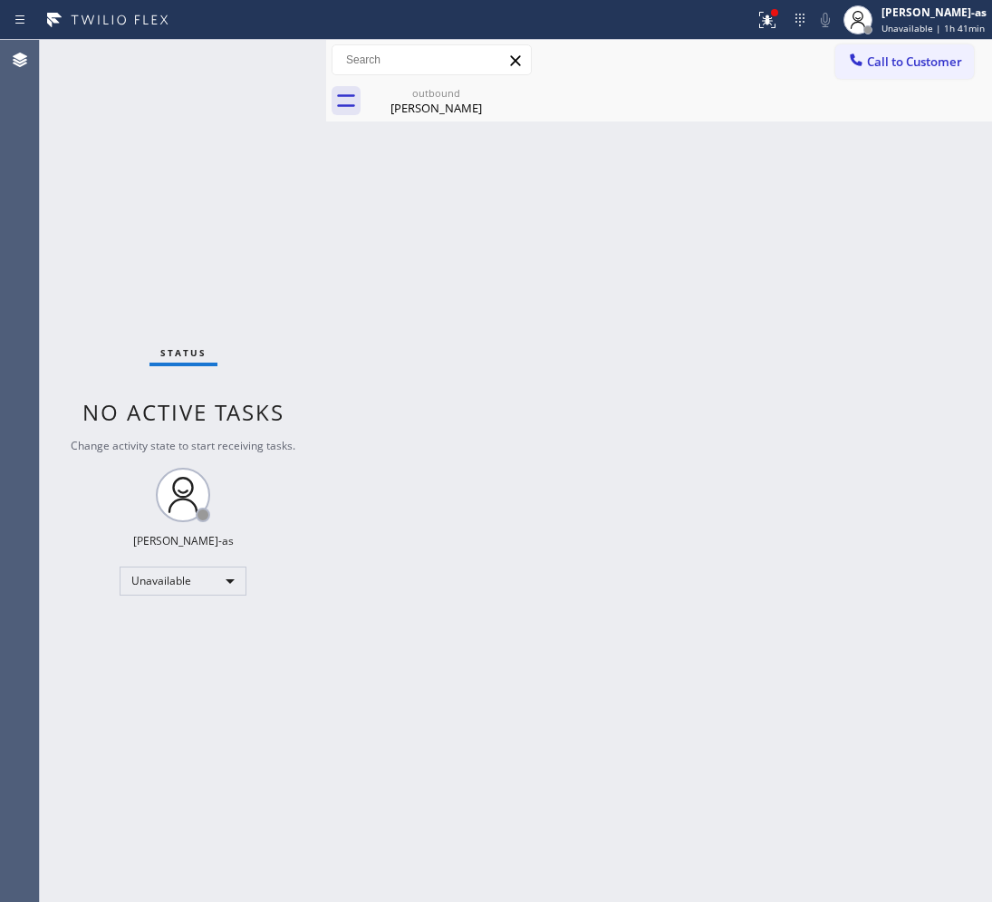
drag, startPoint x: 200, startPoint y: 255, endPoint x: 505, endPoint y: 142, distance: 324.6
click at [206, 251] on div "Status No active tasks Change activity state to start receiving tasks. [PERSON_…" at bounding box center [183, 471] width 286 height 862
click at [447, 97] on div "outbound" at bounding box center [436, 93] width 137 height 14
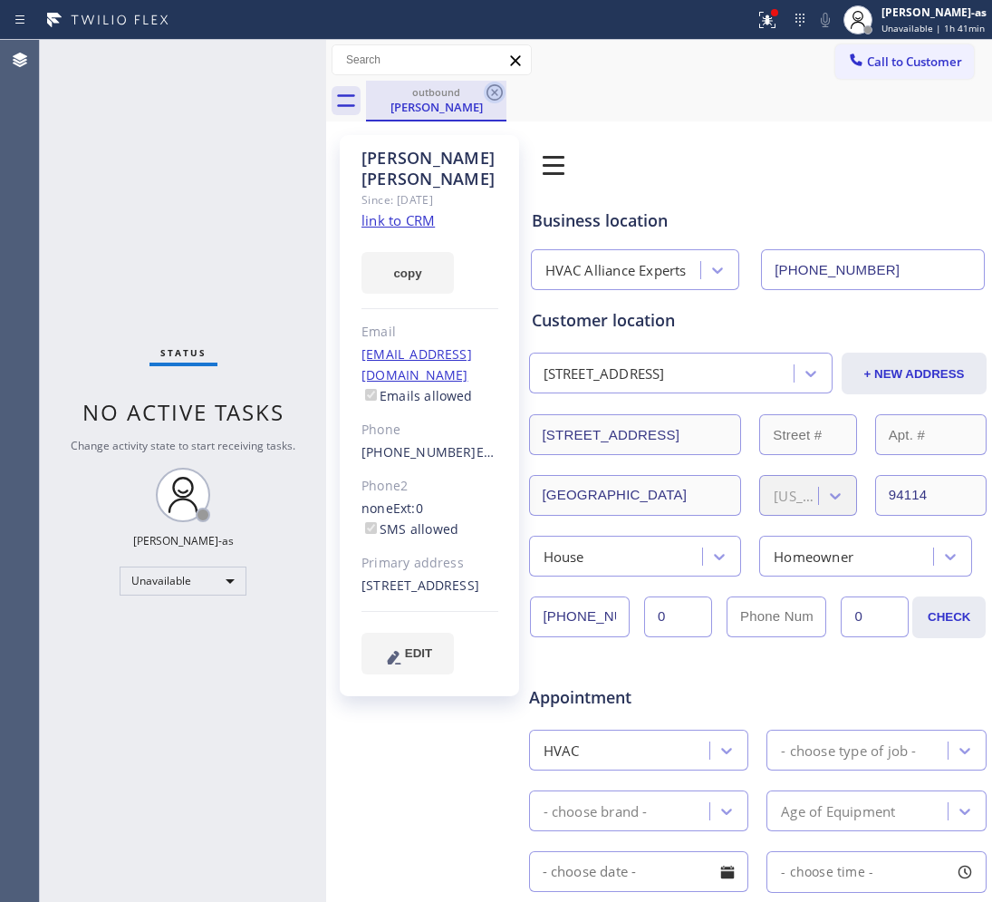
click at [497, 92] on icon at bounding box center [495, 93] width 22 height 22
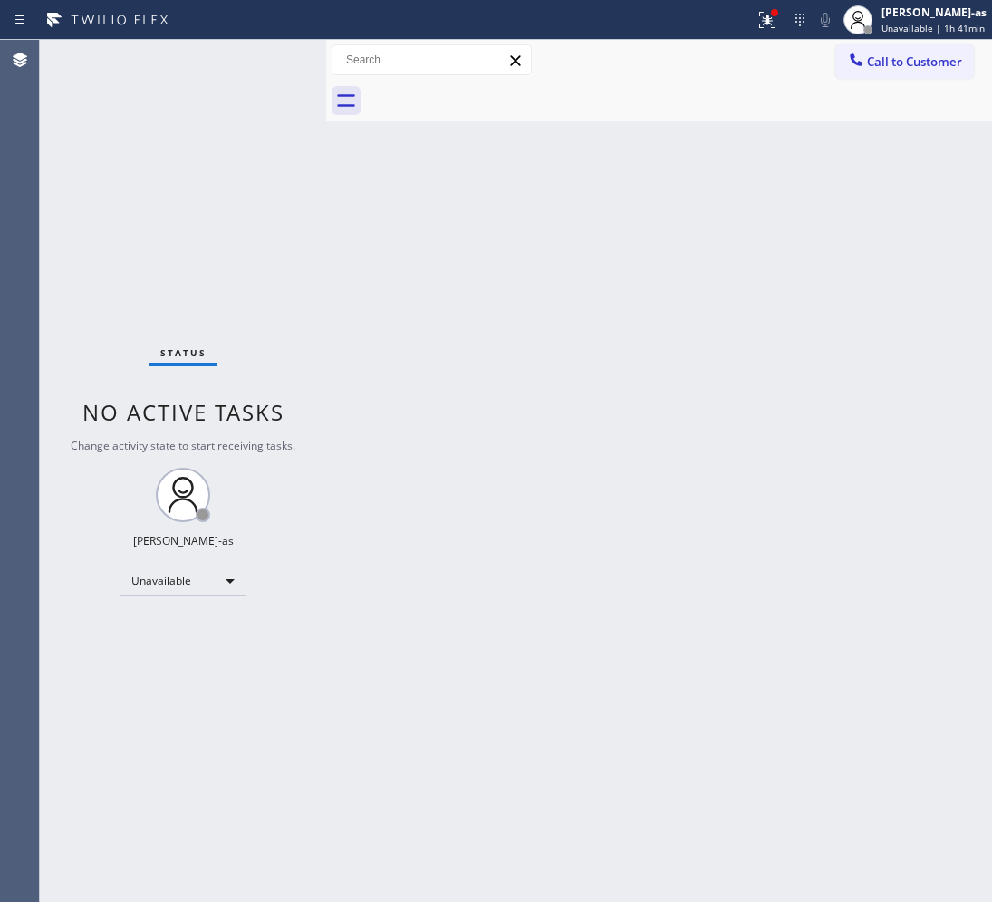
drag, startPoint x: 472, startPoint y: 227, endPoint x: 748, endPoint y: 95, distance: 305.7
click at [508, 223] on div "Back to Dashboard Change Sender ID Customers Technicians Select a contact Outbo…" at bounding box center [659, 471] width 666 height 862
click at [903, 61] on span "Call to Customer" at bounding box center [914, 61] width 95 height 16
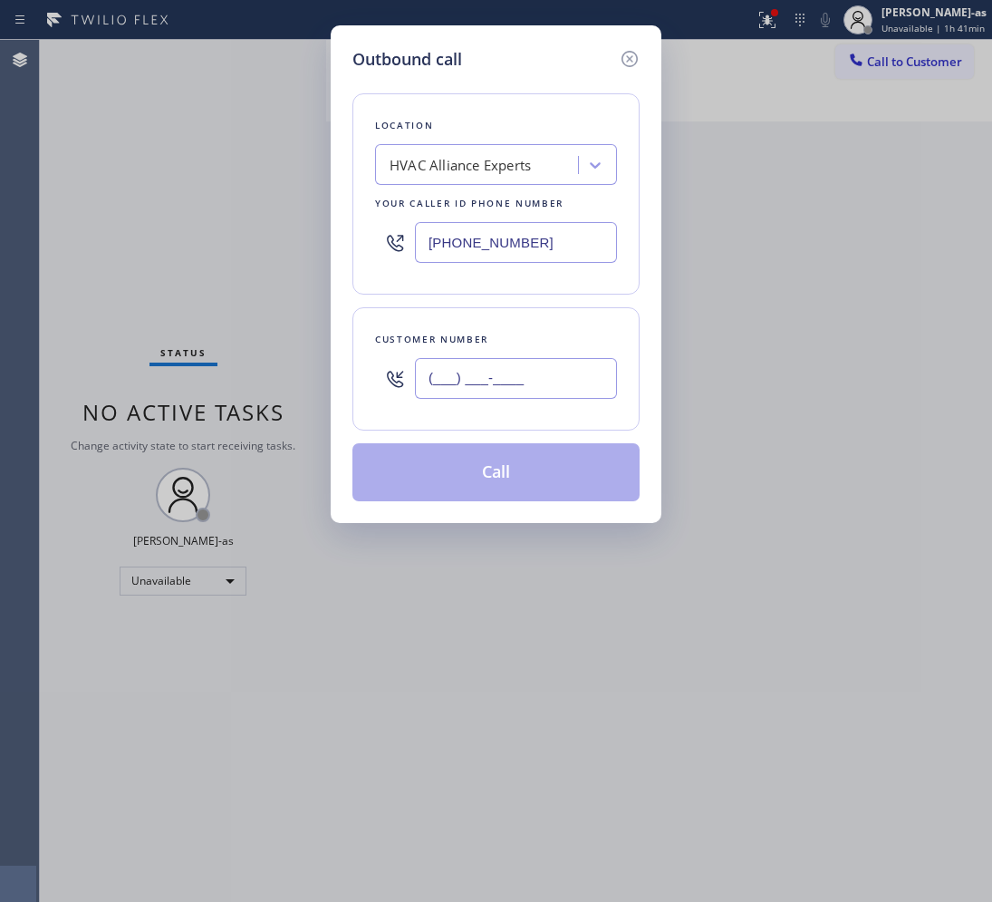
click at [519, 376] on input "(___) ___-____" at bounding box center [516, 378] width 202 height 41
paste input "619) 340-7784"
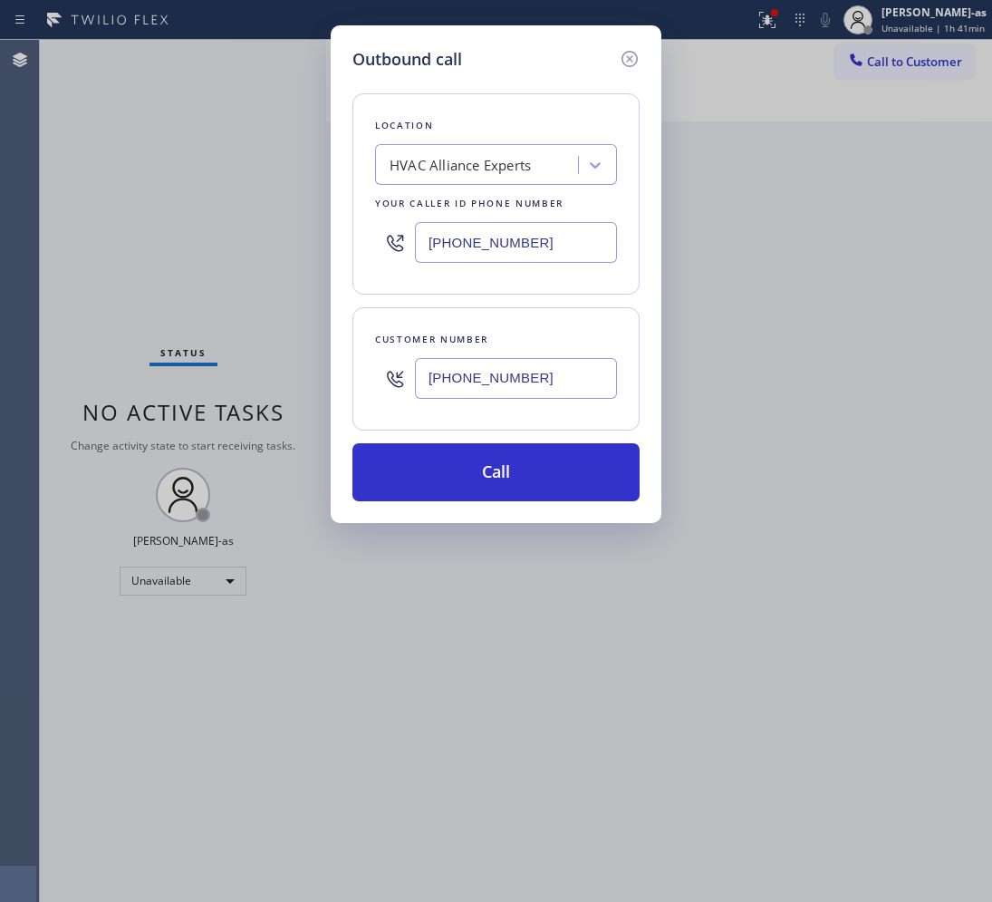
type input "[PHONE_NUMBER]"
click at [576, 242] on input "[PHONE_NUMBER]" at bounding box center [516, 242] width 202 height 41
paste input "323) 991-9198"
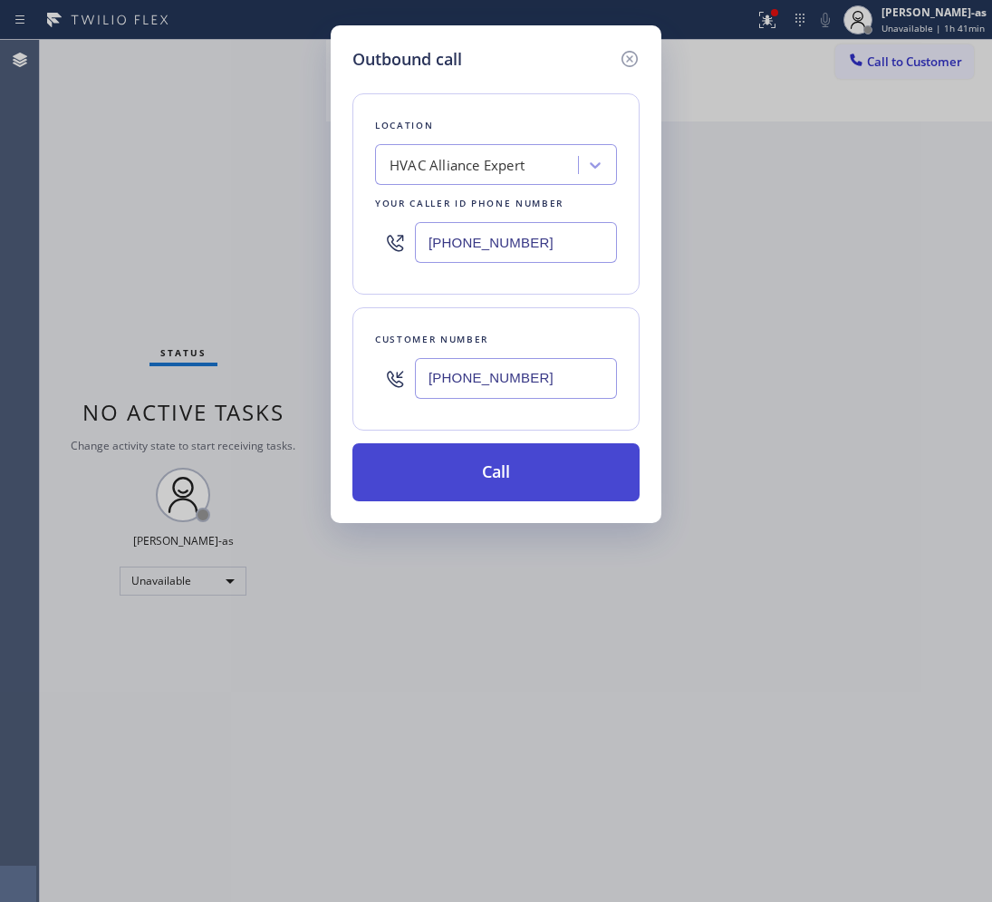
type input "[PHONE_NUMBER]"
click at [533, 469] on button "Call" at bounding box center [496, 472] width 287 height 58
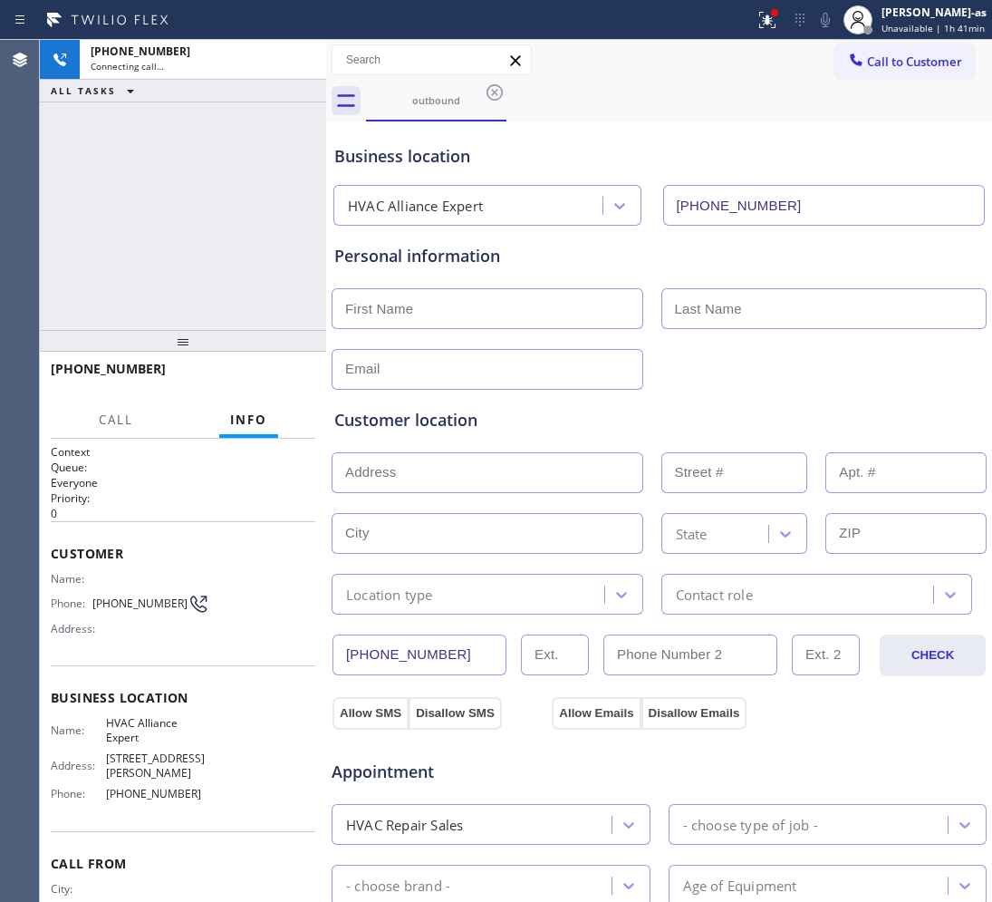
type input "[PHONE_NUMBER]"
click at [172, 252] on div "[PHONE_NUMBER] Connecting call… ALL TASKS ALL TASKS ACTIVE TASKS TASKS IN WRAP …" at bounding box center [183, 185] width 286 height 290
drag, startPoint x: 168, startPoint y: 238, endPoint x: 281, endPoint y: 405, distance: 201.6
click at [175, 252] on div "[PHONE_NUMBER] Live | 00:02 ALL TASKS ALL TASKS ACTIVE TASKS TASKS IN WRAP UP" at bounding box center [183, 185] width 286 height 290
click at [270, 372] on span "HANG UP" at bounding box center [273, 377] width 55 height 13
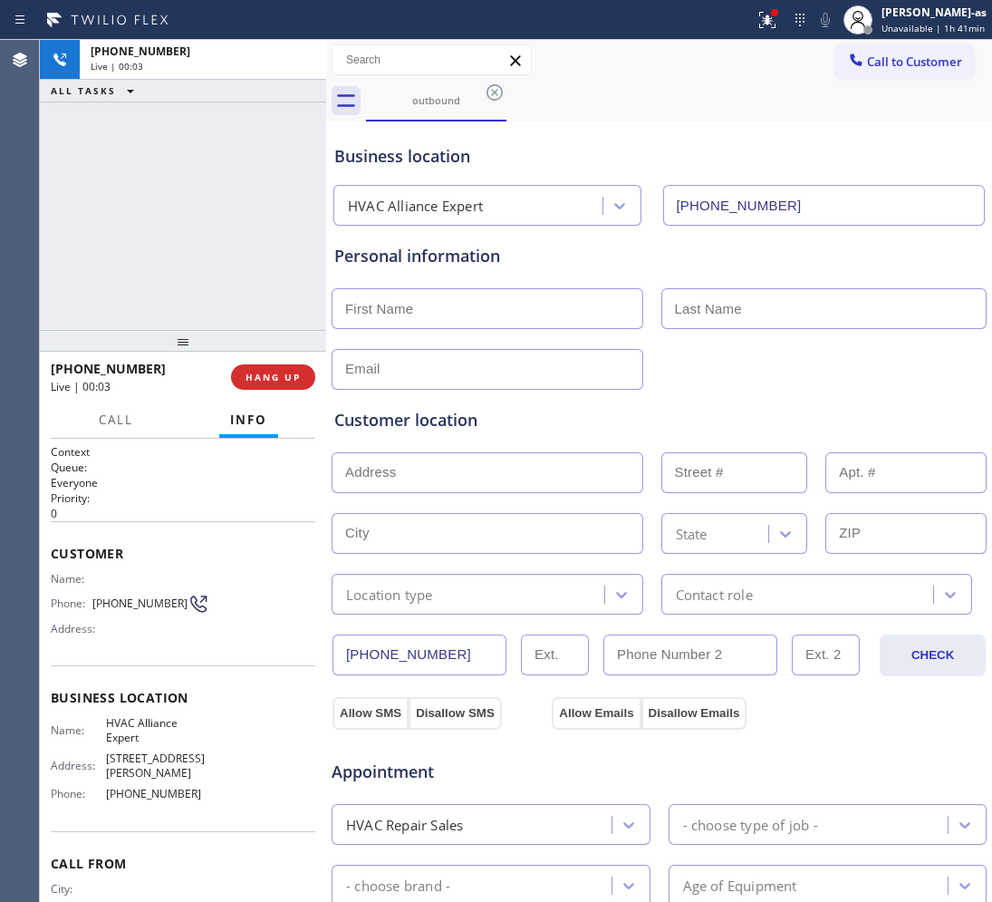
click at [232, 335] on div at bounding box center [183, 341] width 286 height 22
drag, startPoint x: 258, startPoint y: 378, endPoint x: 213, endPoint y: 315, distance: 77.2
click at [258, 377] on span "HANG UP" at bounding box center [273, 377] width 55 height 13
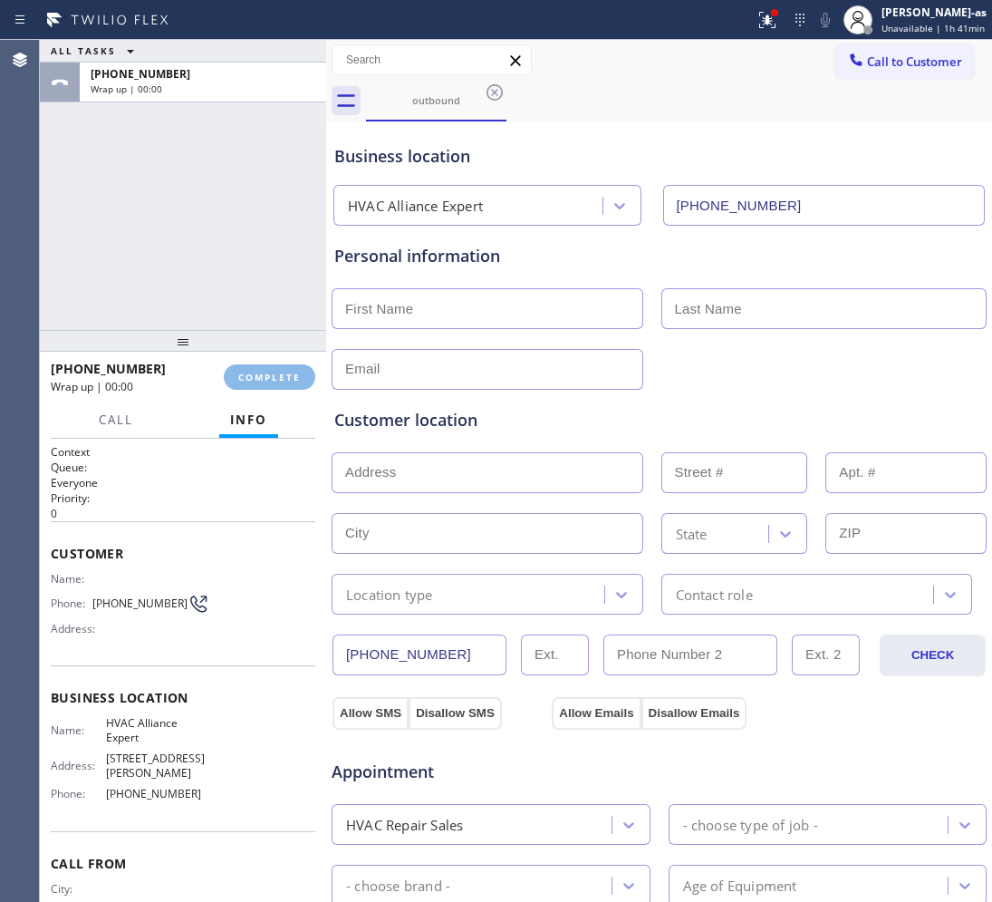
click at [213, 311] on div "ALL TASKS ALL TASKS ACTIVE TASKS TASKS IN WRAP UP [PHONE_NUMBER] Wrap up | 00:00" at bounding box center [183, 185] width 286 height 290
drag, startPoint x: 255, startPoint y: 370, endPoint x: 273, endPoint y: 299, distance: 73.0
click at [255, 369] on button "COMPLETE" at bounding box center [270, 376] width 92 height 25
click at [197, 238] on div "ALL TASKS ALL TASKS ACTIVE TASKS TASKS IN WRAP UP [PHONE_NUMBER] Wrap up | 00:00" at bounding box center [183, 185] width 286 height 290
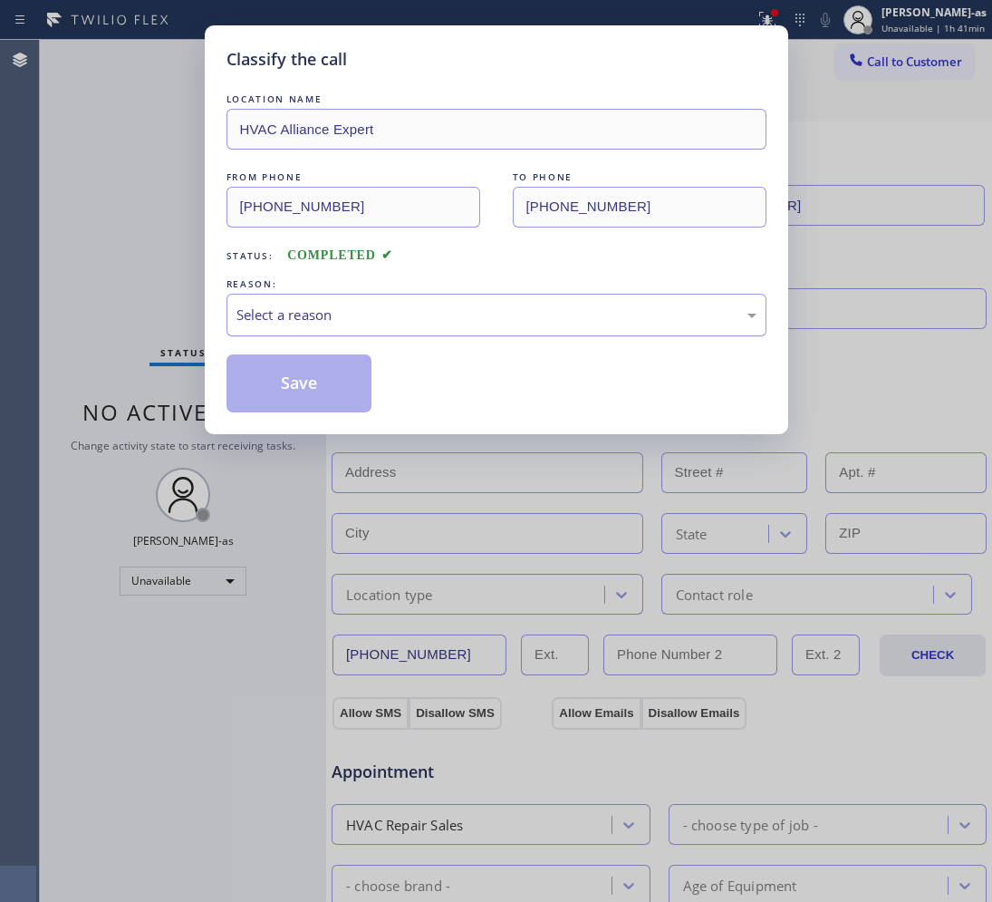
click at [319, 315] on div "Select a reason" at bounding box center [497, 315] width 520 height 21
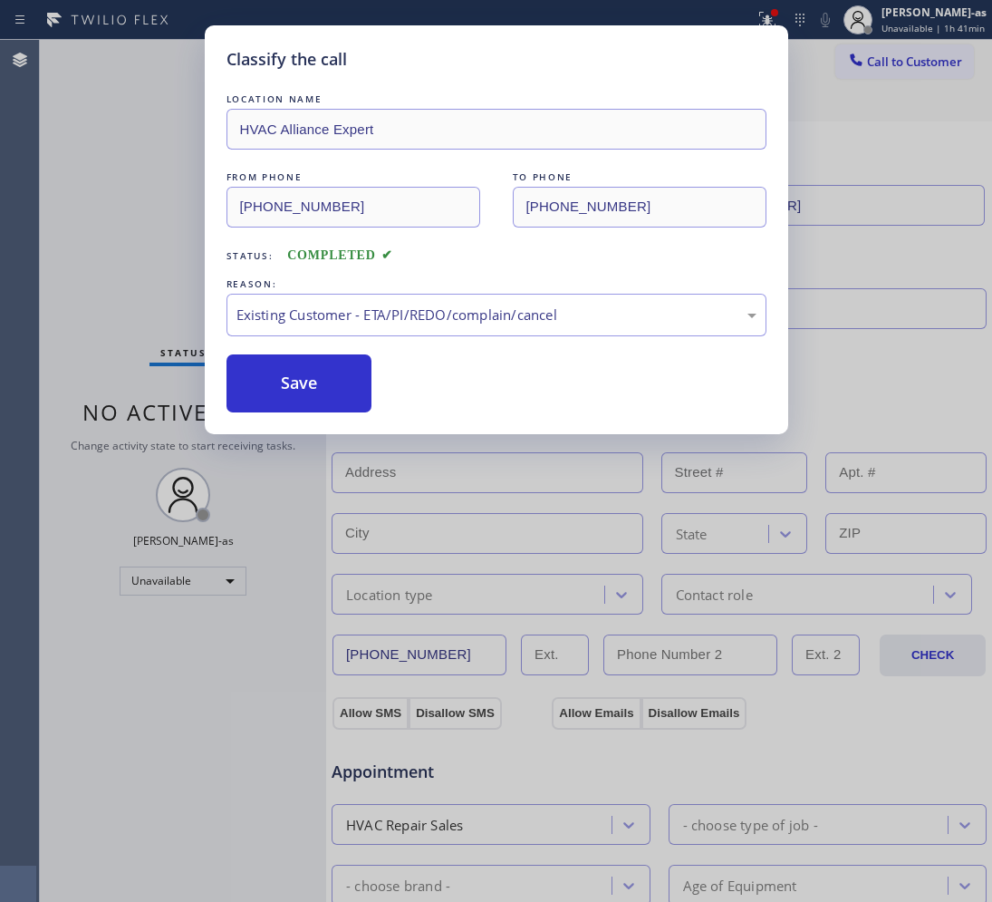
drag, startPoint x: 301, startPoint y: 377, endPoint x: 270, endPoint y: 206, distance: 174.0
click at [300, 374] on button "Save" at bounding box center [300, 383] width 146 height 58
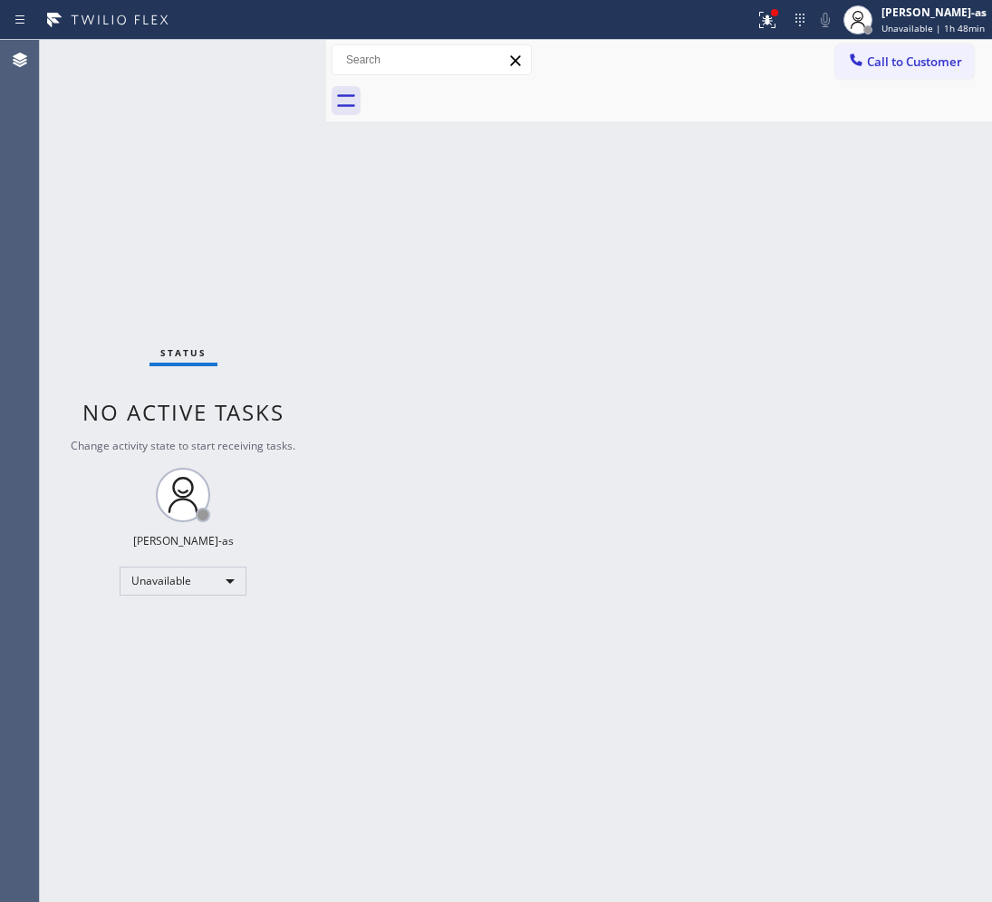
click at [363, 301] on div "Back to Dashboard Change Sender ID Customers Technicians Select a contact Outbo…" at bounding box center [659, 471] width 666 height 862
click at [861, 69] on div at bounding box center [857, 62] width 22 height 22
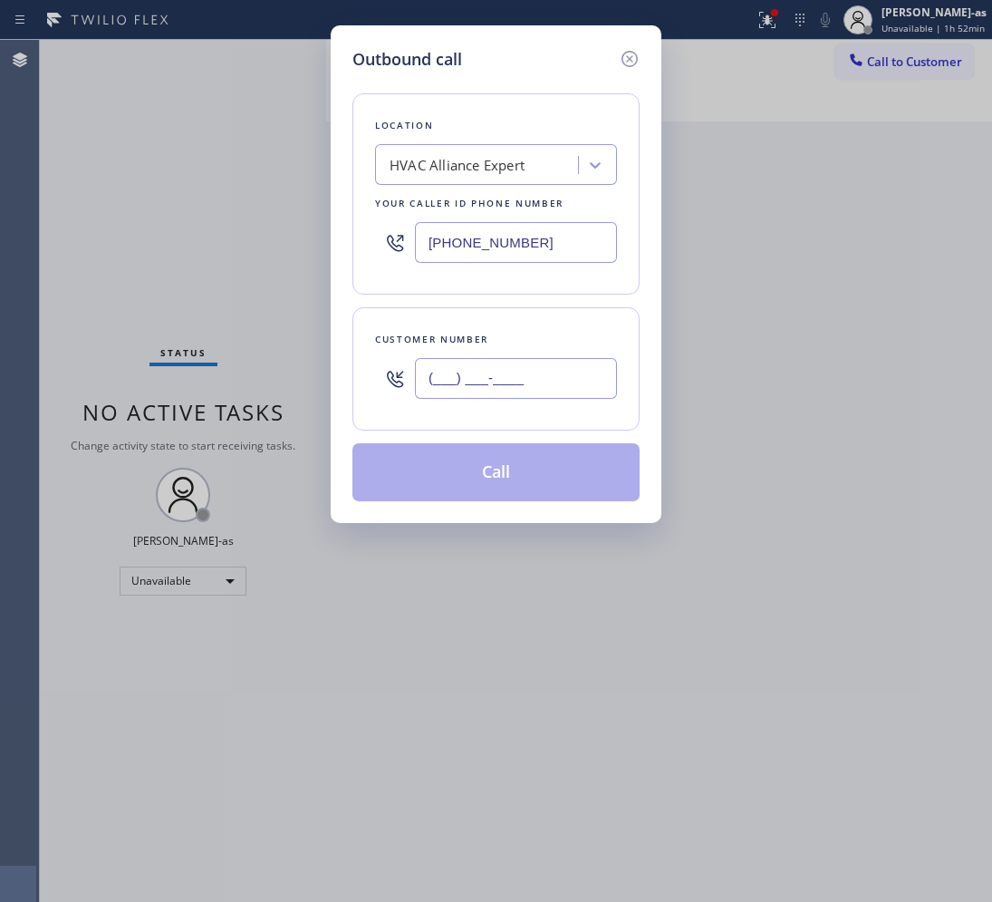
click at [521, 381] on input "(___) ___-____" at bounding box center [516, 378] width 202 height 41
paste input "text"
type input "(___) ___-____"
click at [495, 177] on div "HVAC Alliance Expert" at bounding box center [480, 166] width 198 height 32
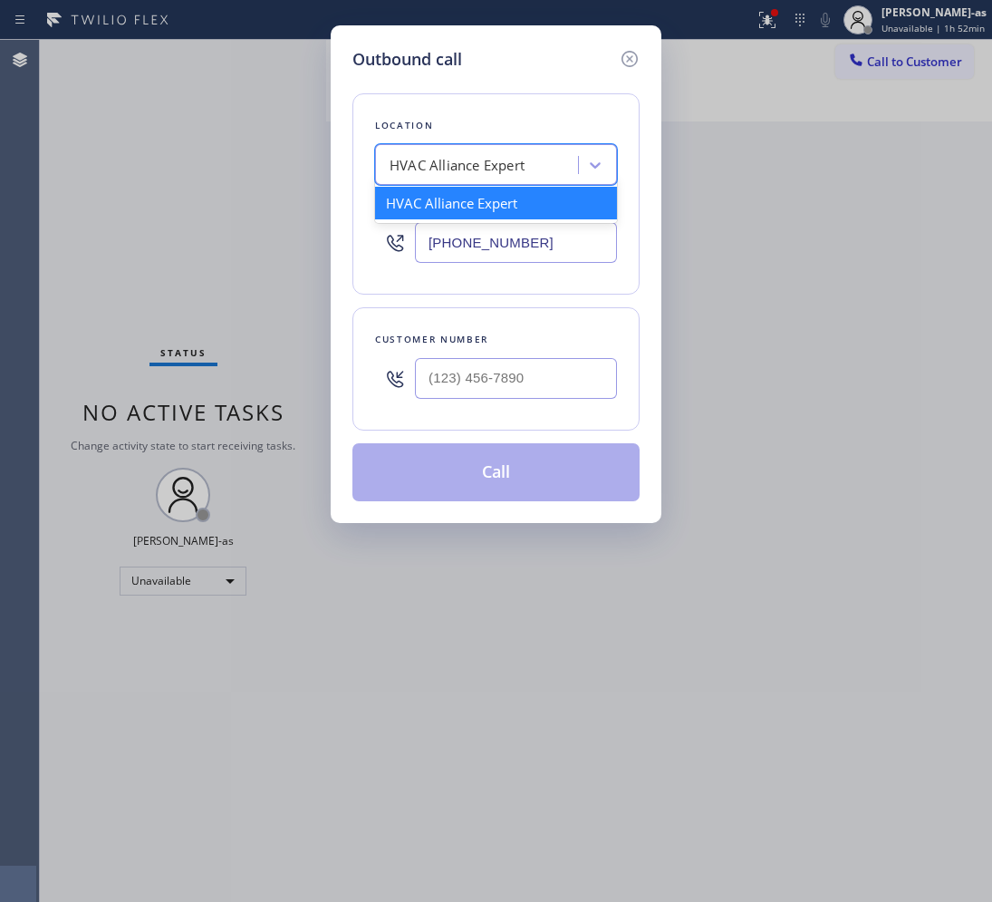
paste input "Santa [PERSON_NAME] Air"
type input "Santa [PERSON_NAME] Air"
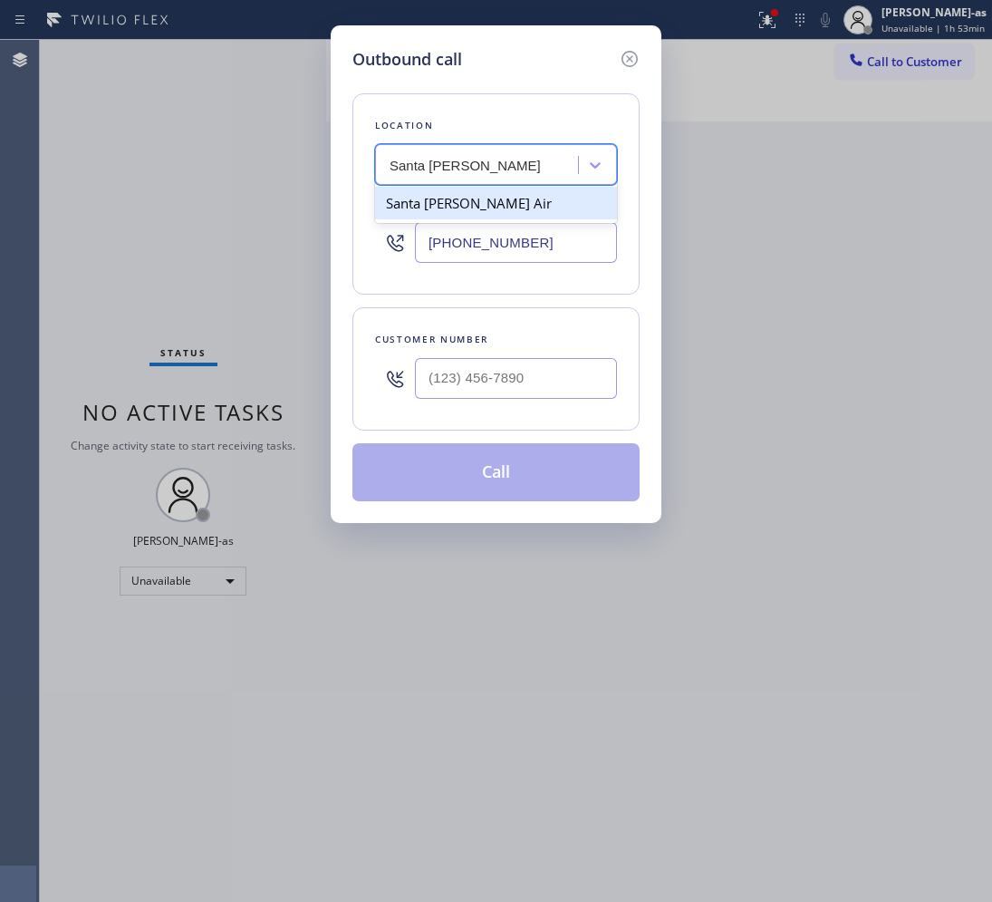
click at [456, 208] on div "Santa [PERSON_NAME] Air" at bounding box center [496, 203] width 242 height 33
type input "[PHONE_NUMBER]"
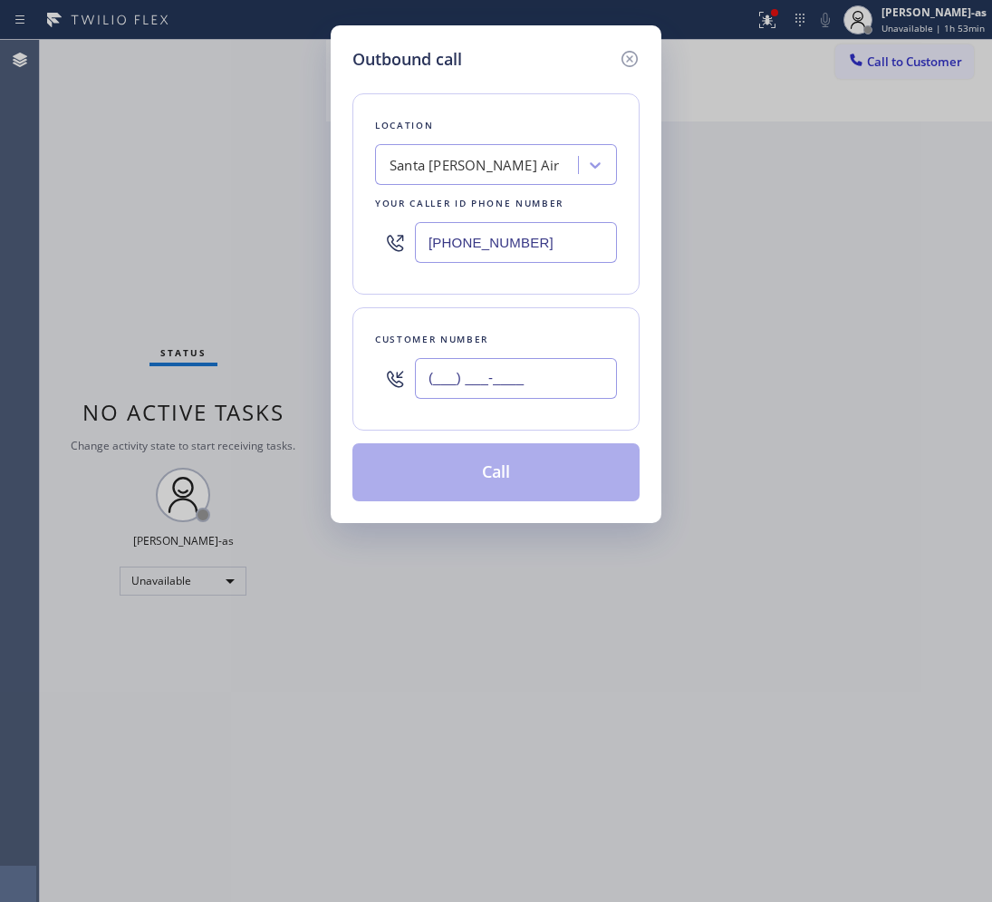
click at [533, 390] on input "(___) ___-____" at bounding box center [516, 378] width 202 height 41
paste input "917) 842-1623"
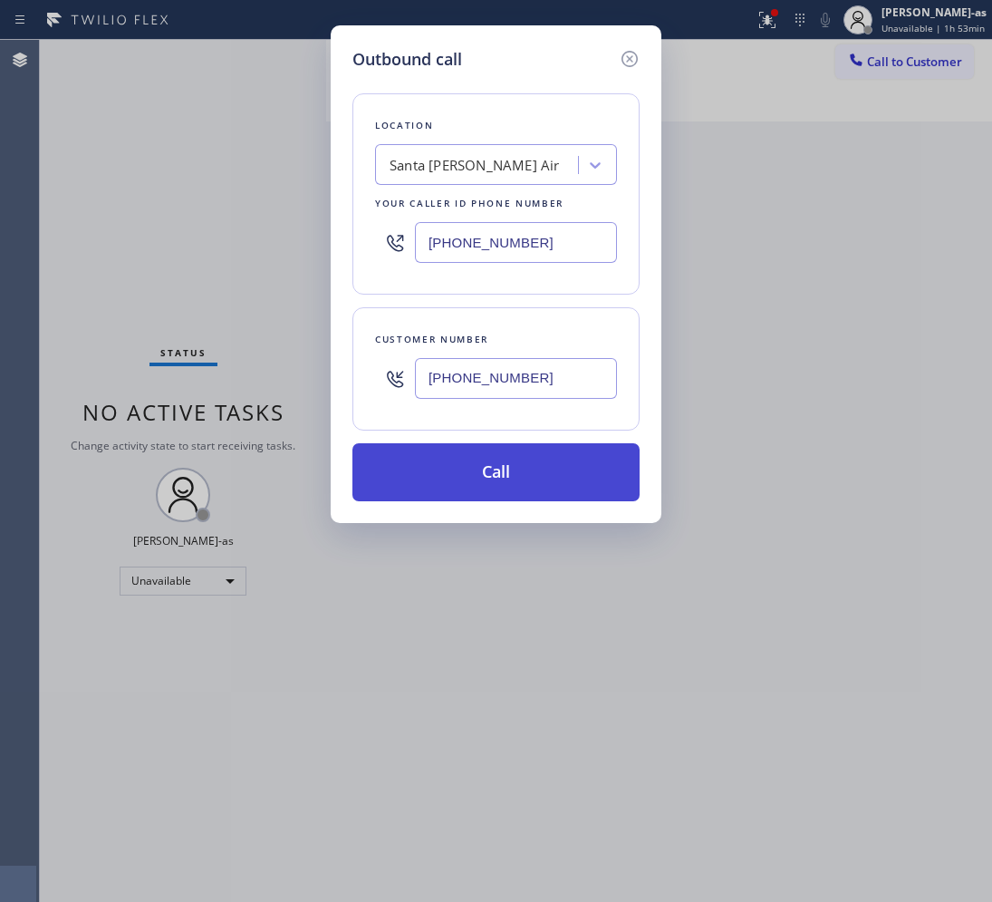
type input "[PHONE_NUMBER]"
click at [527, 487] on button "Call" at bounding box center [496, 472] width 287 height 58
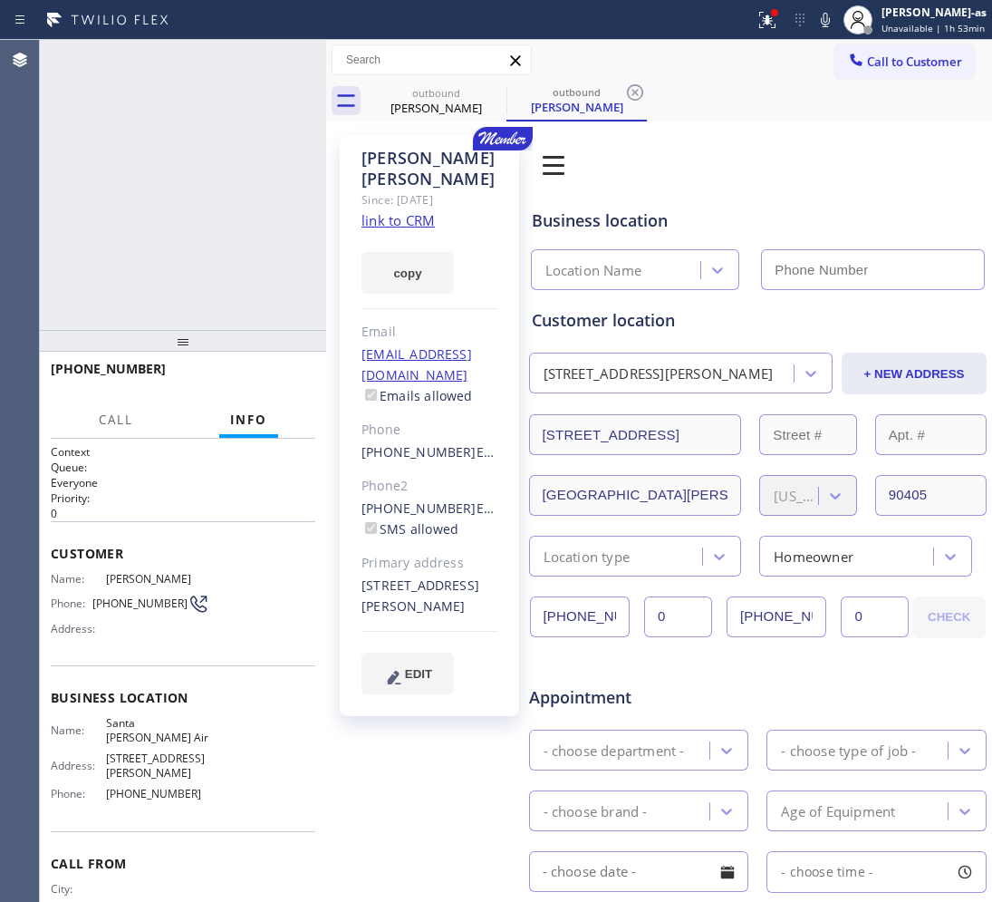
type input "[PHONE_NUMBER]"
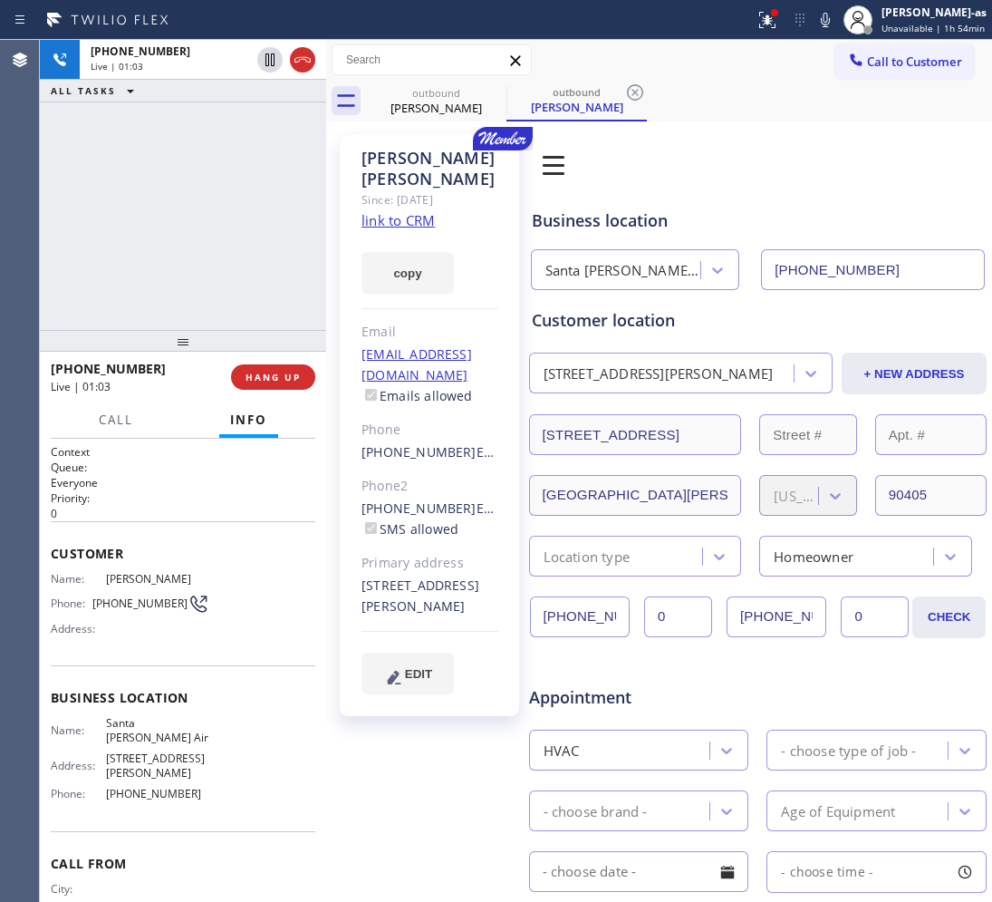
click at [177, 242] on div "[PHONE_NUMBER] Live | 01:03 ALL TASKS ALL TASKS ACTIVE TASKS TASKS IN WRAP UP" at bounding box center [183, 185] width 286 height 290
click at [177, 237] on div "[PHONE_NUMBER] Live | 01:03 ALL TASKS ALL TASKS ACTIVE TASKS TASKS IN WRAP UP" at bounding box center [183, 185] width 286 height 290
click at [177, 237] on div "[PHONE_NUMBER] Live | 01:04 ALL TASKS ALL TASKS ACTIVE TASKS TASKS IN WRAP UP" at bounding box center [183, 185] width 286 height 290
click at [177, 237] on div "[PHONE_NUMBER] Live | 01:05 ALL TASKS ALL TASKS ACTIVE TASKS TASKS IN WRAP UP" at bounding box center [183, 185] width 286 height 290
click at [169, 269] on div "[PHONE_NUMBER] Live | 01:05 ALL TASKS ALL TASKS ACTIVE TASKS TASKS IN WRAP UP" at bounding box center [183, 185] width 286 height 290
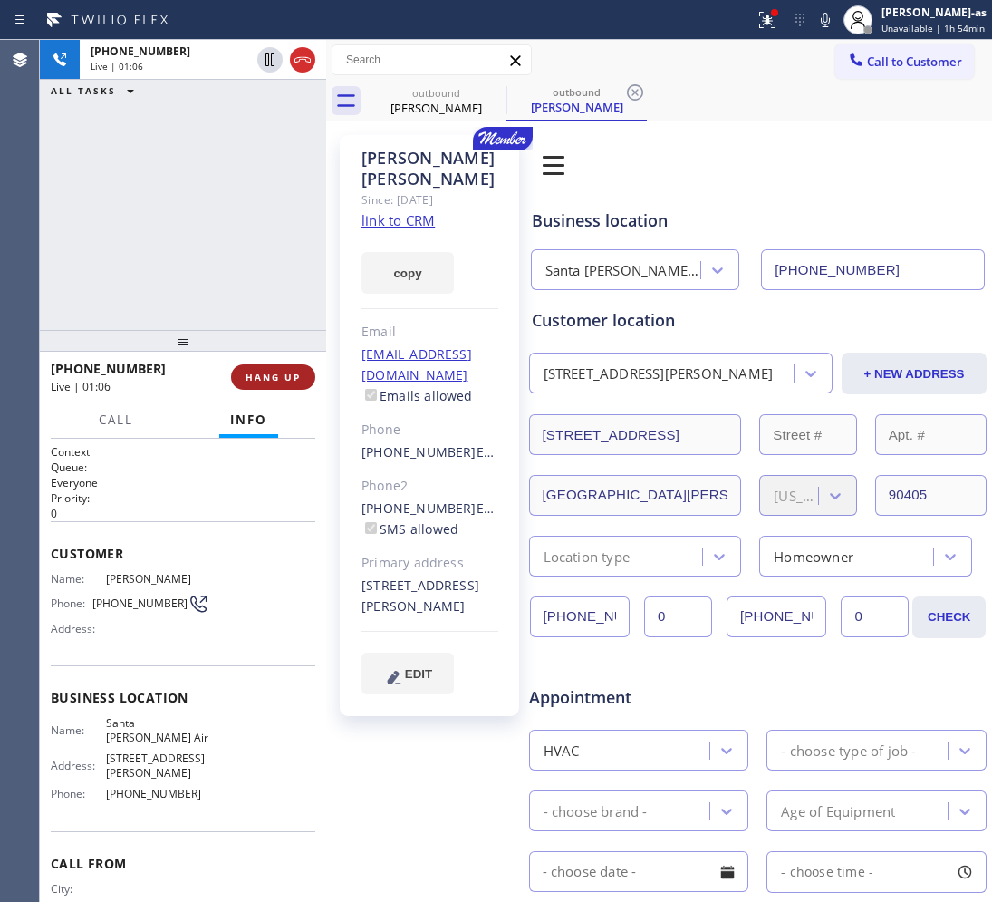
click at [247, 382] on span "HANG UP" at bounding box center [273, 377] width 55 height 13
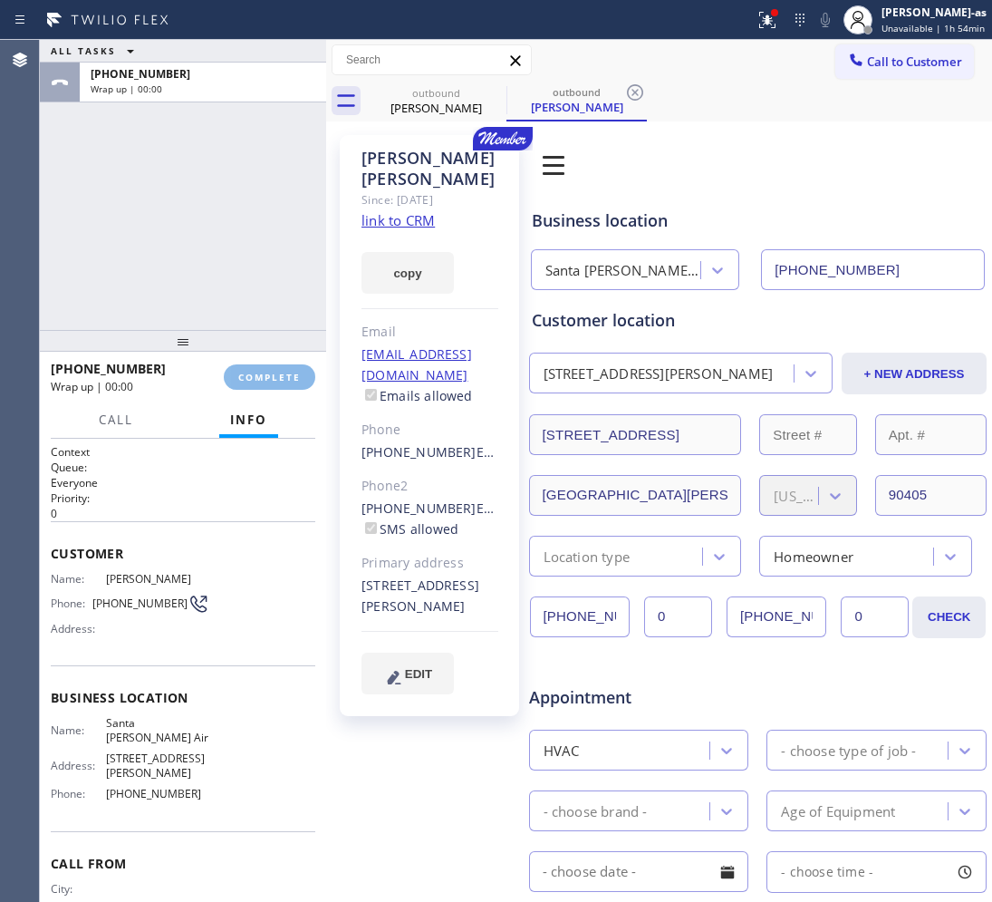
click at [224, 383] on div "[PHONE_NUMBER] Wrap up | 00:00 COMPLETE" at bounding box center [183, 376] width 265 height 47
click at [165, 107] on div "ALL TASKS ALL TASKS ACTIVE TASKS TASKS IN WRAP UP [PHONE_NUMBER] Wrap up | 00:00" at bounding box center [183, 185] width 286 height 290
click at [223, 323] on div "ALL TASKS ALL TASKS ACTIVE TASKS TASKS IN WRAP UP [PHONE_NUMBER] Wrap up | 00:01" at bounding box center [183, 185] width 286 height 290
drag, startPoint x: 423, startPoint y: 469, endPoint x: 453, endPoint y: 469, distance: 29.9
click at [453, 469] on div "[PERSON_NAME] Since: [DATE] link to CRM copy Email [EMAIL_ADDRESS][DOMAIN_NAME]…" at bounding box center [429, 425] width 179 height 581
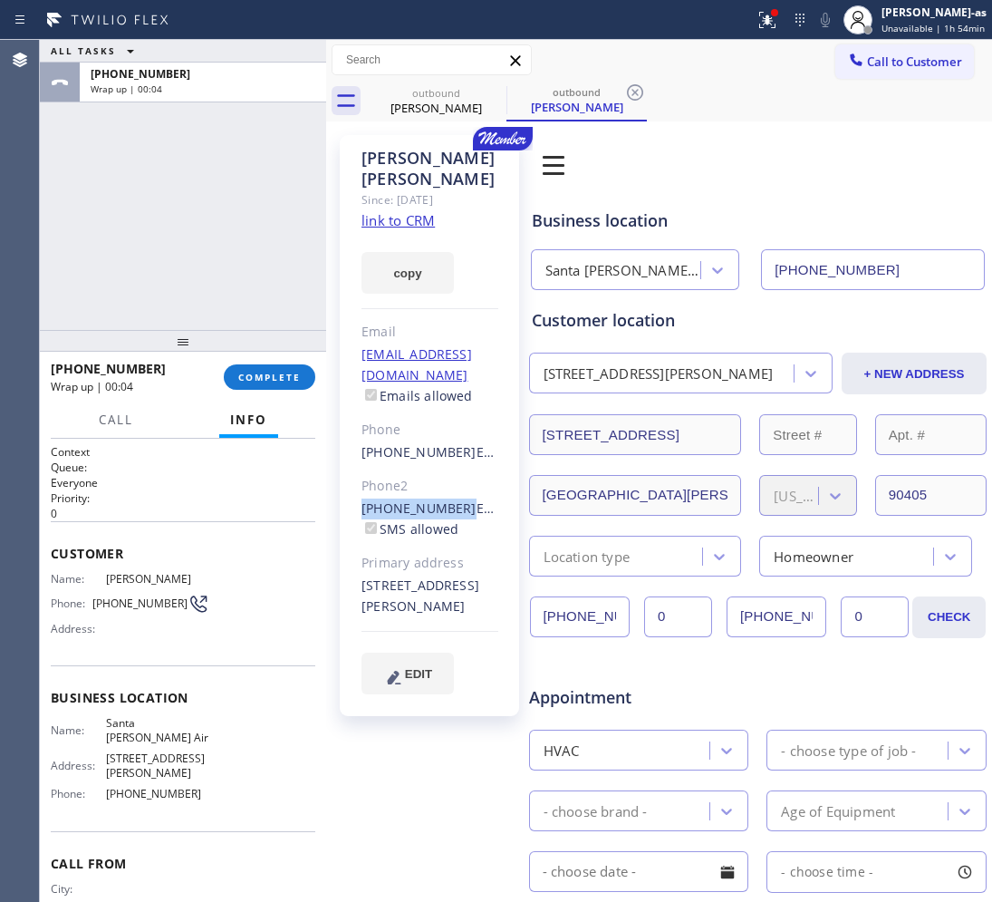
copy link "[PHONE_NUMBER]"
click at [260, 372] on button "COMPLETE" at bounding box center [270, 376] width 92 height 25
click at [238, 330] on div at bounding box center [183, 341] width 286 height 22
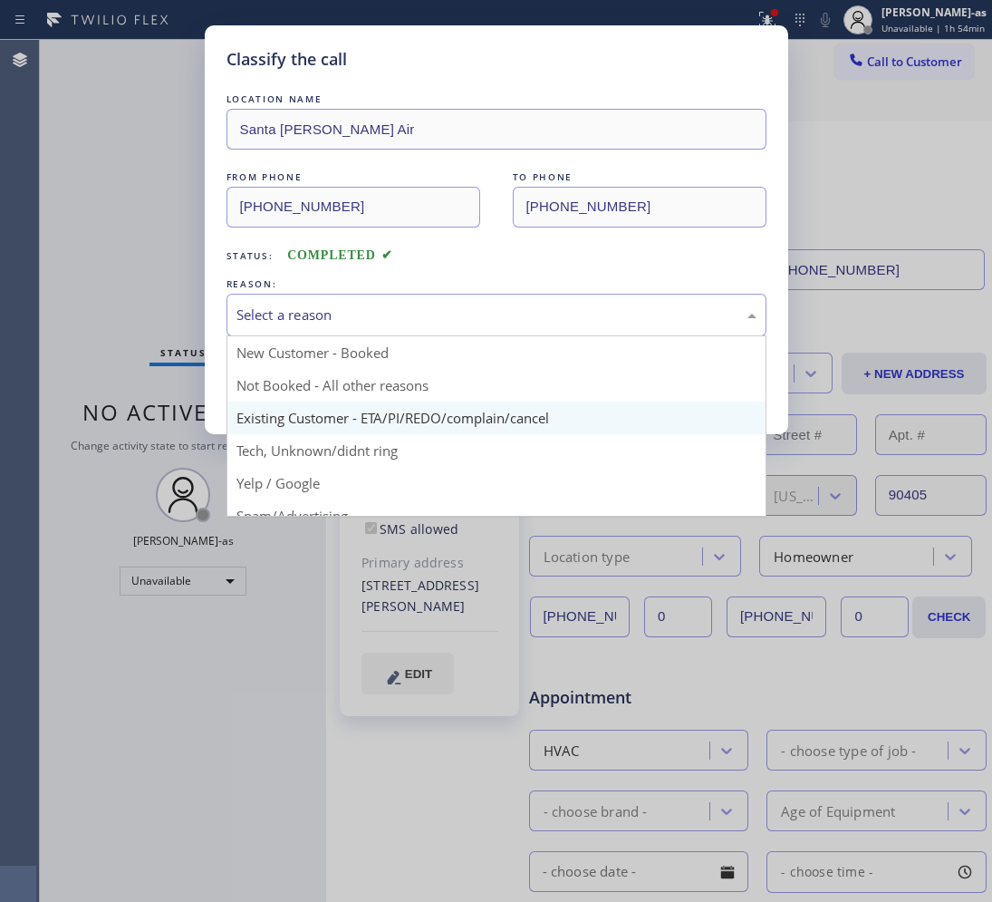
drag, startPoint x: 340, startPoint y: 310, endPoint x: 429, endPoint y: 414, distance: 136.9
click at [345, 313] on div "Select a reason" at bounding box center [497, 315] width 520 height 21
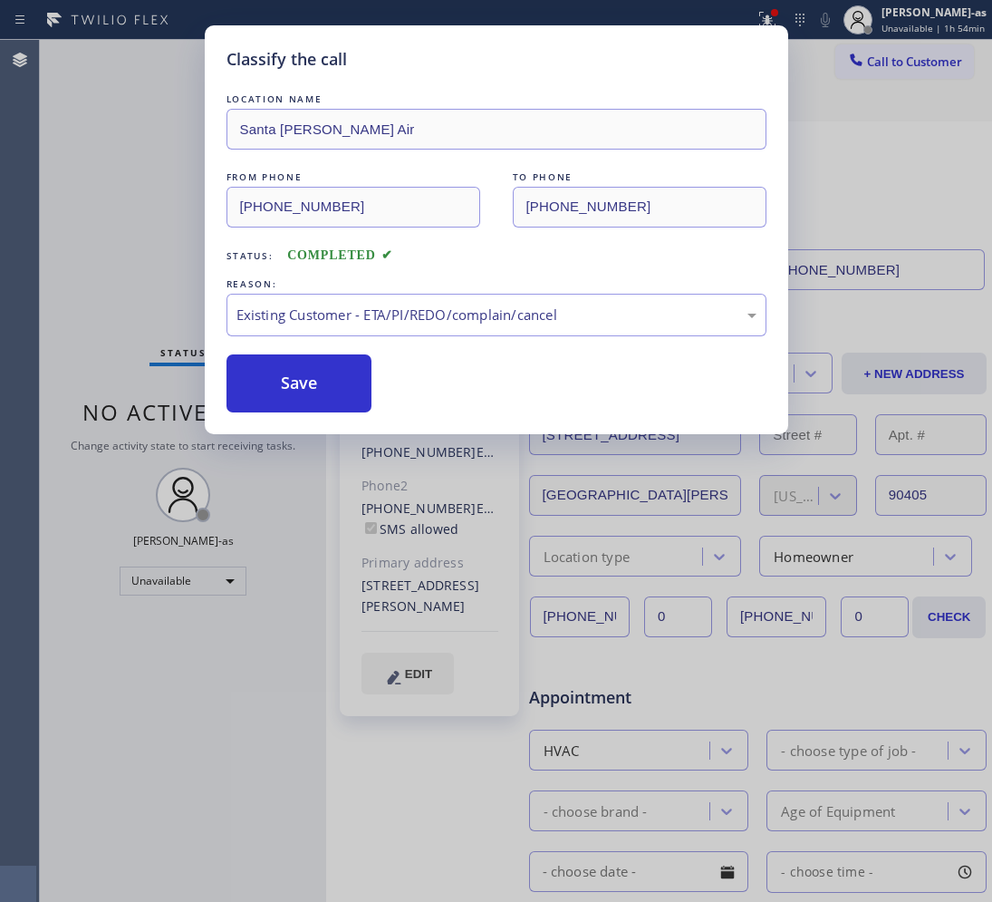
drag, startPoint x: 314, startPoint y: 382, endPoint x: 601, endPoint y: 269, distance: 308.8
click at [340, 373] on button "Save" at bounding box center [300, 383] width 146 height 58
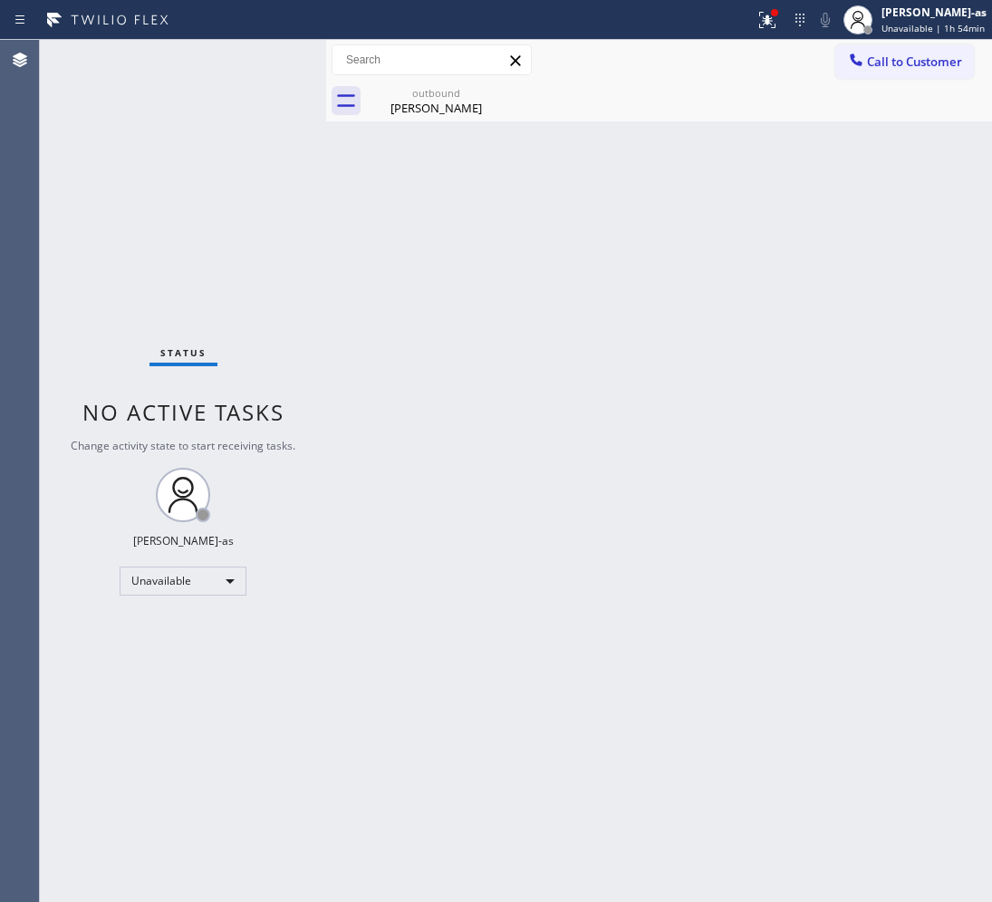
click at [913, 65] on span "Call to Customer" at bounding box center [914, 61] width 95 height 16
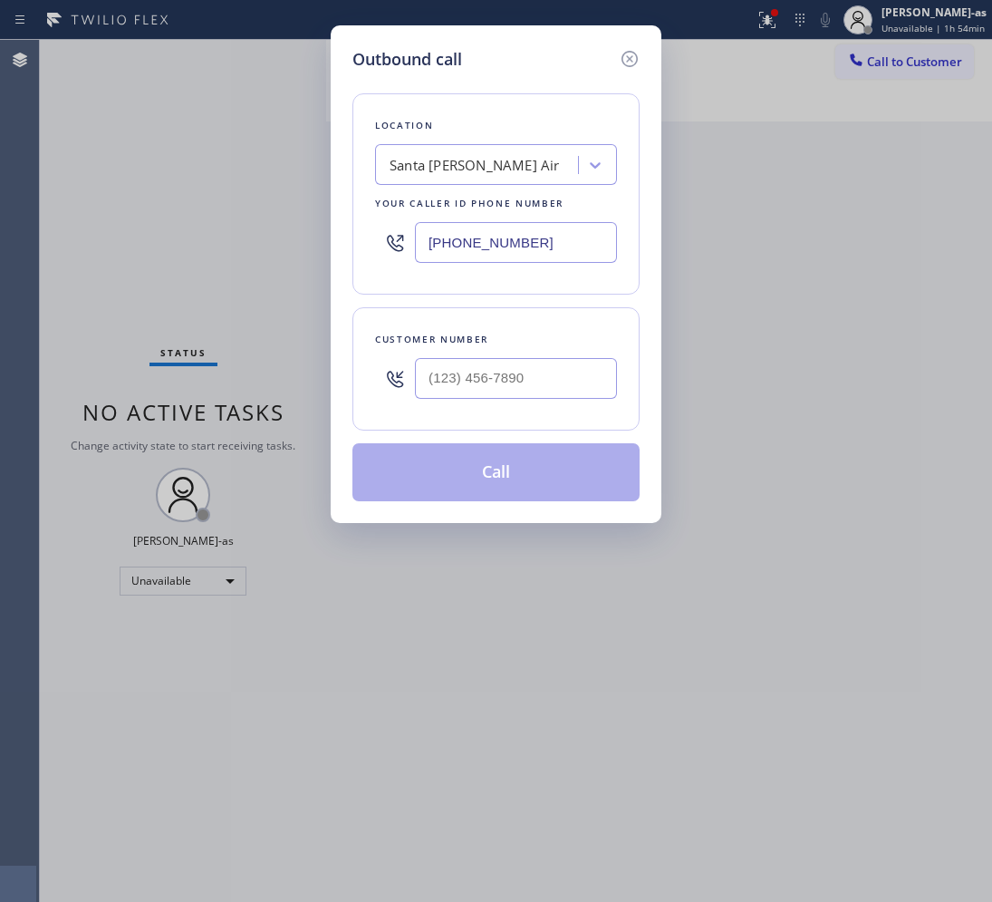
click at [532, 356] on div at bounding box center [516, 378] width 202 height 59
click at [576, 370] on input "(___) ___-____" at bounding box center [516, 378] width 202 height 41
paste input "818) 277-7583"
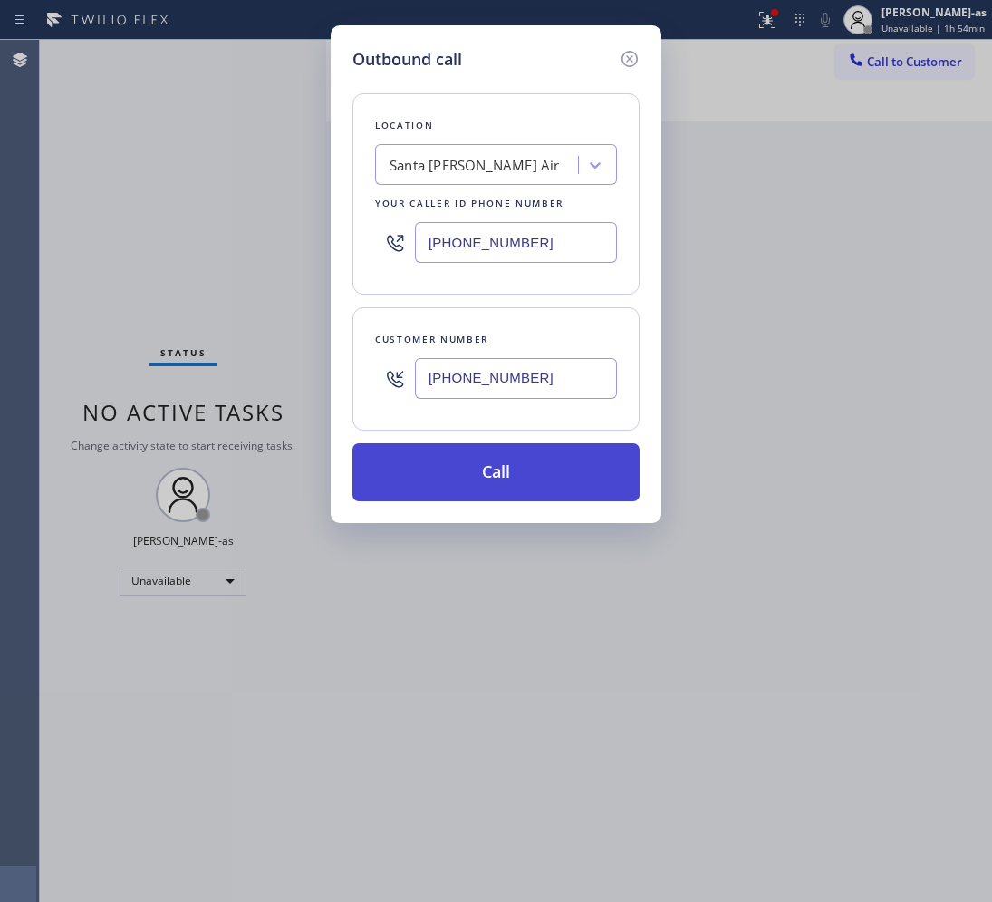
type input "[PHONE_NUMBER]"
click at [527, 474] on button "Call" at bounding box center [496, 472] width 287 height 58
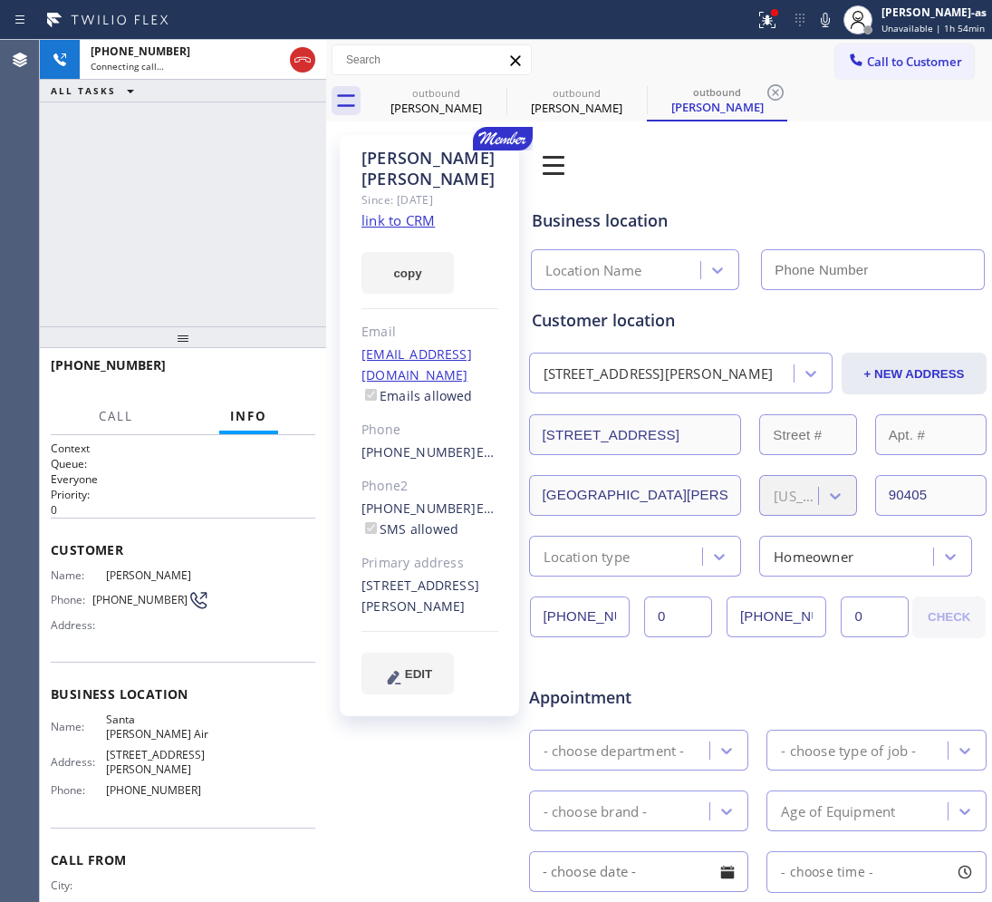
type input "[PHONE_NUMBER]"
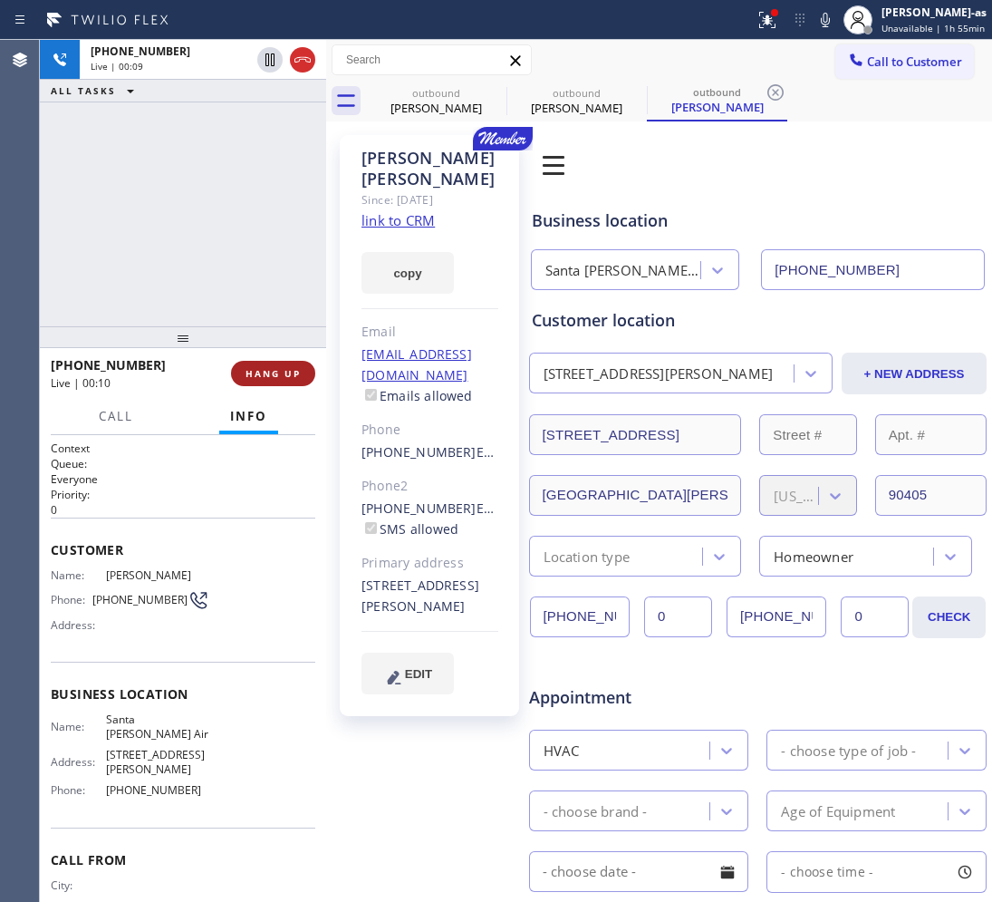
click at [199, 245] on div "[PHONE_NUMBER] Live | 00:09 ALL TASKS ALL TASKS ACTIVE TASKS TASKS IN WRAP UP" at bounding box center [183, 183] width 286 height 286
click at [284, 367] on span "HANG UP" at bounding box center [273, 373] width 55 height 13
click at [286, 372] on span "HANG UP" at bounding box center [273, 373] width 55 height 13
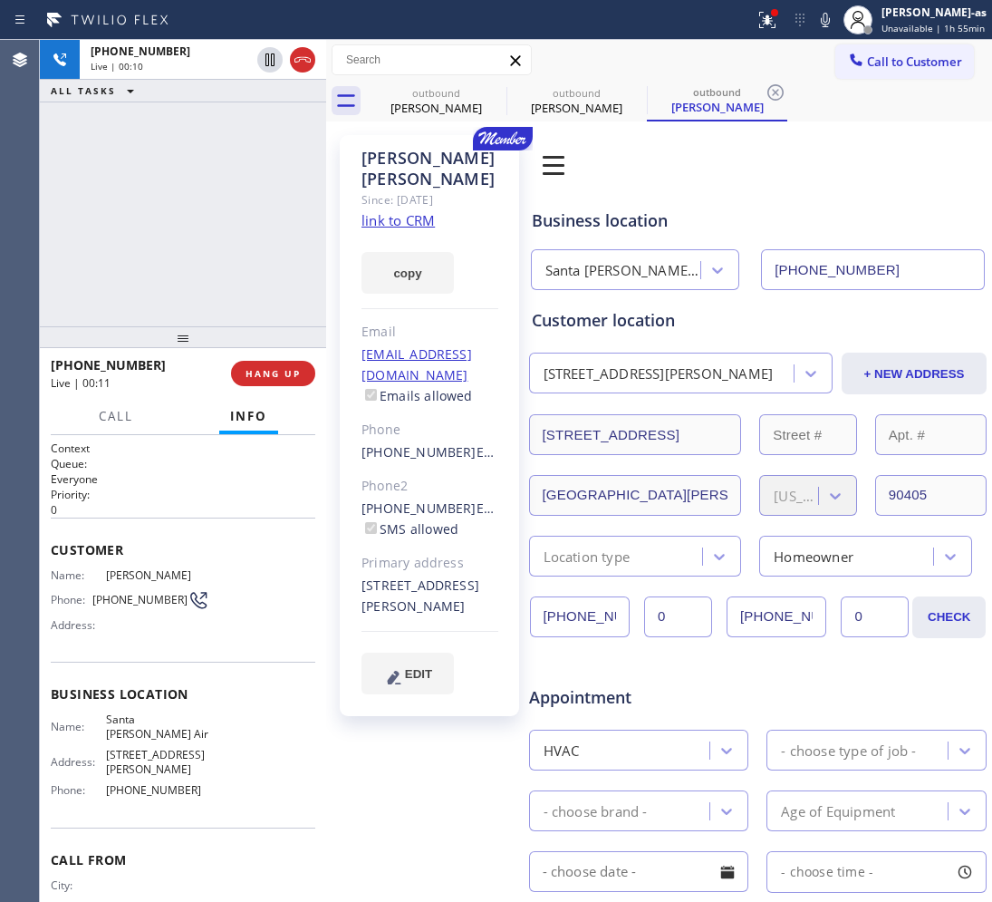
click at [272, 258] on div "[PHONE_NUMBER] Live | 00:10 ALL TASKS ALL TASKS ACTIVE TASKS TASKS IN WRAP UP" at bounding box center [183, 183] width 286 height 286
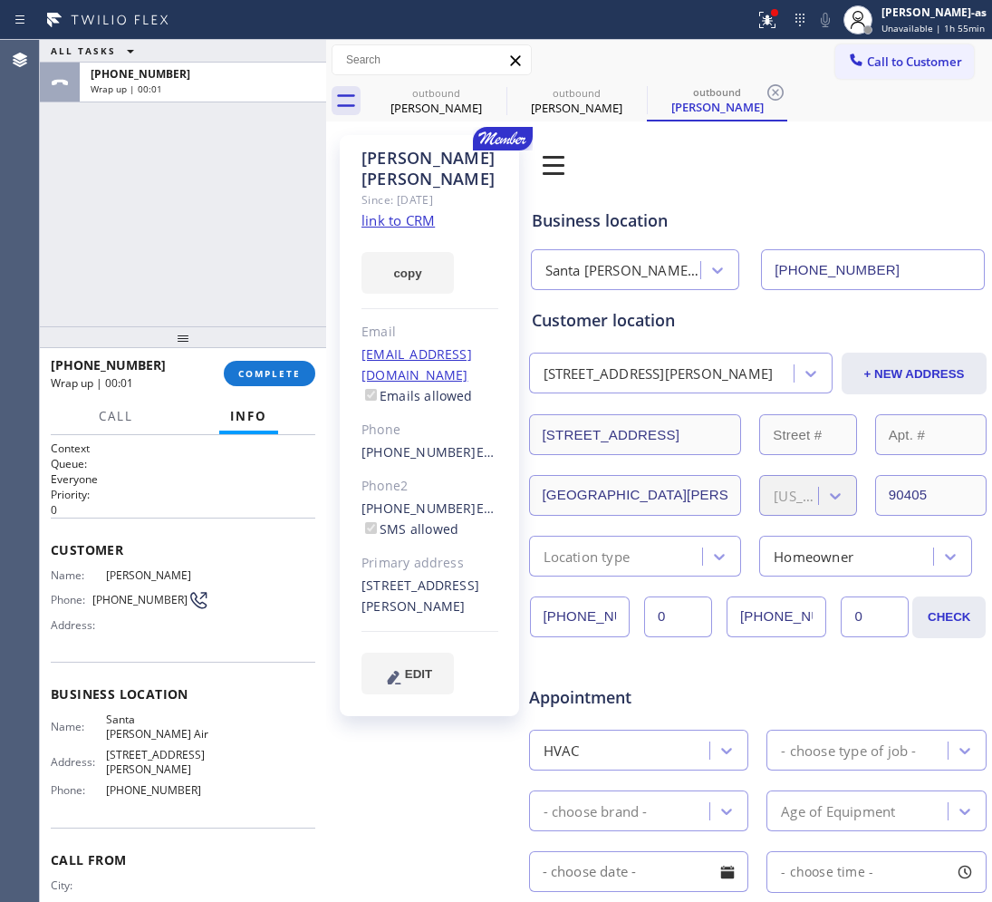
click at [283, 305] on div "ALL TASKS ALL TASKS ACTIVE TASKS TASKS IN WRAP UP [PHONE_NUMBER] Wrap up | 00:01" at bounding box center [183, 183] width 286 height 286
click at [299, 364] on button "COMPLETE" at bounding box center [270, 373] width 92 height 25
click at [231, 252] on div "ALL TASKS ALL TASKS ACTIVE TASKS TASKS IN WRAP UP [PHONE_NUMBER] Wrap up | 00:01" at bounding box center [183, 183] width 286 height 286
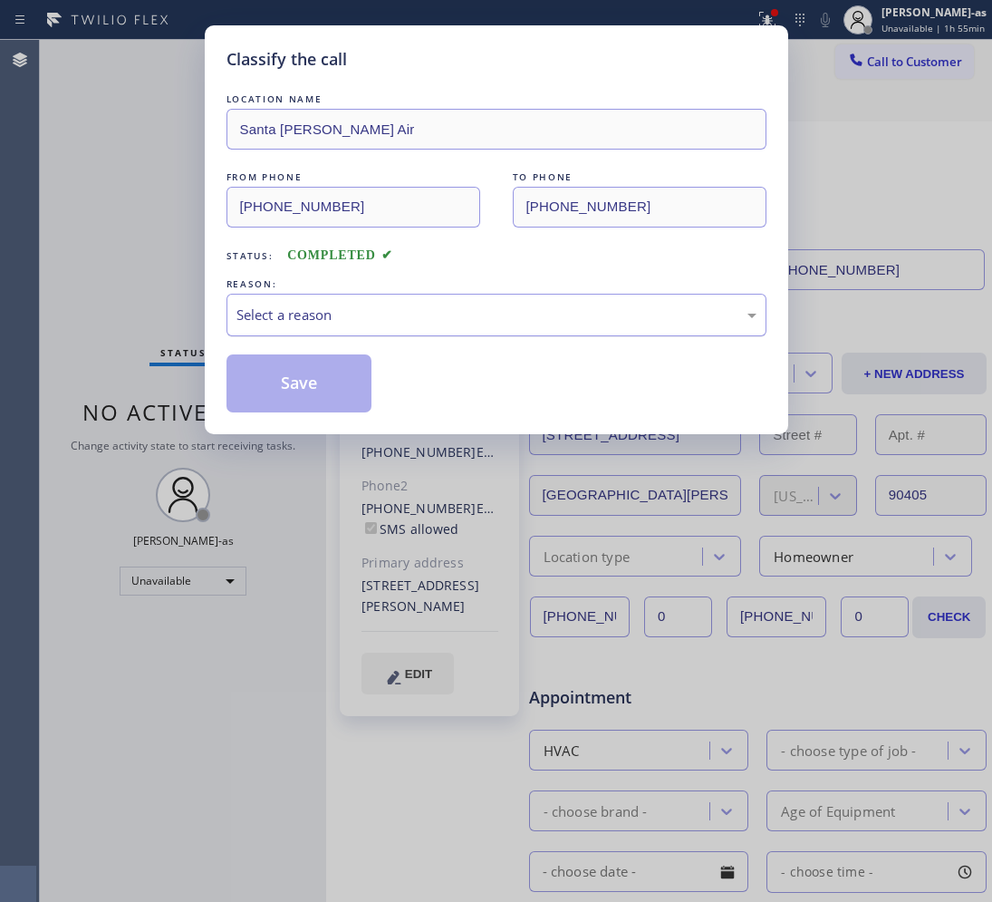
click at [390, 313] on div "Select a reason" at bounding box center [497, 315] width 520 height 21
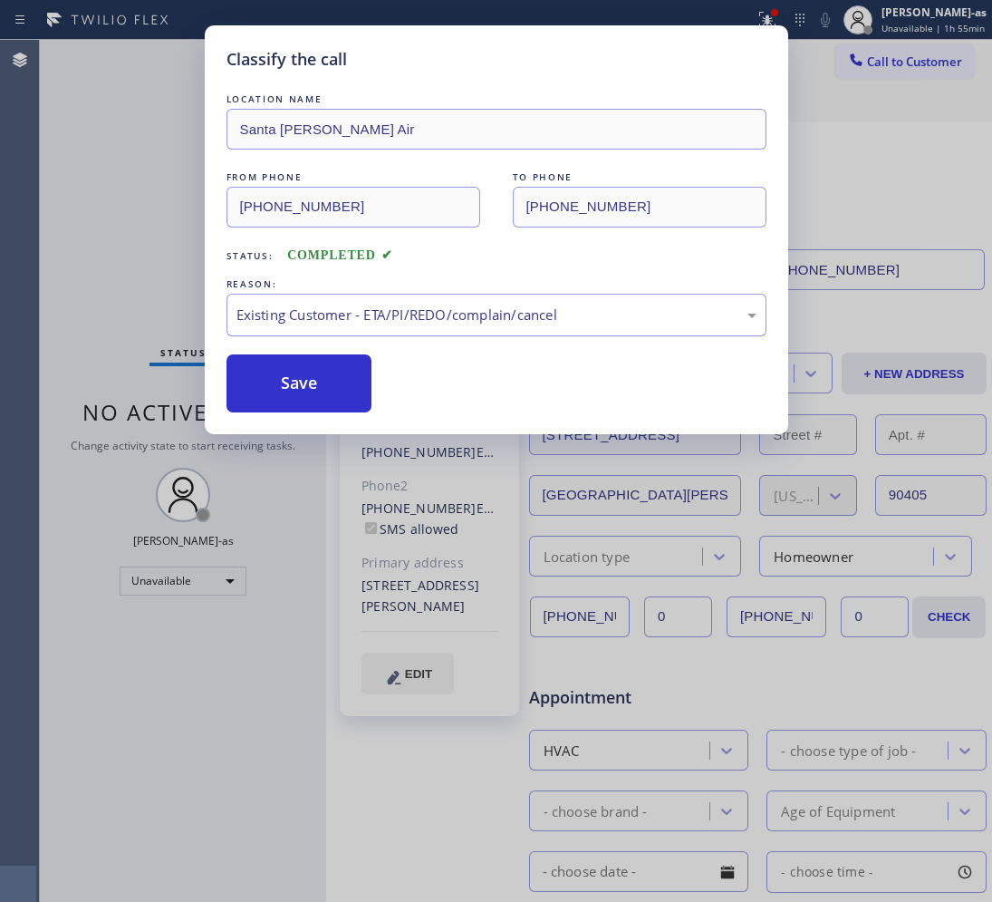
click at [336, 383] on button "Save" at bounding box center [300, 383] width 146 height 58
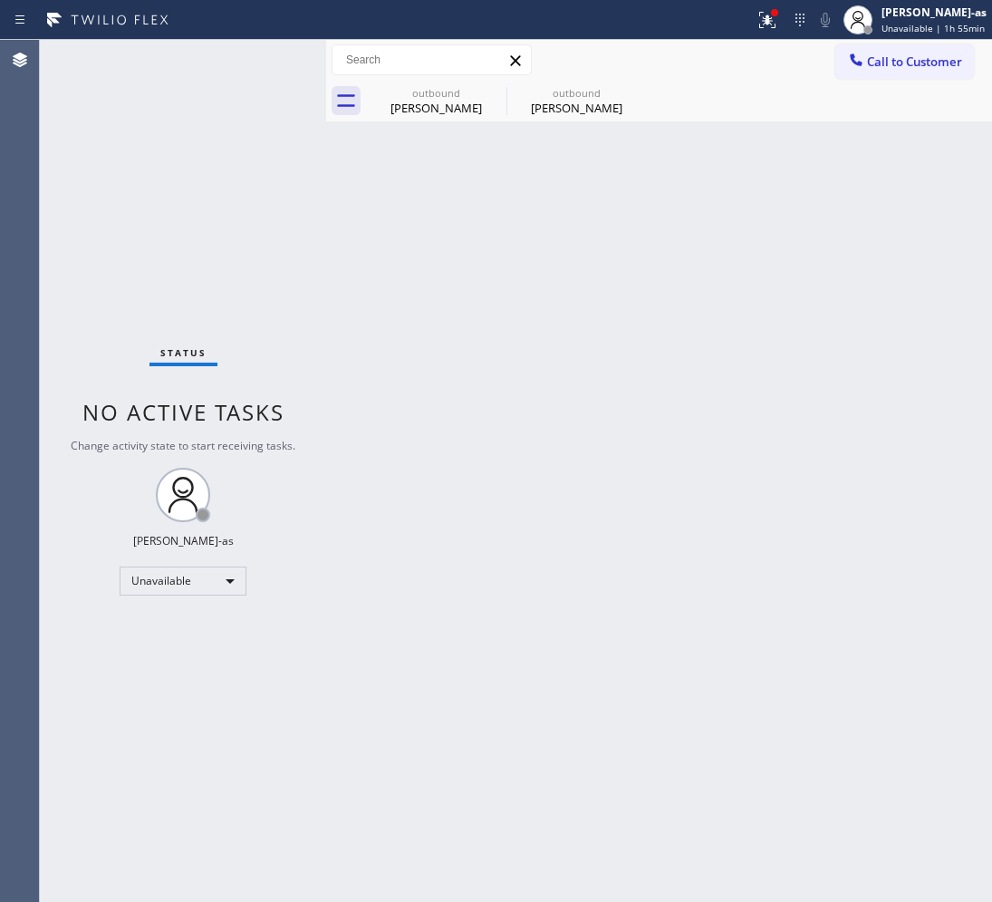
click at [211, 172] on div "Status No active tasks Change activity state to start receiving tasks. [PERSON_…" at bounding box center [183, 471] width 286 height 862
click at [894, 66] on span "Call to Customer" at bounding box center [914, 61] width 95 height 16
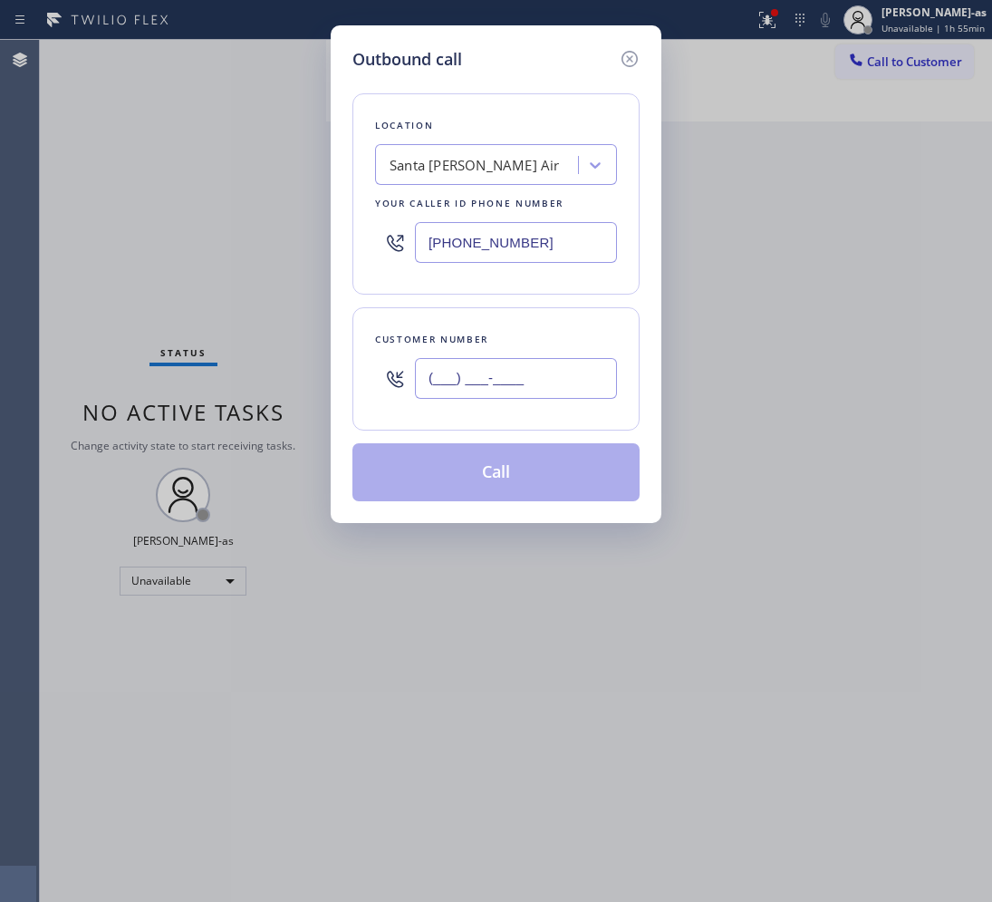
click at [546, 363] on input "(___) ___-____" at bounding box center [516, 378] width 202 height 41
paste input "132) 323-6735"
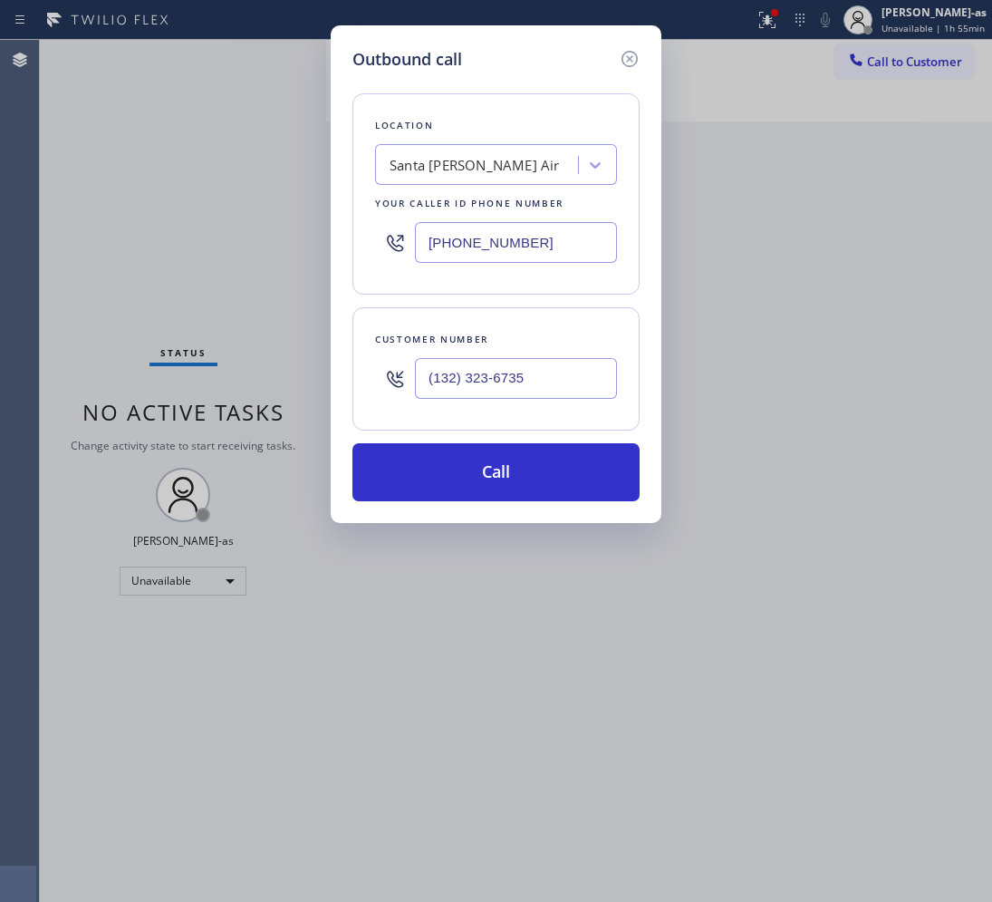
type input "(132) 323-6735"
click at [522, 155] on div "Santa [PERSON_NAME] Air" at bounding box center [480, 166] width 198 height 32
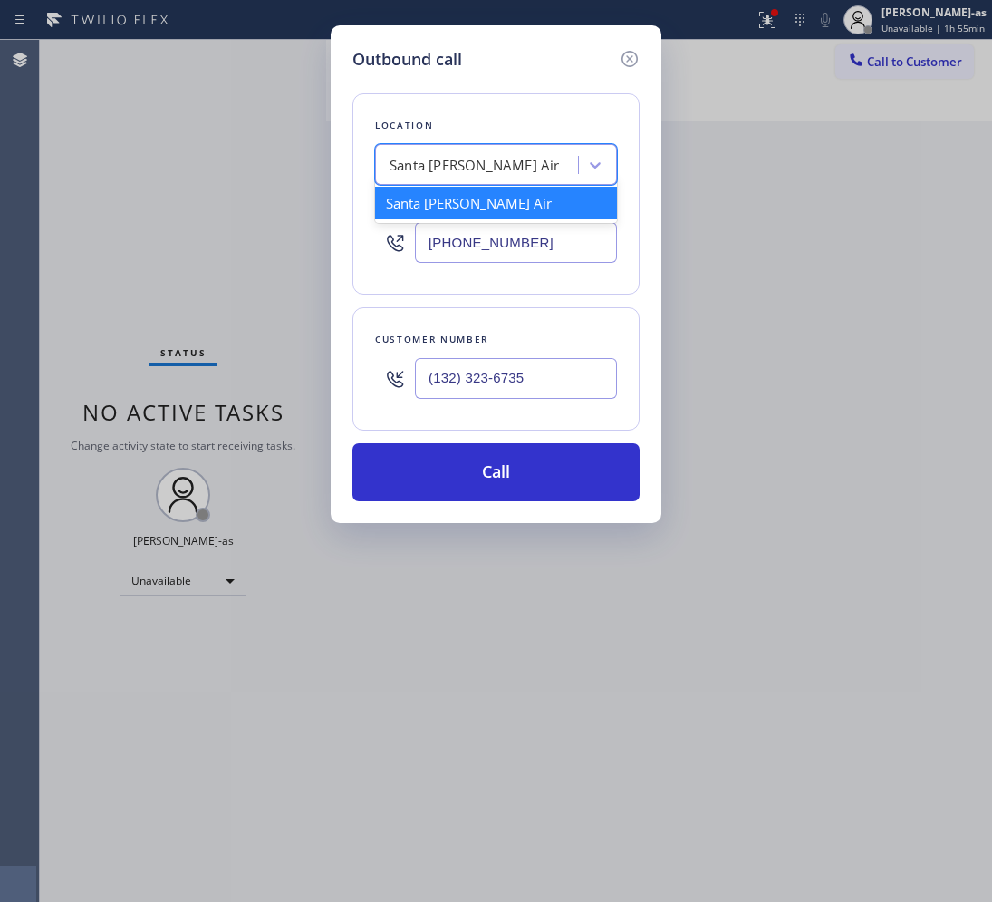
paste input "Eagle Rock Prestige HVAC"
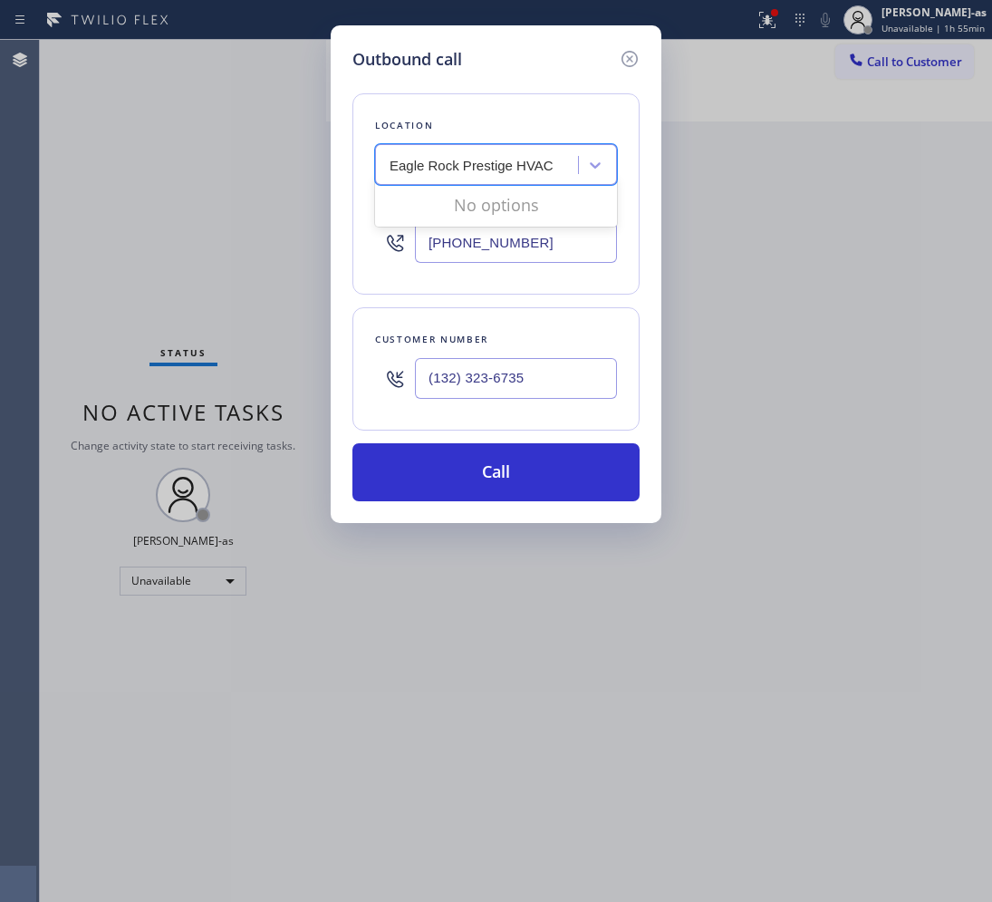
drag, startPoint x: 391, startPoint y: 161, endPoint x: 473, endPoint y: 169, distance: 82.9
click at [395, 161] on input "Eagle Rock Prestige HVAC" at bounding box center [474, 165] width 169 height 15
type input "Eagle Rock Prestige HVAC"
click at [508, 209] on div "Eagle Rock Prestige HVAC" at bounding box center [496, 203] width 242 height 33
type input "[PHONE_NUMBER]"
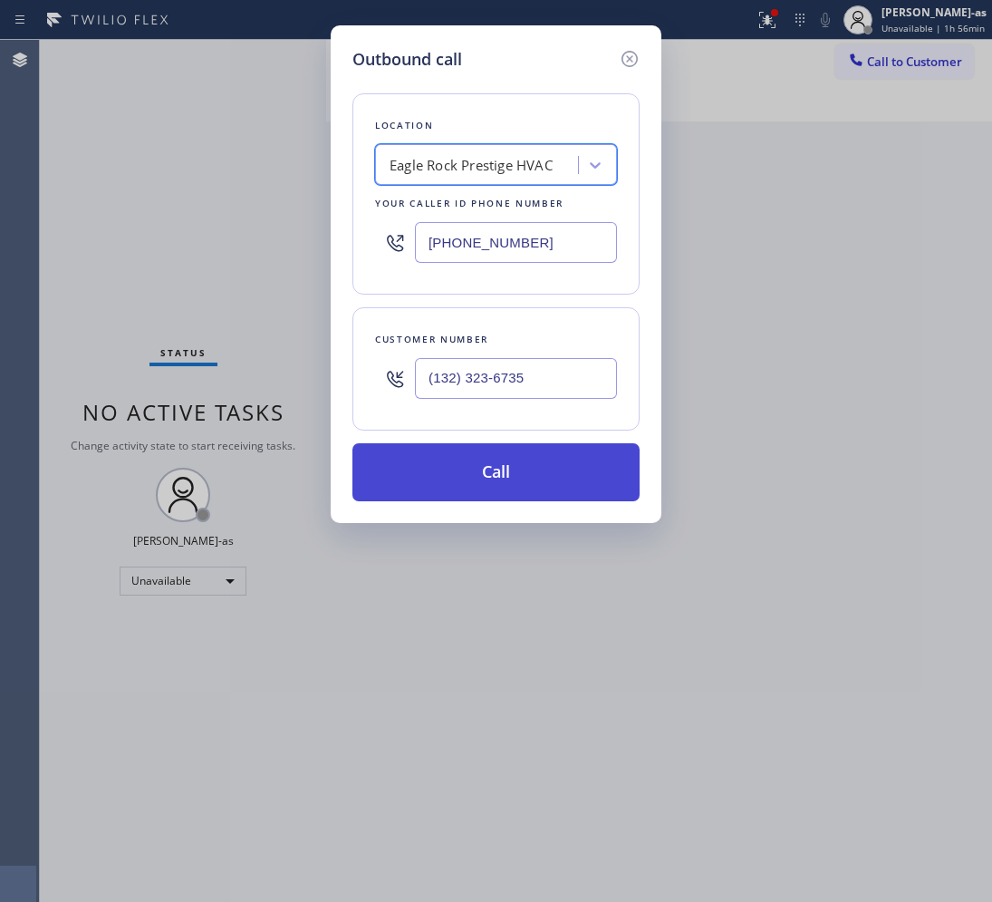
click at [540, 474] on button "Call" at bounding box center [496, 472] width 287 height 58
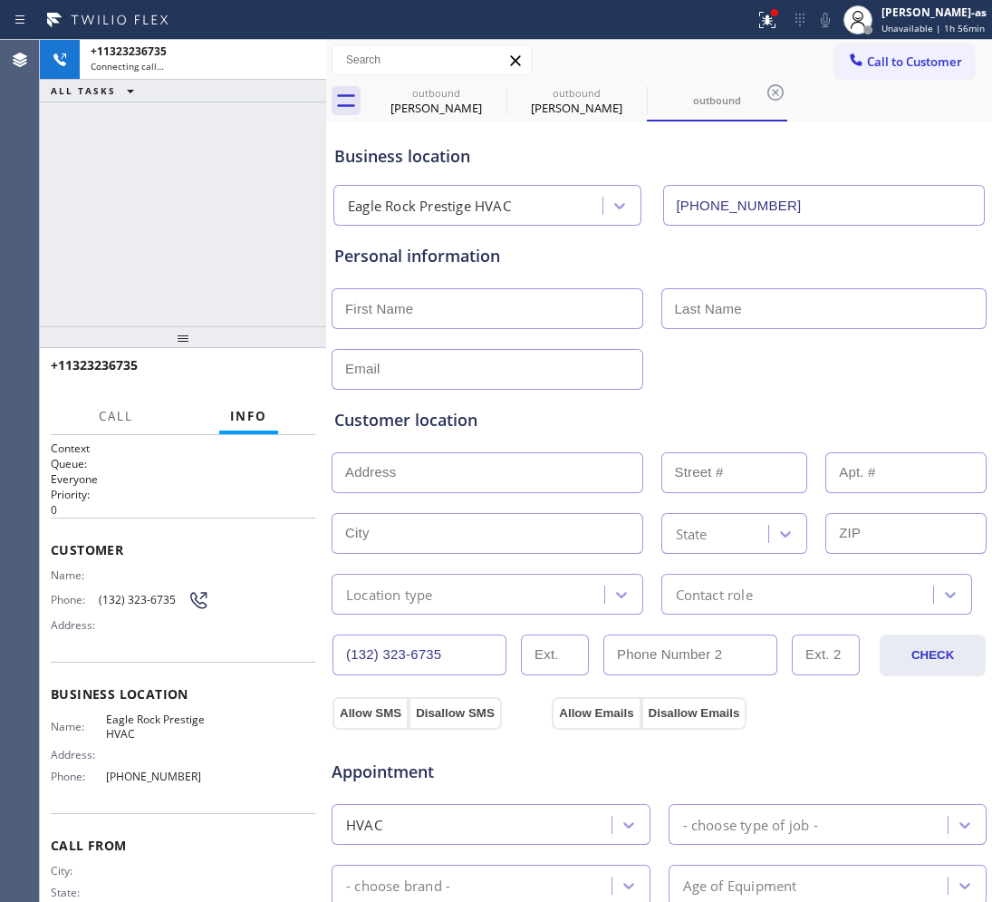
type input "[PHONE_NUMBER]"
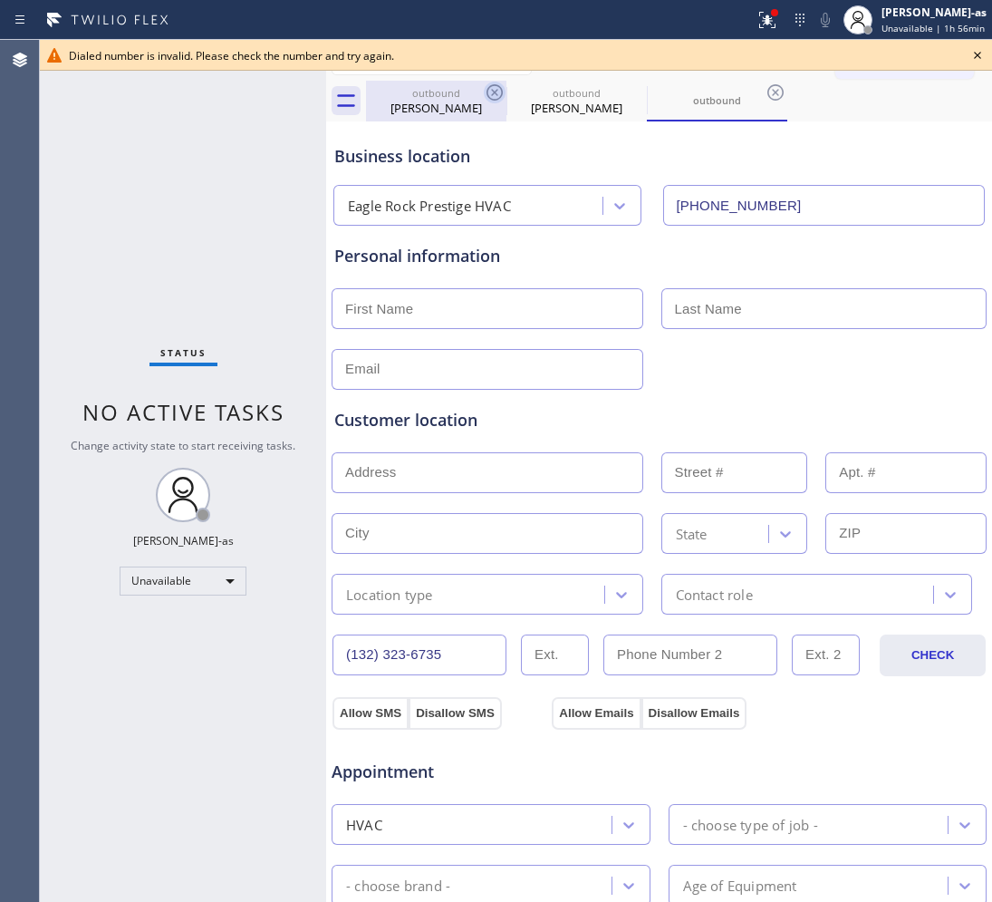
drag, startPoint x: 441, startPoint y: 96, endPoint x: 487, endPoint y: 91, distance: 45.6
click at [444, 96] on div "outbound" at bounding box center [436, 93] width 137 height 14
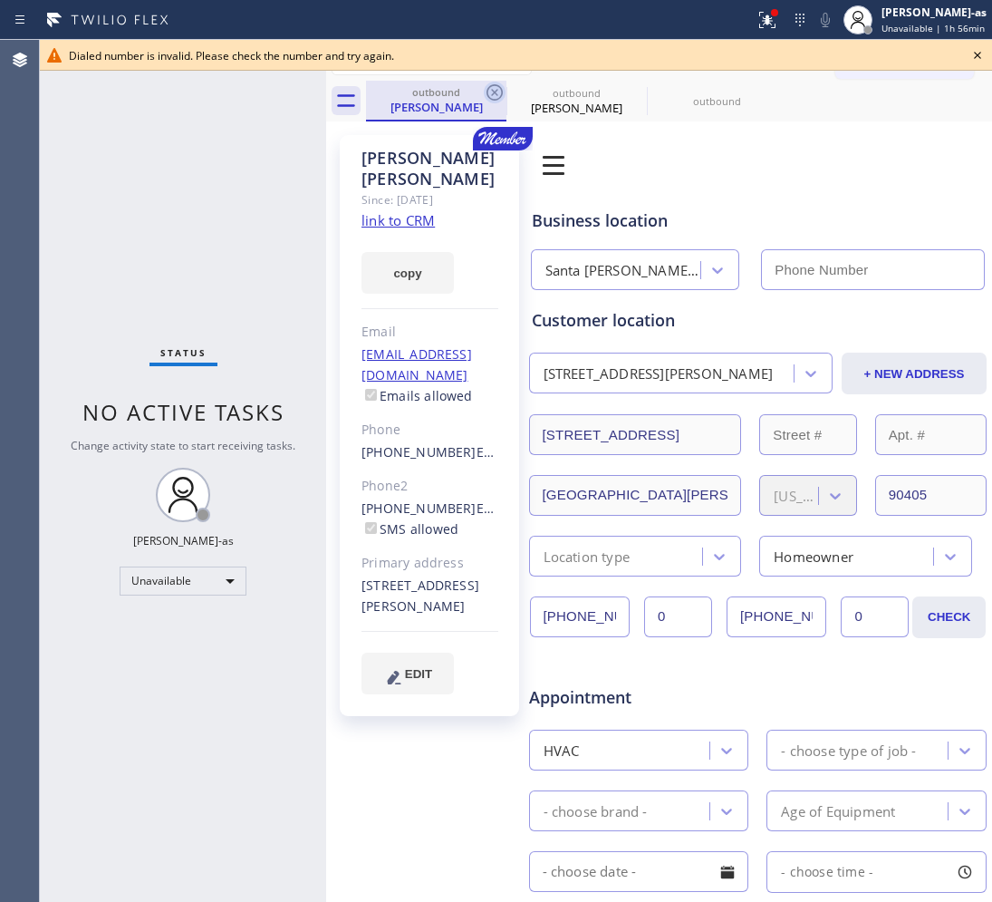
click at [487, 91] on icon at bounding box center [495, 92] width 16 height 16
click at [0, 0] on icon at bounding box center [0, 0] width 0 height 0
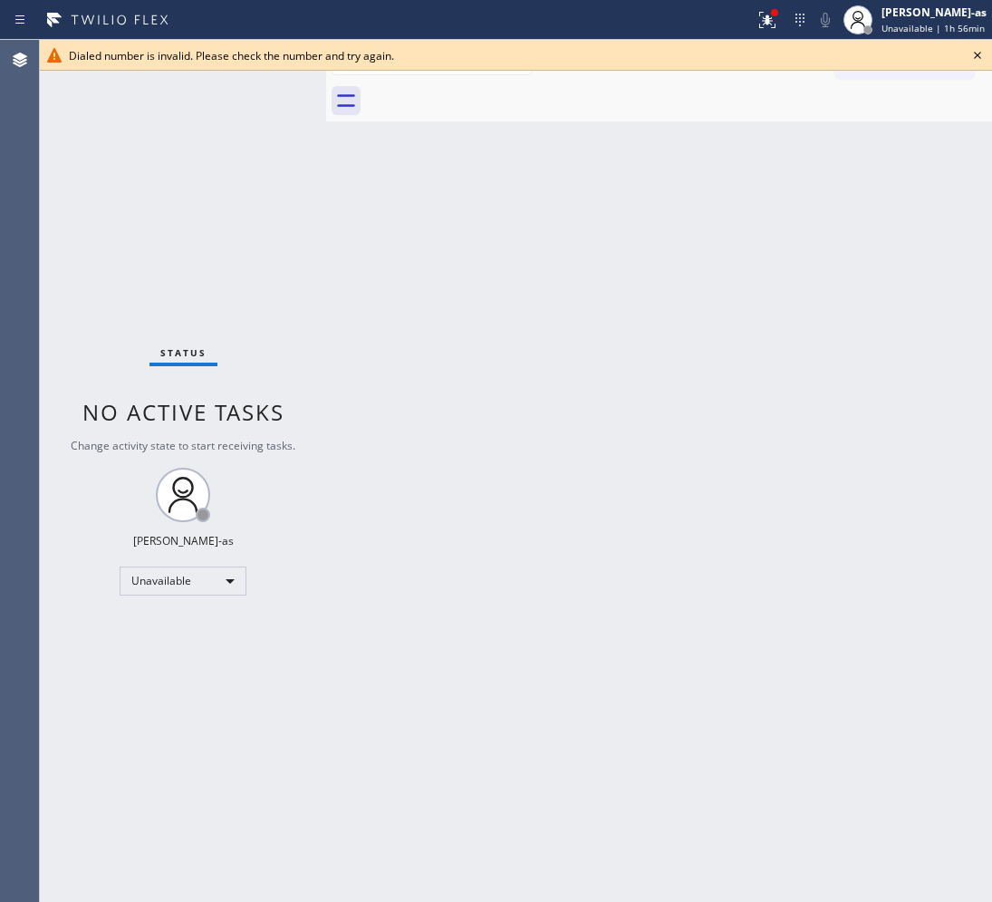
click at [487, 91] on div at bounding box center [679, 101] width 626 height 41
click at [658, 300] on div "Back to Dashboard Change Sender ID Customers Technicians Select a contact Outbo…" at bounding box center [659, 471] width 666 height 862
click at [983, 53] on icon at bounding box center [978, 55] width 22 height 22
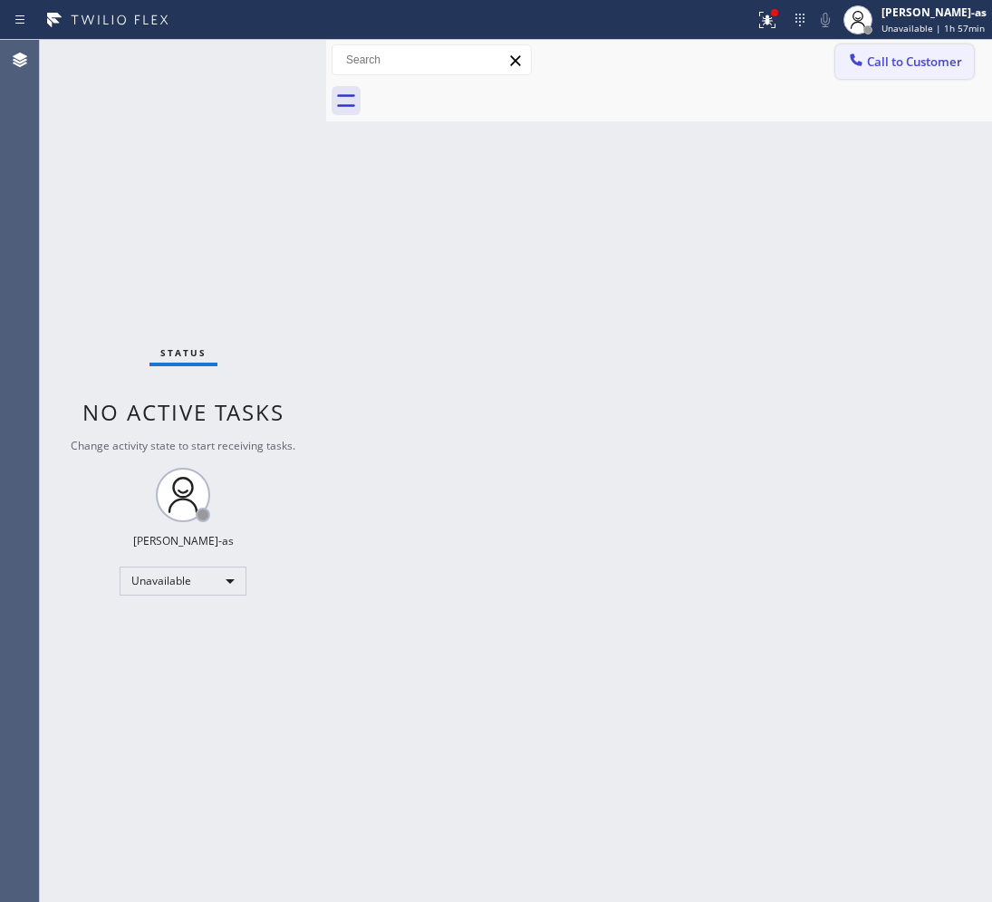
click at [936, 55] on span "Call to Customer" at bounding box center [914, 61] width 95 height 16
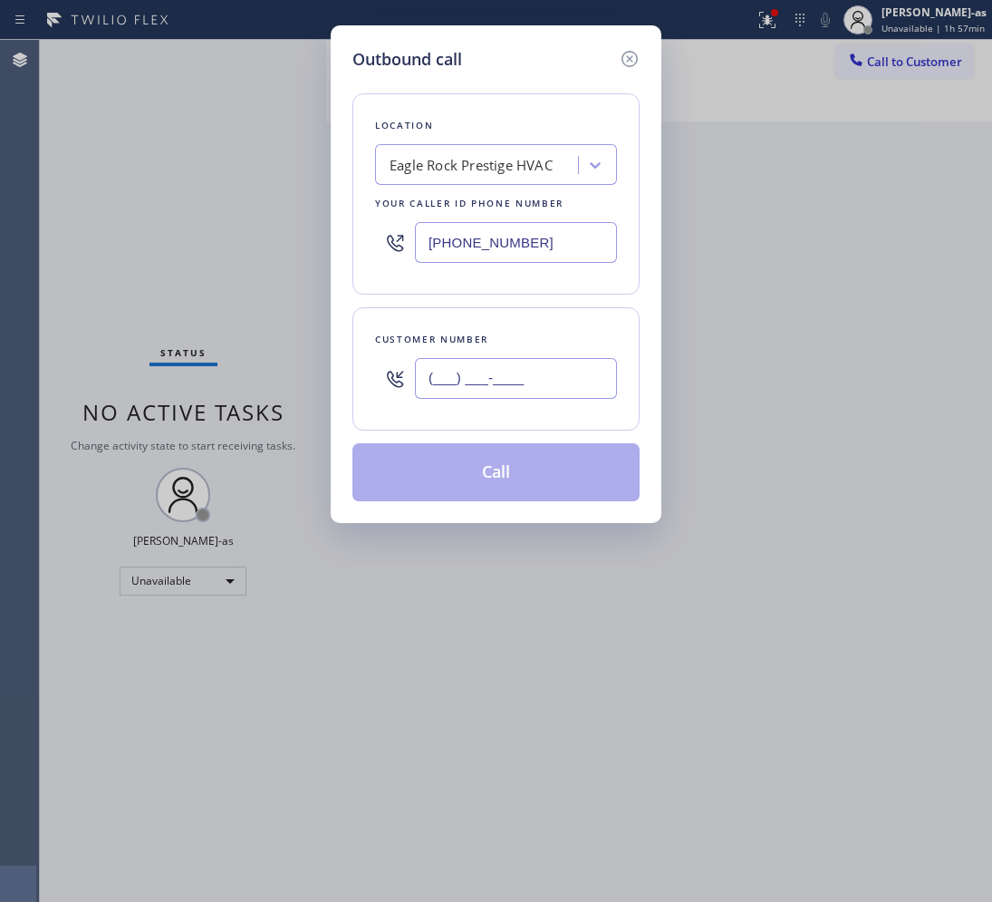
click at [533, 373] on input "(___) ___-____" at bounding box center [516, 378] width 202 height 41
paste input "323) 236-7355"
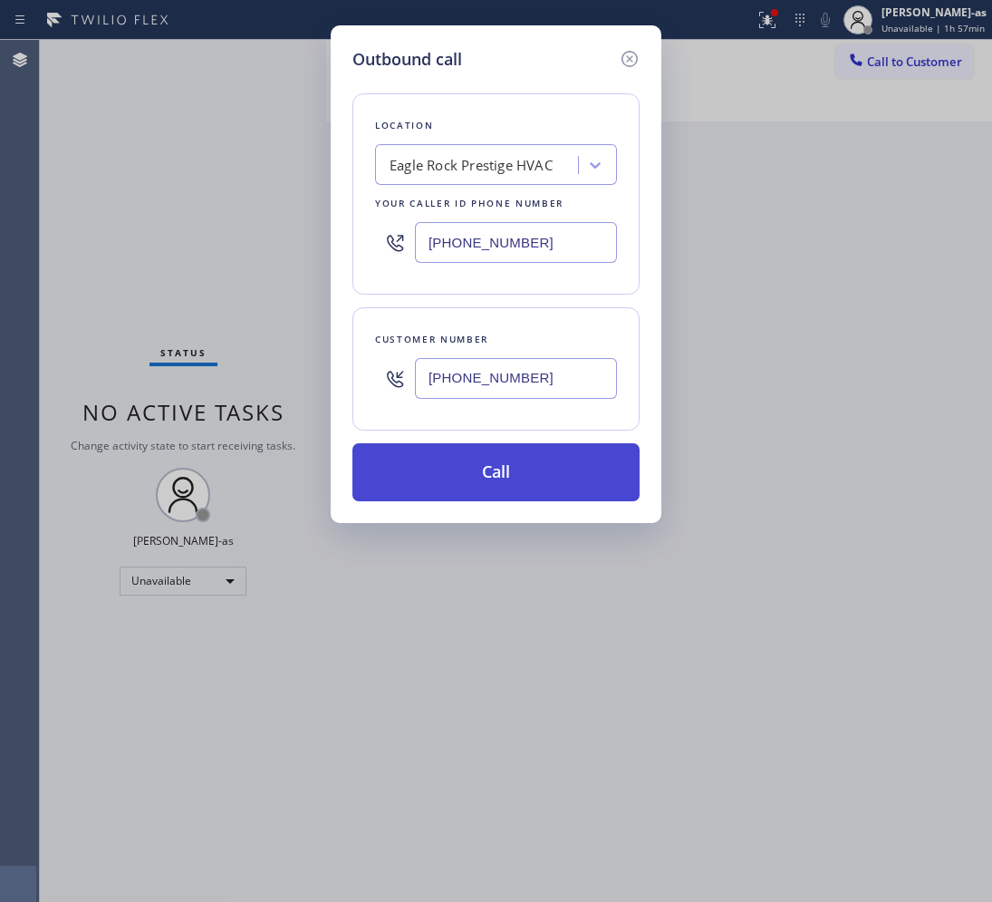
type input "[PHONE_NUMBER]"
click at [506, 465] on button "Call" at bounding box center [496, 472] width 287 height 58
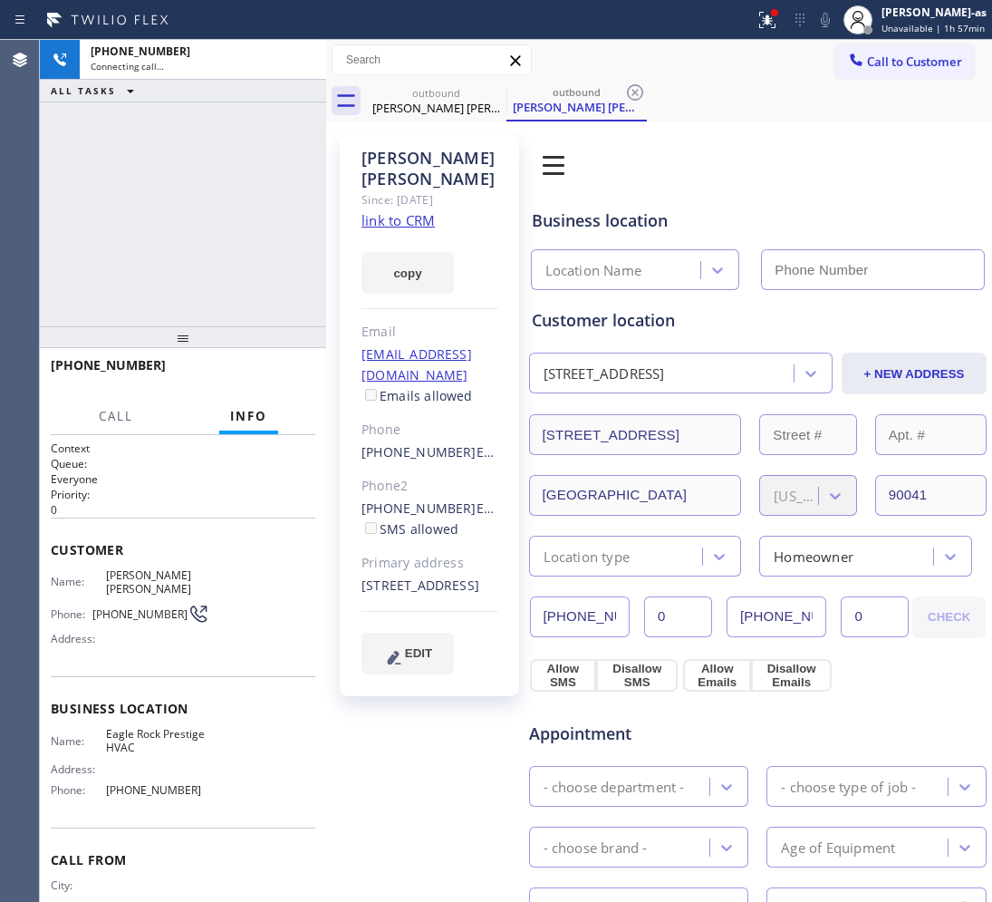
click at [397, 211] on link "link to CRM" at bounding box center [398, 220] width 73 height 18
type input "[PHONE_NUMBER]"
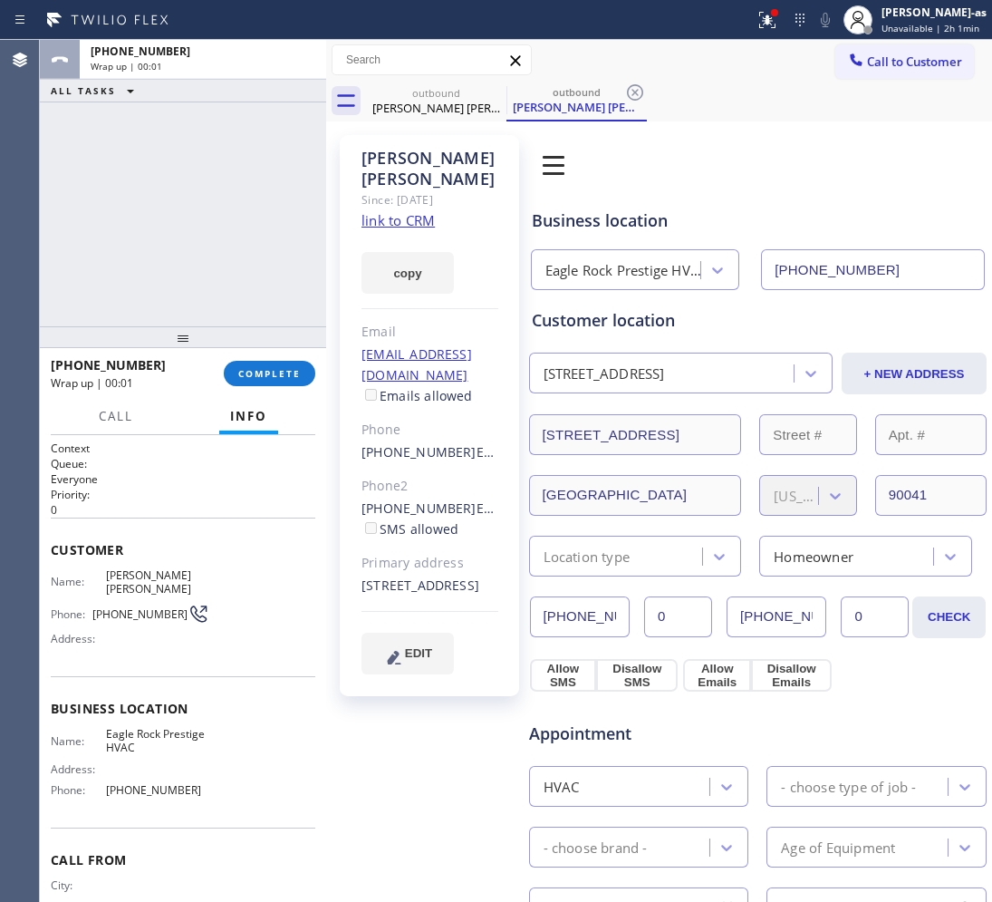
click at [93, 177] on div "ALL TASKS ALL TASKS ACTIVE TASKS TASKS IN WRAP UP [PHONE_NUMBER] Wrap up | 00:01" at bounding box center [183, 183] width 286 height 286
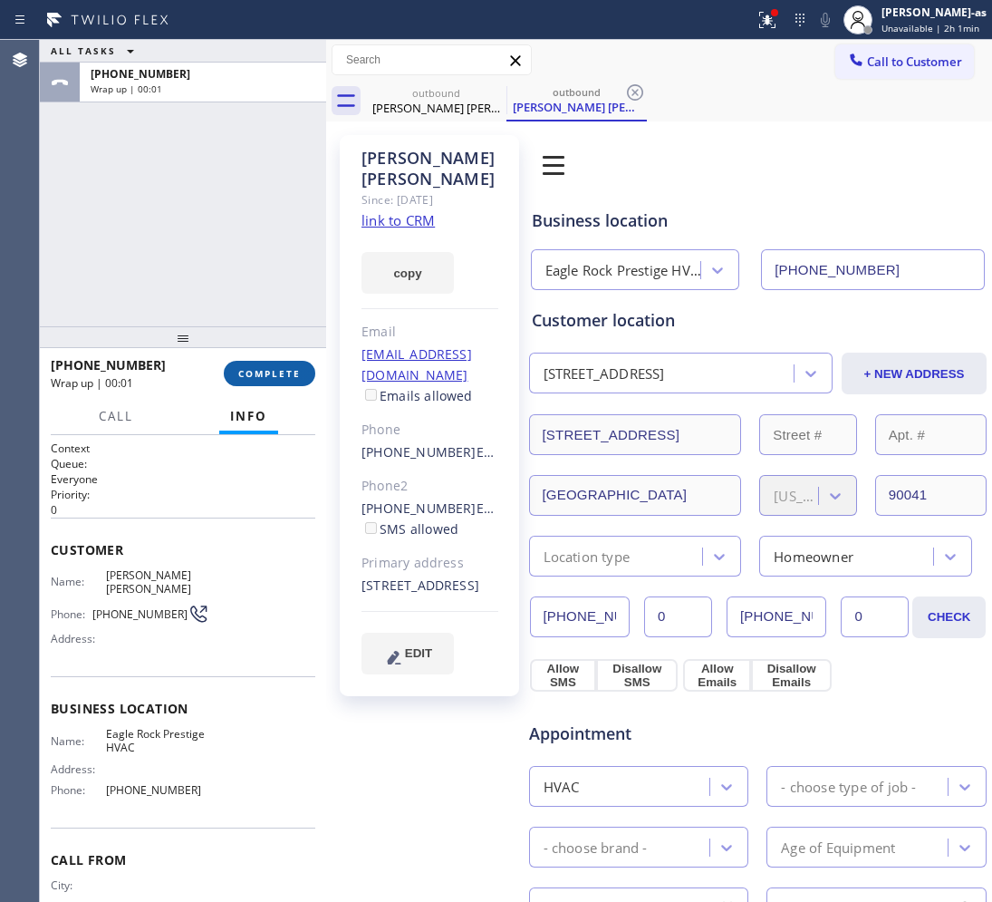
click at [265, 365] on button "COMPLETE" at bounding box center [270, 373] width 92 height 25
click at [223, 258] on div "ALL TASKS ALL TASKS ACTIVE TASKS TASKS IN WRAP UP [PHONE_NUMBER] Wrap up | 00:02" at bounding box center [183, 183] width 286 height 286
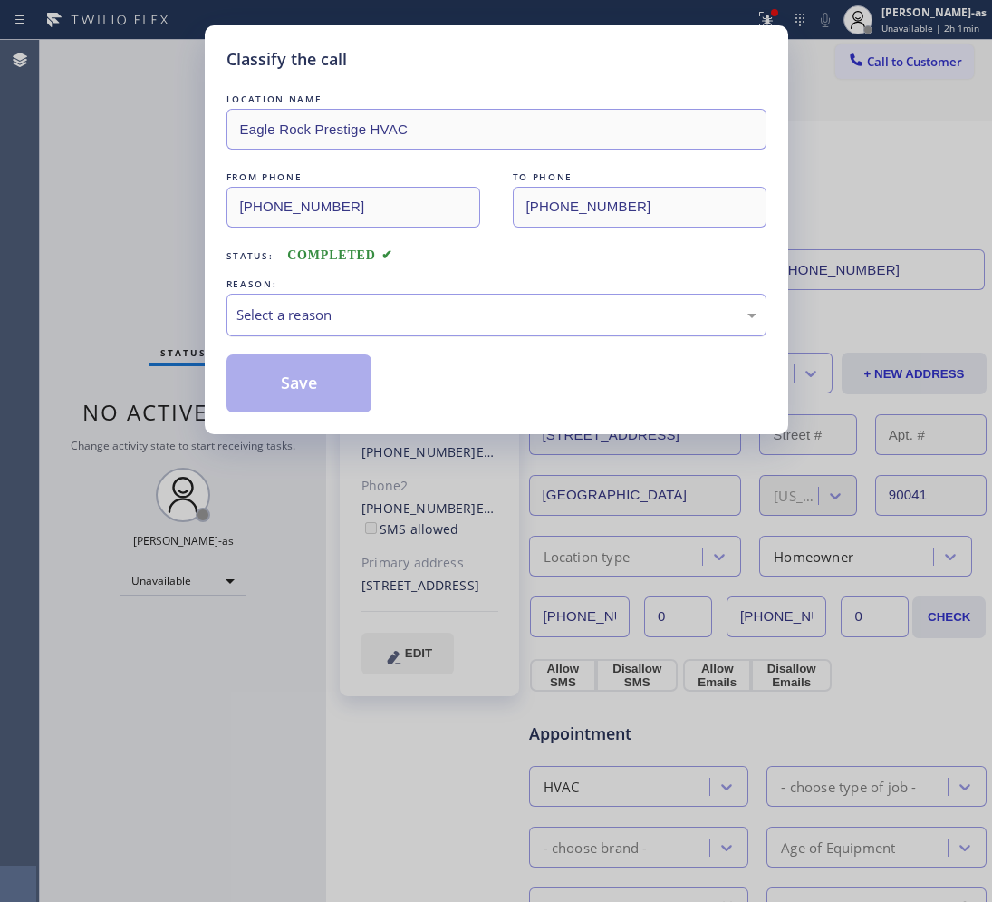
click at [390, 324] on div "Select a reason" at bounding box center [497, 315] width 520 height 21
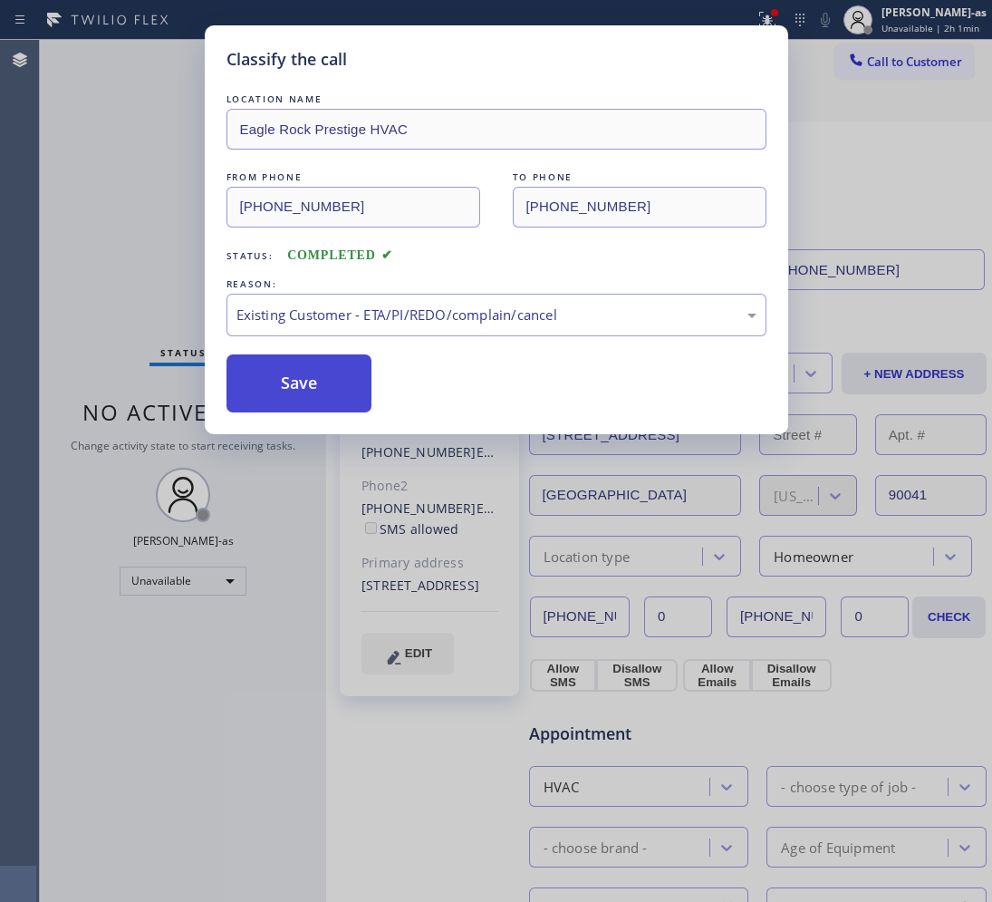
click at [309, 383] on button "Save" at bounding box center [300, 383] width 146 height 58
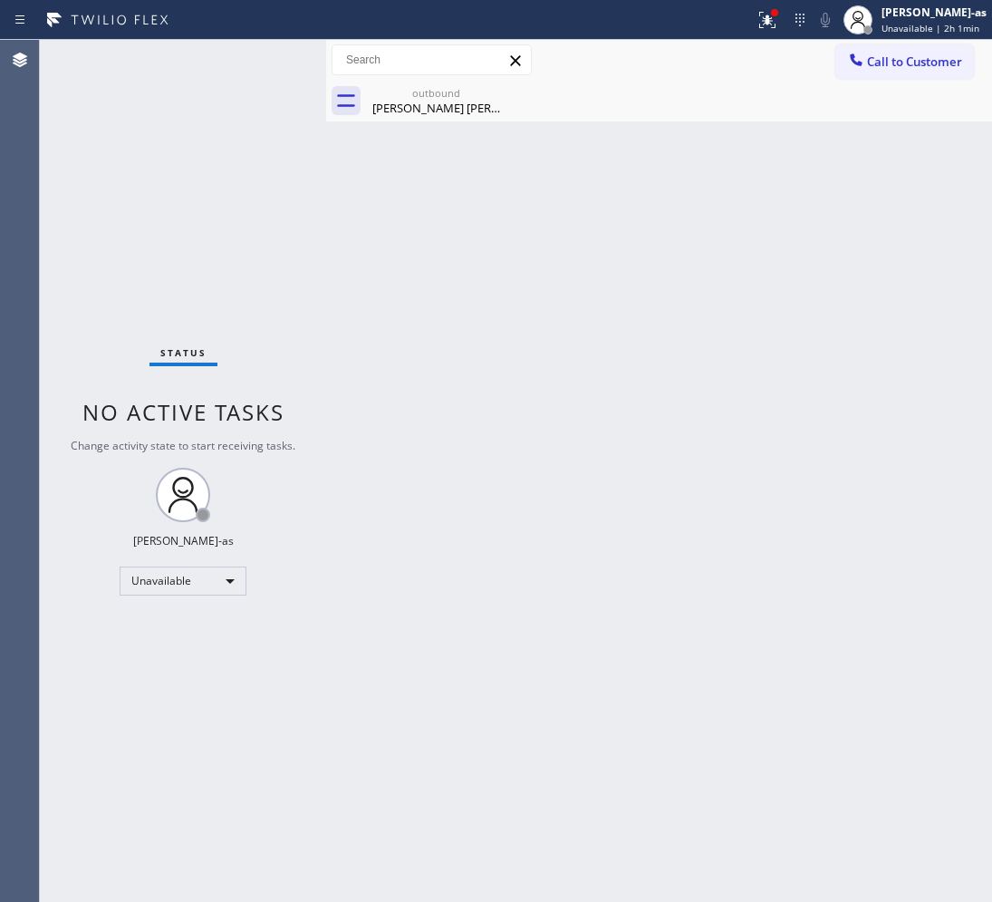
click at [518, 385] on div "Back to Dashboard Change Sender ID Customers Technicians Select a contact Outbo…" at bounding box center [659, 471] width 666 height 862
click at [424, 104] on div "[PERSON_NAME] [PERSON_NAME]" at bounding box center [436, 108] width 137 height 16
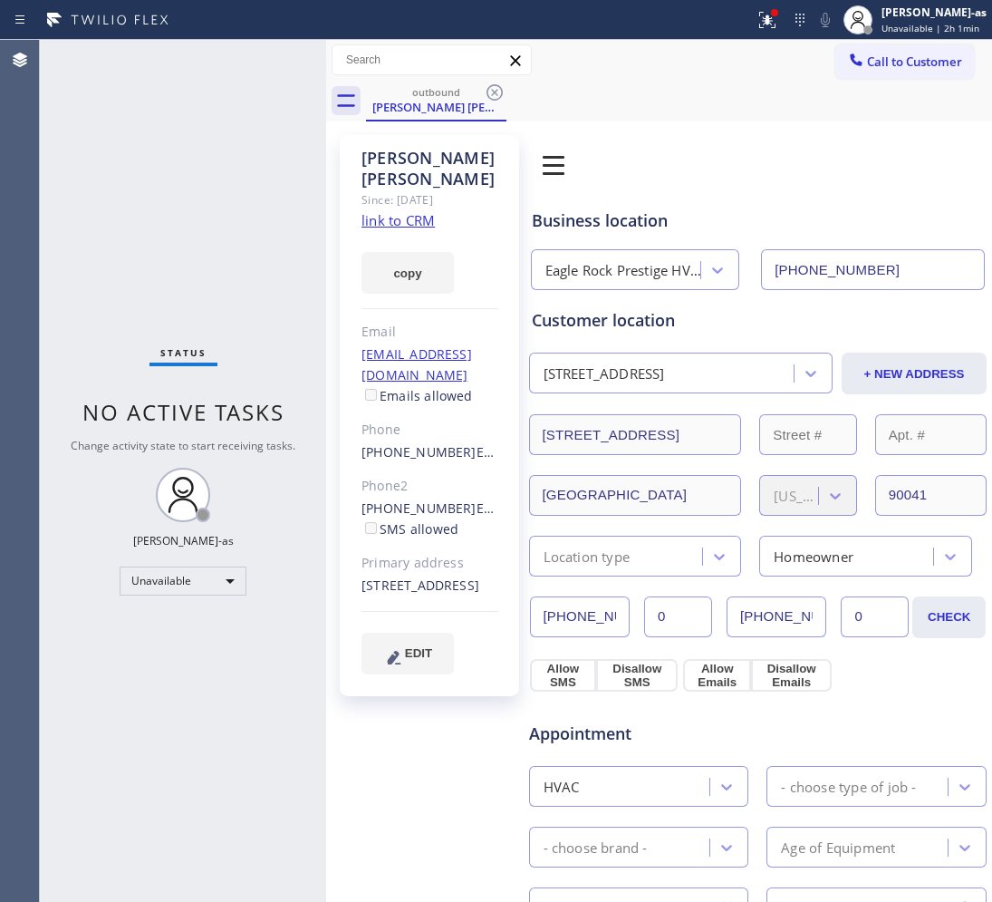
click at [485, 91] on icon at bounding box center [495, 93] width 22 height 22
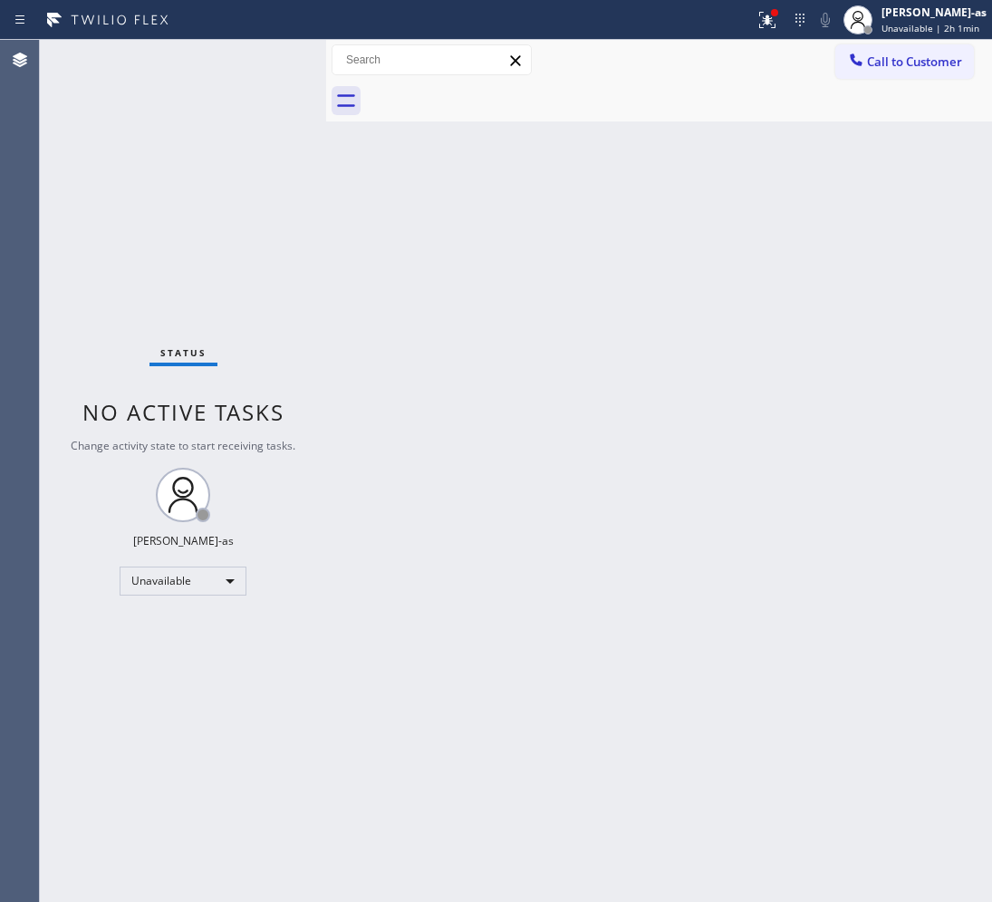
click at [189, 215] on div "Status No active tasks Change activity state to start receiving tasks. [PERSON_…" at bounding box center [183, 471] width 286 height 862
click at [938, 59] on span "Call to Customer" at bounding box center [914, 61] width 95 height 16
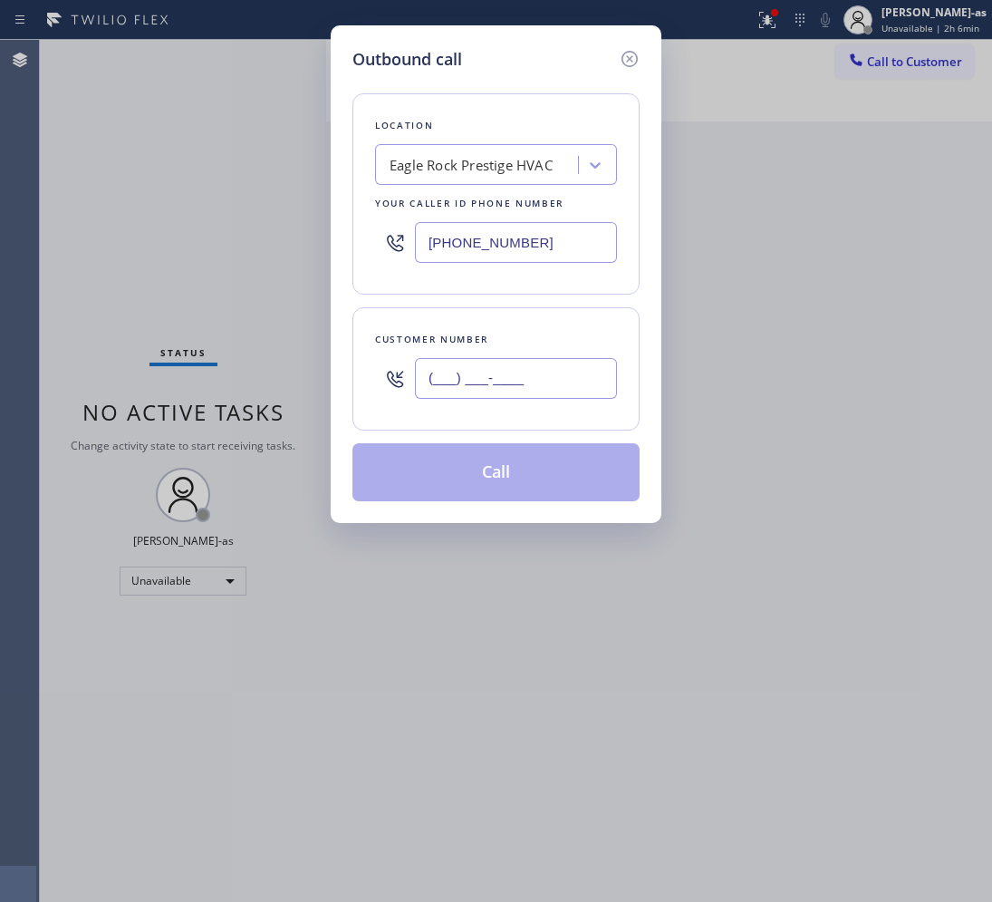
click at [542, 377] on input "(___) ___-____" at bounding box center [516, 378] width 202 height 41
paste input "503) 961-2158"
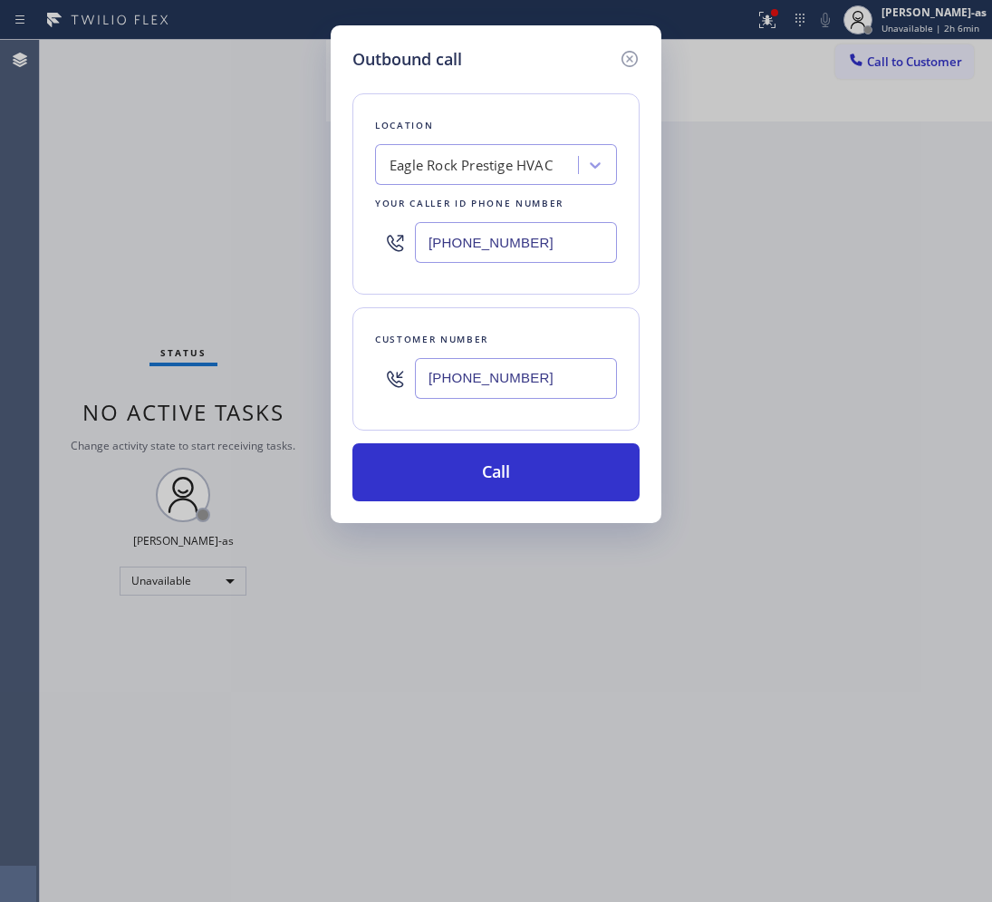
type input "[PHONE_NUMBER]"
click at [456, 164] on div "Eagle Rock Prestige HVAC" at bounding box center [473, 165] width 163 height 21
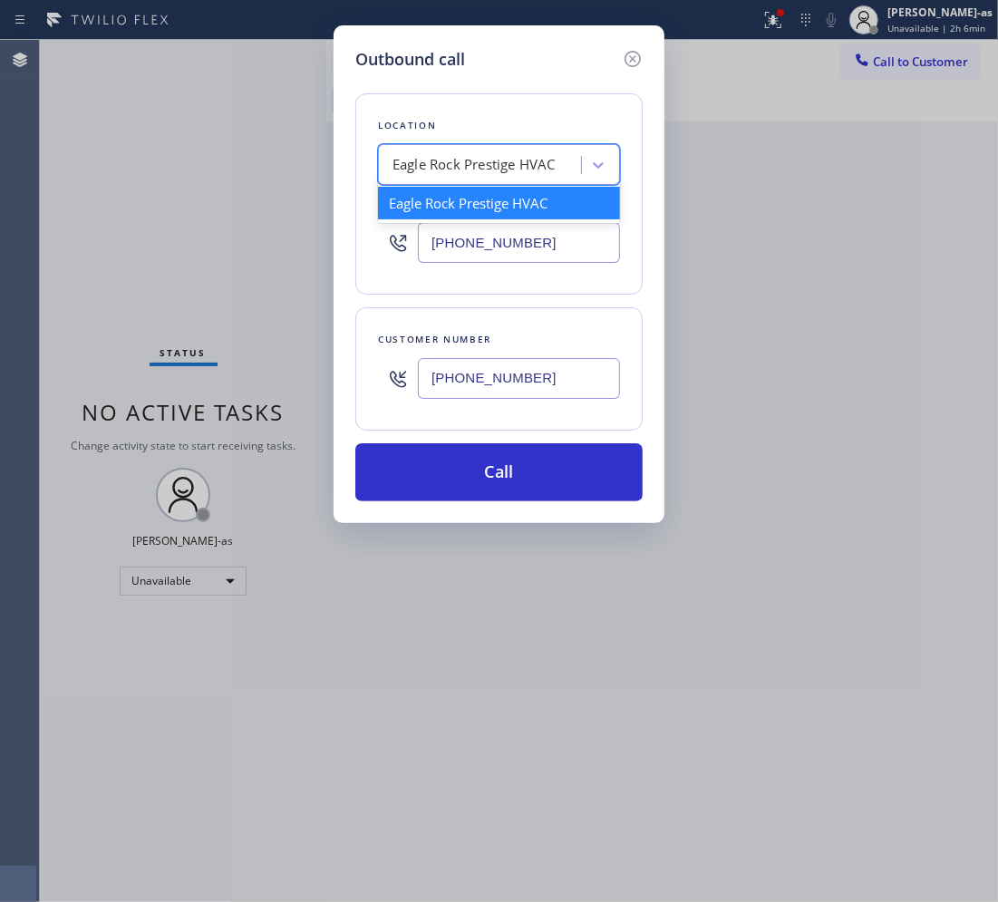
paste input "Temescal AC Repair"
type input "Temescal AC Repair"
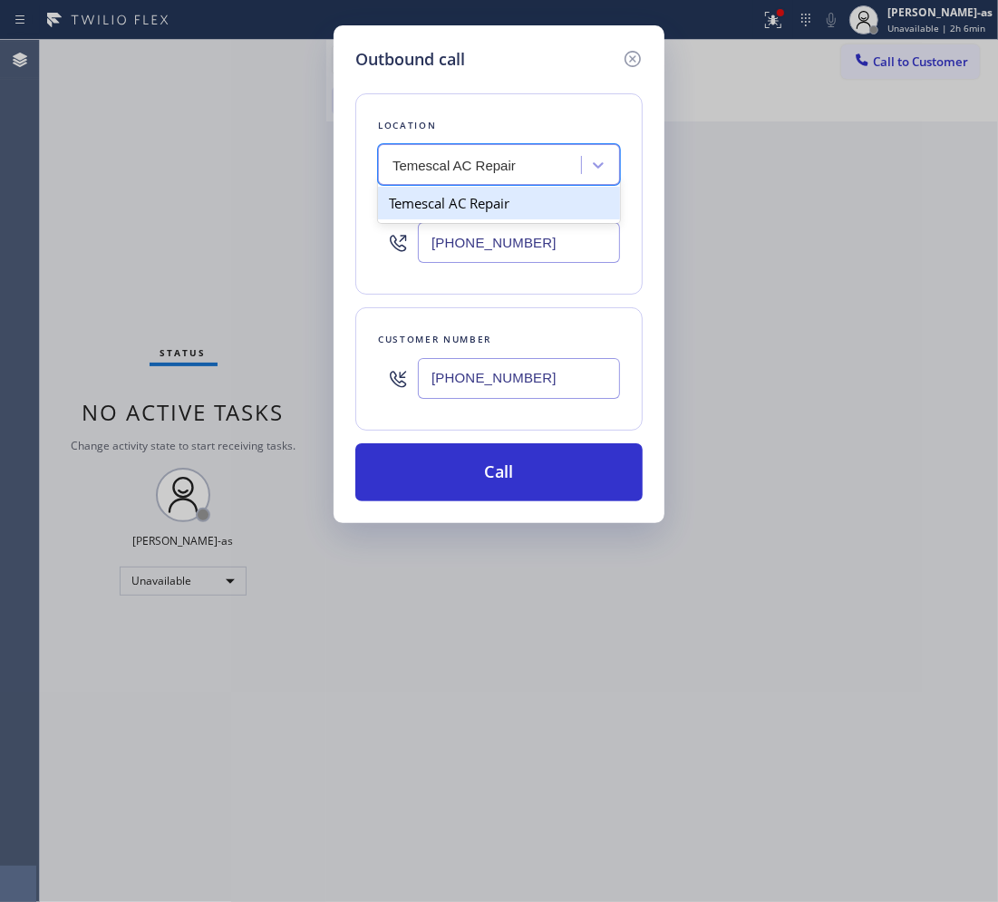
click at [411, 200] on div "Temescal AC Repair" at bounding box center [499, 203] width 242 height 33
type input "[PHONE_NUMBER]"
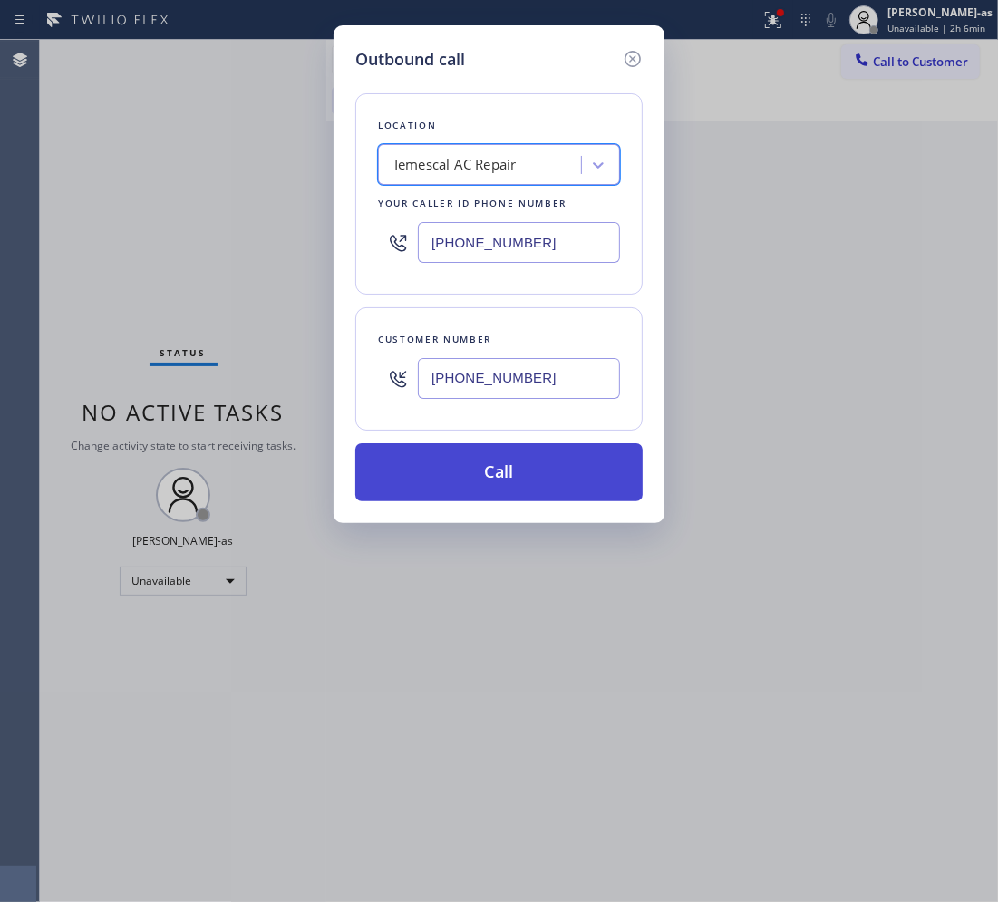
click at [533, 483] on button "Call" at bounding box center [498, 472] width 287 height 58
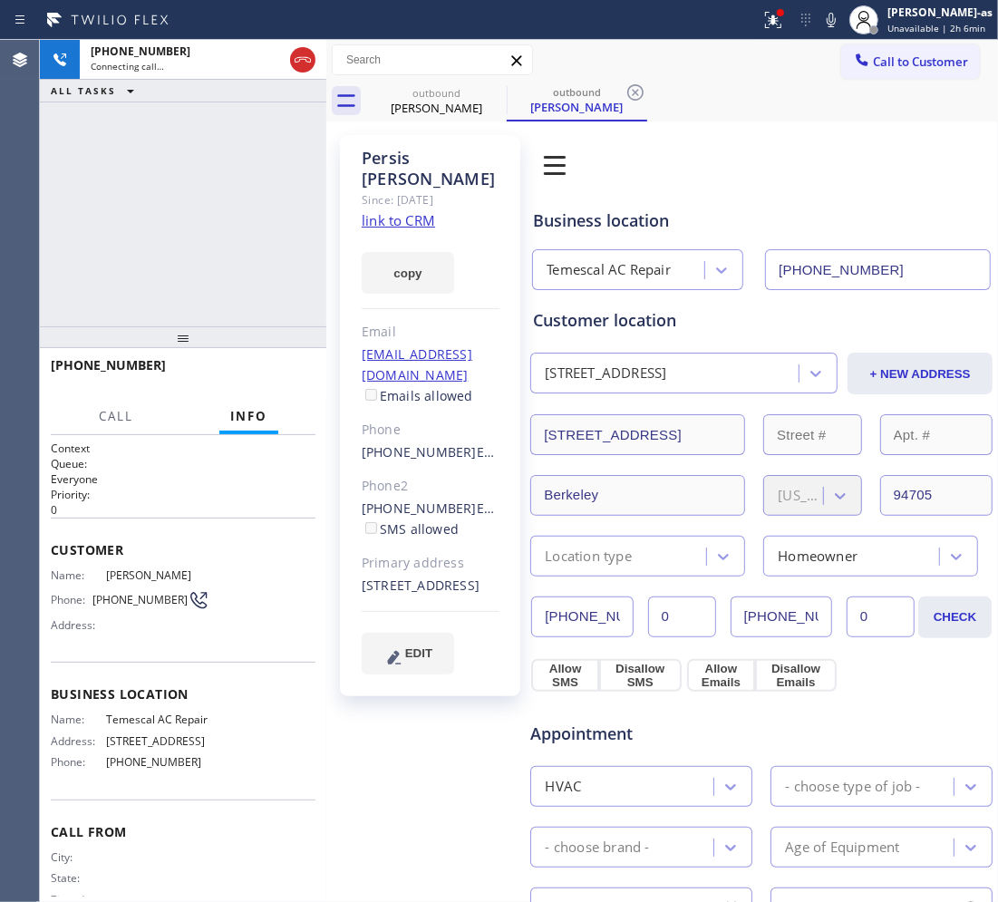
type input "[PHONE_NUMBER]"
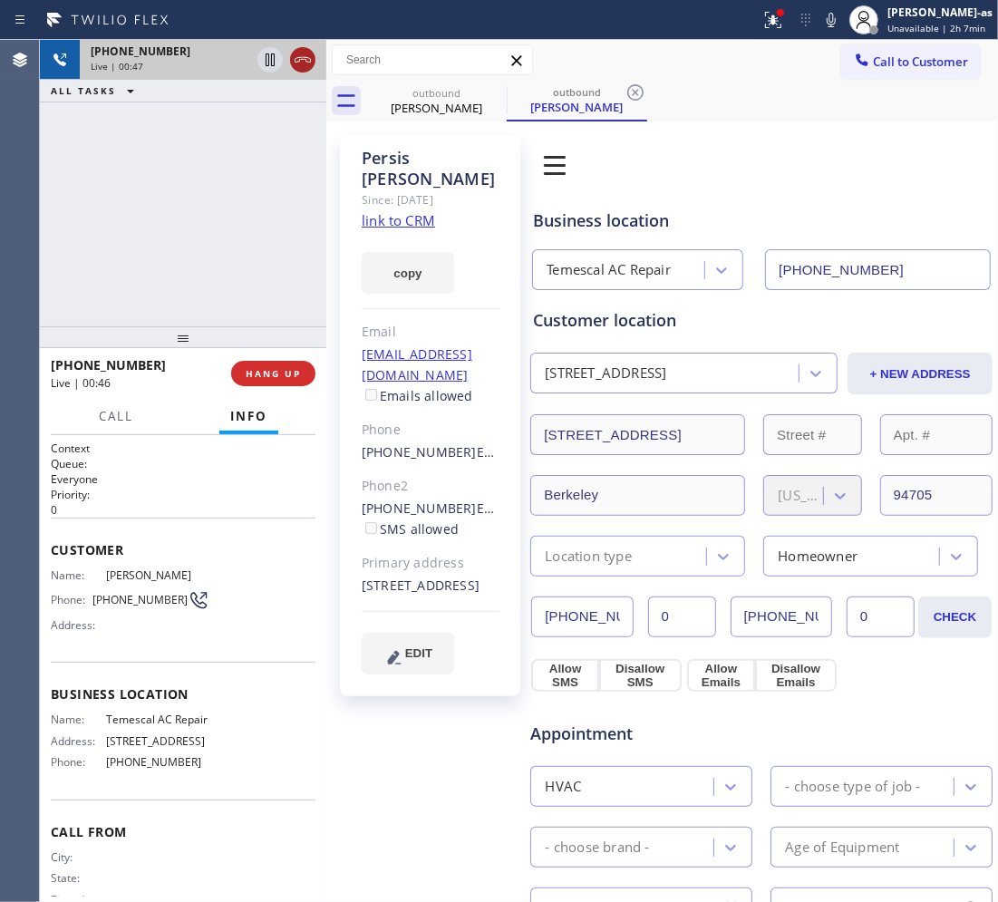
click at [304, 54] on icon at bounding box center [303, 60] width 22 height 22
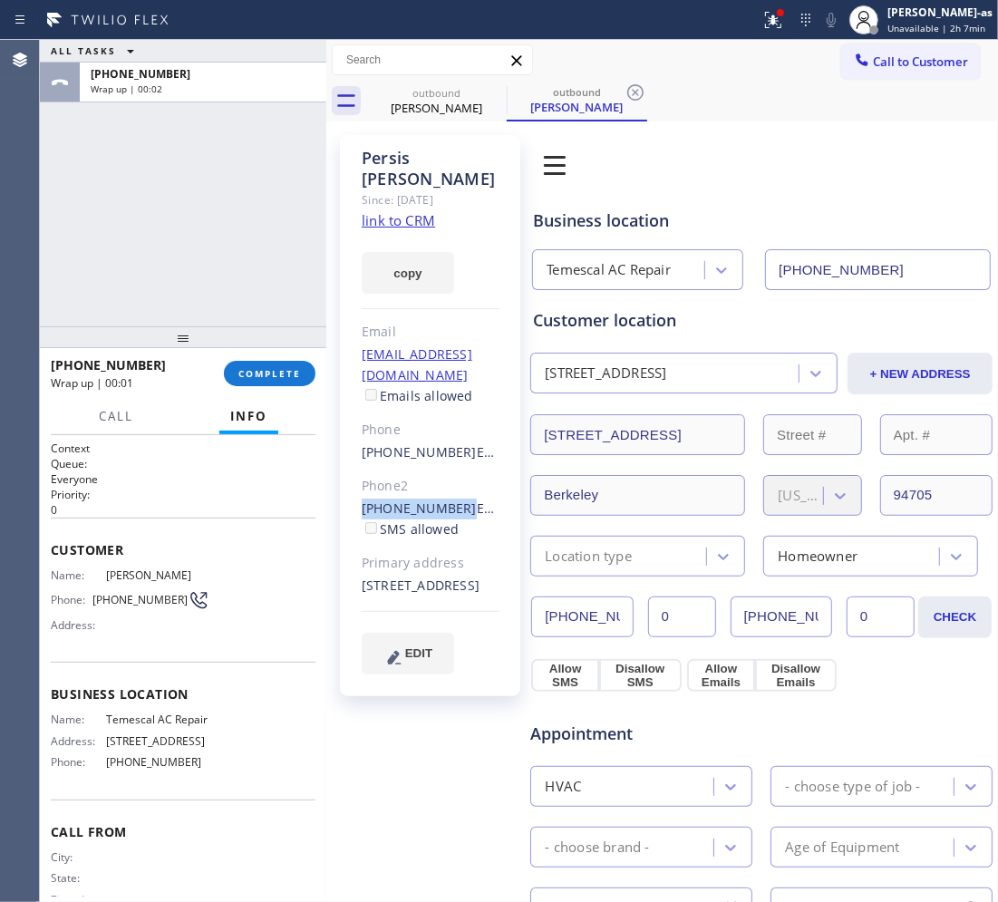
drag, startPoint x: 354, startPoint y: 473, endPoint x: 451, endPoint y: 468, distance: 97.1
click at [451, 468] on div "[PERSON_NAME] Since: [DATE] link to CRM copy Email [EMAIL_ADDRESS][DOMAIN_NAME]…" at bounding box center [430, 415] width 180 height 561
copy link "[PHONE_NUMBER]"
click at [266, 370] on span "COMPLETE" at bounding box center [269, 373] width 63 height 13
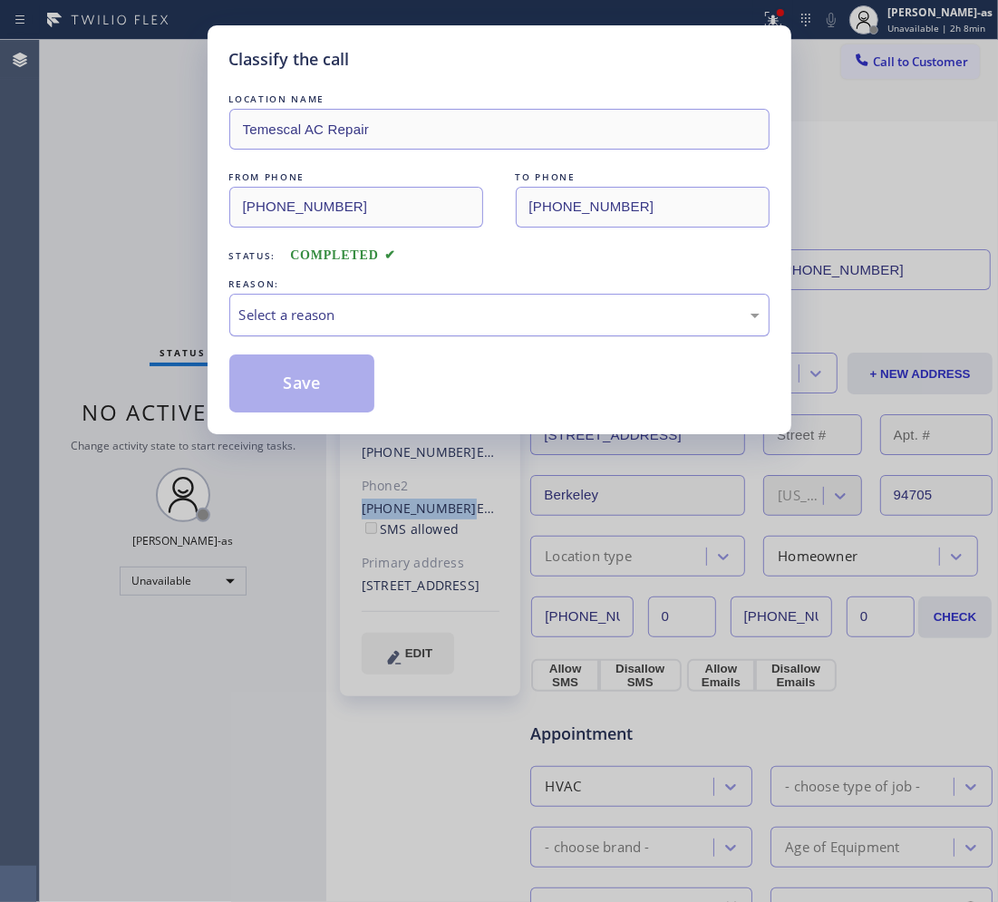
click at [350, 296] on div "Select a reason" at bounding box center [499, 315] width 540 height 43
click at [363, 381] on button "Save" at bounding box center [302, 383] width 146 height 58
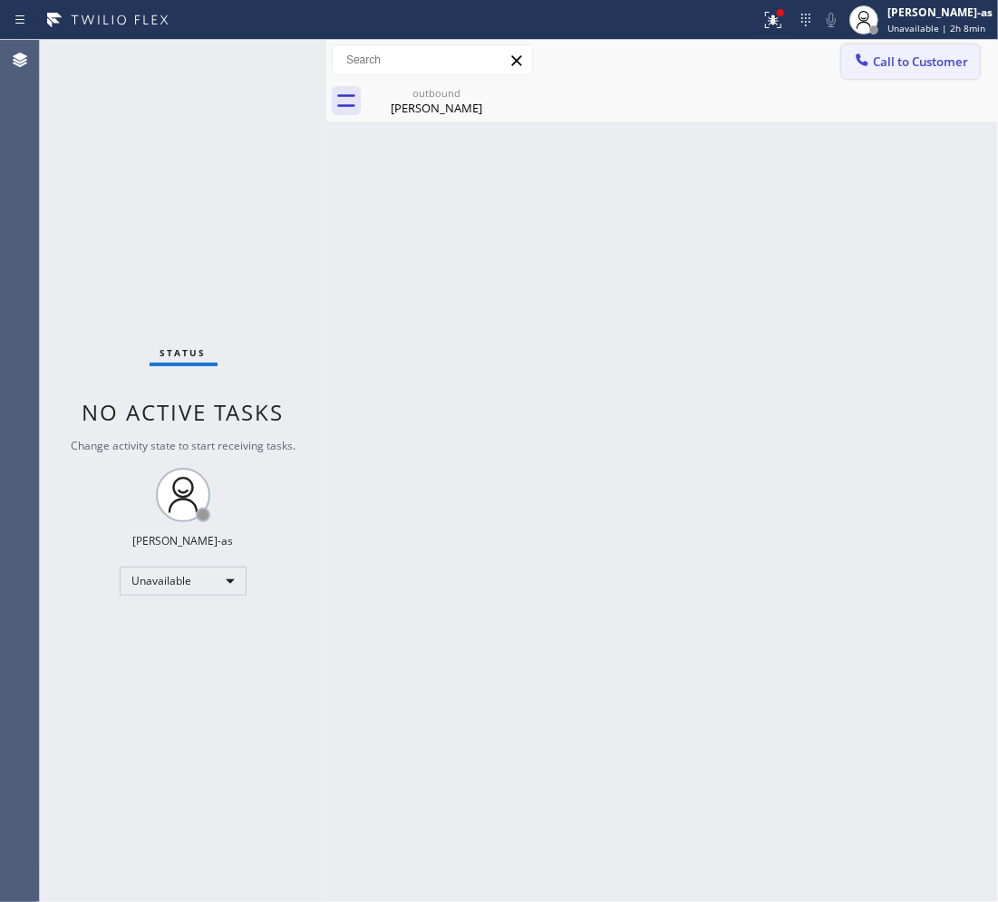
click at [894, 65] on span "Call to Customer" at bounding box center [920, 61] width 95 height 16
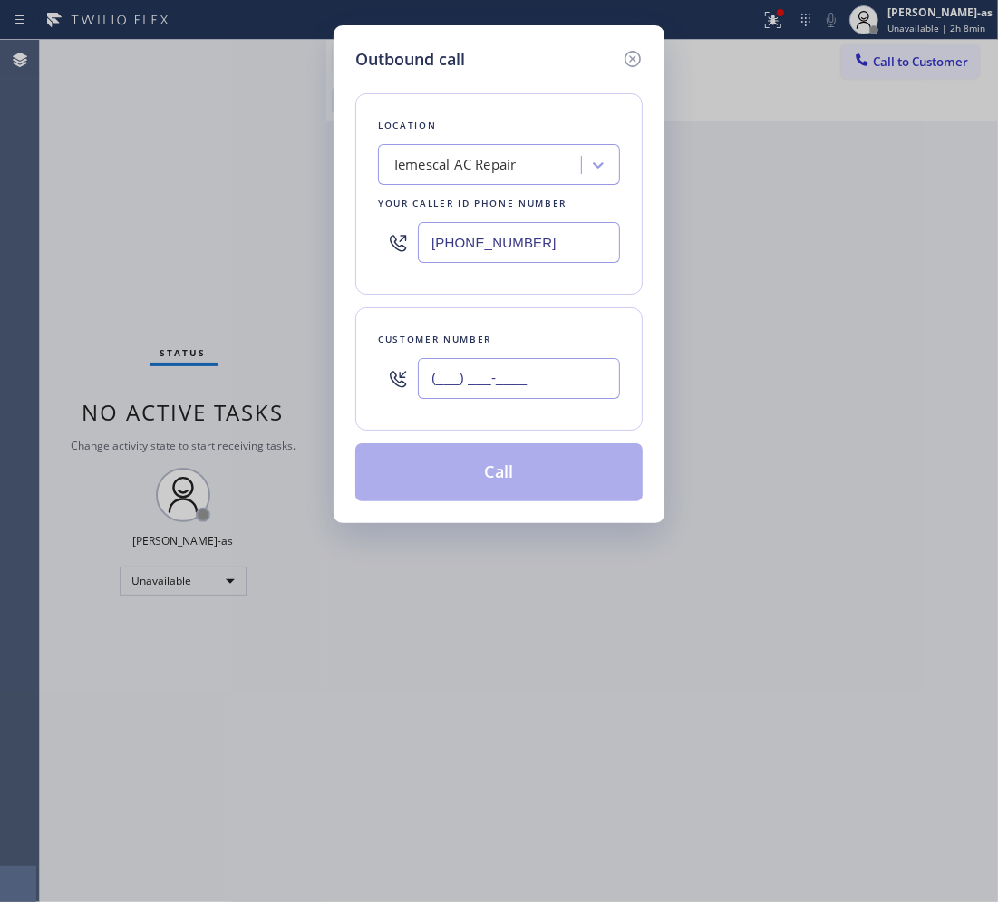
click at [512, 383] on input "(___) ___-____" at bounding box center [519, 378] width 202 height 41
paste input "434) 825-6859"
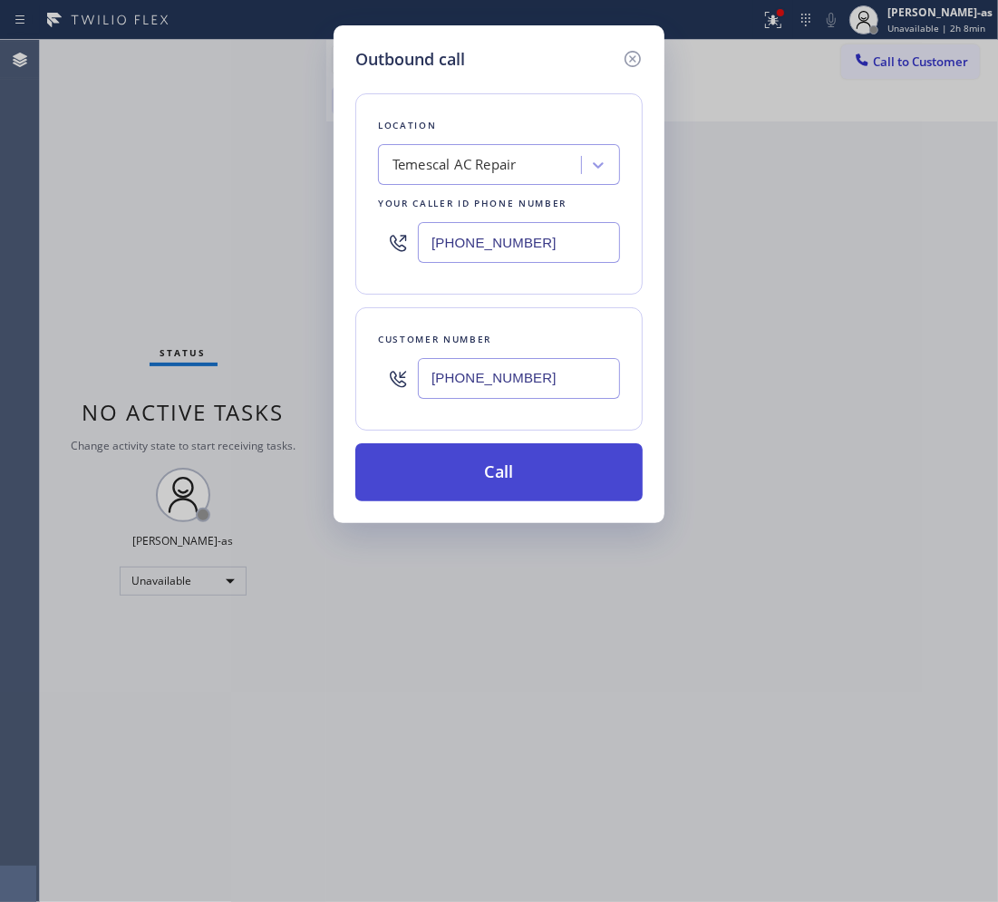
type input "[PHONE_NUMBER]"
click at [519, 473] on button "Call" at bounding box center [498, 472] width 287 height 58
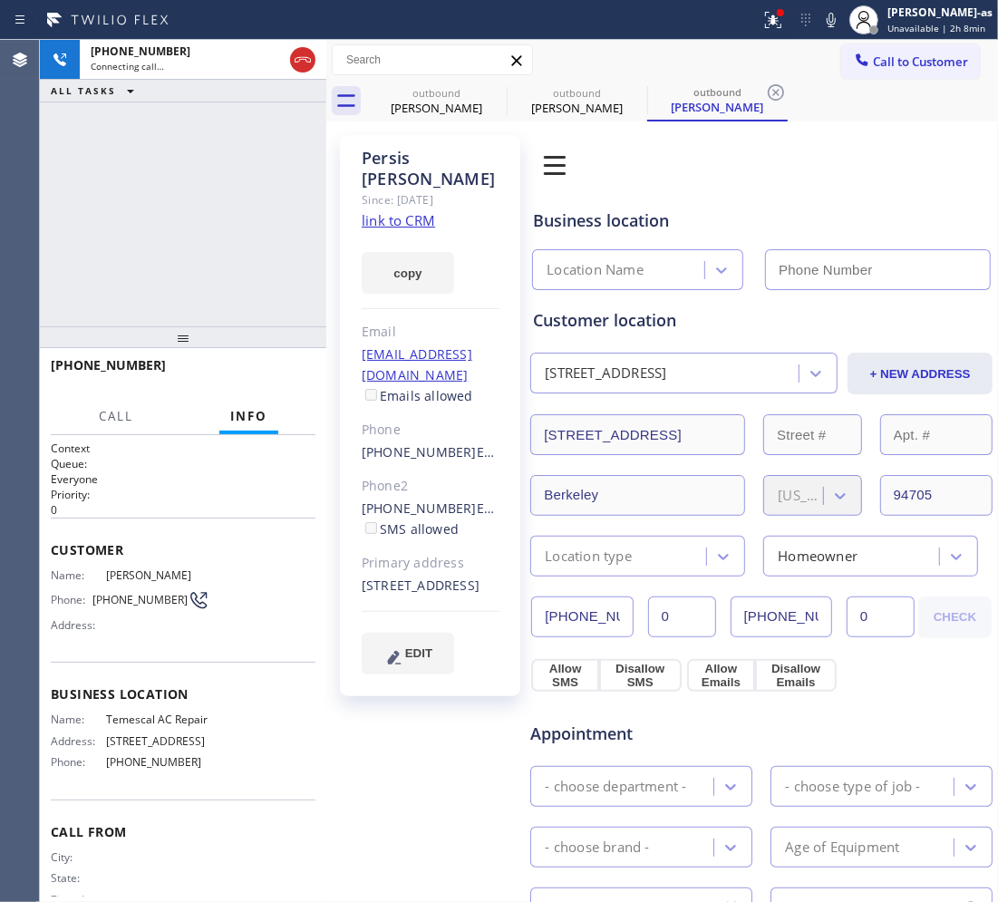
type input "[PHONE_NUMBER]"
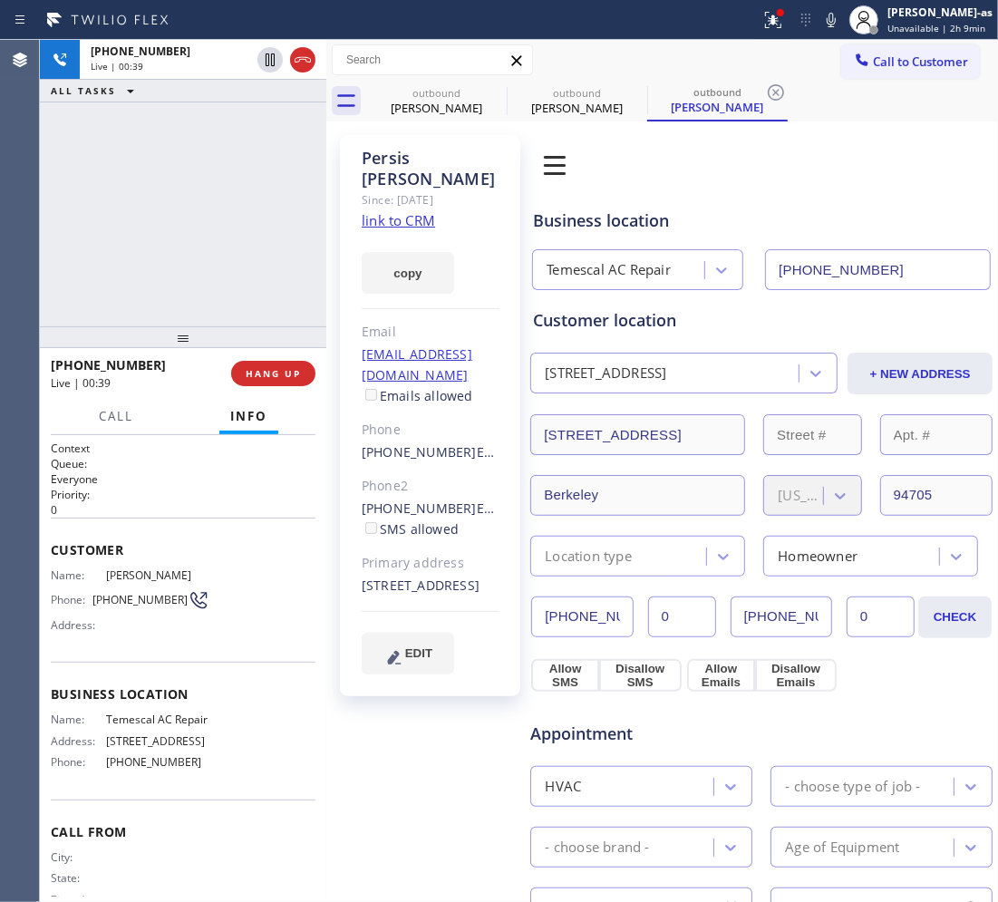
click at [237, 349] on div "[PHONE_NUMBER] Live | 00:39 ALL TASKS ALL TASKS ACTIVE TASKS TASKS IN WRAP UP […" at bounding box center [183, 471] width 286 height 862
click at [255, 382] on button "HANG UP" at bounding box center [273, 373] width 84 height 25
click at [250, 377] on span "HANG UP" at bounding box center [273, 373] width 55 height 13
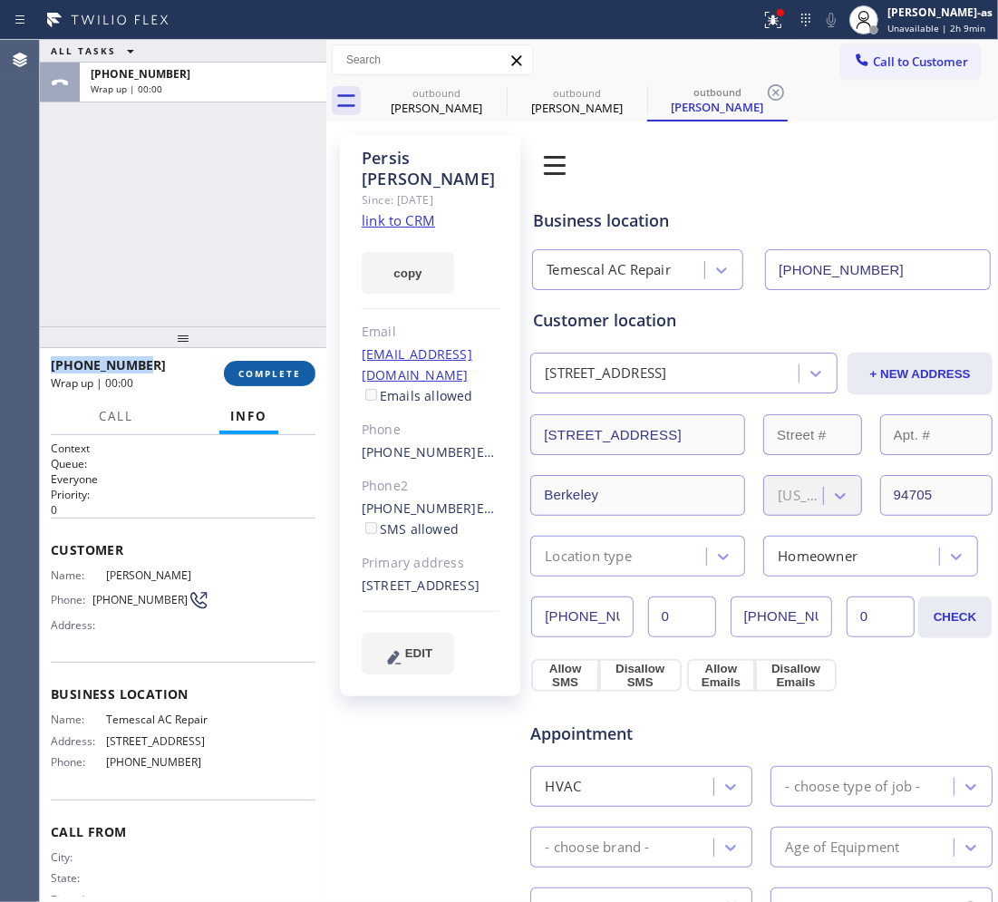
click at [250, 378] on span "COMPLETE" at bounding box center [269, 373] width 63 height 13
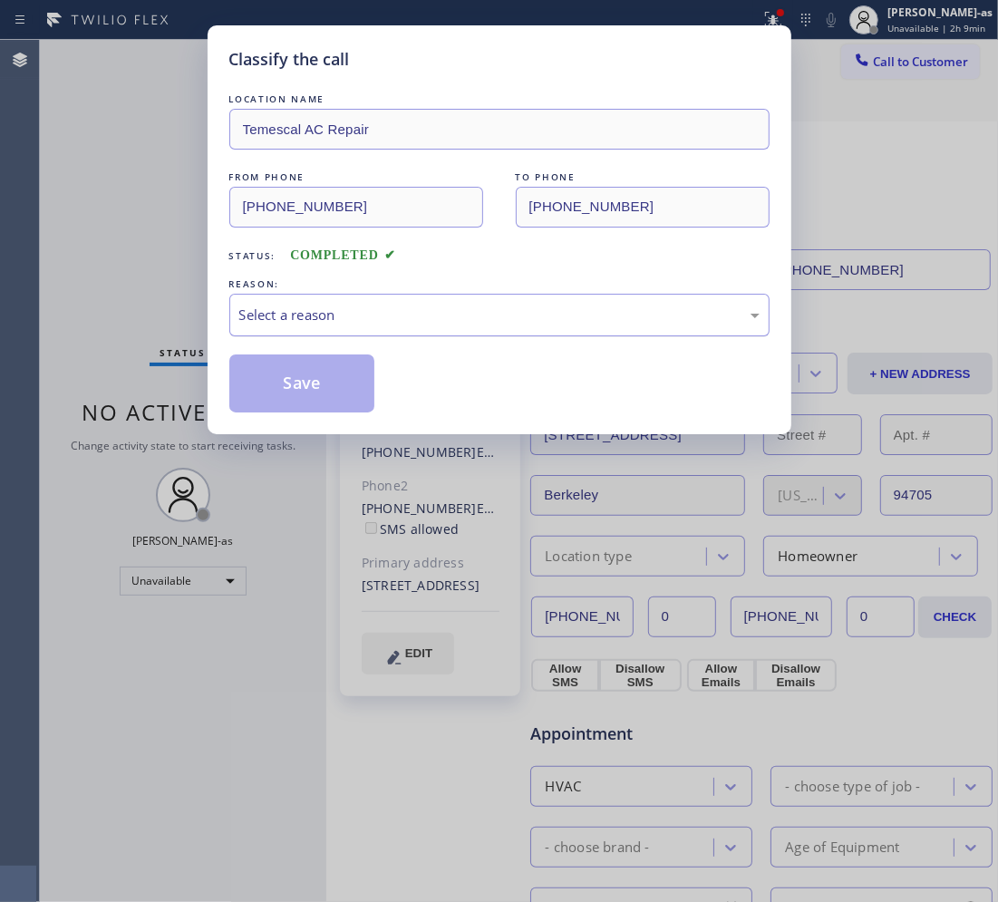
click at [310, 320] on div "Select a reason" at bounding box center [499, 315] width 520 height 21
click at [308, 370] on button "Save" at bounding box center [302, 383] width 146 height 58
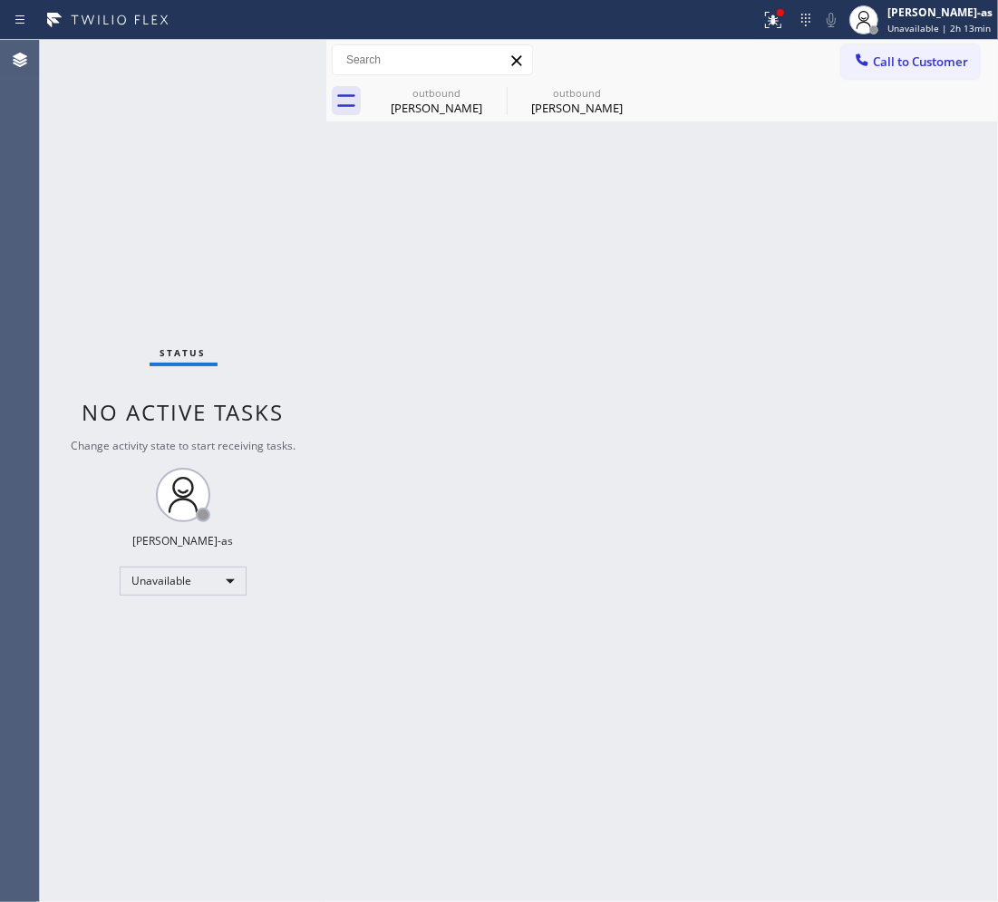
click at [927, 56] on span "Call to Customer" at bounding box center [920, 61] width 95 height 16
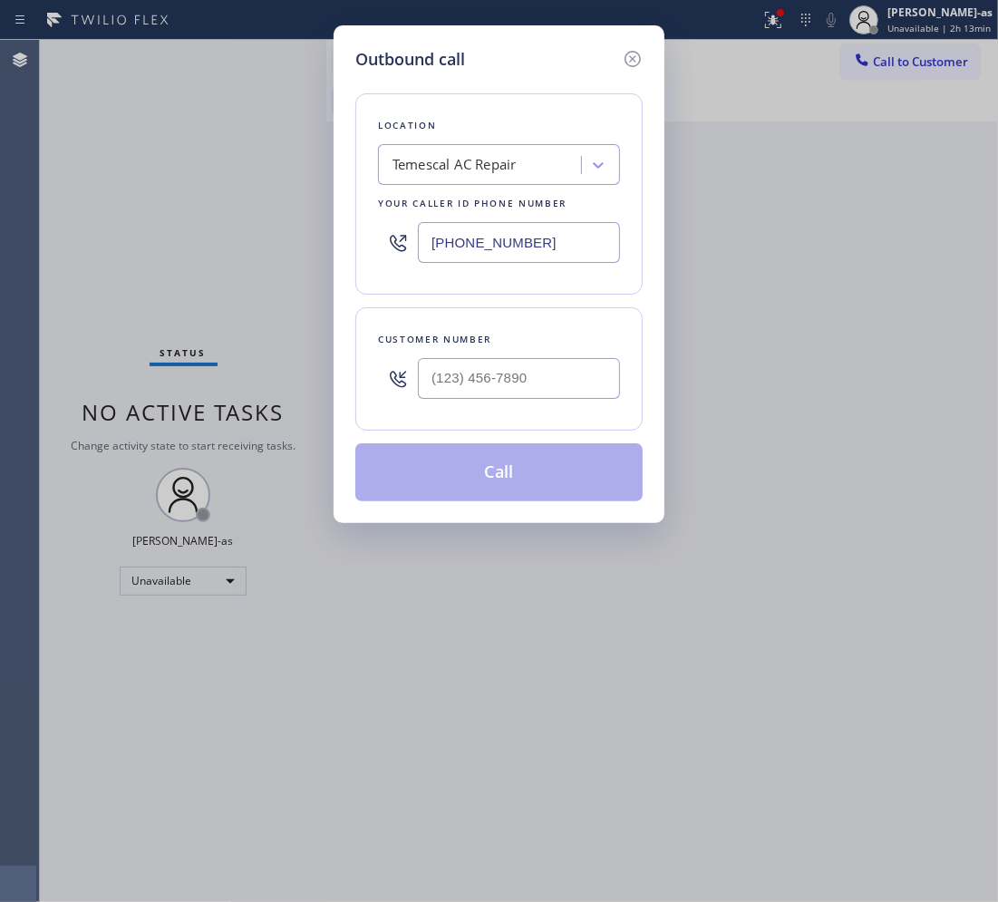
click at [897, 54] on div "Outbound call Location [GEOGRAPHIC_DATA] AC Repair Your caller id phone number …" at bounding box center [499, 451] width 998 height 902
click at [530, 373] on input "text" at bounding box center [519, 378] width 202 height 41
paste input "213) 292-2519"
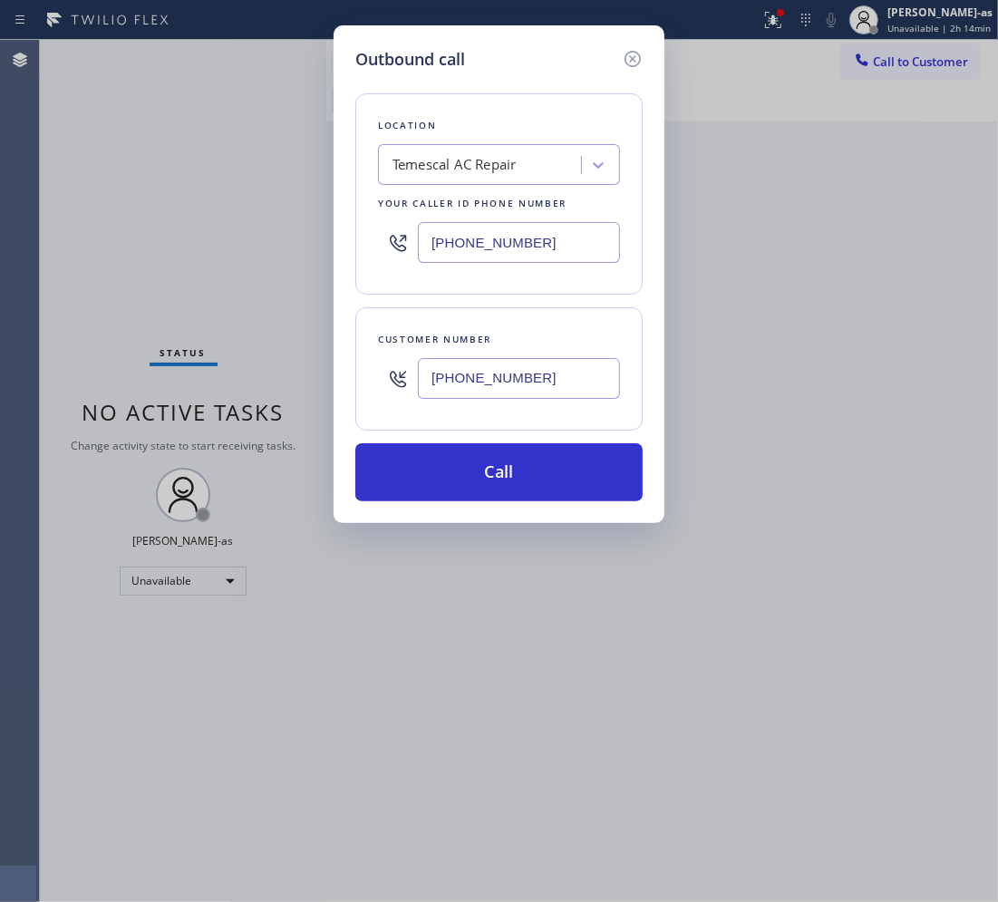
type input "[PHONE_NUMBER]"
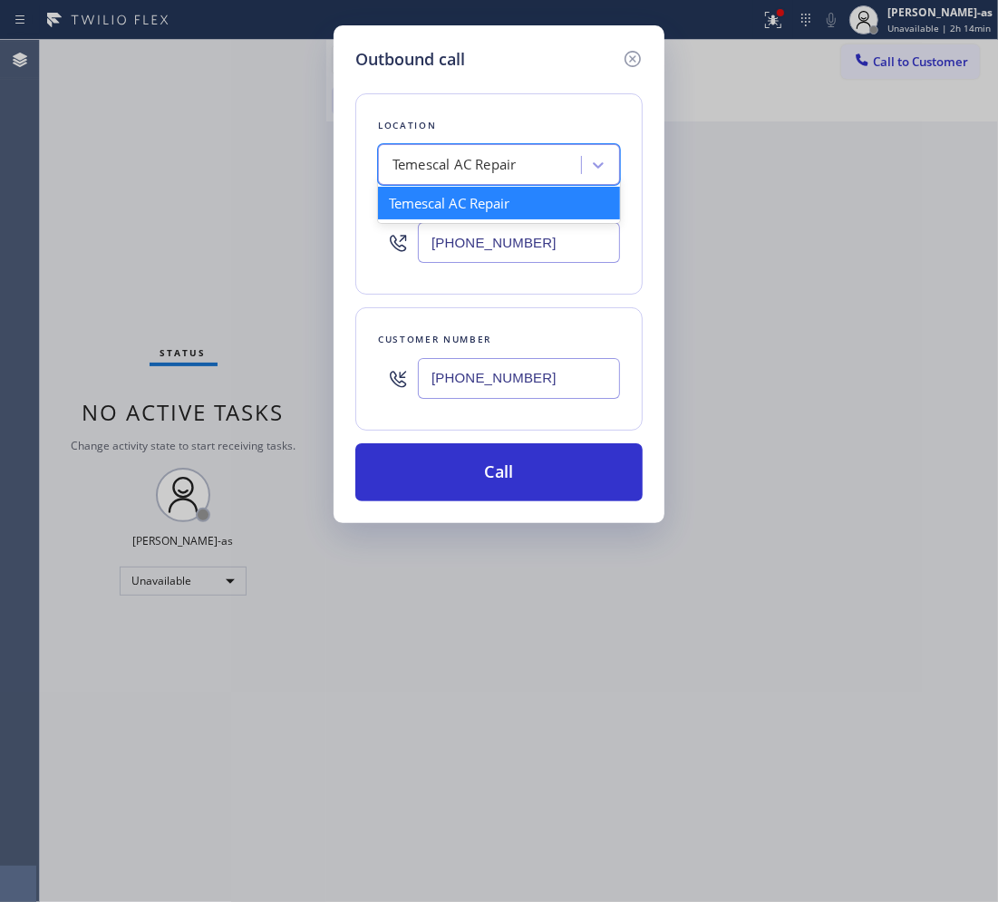
click at [485, 164] on div "Temescal AC Repair" at bounding box center [454, 165] width 124 height 21
paste input "HVAC Alliance Expert [GEOGRAPHIC_DATA]"
type input "HVAC Alliance Expert [GEOGRAPHIC_DATA]"
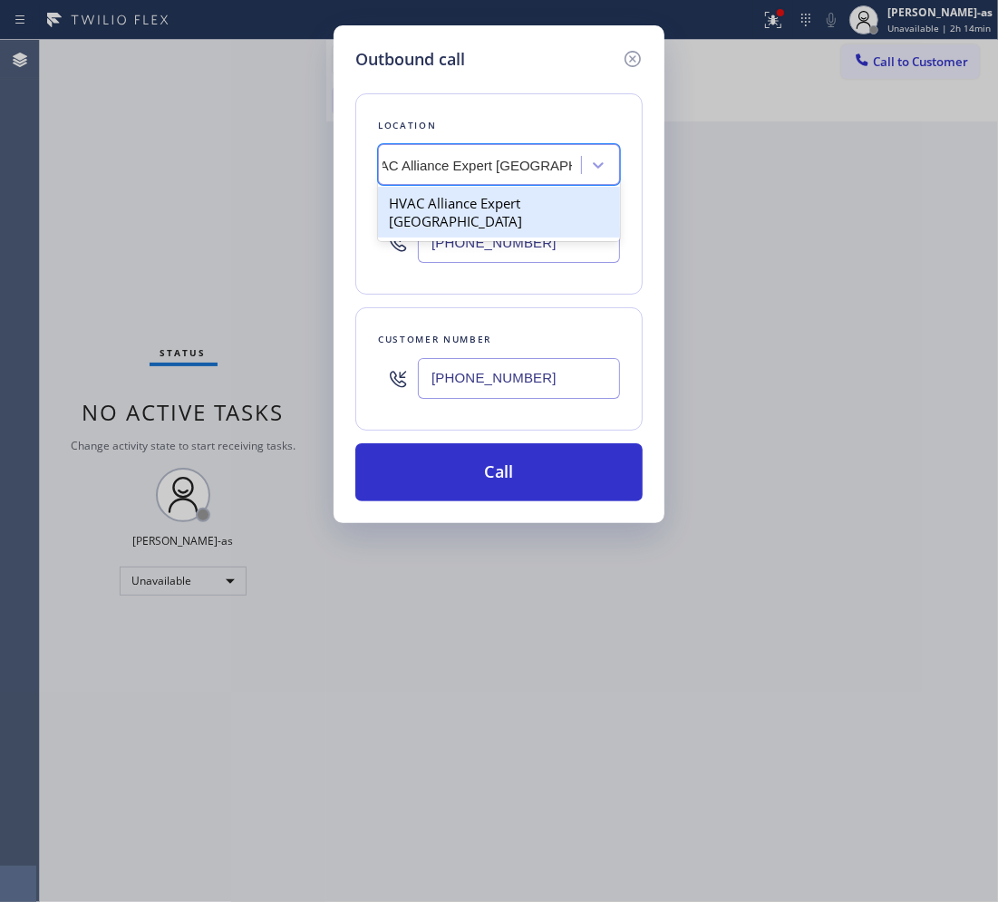
click at [444, 197] on div "HVAC Alliance Expert [GEOGRAPHIC_DATA]" at bounding box center [499, 212] width 242 height 51
type input "[PHONE_NUMBER]"
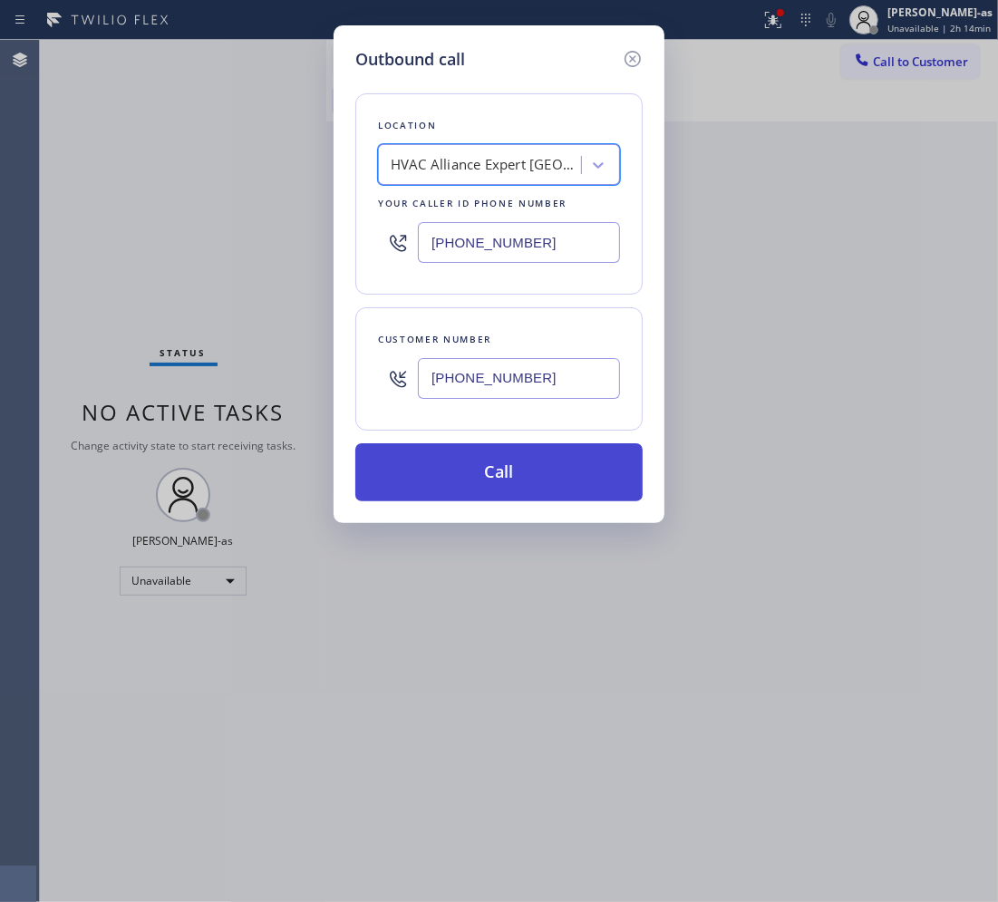
scroll to position [0, 1]
click at [553, 473] on button "Call" at bounding box center [498, 472] width 287 height 58
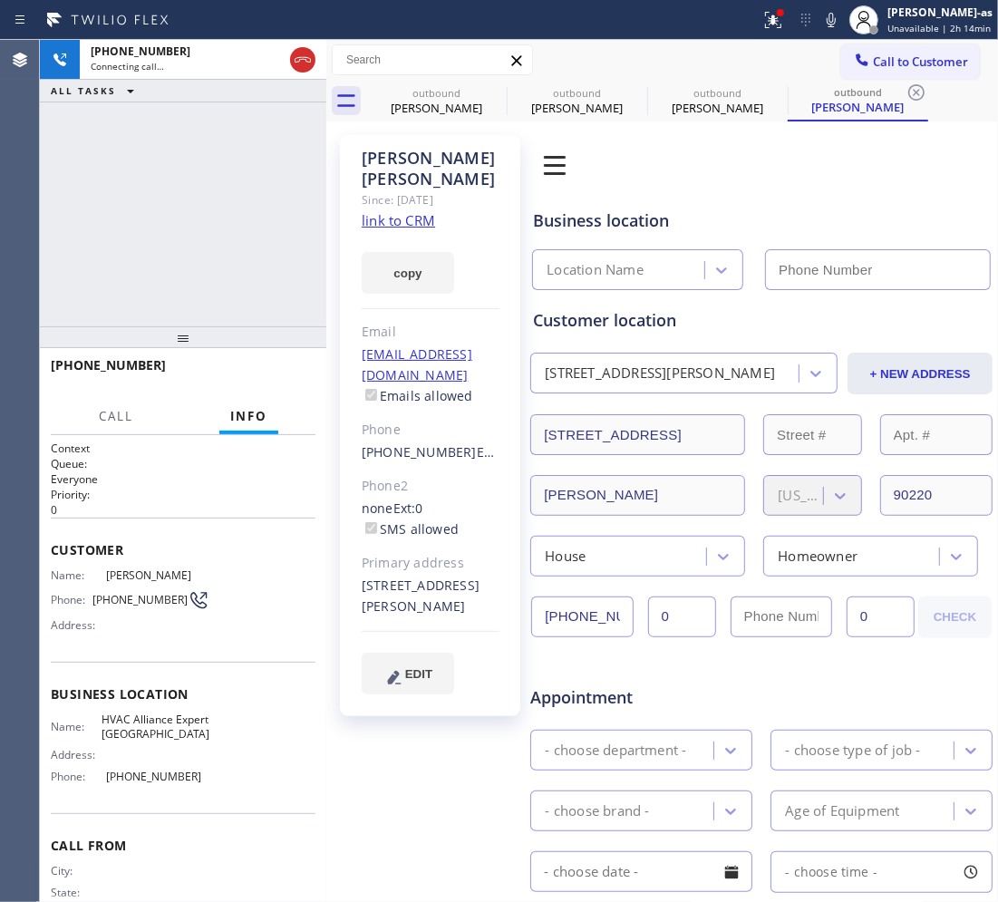
type input "[PHONE_NUMBER]"
click at [187, 227] on div "[PHONE_NUMBER] Live | 00:58 ALL TASKS ALL TASKS ACTIVE TASKS TASKS IN WRAP UP" at bounding box center [183, 183] width 286 height 286
click at [405, 110] on div "[PERSON_NAME]" at bounding box center [436, 108] width 137 height 16
click at [247, 170] on div "[PHONE_NUMBER] Live | 00:59 ALL TASKS ALL TASKS ACTIVE TASKS TASKS IN WRAP UP" at bounding box center [183, 183] width 286 height 286
click at [264, 364] on button "HANG UP" at bounding box center [273, 373] width 84 height 25
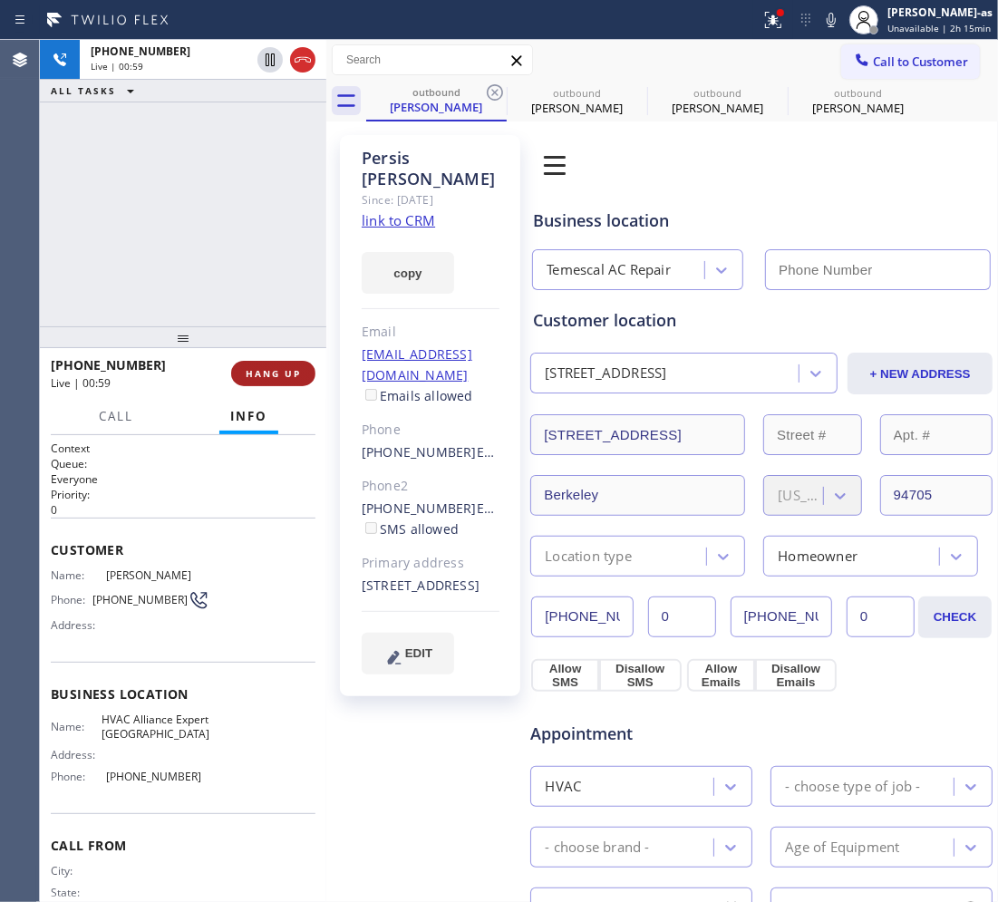
type input "[PHONE_NUMBER]"
click at [265, 363] on button "HANG UP" at bounding box center [273, 373] width 84 height 25
click at [266, 363] on button "HANG UP" at bounding box center [273, 373] width 84 height 25
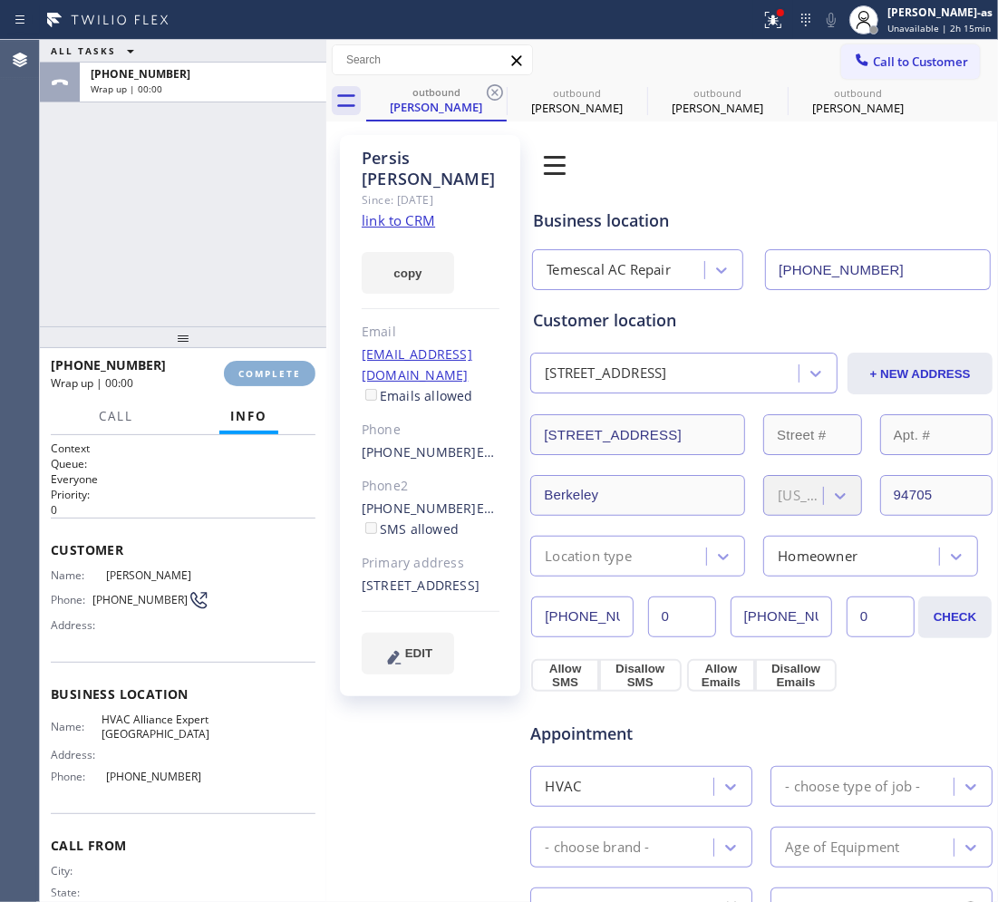
click at [266, 363] on button "COMPLETE" at bounding box center [270, 373] width 92 height 25
click at [247, 247] on div "ALL TASKS ALL TASKS ACTIVE TASKS TASKS IN WRAP UP [PHONE_NUMBER] Wrap up | 00:01" at bounding box center [183, 183] width 286 height 286
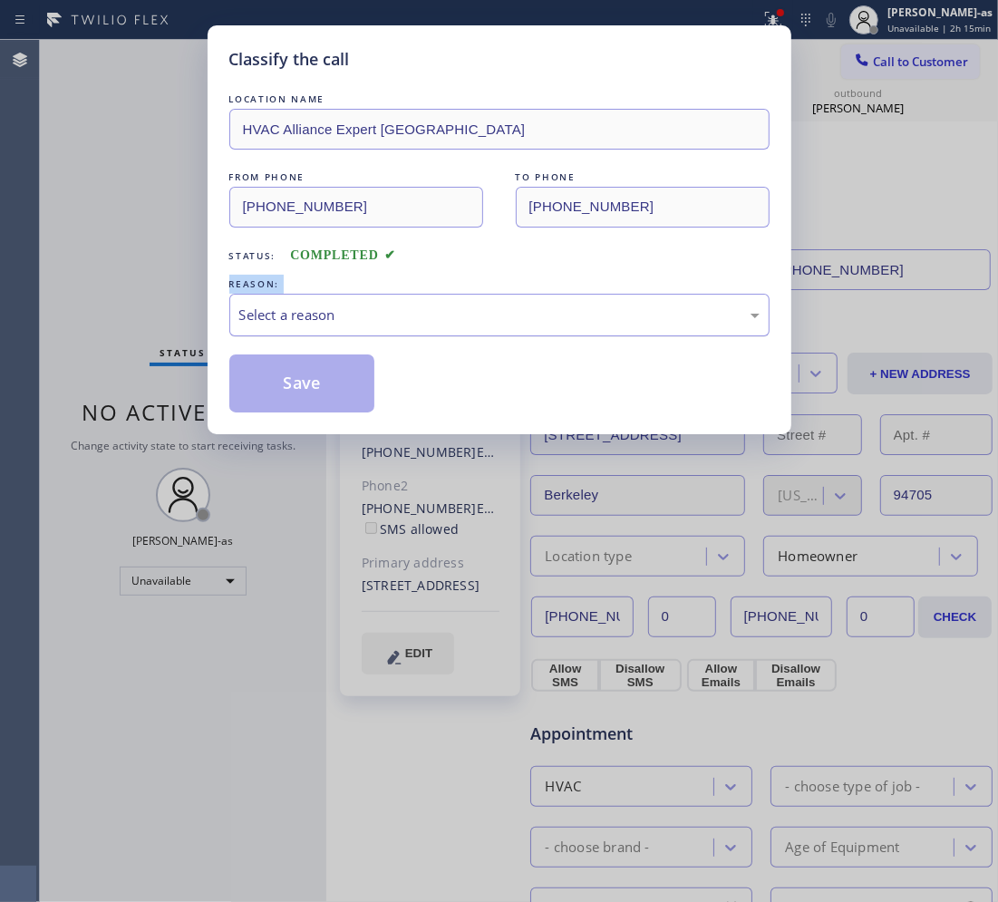
drag, startPoint x: 322, startPoint y: 320, endPoint x: 340, endPoint y: 324, distance: 18.5
click at [332, 323] on div "Select a reason" at bounding box center [499, 315] width 520 height 21
click at [324, 378] on button "Save" at bounding box center [302, 383] width 146 height 58
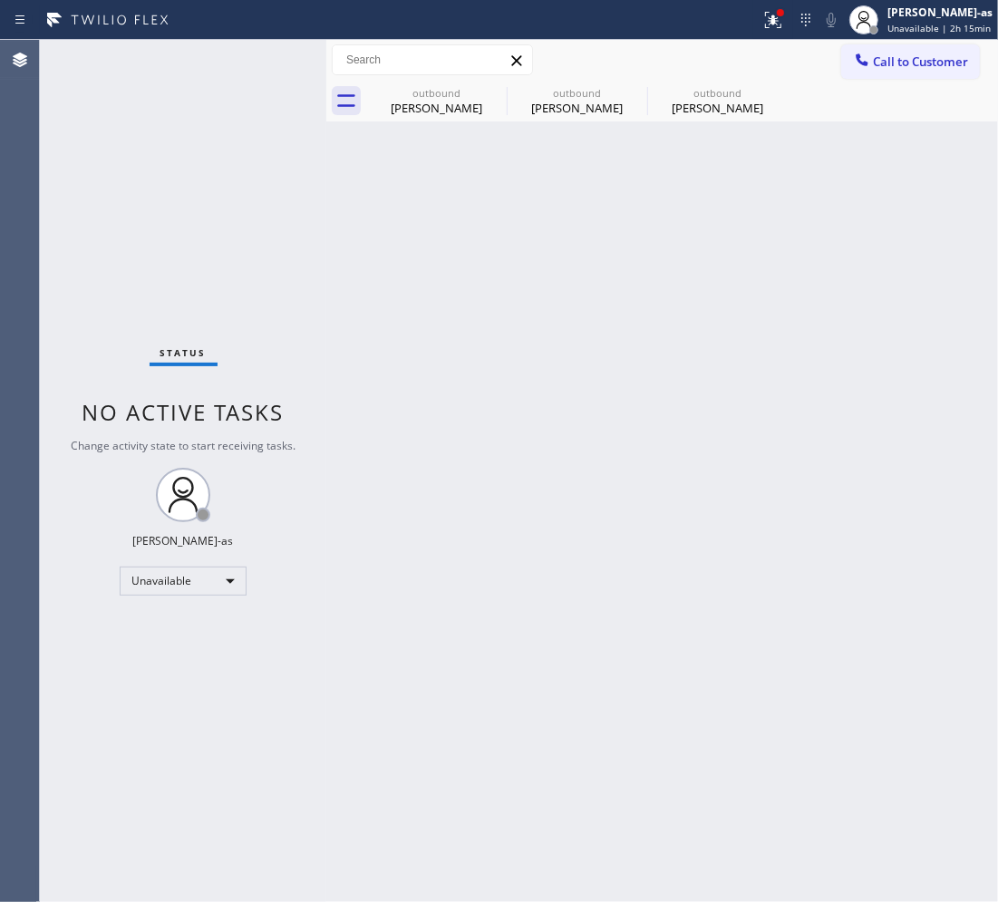
click at [243, 172] on div "Status No active tasks Change activity state to start receiving tasks. [PERSON_…" at bounding box center [183, 471] width 286 height 862
click at [456, 88] on div "outbound" at bounding box center [436, 93] width 137 height 14
click at [490, 98] on icon at bounding box center [495, 92] width 16 height 16
click at [0, 0] on icon at bounding box center [0, 0] width 0 height 0
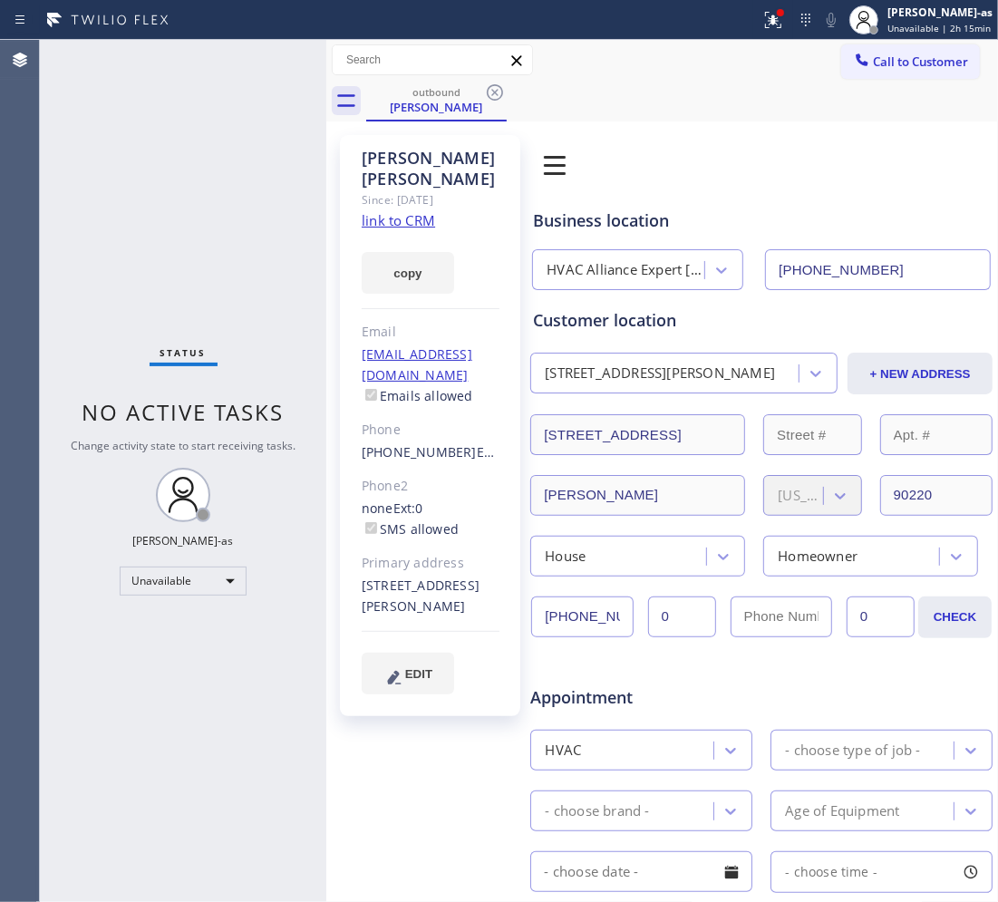
type input "[PHONE_NUMBER]"
click at [490, 98] on icon at bounding box center [495, 92] width 16 height 16
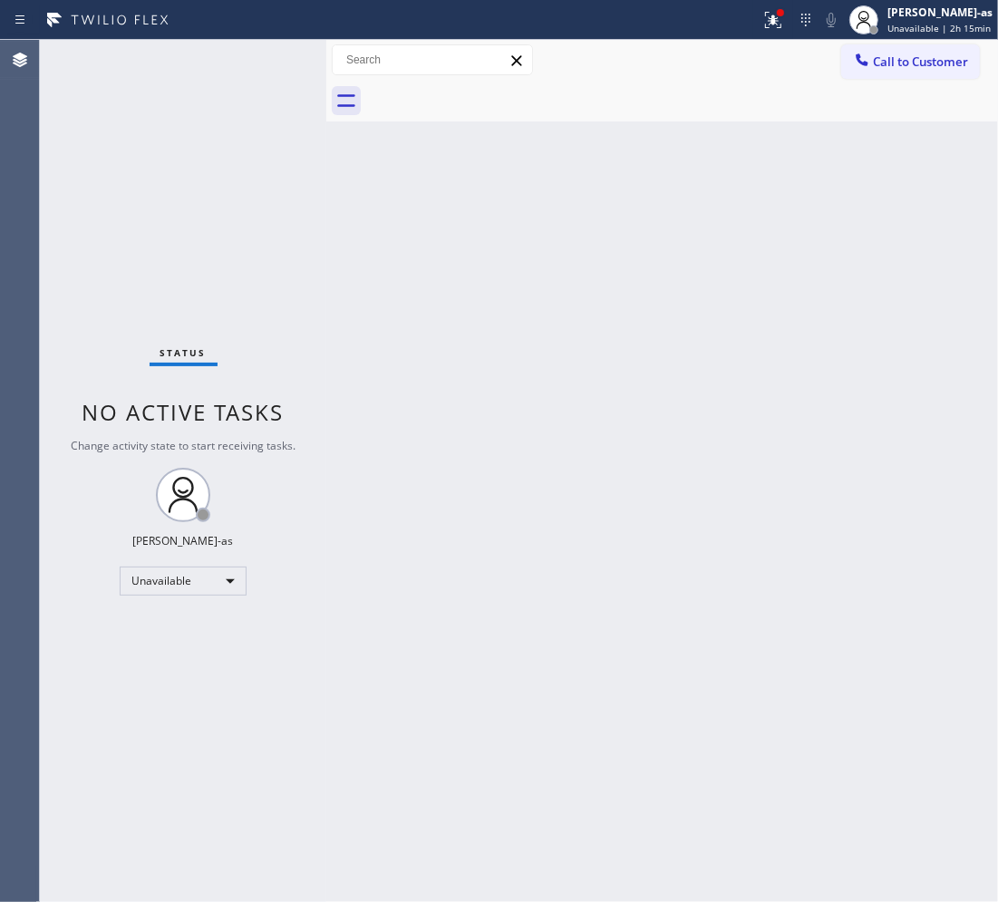
click at [490, 98] on div at bounding box center [682, 101] width 632 height 41
click at [921, 65] on span "Call to Customer" at bounding box center [920, 61] width 95 height 16
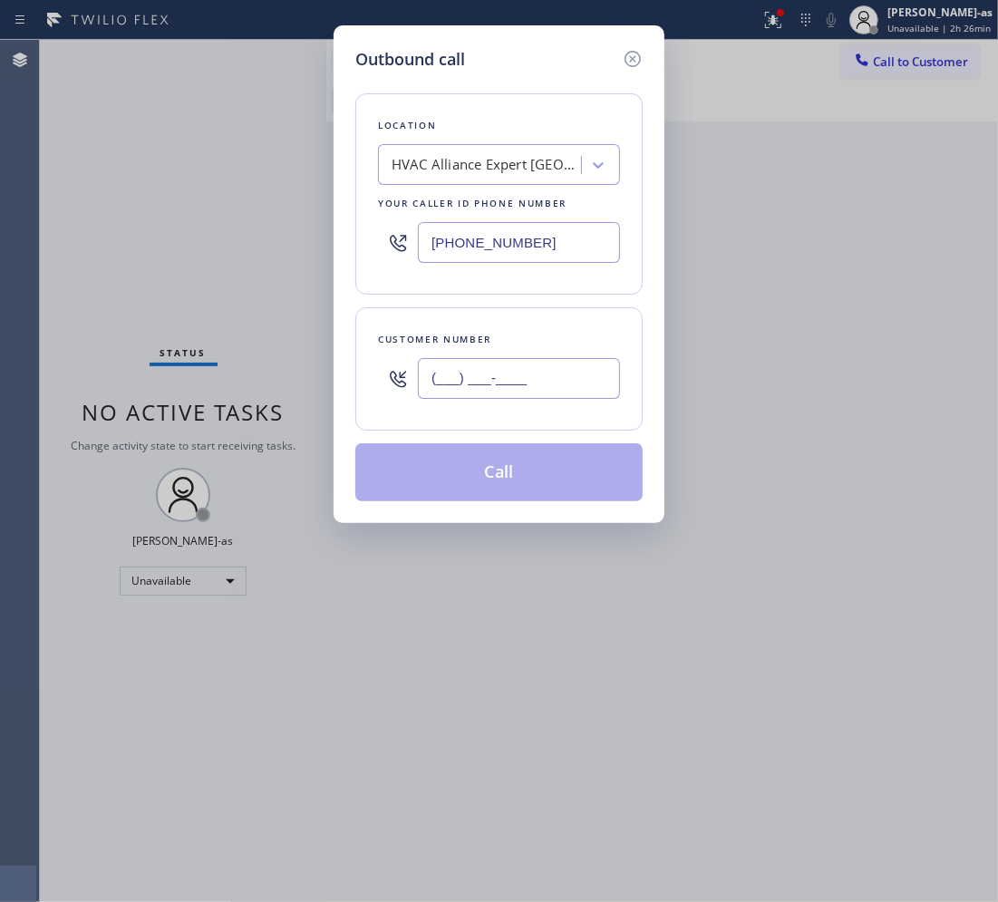
click at [471, 386] on input "(___) ___-____" at bounding box center [519, 378] width 202 height 41
paste input "312) 810-5271"
type input "[PHONE_NUMBER]"
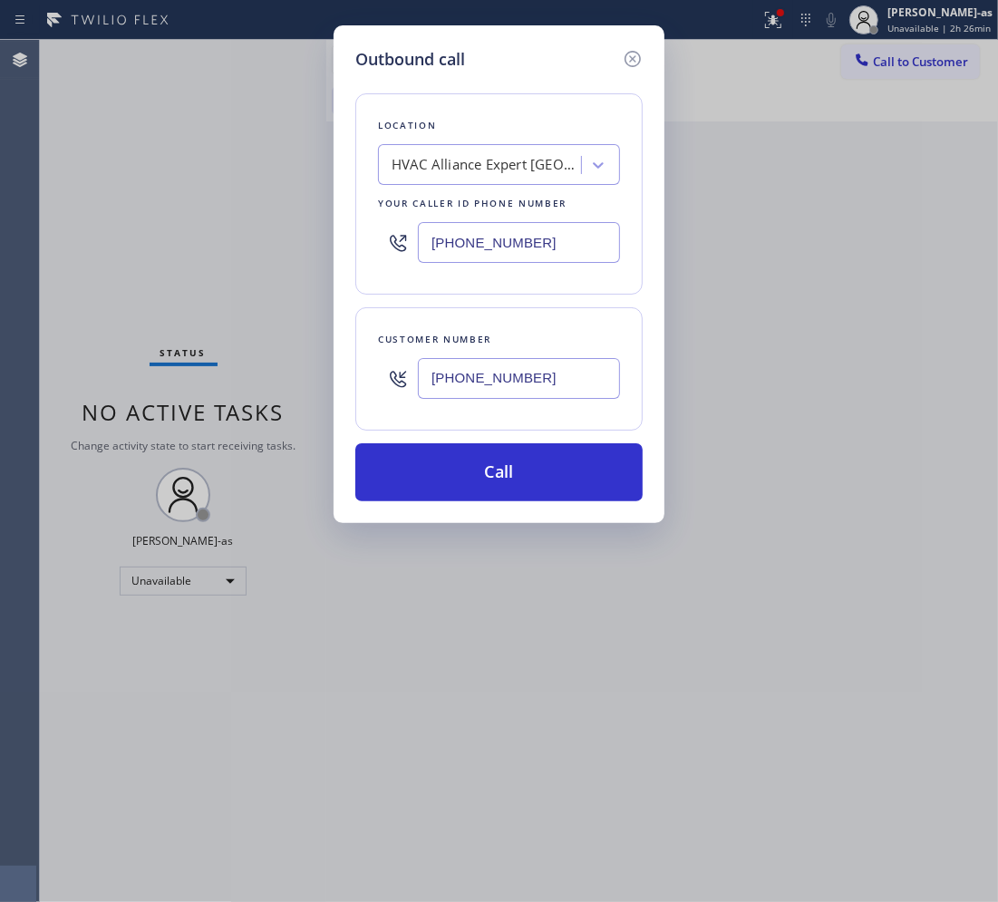
click at [498, 160] on div "HVAC Alliance Expert [GEOGRAPHIC_DATA]" at bounding box center [487, 165] width 190 height 21
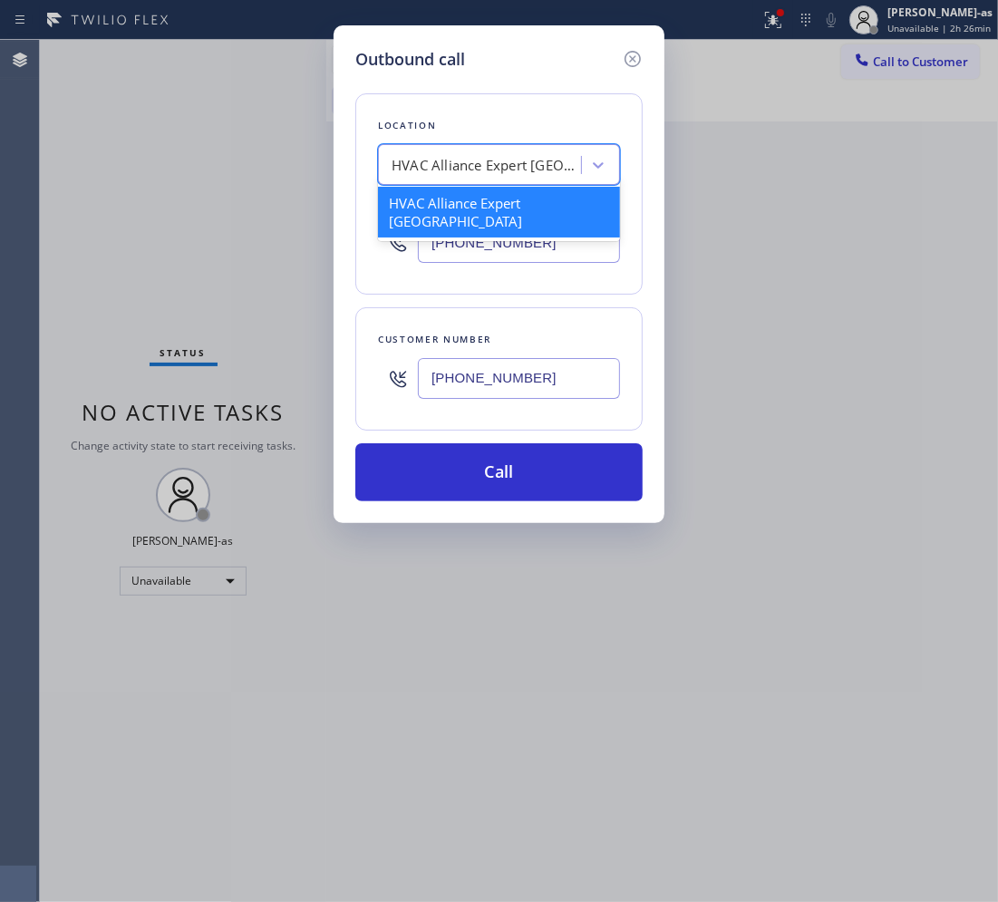
paste input "Wolf Top Choice Appliance Repair [GEOGRAPHIC_DATA]"
type input "Wolf Top Choice Appliance Repair [GEOGRAPHIC_DATA]"
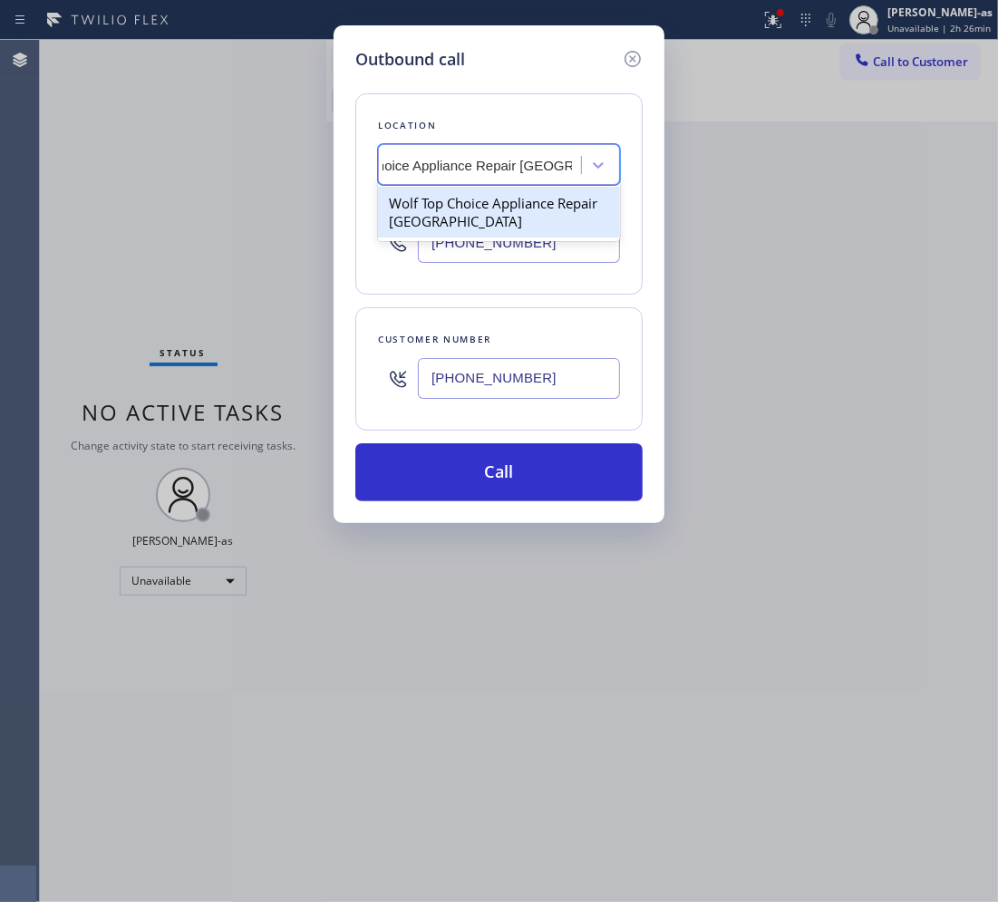
click at [471, 208] on div "Wolf Top Choice Appliance Repair [GEOGRAPHIC_DATA]" at bounding box center [499, 212] width 242 height 51
type input "[PHONE_NUMBER]"
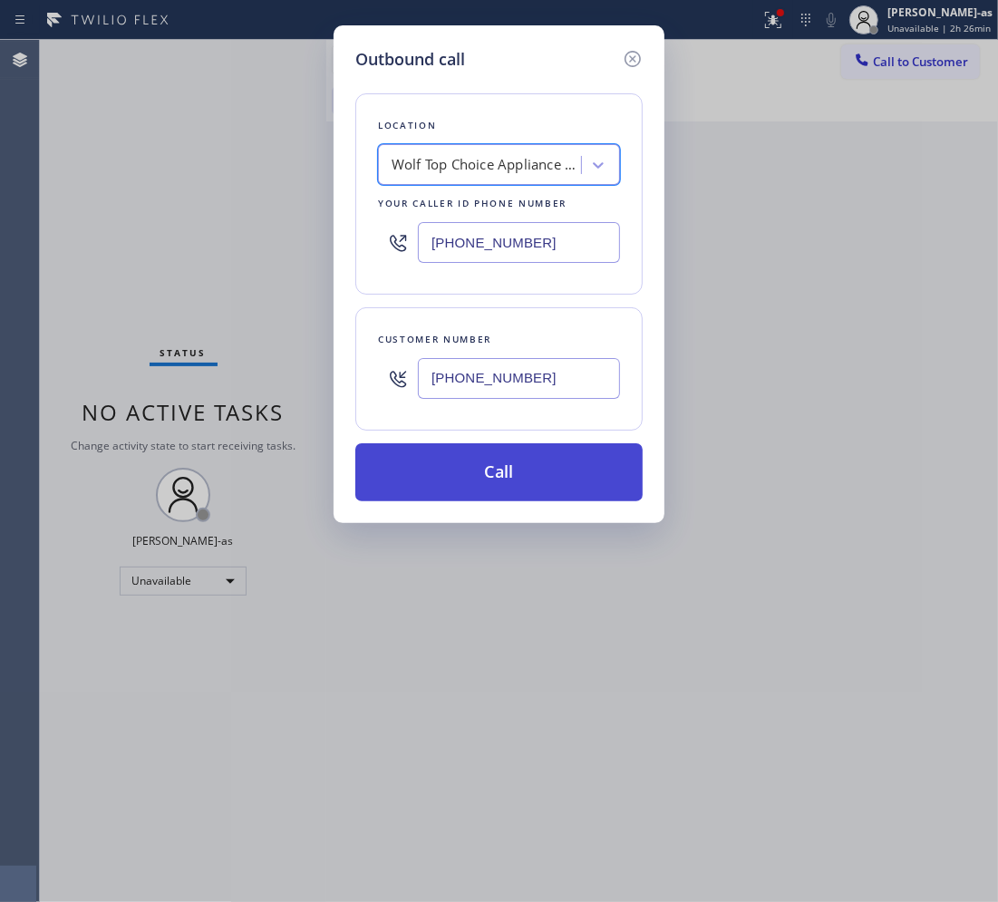
click at [549, 481] on button "Call" at bounding box center [498, 472] width 287 height 58
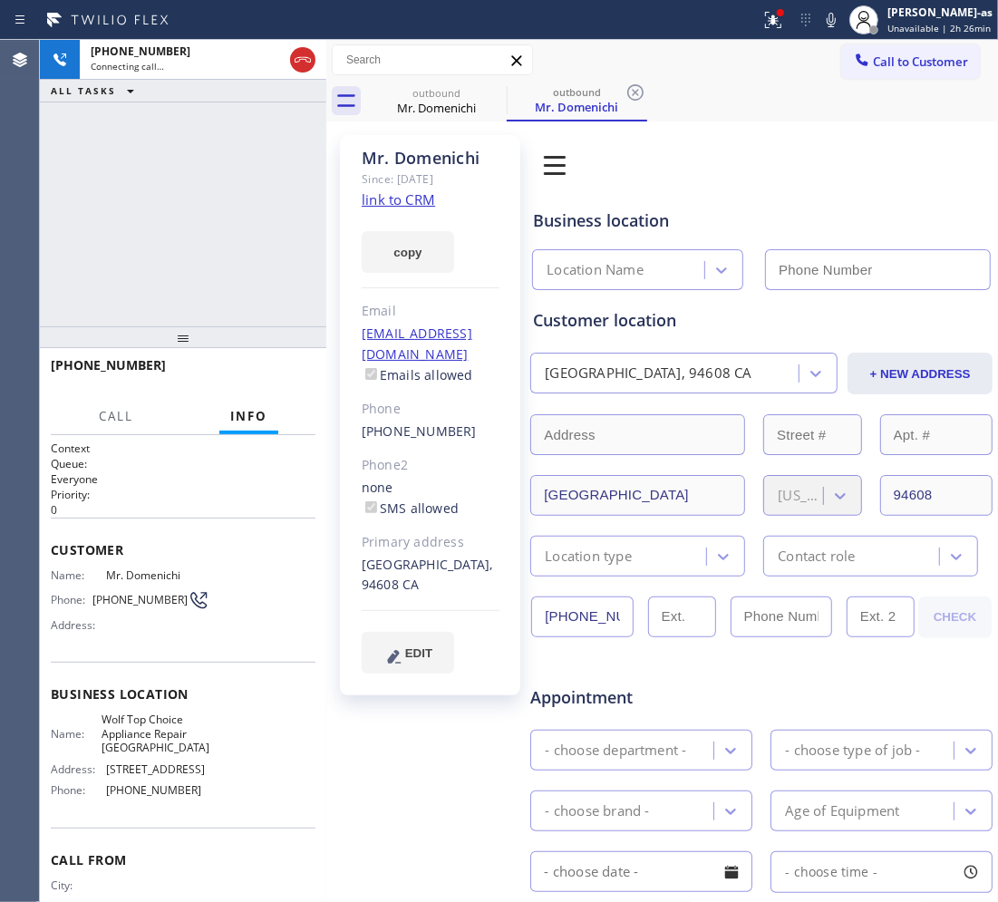
type input "[PHONE_NUMBER]"
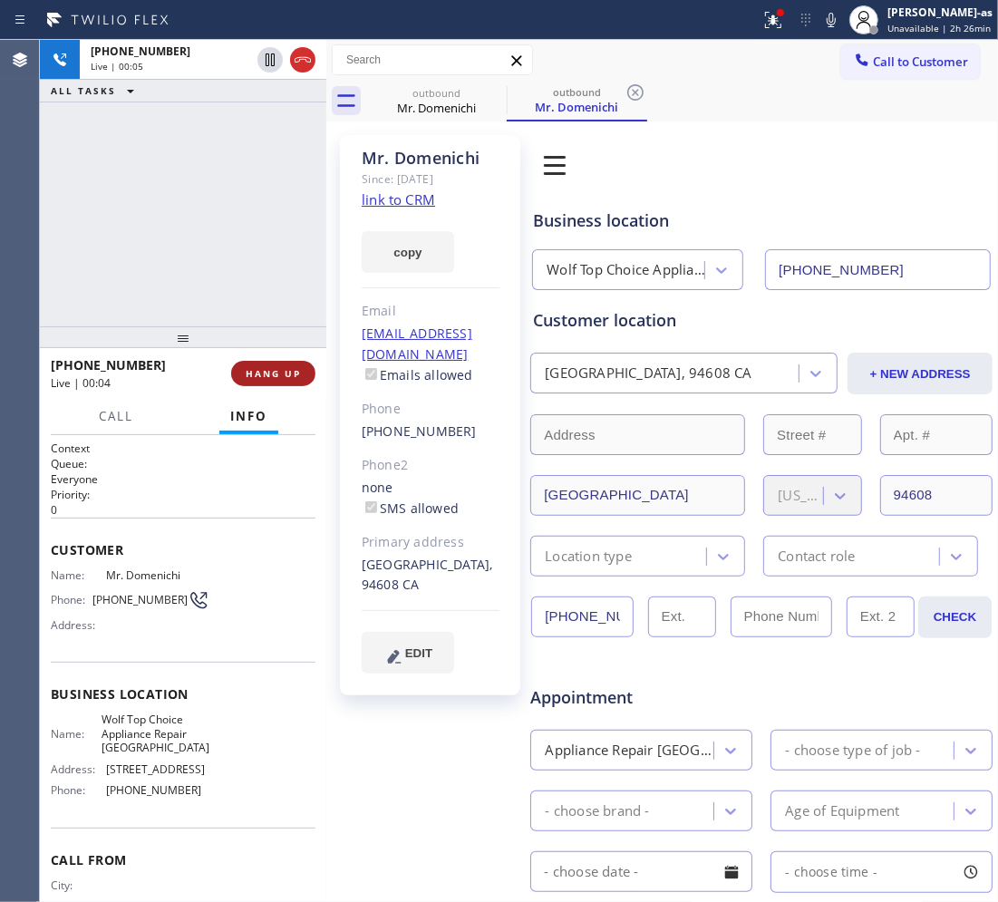
click at [254, 377] on span "HANG UP" at bounding box center [273, 373] width 55 height 13
click at [266, 373] on span "HANG UP" at bounding box center [273, 373] width 55 height 13
click at [267, 373] on span "HANG UP" at bounding box center [273, 373] width 55 height 13
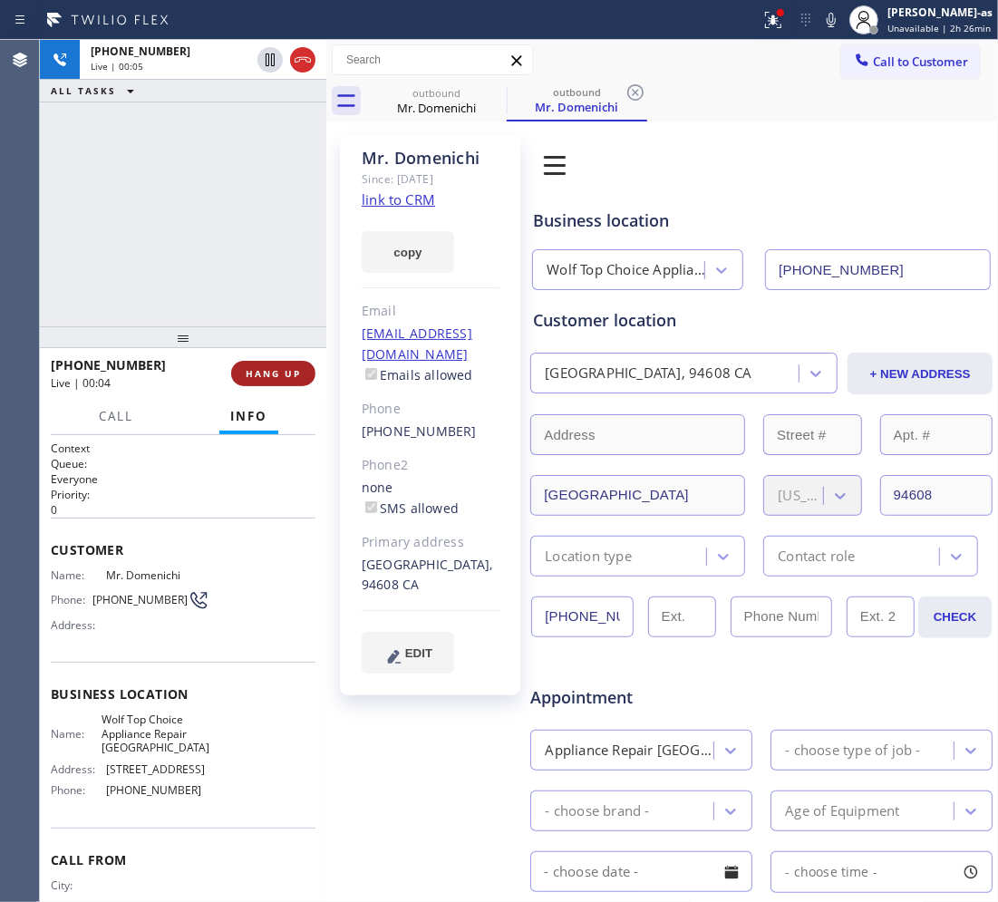
click at [267, 373] on span "HANG UP" at bounding box center [273, 373] width 55 height 13
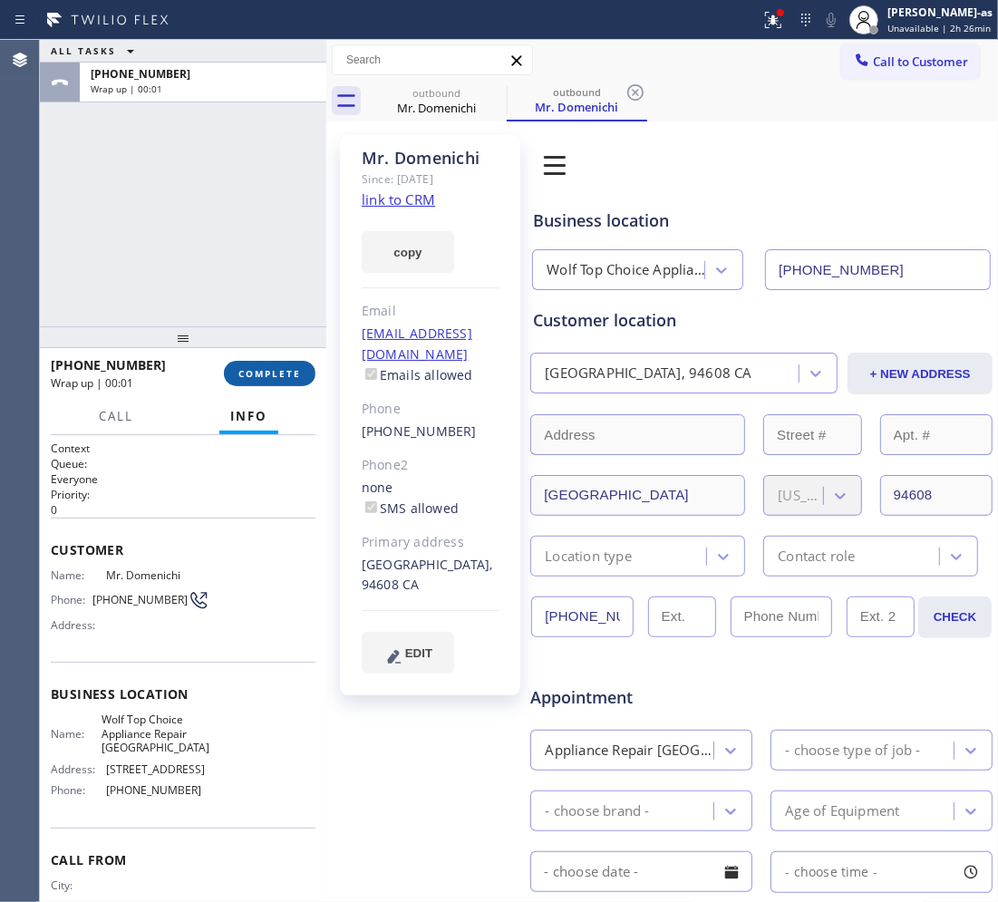
click at [267, 373] on span "COMPLETE" at bounding box center [269, 373] width 63 height 13
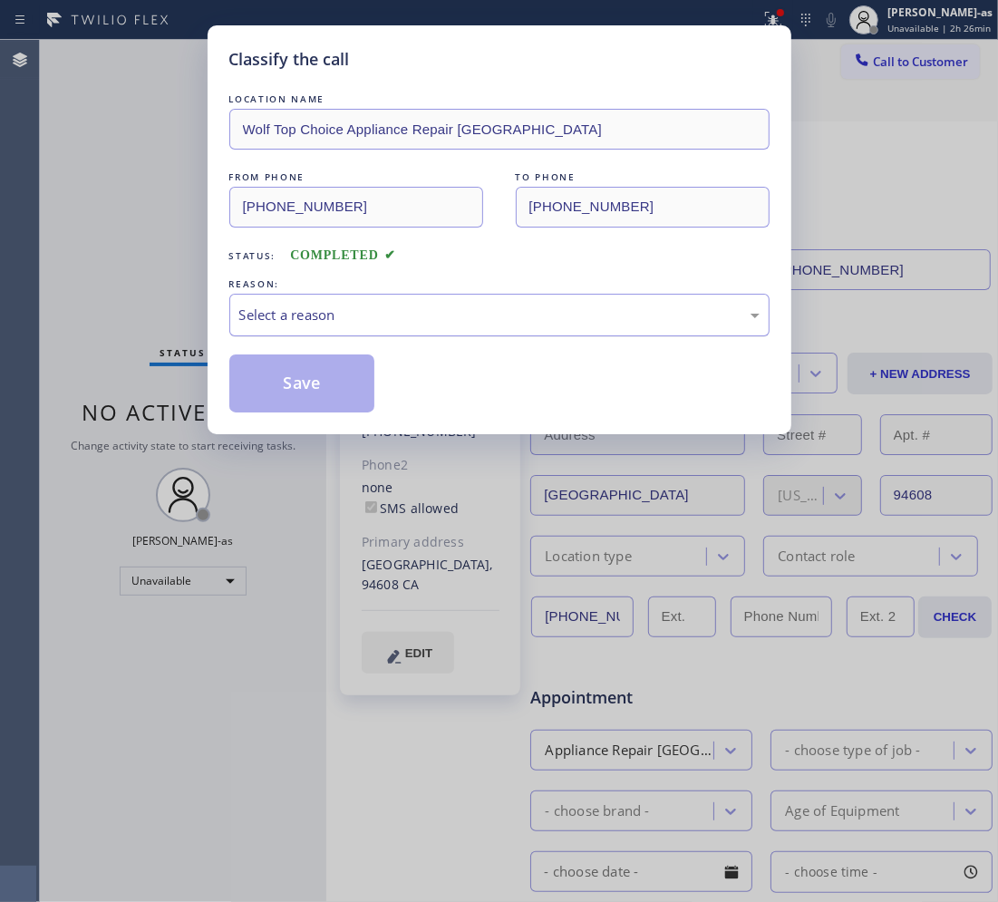
click at [315, 323] on div "Select a reason" at bounding box center [499, 315] width 520 height 21
click at [291, 377] on button "Save" at bounding box center [302, 383] width 146 height 58
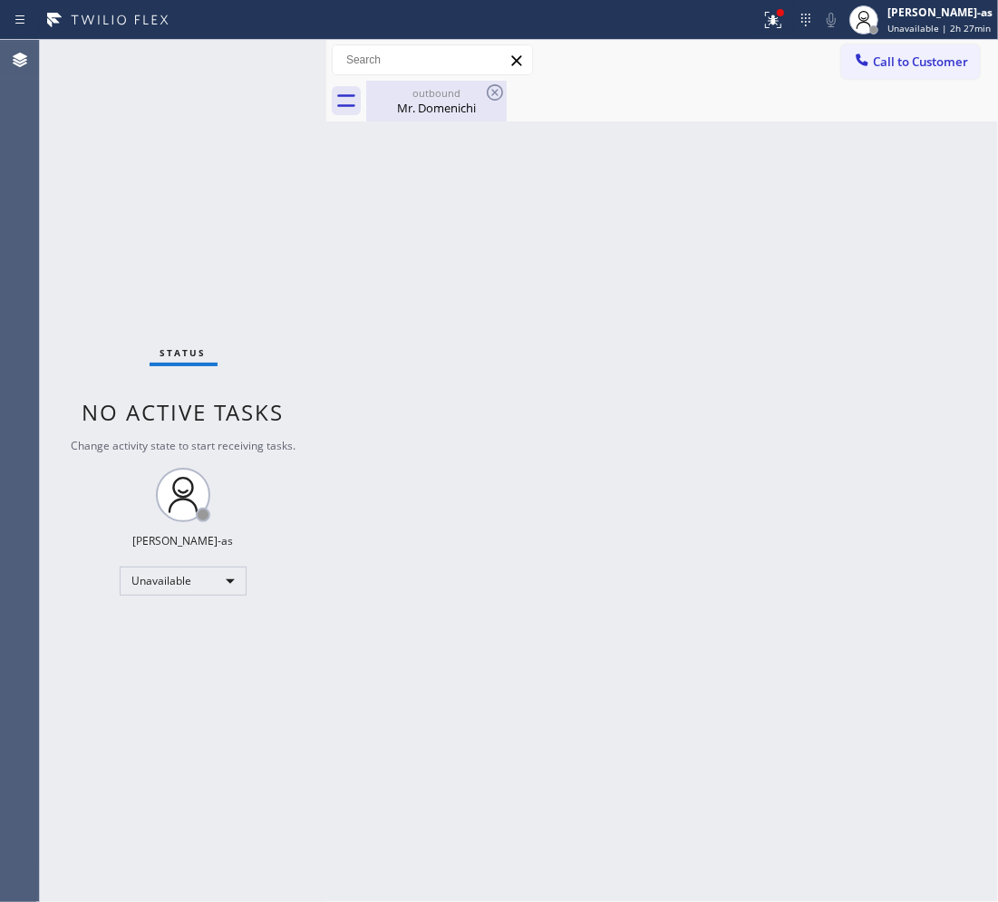
click at [438, 93] on div "outbound" at bounding box center [436, 93] width 137 height 14
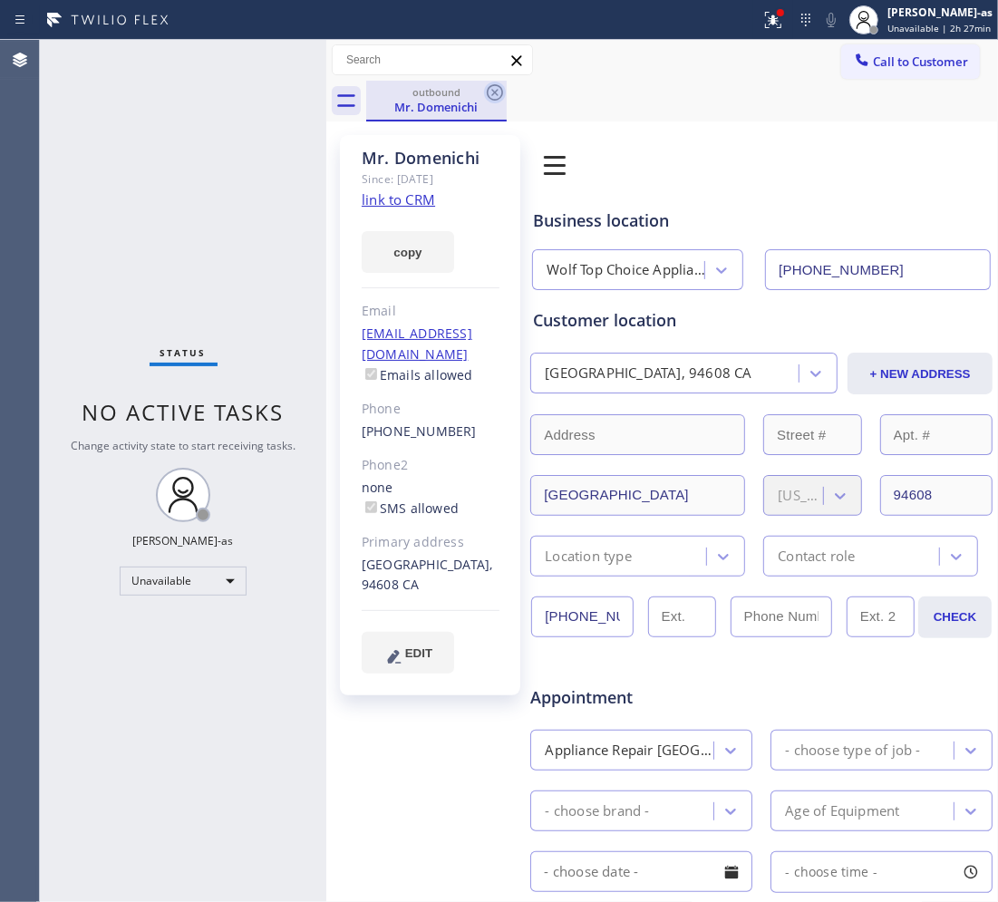
click at [494, 87] on icon at bounding box center [495, 93] width 22 height 22
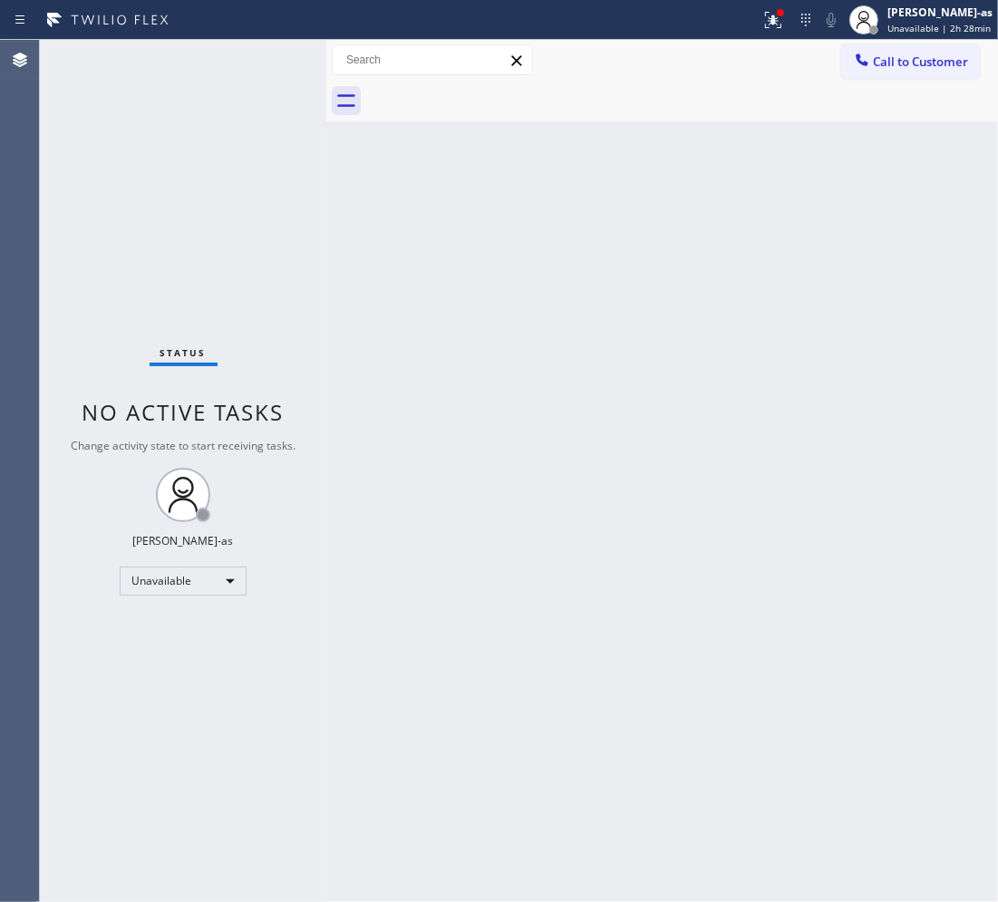
drag, startPoint x: 555, startPoint y: 402, endPoint x: 604, endPoint y: 373, distance: 56.9
click at [559, 392] on div "Back to Dashboard Change Sender ID Customers Technicians Select a contact Outbo…" at bounding box center [662, 471] width 672 height 862
click at [175, 580] on div "Unavailable" at bounding box center [183, 580] width 127 height 29
click at [210, 673] on li "Break" at bounding box center [182, 674] width 123 height 22
click at [174, 590] on div "Break" at bounding box center [183, 580] width 127 height 29
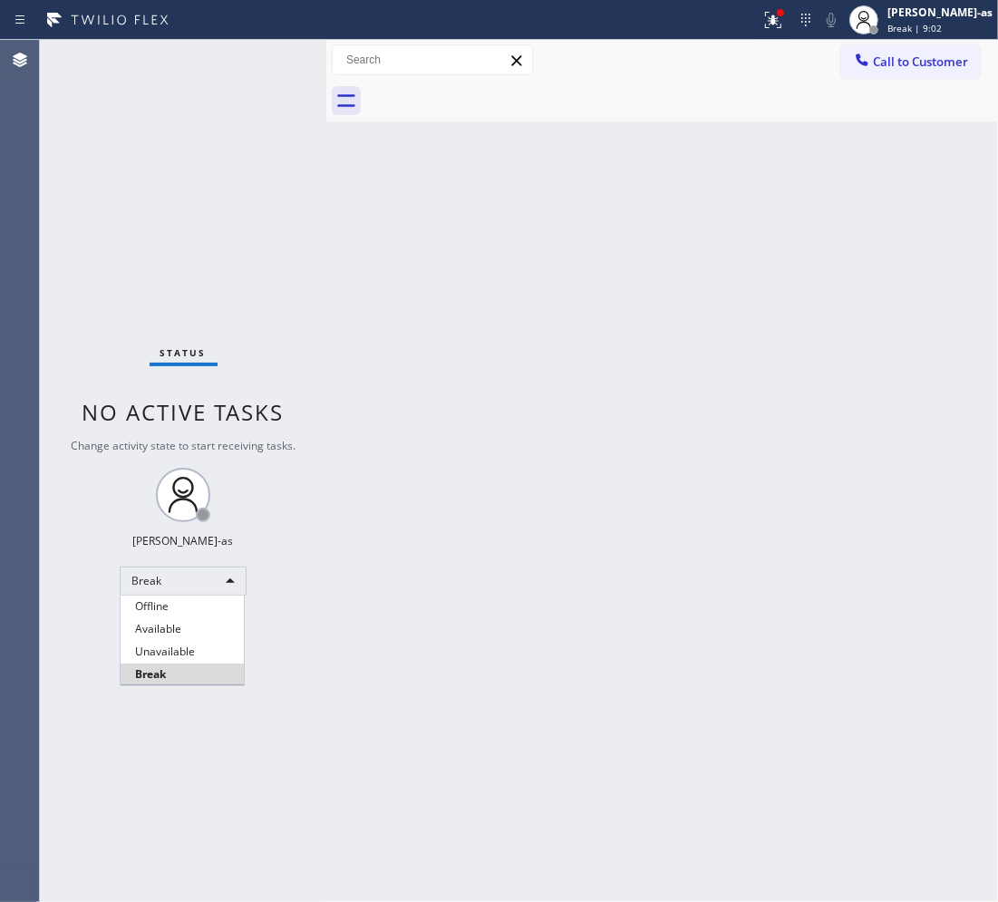
click at [189, 648] on li "Unavailable" at bounding box center [182, 652] width 123 height 22
drag, startPoint x: 897, startPoint y: 68, endPoint x: 728, endPoint y: 218, distance: 226.6
click at [898, 68] on span "Call to Customer" at bounding box center [920, 61] width 95 height 16
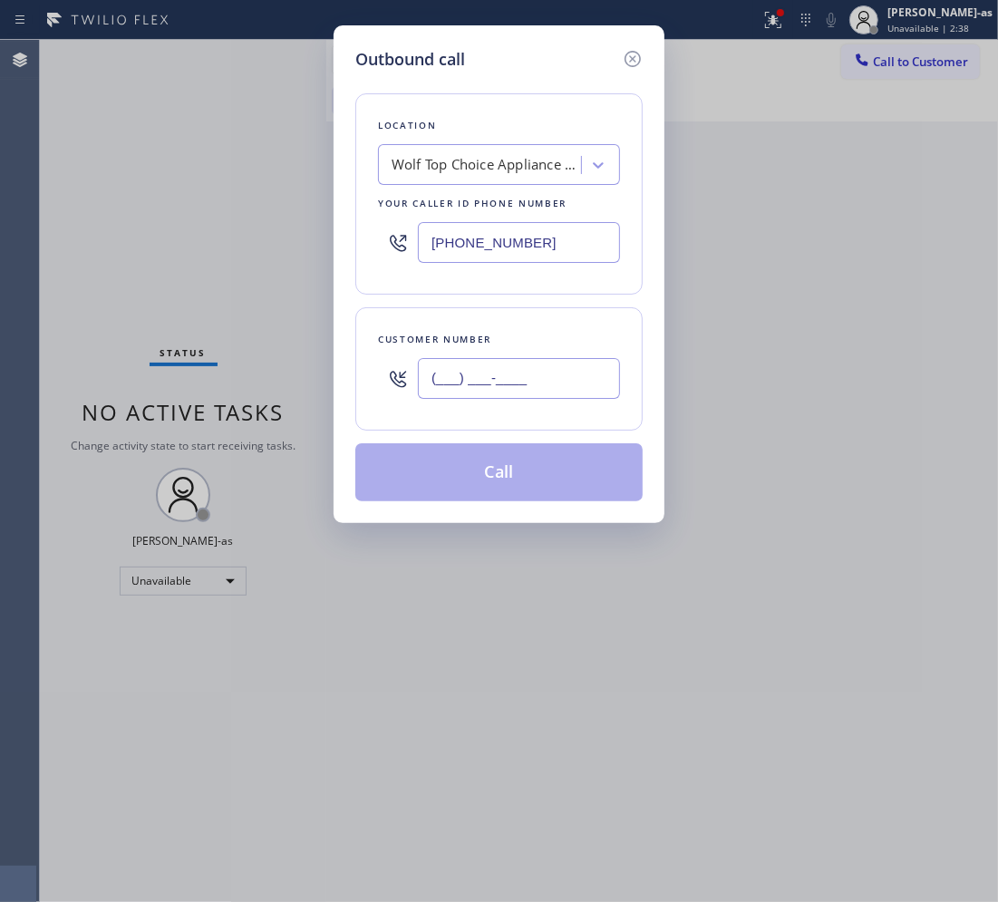
click at [514, 374] on input "(___) ___-____" at bounding box center [519, 378] width 202 height 41
paste input "312) 810-5271"
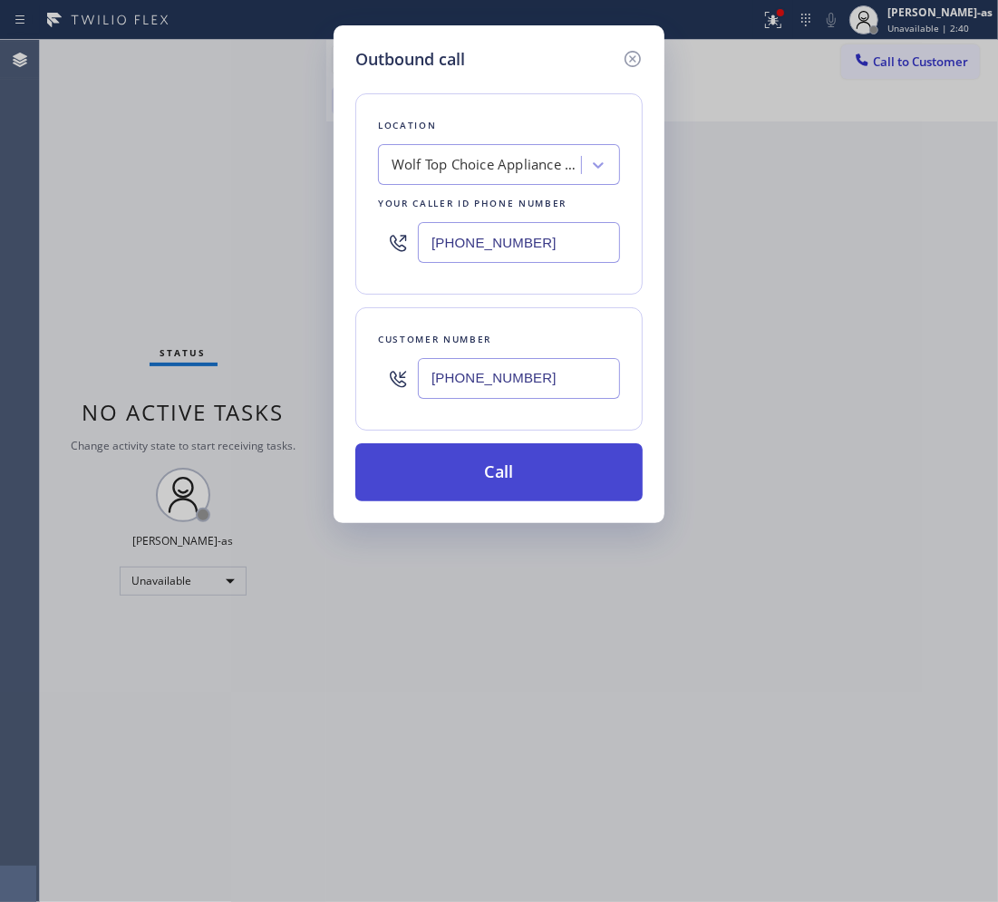
click at [524, 472] on button "Call" at bounding box center [498, 472] width 287 height 58
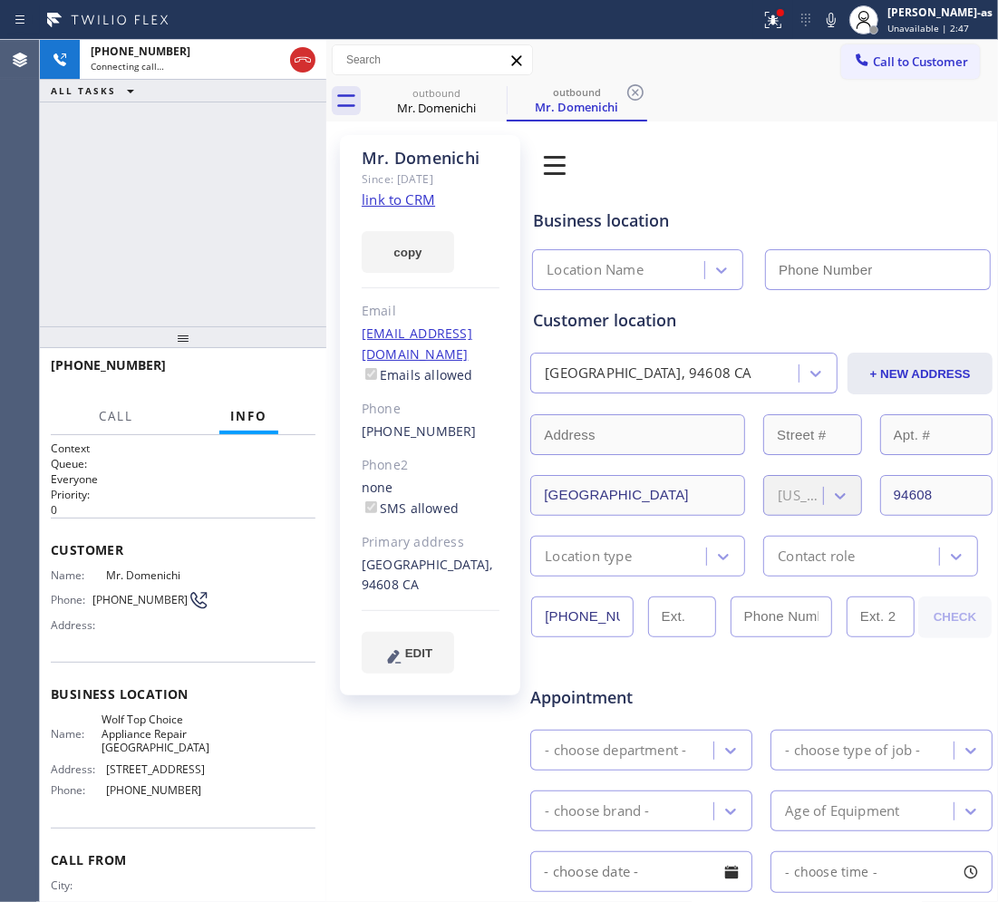
click at [305, 59] on icon at bounding box center [303, 59] width 16 height 5
click at [428, 100] on div "Mr. Domenichi" at bounding box center [436, 108] width 137 height 16
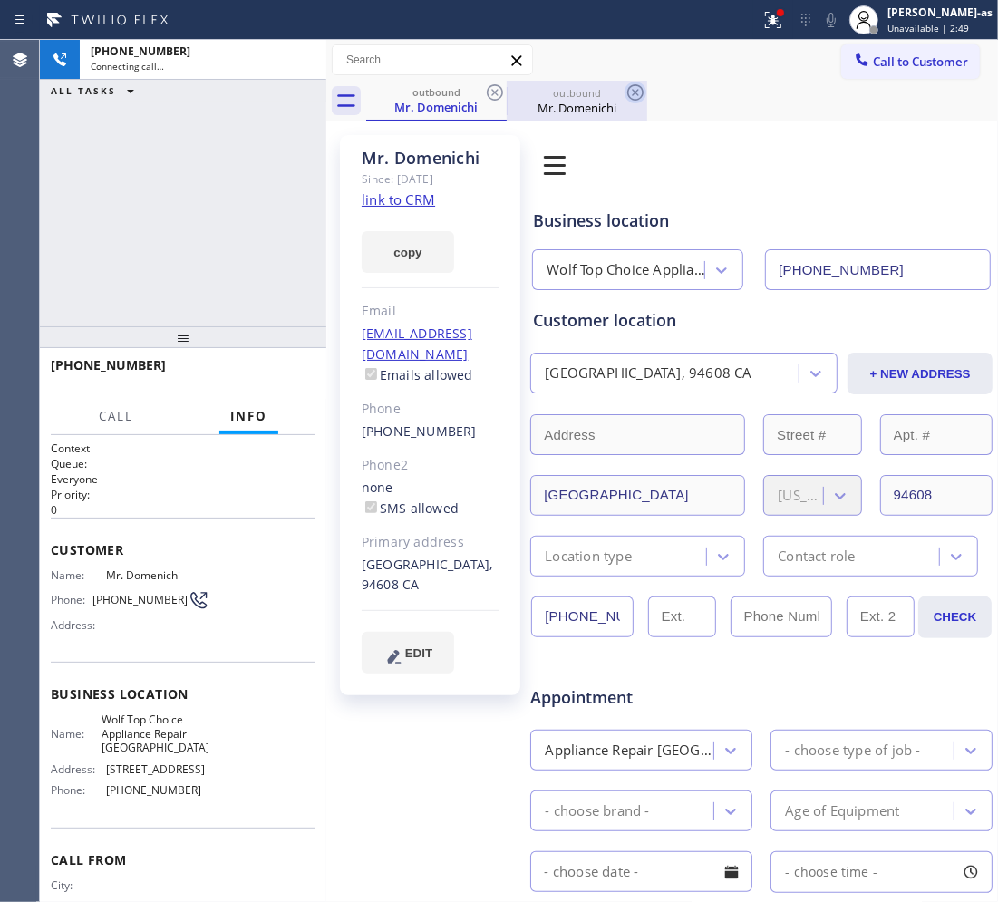
click at [490, 88] on icon at bounding box center [495, 93] width 22 height 22
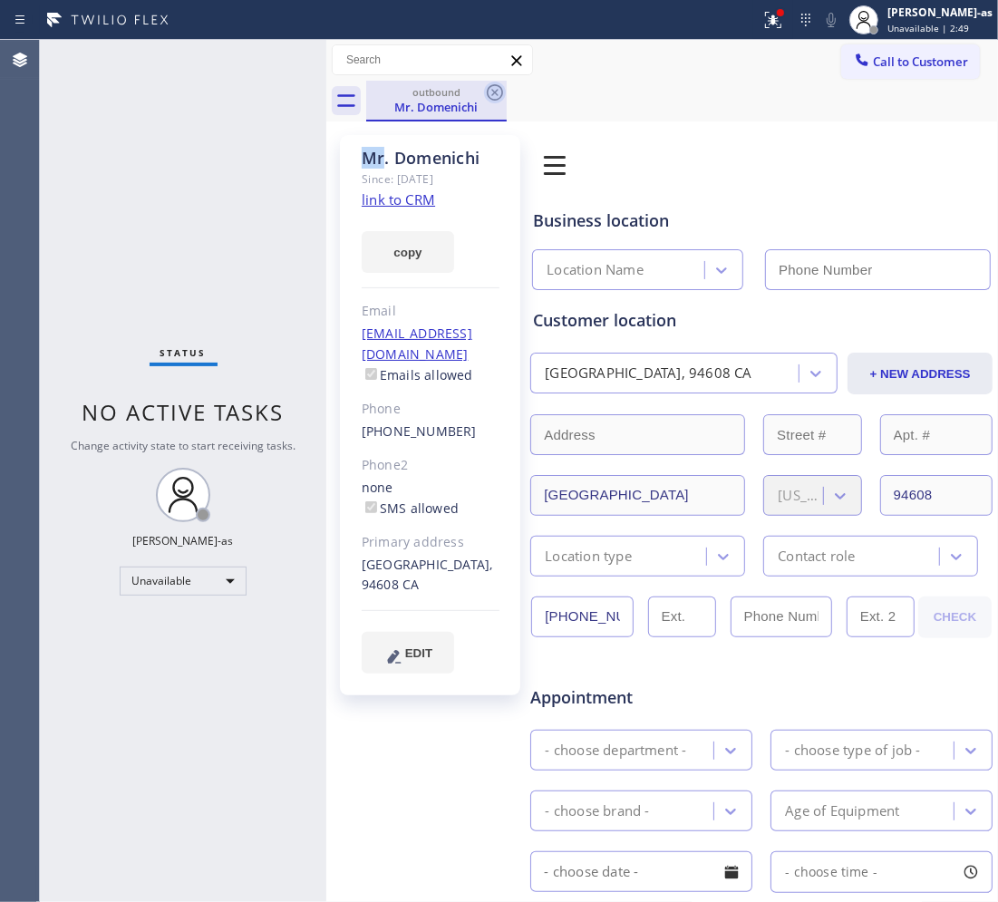
click at [490, 88] on icon at bounding box center [495, 93] width 22 height 22
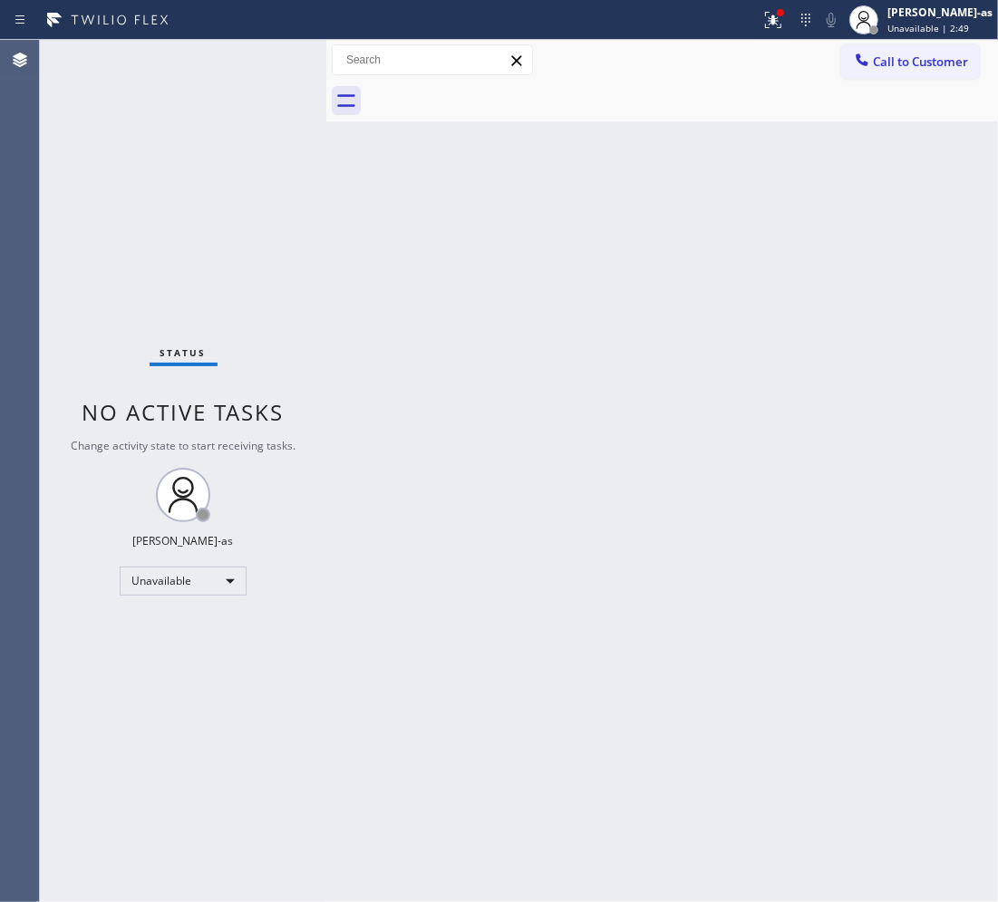
click at [490, 88] on div at bounding box center [682, 101] width 632 height 41
click at [922, 11] on div "[PERSON_NAME]-as" at bounding box center [939, 12] width 105 height 15
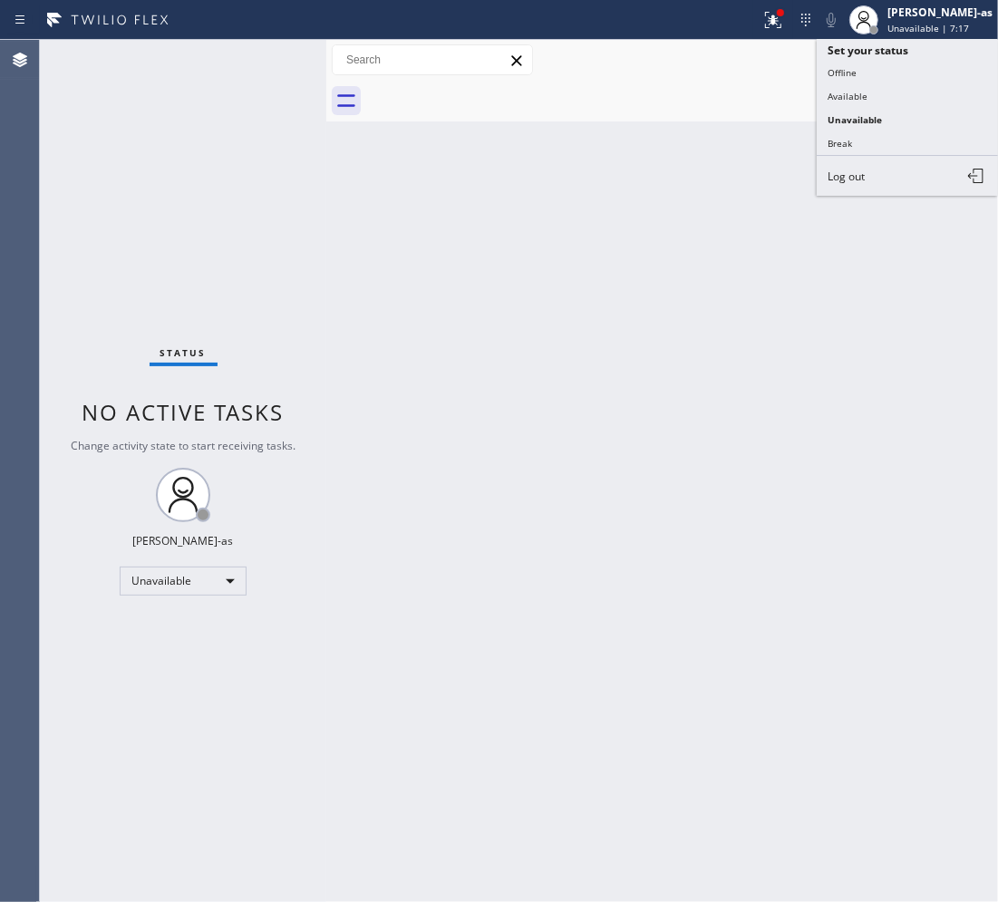
click at [732, 93] on div at bounding box center [682, 101] width 632 height 41
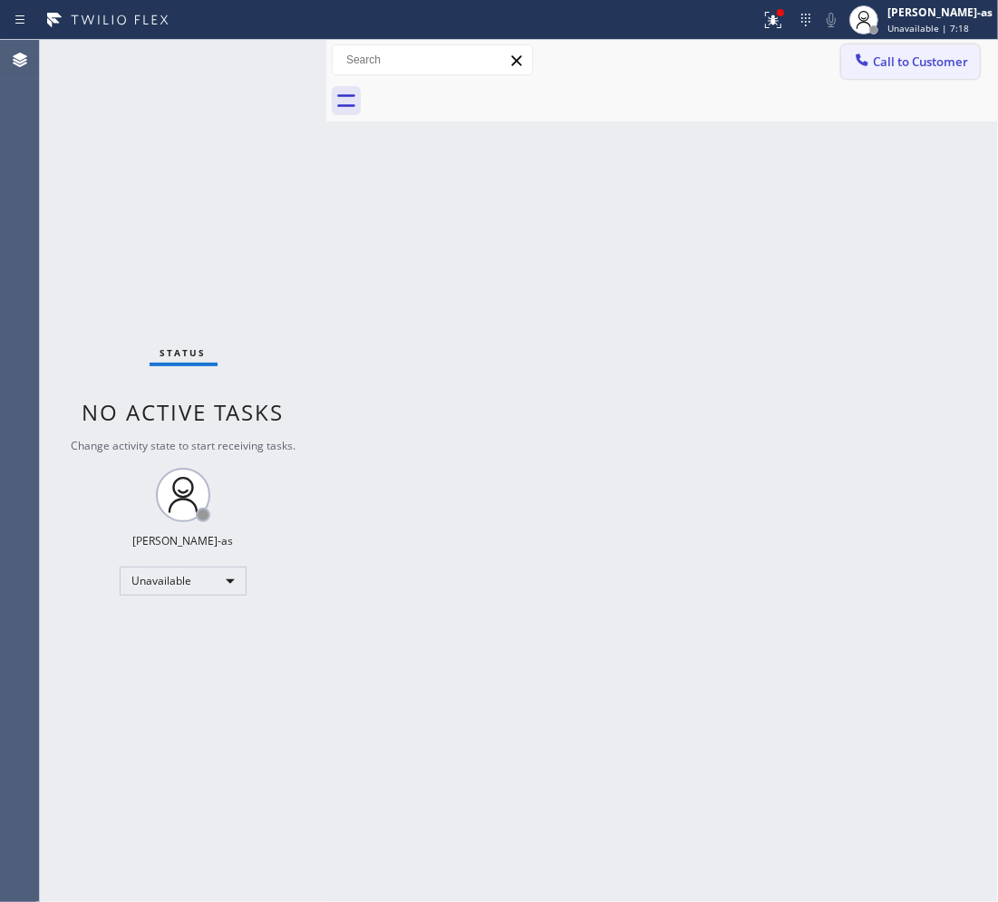
click at [907, 52] on button "Call to Customer" at bounding box center [910, 61] width 139 height 34
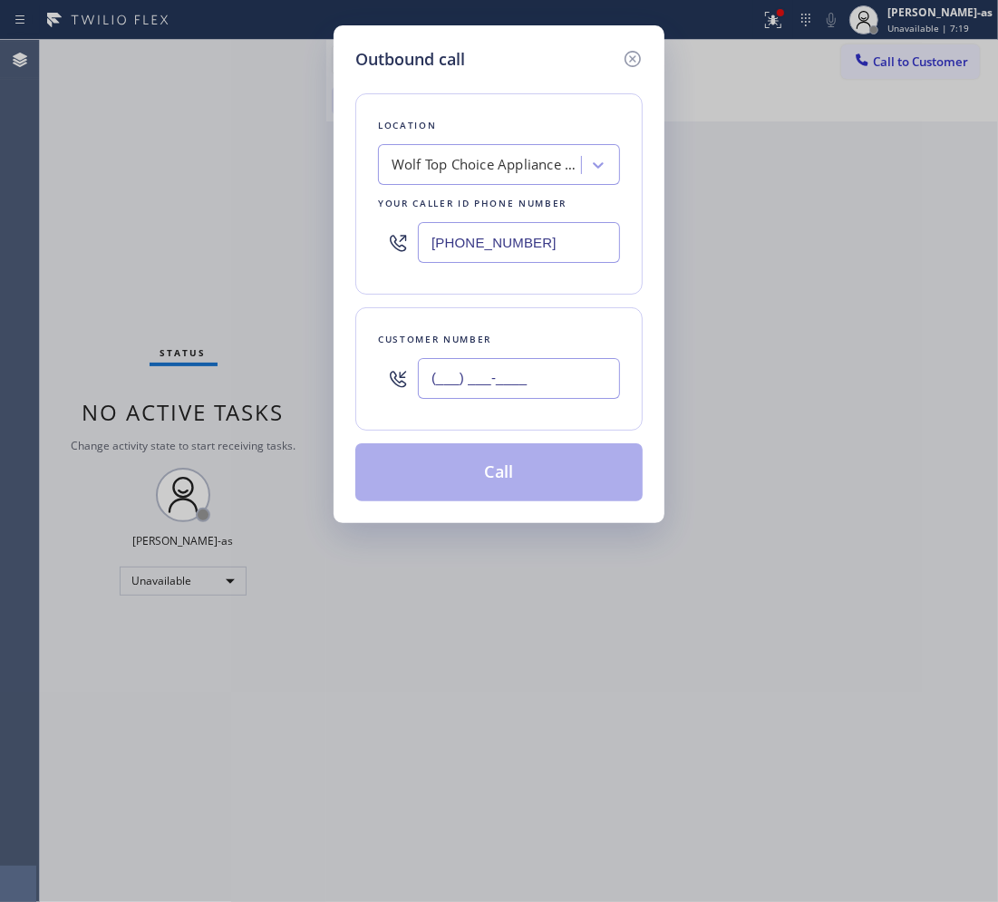
click at [576, 397] on input "(___) ___-____" at bounding box center [519, 378] width 202 height 41
paste input "516) 210-1565"
type input "[PHONE_NUMBER]"
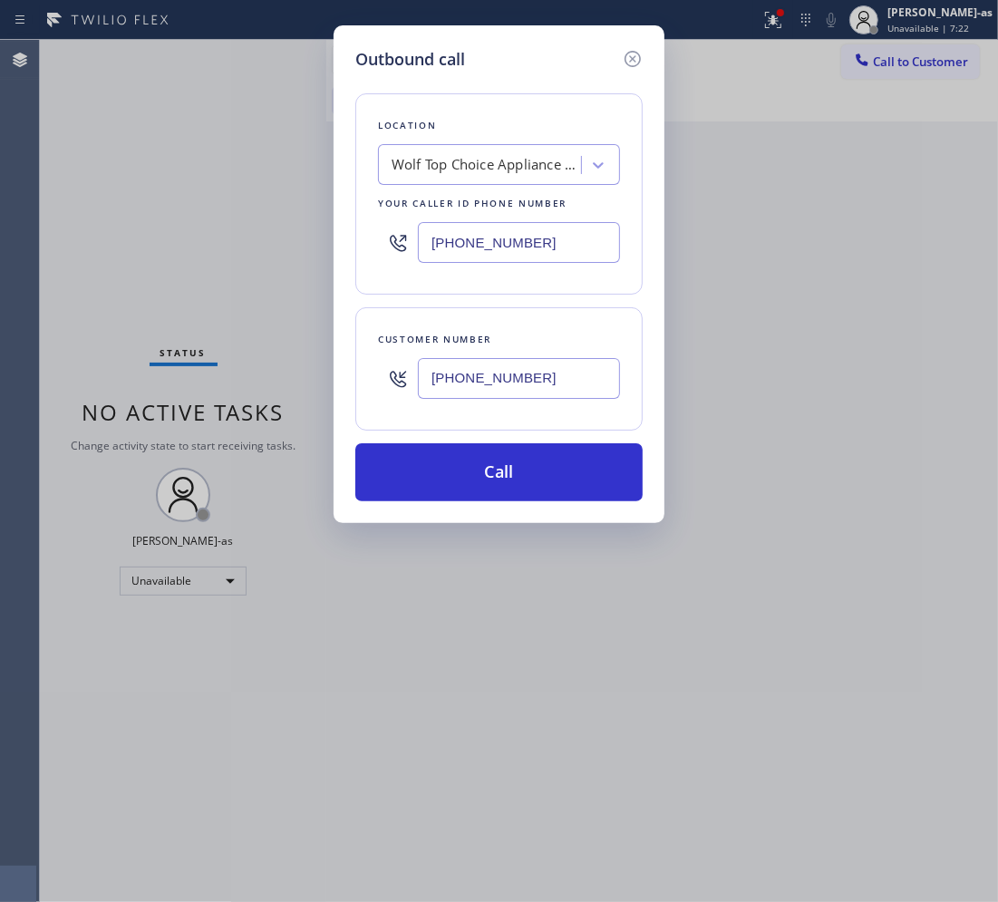
click at [548, 237] on input "[PHONE_NUMBER]" at bounding box center [519, 242] width 202 height 41
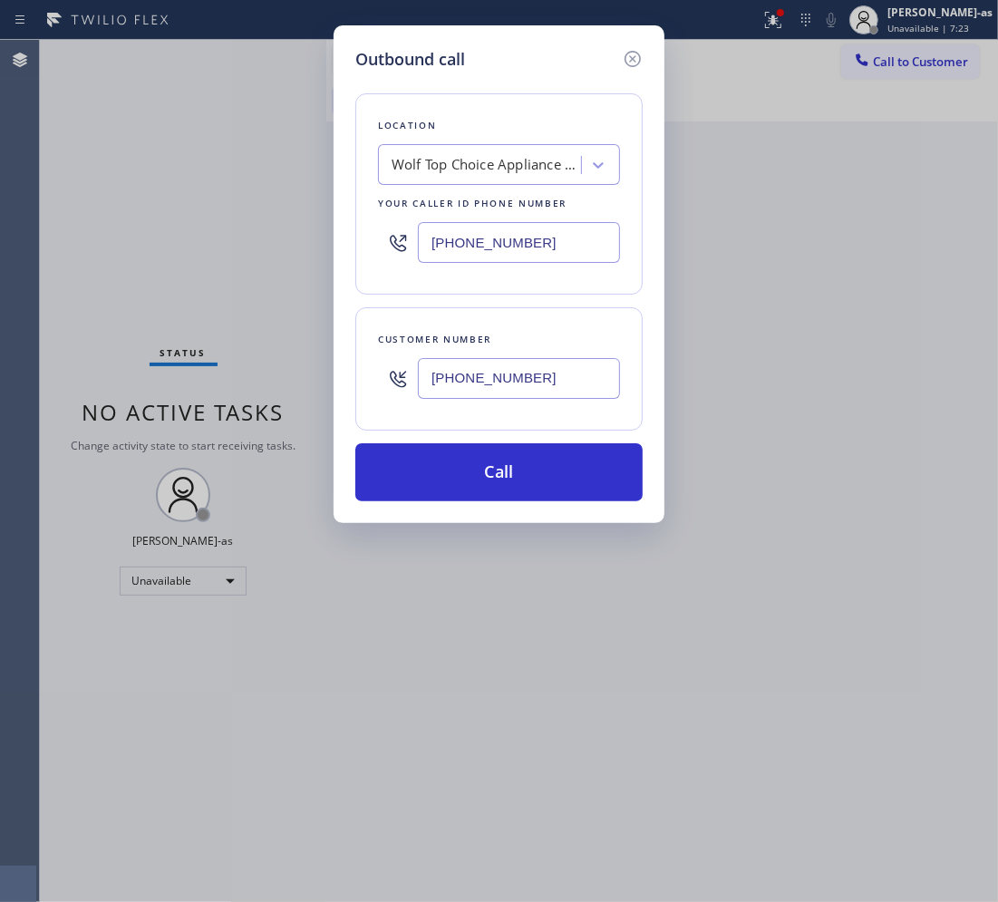
paste input "332) 334-8174"
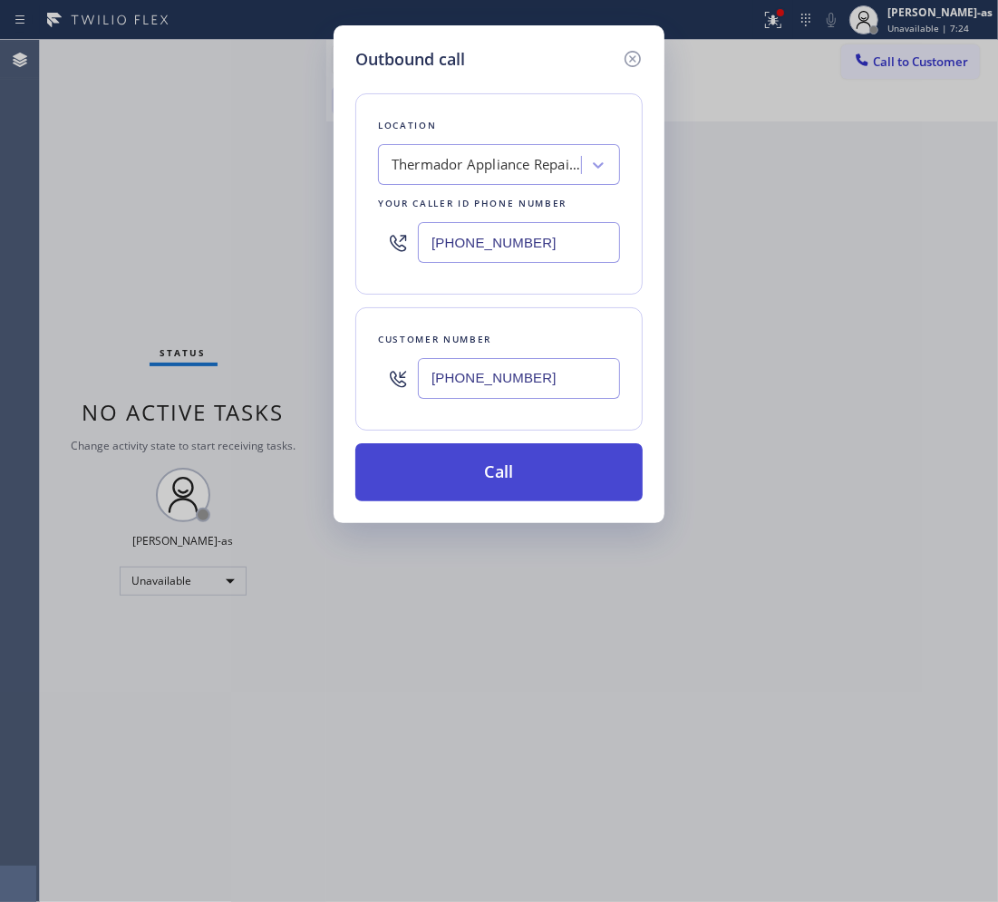
type input "[PHONE_NUMBER]"
click at [519, 460] on button "Call" at bounding box center [498, 472] width 287 height 58
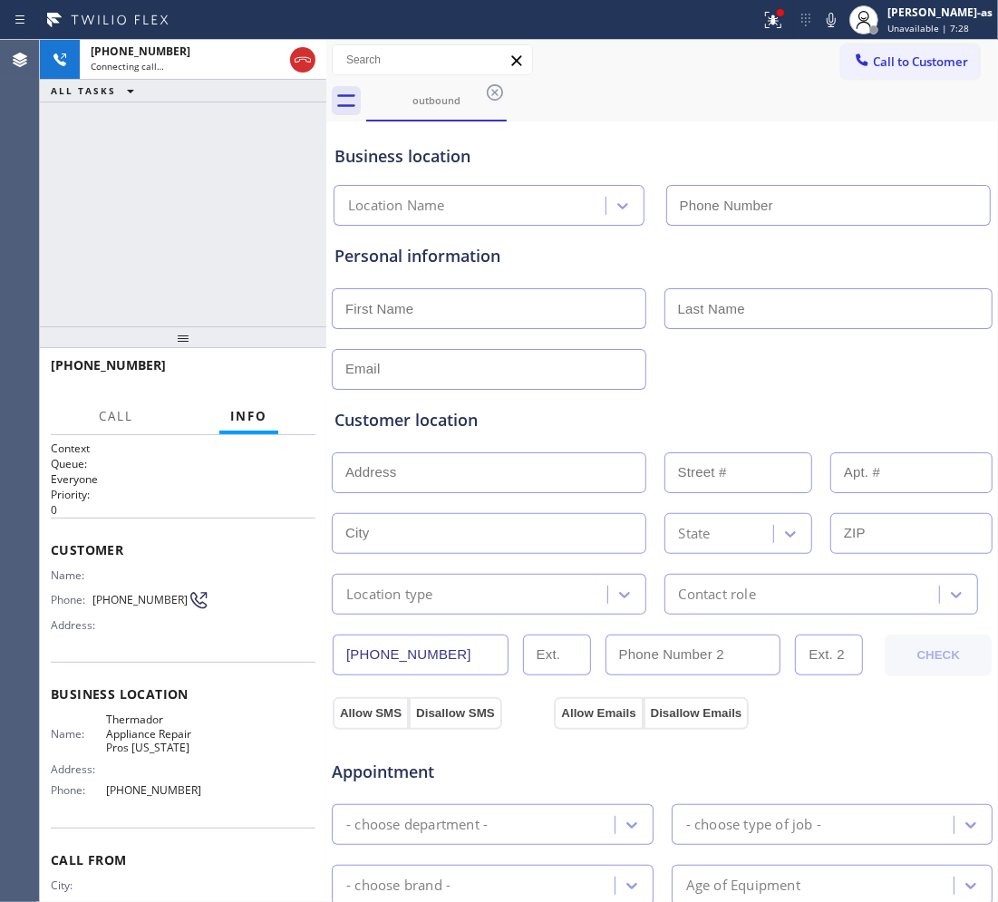
type input "[PHONE_NUMBER]"
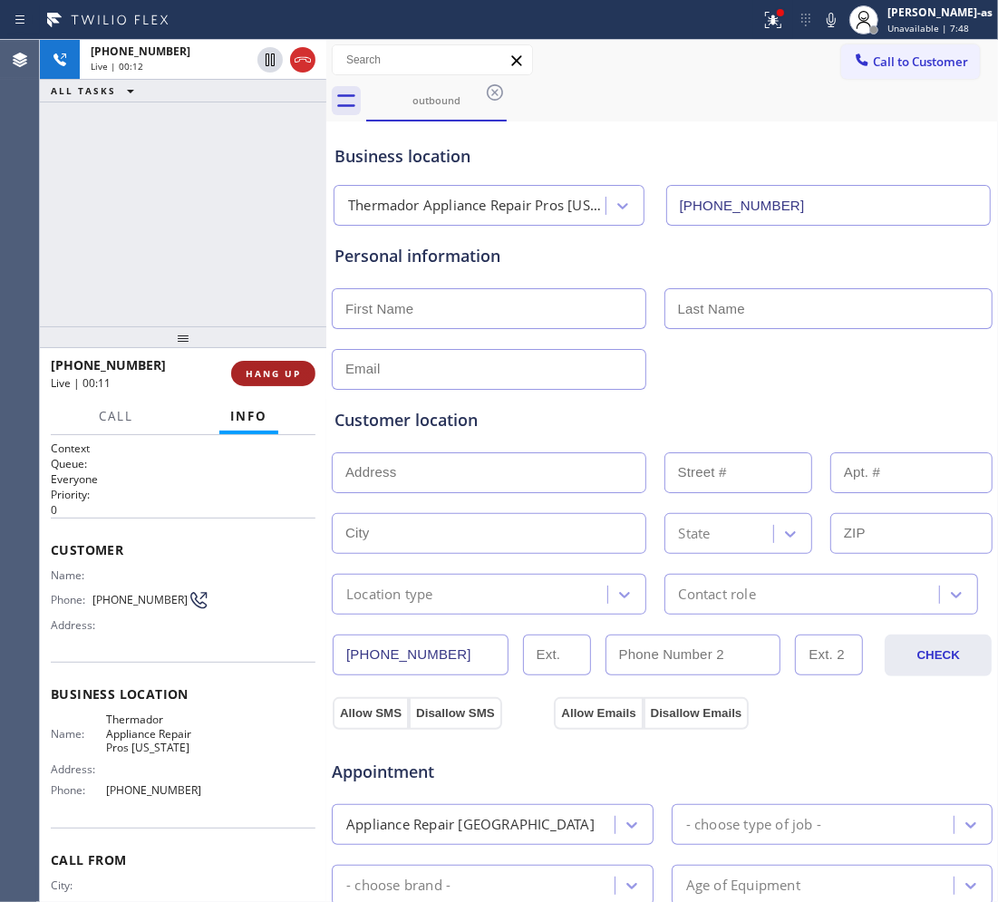
click at [274, 376] on span "HANG UP" at bounding box center [273, 373] width 55 height 13
click at [274, 374] on span "HANG UP" at bounding box center [273, 373] width 55 height 13
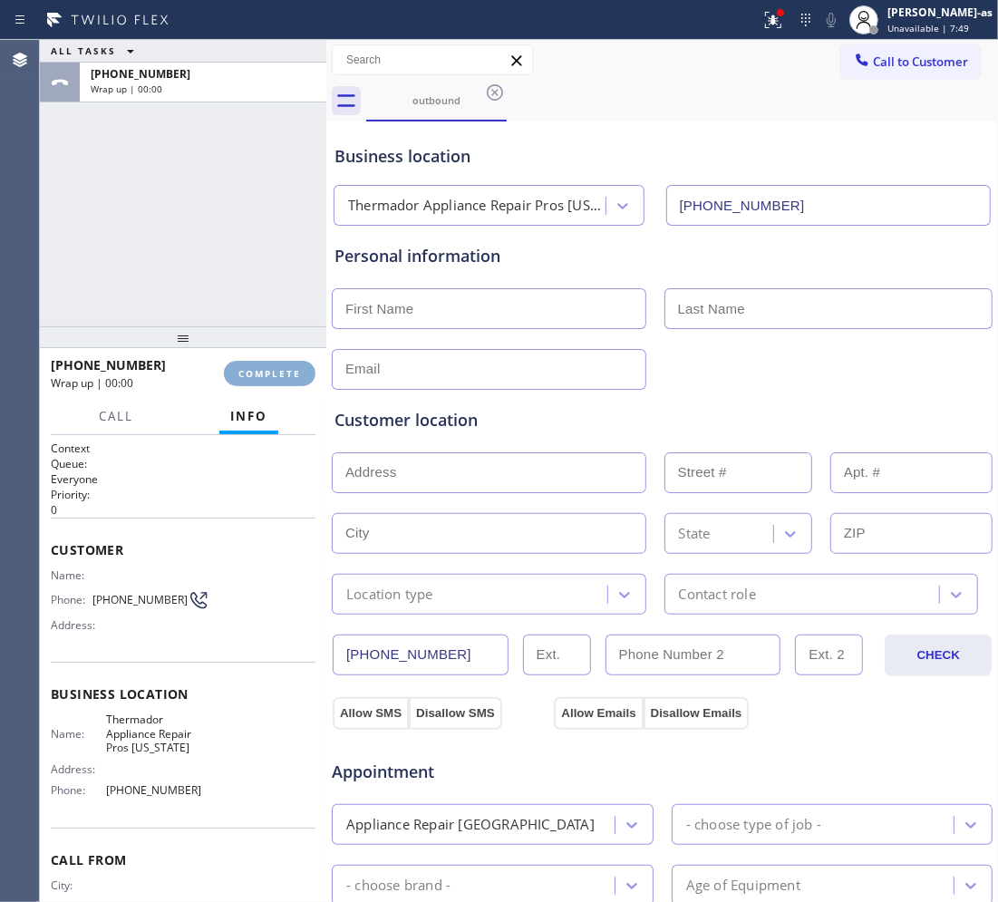
click at [274, 374] on span "COMPLETE" at bounding box center [269, 373] width 63 height 13
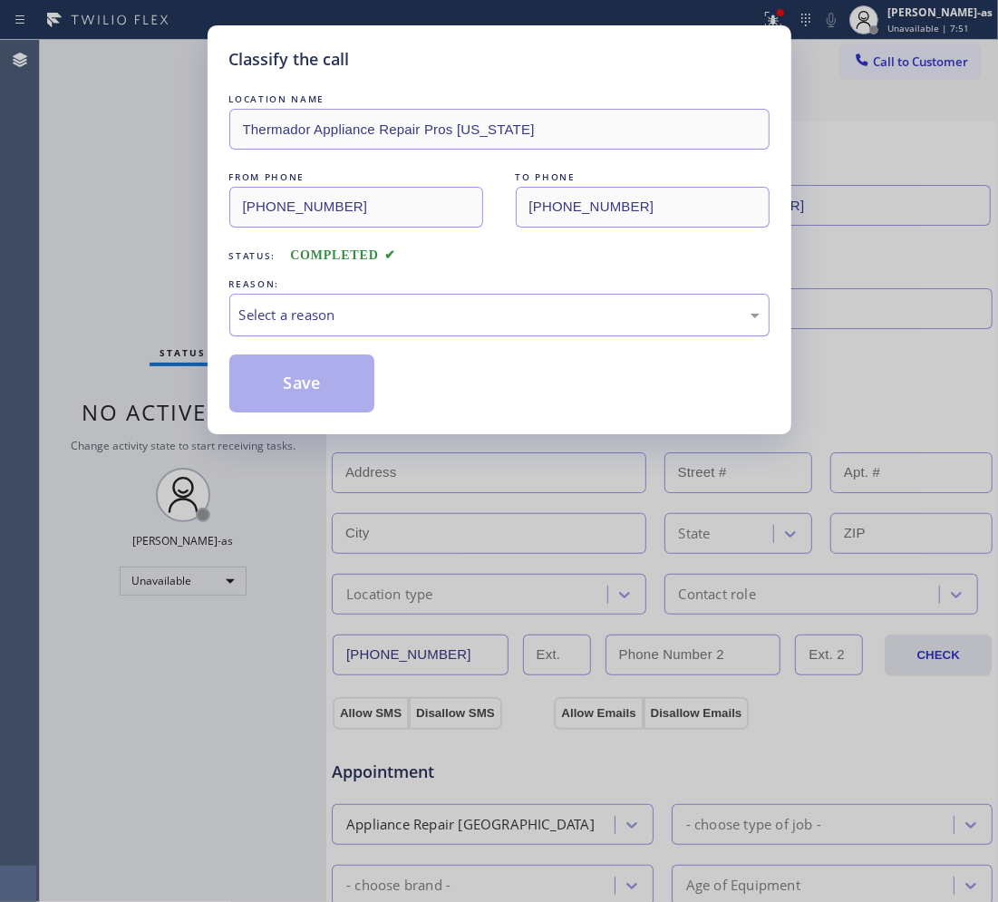
drag, startPoint x: 451, startPoint y: 311, endPoint x: 450, endPoint y: 323, distance: 11.8
click at [450, 314] on div "Select a reason" at bounding box center [499, 315] width 520 height 21
click at [314, 396] on button "Save" at bounding box center [302, 383] width 146 height 58
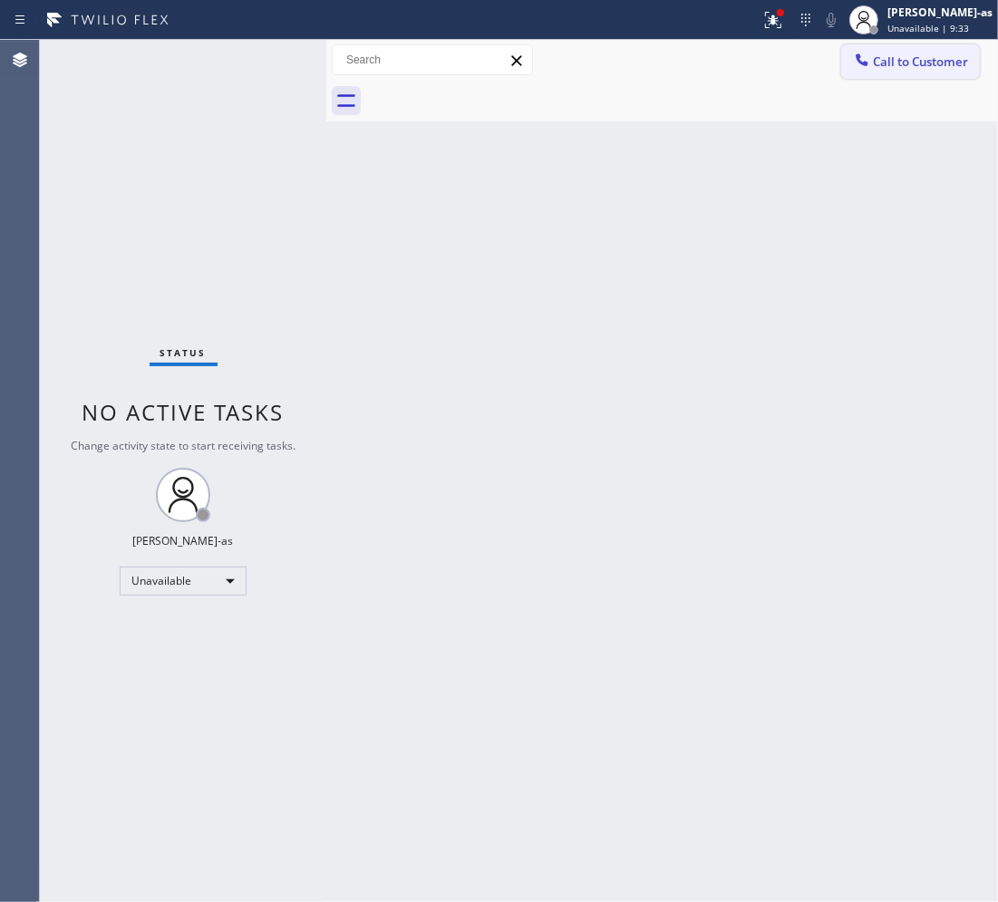
click at [890, 68] on span "Call to Customer" at bounding box center [920, 61] width 95 height 16
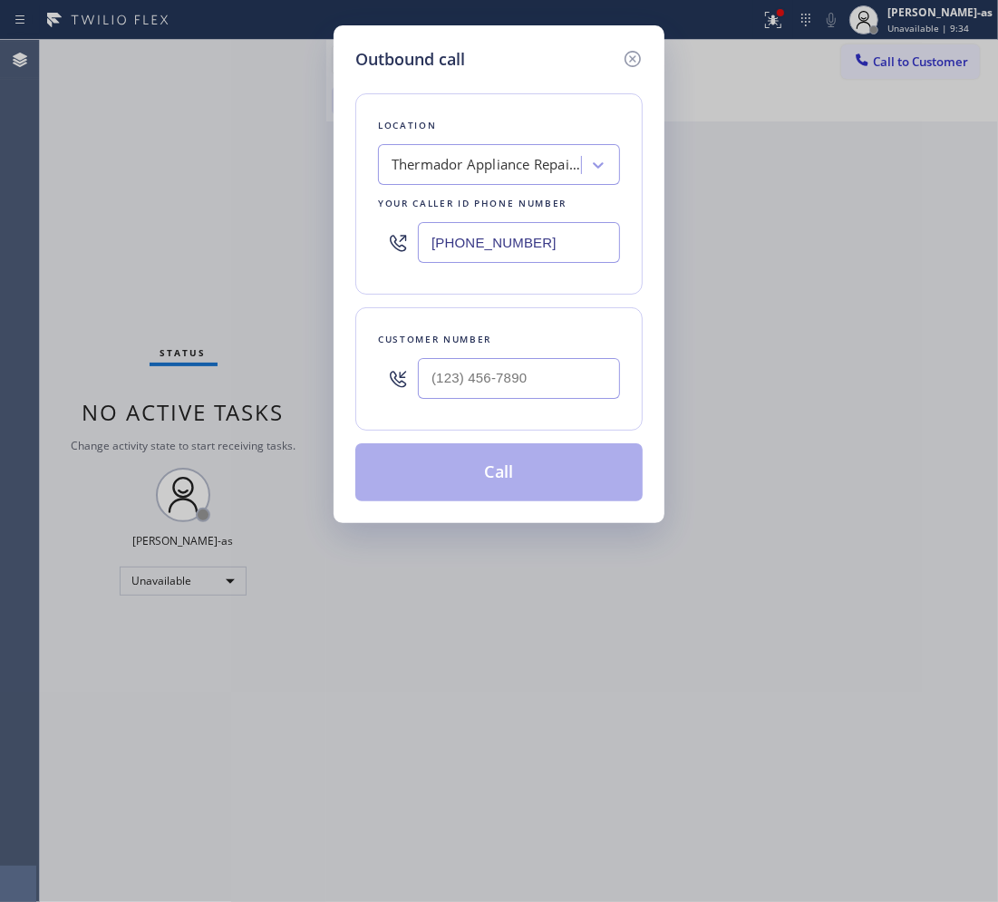
click at [522, 401] on div at bounding box center [519, 378] width 202 height 59
click at [527, 382] on input "(___) ___-____" at bounding box center [519, 378] width 202 height 41
click at [535, 382] on input "(___) ___-____" at bounding box center [519, 378] width 202 height 41
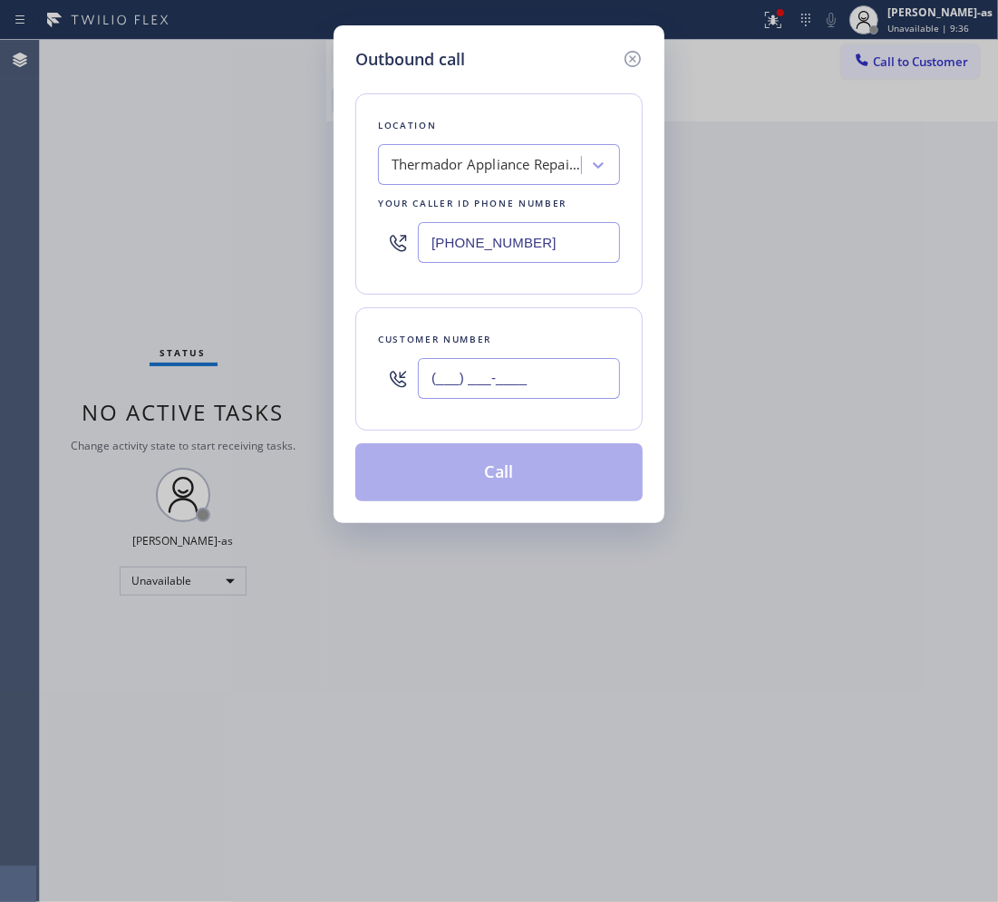
paste input "516) 210-1565"
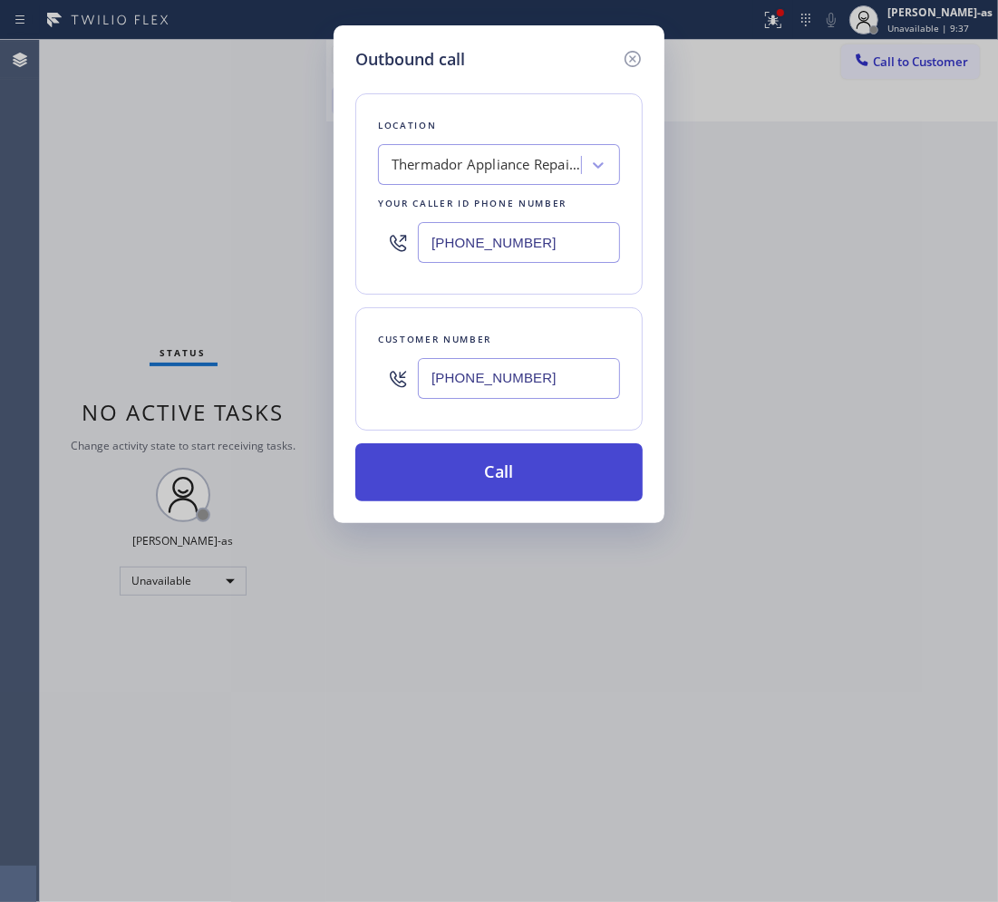
type input "[PHONE_NUMBER]"
click at [546, 491] on button "Call" at bounding box center [498, 472] width 287 height 58
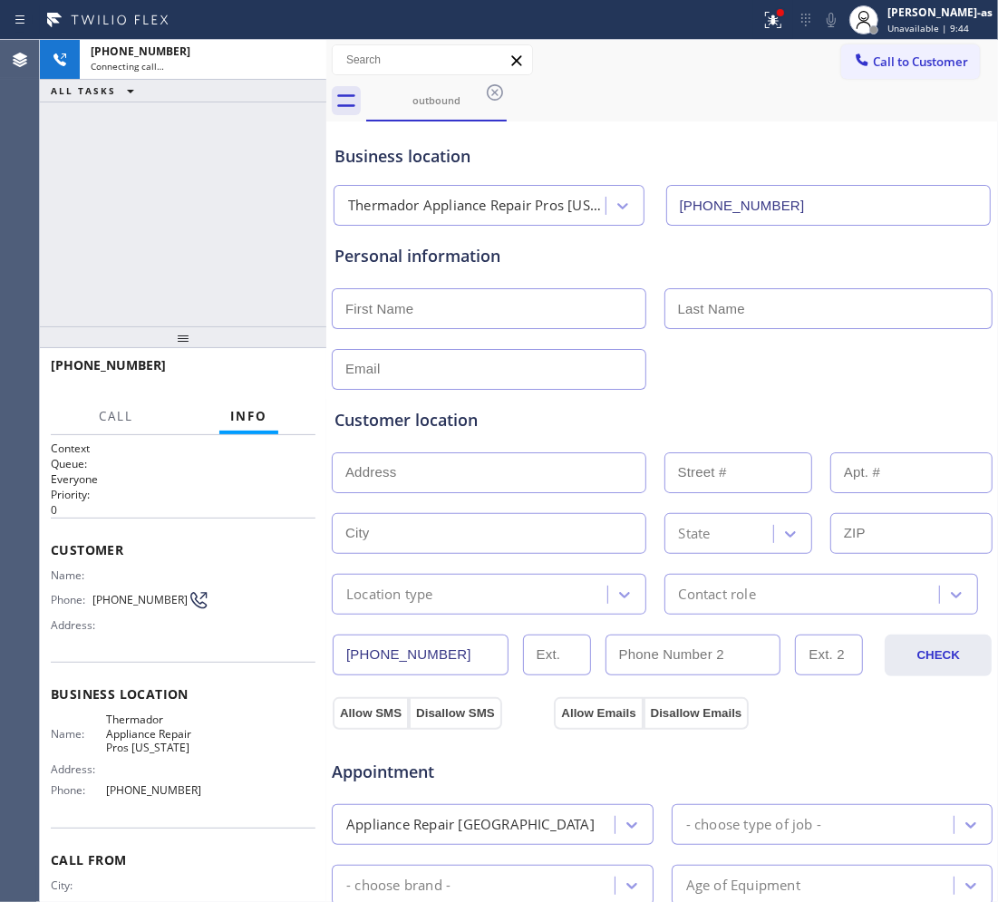
type input "[PHONE_NUMBER]"
click at [273, 368] on span "HANG UP" at bounding box center [273, 373] width 55 height 13
click at [274, 368] on span "HANG UP" at bounding box center [273, 373] width 55 height 13
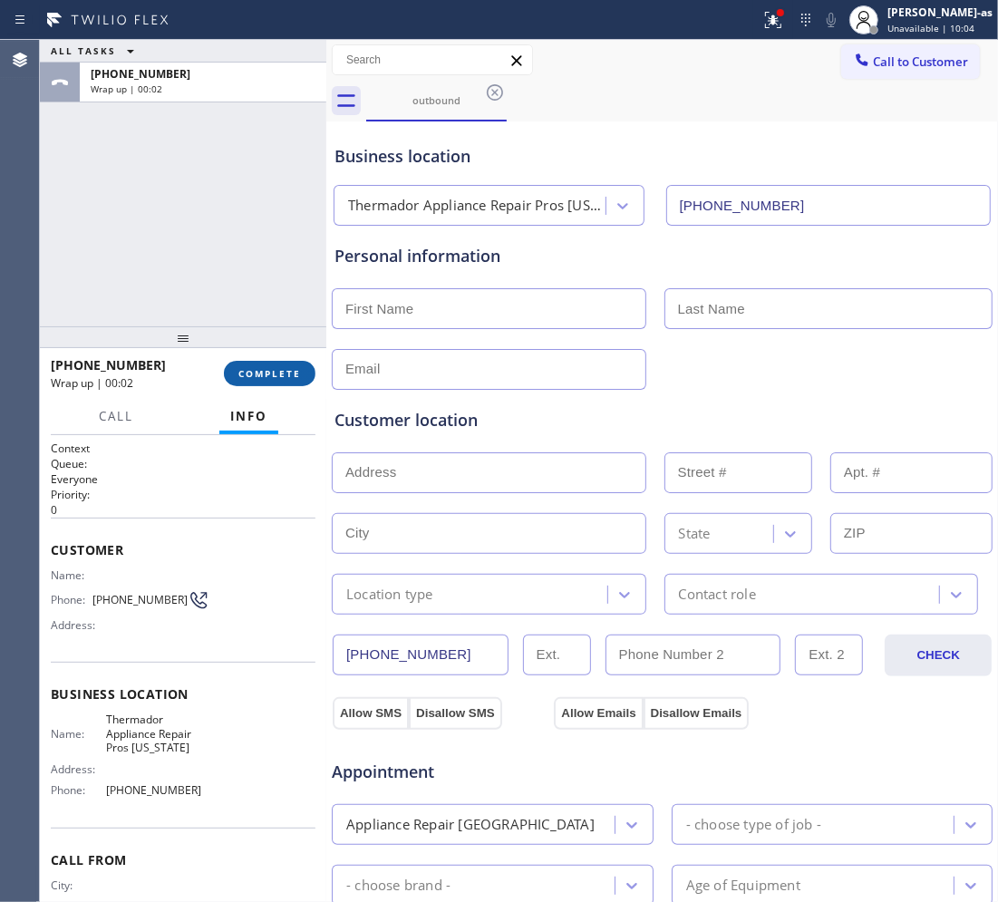
click at [290, 372] on span "COMPLETE" at bounding box center [269, 373] width 63 height 13
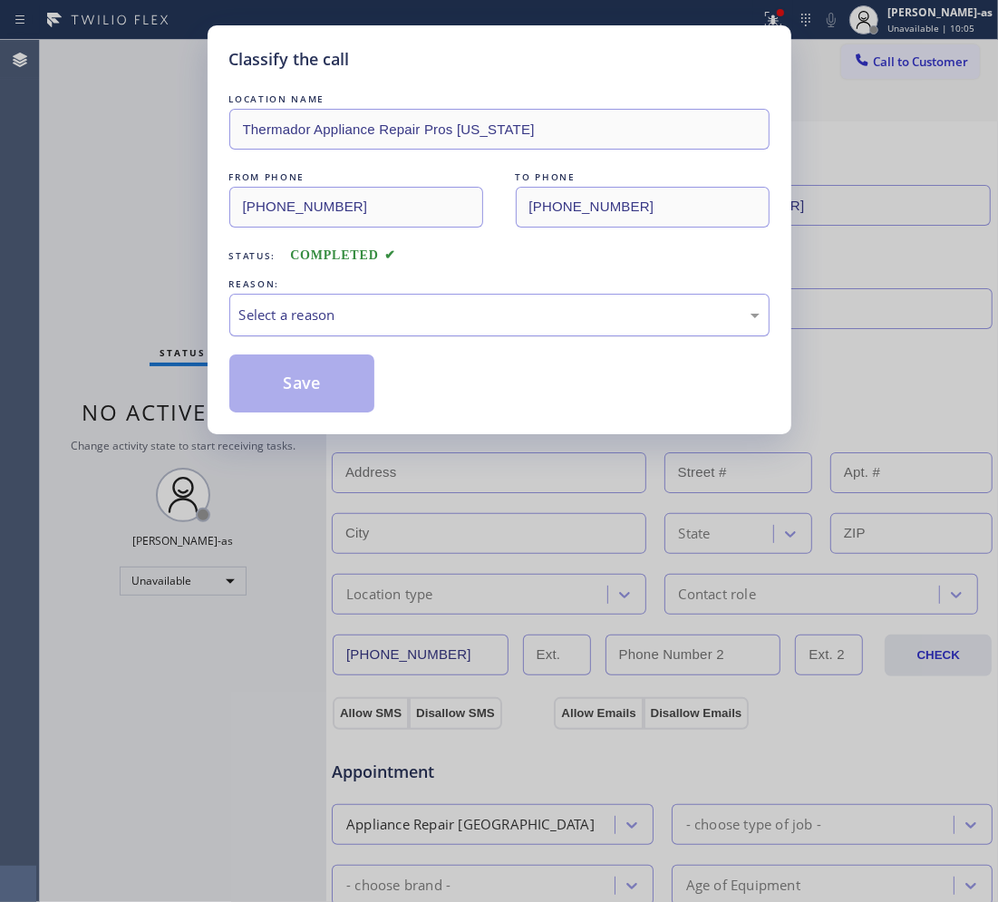
click at [392, 311] on div "Select a reason" at bounding box center [499, 315] width 520 height 21
drag, startPoint x: 302, startPoint y: 381, endPoint x: 377, endPoint y: 381, distance: 75.2
click at [304, 378] on button "Save" at bounding box center [302, 383] width 146 height 58
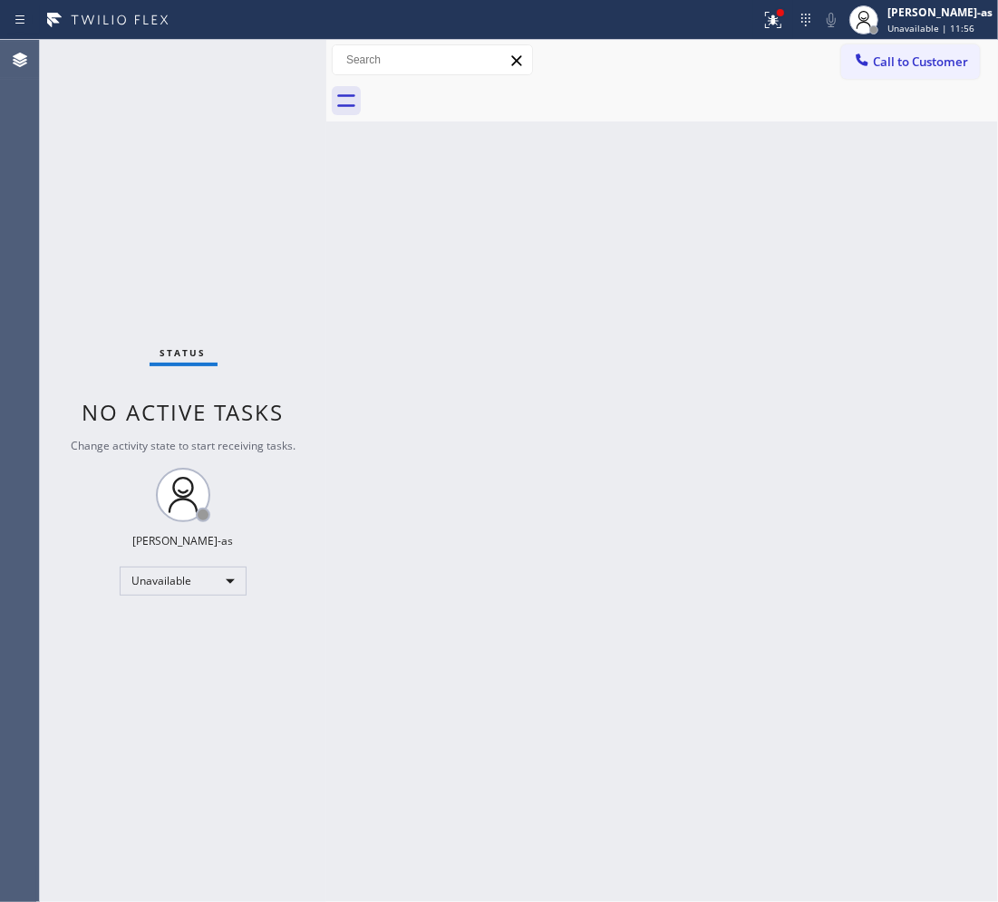
click at [622, 345] on div "Back to Dashboard Change Sender ID Customers Technicians Select a contact Outbo…" at bounding box center [662, 471] width 672 height 862
click at [945, 56] on span "Call to Customer" at bounding box center [920, 61] width 95 height 16
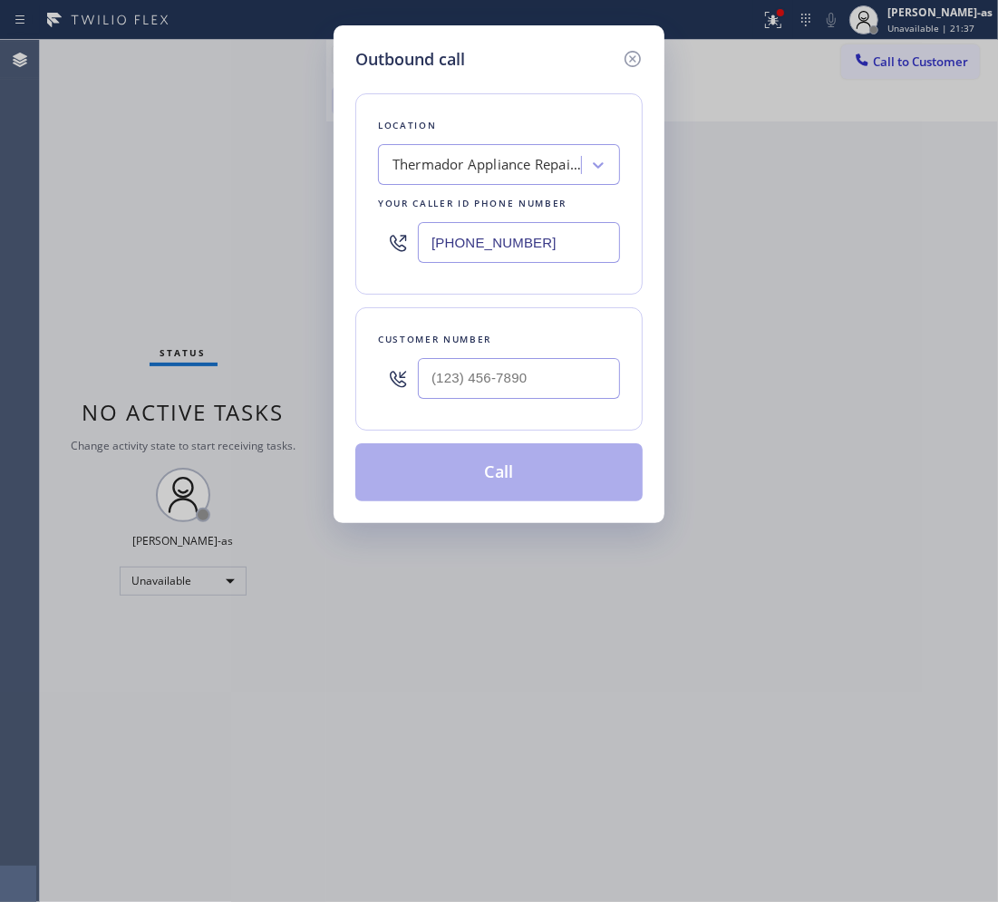
drag, startPoint x: 557, startPoint y: 353, endPoint x: 555, endPoint y: 363, distance: 9.5
click at [555, 356] on div at bounding box center [519, 378] width 202 height 59
click at [573, 397] on input "(___) ___-____" at bounding box center [519, 378] width 202 height 41
paste input "424) 268-6286"
type input "(424) 268-6286"
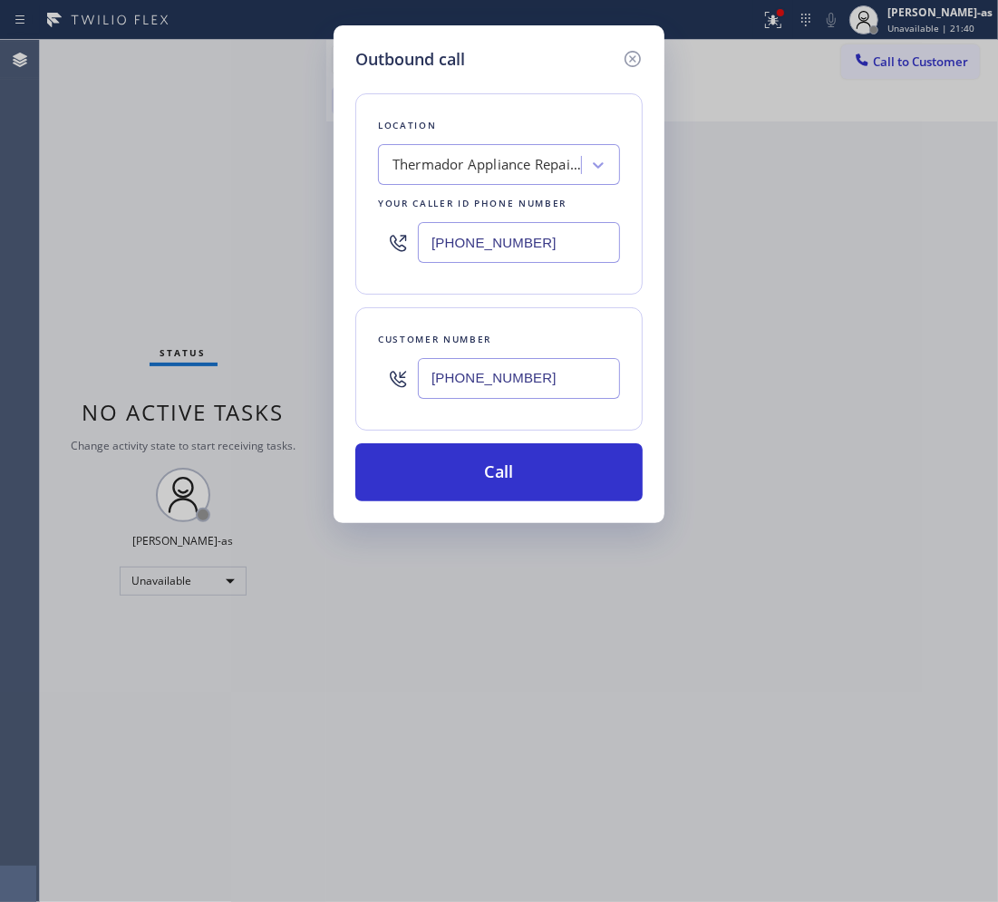
click at [454, 172] on div "Thermador Appliance Repair Pros [US_STATE]" at bounding box center [487, 165] width 190 height 21
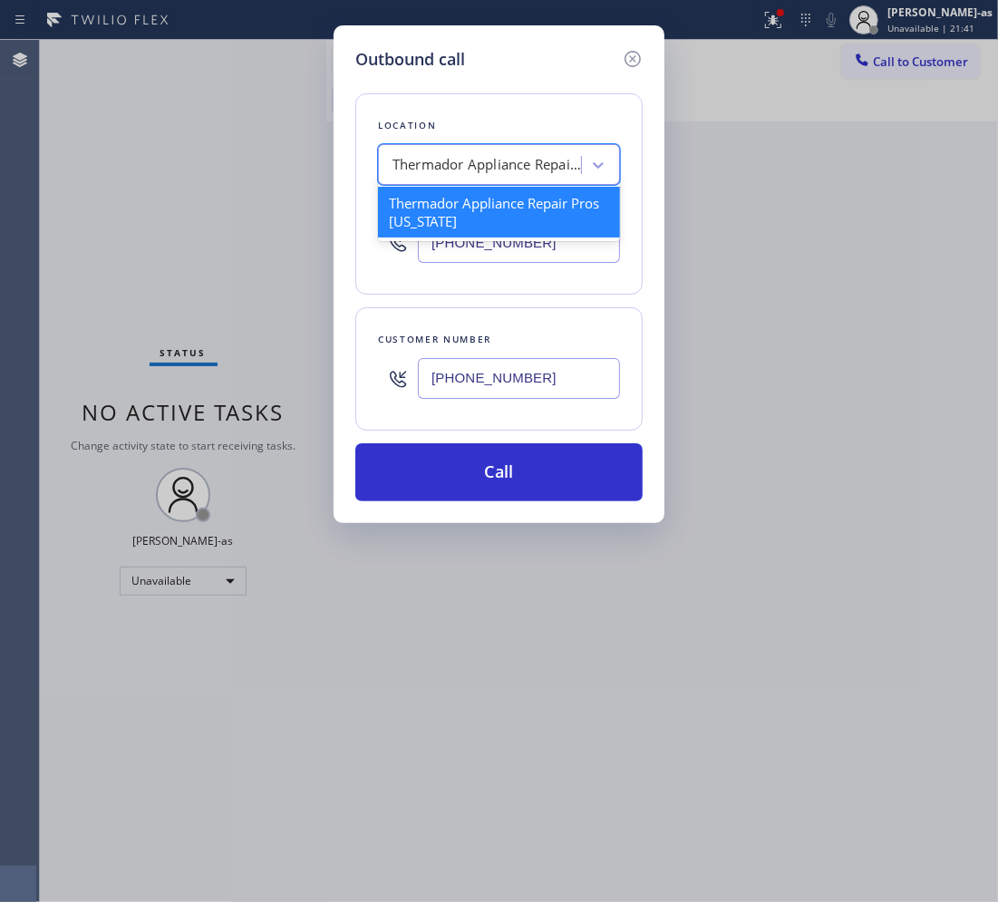
paste input "Rush Electrical Service Santa Monica"
type input "Rush Electrical Service Santa Monica"
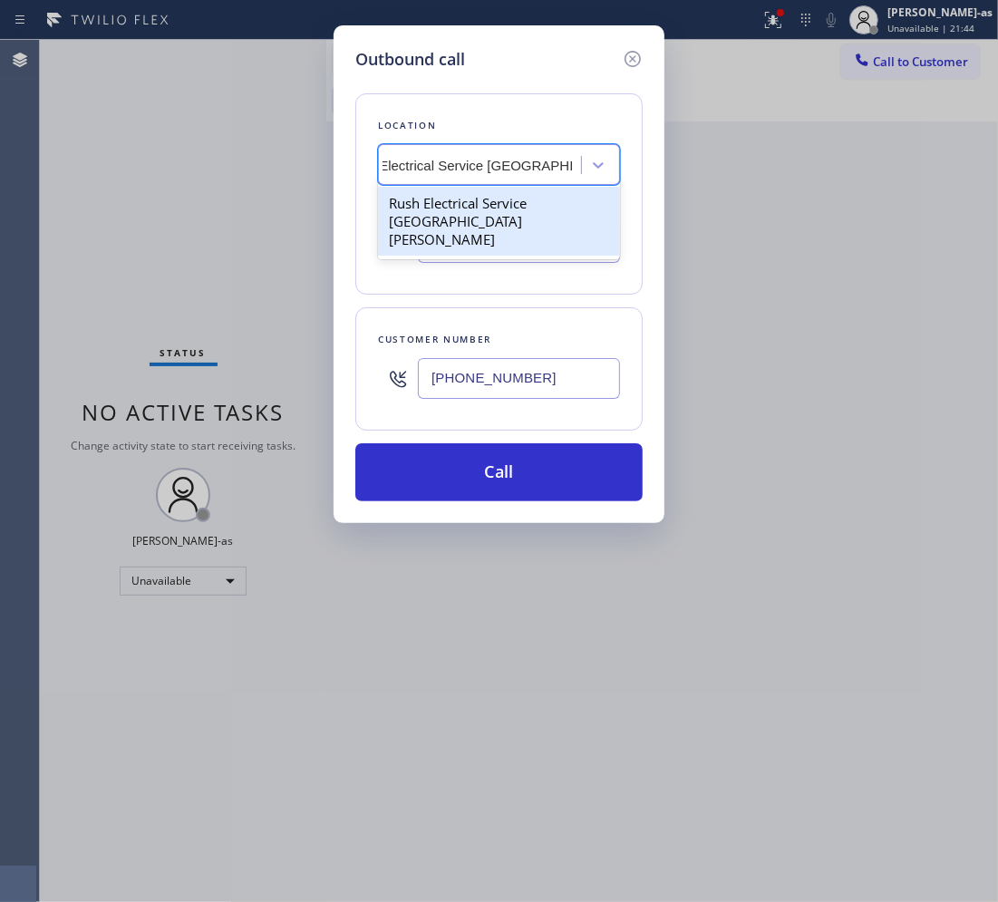
click at [455, 201] on div "Rush Electrical Service Santa Monica" at bounding box center [499, 221] width 242 height 69
type input "(310) 388-3982"
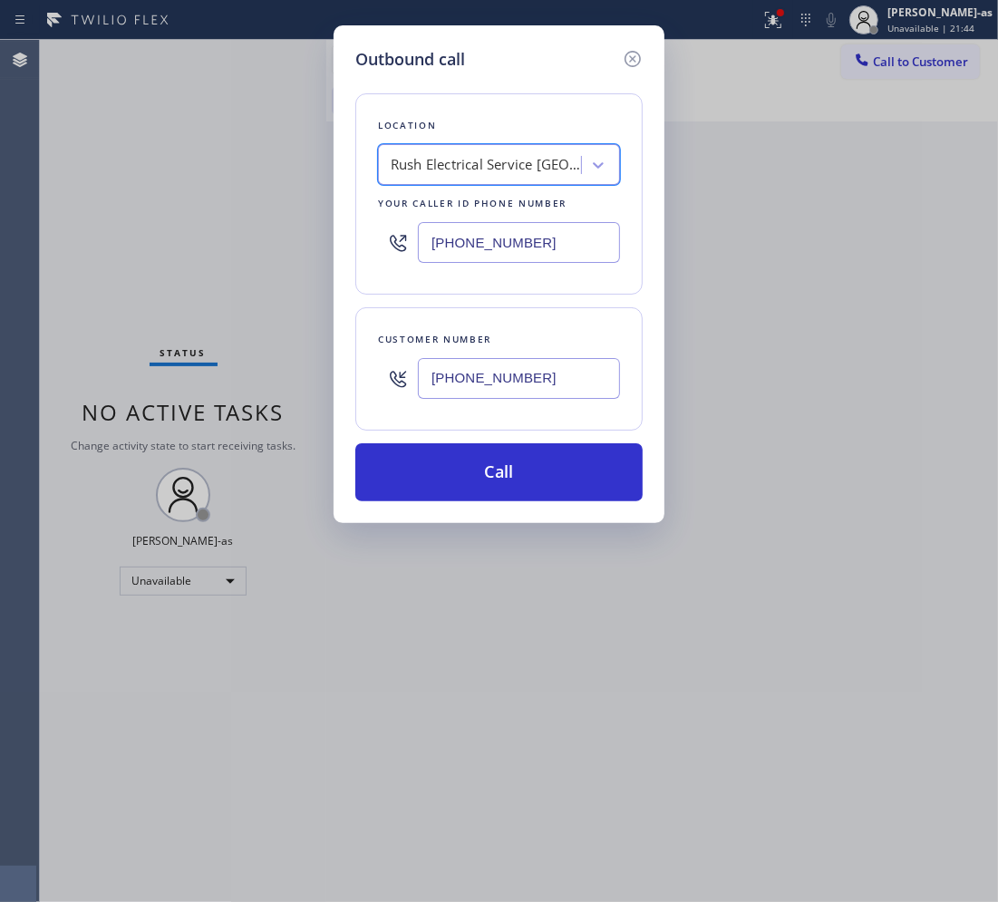
scroll to position [0, 1]
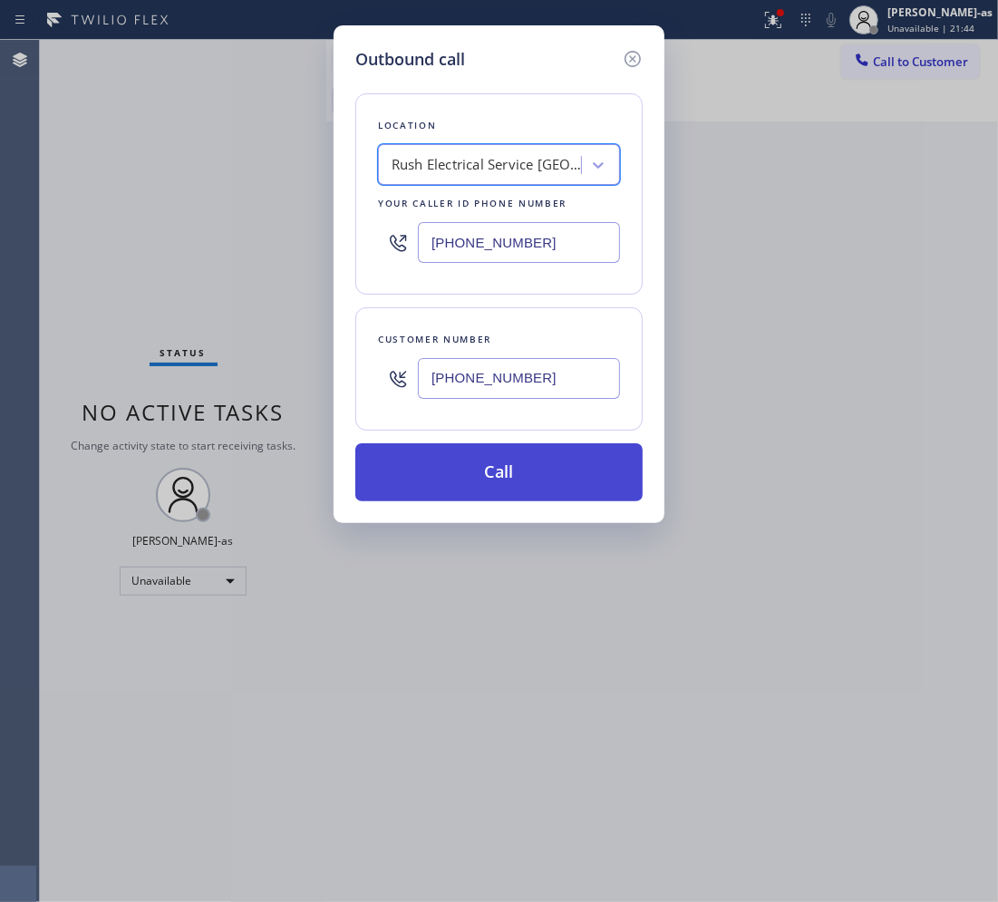
click at [542, 476] on button "Call" at bounding box center [498, 472] width 287 height 58
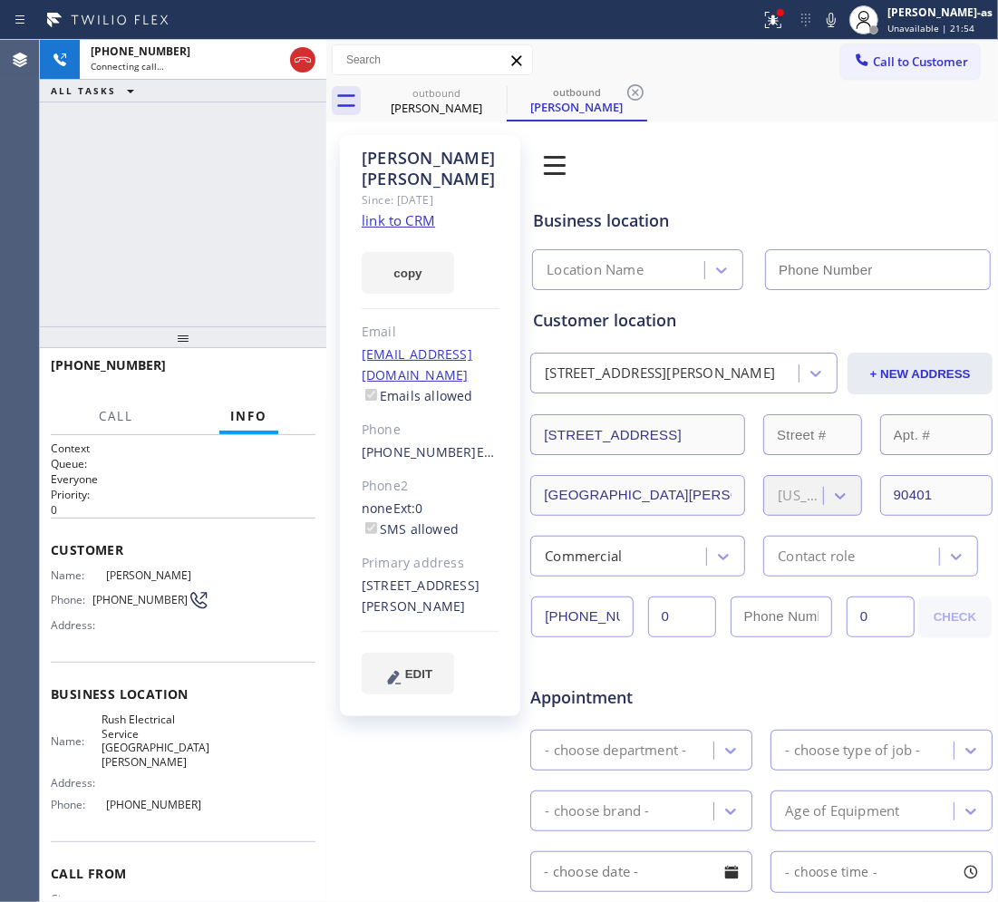
type input "(310) 388-3982"
click at [137, 179] on div "+14242686286 Live | 02:00 ALL TASKS ALL TASKS ACTIVE TASKS TASKS IN WRAP UP" at bounding box center [183, 183] width 286 height 286
click at [150, 215] on div "+14242686286 Live | 04:05 ALL TASKS ALL TASKS ACTIVE TASKS TASKS IN WRAP UP" at bounding box center [183, 183] width 286 height 286
click at [201, 247] on div "+14242686286 Live | 04:38 ALL TASKS ALL TASKS ACTIVE TASKS TASKS IN WRAP UP" at bounding box center [183, 183] width 286 height 286
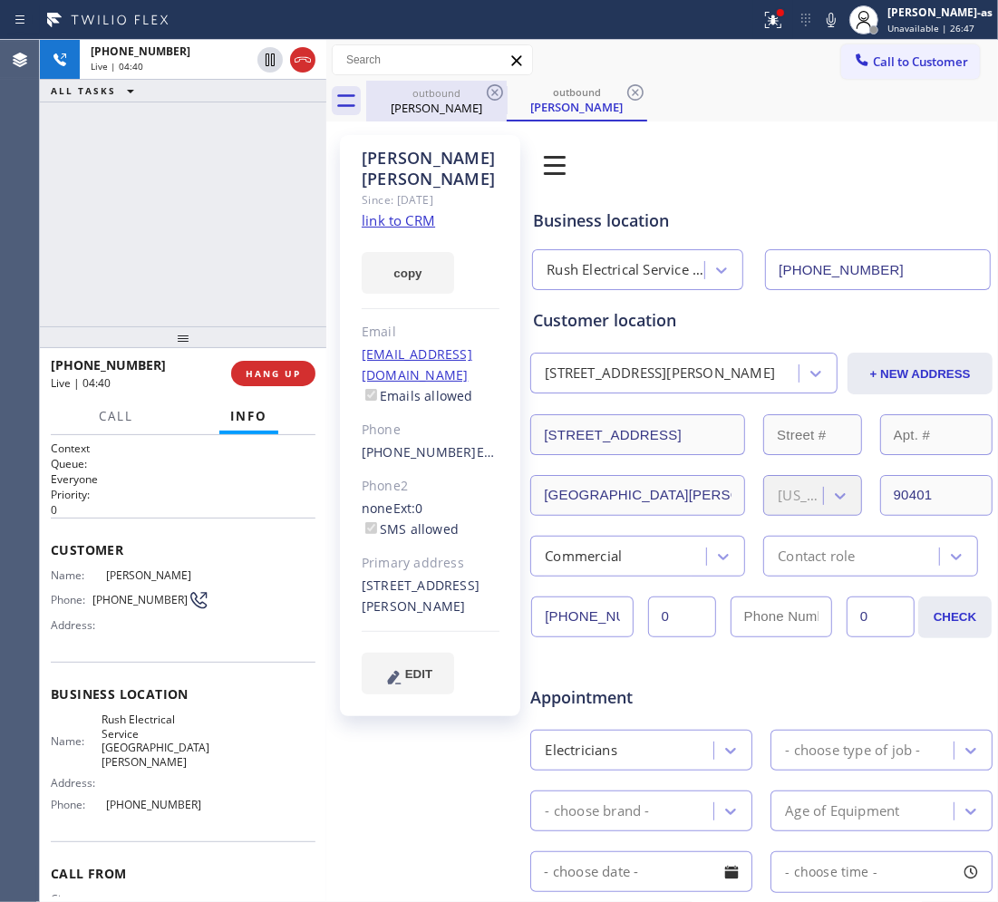
click at [427, 87] on div "outbound" at bounding box center [436, 93] width 137 height 14
click at [237, 267] on div "+14242686286 Live | 04:41 ALL TASKS ALL TASKS ACTIVE TASKS TASKS IN WRAP UP" at bounding box center [183, 183] width 286 height 286
click at [165, 259] on div "+14242686286 Live | 04:41 ALL TASKS ALL TASKS ACTIVE TASKS TASKS IN WRAP UP" at bounding box center [183, 183] width 286 height 286
click at [165, 256] on div "+14242686286 Live | 04:43 ALL TASKS ALL TASKS ACTIVE TASKS TASKS IN WRAP UP" at bounding box center [183, 183] width 286 height 286
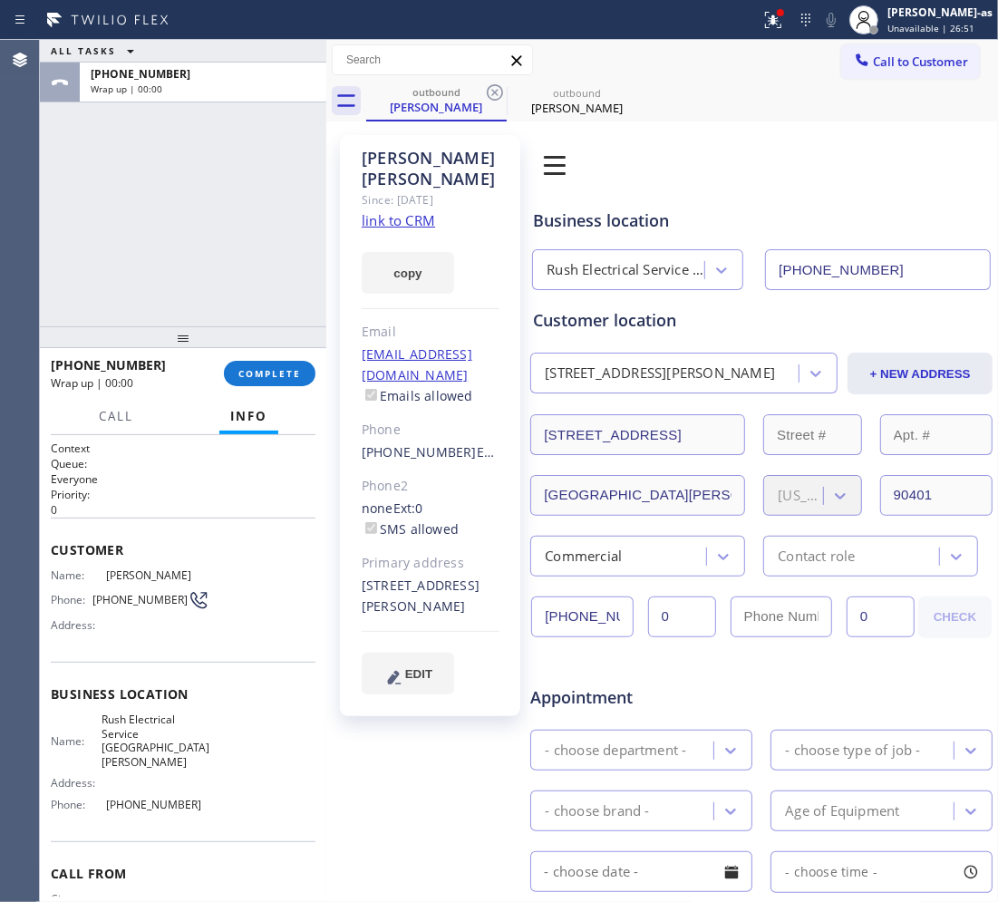
click at [165, 251] on div "ALL TASKS ALL TASKS ACTIVE TASKS TASKS IN WRAP UP +14242686286 Wrap up | 00:00" at bounding box center [183, 183] width 286 height 286
click at [256, 374] on span "COMPLETE" at bounding box center [269, 373] width 63 height 13
click at [204, 232] on div "ALL TASKS ALL TASKS ACTIVE TASKS TASKS IN WRAP UP +14242686286 Wrap up | 00:01" at bounding box center [183, 183] width 286 height 286
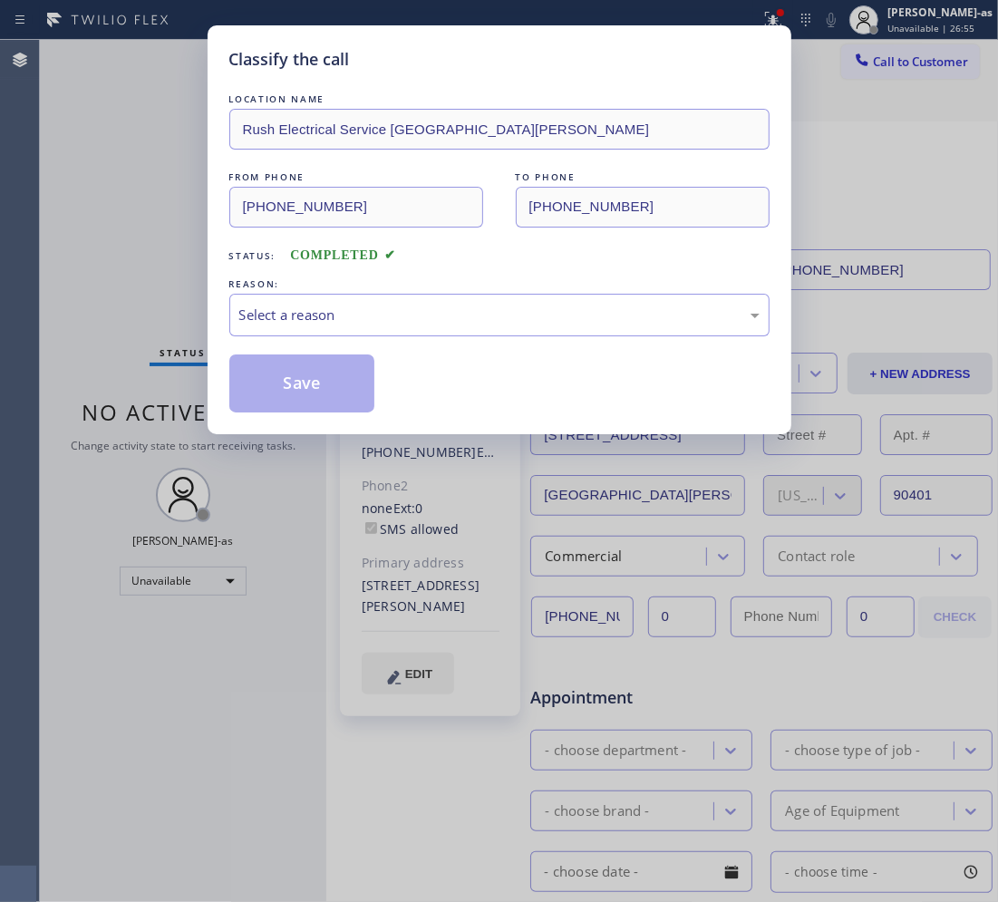
click at [186, 259] on div "Classify the call LOCATION NAME Rush Electrical Service Santa Monica FROM PHONE…" at bounding box center [499, 451] width 998 height 902
drag, startPoint x: 286, startPoint y: 293, endPoint x: 428, endPoint y: 394, distance: 174.1
click at [286, 300] on div "REASON: Select a reason" at bounding box center [499, 306] width 540 height 62
click at [508, 250] on div "Status: COMPLETED" at bounding box center [499, 251] width 540 height 29
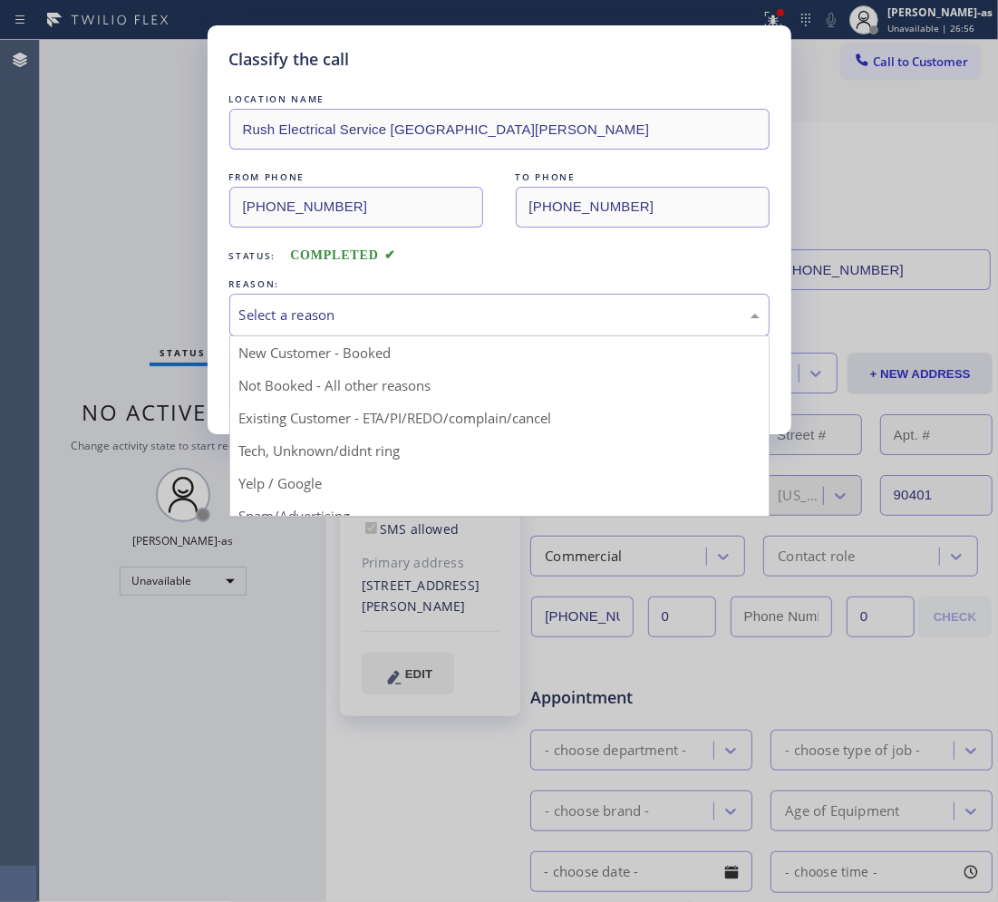
click at [397, 324] on div "Select a reason" at bounding box center [499, 315] width 520 height 21
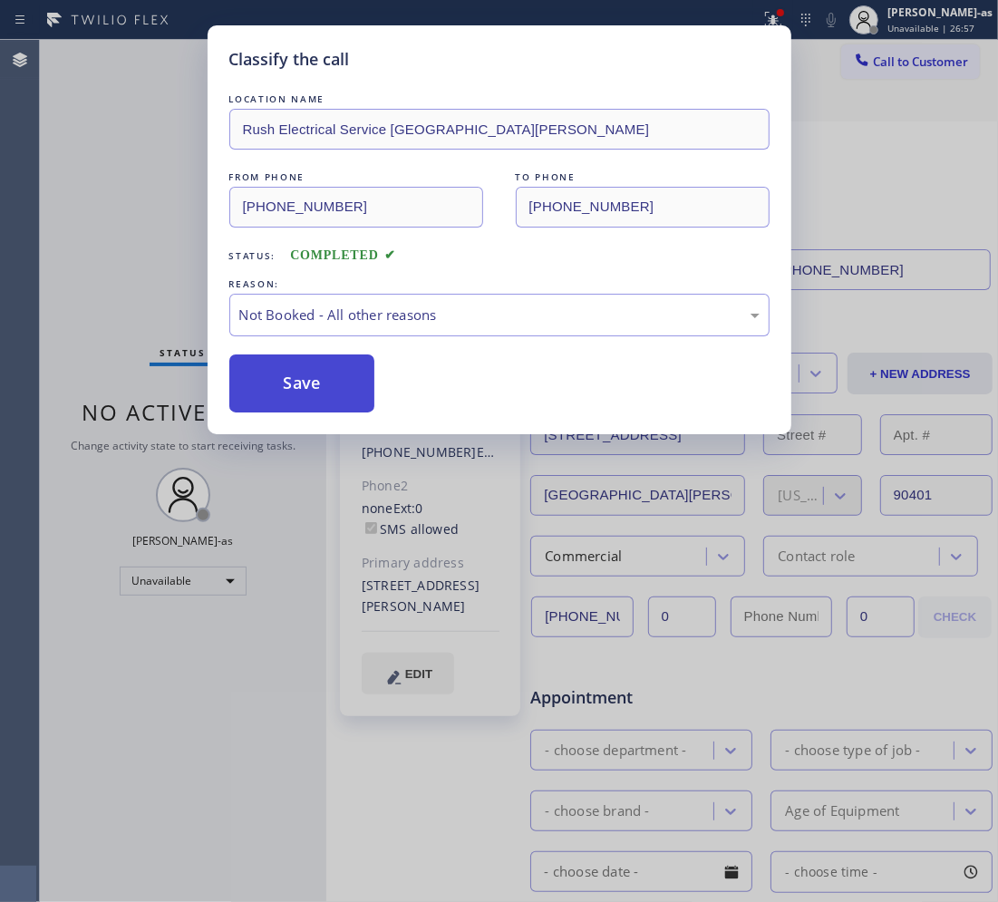
click at [319, 392] on button "Save" at bounding box center [302, 383] width 146 height 58
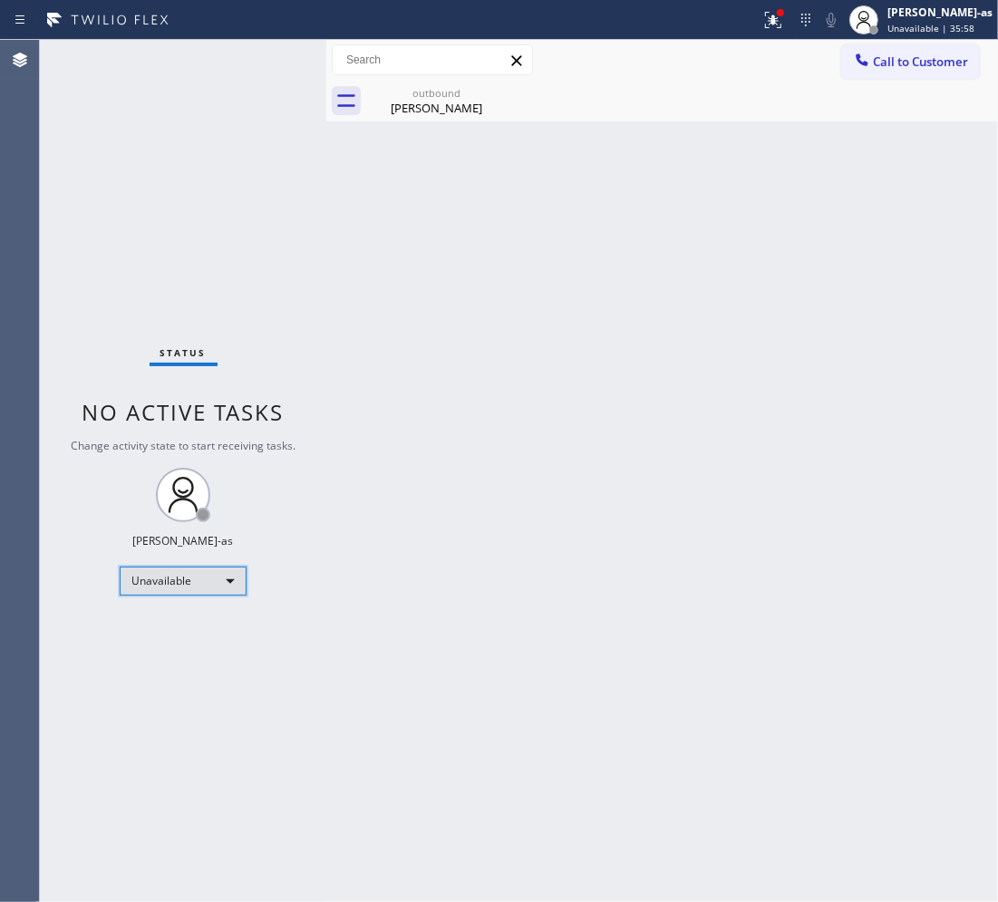
click at [192, 578] on div "Unavailable" at bounding box center [183, 580] width 127 height 29
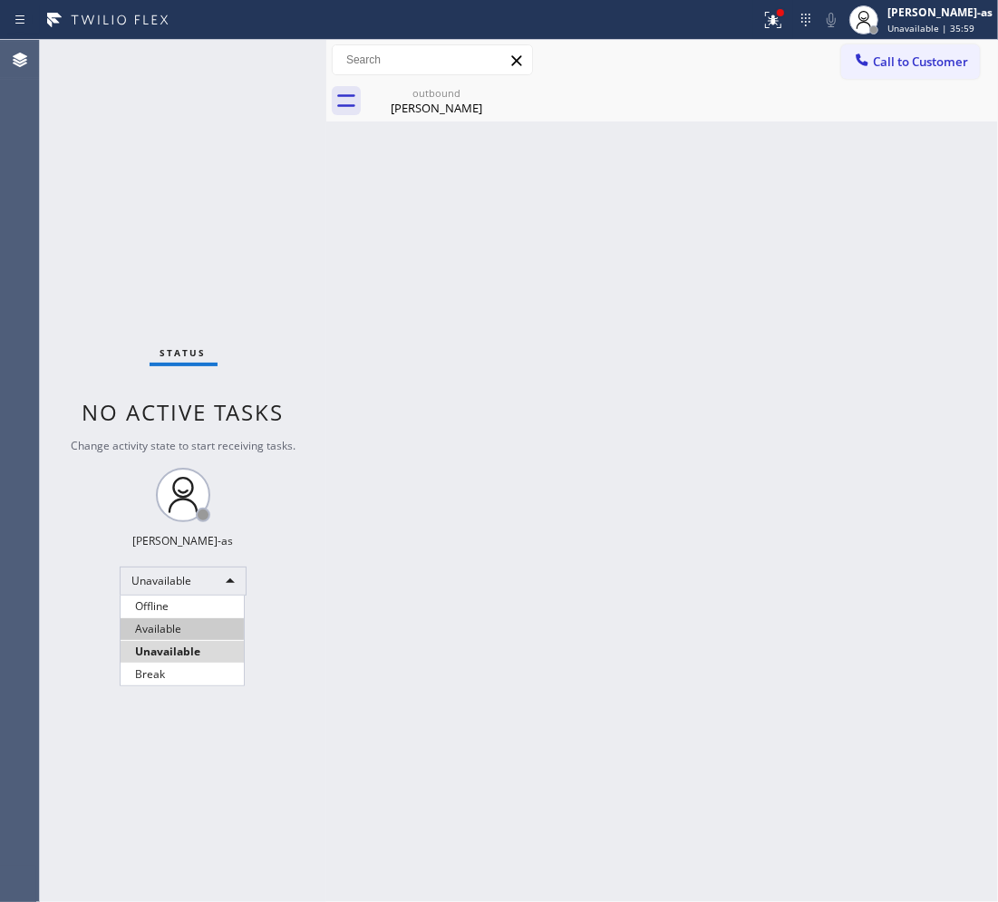
click at [179, 632] on li "Available" at bounding box center [182, 629] width 123 height 22
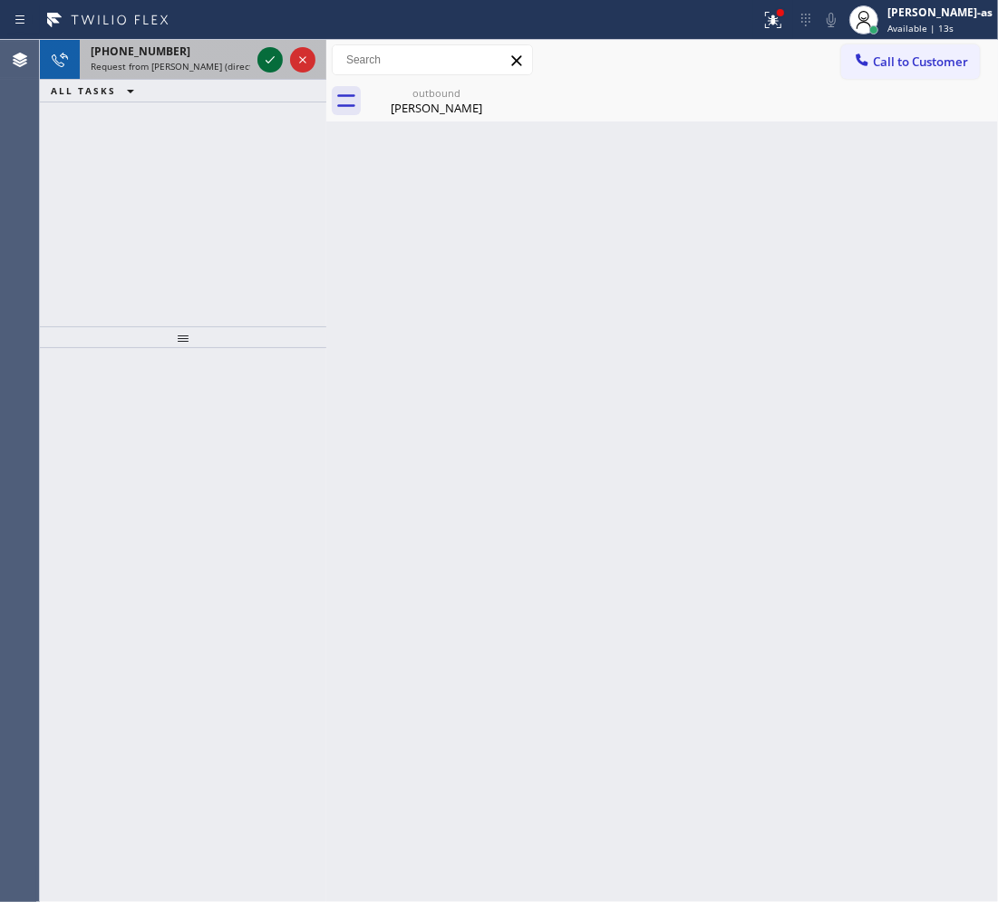
click at [269, 57] on icon at bounding box center [270, 60] width 22 height 22
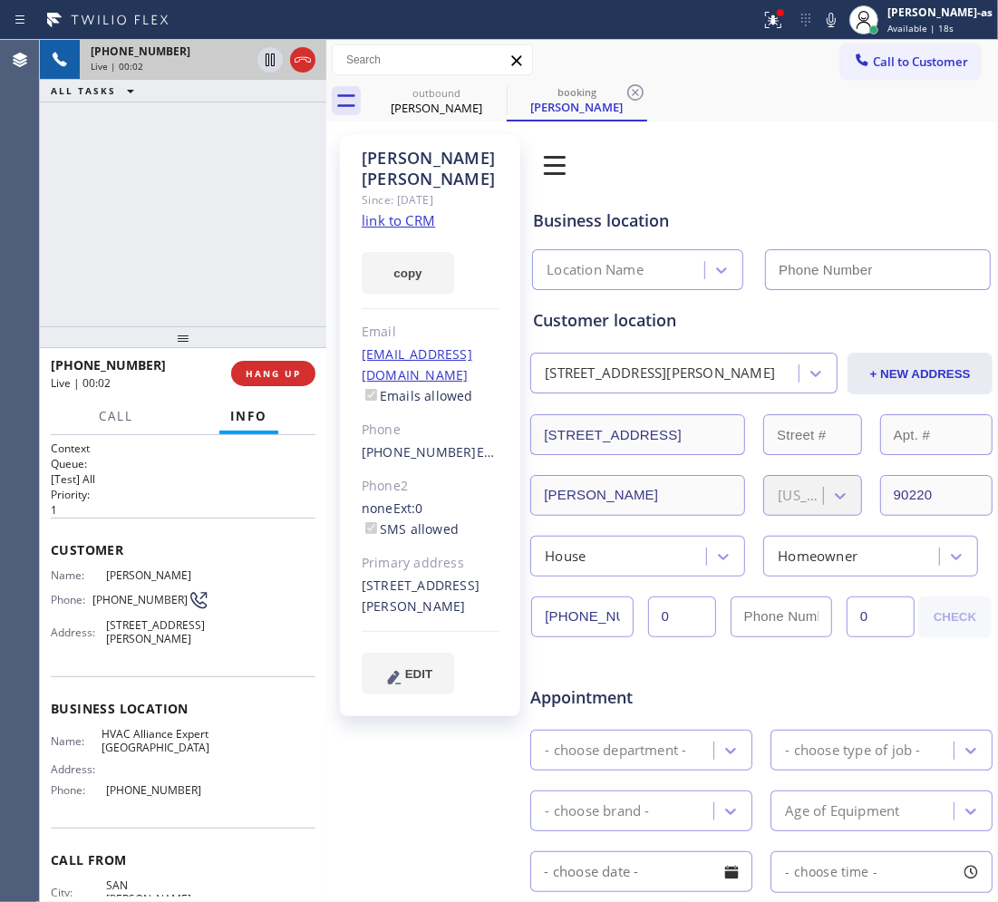
type input "[PHONE_NUMBER]"
click at [152, 234] on div "+12132922519 Live | 01:22 ALL TASKS ALL TASKS ACTIVE TASKS TASKS IN WRAP UP" at bounding box center [183, 183] width 286 height 286
click at [154, 232] on div "+12132922519 Live | 01:25 ALL TASKS ALL TASKS ACTIVE TASKS TASKS IN WRAP UP" at bounding box center [183, 183] width 286 height 286
click at [263, 378] on span "HANG UP" at bounding box center [273, 373] width 55 height 13
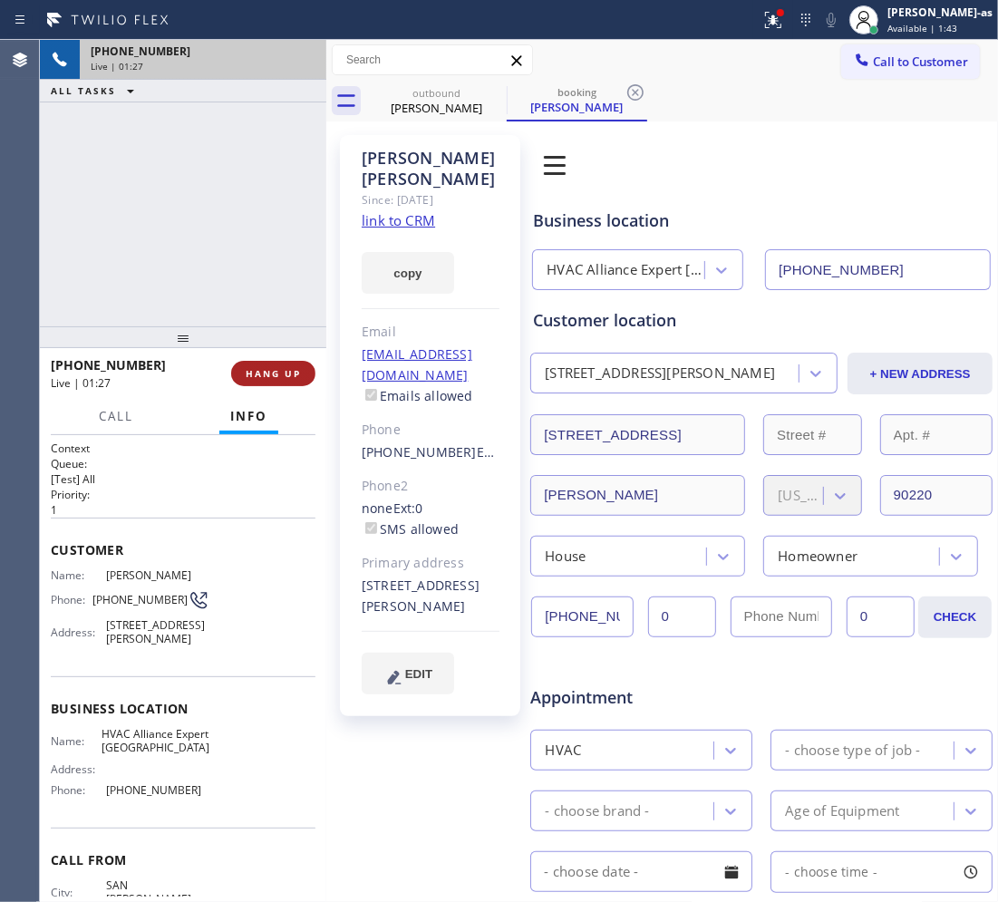
click at [263, 378] on span "HANG UP" at bounding box center [273, 373] width 55 height 13
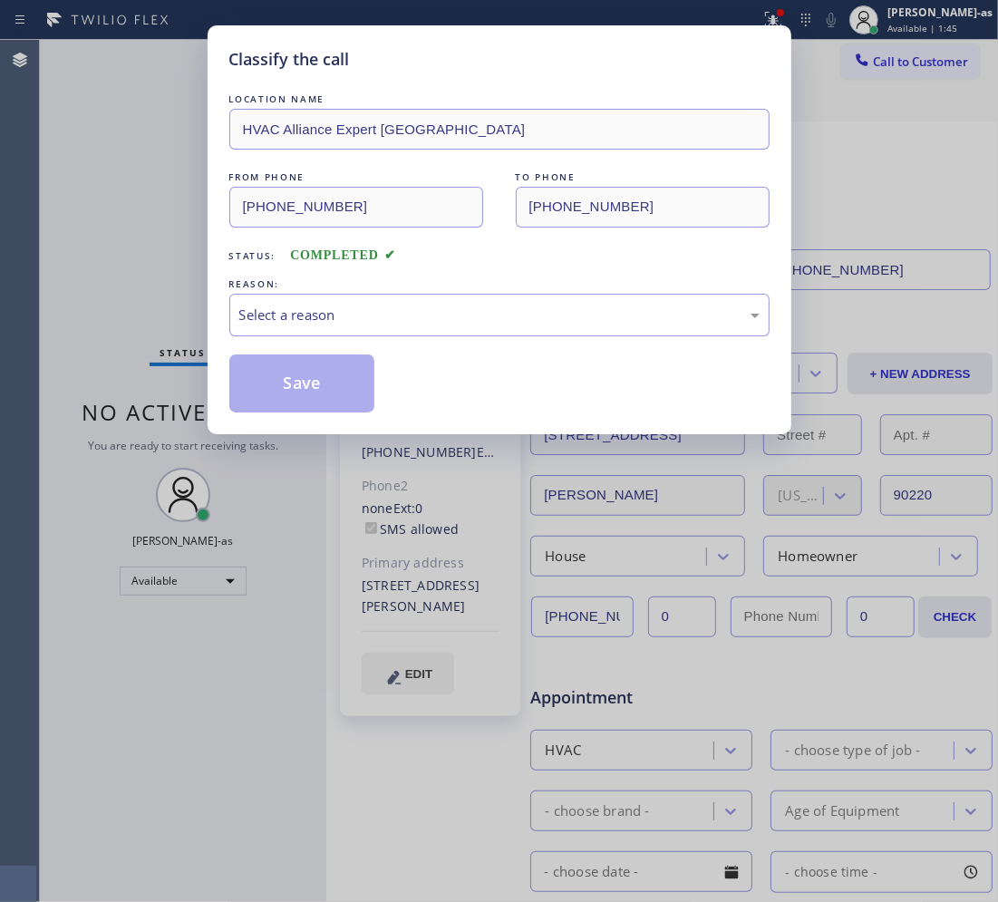
drag, startPoint x: 142, startPoint y: 284, endPoint x: 338, endPoint y: 336, distance: 202.7
click at [142, 283] on div "Classify the call LOCATION NAME HVAC Alliance Expert Los Angeles FROM PHONE (21…" at bounding box center [499, 451] width 998 height 902
click at [338, 322] on div "Select a reason" at bounding box center [499, 315] width 520 height 21
click at [327, 382] on button "Save" at bounding box center [302, 383] width 146 height 58
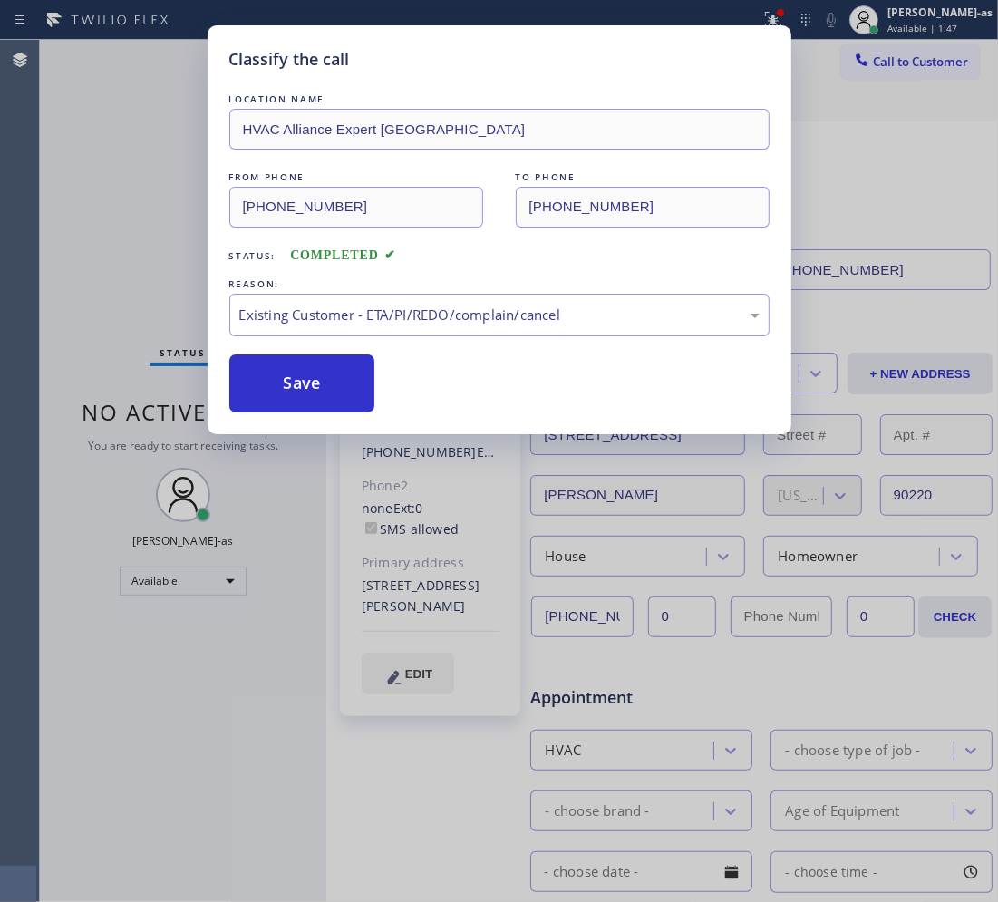
type input "(310) 388-3982"
click at [170, 576] on div "Classify the call LOCATION NAME HVAC Alliance Expert Los Angeles FROM PHONE (21…" at bounding box center [499, 451] width 998 height 902
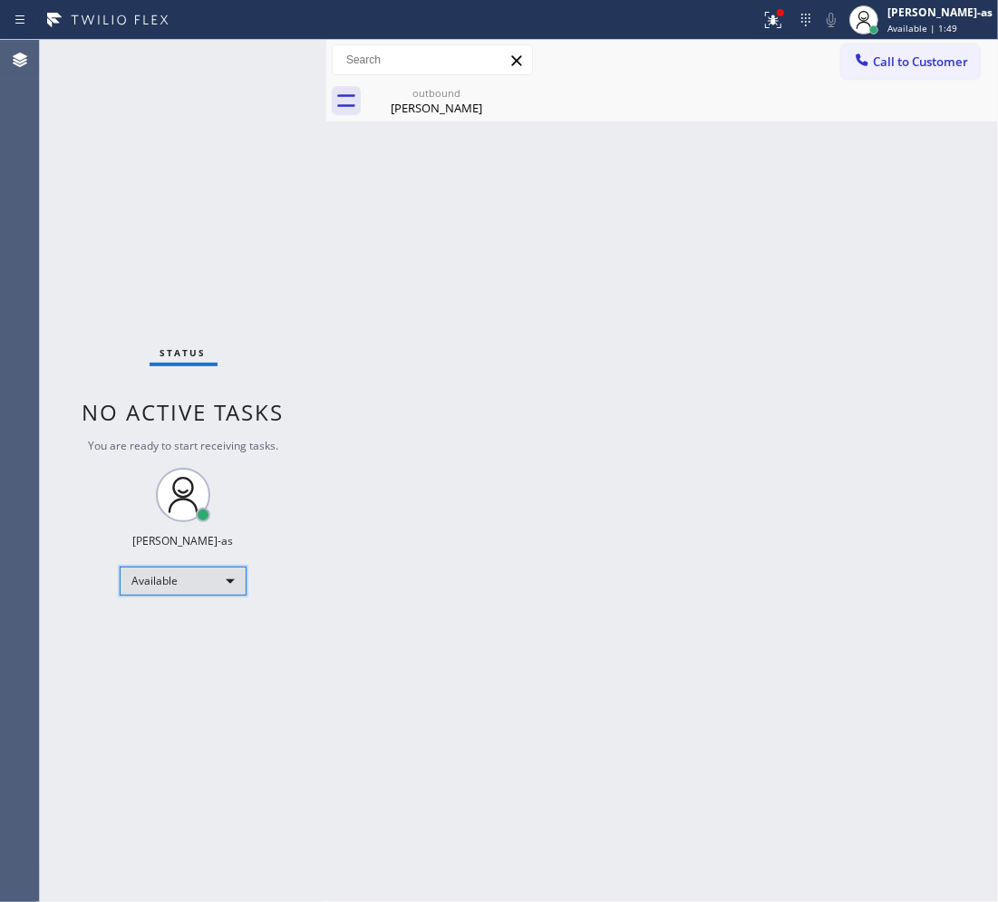
click at [233, 573] on div "Available" at bounding box center [183, 580] width 127 height 29
click at [186, 649] on li "Unavailable" at bounding box center [182, 652] width 123 height 22
click at [881, 59] on span "Call to Customer" at bounding box center [920, 61] width 95 height 16
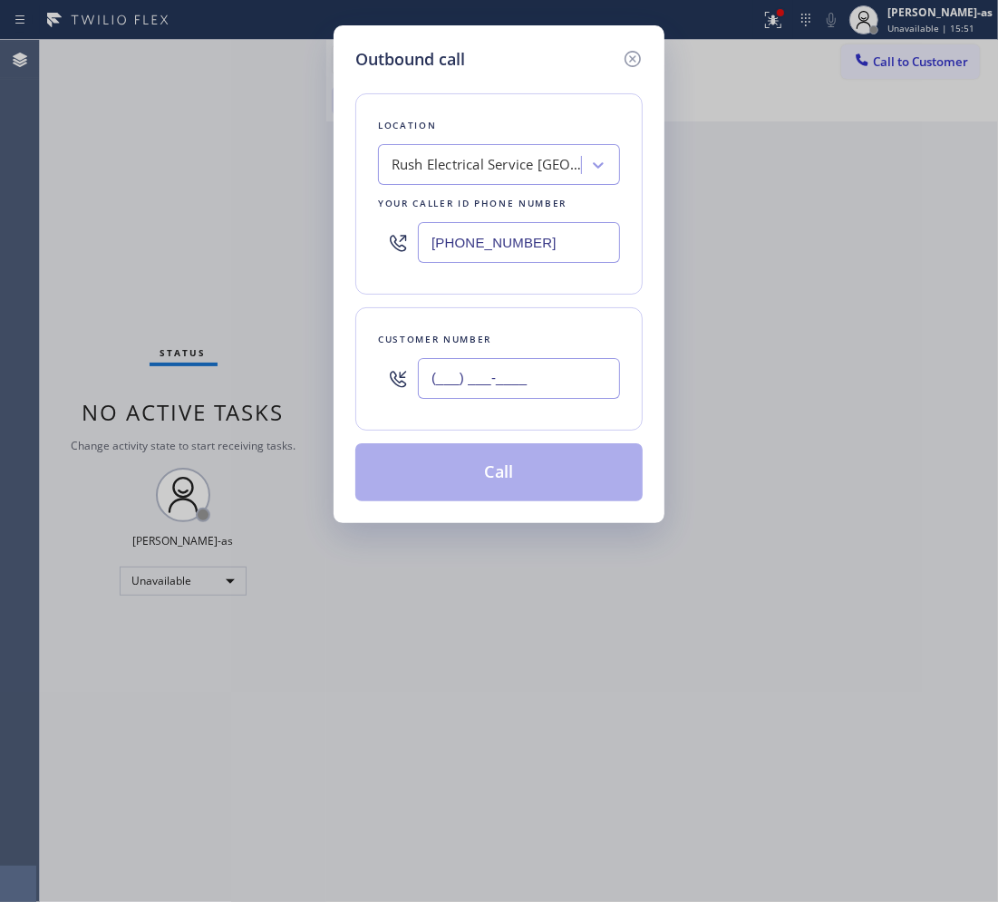
click at [473, 392] on input "(___) ___-____" at bounding box center [519, 378] width 202 height 41
paste input "707) 386-8691"
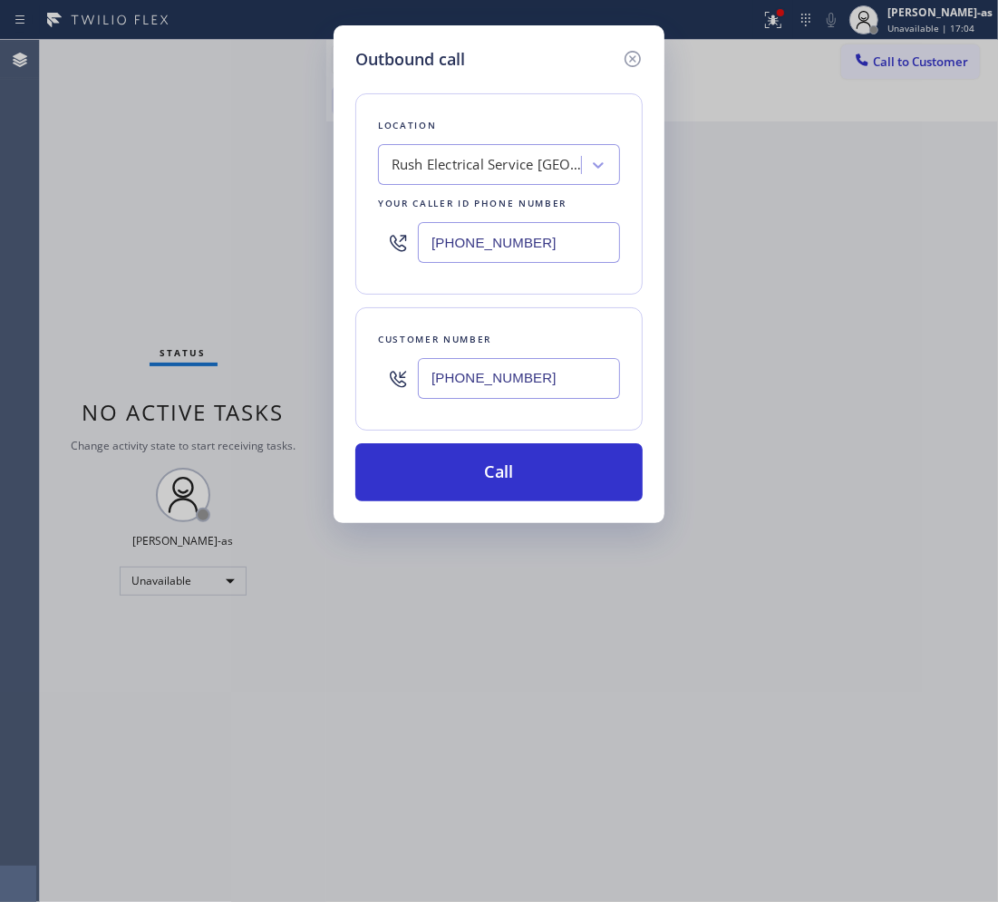
click at [938, 52] on div "Outbound call Location Rush Electrical Service Santa Monica Your caller id phon…" at bounding box center [499, 451] width 998 height 902
click at [523, 381] on input "(707) 386-8691" at bounding box center [519, 378] width 202 height 41
paste input "73) 612-0455"
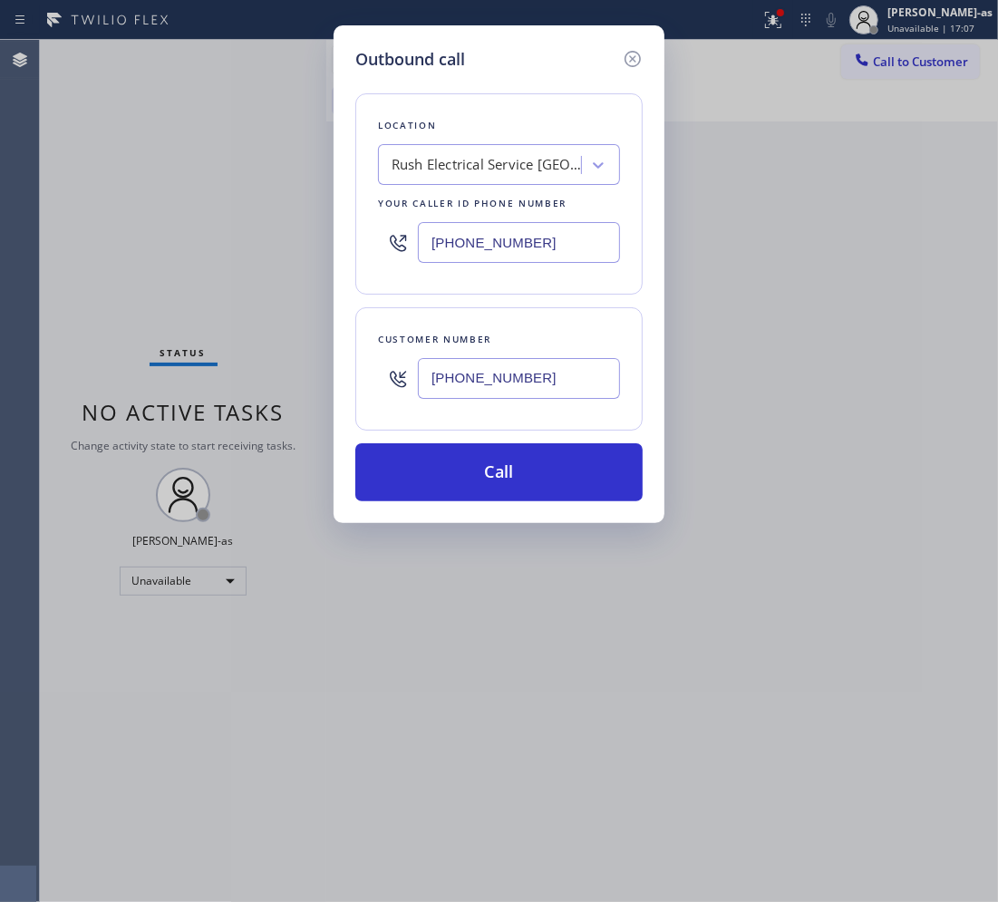
type input "(773) 612-0455"
click at [564, 234] on input "(310) 388-3982" at bounding box center [519, 242] width 202 height 41
paste input "619) 675-7477"
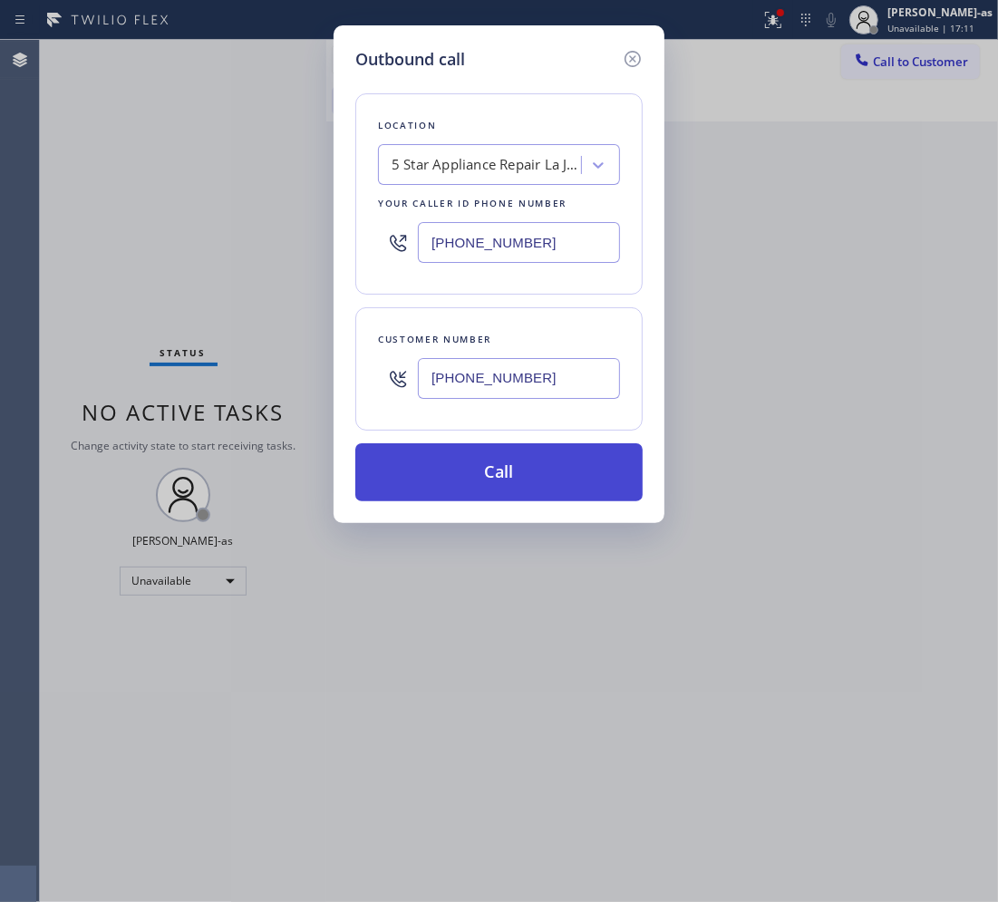
type input "(619) 675-7477"
click at [503, 483] on button "Call" at bounding box center [498, 472] width 287 height 58
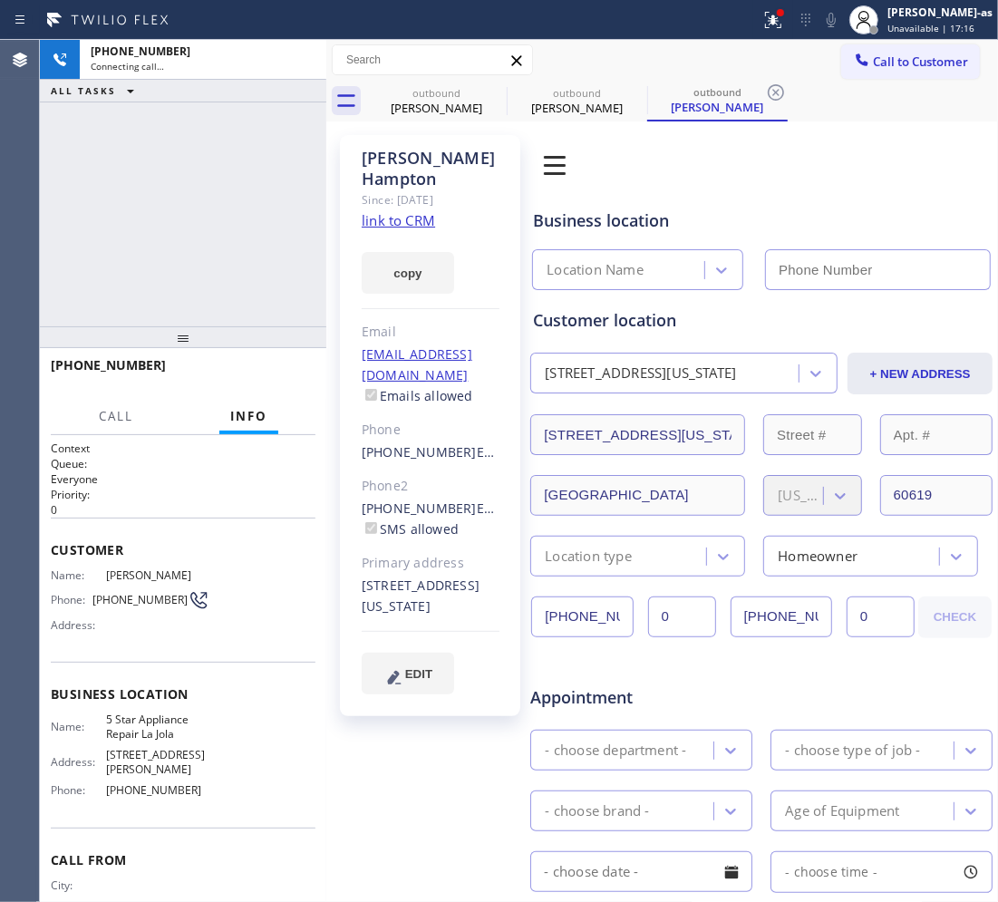
type input "(619) 675-7477"
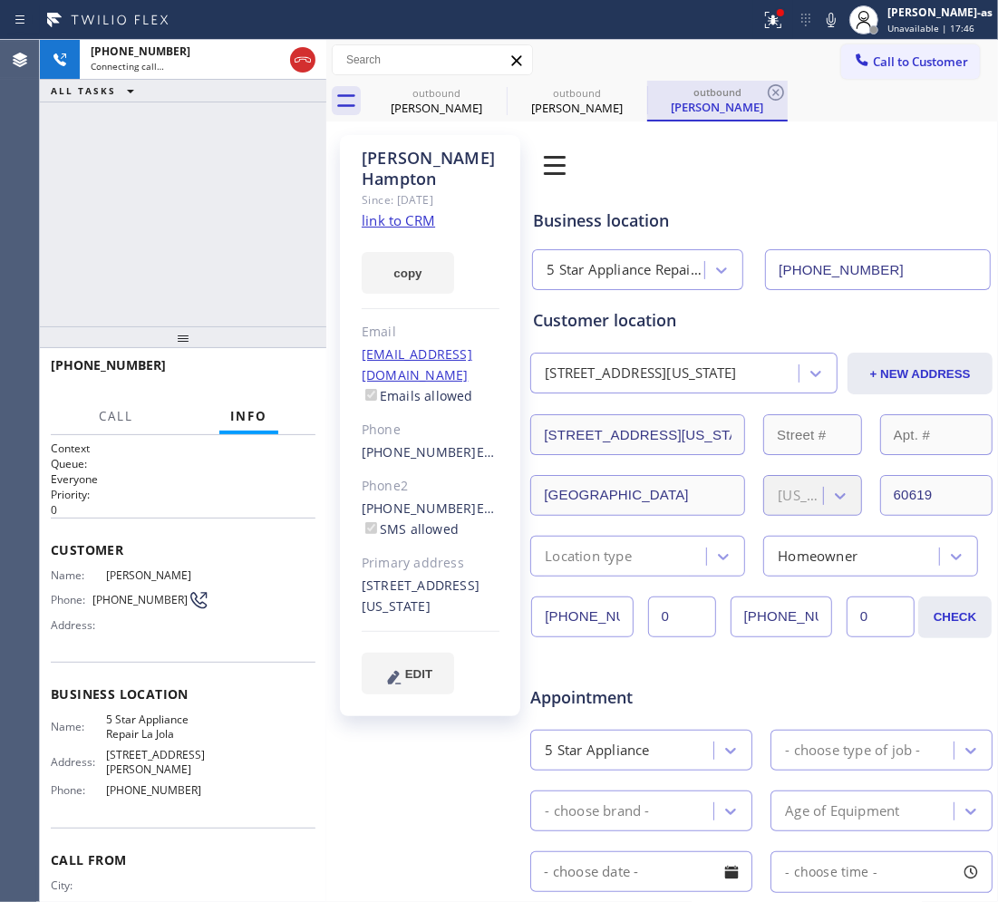
click at [79, 181] on div "+17736120455 Connecting call… ALL TASKS ALL TASKS ACTIVE TASKS TASKS IN WRAP UP" at bounding box center [183, 183] width 286 height 286
click at [422, 214] on link "link to CRM" at bounding box center [398, 220] width 73 height 18
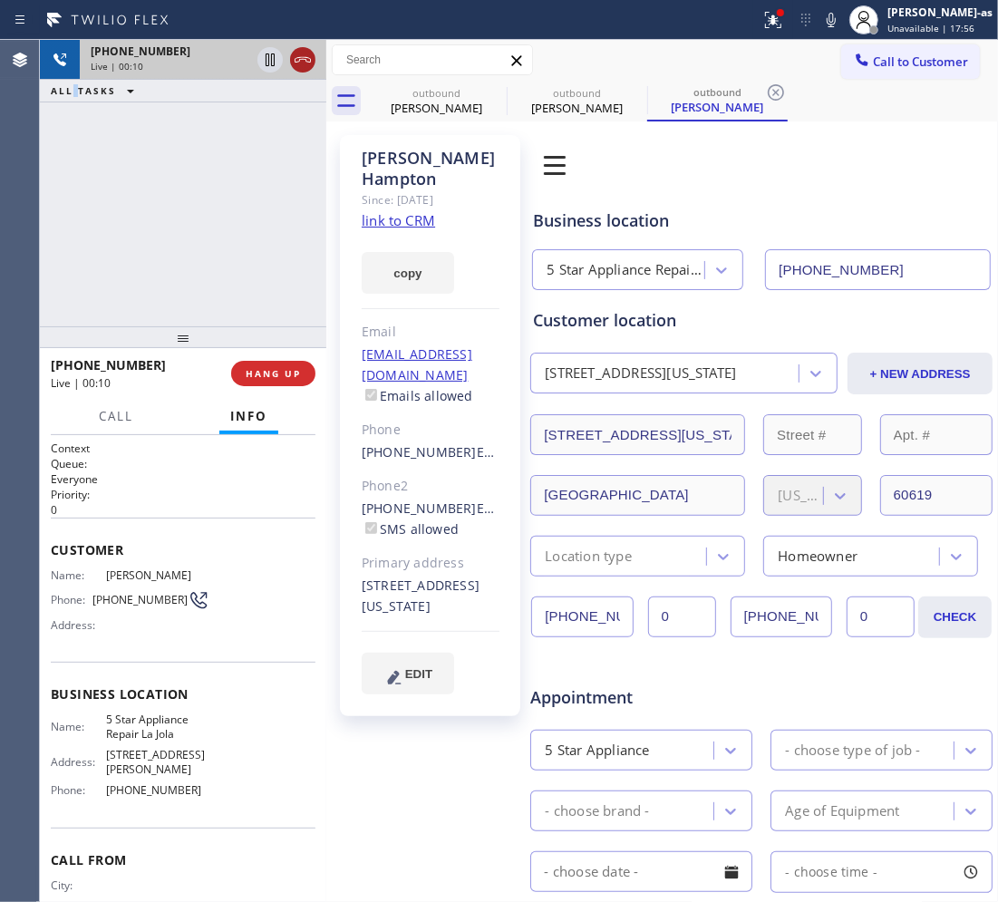
drag, startPoint x: 295, startPoint y: 56, endPoint x: 935, endPoint y: 649, distance: 872.2
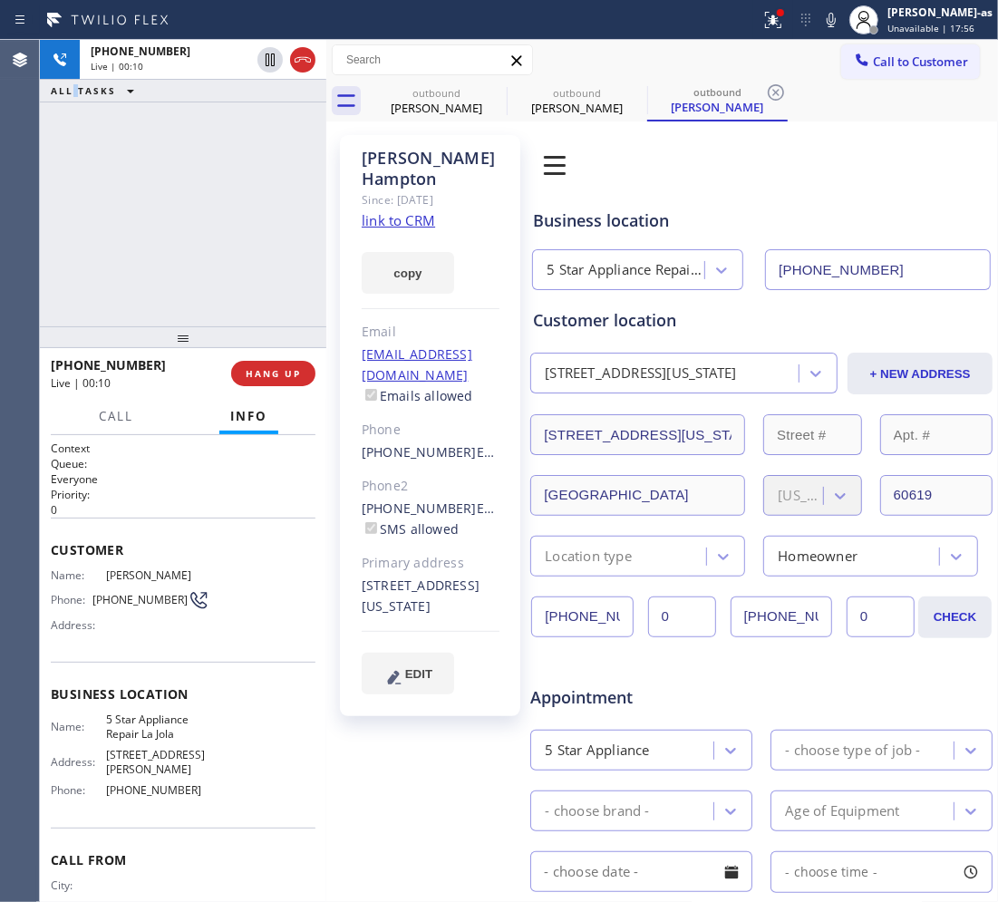
click at [295, 57] on icon at bounding box center [303, 60] width 22 height 22
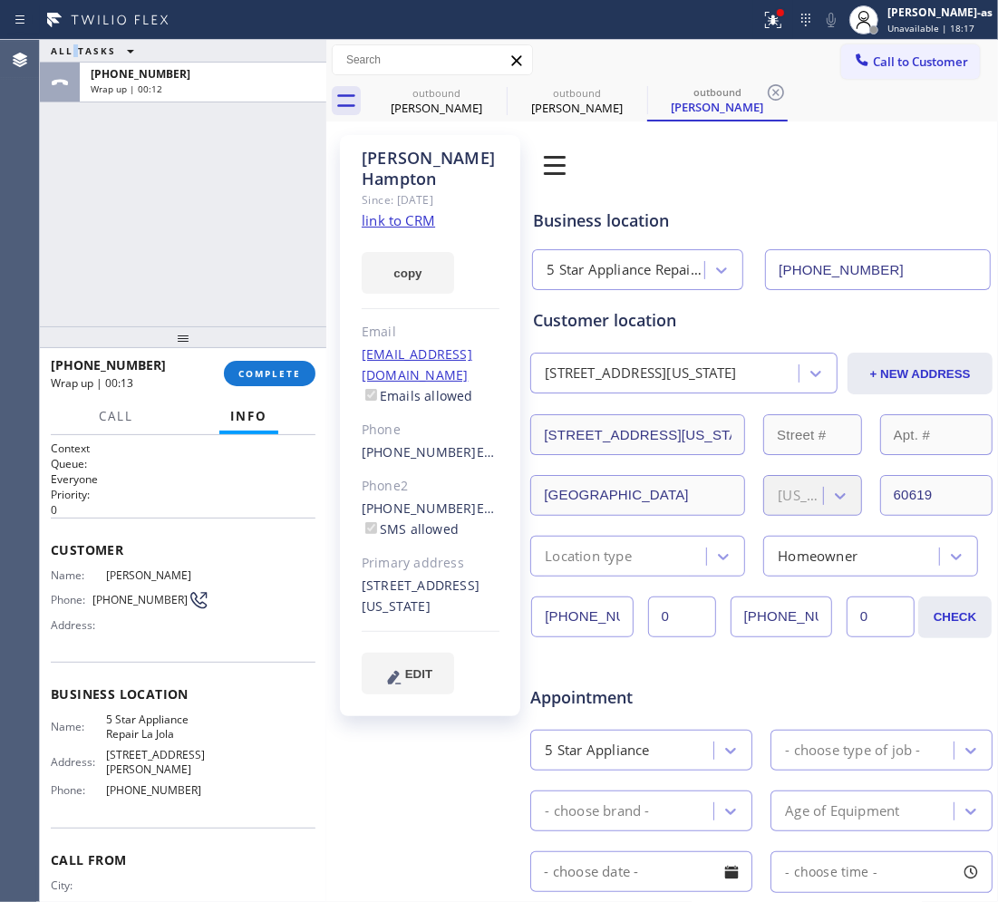
click at [286, 369] on span "COMPLETE" at bounding box center [269, 373] width 63 height 13
click at [249, 326] on div at bounding box center [183, 337] width 286 height 22
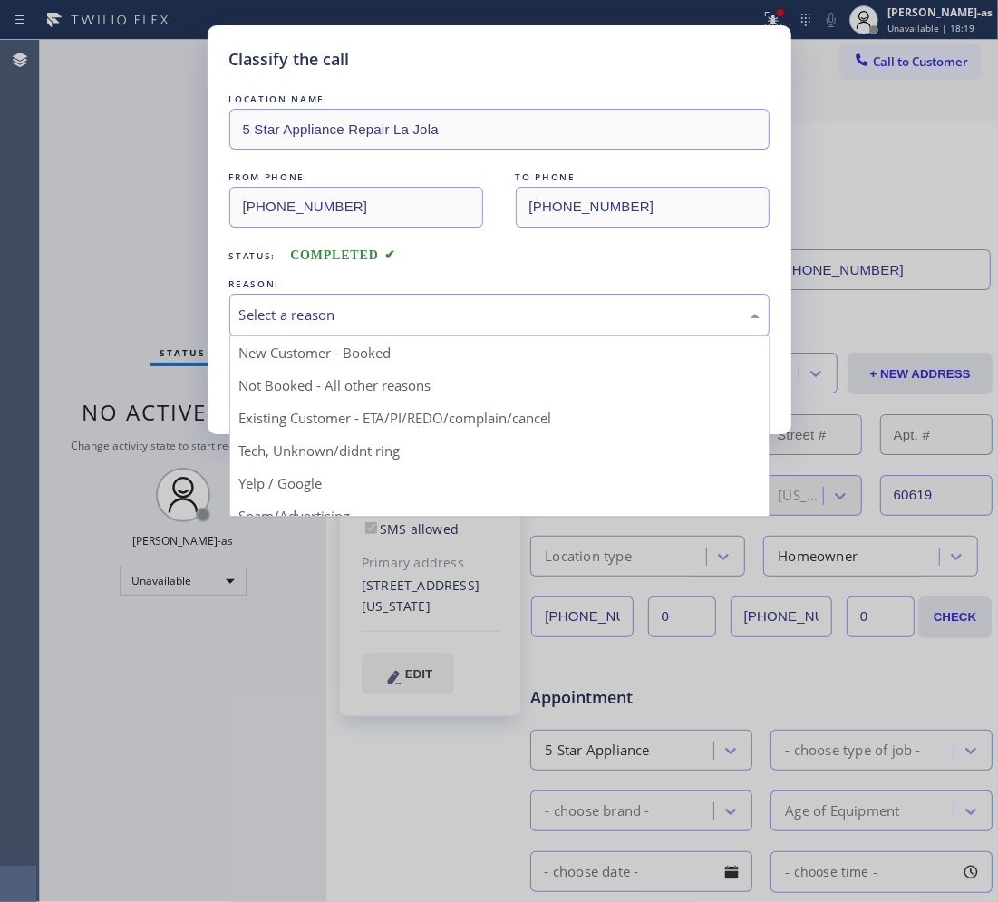
click at [427, 309] on div "Select a reason" at bounding box center [499, 315] width 520 height 21
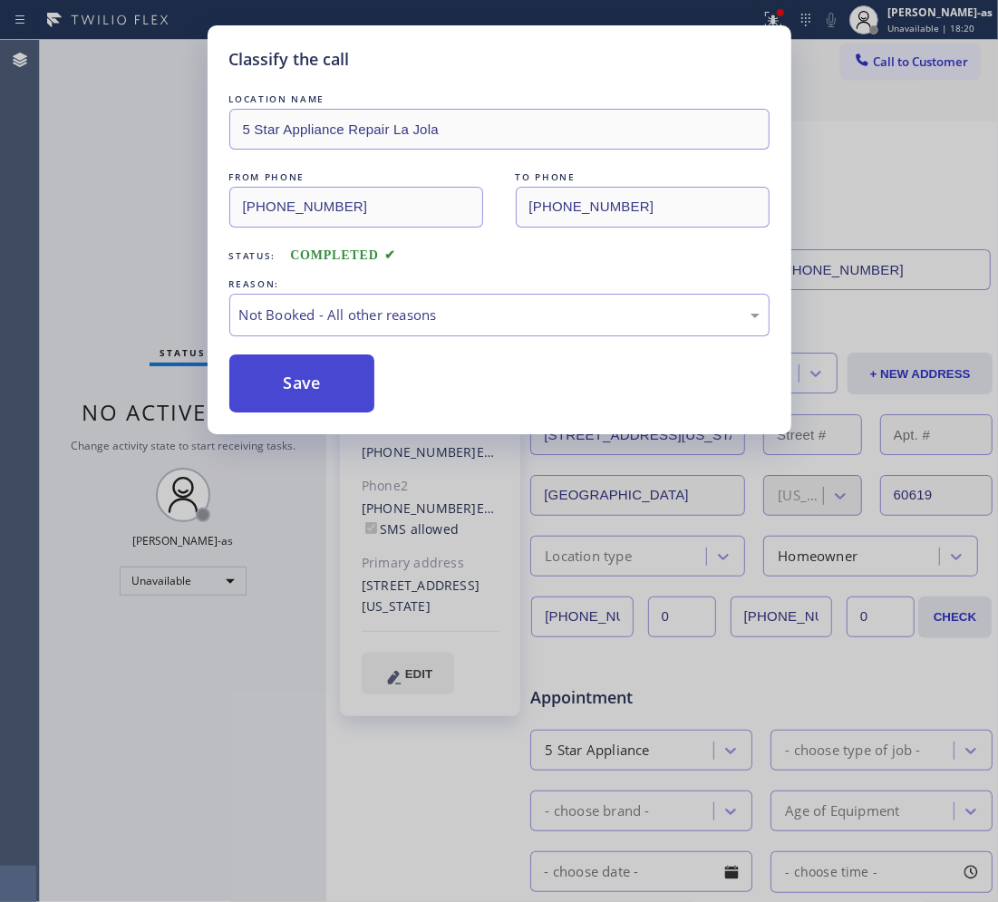
click at [333, 379] on button "Save" at bounding box center [302, 383] width 146 height 58
click at [902, 60] on div "Classify the call LOCATION NAME 5 Star Appliance Repair La Jola FROM PHONE (619…" at bounding box center [499, 451] width 998 height 902
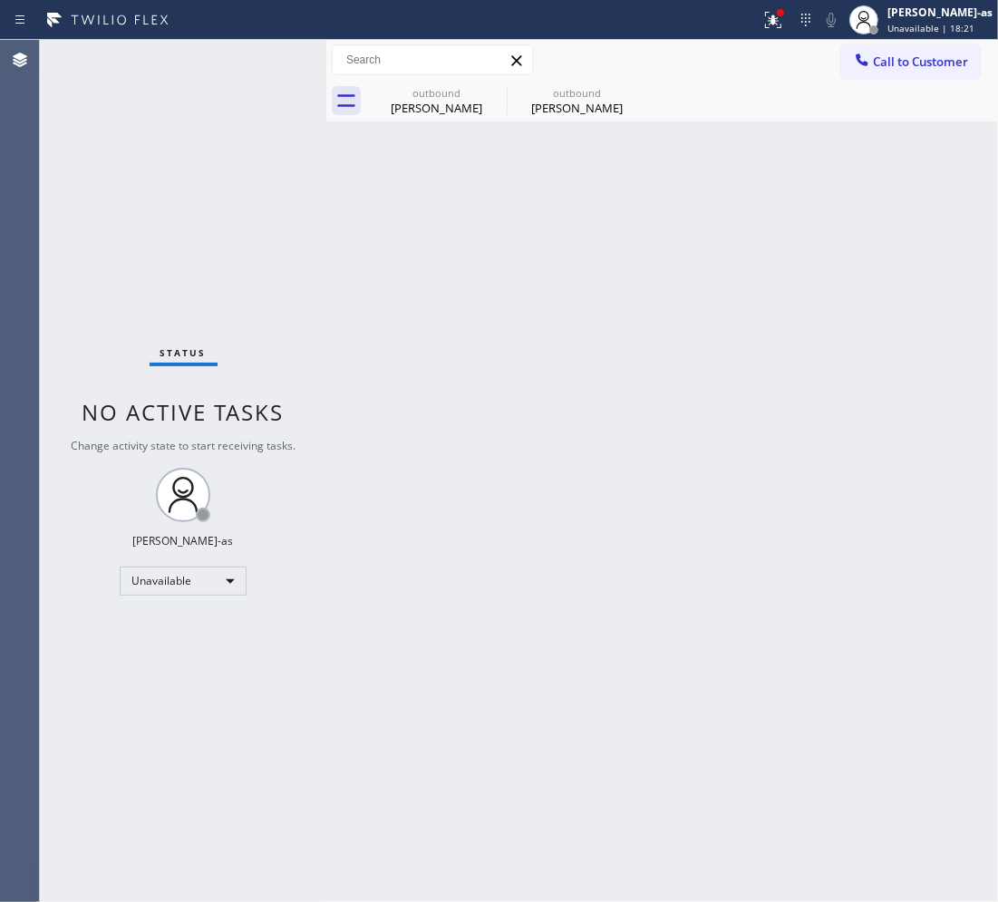
click at [902, 60] on span "Call to Customer" at bounding box center [920, 61] width 95 height 16
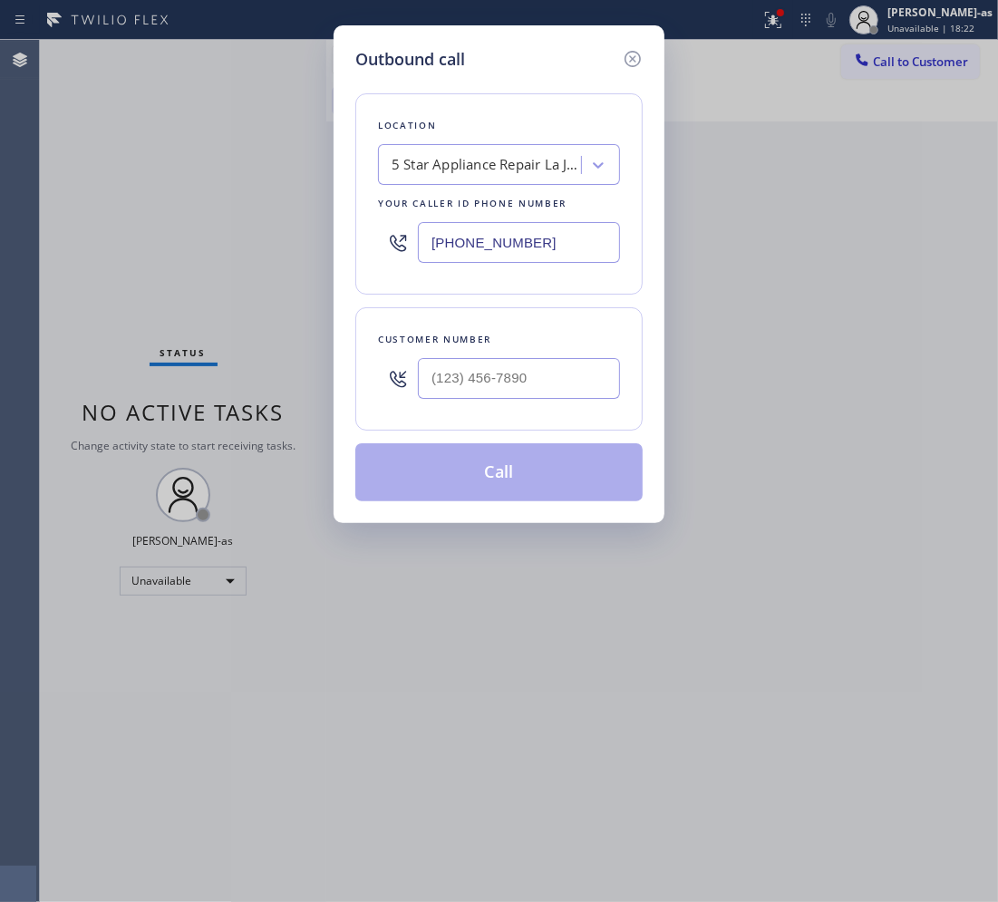
click at [515, 404] on div at bounding box center [519, 378] width 202 height 59
click at [515, 381] on input "(___) ___-____" at bounding box center [519, 378] width 202 height 41
paste input "760) 274-4528"
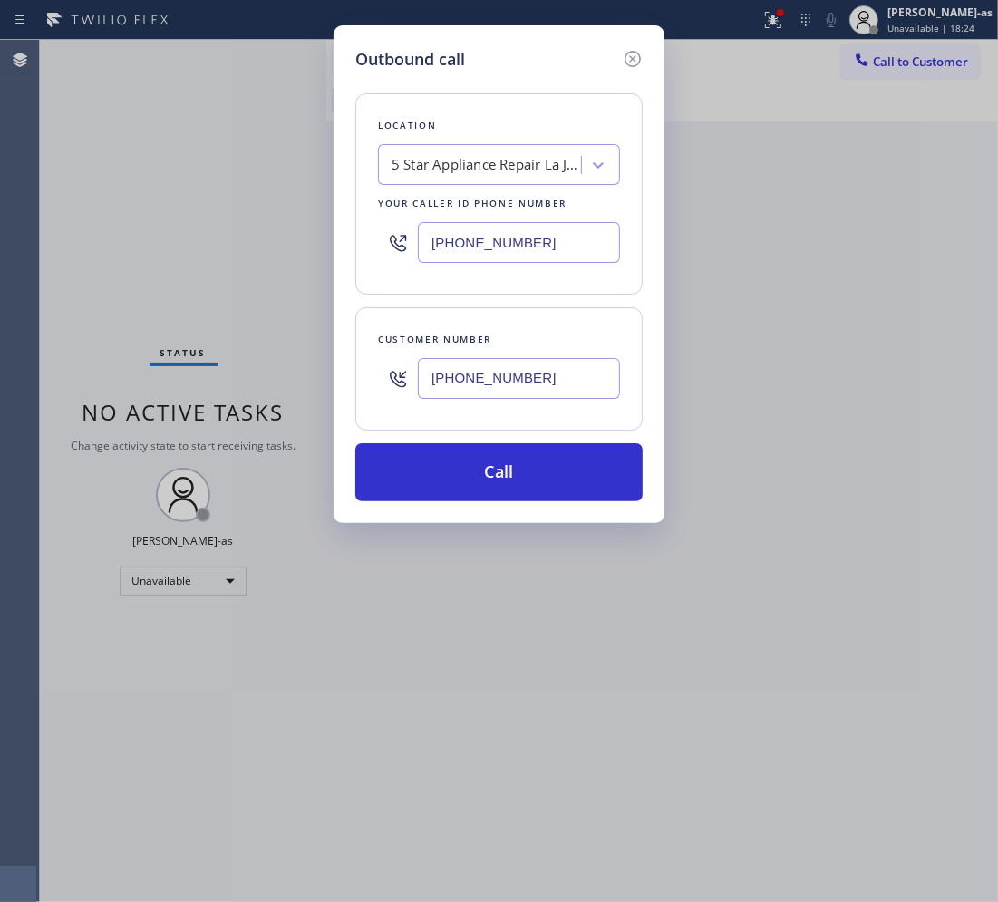
type input "(760) 274-4528"
click at [510, 240] on input "(619) 675-7477" at bounding box center [519, 242] width 202 height 41
paste input "844) 679-8698"
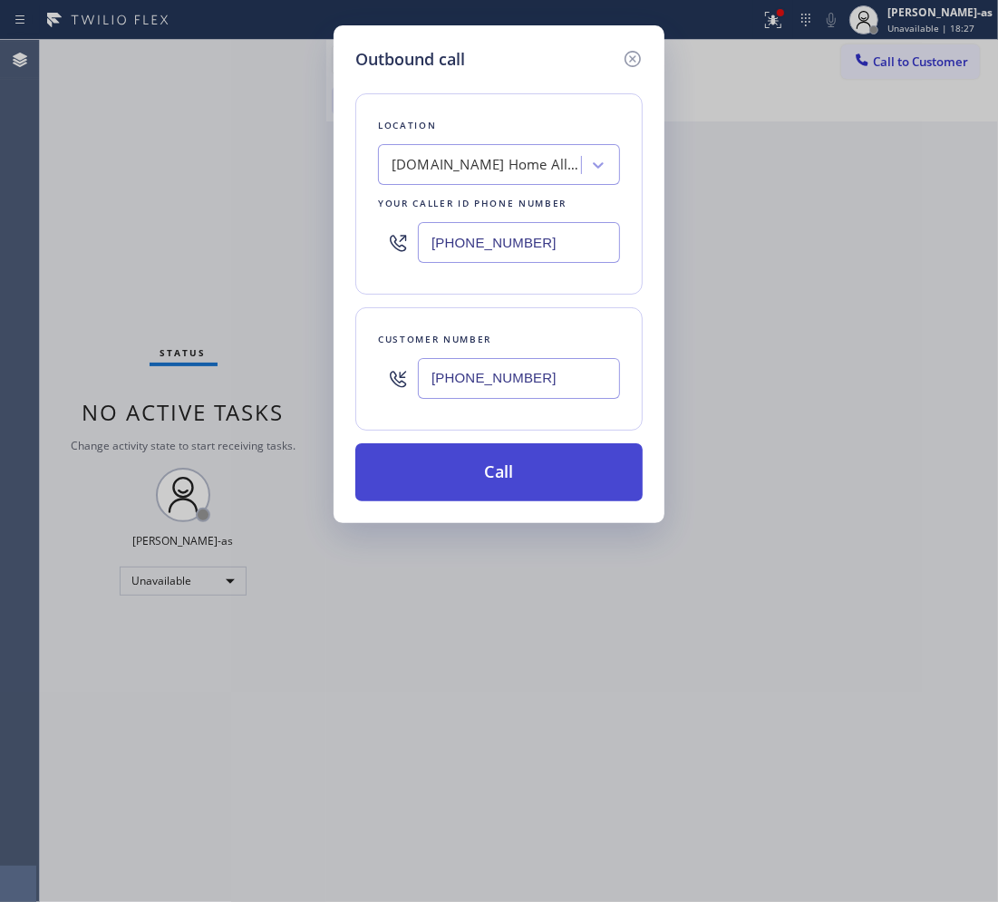
type input "(844) 679-8698"
click at [508, 485] on button "Call" at bounding box center [498, 472] width 287 height 58
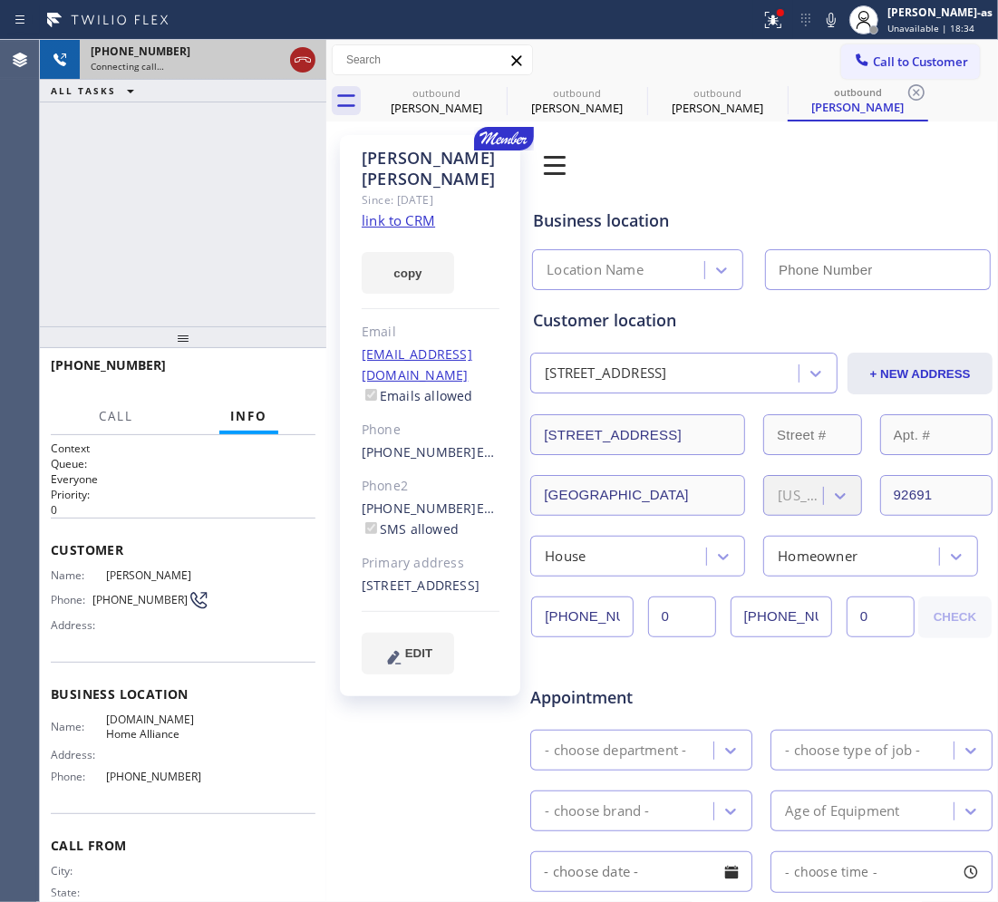
click at [309, 52] on icon at bounding box center [303, 60] width 22 height 22
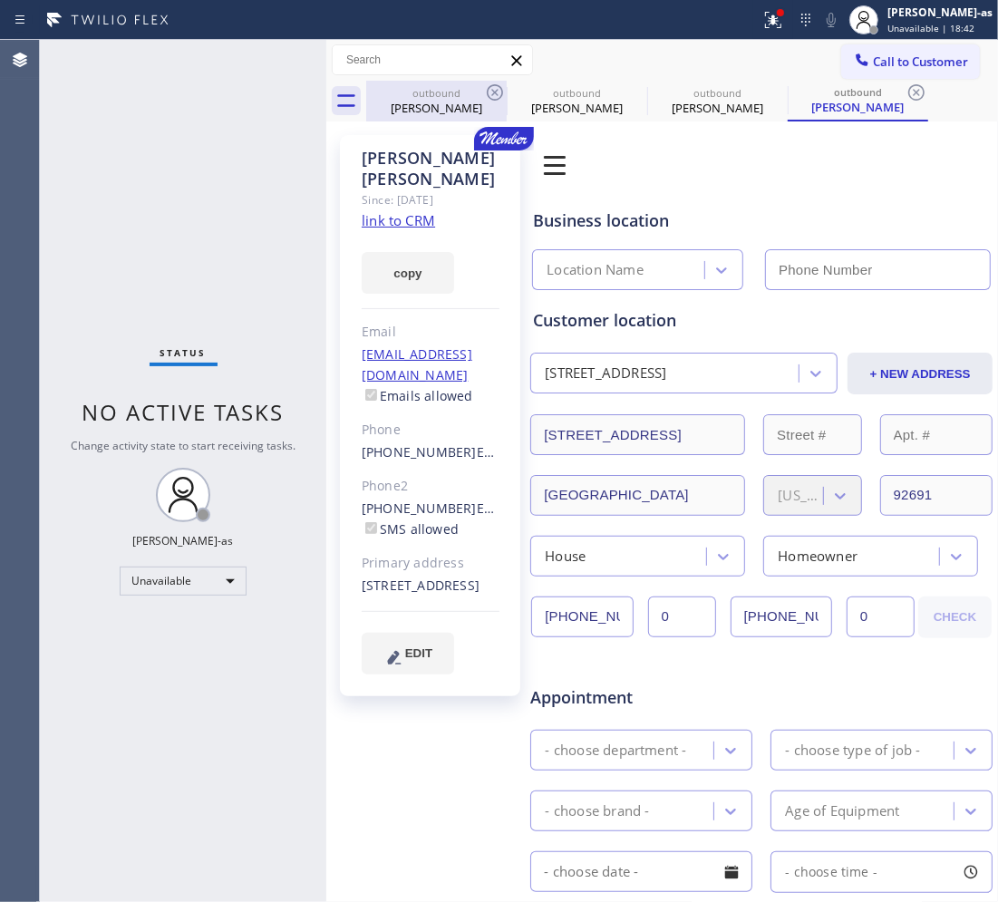
drag, startPoint x: 479, startPoint y: 89, endPoint x: 546, endPoint y: 296, distance: 218.1
click at [479, 89] on div "outbound" at bounding box center [436, 93] width 137 height 14
click at [0, 0] on icon at bounding box center [0, 0] width 0 height 0
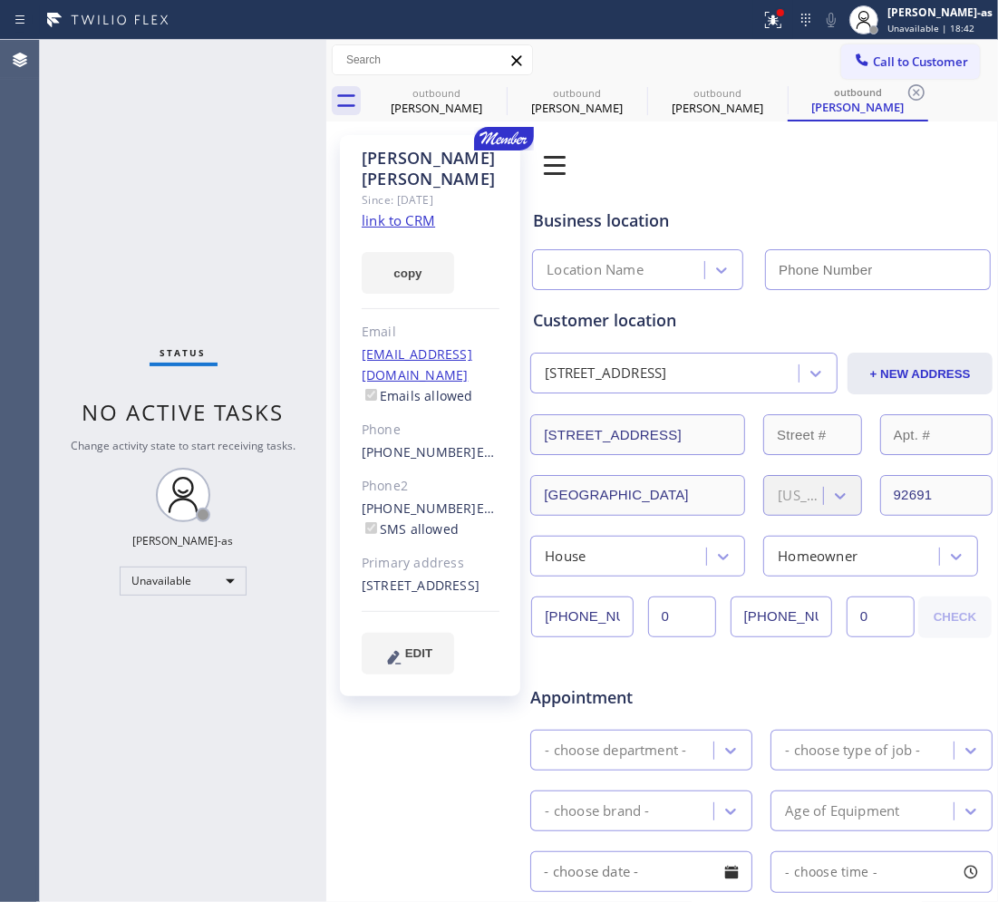
click at [905, 91] on icon at bounding box center [916, 93] width 22 height 22
click at [486, 91] on div "outbound David Dean outbound Simuel Hampton outbound Alison Downey outbound Ali…" at bounding box center [682, 101] width 632 height 41
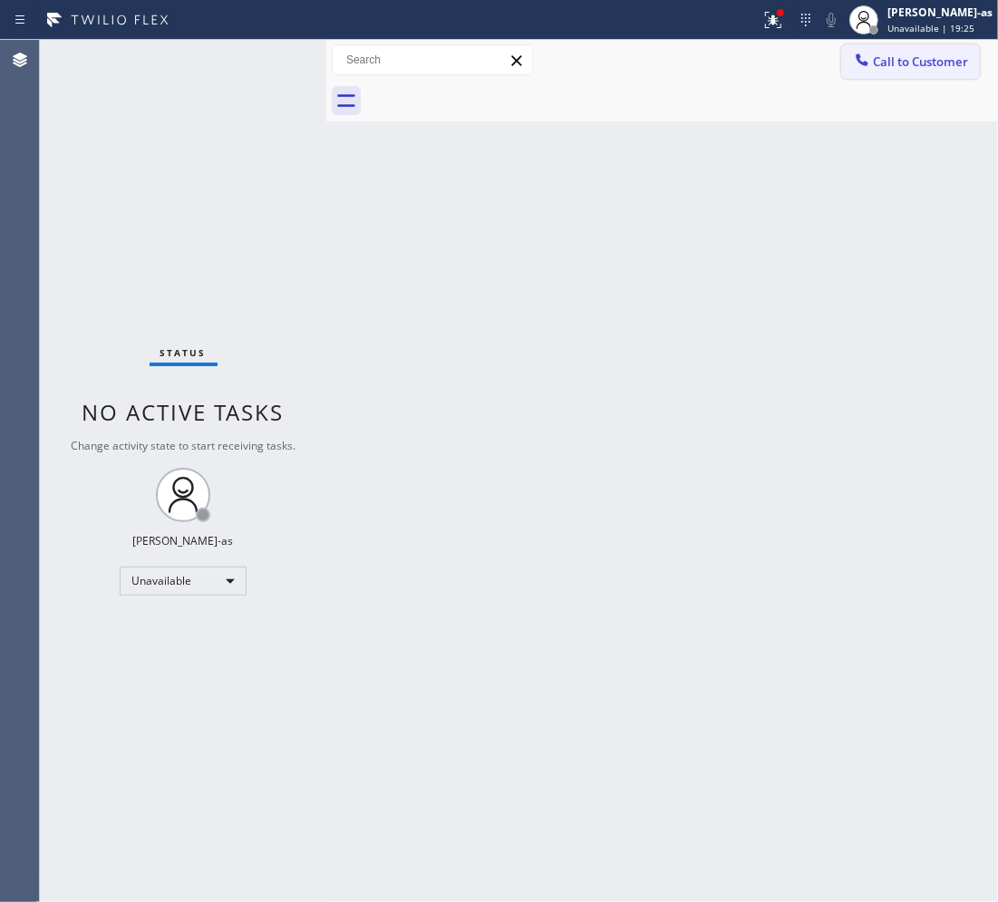
click at [940, 57] on span "Call to Customer" at bounding box center [920, 61] width 95 height 16
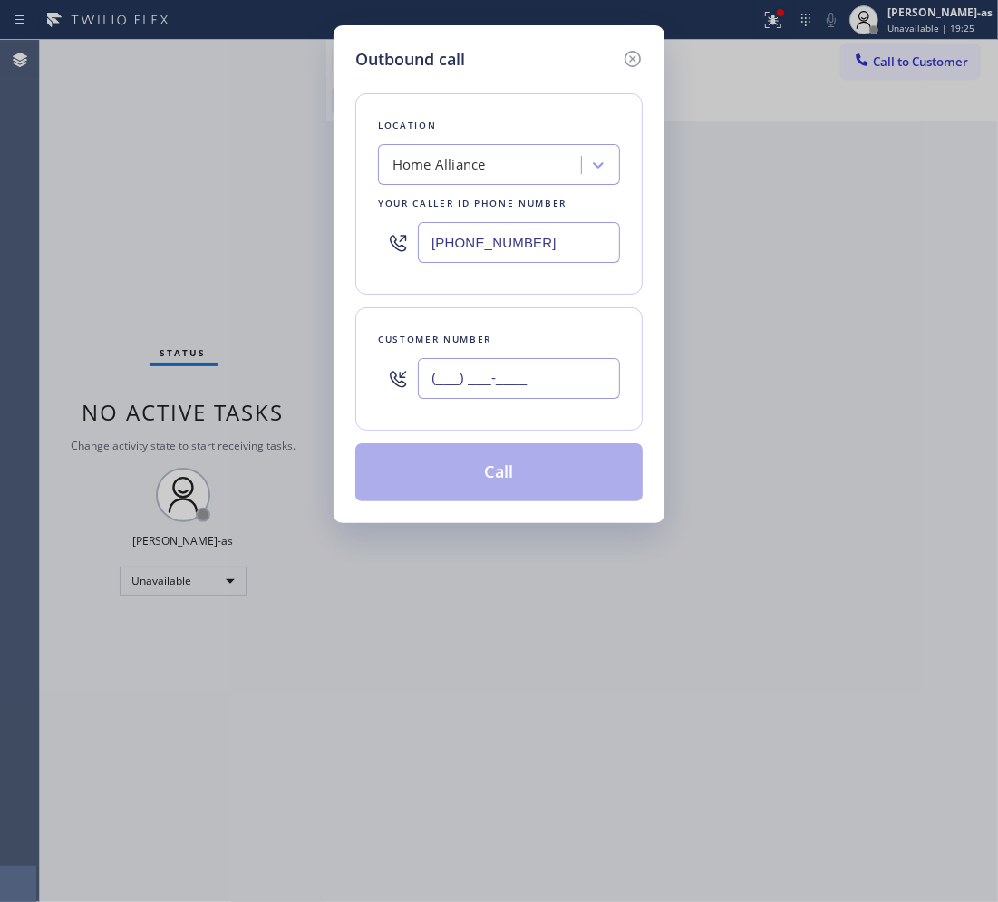
click at [573, 370] on input "(___) ___-____" at bounding box center [519, 378] width 202 height 41
paste input "707) 386-8691"
type input "(707) 386-8691"
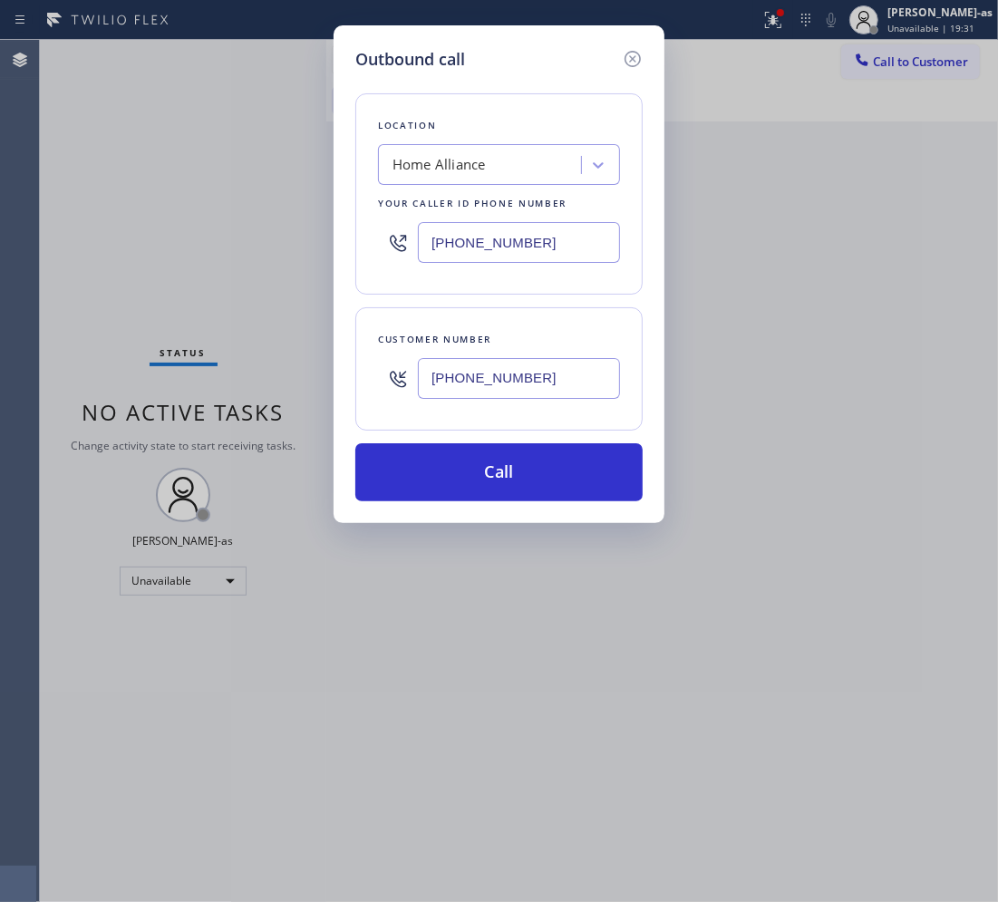
click at [451, 168] on div "Home Alliance" at bounding box center [438, 165] width 93 height 21
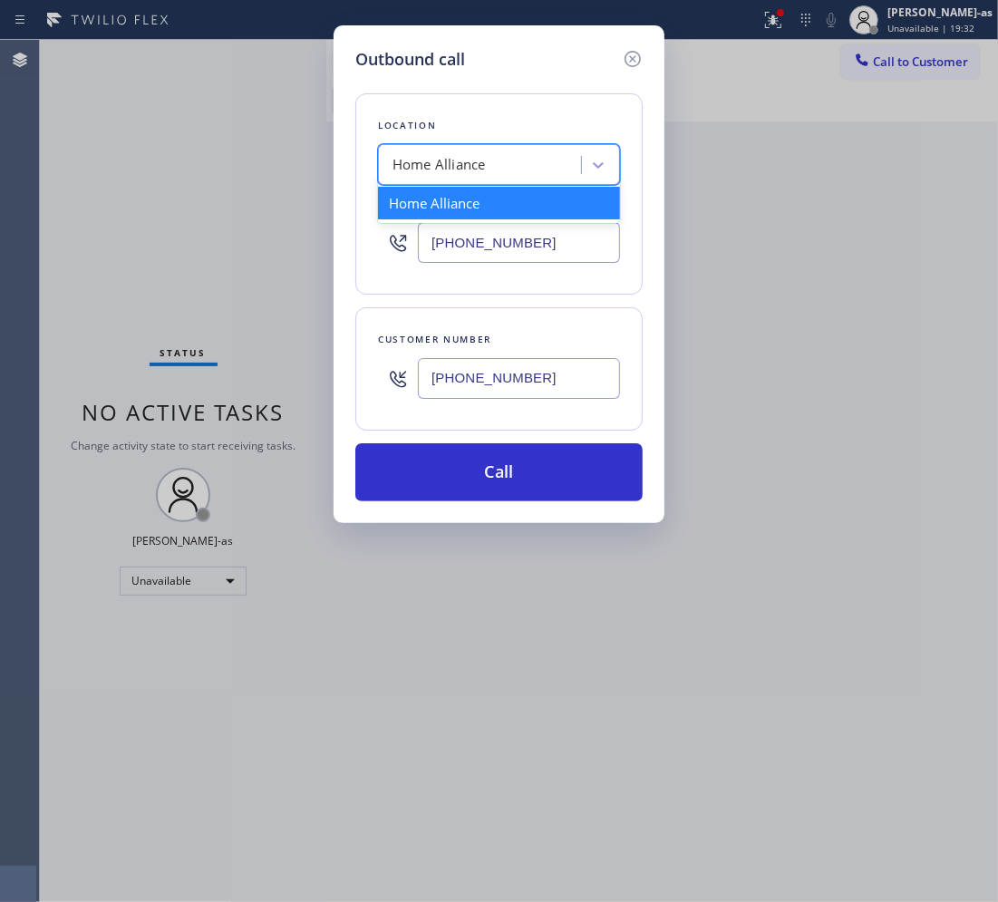
paste input "5 Star Best Plumbing"
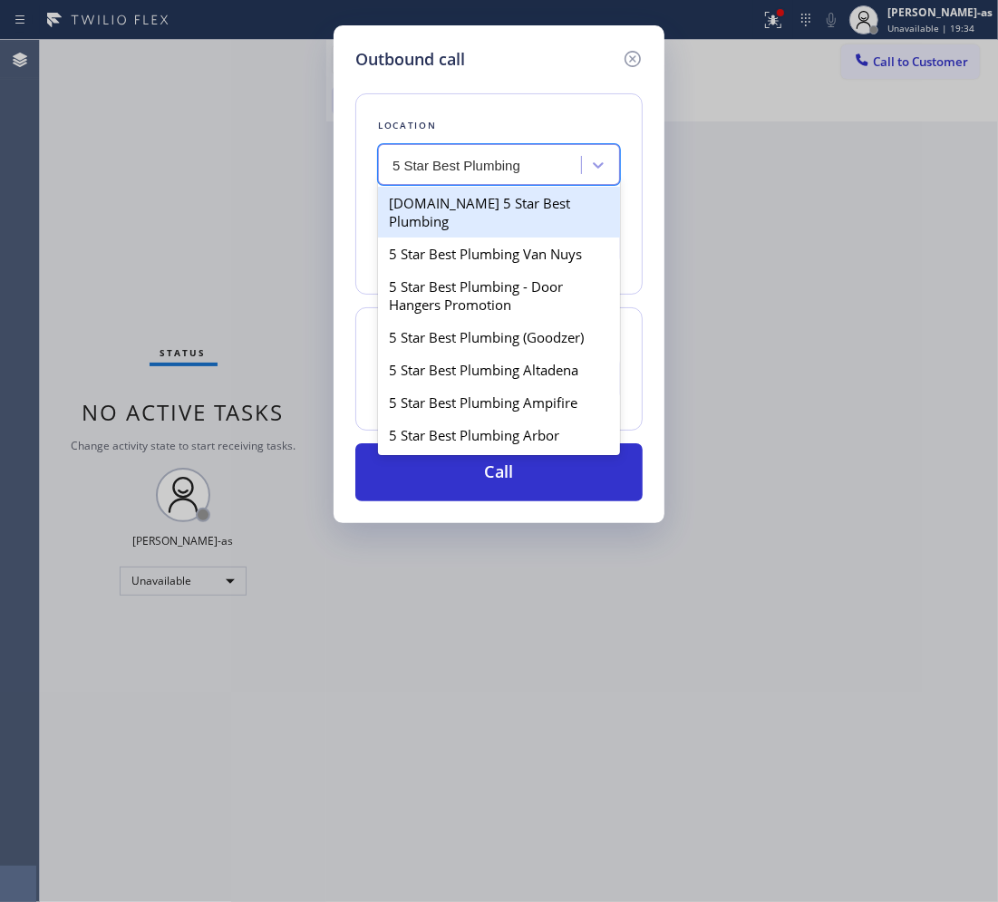
type input "5 Star Best Plumbing"
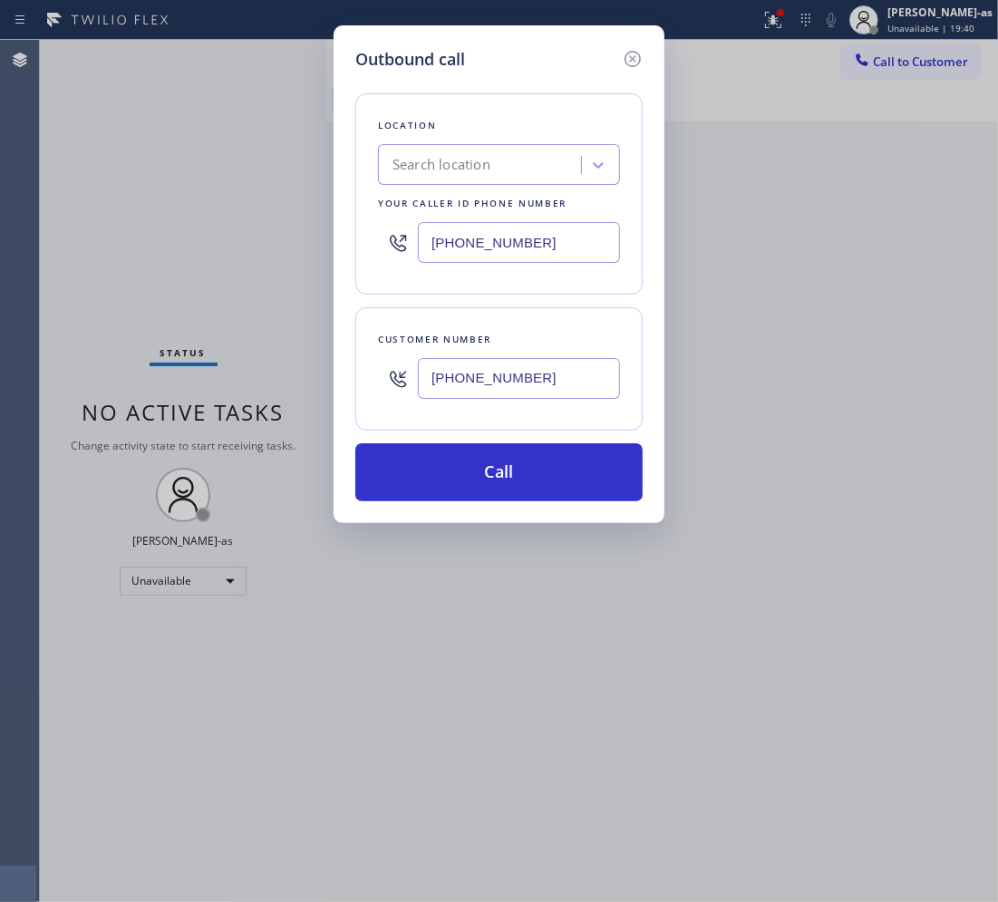
click at [565, 238] on input "(844) 679-8698" at bounding box center [519, 242] width 202 height 41
paste input "66) 702-1734"
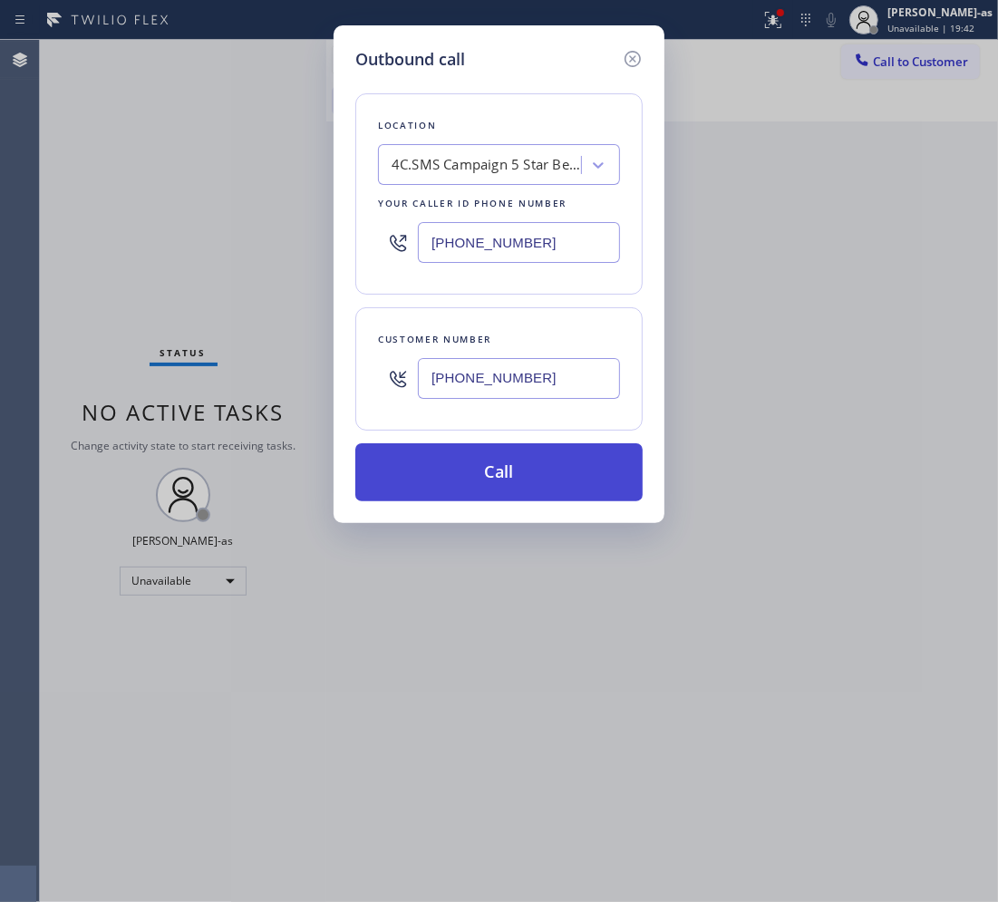
type input "[PHONE_NUMBER]"
click at [455, 468] on button "Call" at bounding box center [498, 472] width 287 height 58
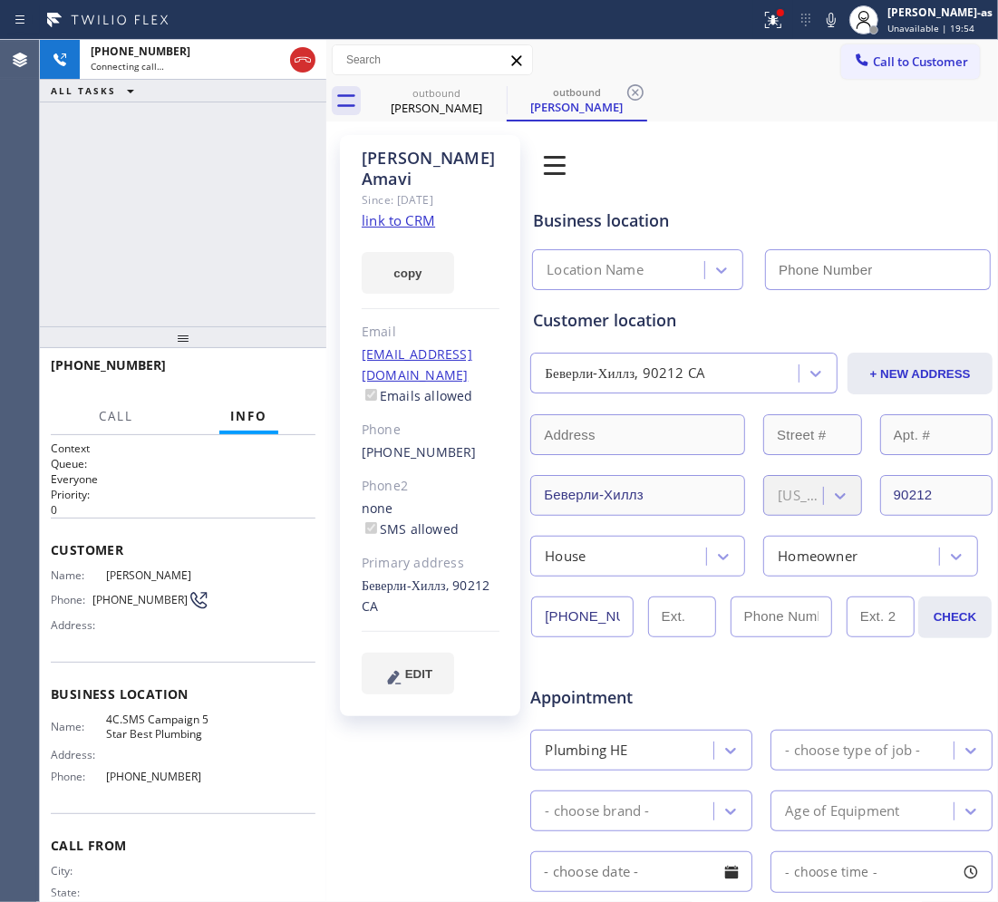
type input "[PHONE_NUMBER]"
click at [134, 122] on div "+17073868691 Live | 00:50 ALL TASKS ALL TASKS ACTIVE TASKS TASKS IN WRAP UP" at bounding box center [183, 183] width 286 height 286
click at [204, 224] on div "+17073868691 Live | 00:52 ALL TASKS ALL TASKS ACTIVE TASKS TASKS IN WRAP UP" at bounding box center [183, 183] width 286 height 286
click at [186, 223] on div "+17073868691 Live | 02:21 ALL TASKS ALL TASKS ACTIVE TASKS TASKS IN WRAP UP" at bounding box center [183, 183] width 286 height 286
click at [172, 201] on div "+17073868691 Live | 02:41 ALL TASKS ALL TASKS ACTIVE TASKS TASKS IN WRAP UP" at bounding box center [183, 183] width 286 height 286
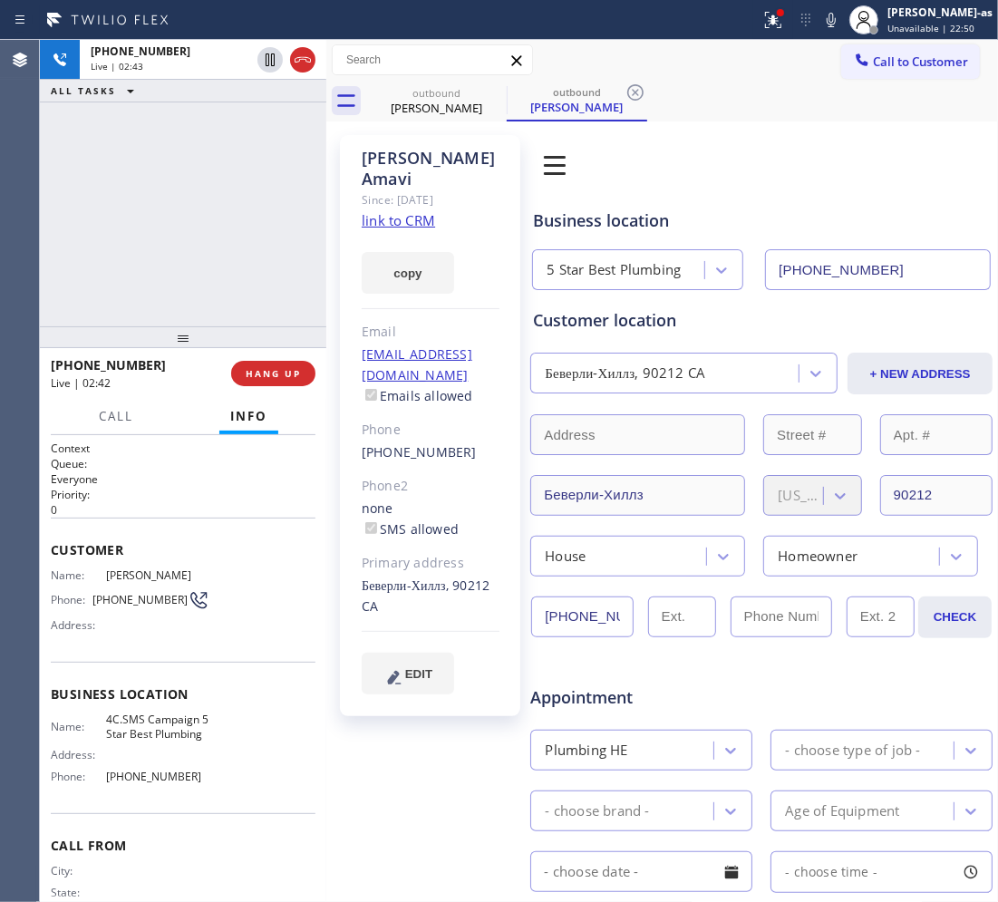
click at [170, 199] on div "+17073868691 Live | 02:43 ALL TASKS ALL TASKS ACTIVE TASKS TASKS IN WRAP UP" at bounding box center [183, 183] width 286 height 286
click at [245, 273] on div "+17073868691 Live | 02:43 ALL TASKS ALL TASKS ACTIVE TASKS TASKS IN WRAP UP" at bounding box center [183, 183] width 286 height 286
click at [237, 270] on div "+17073868691 Live | 02:44 ALL TASKS ALL TASKS ACTIVE TASKS TASKS IN WRAP UP" at bounding box center [183, 183] width 286 height 286
click at [222, 256] on div "+17073868691 Live | 02:45 ALL TASKS ALL TASKS ACTIVE TASKS TASKS IN WRAP UP" at bounding box center [183, 183] width 286 height 286
click at [219, 251] on div "+17073868691 Live | 02:46 ALL TASKS ALL TASKS ACTIVE TASKS TASKS IN WRAP UP" at bounding box center [183, 183] width 286 height 286
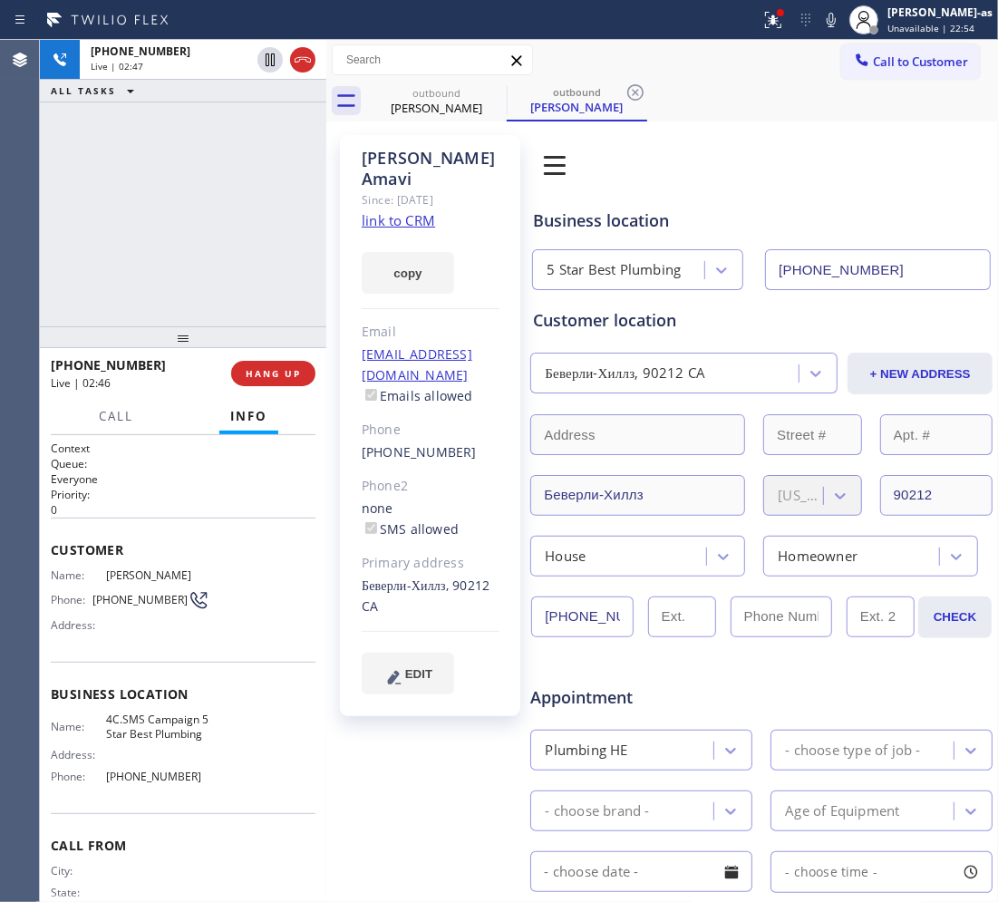
click at [220, 249] on div "+17073868691 Live | 02:47 ALL TASKS ALL TASKS ACTIVE TASKS TASKS IN WRAP UP" at bounding box center [183, 183] width 286 height 286
click at [134, 227] on div "+17073868691 Live | 02:47 ALL TASKS ALL TASKS ACTIVE TASKS TASKS IN WRAP UP" at bounding box center [183, 183] width 286 height 286
click at [284, 373] on span "HANG UP" at bounding box center [273, 373] width 55 height 13
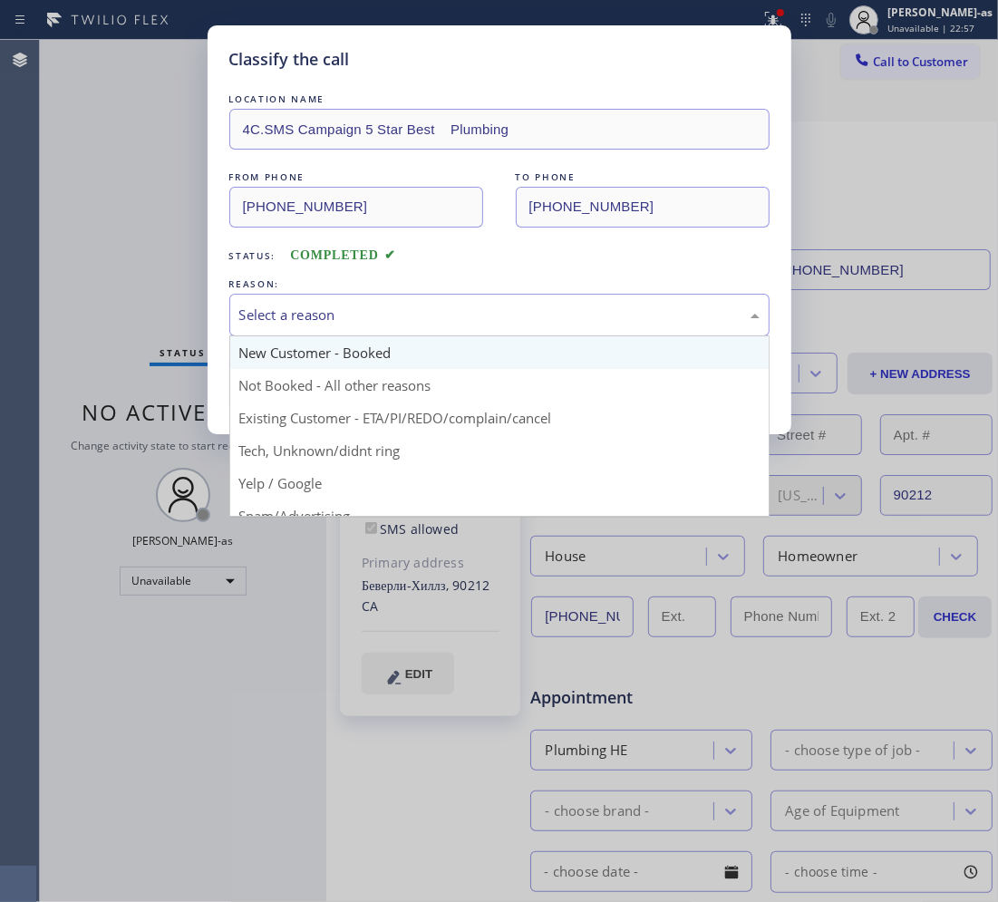
drag, startPoint x: 343, startPoint y: 295, endPoint x: 411, endPoint y: 358, distance: 92.4
click at [342, 296] on div "Select a reason" at bounding box center [499, 315] width 540 height 43
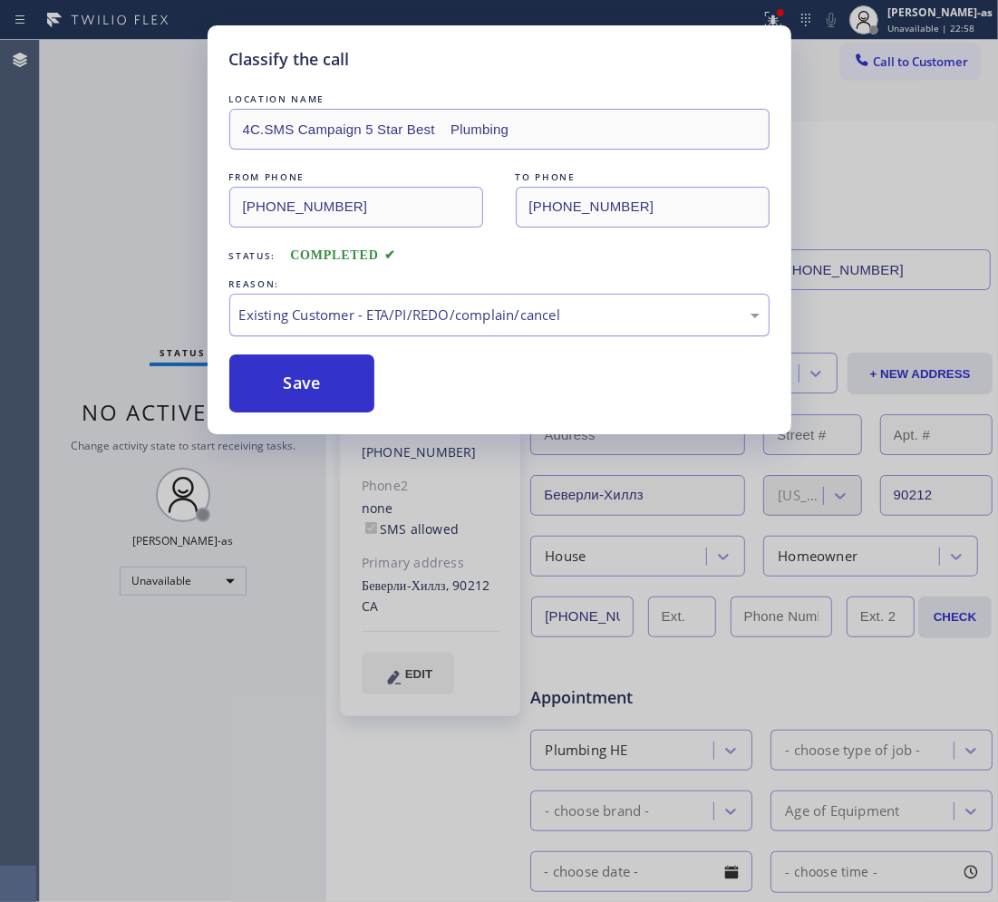
click at [315, 318] on div "Existing Customer - ETA/PI/REDO/complain/cancel" at bounding box center [499, 315] width 520 height 21
drag, startPoint x: 354, startPoint y: 395, endPoint x: 341, endPoint y: 390, distance: 14.6
drag, startPoint x: 315, startPoint y: 383, endPoint x: 266, endPoint y: 82, distance: 305.8
click at [315, 383] on button "Save" at bounding box center [302, 383] width 146 height 58
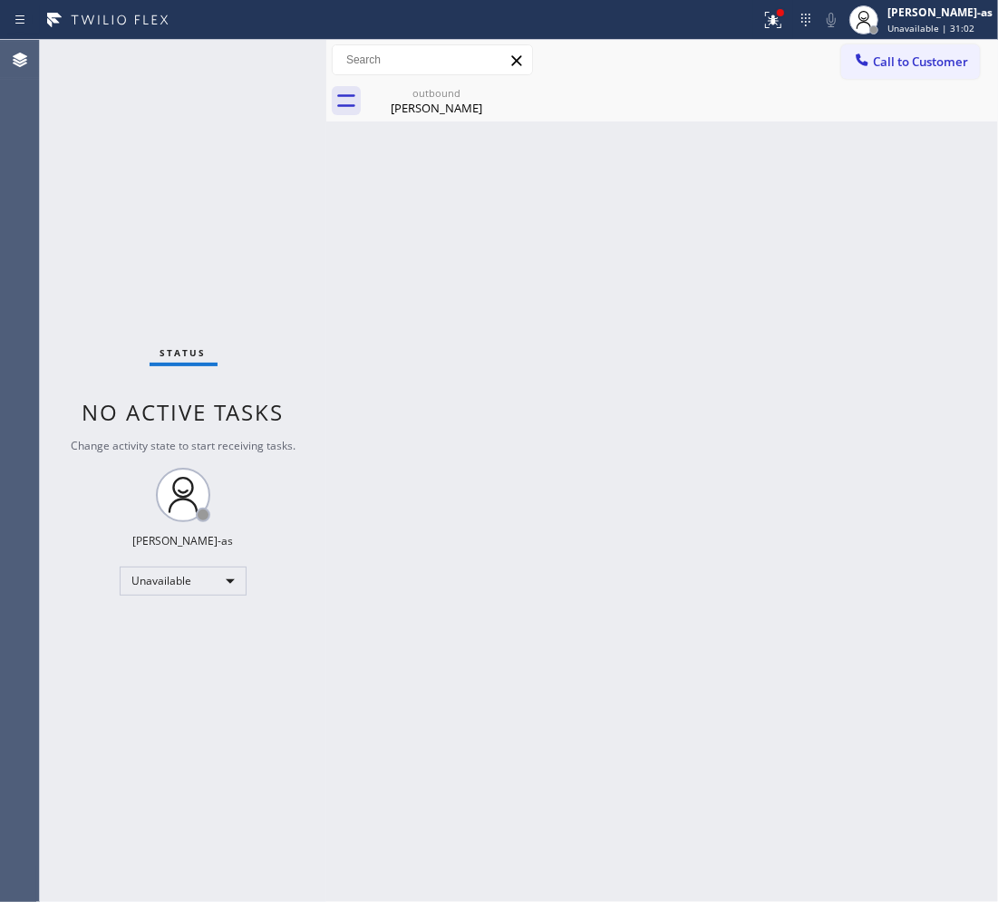
click at [663, 413] on div "Back to Dashboard Change Sender ID Customers Technicians Select a contact Outbo…" at bounding box center [662, 471] width 672 height 862
click at [436, 102] on div "Gabriel Amavi" at bounding box center [436, 108] width 137 height 16
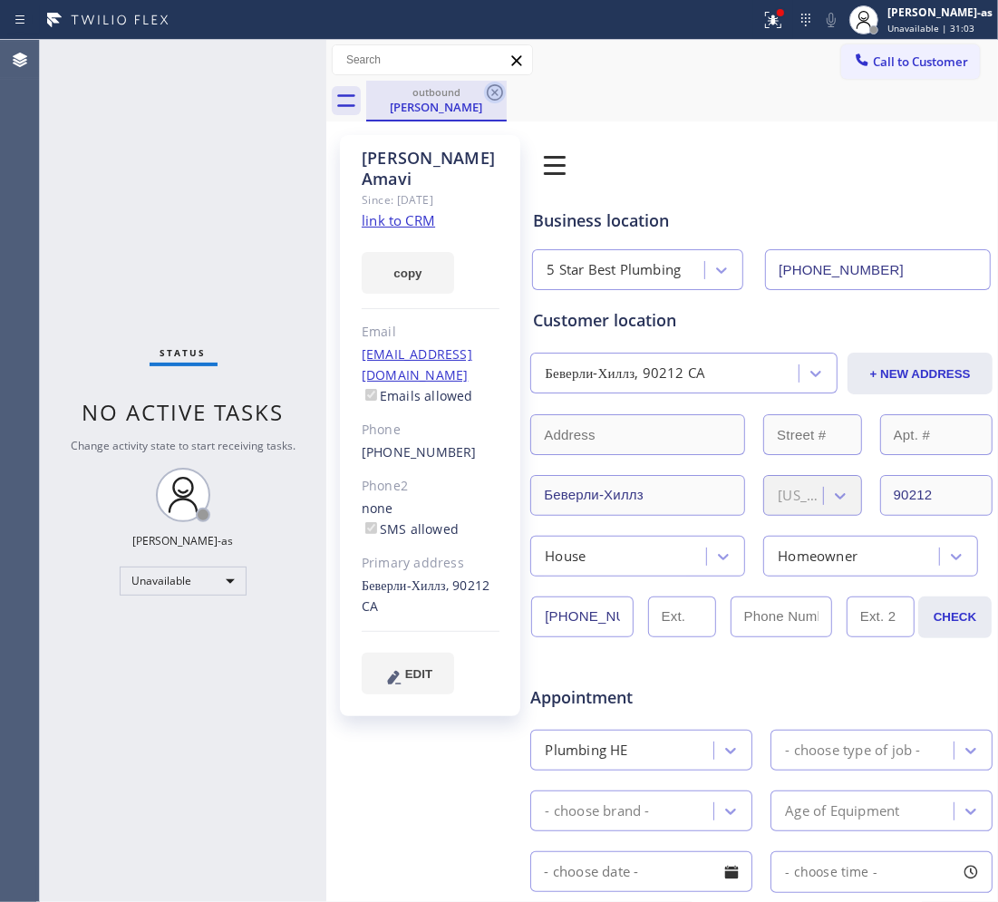
click at [492, 86] on icon at bounding box center [495, 93] width 22 height 22
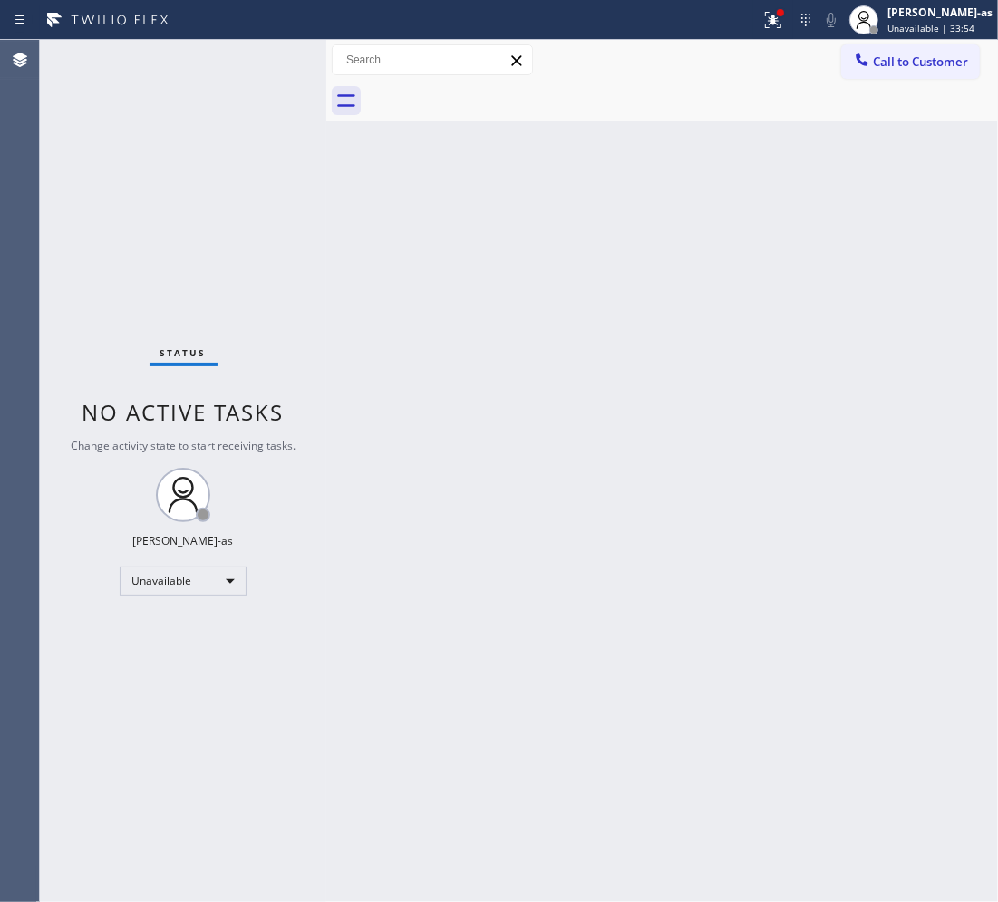
click at [524, 295] on div "Back to Dashboard Change Sender ID Customers Technicians Select a contact Outbo…" at bounding box center [662, 471] width 672 height 862
click at [899, 81] on div at bounding box center [682, 101] width 632 height 41
click at [895, 59] on span "Call to Customer" at bounding box center [920, 61] width 95 height 16
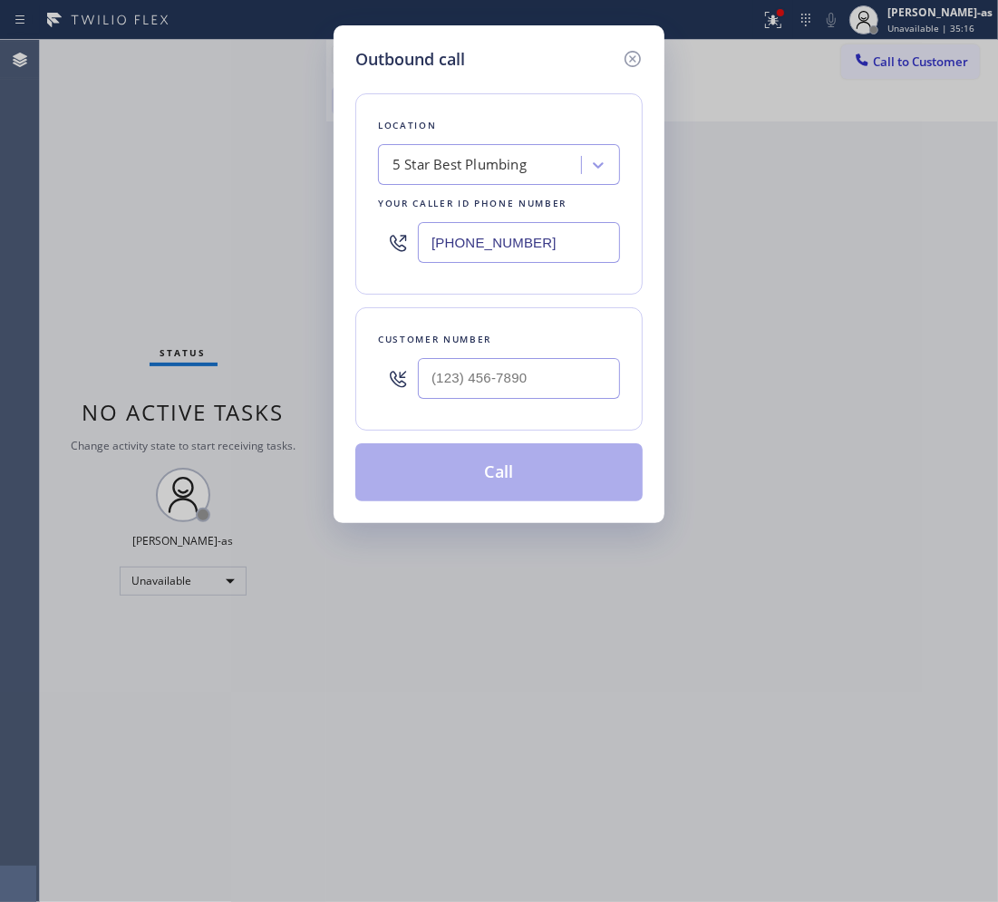
click at [542, 358] on div at bounding box center [519, 378] width 202 height 59
click at [544, 382] on input "(___) ___-____" at bounding box center [519, 378] width 202 height 41
paste input "310) 529-2212"
type input "(310) 529-2212"
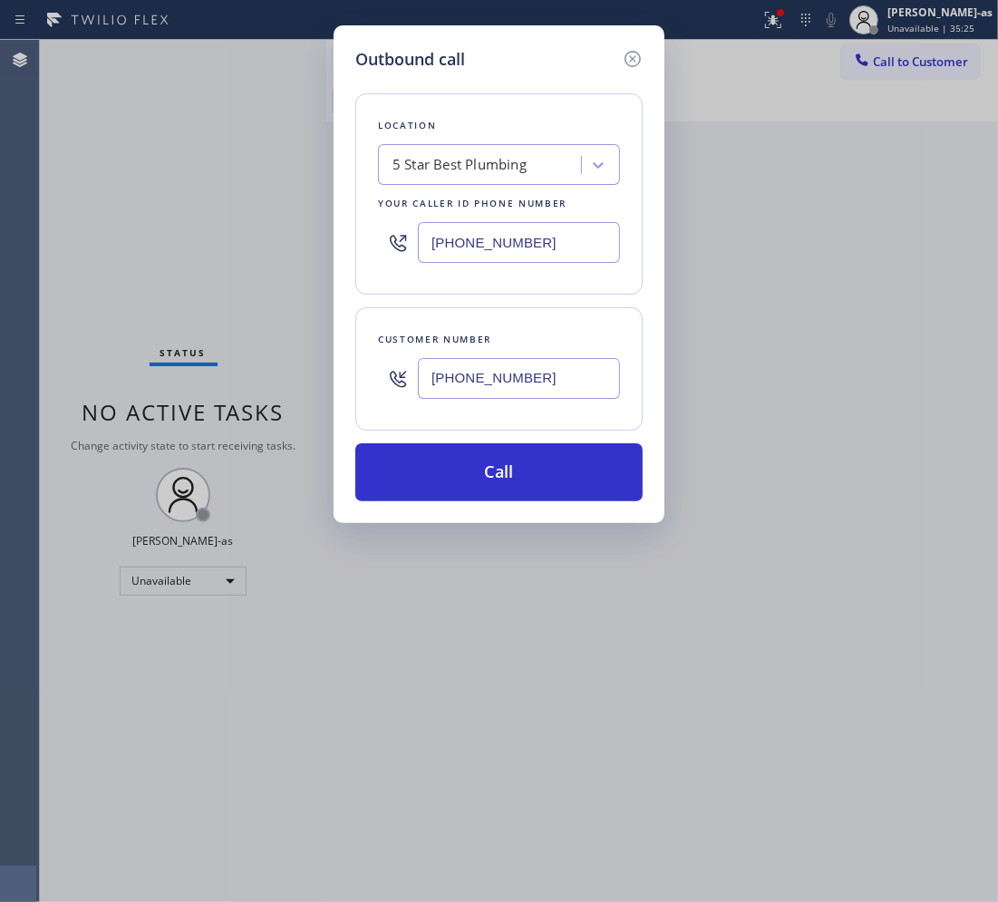
click at [559, 238] on input "[PHONE_NUMBER]" at bounding box center [519, 242] width 202 height 41
paste input "55) 999-4417"
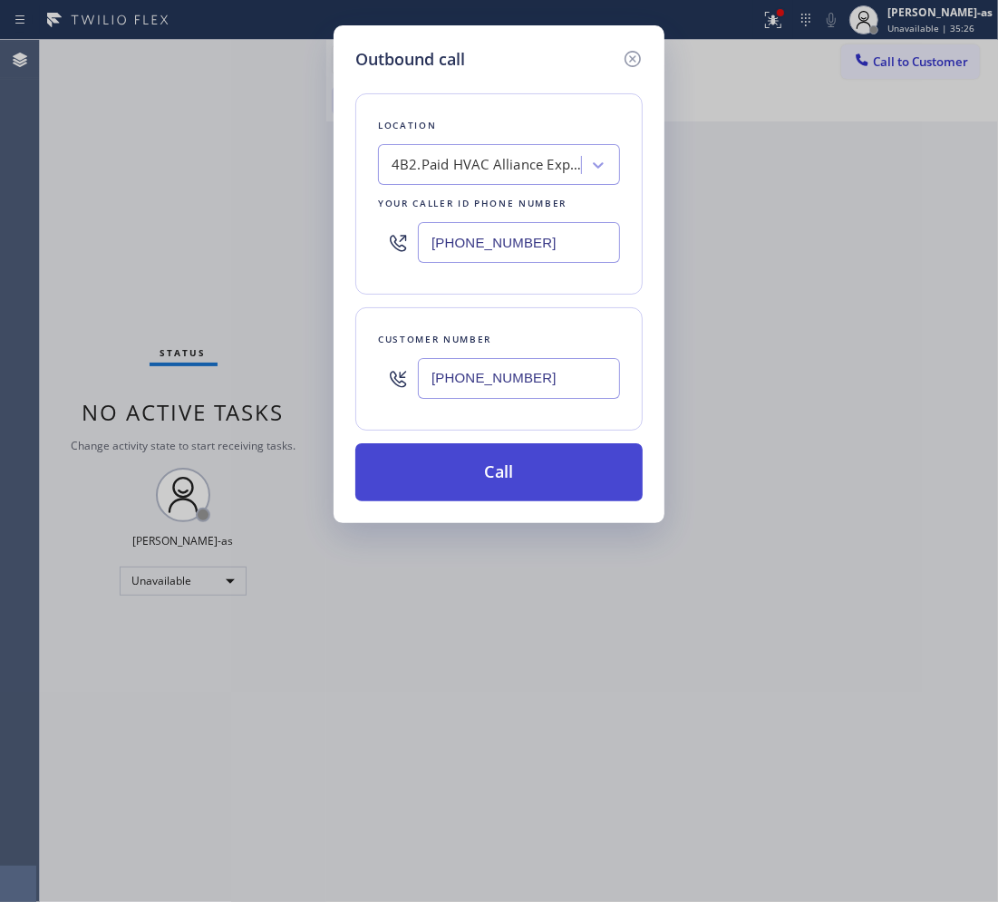
type input "[PHONE_NUMBER]"
click at [550, 453] on button "Call" at bounding box center [498, 472] width 287 height 58
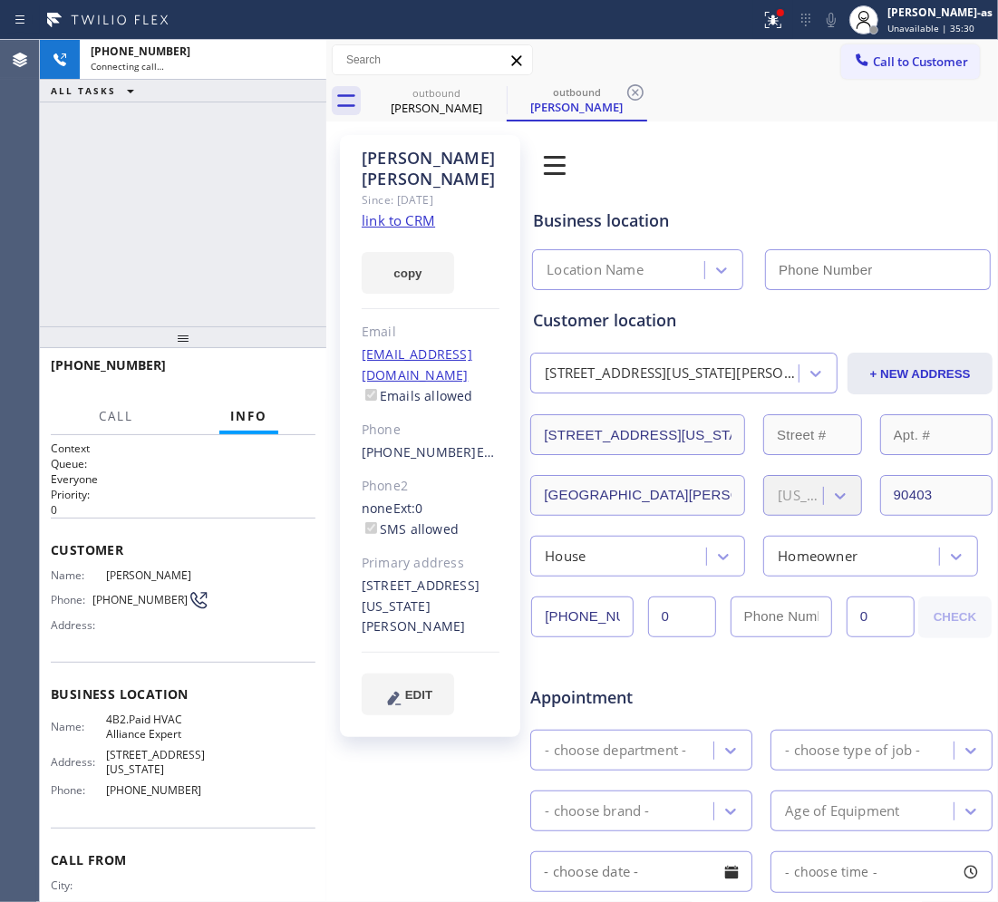
click at [404, 211] on link "link to CRM" at bounding box center [398, 220] width 73 height 18
type input "[PHONE_NUMBER]"
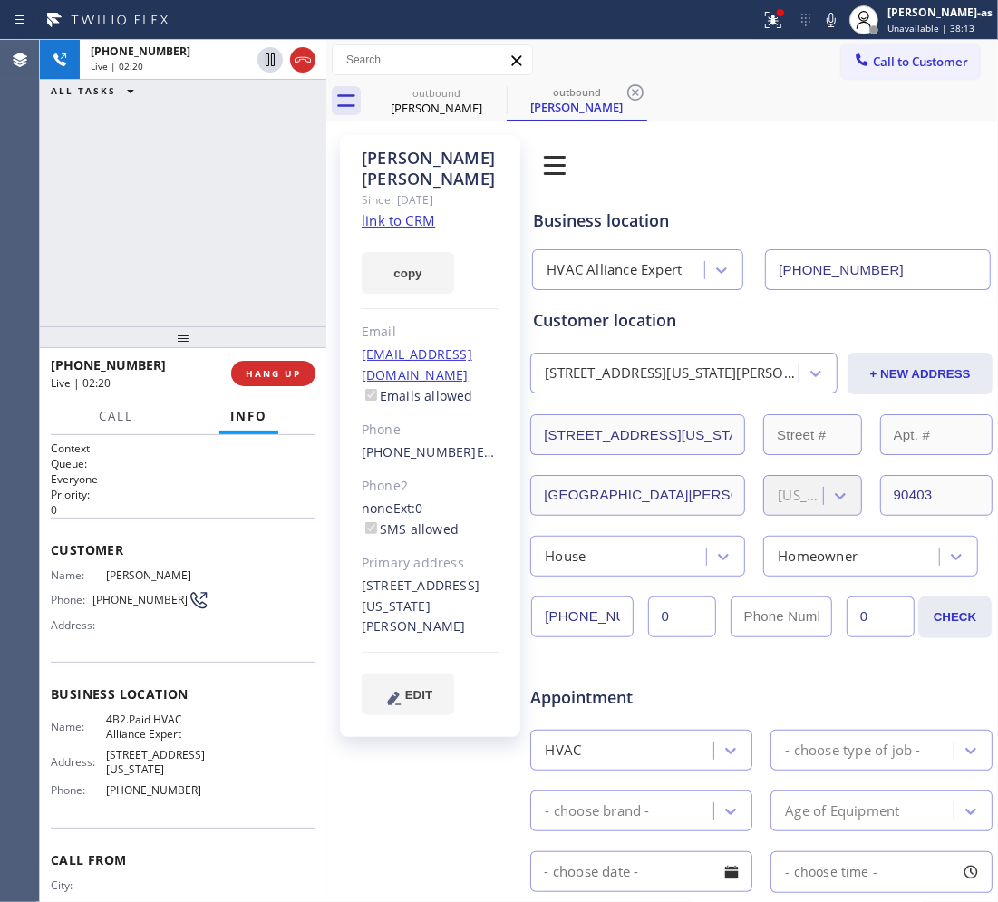
click at [238, 132] on div "+13105292212 Live | 02:20 ALL TASKS ALL TASKS ACTIVE TASKS TASKS IN WRAP UP" at bounding box center [183, 183] width 286 height 286
drag, startPoint x: 423, startPoint y: 102, endPoint x: 165, endPoint y: 322, distance: 339.5
click at [422, 102] on div "Carol Shaw" at bounding box center [436, 108] width 137 height 16
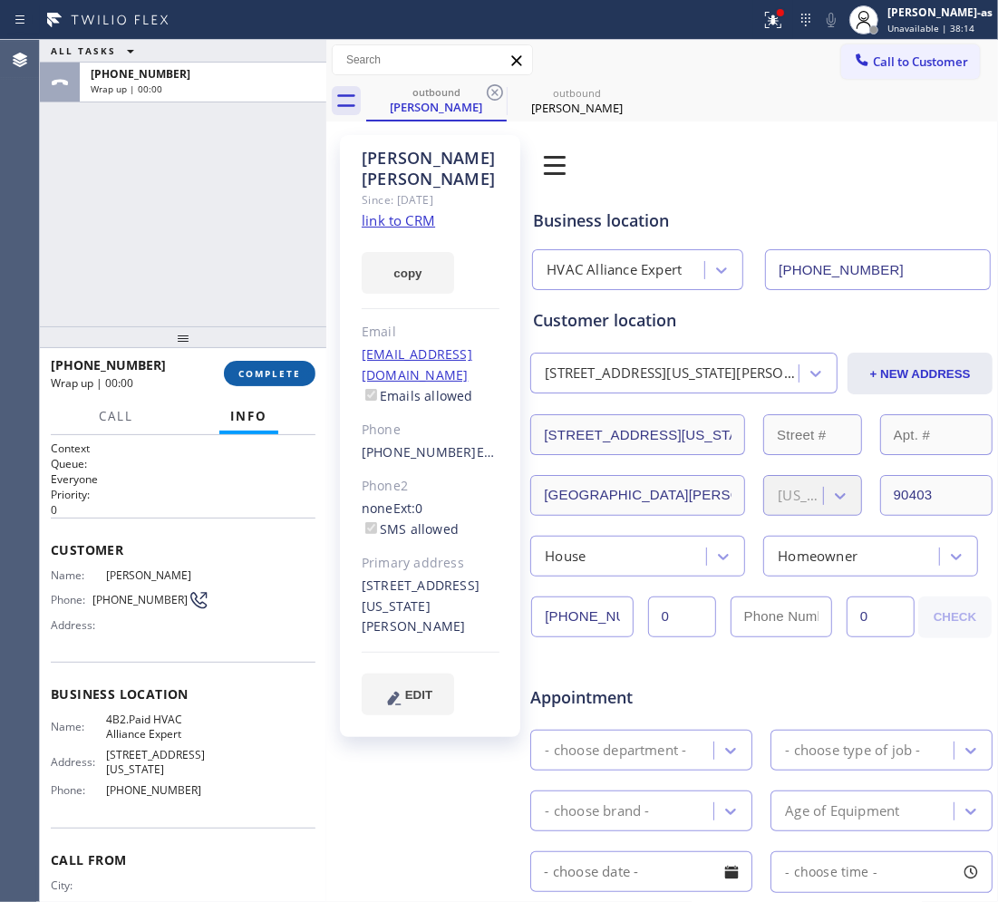
drag, startPoint x: 165, startPoint y: 322, endPoint x: 283, endPoint y: 388, distance: 135.1
click at [186, 343] on div at bounding box center [183, 337] width 286 height 22
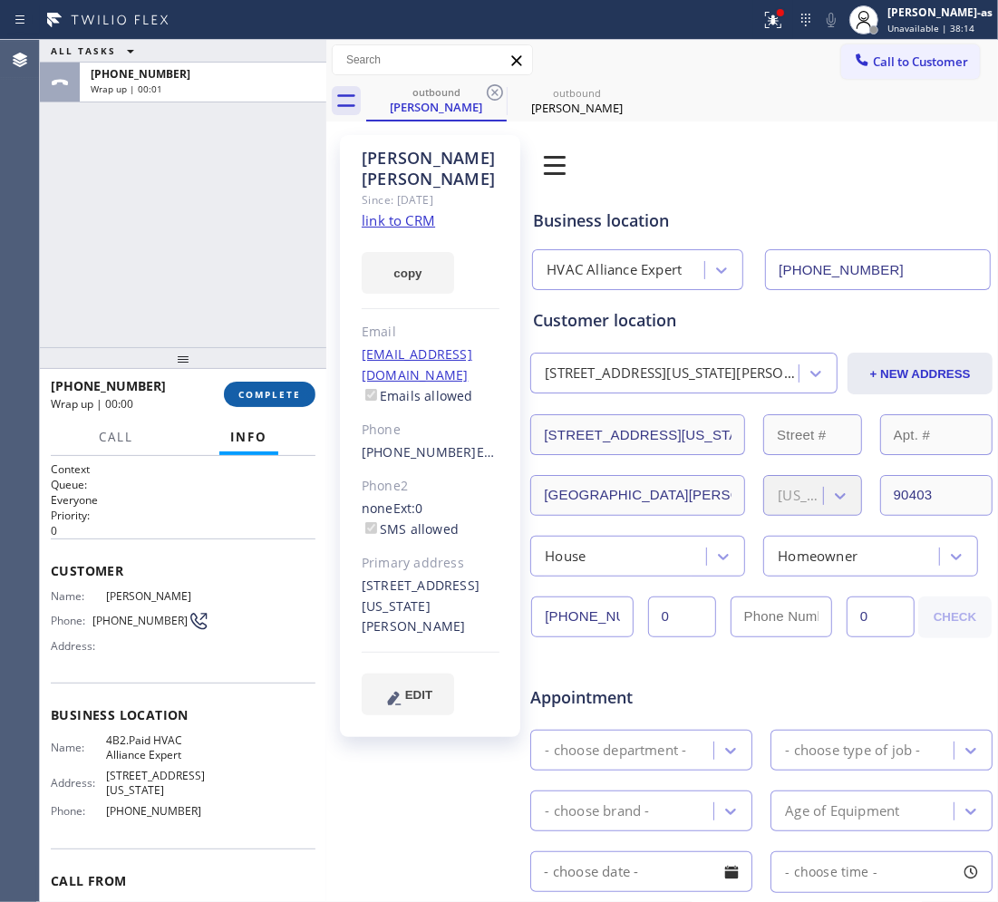
click at [283, 388] on span "COMPLETE" at bounding box center [269, 394] width 63 height 13
click at [164, 228] on div "ALL TASKS ALL TASKS ACTIVE TASKS TASKS IN WRAP UP +13105292212 Wrap up | 00:01" at bounding box center [183, 193] width 286 height 307
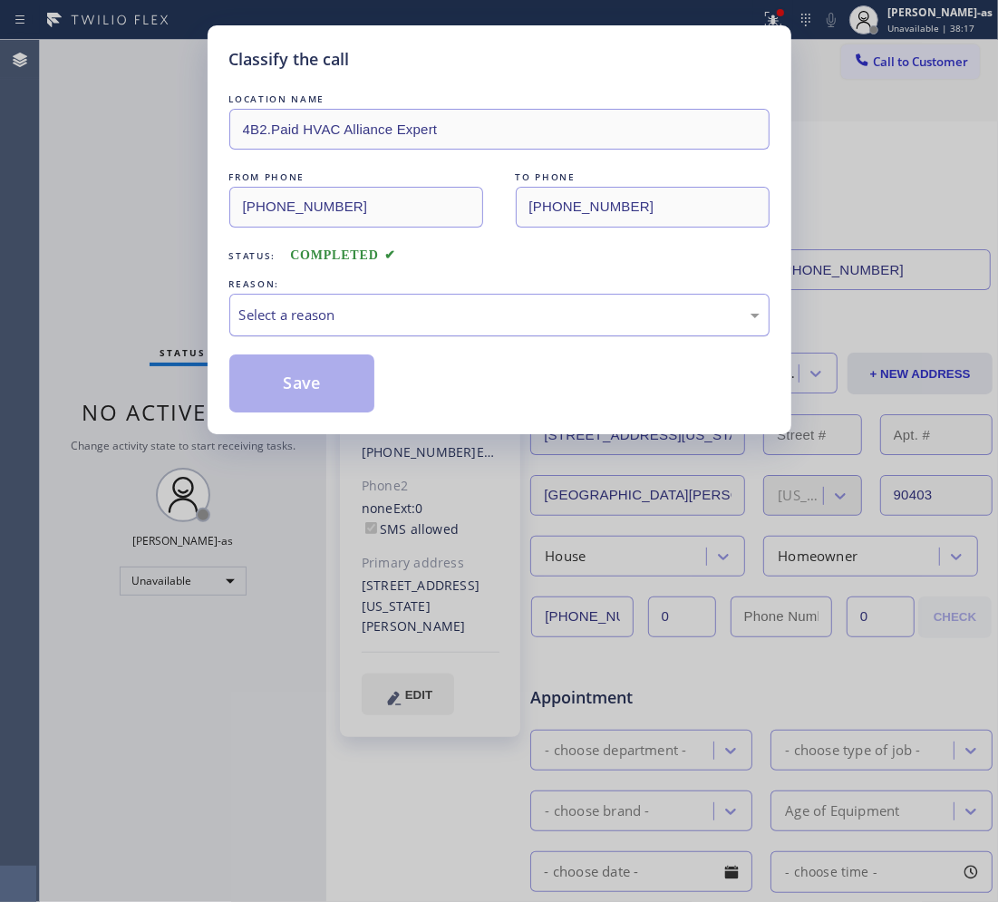
drag, startPoint x: 363, startPoint y: 310, endPoint x: 360, endPoint y: 329, distance: 19.2
click at [363, 310] on div "Select a reason" at bounding box center [499, 315] width 520 height 21
click at [300, 382] on button "Save" at bounding box center [302, 383] width 146 height 58
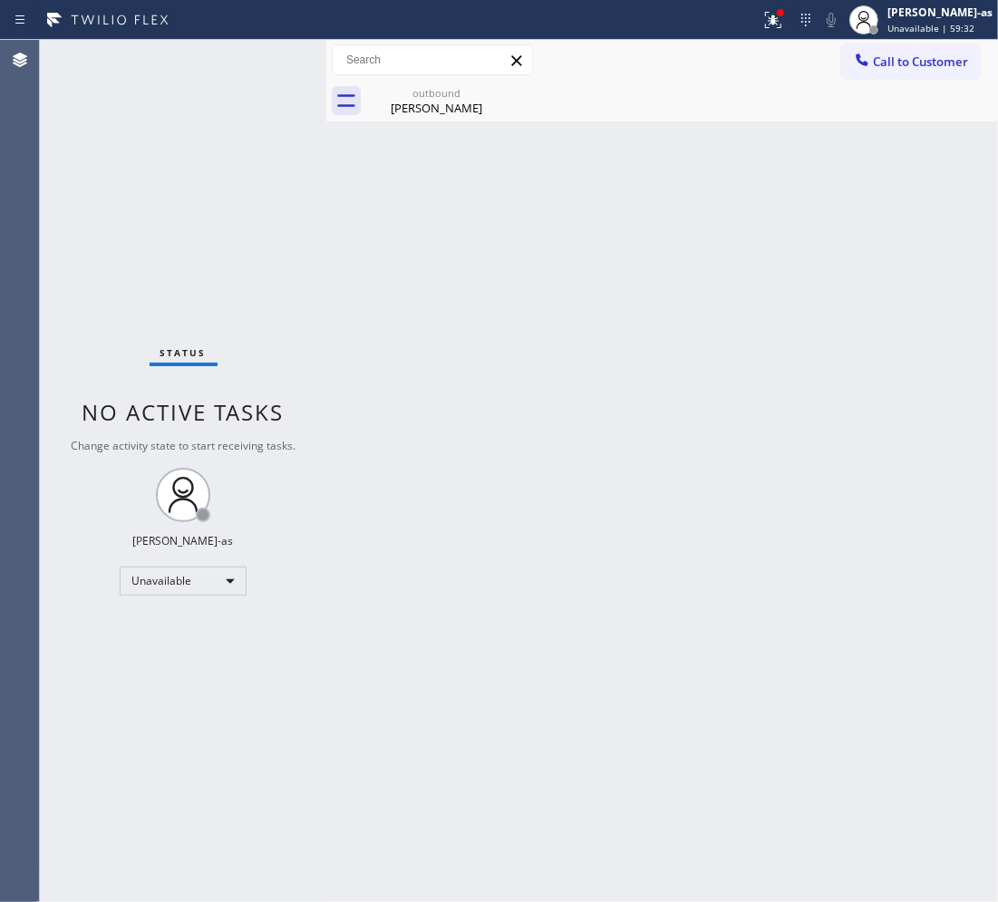
click at [341, 382] on div "Back to Dashboard Change Sender ID Customers Technicians Select a contact Outbo…" at bounding box center [662, 471] width 672 height 862
drag, startPoint x: 405, startPoint y: 91, endPoint x: 494, endPoint y: 96, distance: 89.0
click at [412, 92] on div "outbound" at bounding box center [436, 93] width 137 height 14
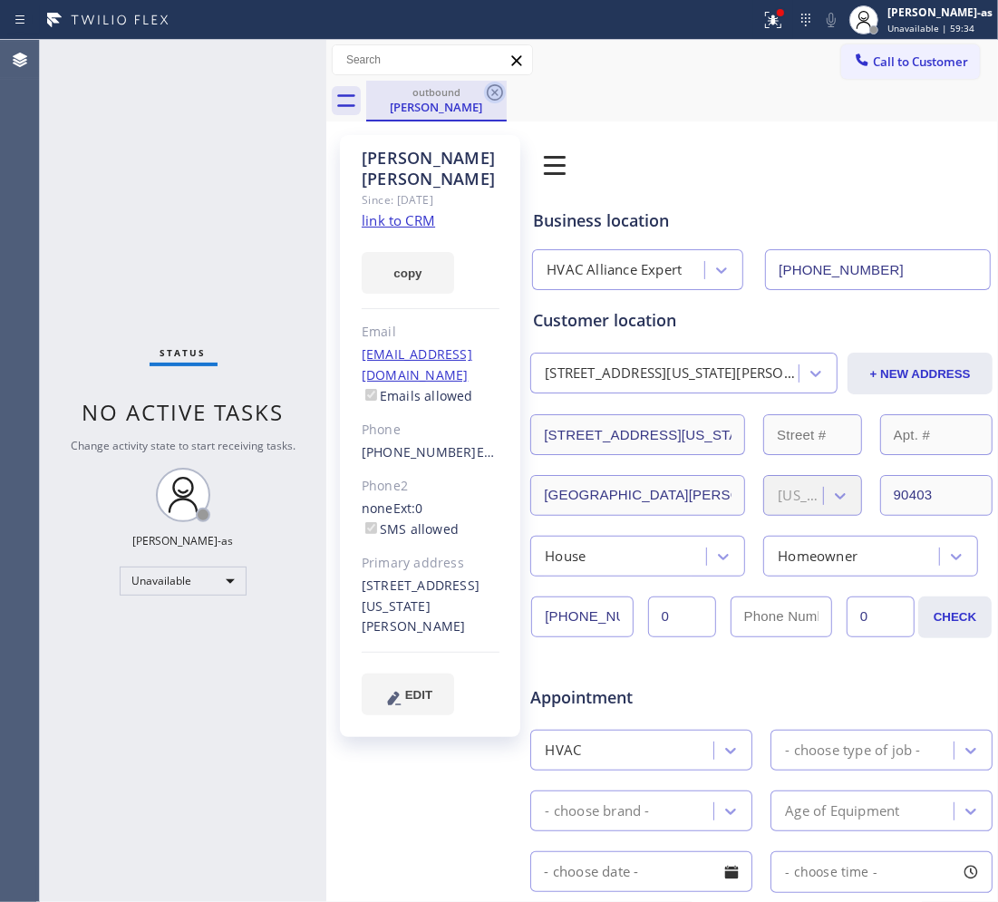
click at [500, 86] on icon at bounding box center [495, 93] width 22 height 22
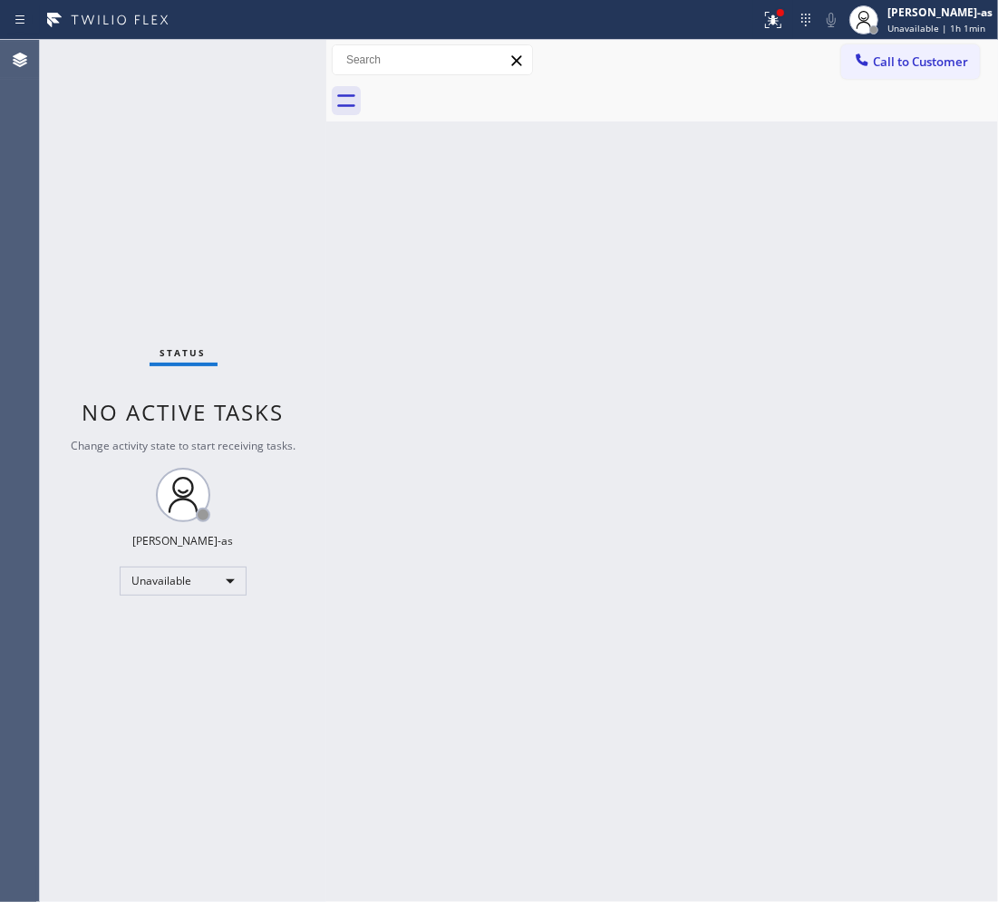
click at [252, 211] on div "Status No active tasks Change activity state to start receiving tasks. [PERSON_…" at bounding box center [183, 471] width 286 height 862
click at [930, 59] on span "Call to Customer" at bounding box center [920, 61] width 95 height 16
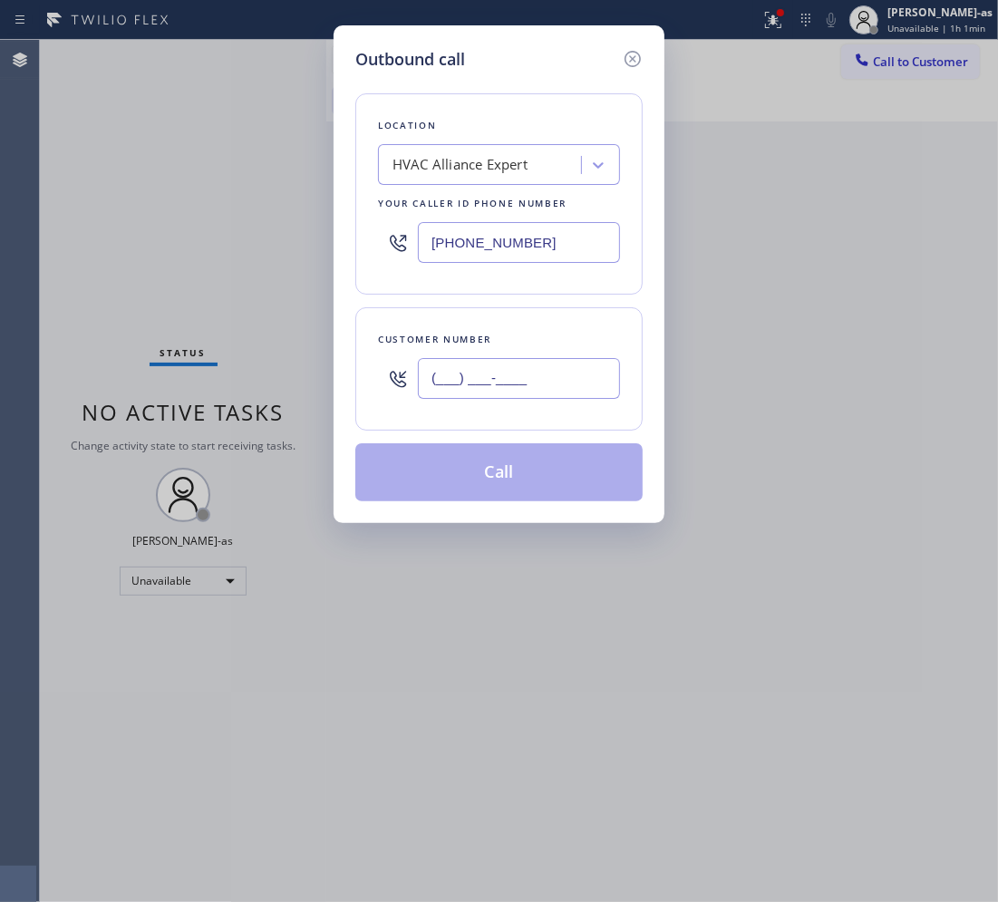
click at [476, 383] on input "(___) ___-____" at bounding box center [519, 378] width 202 height 41
paste input "858) 692-4422"
type input "(858) 692-4422"
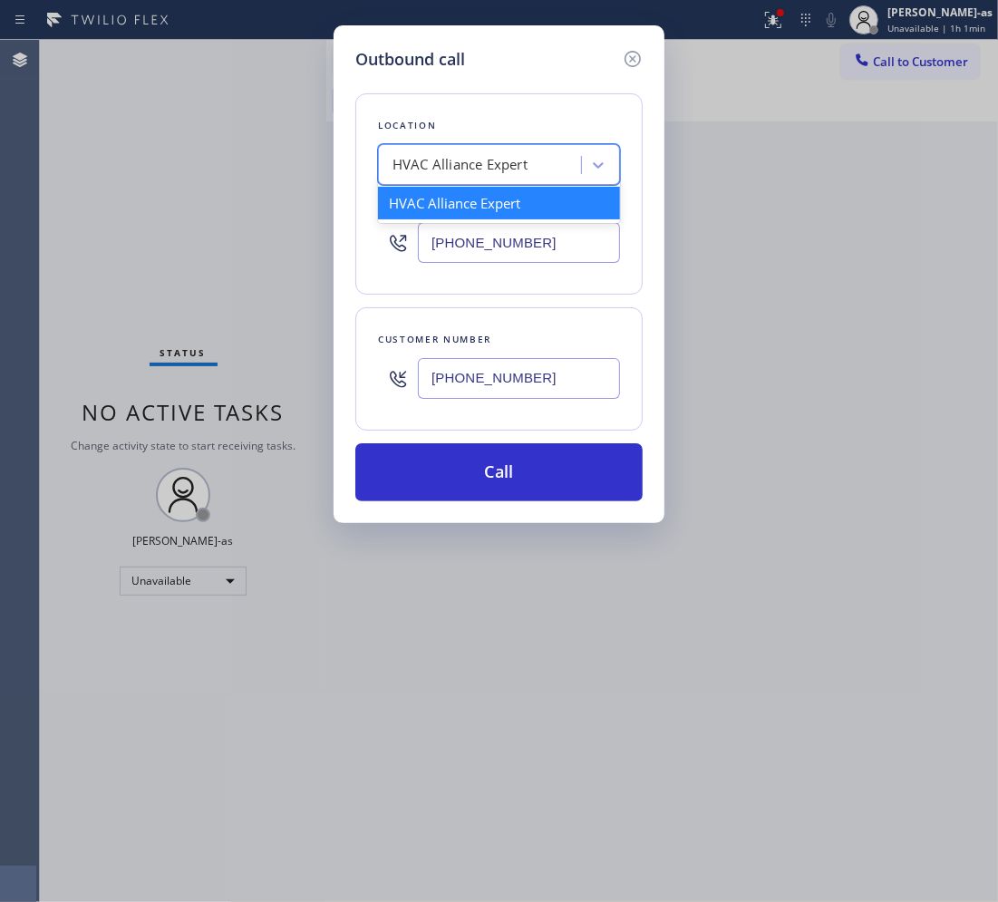
click at [486, 155] on div "HVAC Alliance Expert" at bounding box center [482, 166] width 198 height 32
paste input "Sub Zero Repair Pros"
type input "Sub Zero Repair Pros"
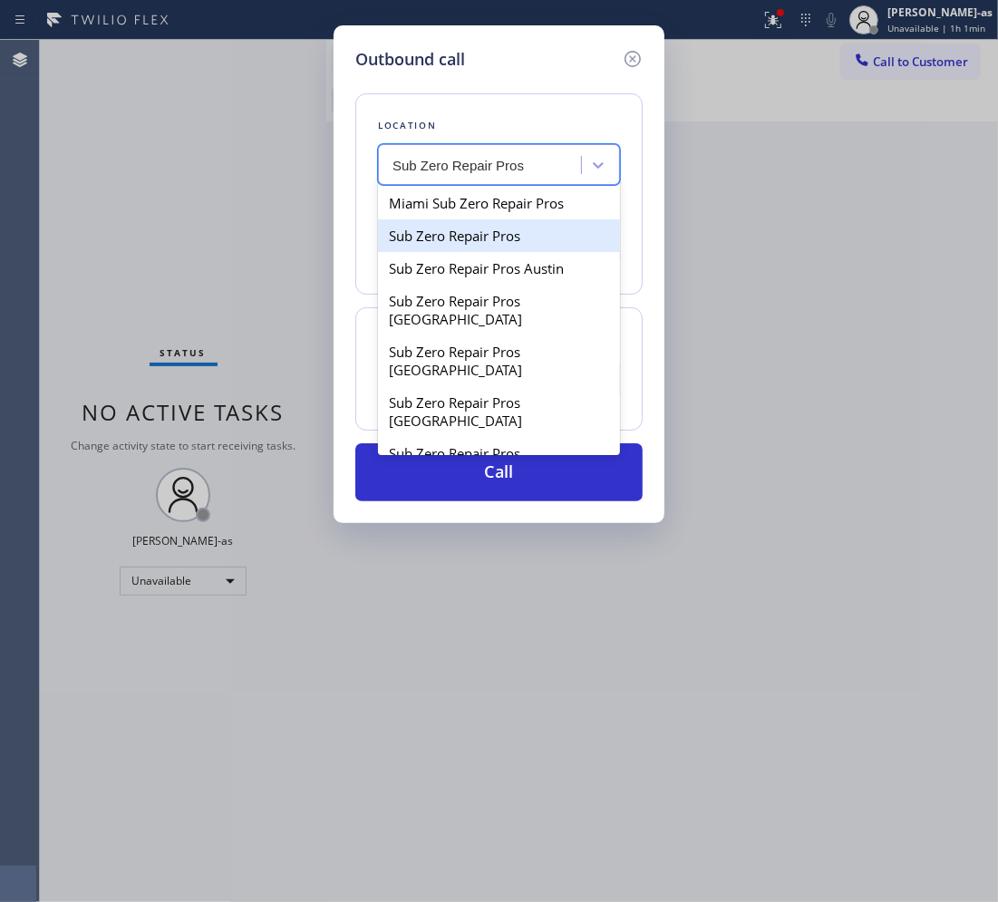
click at [449, 232] on div "Sub Zero Repair Pros" at bounding box center [499, 235] width 242 height 33
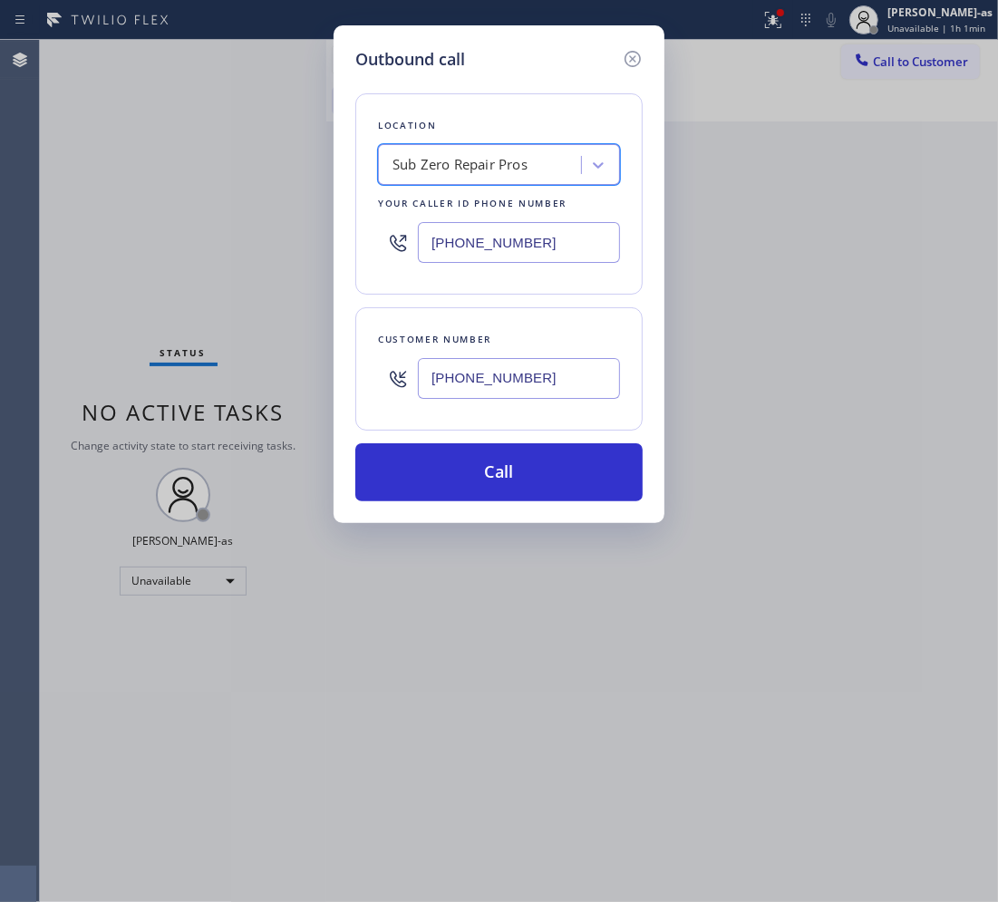
click at [541, 250] on input "(619) 383-1311" at bounding box center [519, 242] width 202 height 41
paste input "text"
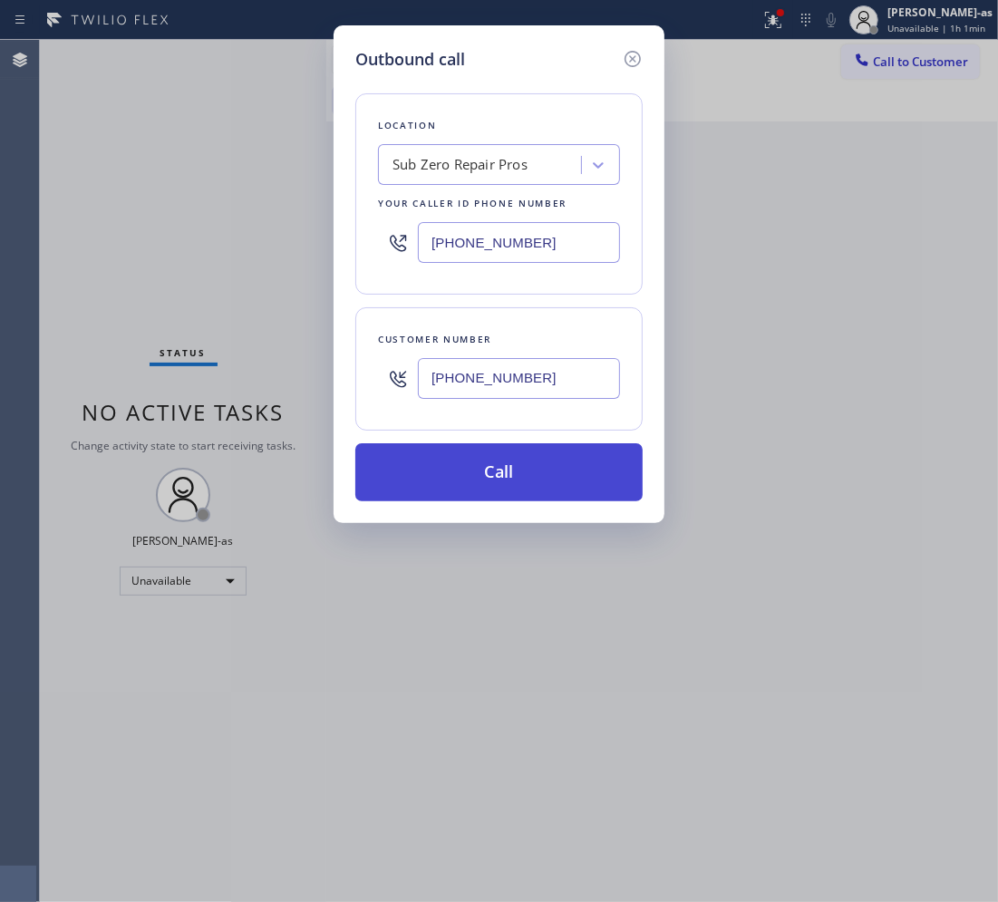
type input "(619) 383-1311"
click at [580, 468] on button "Call" at bounding box center [498, 472] width 287 height 58
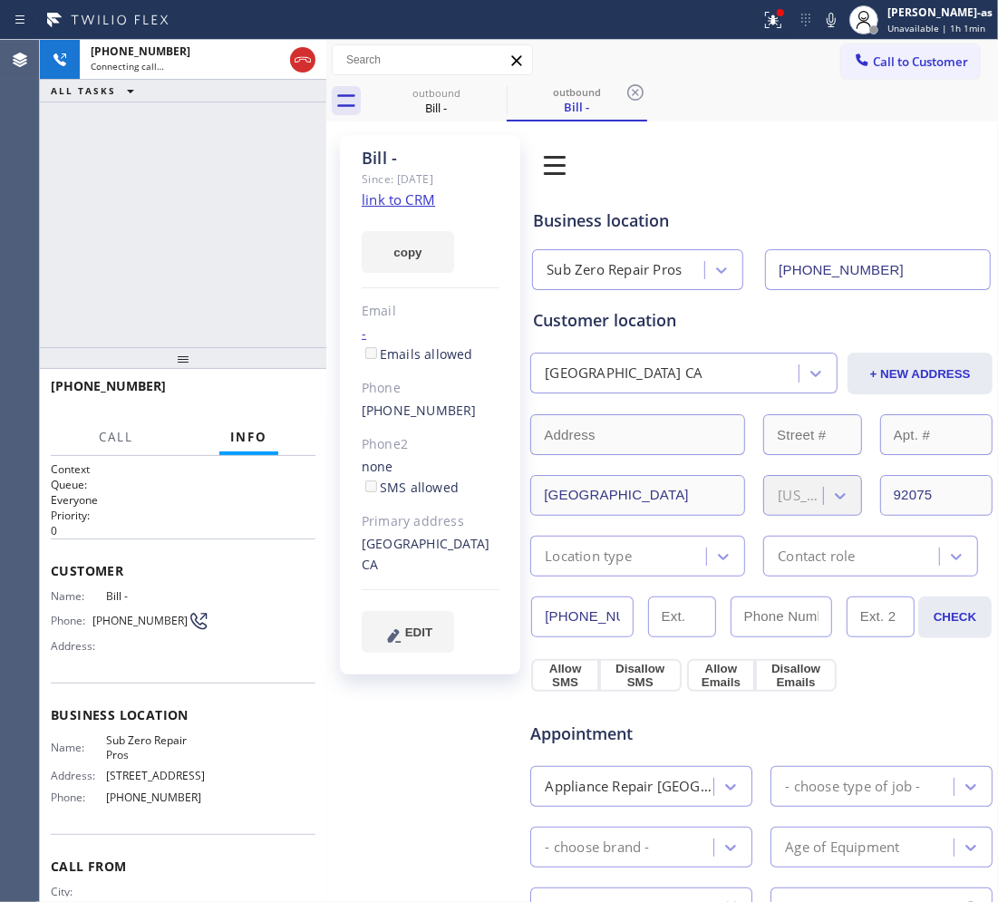
type input "(619) 383-1311"
click at [178, 238] on div "+18586924422 Live | 00:07 ALL TASKS ALL TASKS ACTIVE TASKS TASKS IN WRAP UP" at bounding box center [183, 193] width 286 height 307
click at [179, 237] on div "+18586924422 Live | 00:07 ALL TASKS ALL TASKS ACTIVE TASKS TASKS IN WRAP UP" at bounding box center [183, 193] width 286 height 307
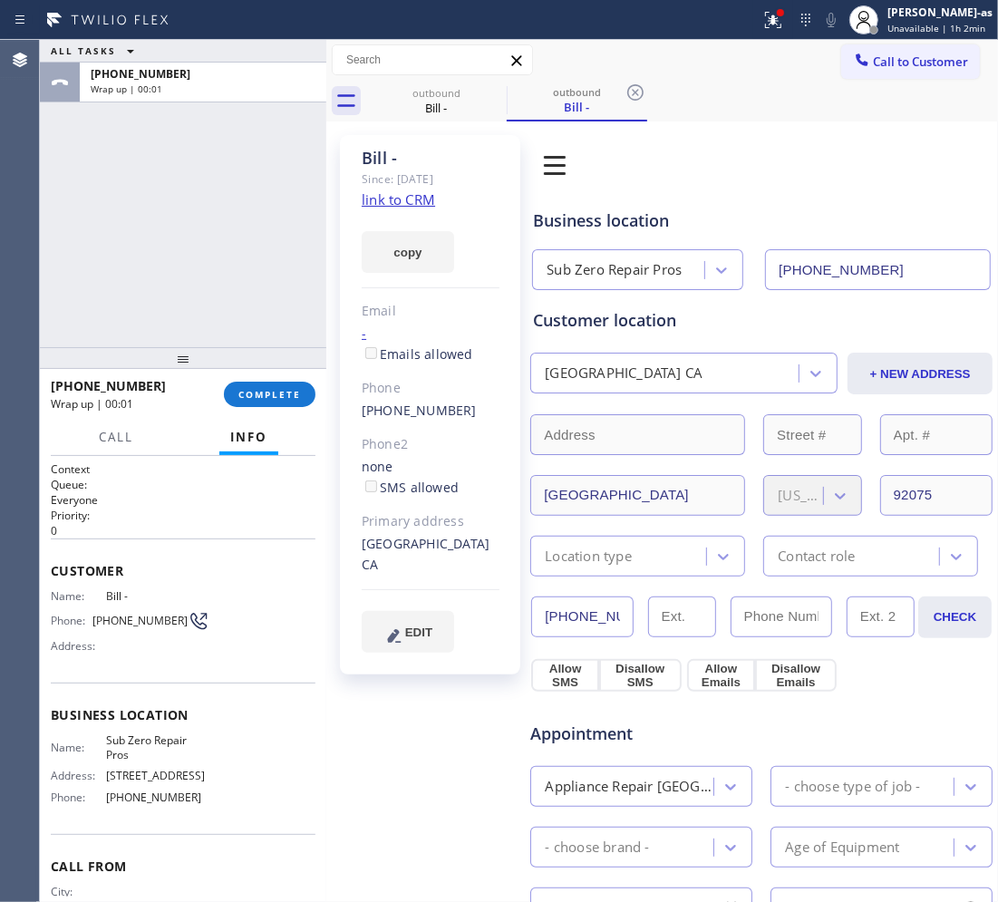
click at [242, 218] on div "ALL TASKS ALL TASKS ACTIVE TASKS TASKS IN WRAP UP +18586924422 Wrap up | 00:01" at bounding box center [183, 193] width 286 height 307
click at [284, 386] on button "COMPLETE" at bounding box center [270, 394] width 92 height 25
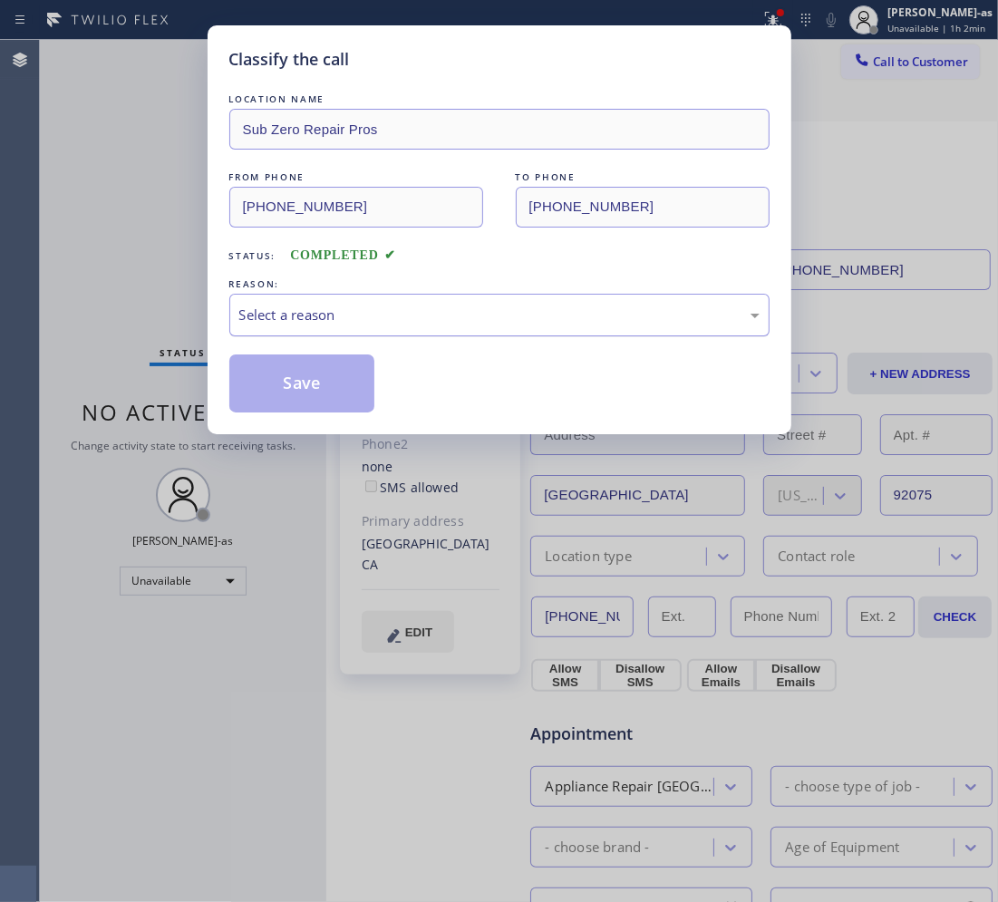
click at [412, 299] on div "Select a reason" at bounding box center [499, 315] width 540 height 43
click at [306, 392] on button "Save" at bounding box center [302, 383] width 146 height 58
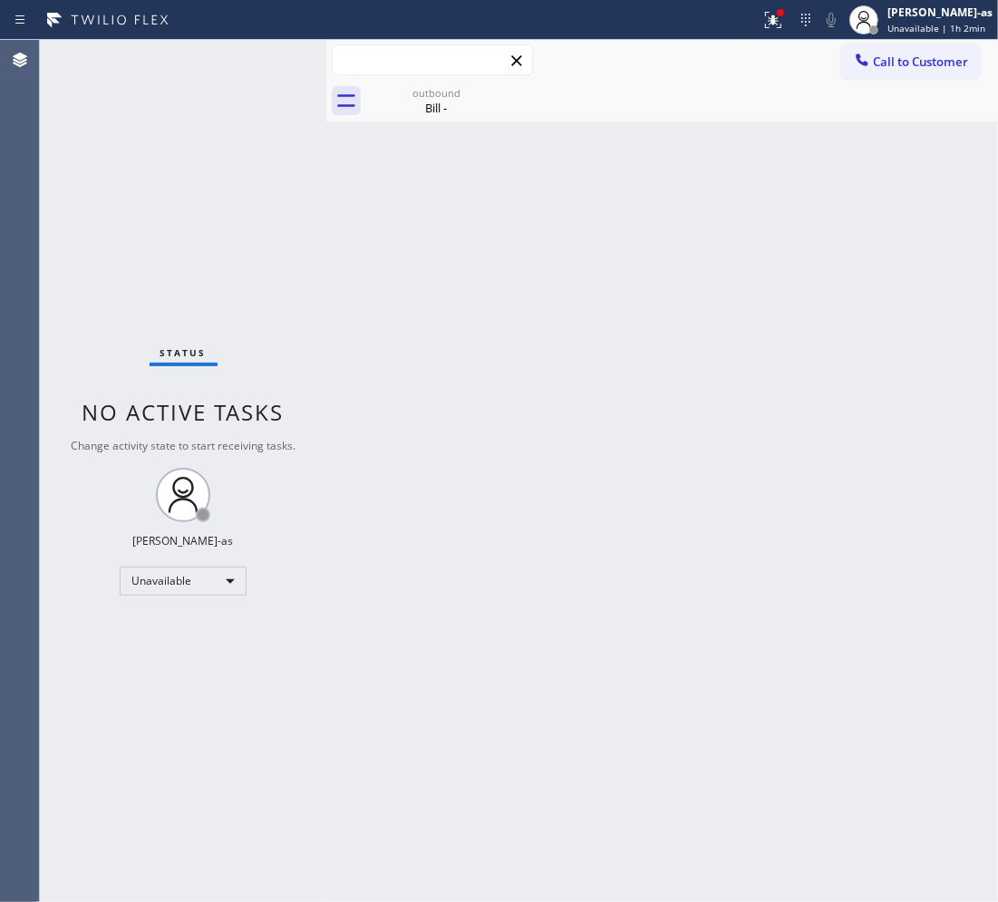
click at [459, 69] on input "text" at bounding box center [432, 59] width 199 height 29
click at [428, 107] on div "Bill -" at bounding box center [436, 108] width 137 height 16
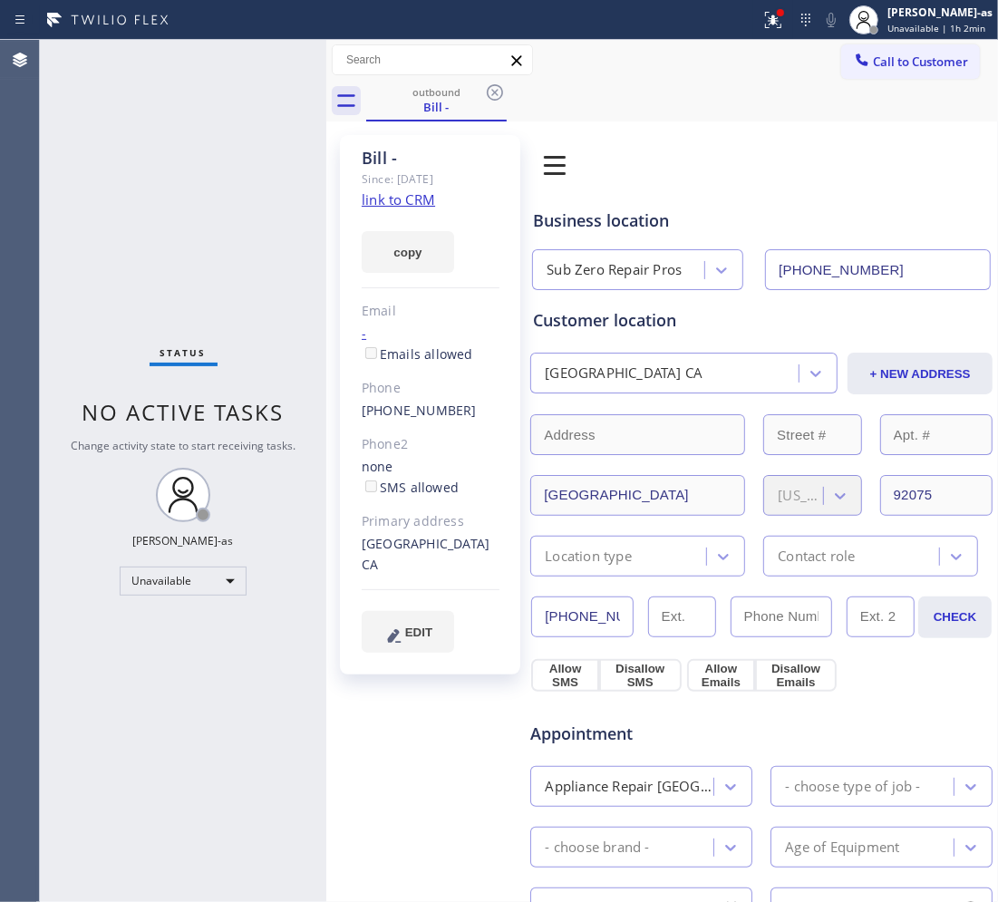
click at [462, 411] on div "(858) 692-4422" at bounding box center [431, 411] width 138 height 21
copy div "(858) 692-4422"
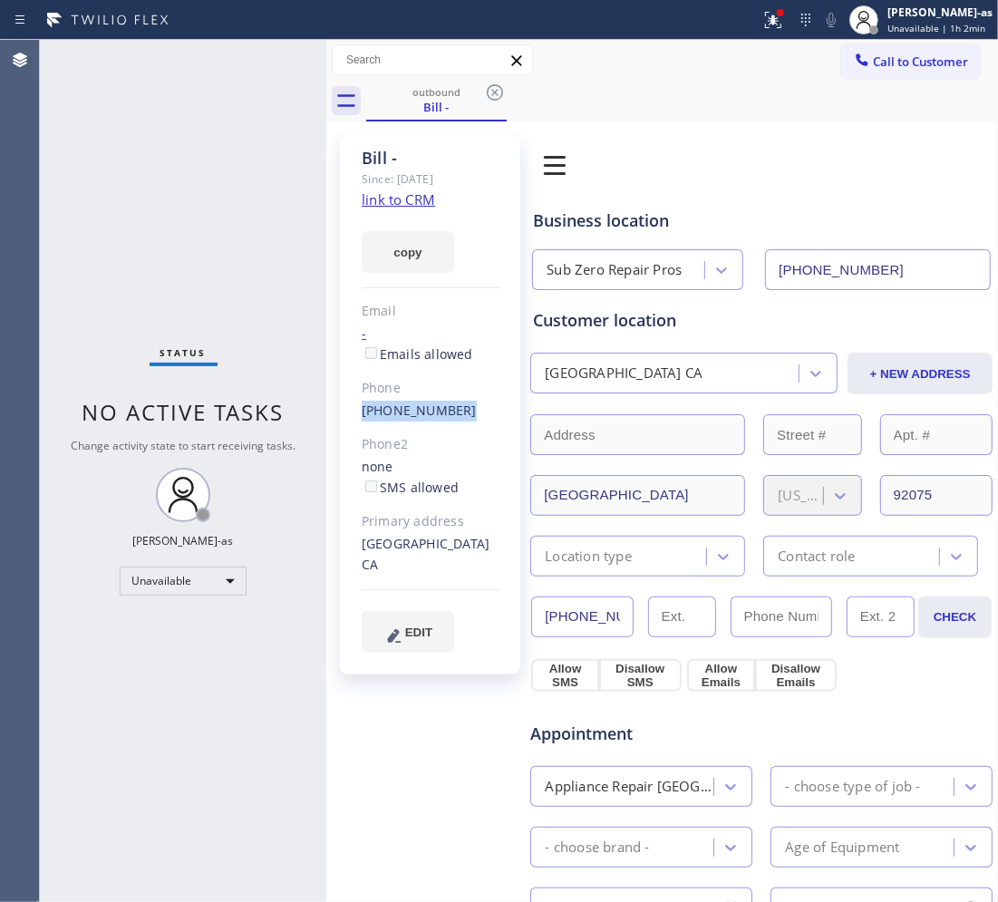
click at [918, 63] on span "Call to Customer" at bounding box center [920, 61] width 95 height 16
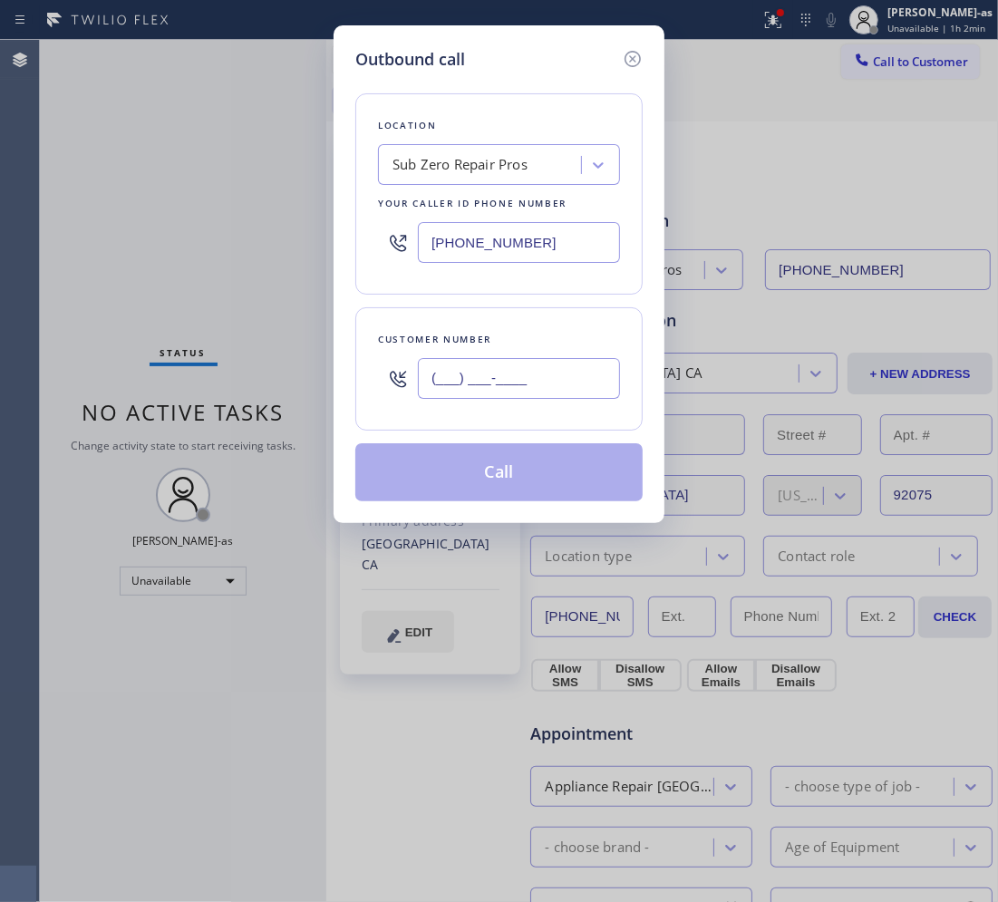
click at [504, 377] on input "(___) ___-____" at bounding box center [519, 378] width 202 height 41
paste input "858) 692-4422"
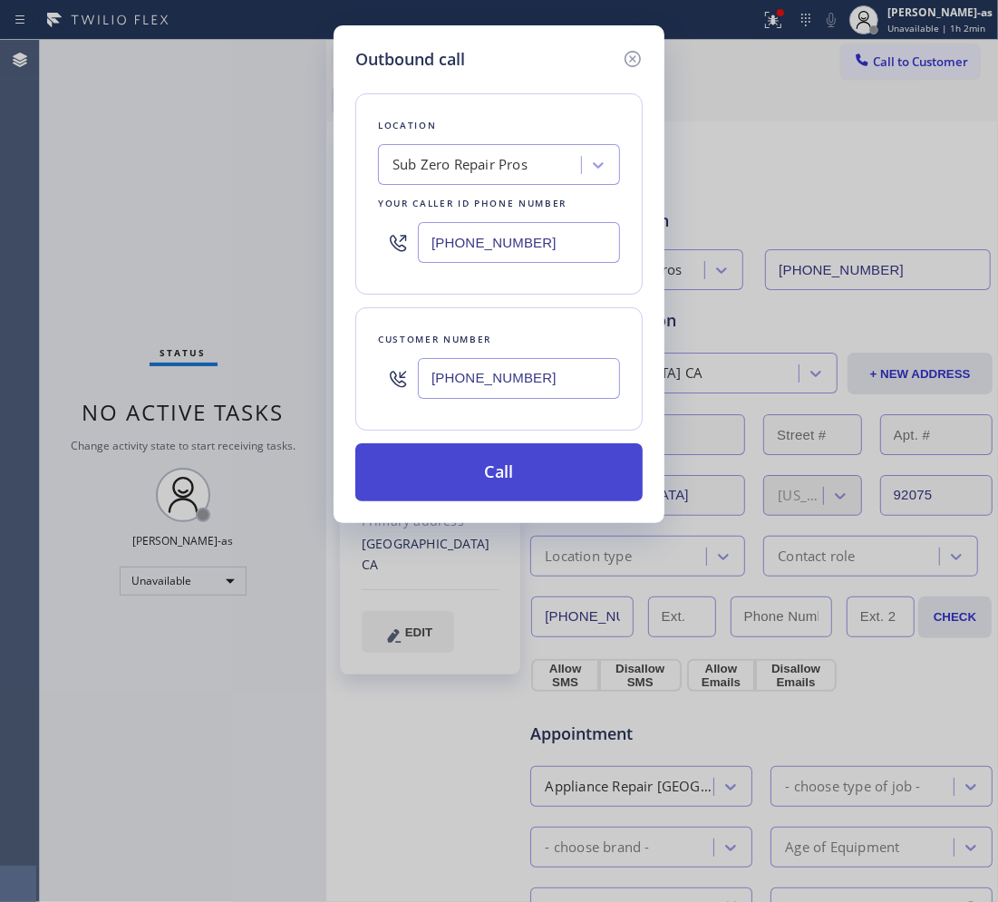
type input "(858) 692-4422"
click at [548, 477] on button "Call" at bounding box center [498, 472] width 287 height 58
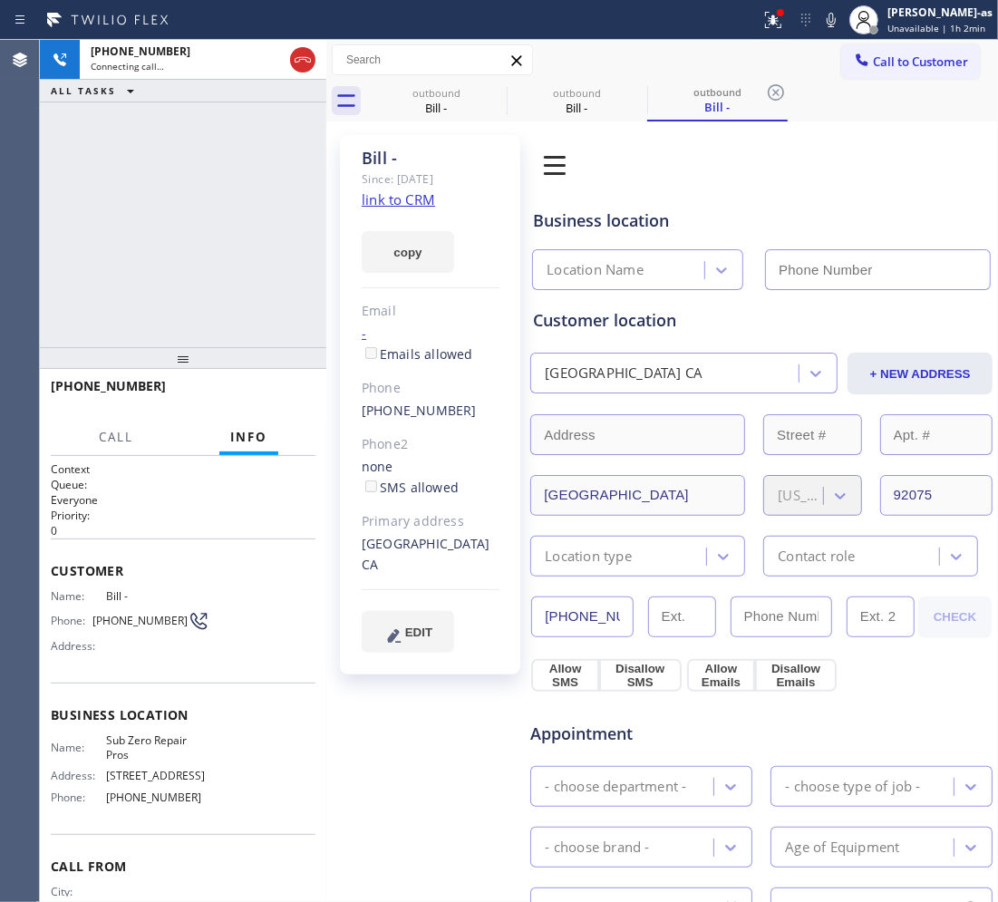
type input "(619) 383-1311"
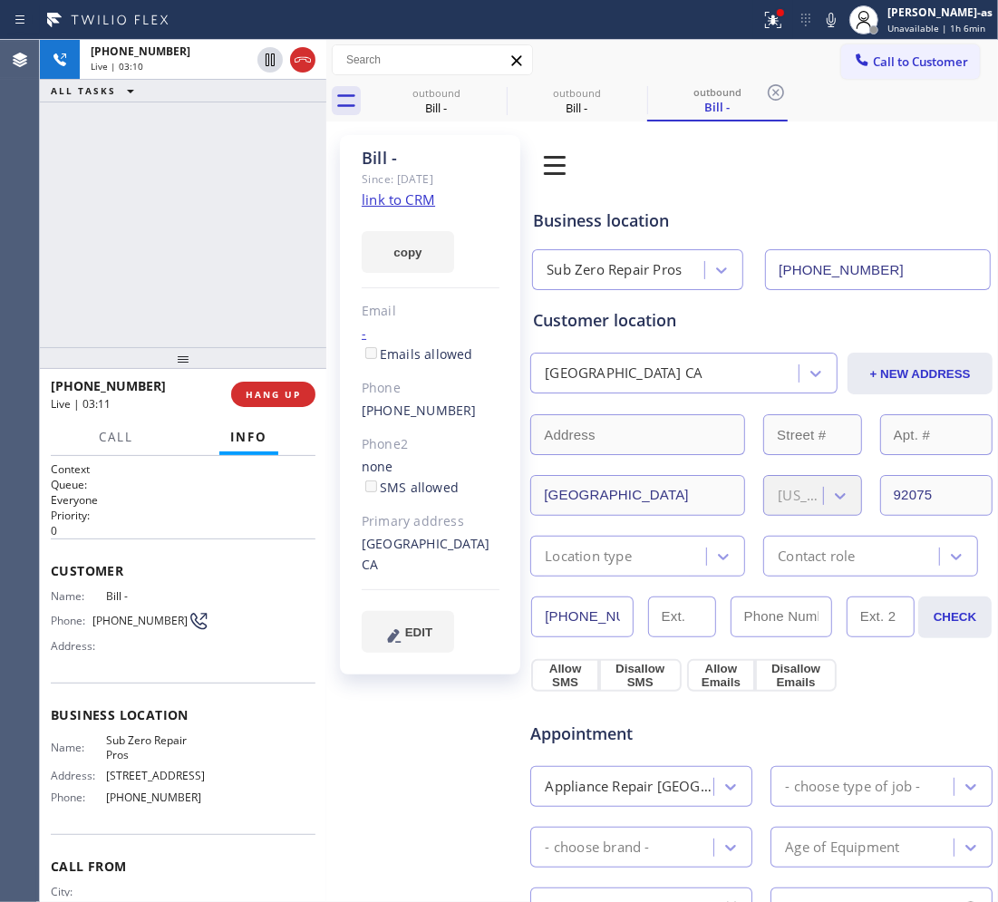
click at [223, 272] on div "+18586924422 Live | 03:10 ALL TASKS ALL TASKS ACTIVE TASKS TASKS IN WRAP UP" at bounding box center [183, 193] width 286 height 307
click at [207, 277] on div "+18586924422 Live | 03:11 ALL TASKS ALL TASKS ACTIVE TASKS TASKS IN WRAP UP" at bounding box center [183, 193] width 286 height 307
click at [207, 277] on div "+18586924422 Live | 03:12 ALL TASKS ALL TASKS ACTIVE TASKS TASKS IN WRAP UP" at bounding box center [183, 193] width 286 height 307
click at [132, 300] on div "+18586924422 Live | 03:12 ALL TASKS ALL TASKS ACTIVE TASKS TASKS IN WRAP UP" at bounding box center [183, 193] width 286 height 307
click at [157, 281] on div "+18586924422 Live | 03:13 ALL TASKS ALL TASKS ACTIVE TASKS TASKS IN WRAP UP" at bounding box center [183, 193] width 286 height 307
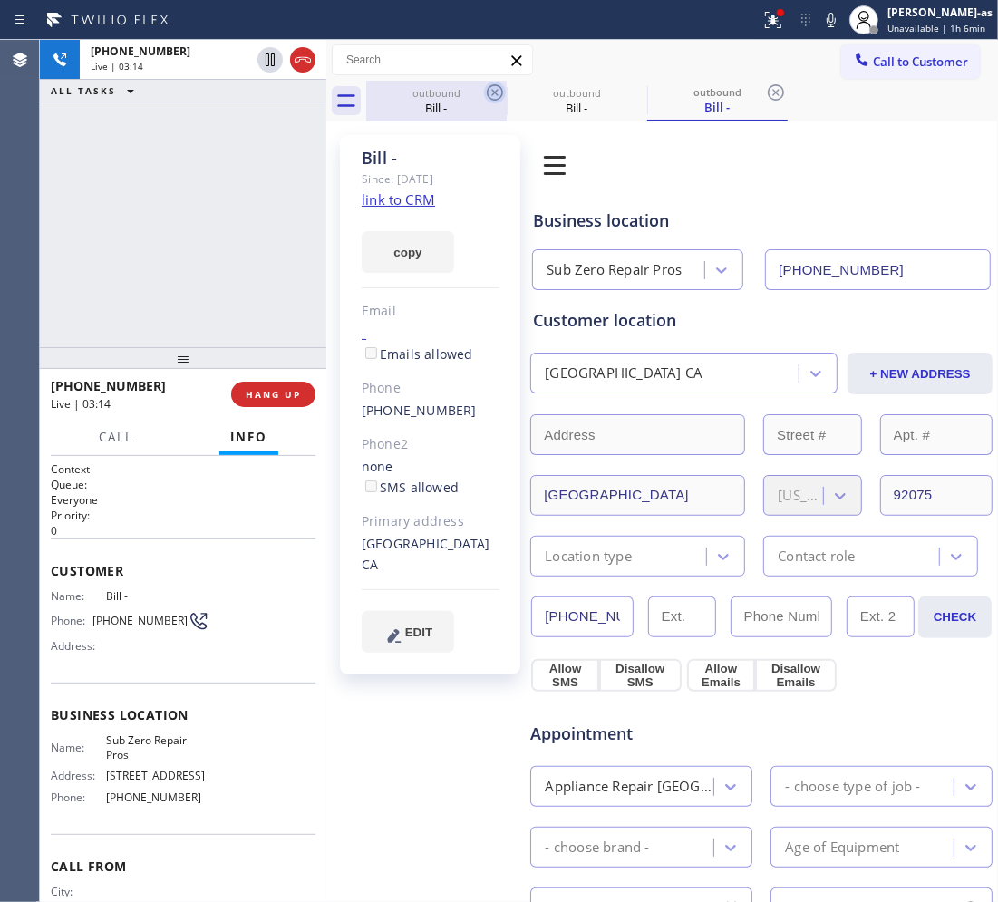
drag, startPoint x: 406, startPoint y: 110, endPoint x: 492, endPoint y: 89, distance: 88.6
click at [415, 109] on div "Bill -" at bounding box center [436, 108] width 137 height 16
click at [492, 89] on icon at bounding box center [495, 92] width 16 height 16
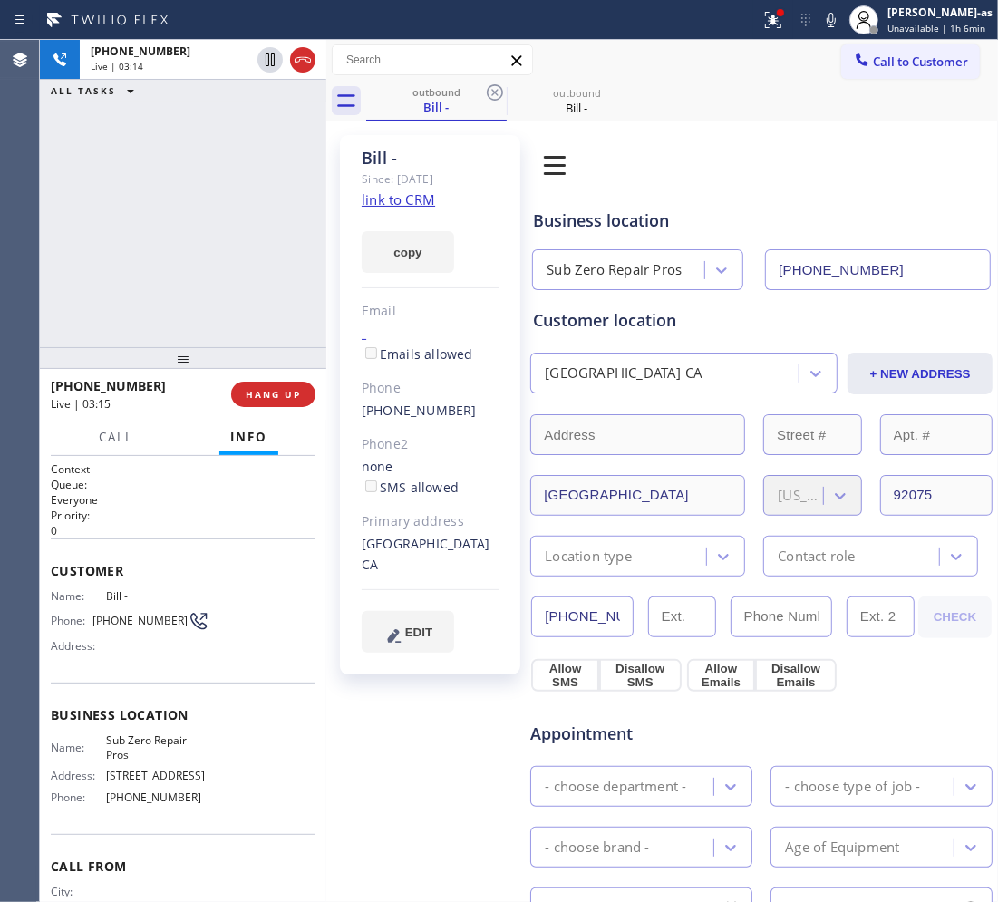
drag, startPoint x: 237, startPoint y: 175, endPoint x: 247, endPoint y: 183, distance: 12.2
click at [242, 179] on div "+18586924422 Live | 03:14 ALL TASKS ALL TASKS ACTIVE TASKS TASKS IN WRAP UP" at bounding box center [183, 193] width 286 height 307
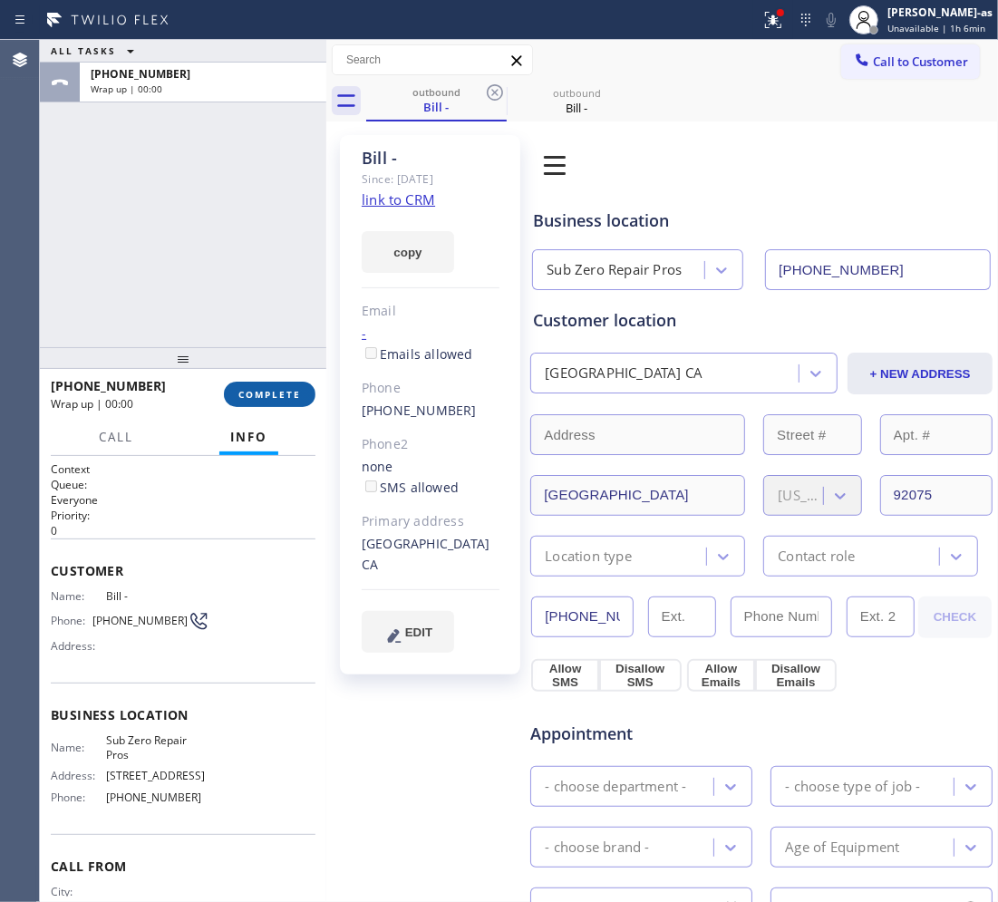
click at [283, 390] on span "COMPLETE" at bounding box center [269, 394] width 63 height 13
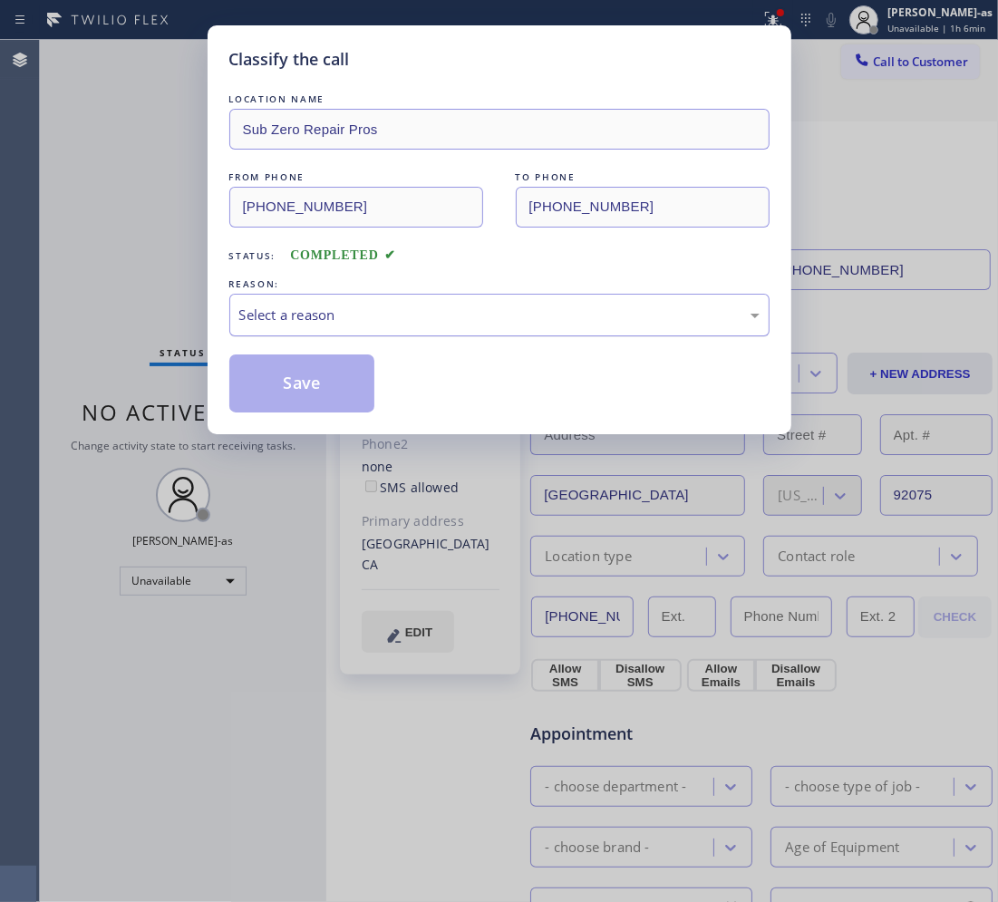
click at [224, 290] on div "Classify the call LOCATION NAME Sub Zero Repair Pros FROM PHONE (619) 383-1311 …" at bounding box center [500, 229] width 584 height 409
click at [335, 320] on div "Select a reason" at bounding box center [499, 315] width 520 height 21
click at [290, 385] on button "Save" at bounding box center [302, 383] width 146 height 58
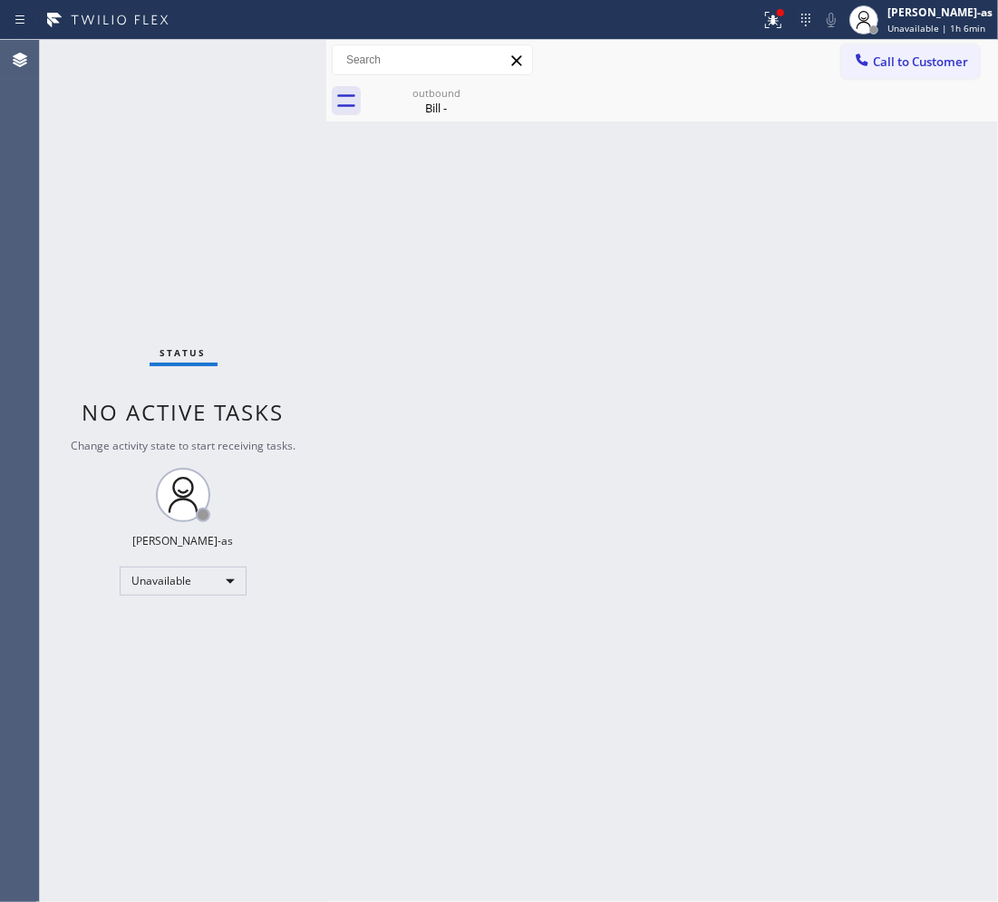
click at [209, 295] on div "Status No active tasks Change activity state to start receiving tasks. [PERSON_…" at bounding box center [183, 471] width 286 height 862
drag, startPoint x: 440, startPoint y: 109, endPoint x: 465, endPoint y: 100, distance: 26.1
click at [441, 107] on div "Bill -" at bounding box center [436, 108] width 137 height 16
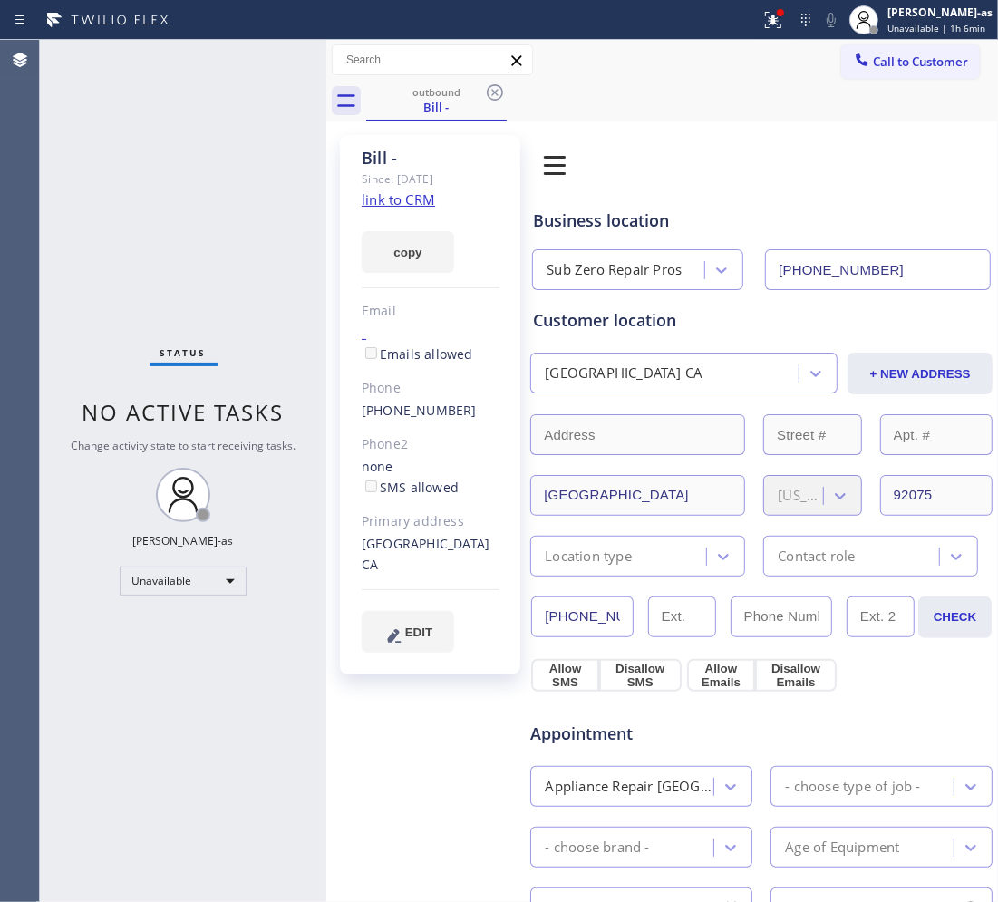
click at [486, 88] on icon at bounding box center [495, 93] width 22 height 22
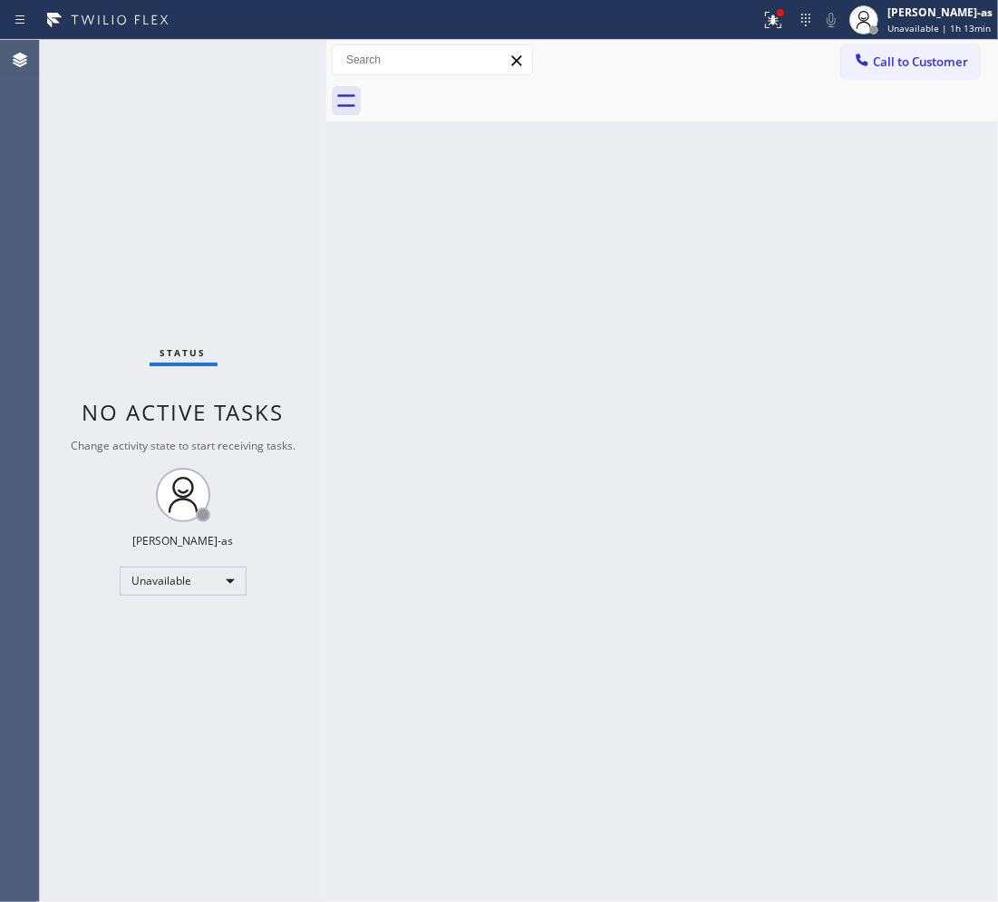
click at [347, 571] on div "Back to Dashboard Change Sender ID Customers Technicians Select a contact Outbo…" at bounding box center [662, 471] width 672 height 862
click at [601, 369] on div "Back to Dashboard Change Sender ID Customers Technicians Select a contact Outbo…" at bounding box center [662, 471] width 672 height 862
click at [610, 301] on div "Back to Dashboard Change Sender ID Customers Technicians Select a contact Outbo…" at bounding box center [662, 471] width 672 height 862
click at [187, 580] on div "Unavailable" at bounding box center [183, 580] width 127 height 29
click at [182, 599] on li "Offline" at bounding box center [182, 606] width 123 height 22
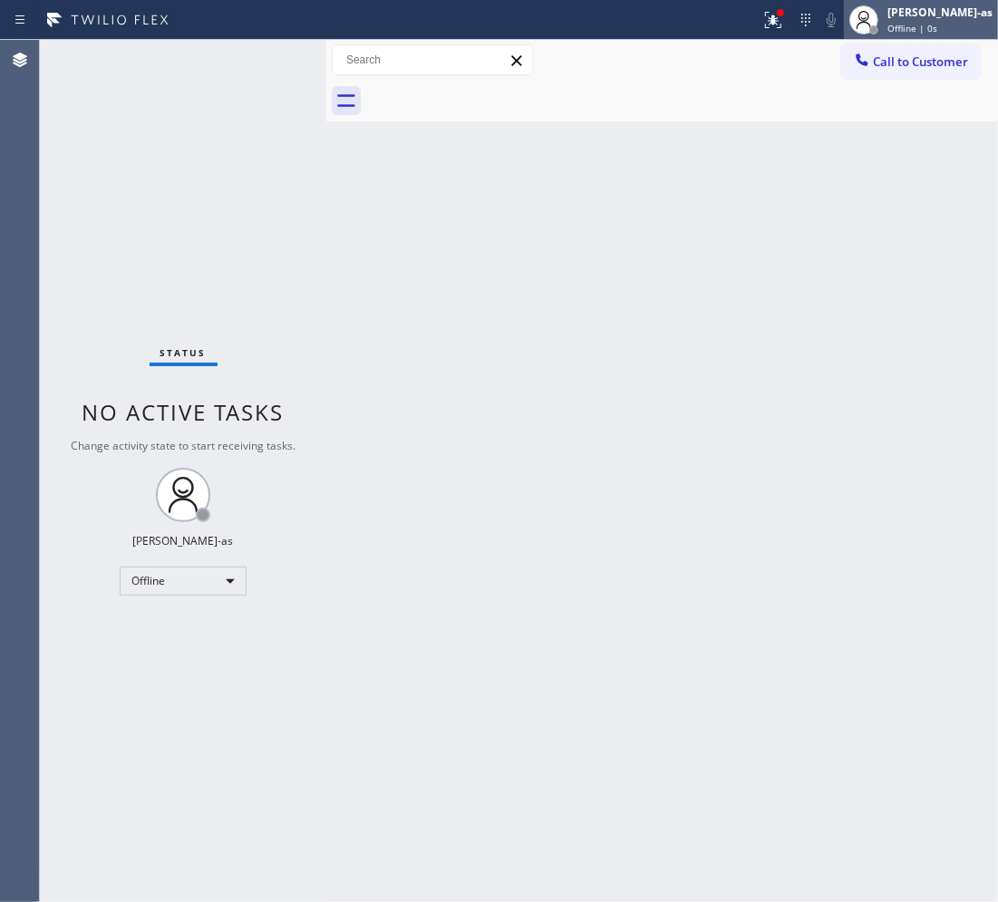
click at [918, 24] on span "Offline | 0s" at bounding box center [912, 28] width 50 height 13
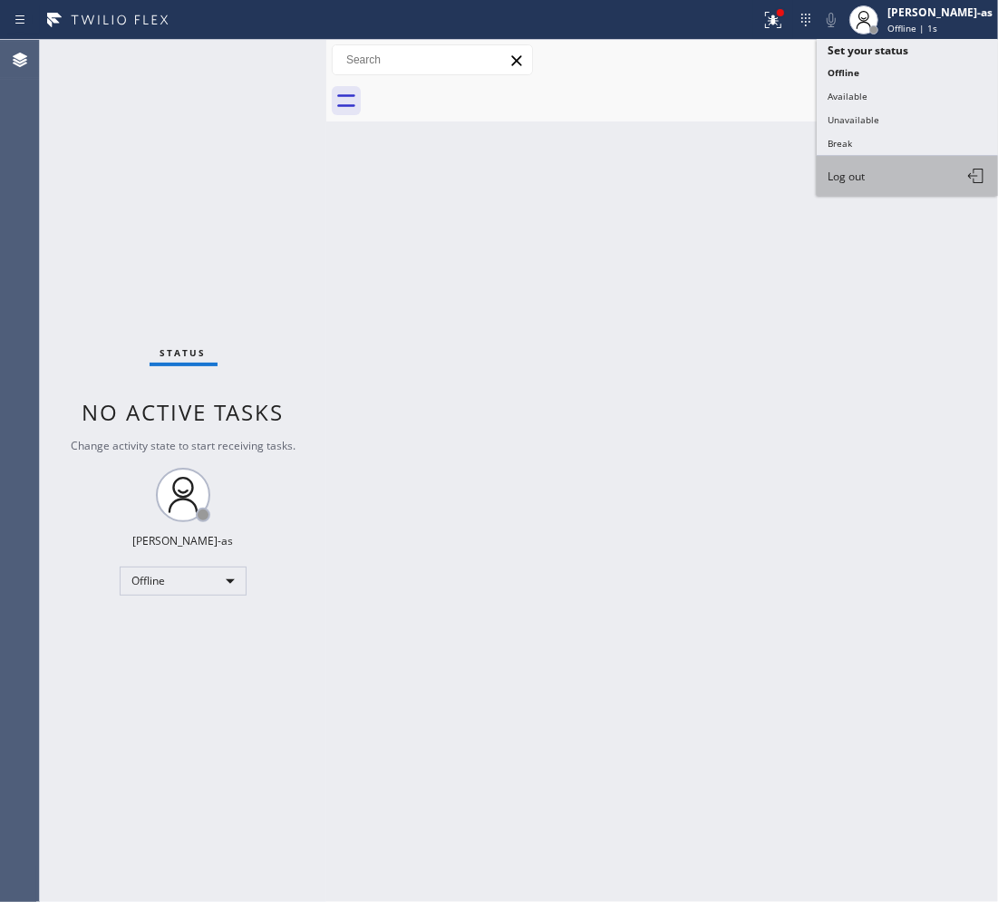
click at [858, 174] on span "Log out" at bounding box center [845, 176] width 37 height 15
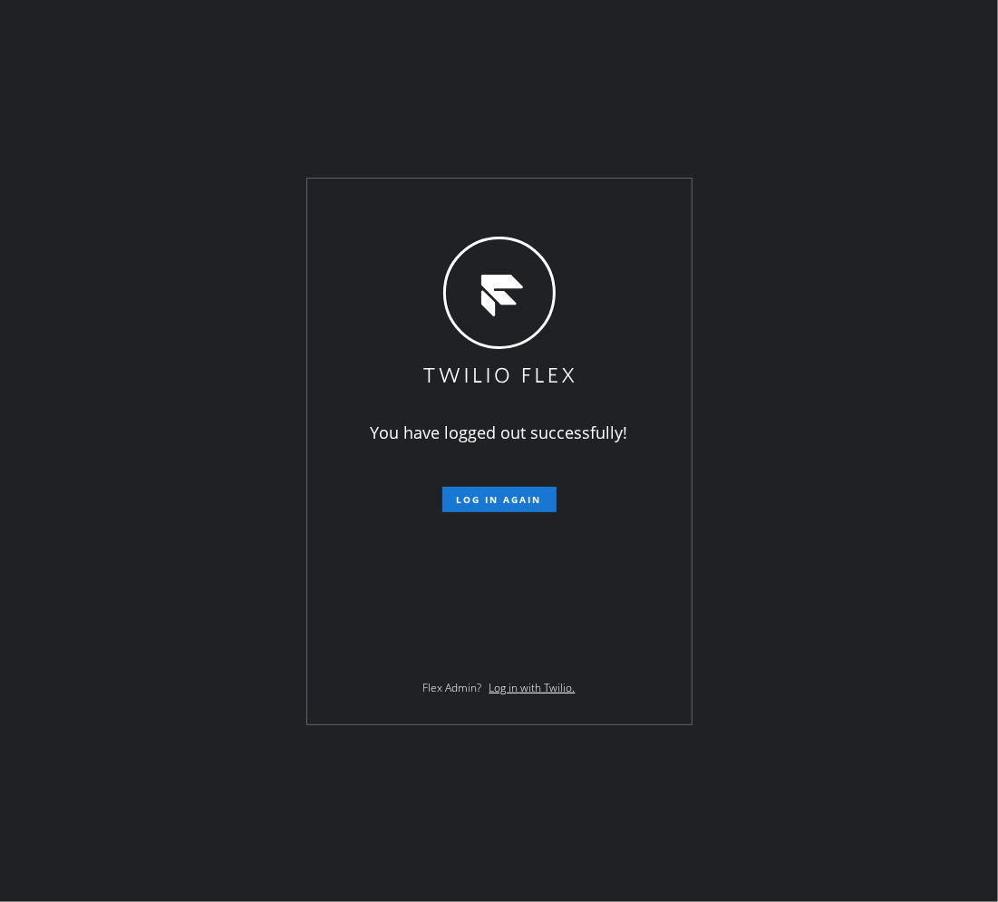
drag, startPoint x: 163, startPoint y: 327, endPoint x: 191, endPoint y: 331, distance: 28.3
click at [169, 329] on div "You have logged out successfully! Log in again Flex Admin? Log in with Twilio." at bounding box center [499, 451] width 998 height 902
click at [750, 458] on div "You have logged out successfully! Log in again Flex Admin? Log in with Twilio." at bounding box center [499, 451] width 998 height 902
click at [540, 565] on div "You have logged out successfully! Log in again Flex Admin? Log in with Twilio." at bounding box center [499, 452] width 384 height 546
